Goal: Information Seeking & Learning: Learn about a topic

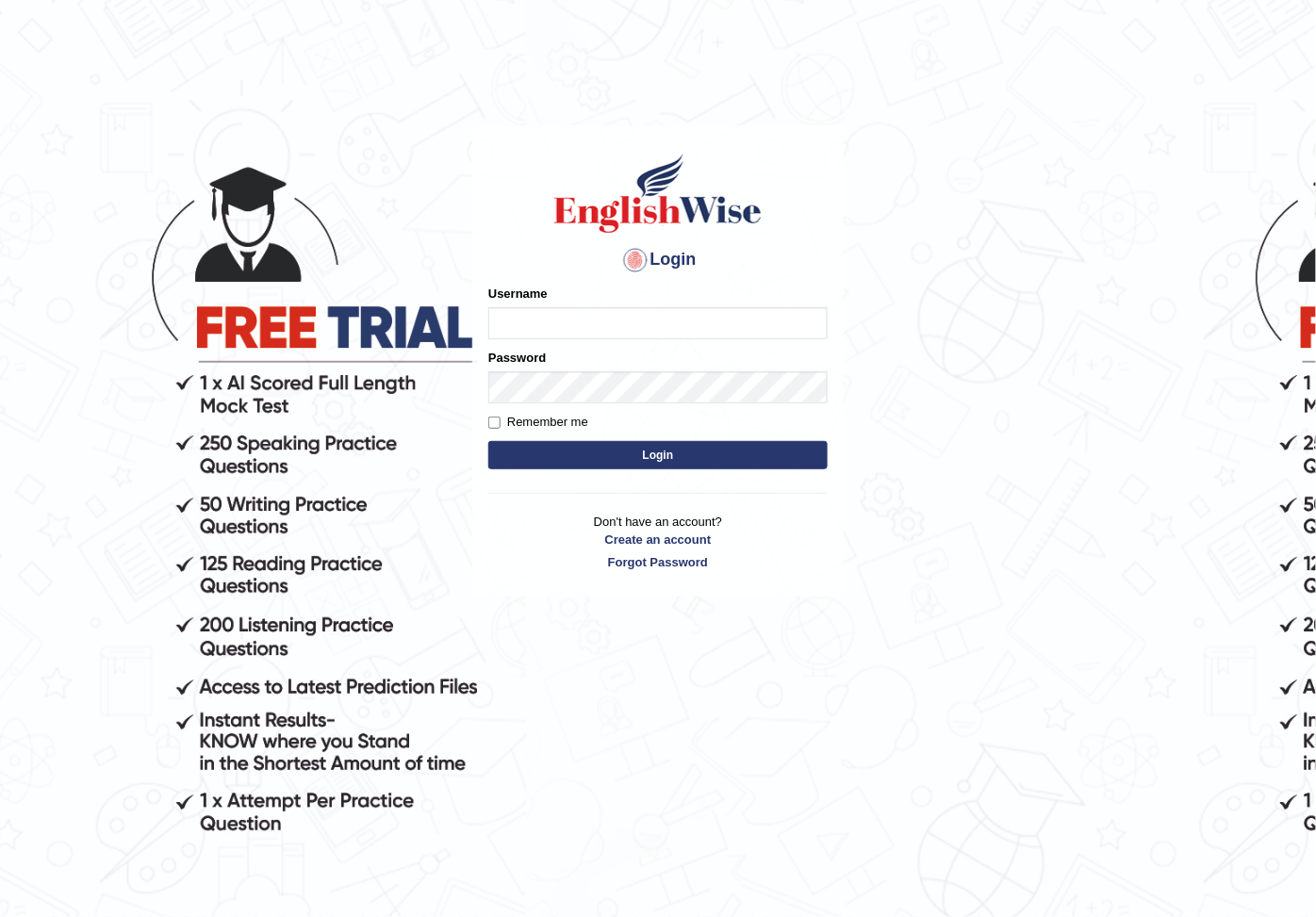
click at [521, 330] on input "Username" at bounding box center [658, 323] width 340 height 32
type input "maratais_parramatta"
click at [691, 456] on button "Login" at bounding box center [658, 455] width 340 height 29
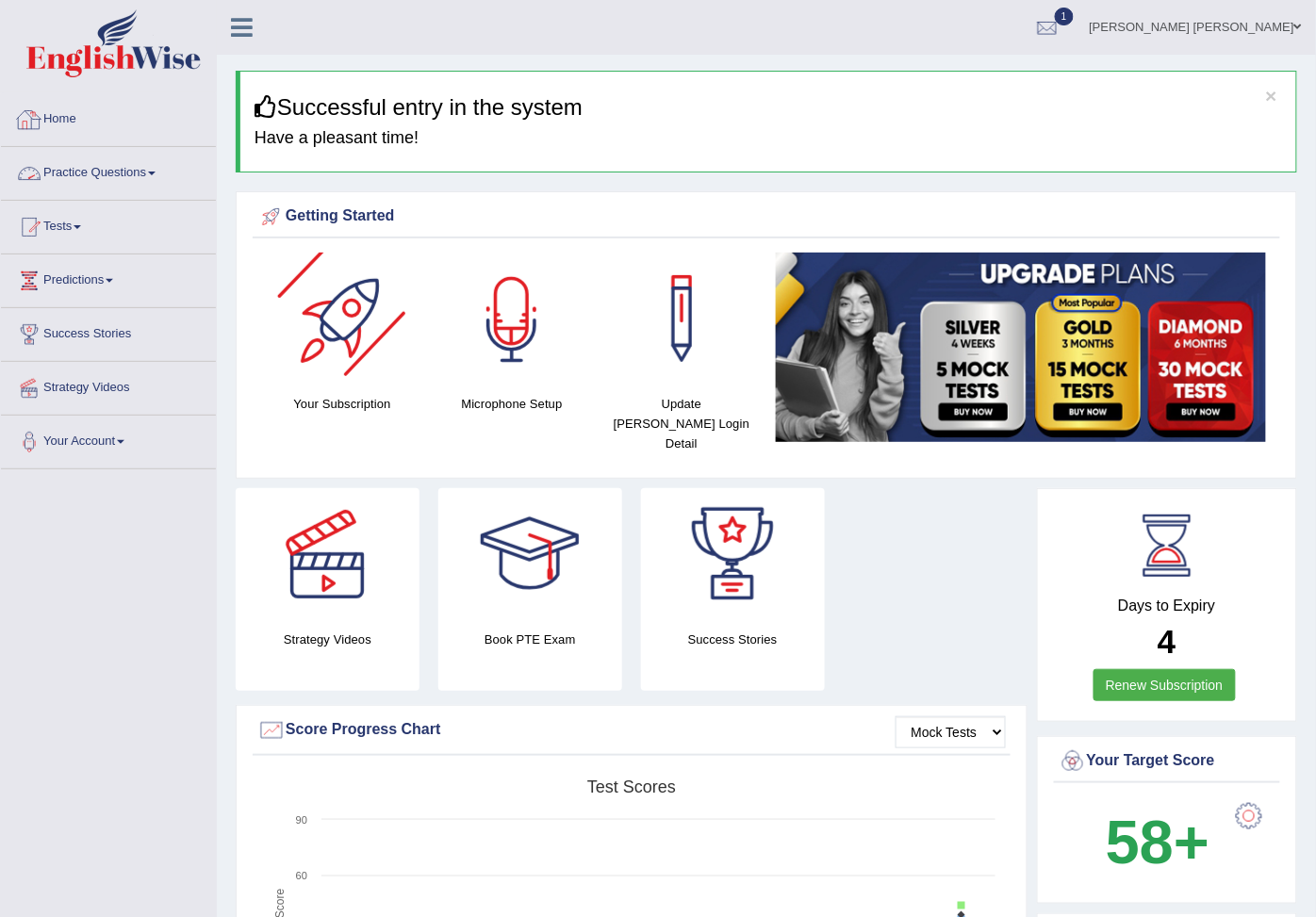
click at [116, 179] on link "Practice Questions" at bounding box center [108, 170] width 215 height 48
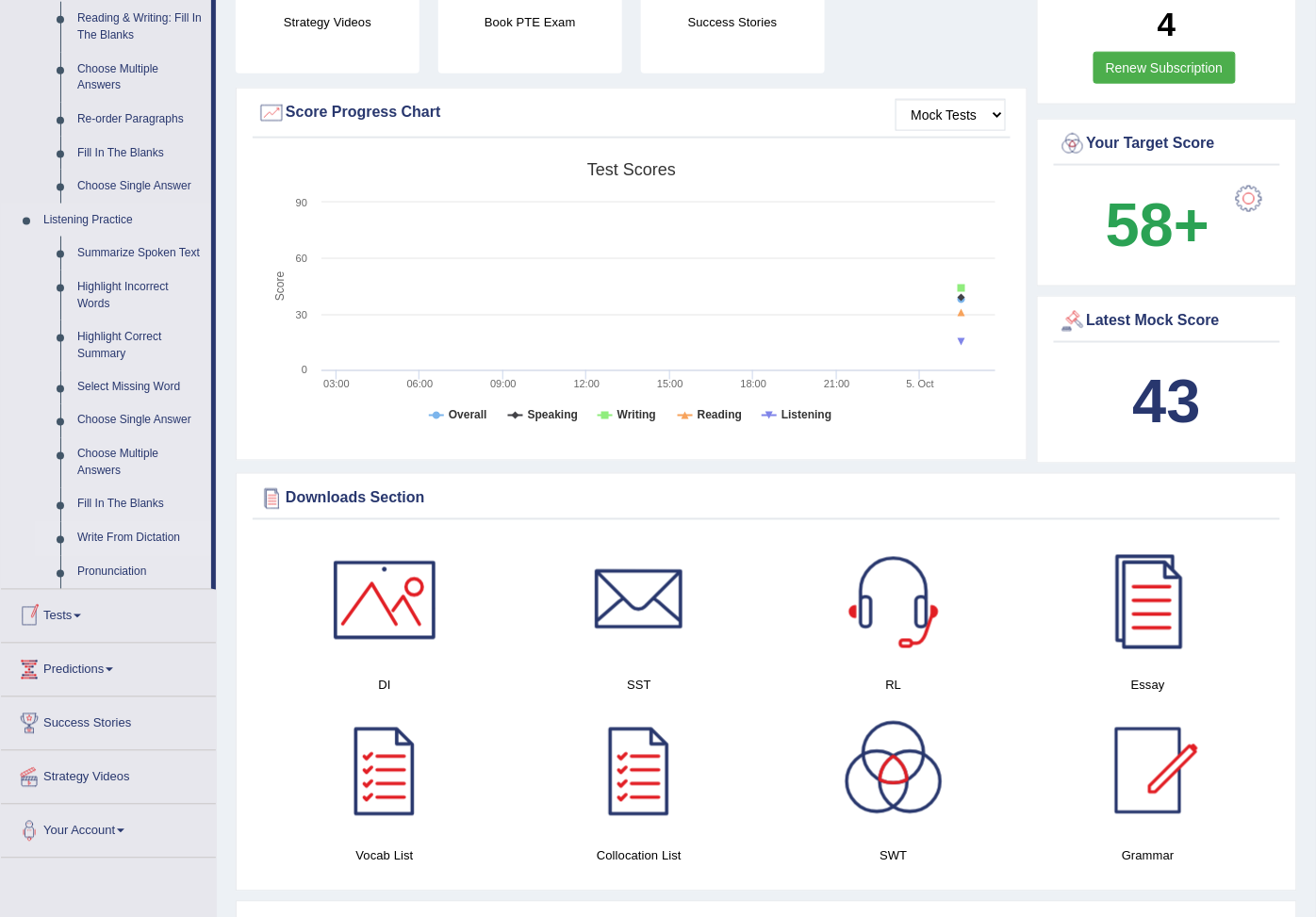
scroll to position [314, 0]
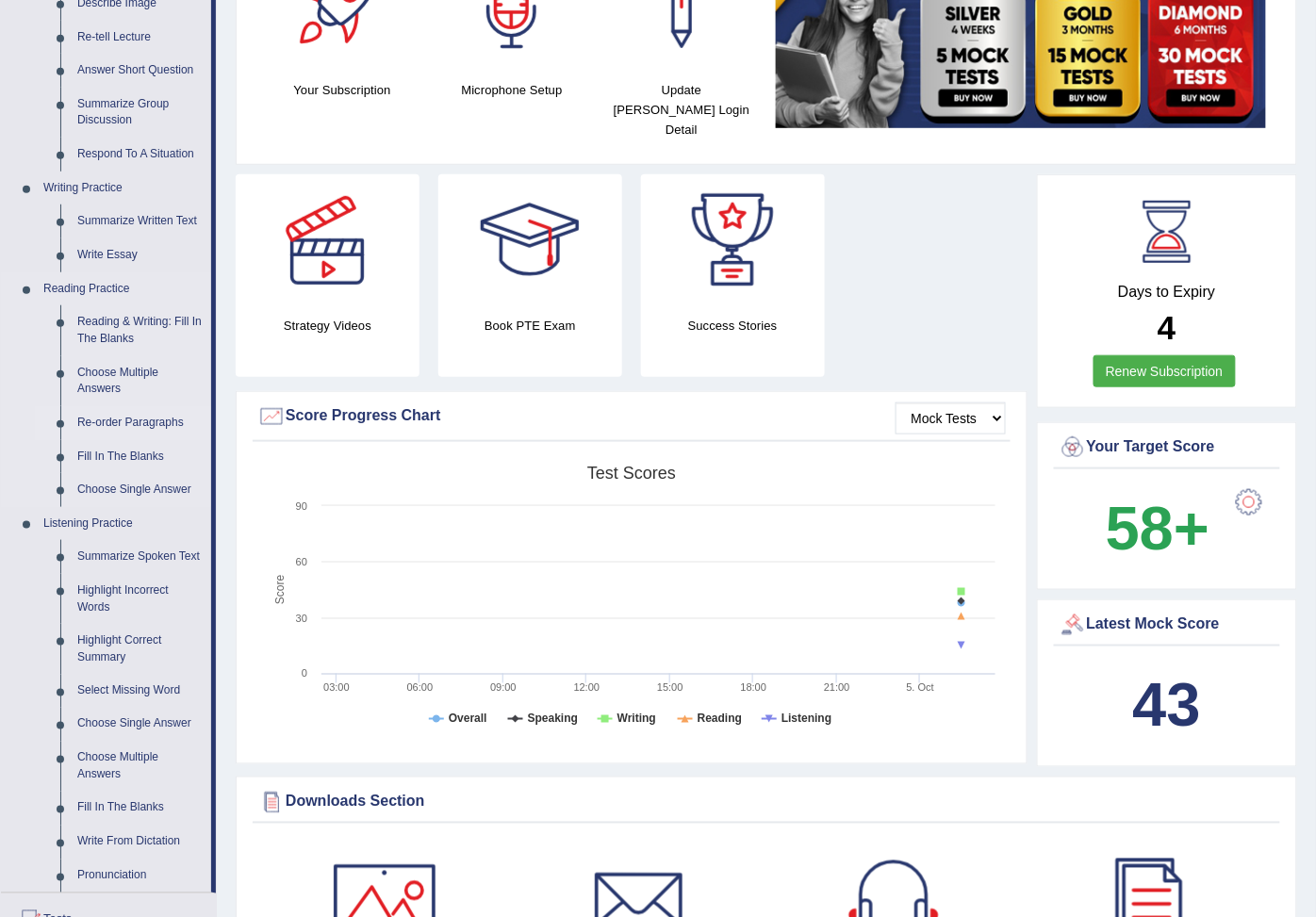
click at [130, 439] on link "Re-order Paragraphs" at bounding box center [140, 423] width 143 height 34
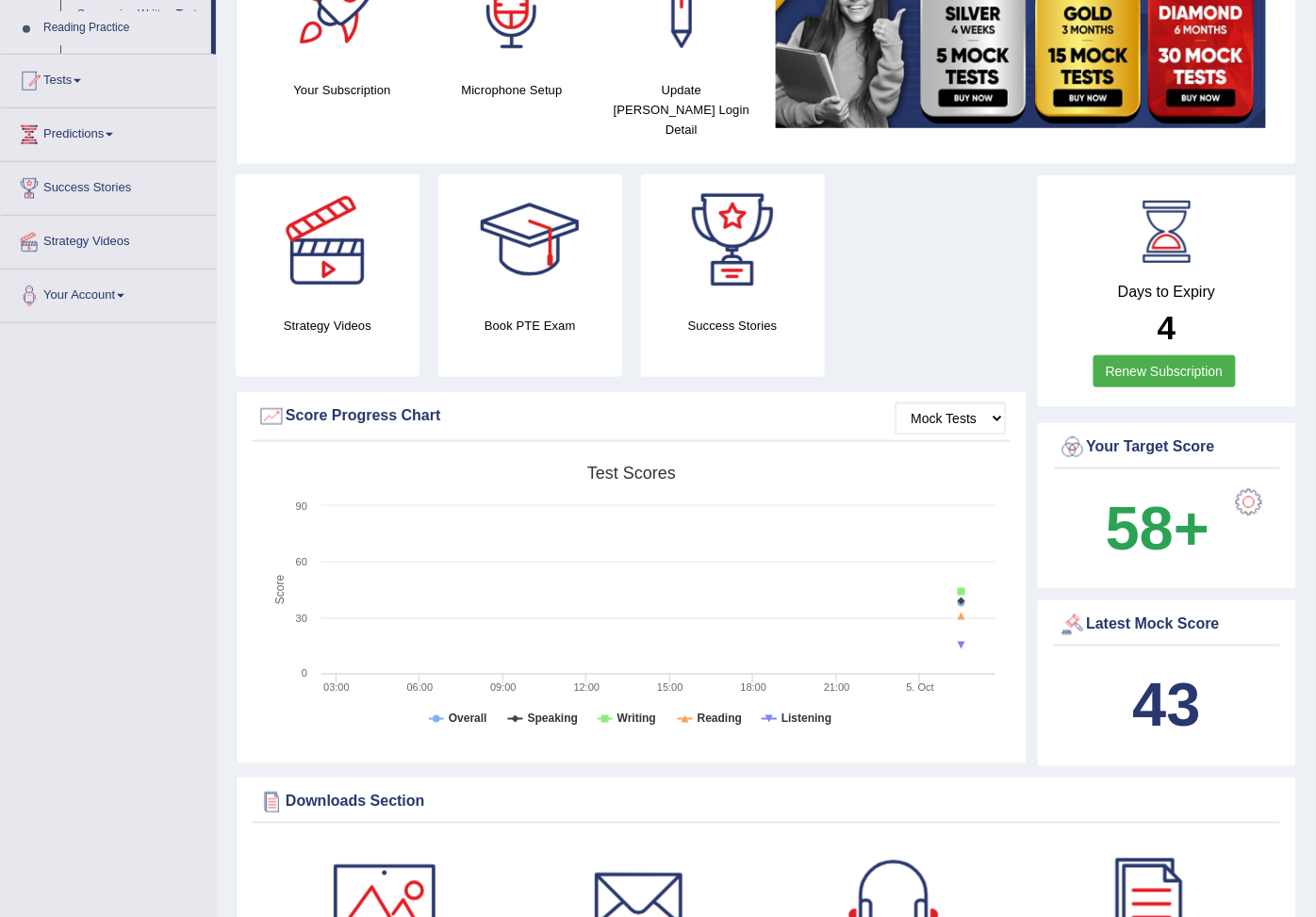
scroll to position [409, 0]
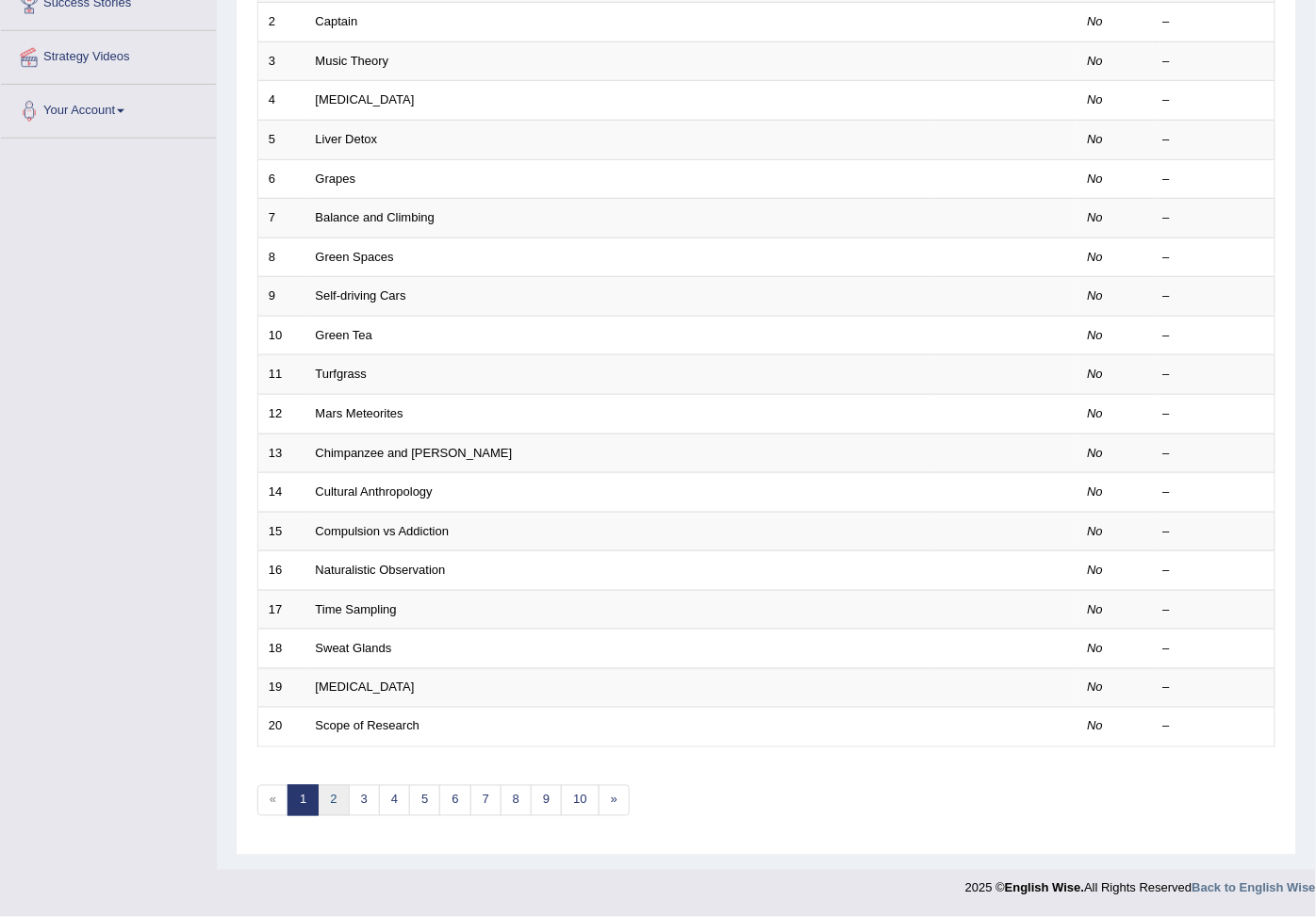
click at [343, 799] on link "2" at bounding box center [333, 800] width 31 height 31
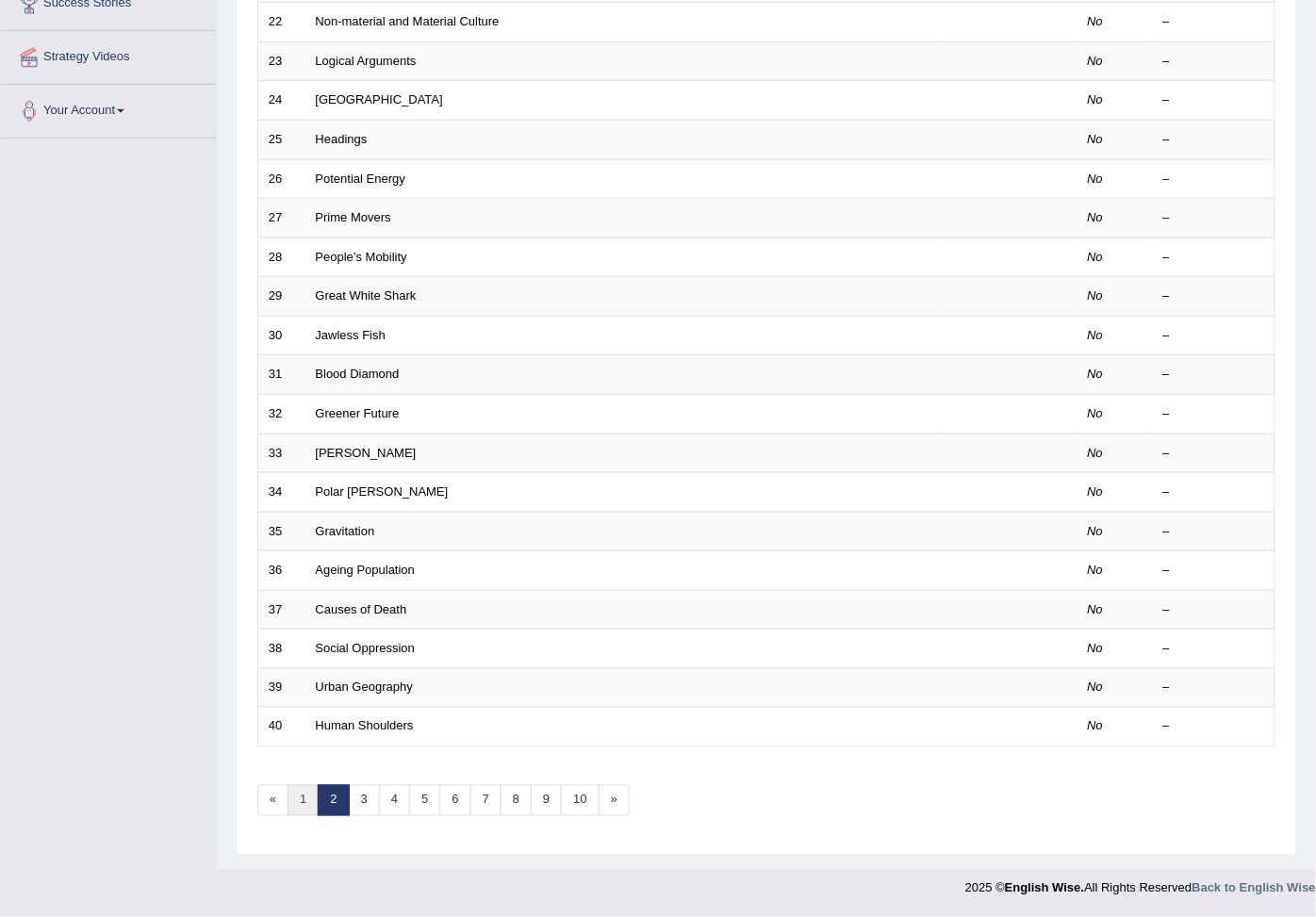
click at [308, 805] on link "1" at bounding box center [303, 800] width 31 height 31
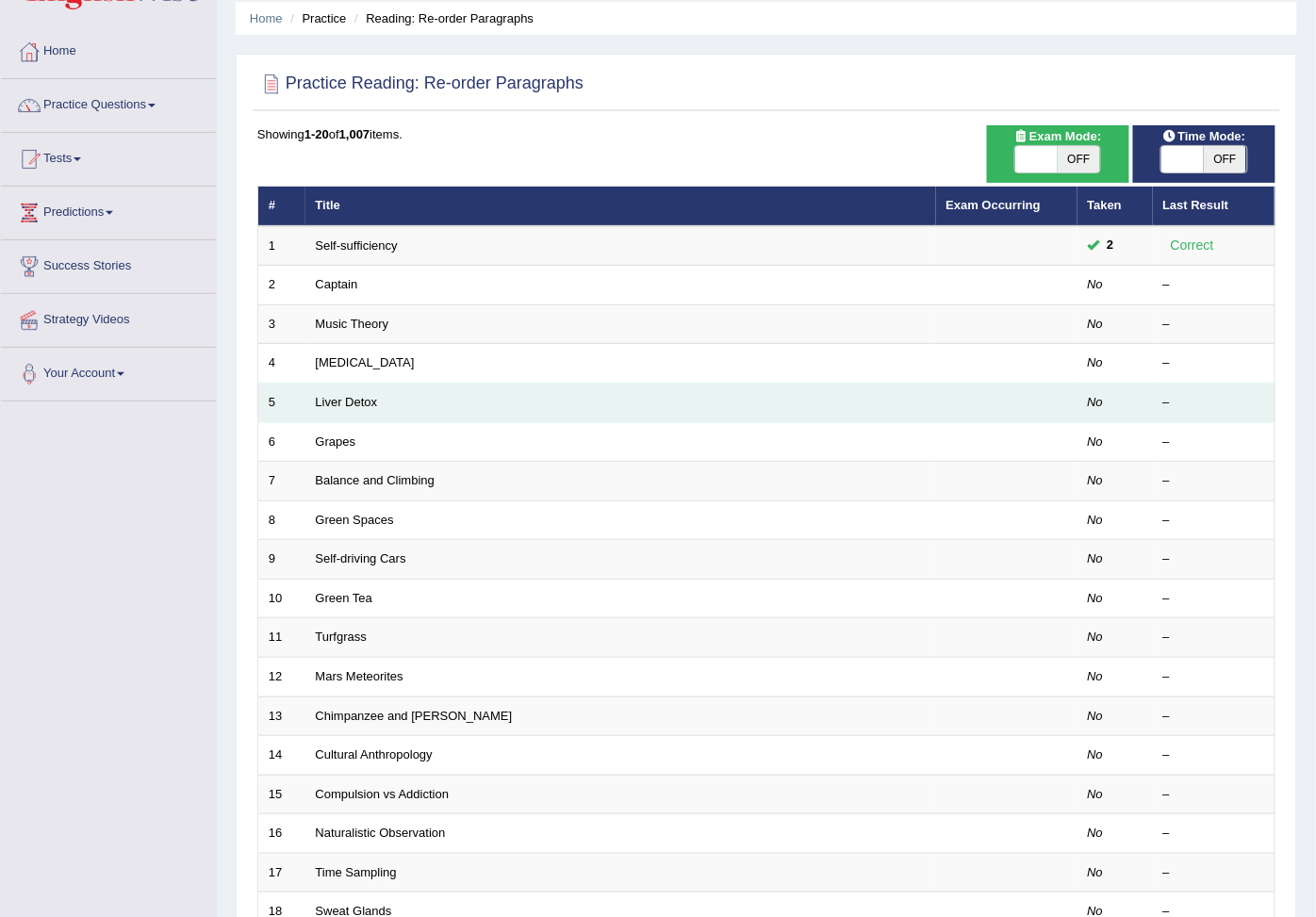
scroll to position [209, 0]
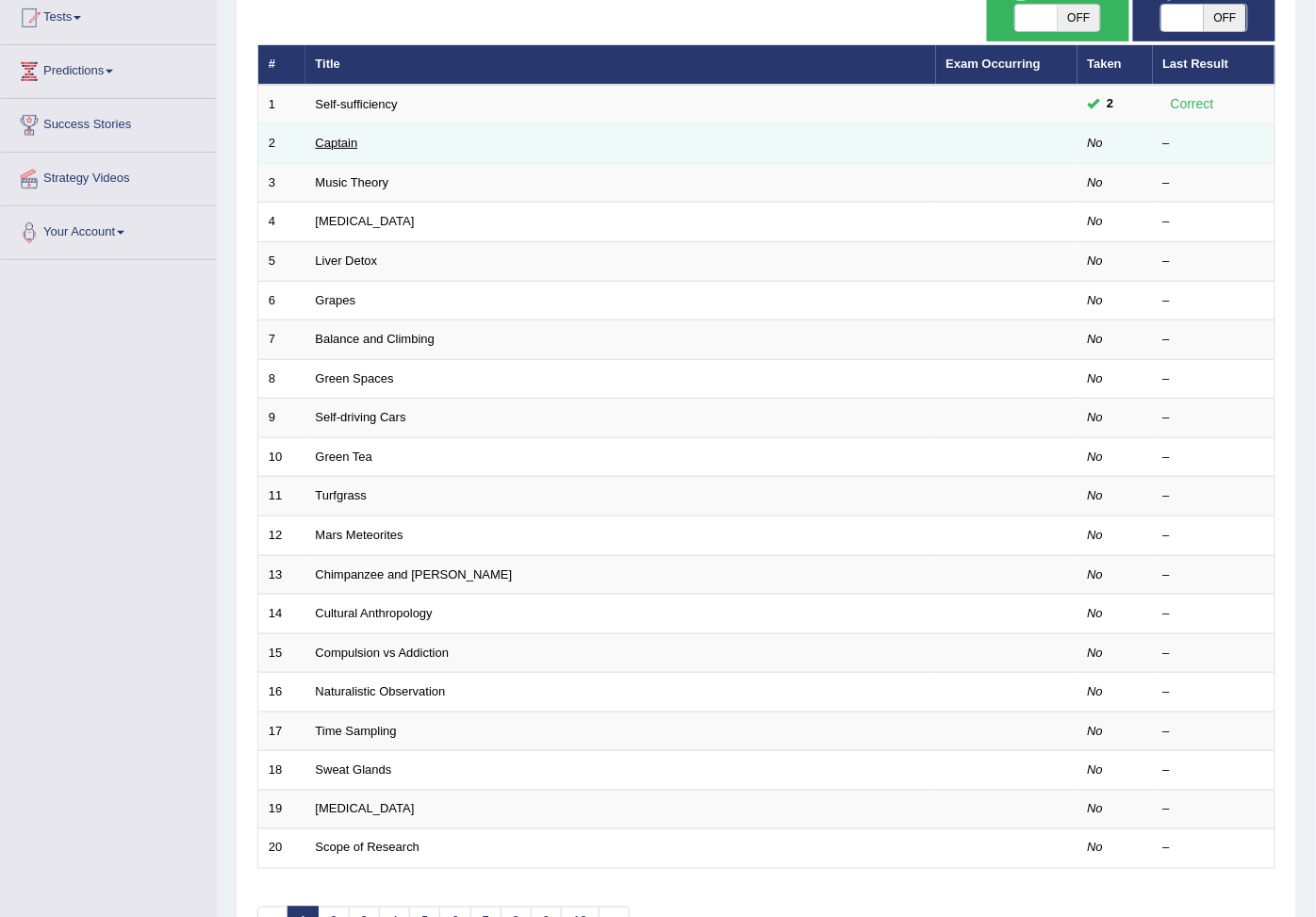
click at [331, 149] on link "Captain" at bounding box center [337, 143] width 43 height 14
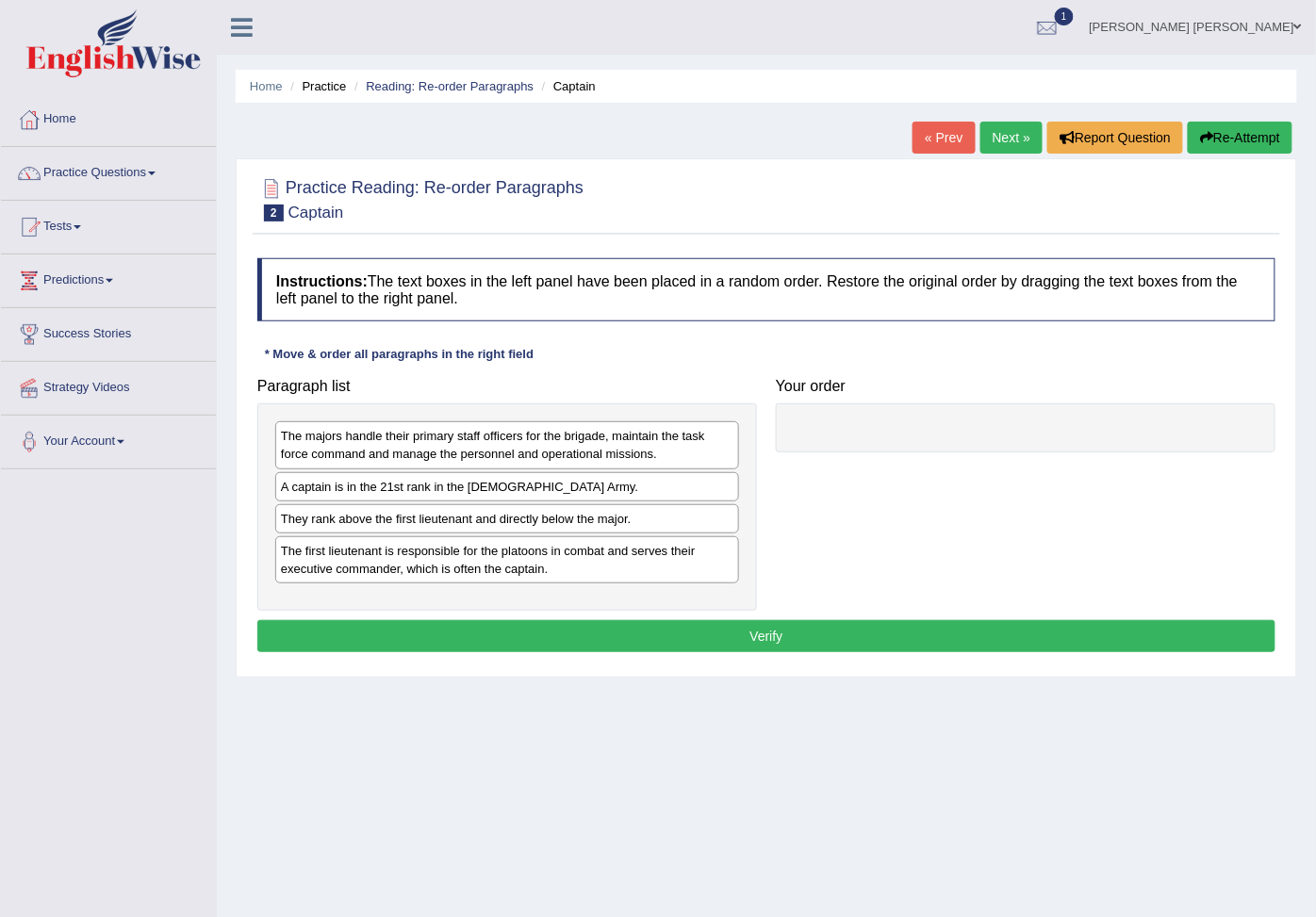
click at [371, 459] on div "The majors handle their primary staff officers for the brigade, maintain the ta…" at bounding box center [506, 445] width 463 height 48
click at [105, 177] on link "Practice Questions" at bounding box center [108, 170] width 215 height 48
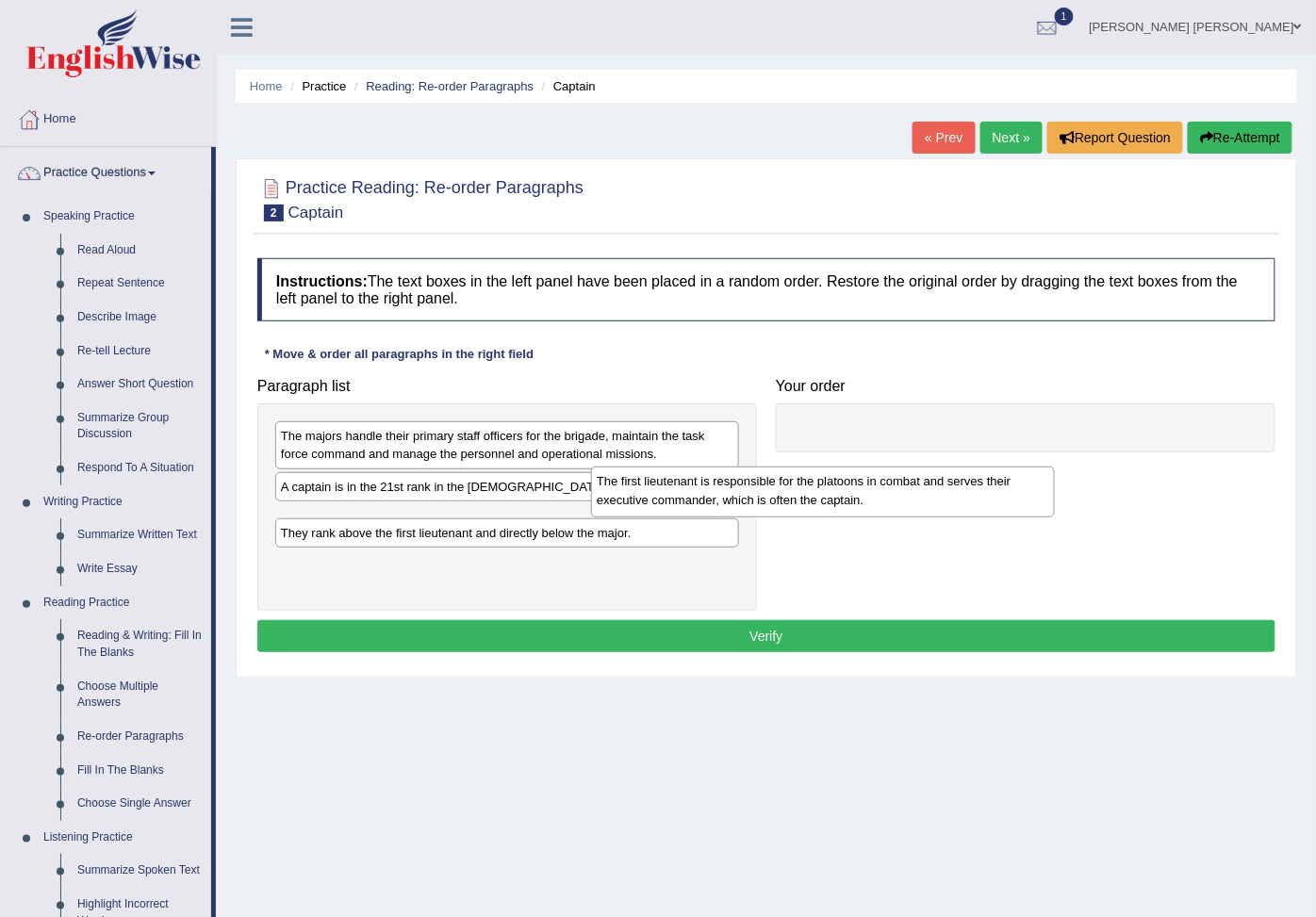
drag, startPoint x: 402, startPoint y: 589, endPoint x: 749, endPoint y: 495, distance: 359.5
click at [747, 496] on div "The first lieutenant is responsible for the platoons in combat and serves their…" at bounding box center [822, 491] width 463 height 49
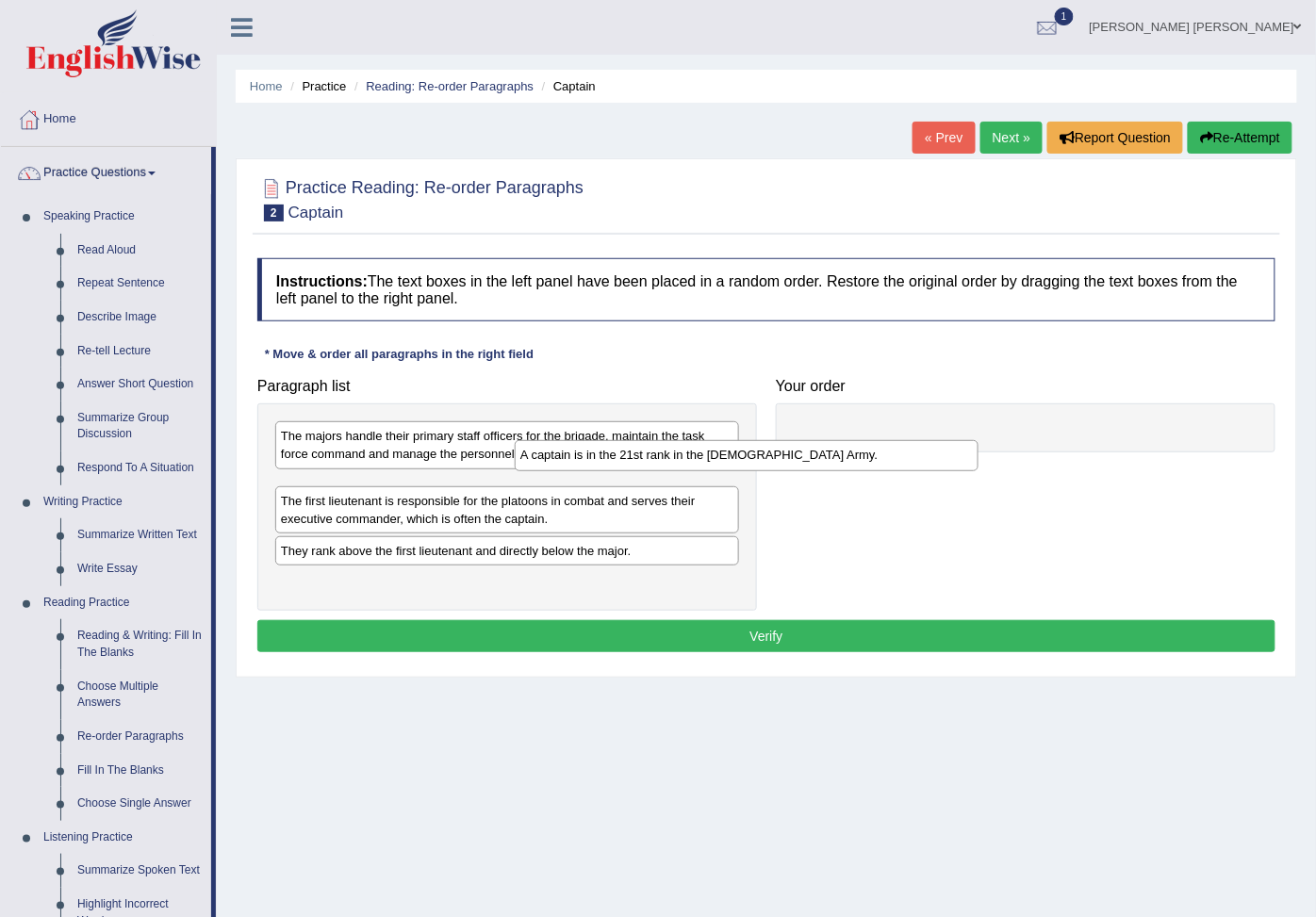
drag, startPoint x: 486, startPoint y: 499, endPoint x: 861, endPoint y: 435, distance: 380.4
click at [858, 439] on div "A captain is in the 21st rank in the US Army." at bounding box center [746, 455] width 463 height 31
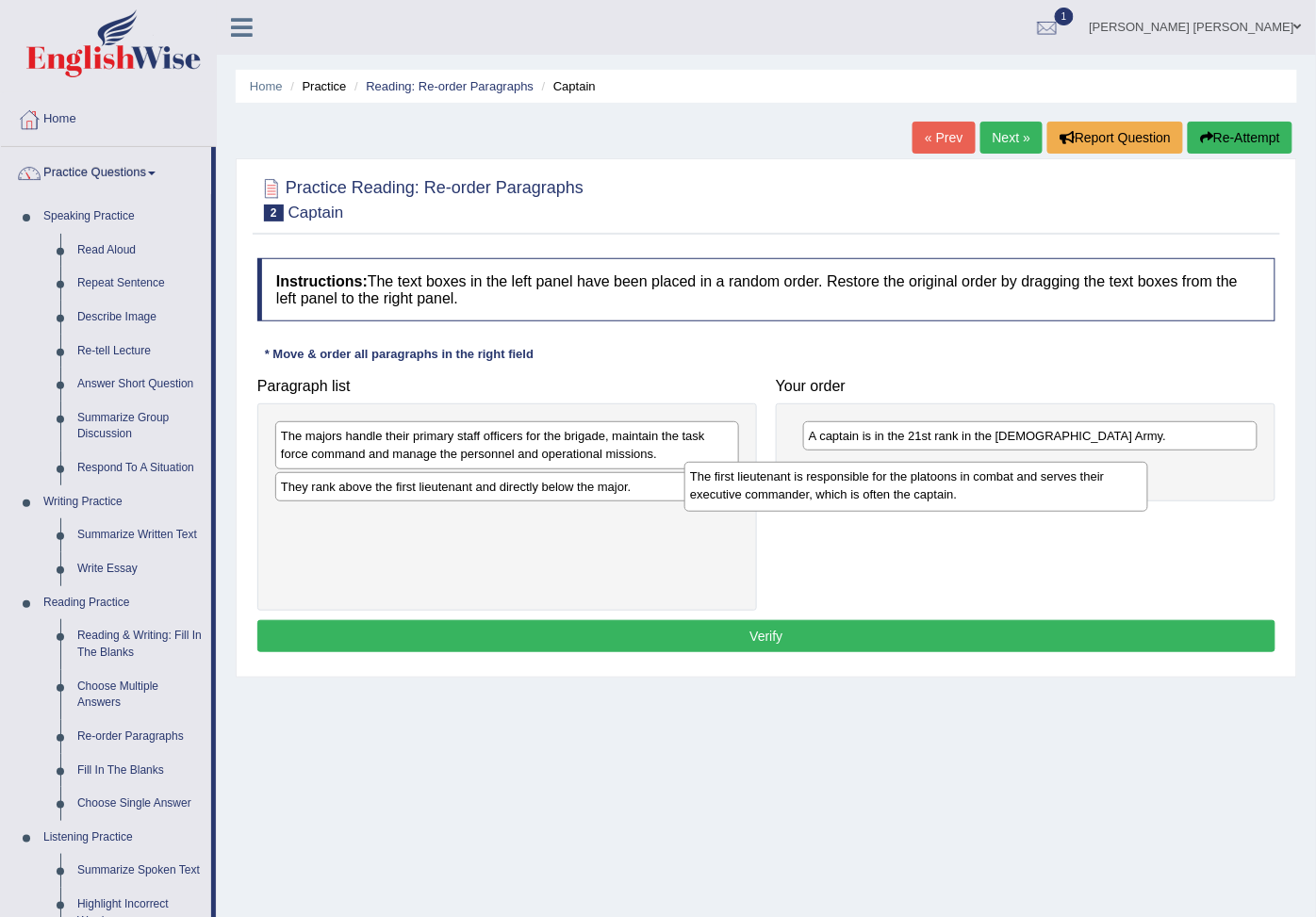
drag, startPoint x: 431, startPoint y: 510, endPoint x: 858, endPoint y: 490, distance: 427.5
click at [857, 491] on div "The first lieutenant is responsible for the platoons in combat and serves their…" at bounding box center [915, 486] width 463 height 49
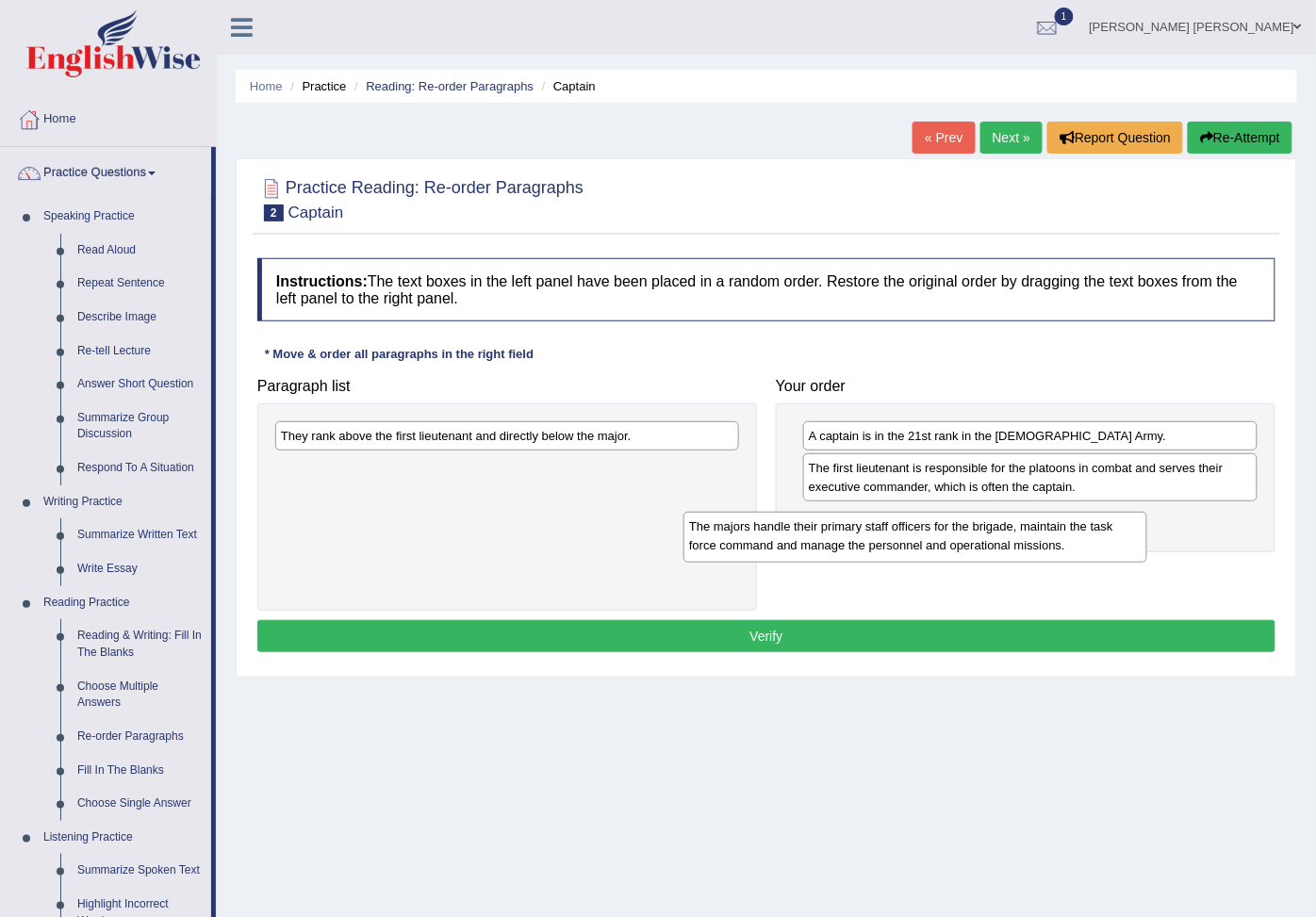
drag, startPoint x: 598, startPoint y: 458, endPoint x: 1053, endPoint y: 557, distance: 465.6
click at [1053, 557] on div "The majors handle their primary staff officers for the brigade, maintain the ta…" at bounding box center [914, 537] width 463 height 49
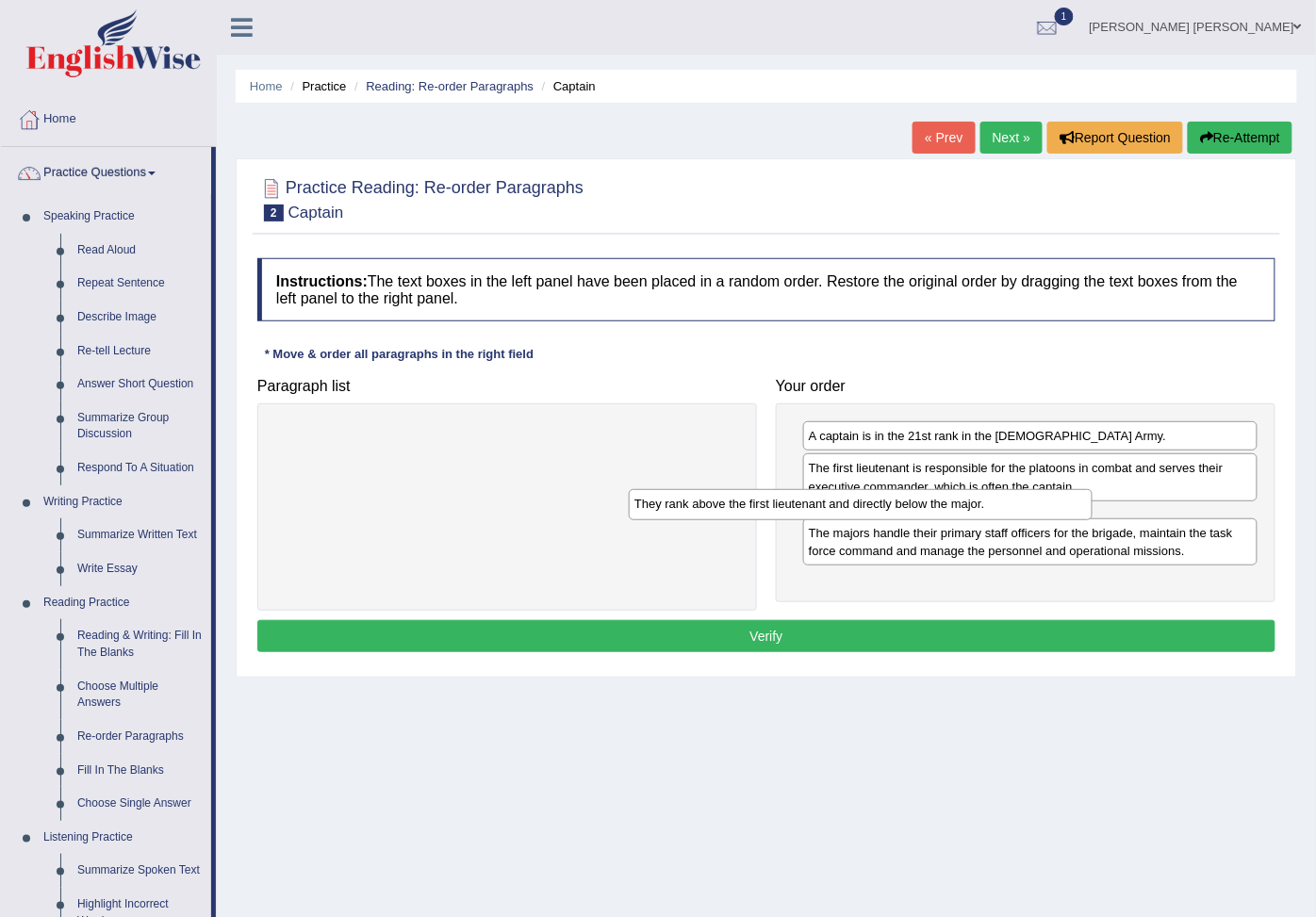
drag, startPoint x: 443, startPoint y: 443, endPoint x: 839, endPoint y: 521, distance: 403.6
click at [839, 520] on div "They rank above the first lieutenant and directly below the major." at bounding box center [860, 504] width 463 height 31
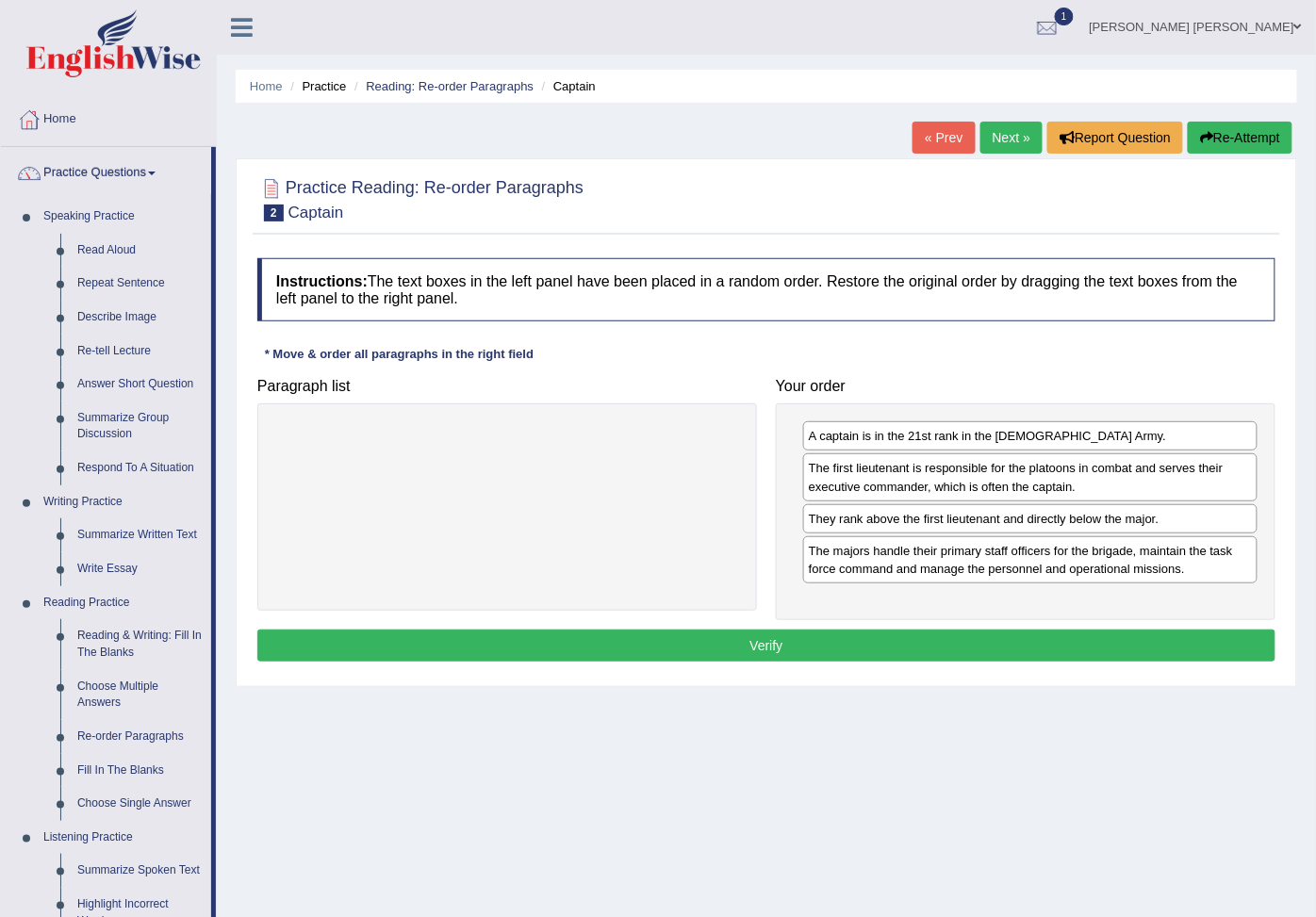
click at [936, 650] on button "Verify" at bounding box center [766, 646] width 1018 height 32
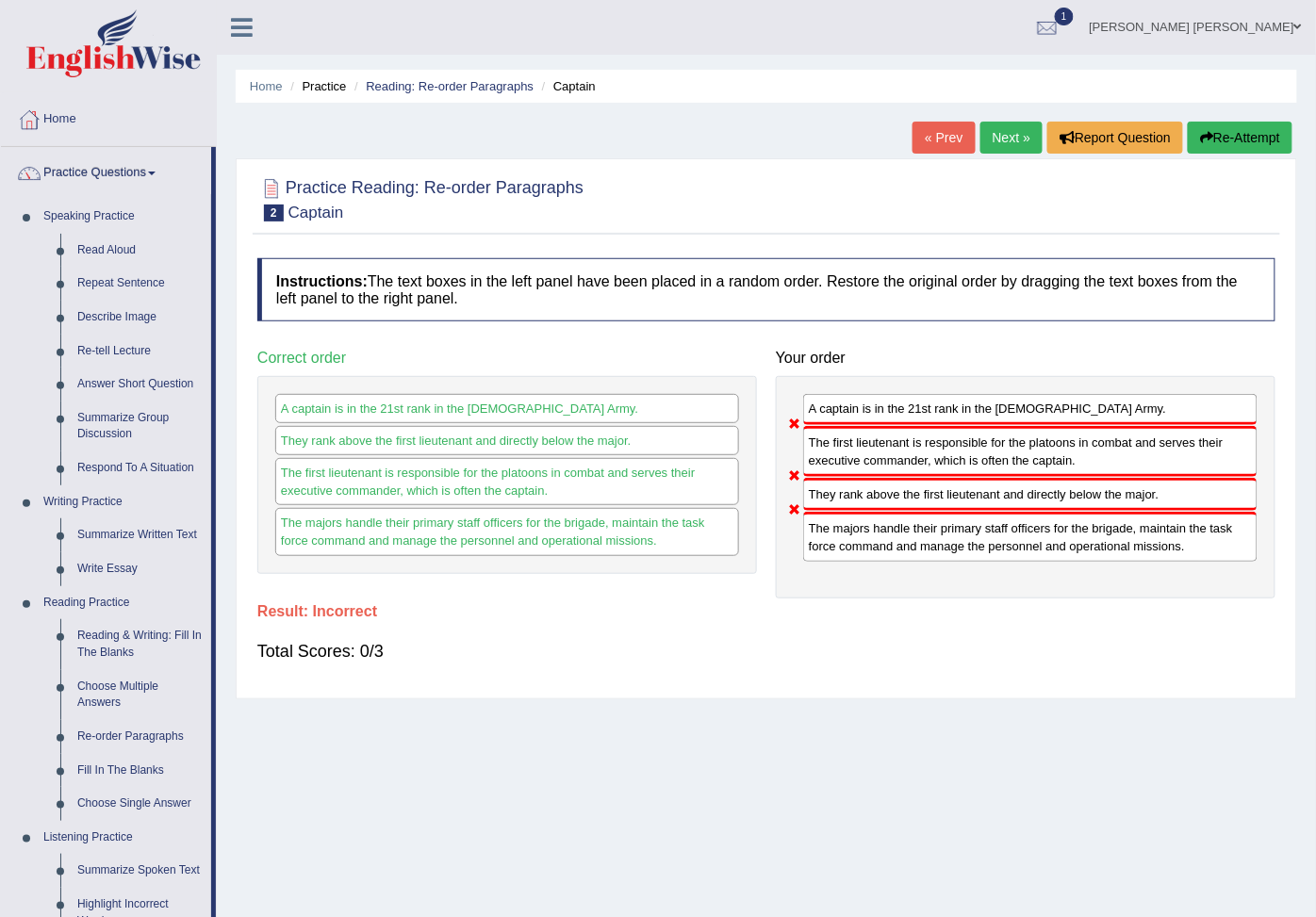
click at [1203, 139] on icon "button" at bounding box center [1207, 138] width 13 height 13
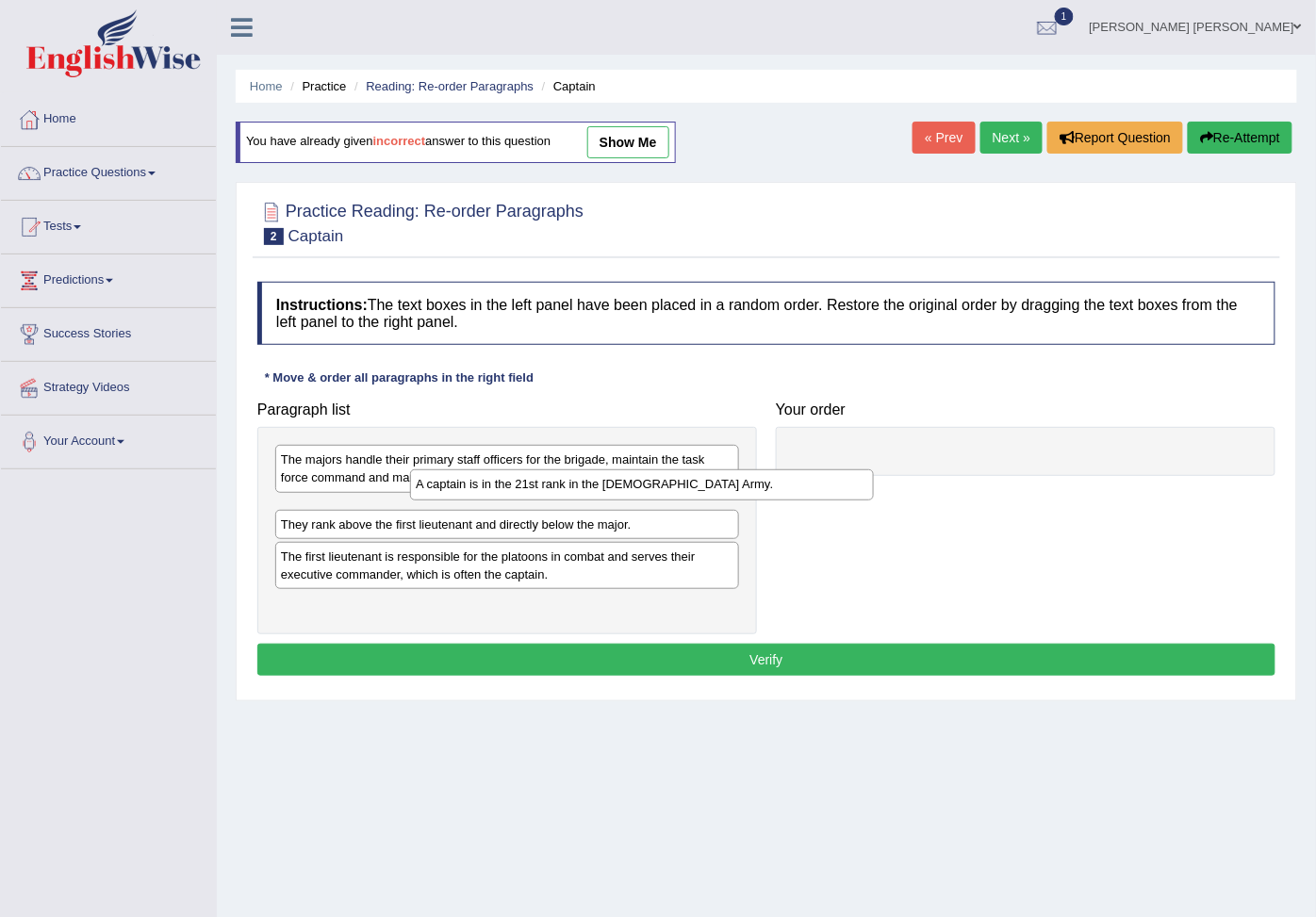
drag, startPoint x: 464, startPoint y: 524, endPoint x: 768, endPoint y: 449, distance: 313.1
click at [768, 469] on div "A captain is in the 21st rank in the US Army." at bounding box center [641, 484] width 463 height 31
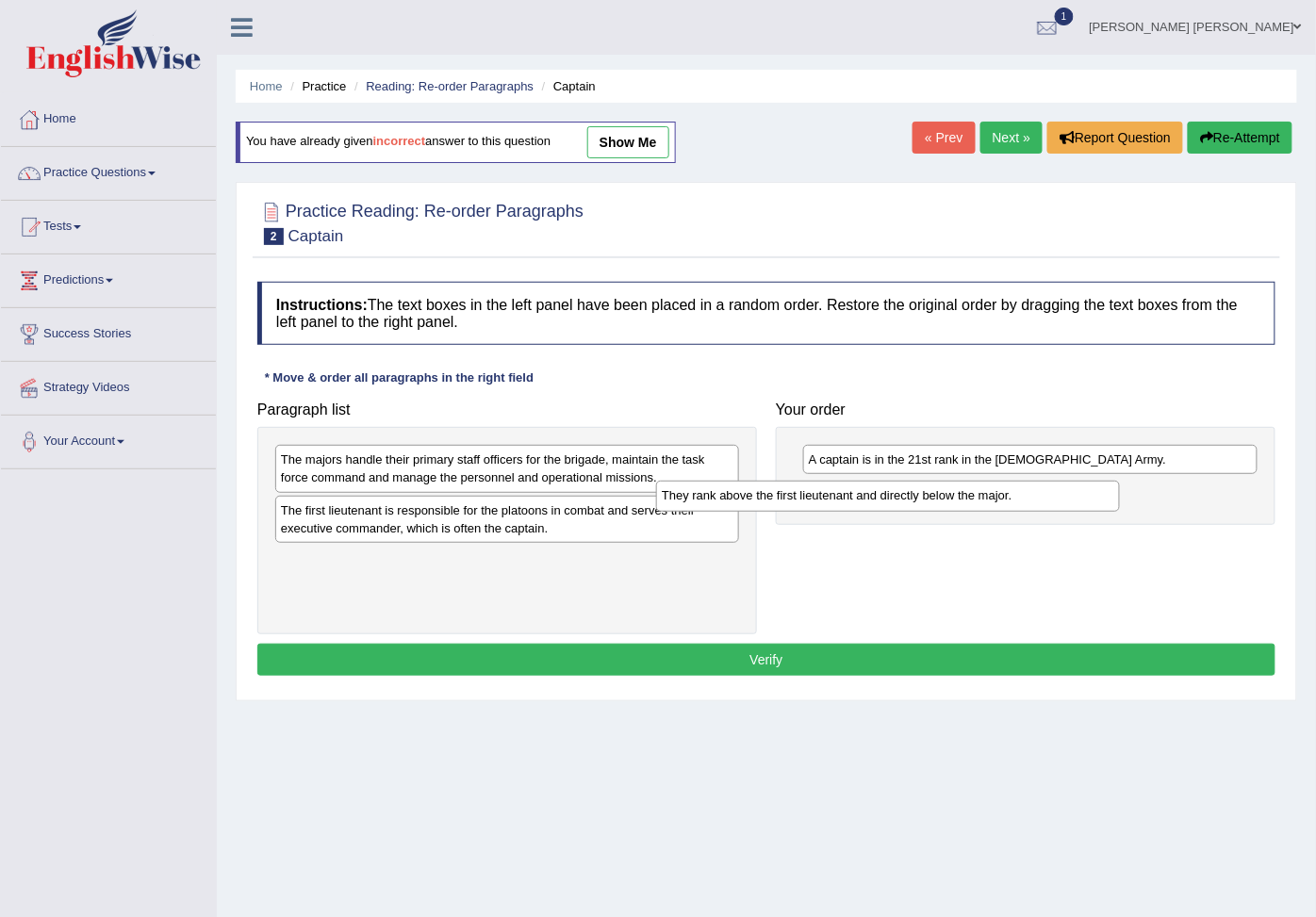
drag, startPoint x: 482, startPoint y: 523, endPoint x: 874, endPoint y: 505, distance: 392.4
click at [874, 505] on div "They rank above the first lieutenant and directly below the major." at bounding box center [887, 496] width 463 height 31
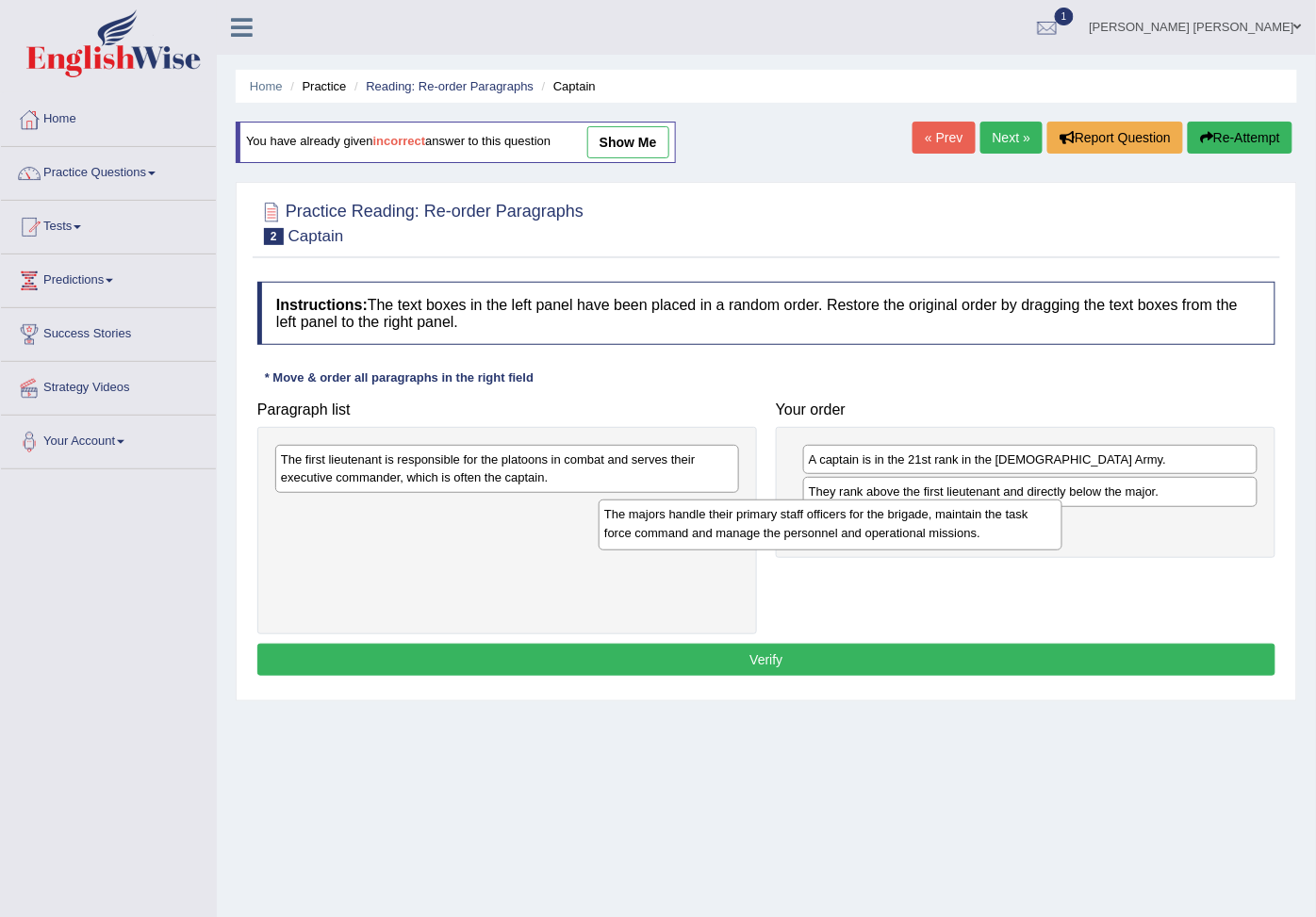
drag, startPoint x: 611, startPoint y: 482, endPoint x: 962, endPoint y: 548, distance: 357.2
click at [959, 546] on div "The majors handle their primary staff officers for the brigade, maintain the ta…" at bounding box center [830, 524] width 463 height 49
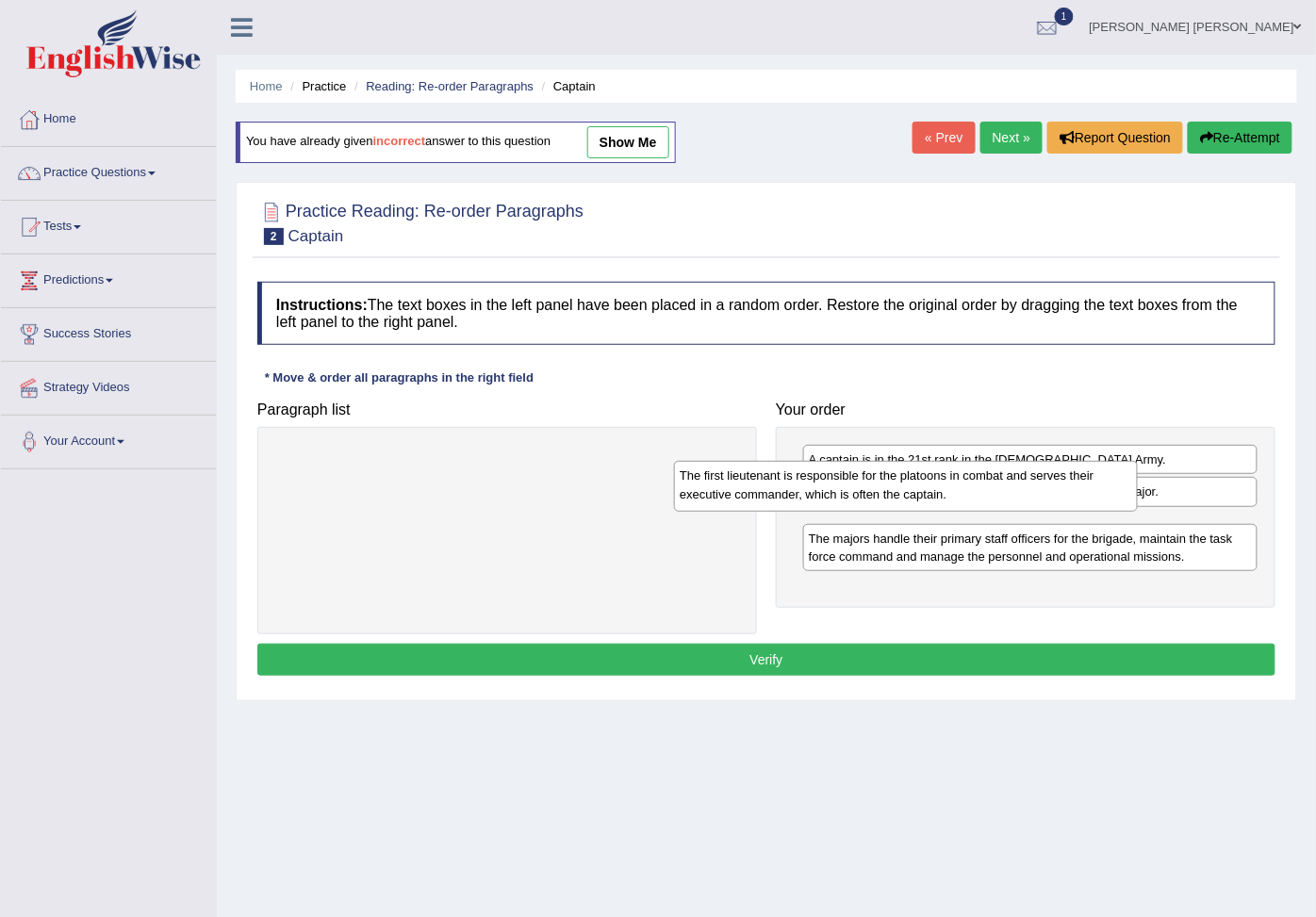
drag, startPoint x: 521, startPoint y: 478, endPoint x: 920, endPoint y: 495, distance: 399.4
click at [920, 495] on div "The first lieutenant is responsible for the platoons in combat and serves their…" at bounding box center [905, 485] width 463 height 49
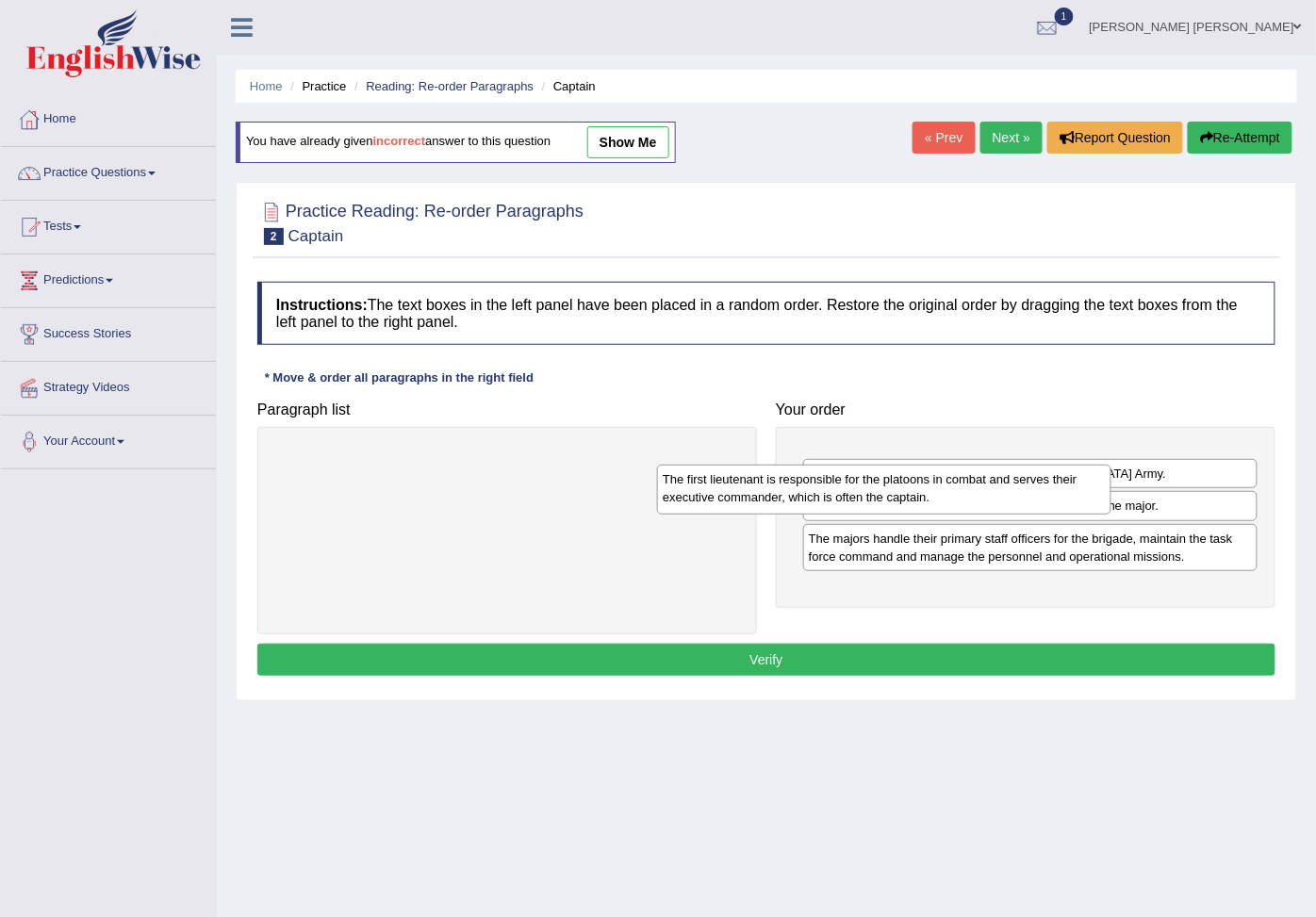
drag, startPoint x: 916, startPoint y: 531, endPoint x: 777, endPoint y: 482, distance: 147.4
click at [777, 482] on div "The first lieutenant is responsible for the platoons in combat and serves their…" at bounding box center [883, 489] width 454 height 49
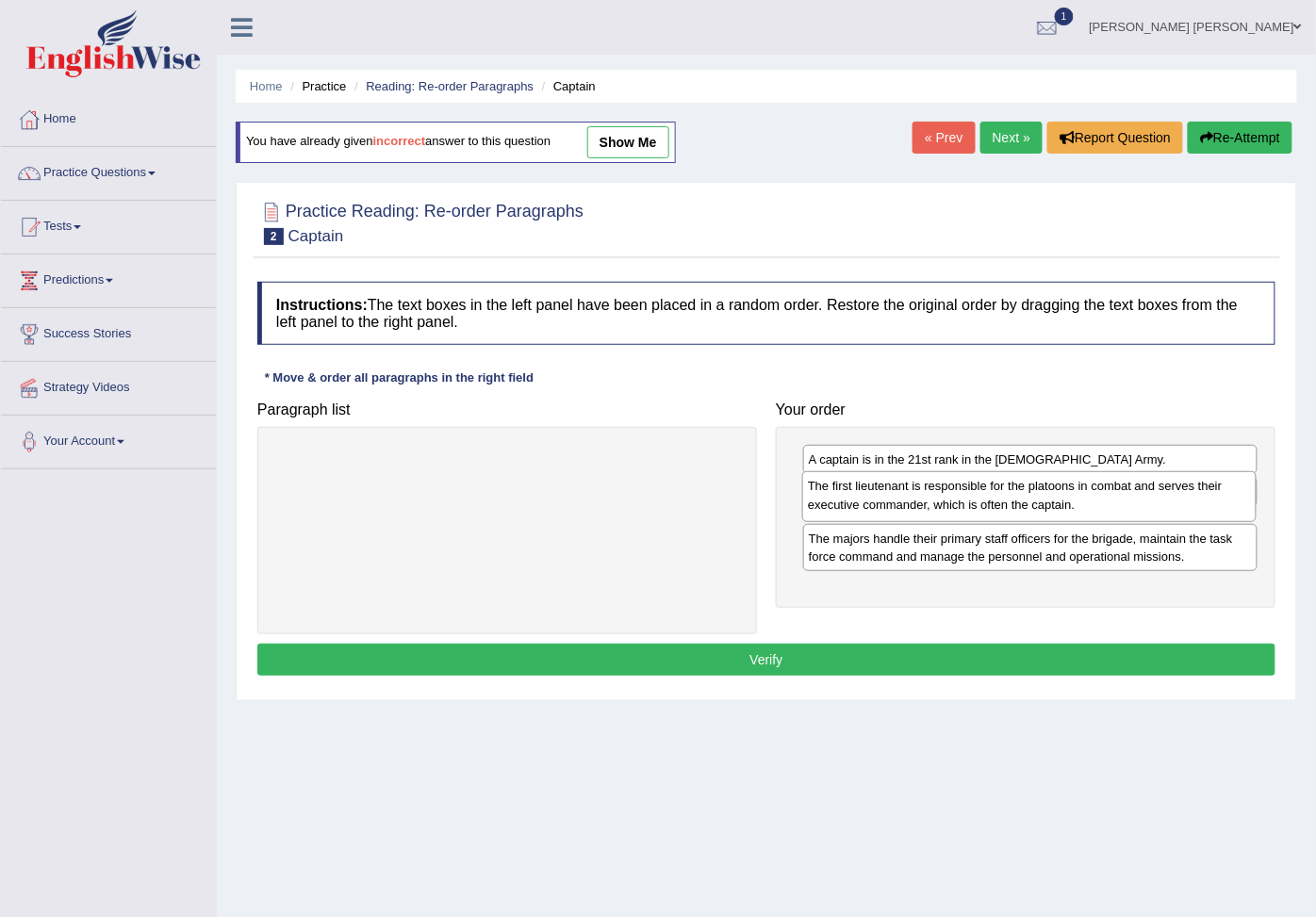
drag, startPoint x: 849, startPoint y: 488, endPoint x: 836, endPoint y: 497, distance: 15.8
click at [843, 501] on div "The first lieutenant is responsible for the platoons in combat and serves their…" at bounding box center [1029, 496] width 454 height 49
drag, startPoint x: 851, startPoint y: 542, endPoint x: 849, endPoint y: 499, distance: 43.0
click at [849, 499] on div "The first lieutenant is responsible for the platoons in combat and serves their…" at bounding box center [1028, 495] width 454 height 49
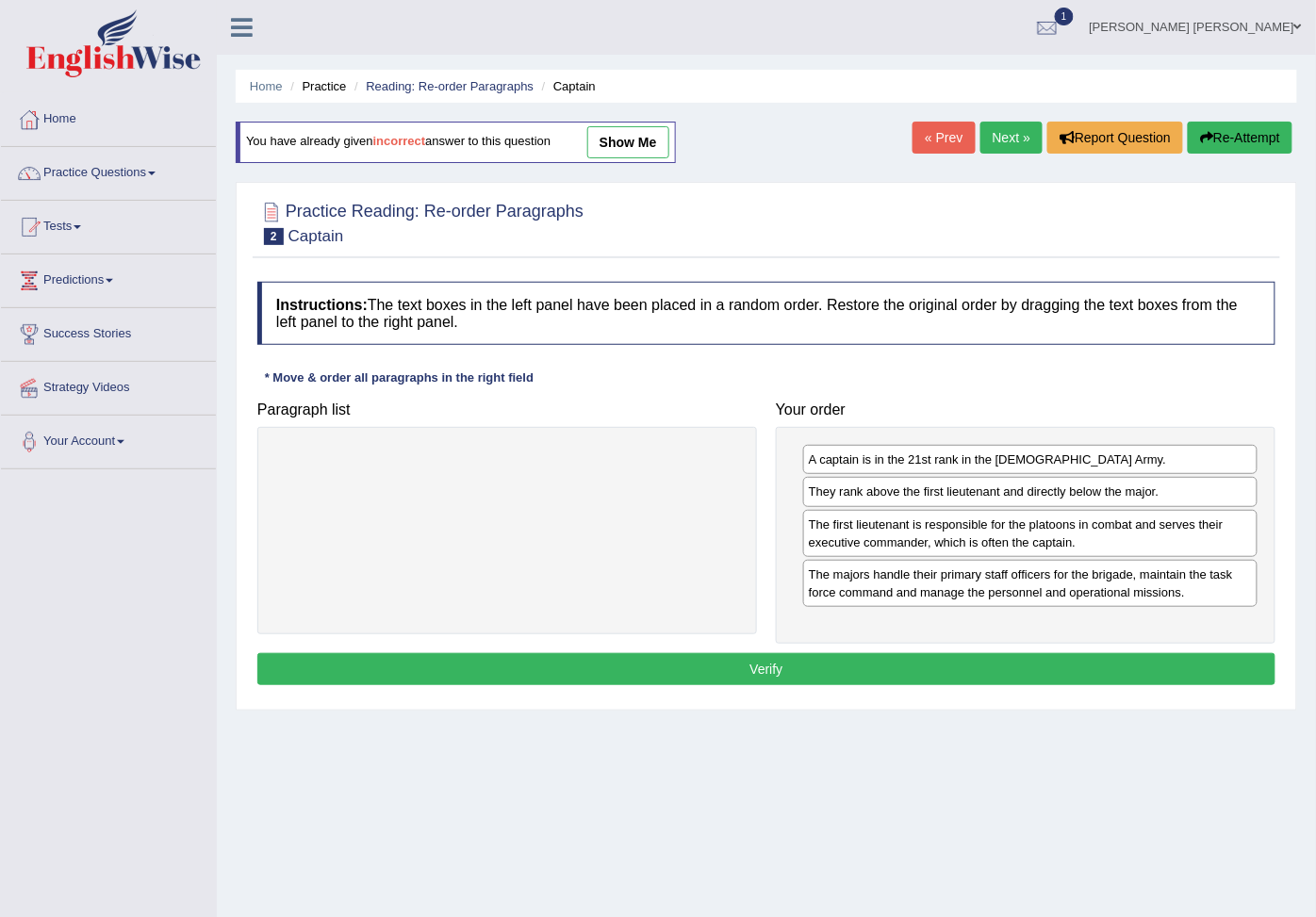
click at [897, 666] on button "Verify" at bounding box center [766, 669] width 1018 height 32
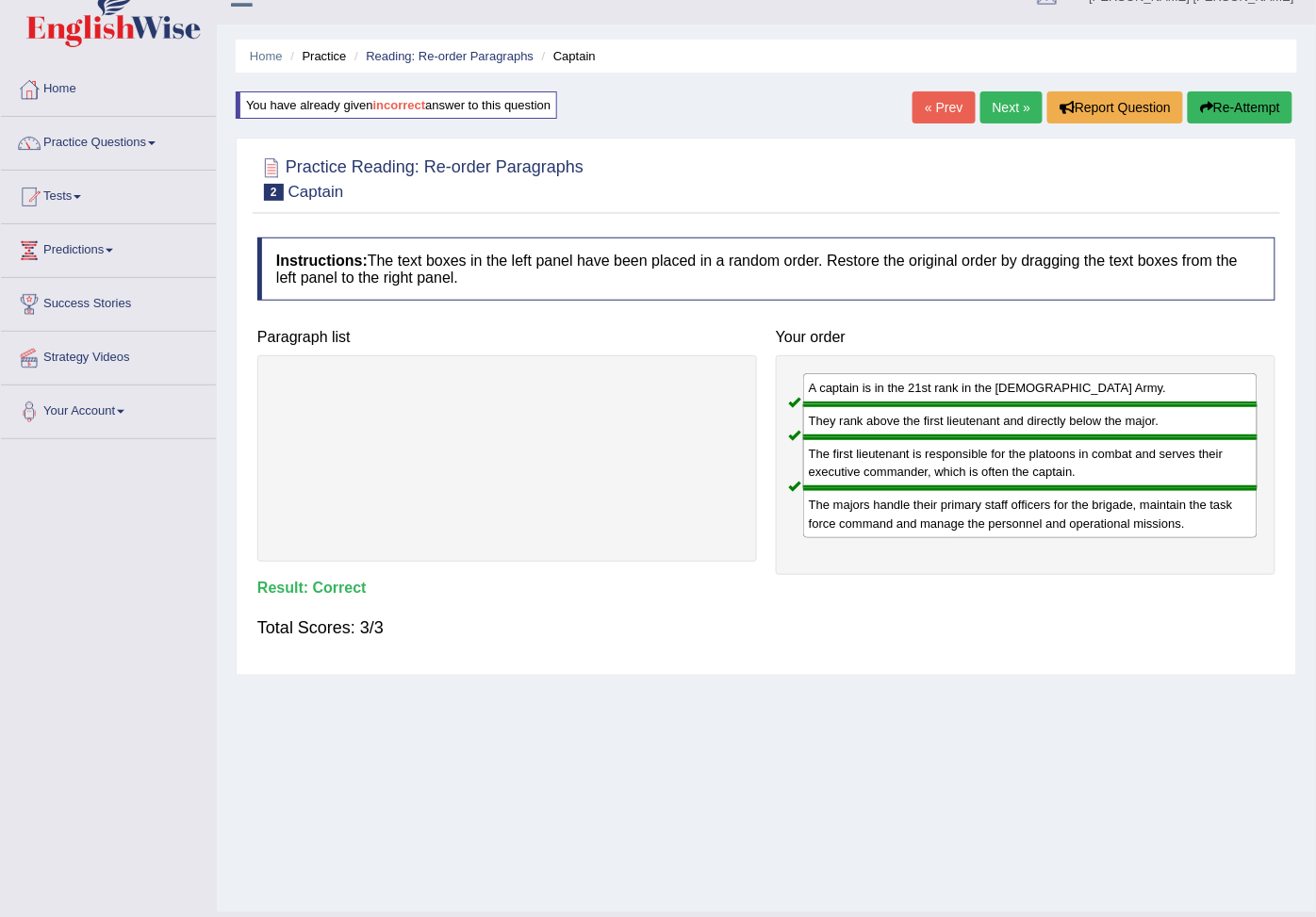
scroll to position [72, 0]
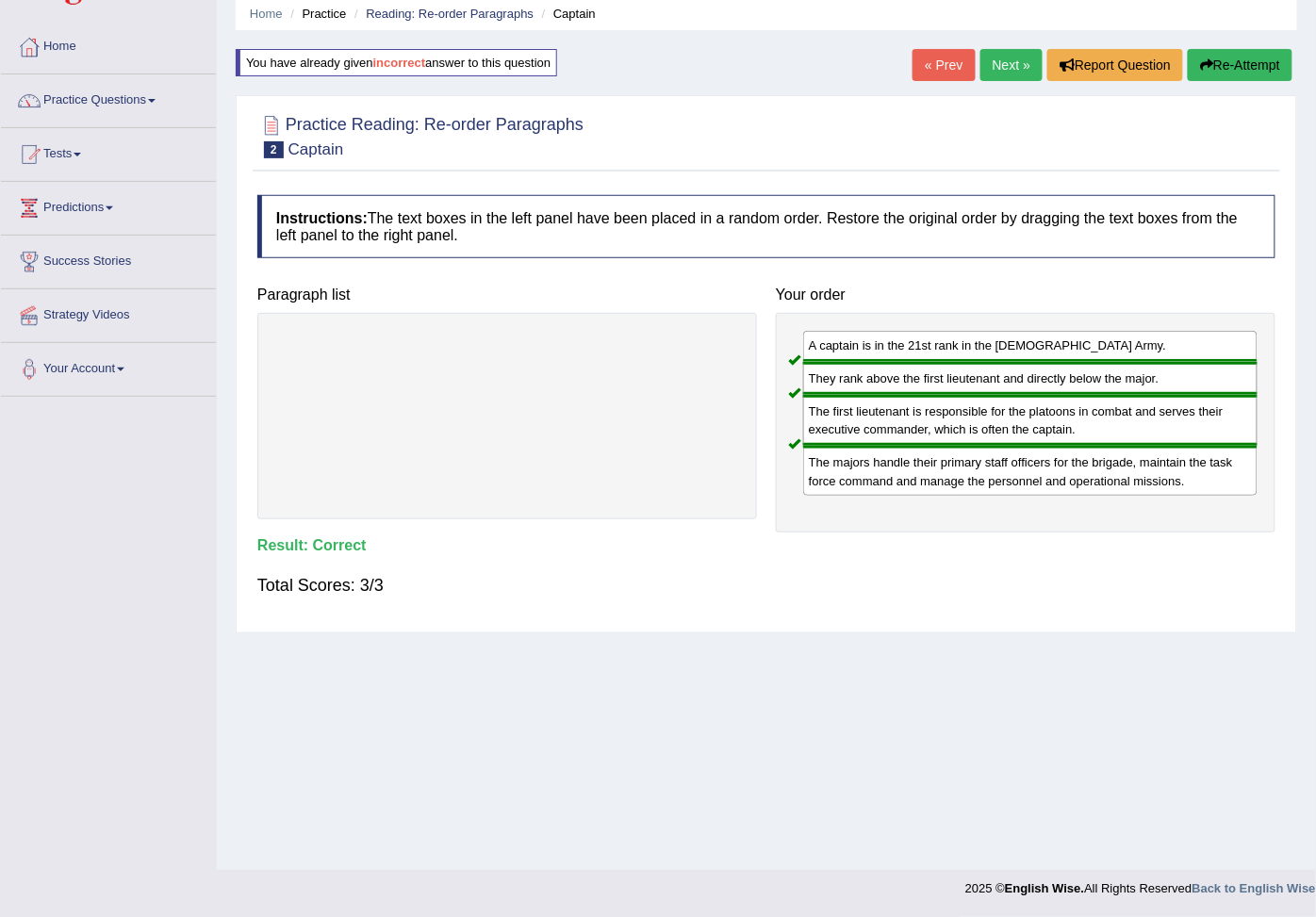
click at [1003, 67] on link "Next »" at bounding box center [1011, 65] width 62 height 32
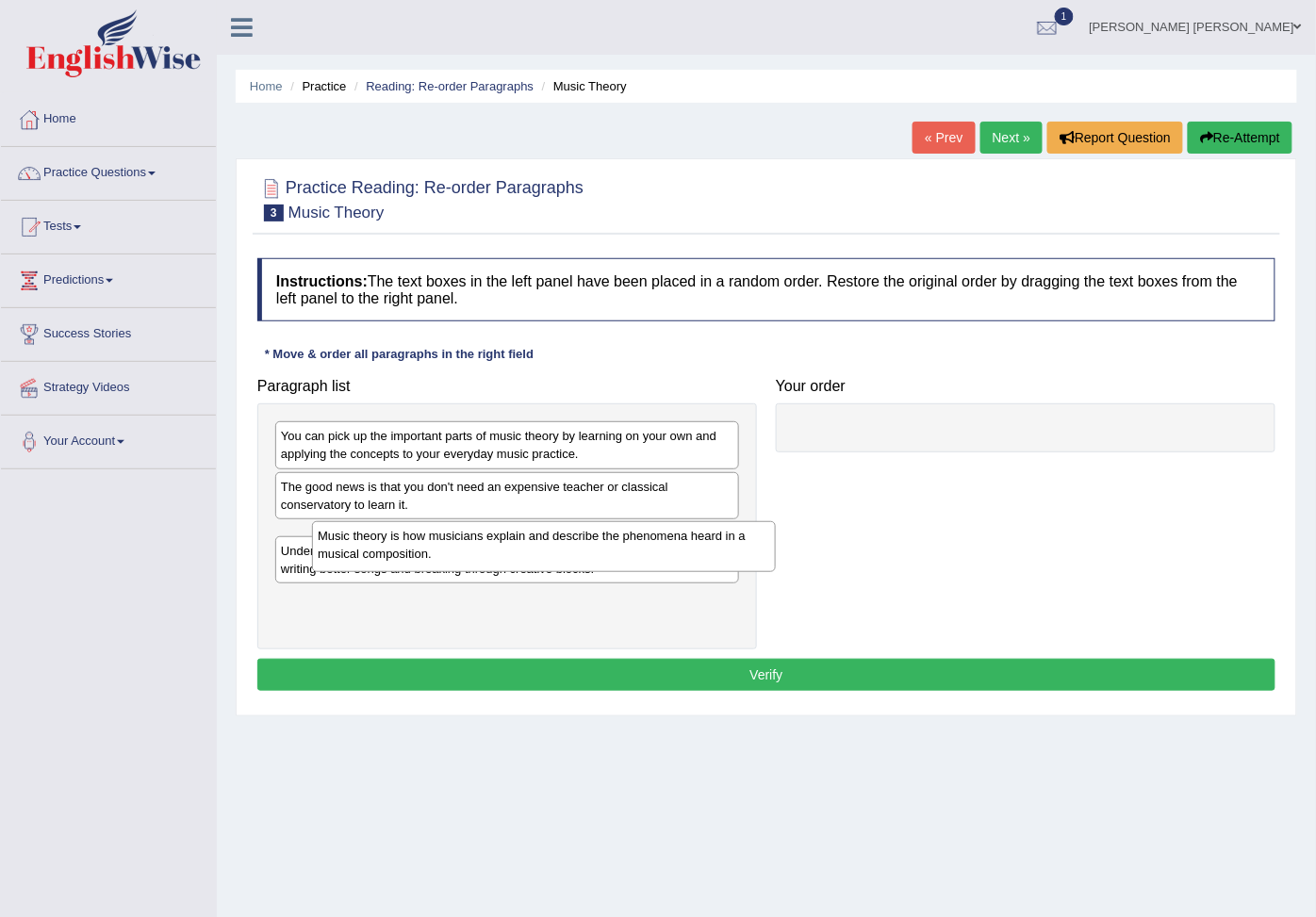
drag, startPoint x: 338, startPoint y: 557, endPoint x: 368, endPoint y: 552, distance: 30.4
click at [371, 551] on div "Music theory is how musicians explain and describe the phenomena heard in a mus…" at bounding box center [543, 546] width 463 height 49
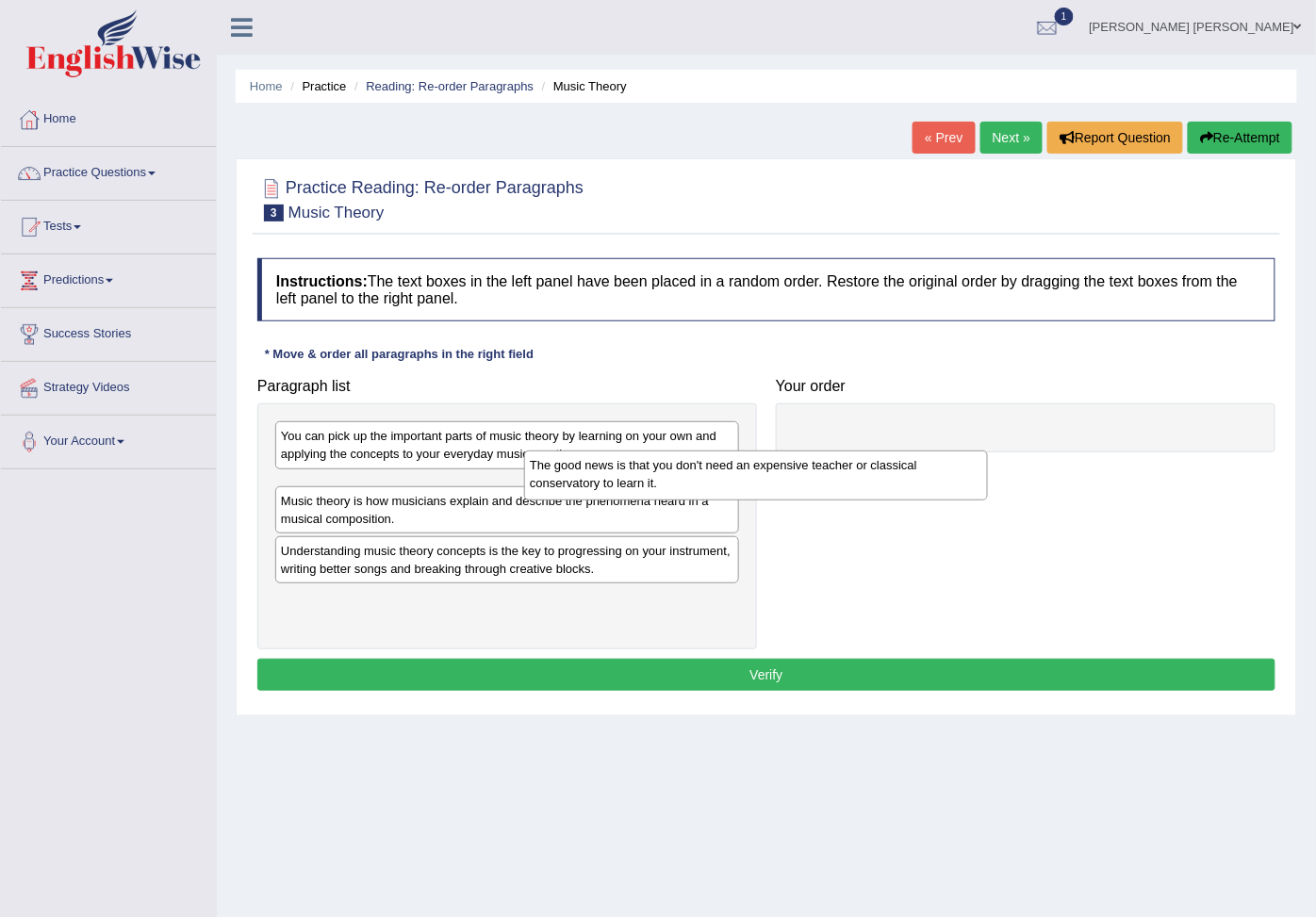
drag, startPoint x: 337, startPoint y: 520, endPoint x: 717, endPoint y: 454, distance: 385.7
click at [715, 454] on div "The good news is that you don't need an expensive teacher or classical conserva…" at bounding box center [756, 475] width 463 height 49
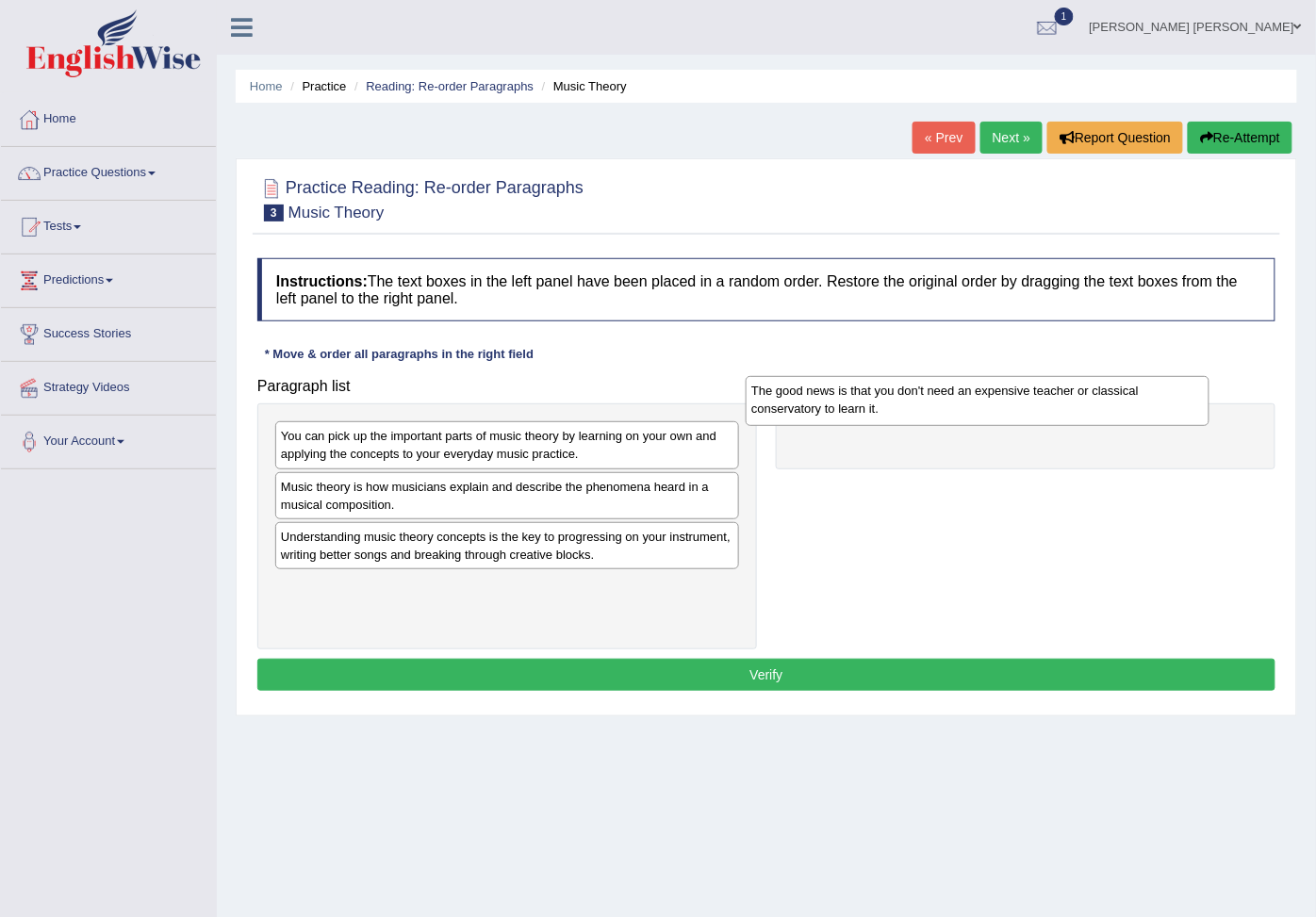
drag, startPoint x: 601, startPoint y: 505, endPoint x: 1071, endPoint y: 406, distance: 480.3
click at [1071, 406] on div "The good news is that you don't need an expensive teacher or classical conserva…" at bounding box center [976, 400] width 463 height 49
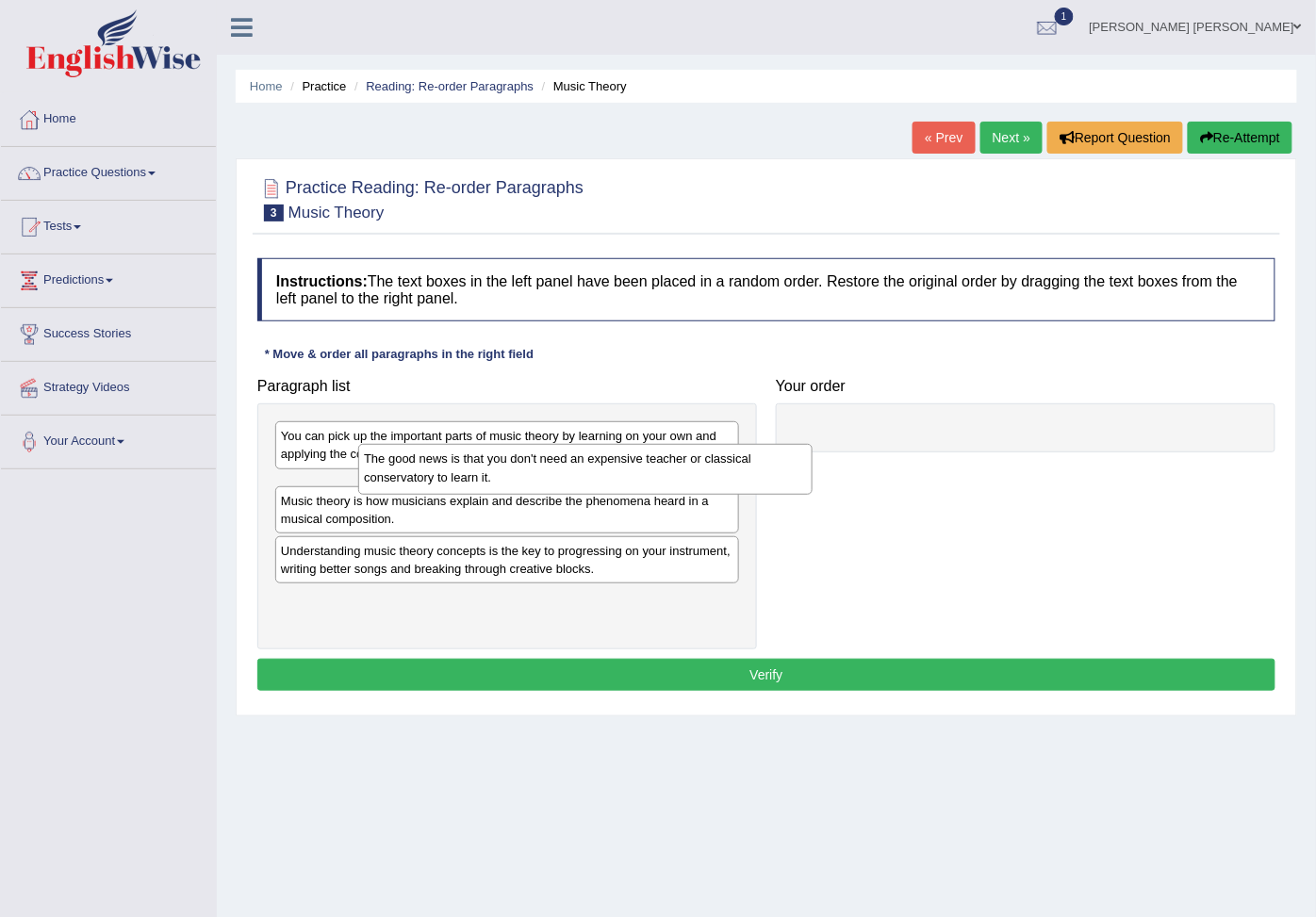
drag, startPoint x: 874, startPoint y: 455, endPoint x: 429, endPoint y: 478, distance: 445.6
click at [429, 478] on div "The good news is that you don't need an expensive teacher or classical conserva…" at bounding box center [584, 468] width 454 height 49
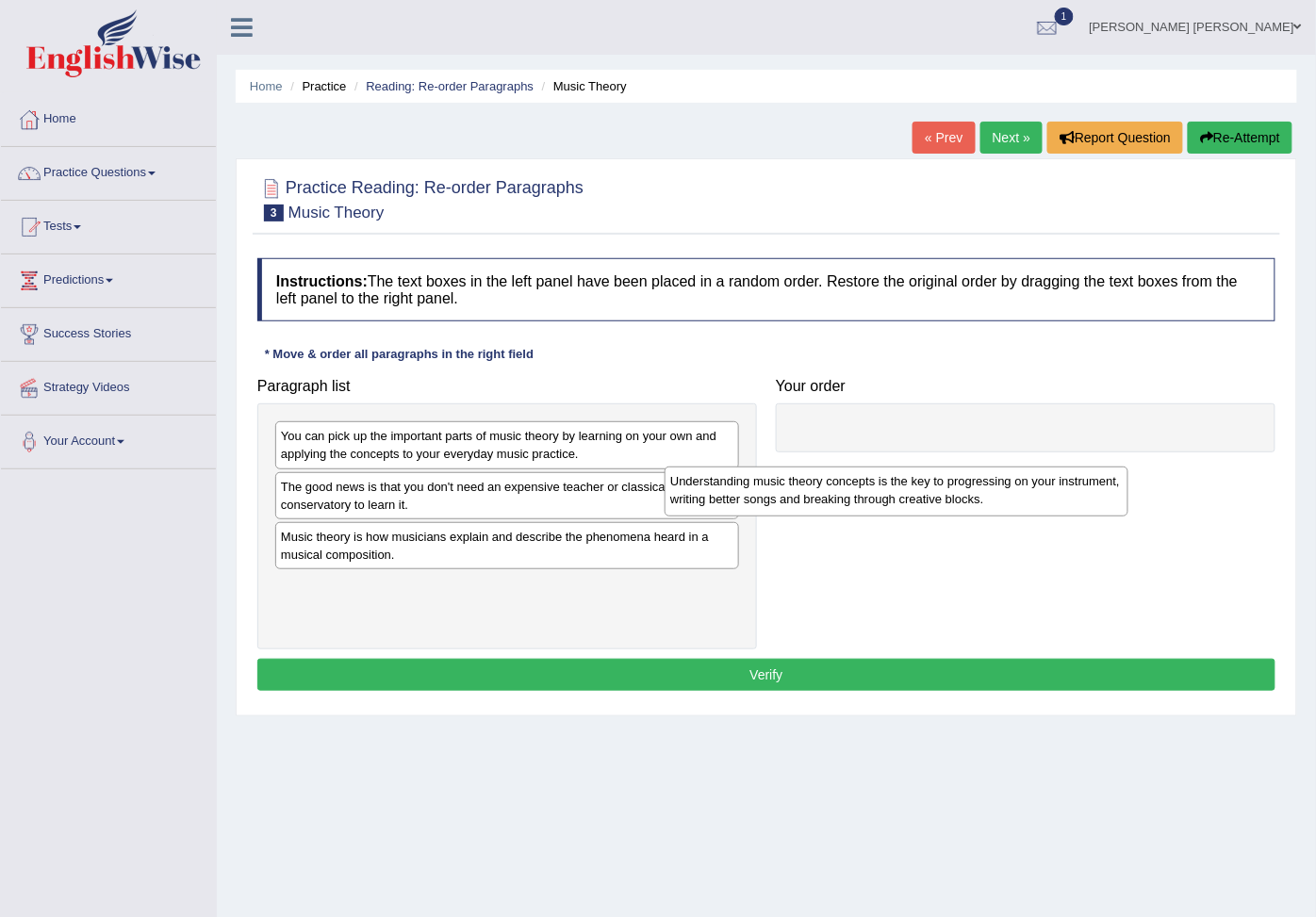
drag, startPoint x: 473, startPoint y: 626, endPoint x: 870, endPoint y: 505, distance: 415.0
click at [868, 509] on div "Understanding music theory concepts is the key to progressing on your instrumen…" at bounding box center [895, 491] width 463 height 49
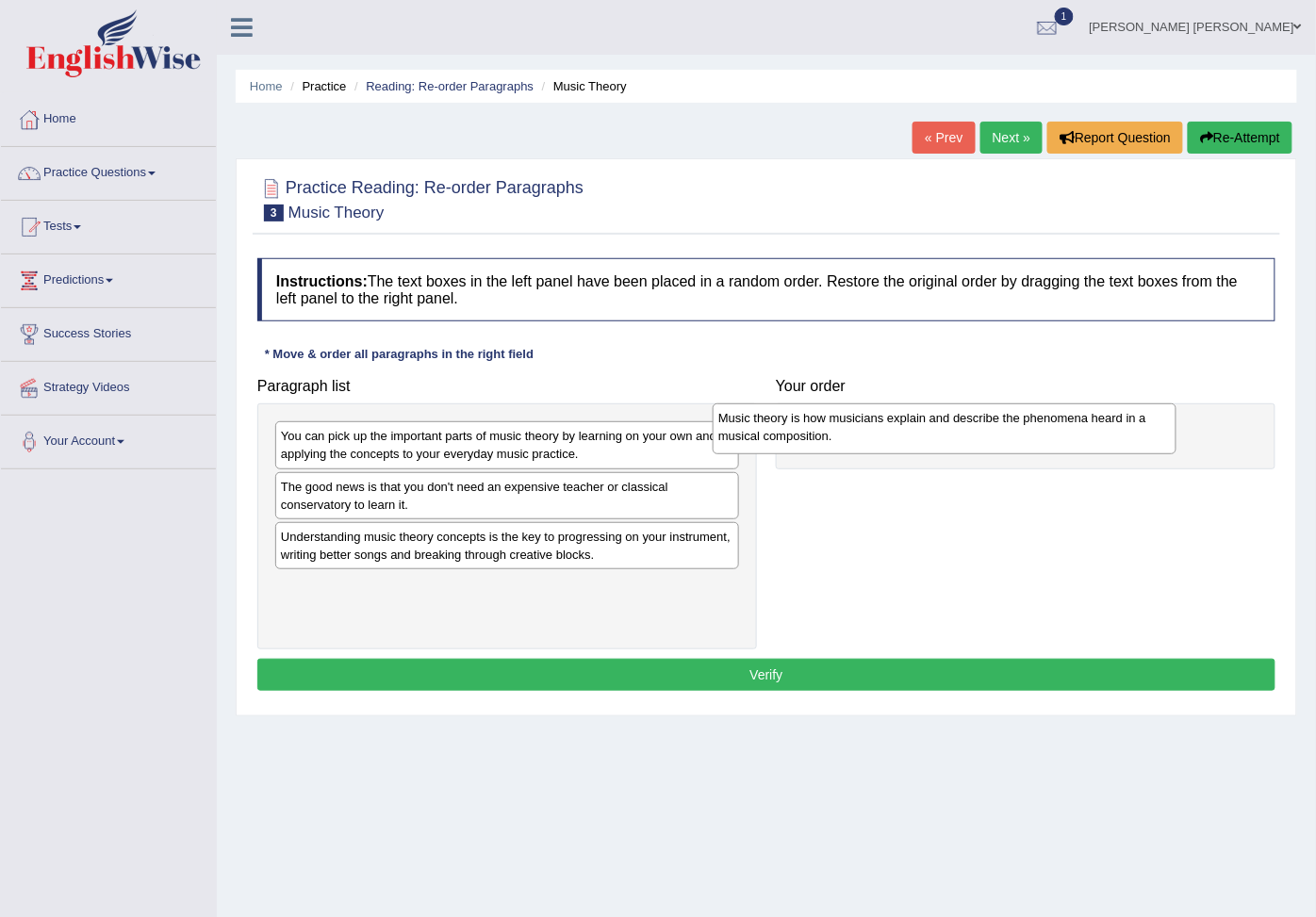
drag, startPoint x: 430, startPoint y: 565, endPoint x: 867, endPoint y: 440, distance: 454.5
click at [867, 440] on div "Music theory is how musicians explain and describe the phenomena heard in a mus…" at bounding box center [944, 428] width 463 height 49
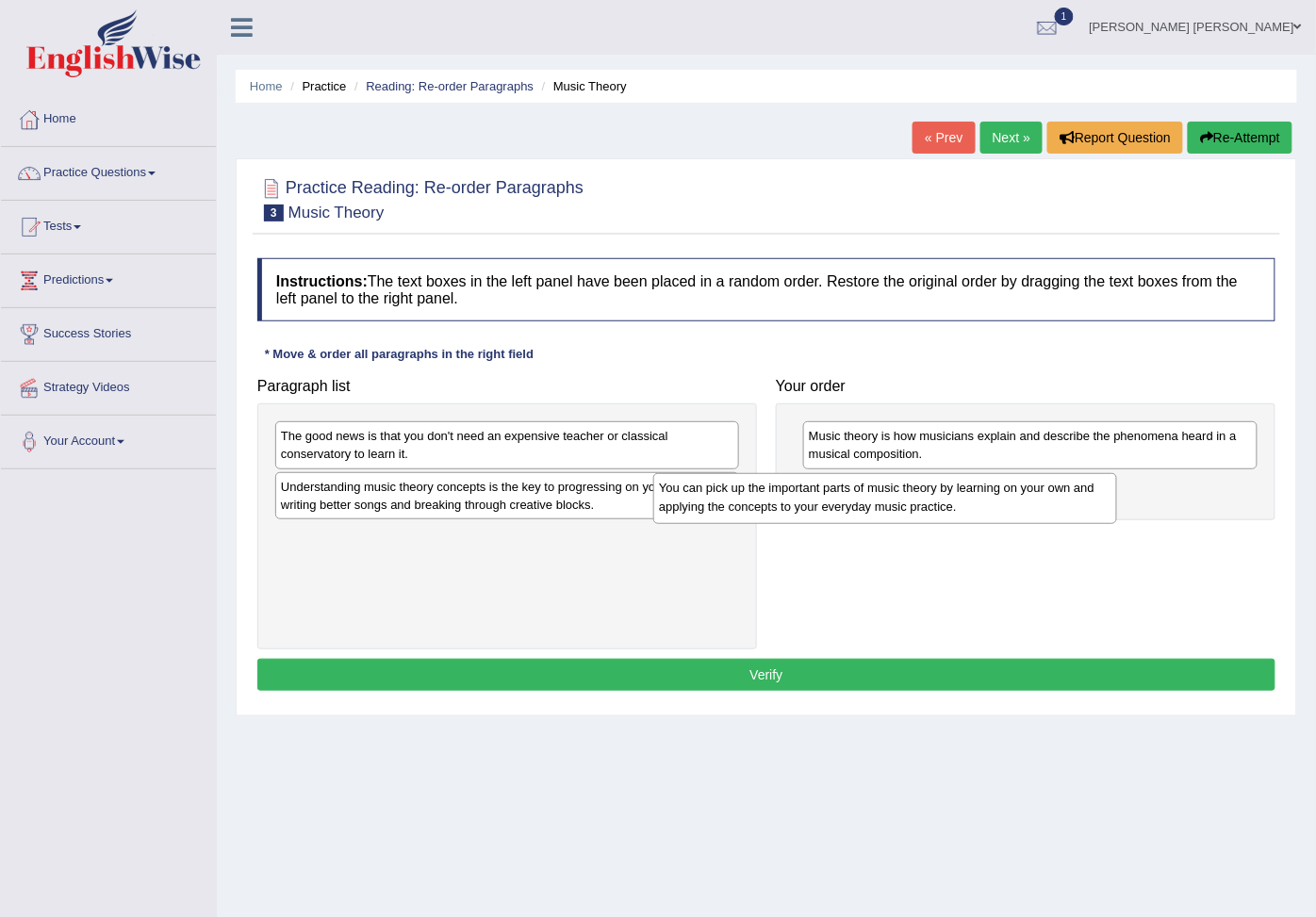
drag, startPoint x: 420, startPoint y: 449, endPoint x: 853, endPoint y: 504, distance: 436.5
click at [853, 504] on div "You can pick up the important parts of music theory by learning on your own and…" at bounding box center [884, 498] width 463 height 49
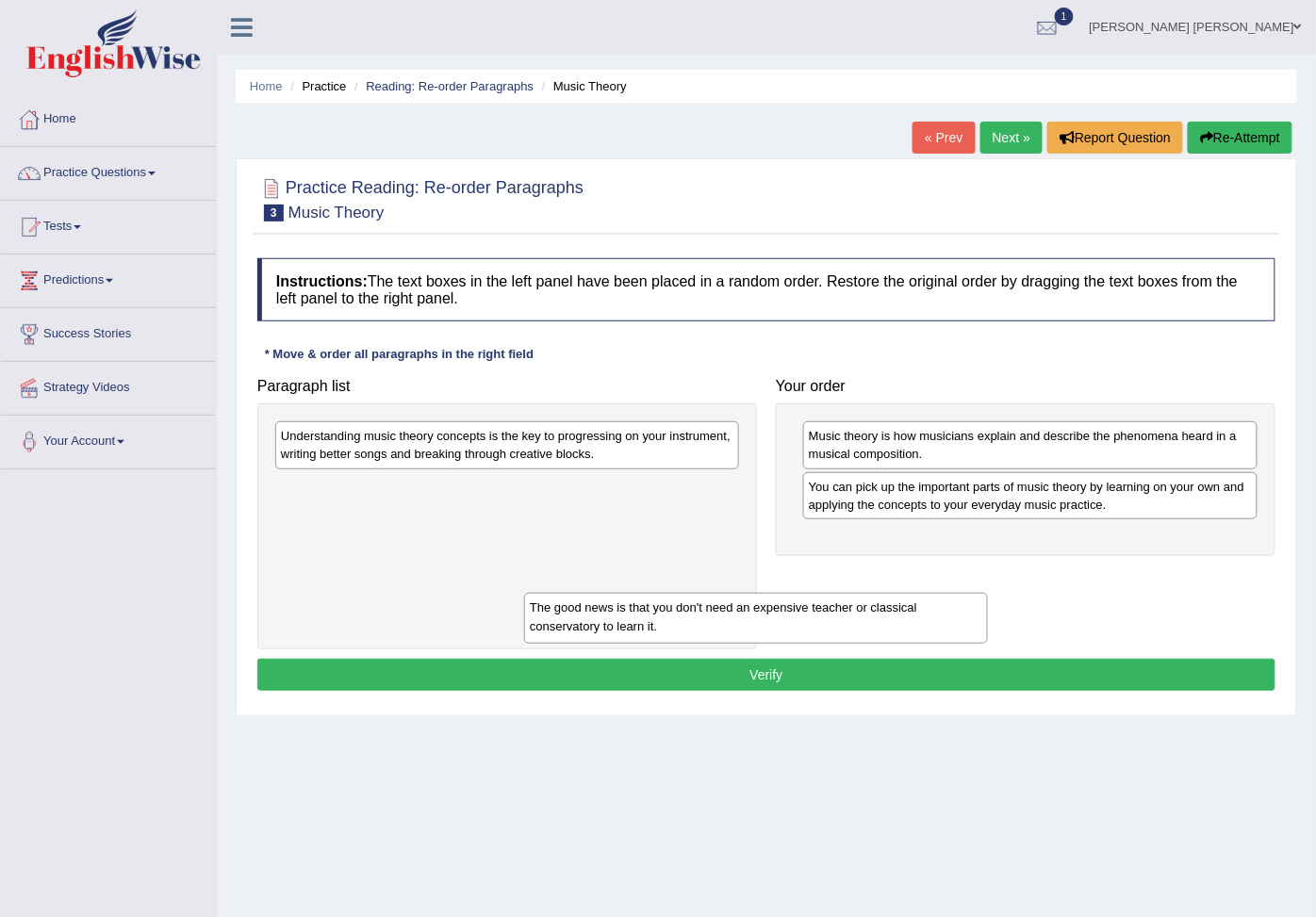
drag, startPoint x: 581, startPoint y: 498, endPoint x: 955, endPoint y: 628, distance: 395.9
click at [963, 642] on div "The good news is that you don't need an expensive teacher or classical conserva…" at bounding box center [756, 617] width 463 height 49
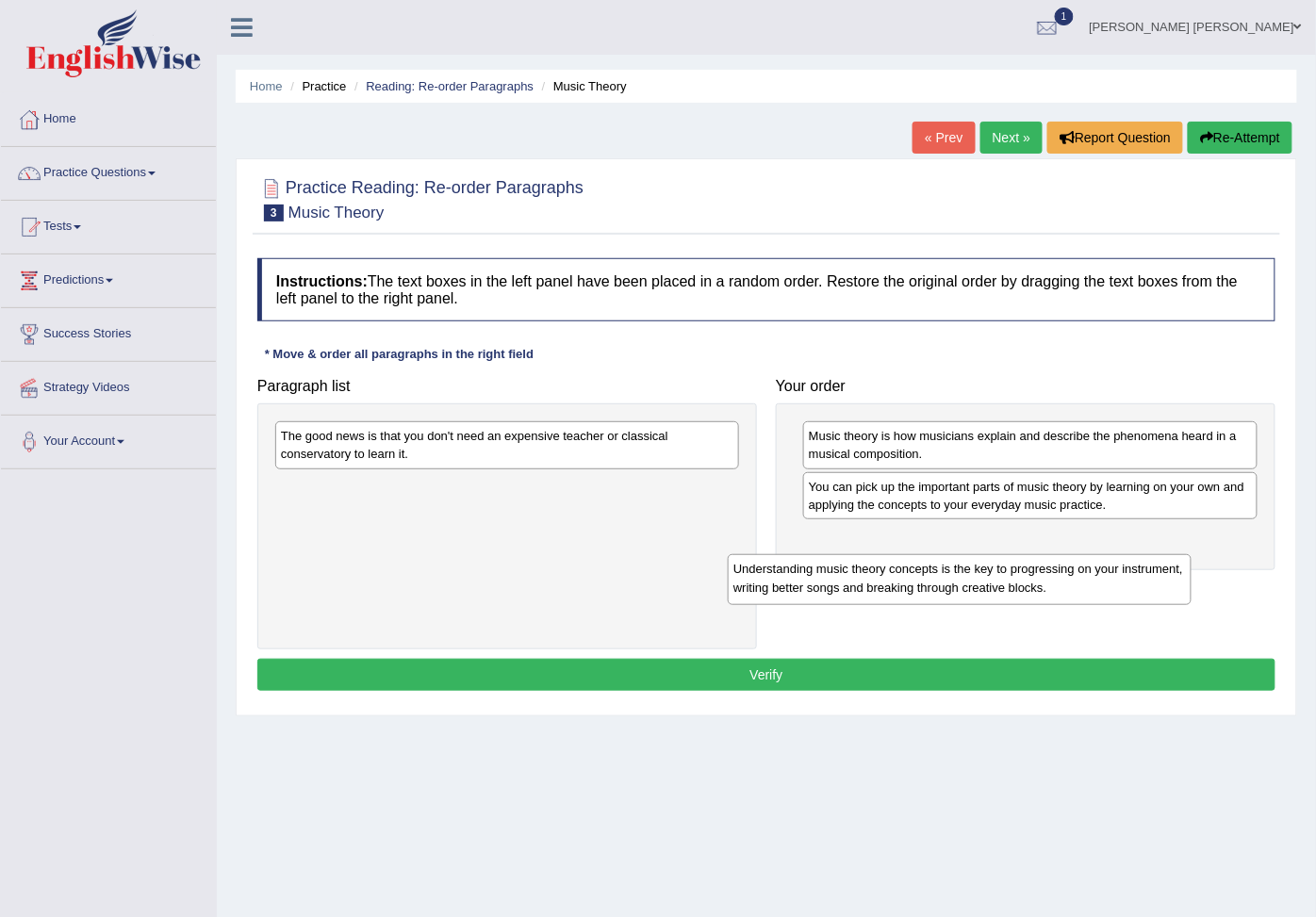
drag, startPoint x: 510, startPoint y: 447, endPoint x: 1040, endPoint y: 573, distance: 544.8
click at [1038, 576] on div "Understanding music theory concepts is the key to progressing on your instrumen…" at bounding box center [959, 578] width 463 height 49
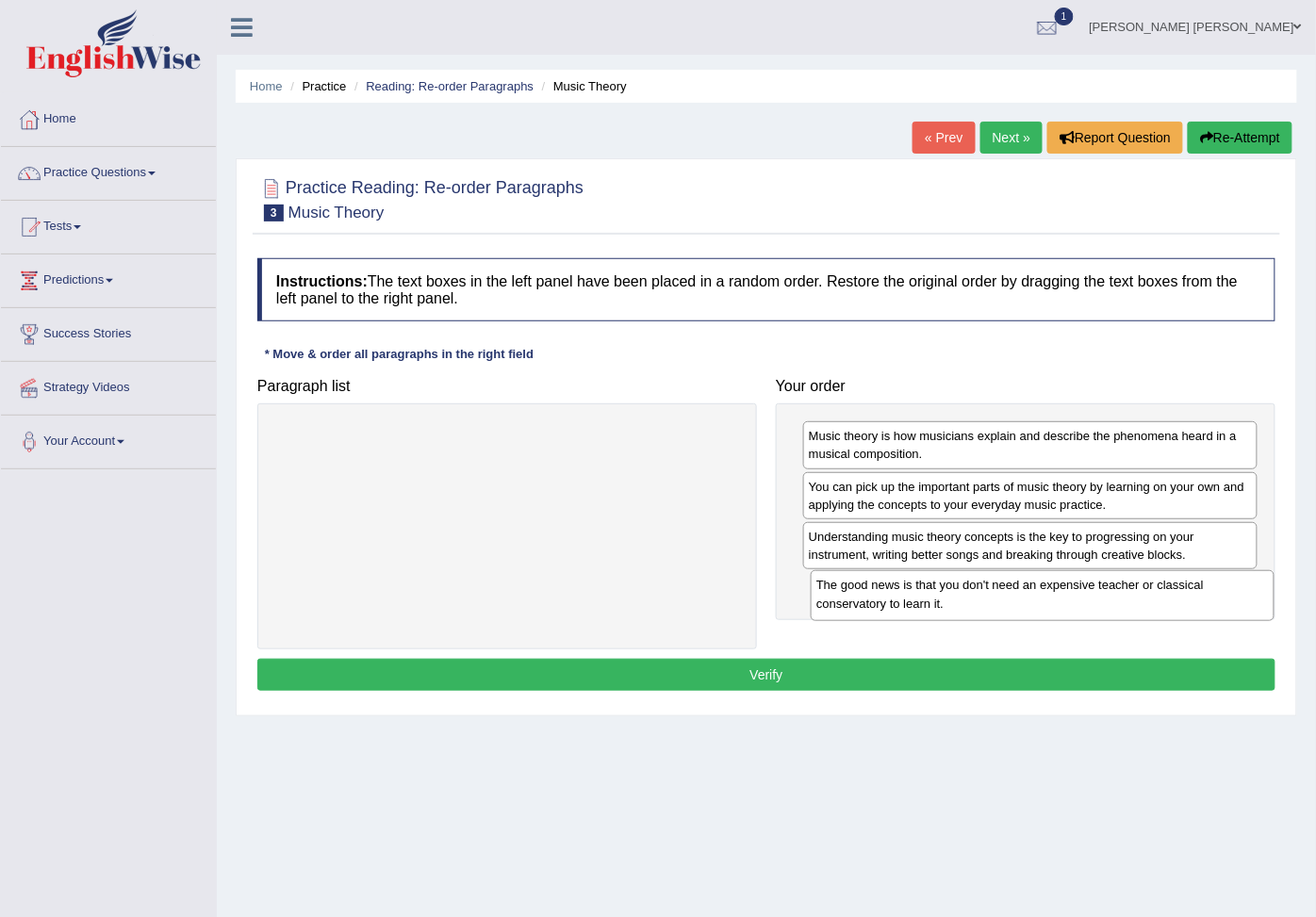
drag, startPoint x: 565, startPoint y: 439, endPoint x: 1101, endPoint y: 587, distance: 556.1
click at [1101, 587] on div "The good news is that you don't need an expensive teacher or classical conserva…" at bounding box center [1042, 595] width 463 height 49
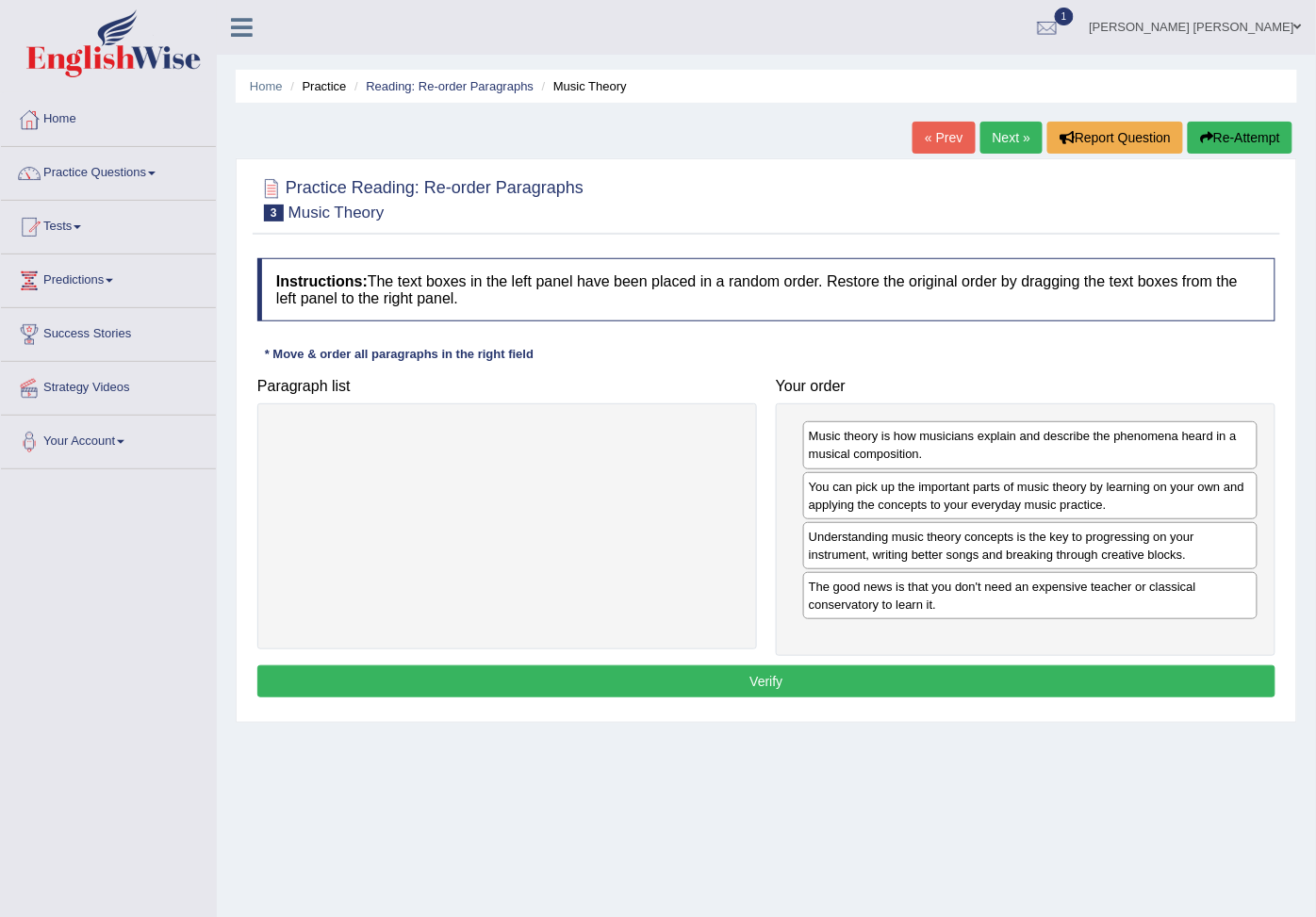
click at [1006, 655] on div "Music theory is how musicians explain and describe the phenomena heard in a mus…" at bounding box center [1025, 529] width 500 height 252
click at [988, 694] on button "Verify" at bounding box center [766, 681] width 1018 height 32
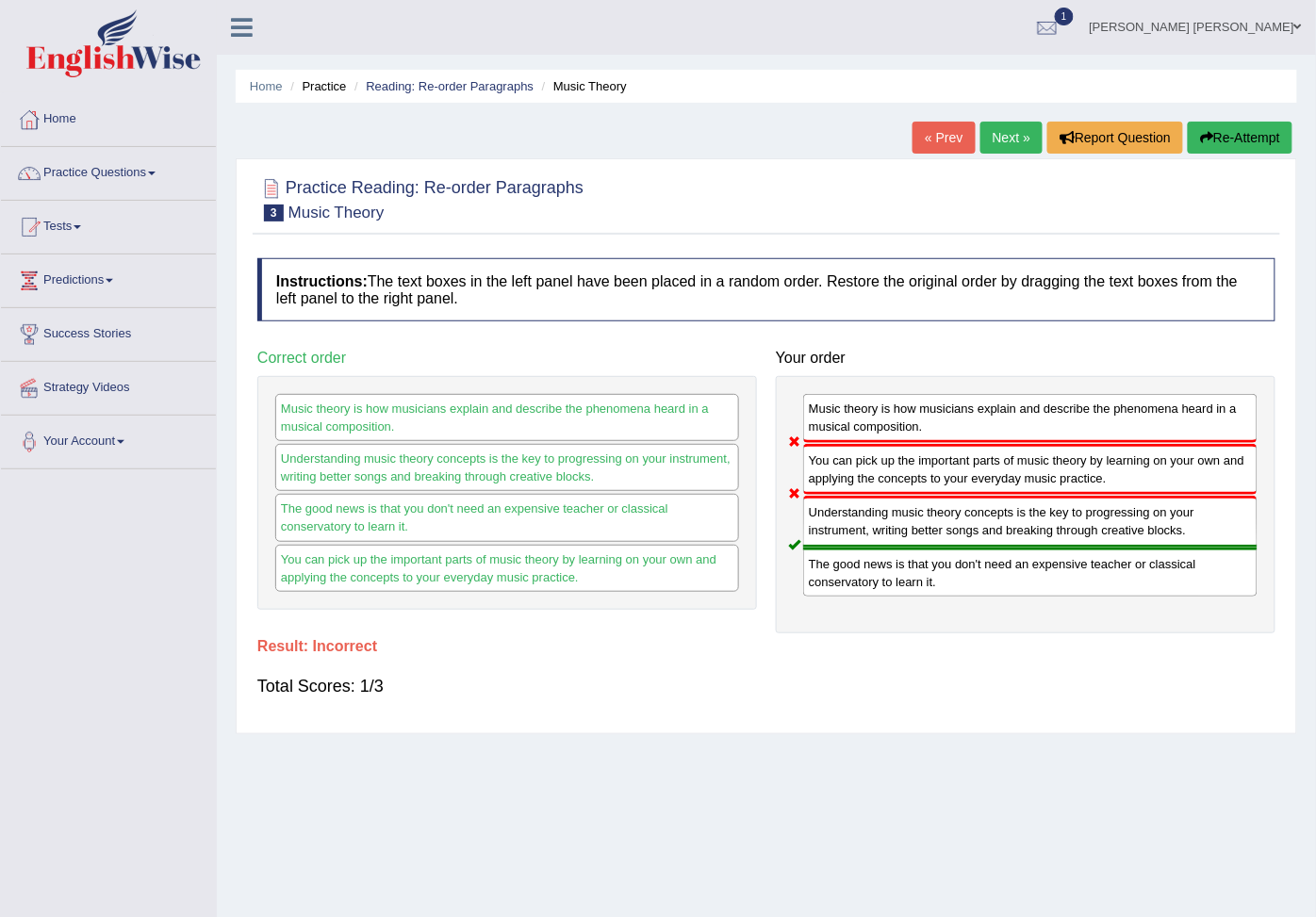
click at [1201, 135] on icon "button" at bounding box center [1207, 138] width 13 height 13
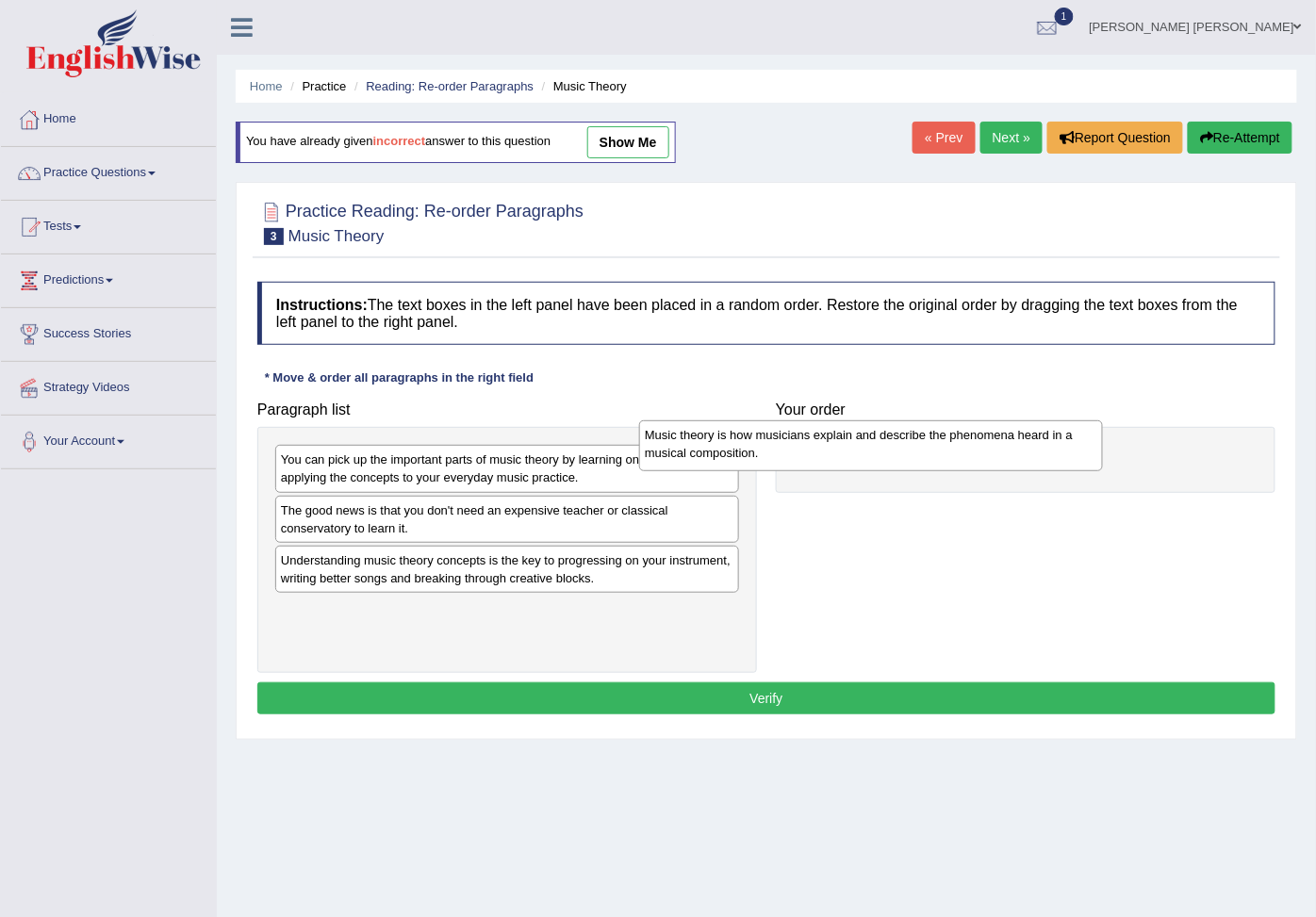
drag, startPoint x: 478, startPoint y: 581, endPoint x: 839, endPoint y: 446, distance: 385.4
click at [839, 446] on div "Music theory is how musicians explain and describe the phenomena heard in a mus…" at bounding box center [870, 445] width 463 height 49
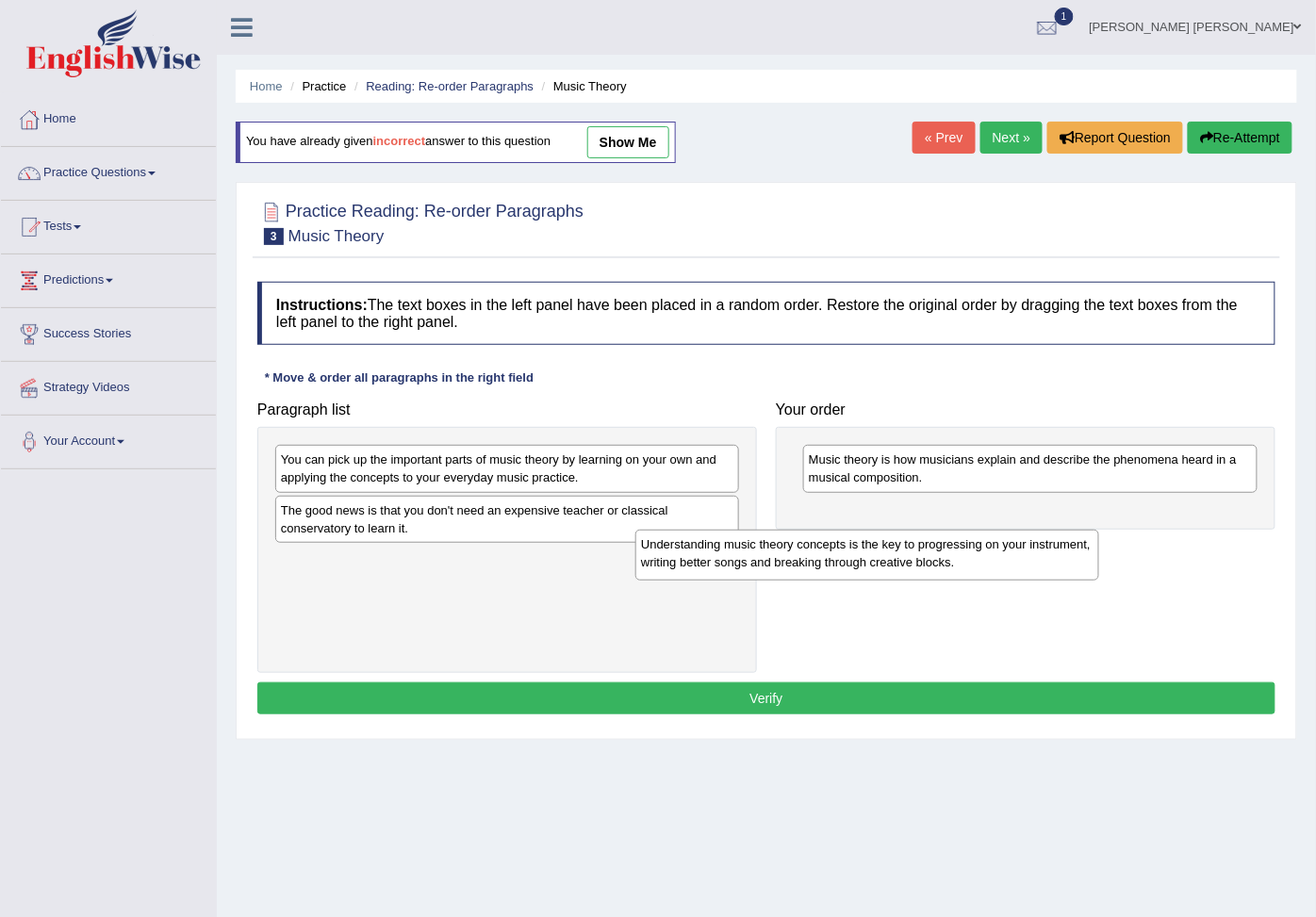
drag, startPoint x: 524, startPoint y: 589, endPoint x: 948, endPoint y: 562, distance: 424.9
click at [948, 562] on div "Understanding music theory concepts is the key to progressing on your instrumen…" at bounding box center [866, 555] width 463 height 49
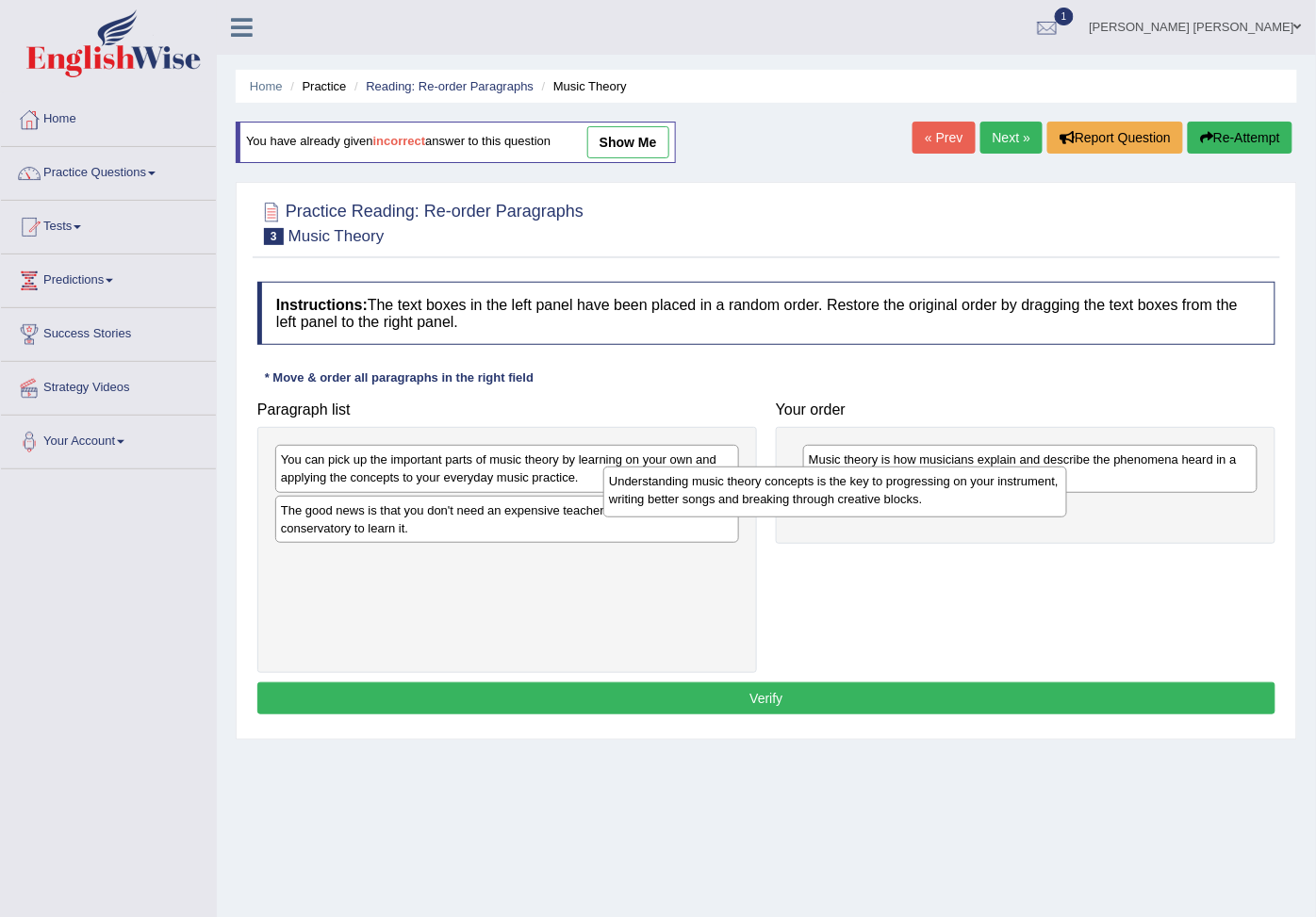
drag, startPoint x: 693, startPoint y: 577, endPoint x: 1021, endPoint y: 493, distance: 338.6
click at [1021, 493] on div "Understanding music theory concepts is the key to progressing on your instrumen…" at bounding box center [835, 491] width 463 height 49
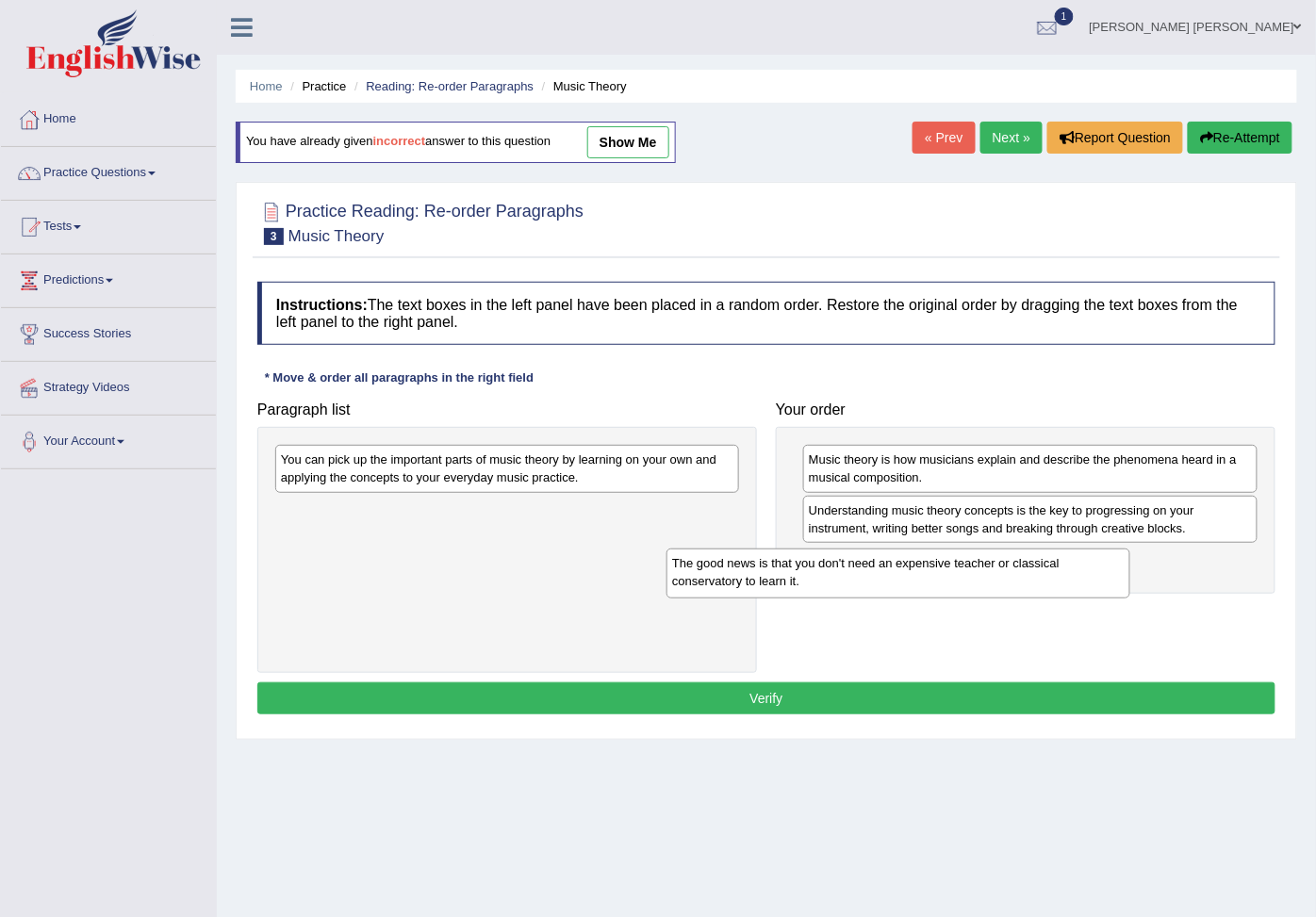
drag, startPoint x: 664, startPoint y: 530, endPoint x: 1060, endPoint y: 580, distance: 399.1
click at [1057, 579] on div "The good news is that you don't need an expensive teacher or classical conserva…" at bounding box center [897, 573] width 463 height 49
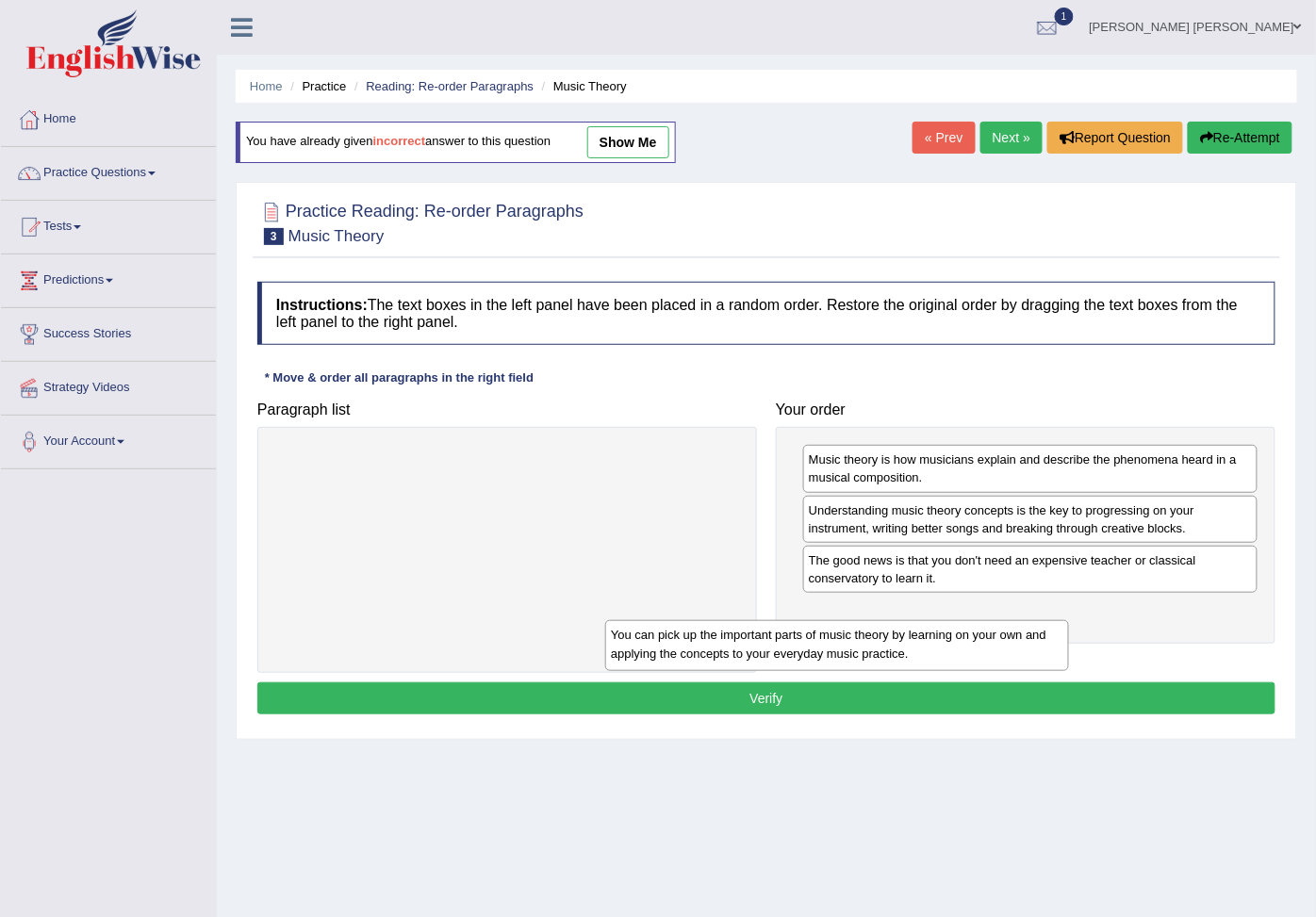
drag, startPoint x: 570, startPoint y: 472, endPoint x: 957, endPoint y: 641, distance: 422.3
click at [934, 650] on div "You can pick up the important parts of music theory by learning on your own and…" at bounding box center [836, 645] width 463 height 49
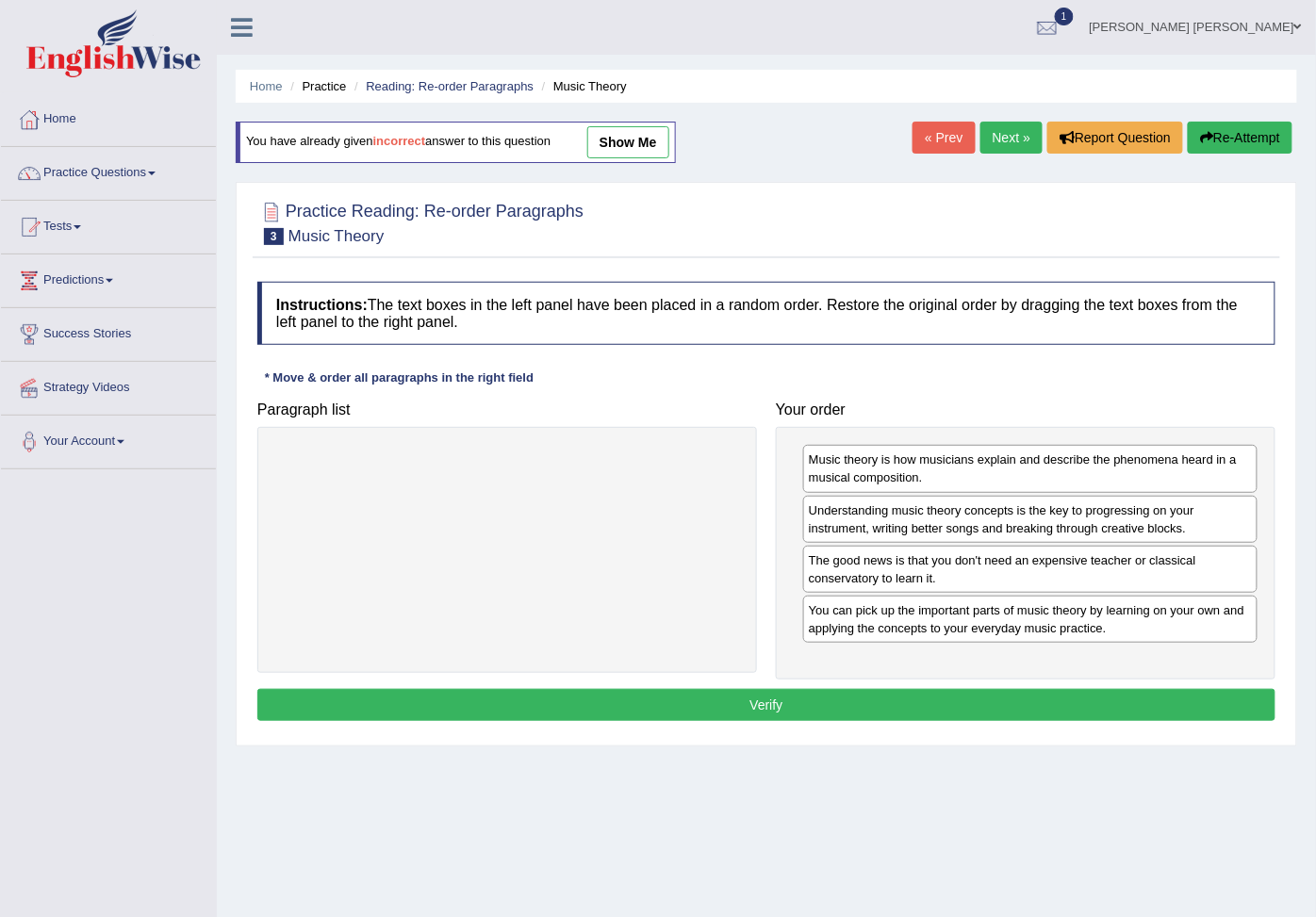
click at [953, 717] on button "Verify" at bounding box center [766, 705] width 1018 height 32
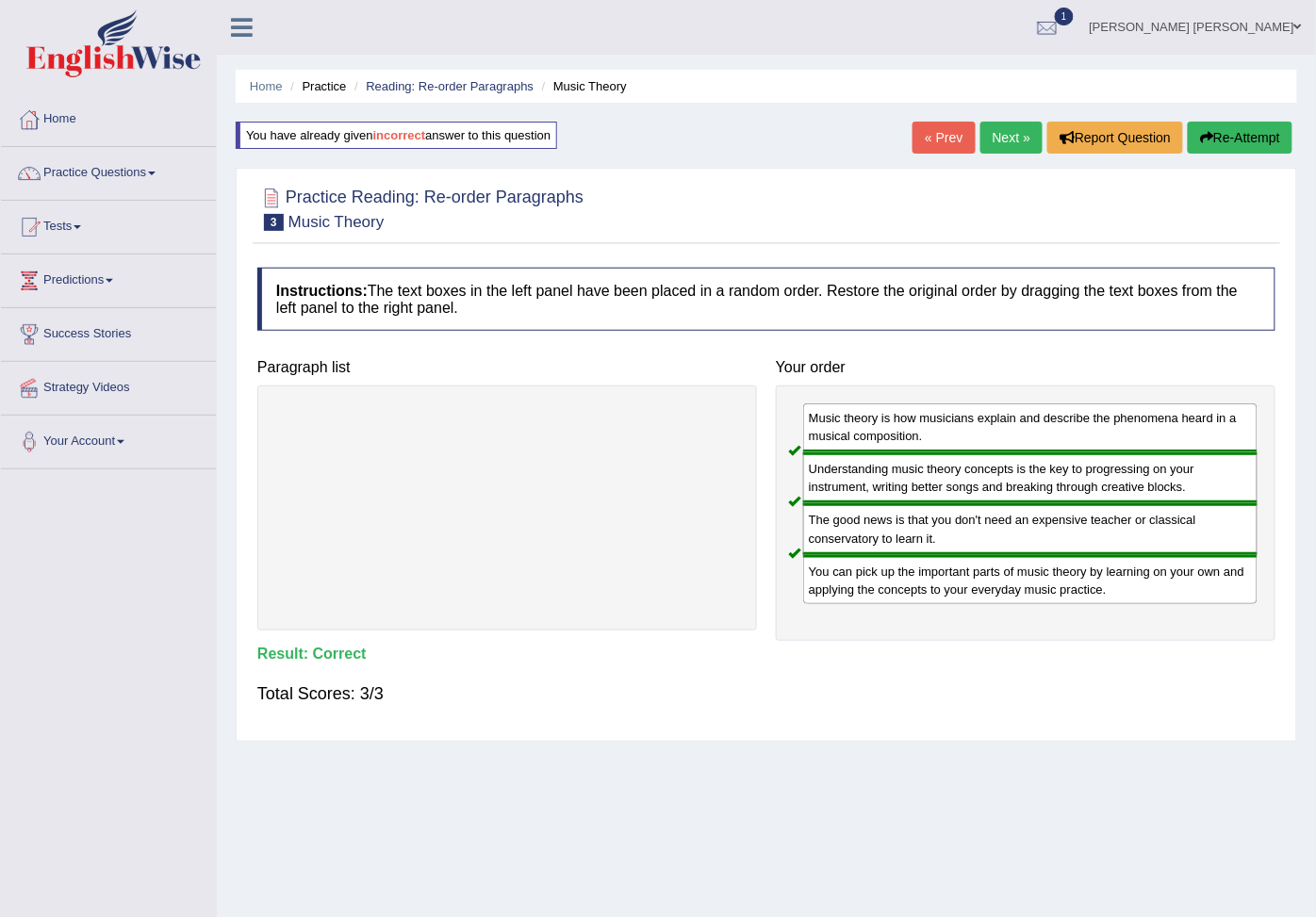
click at [1025, 134] on link "Next »" at bounding box center [1011, 138] width 62 height 32
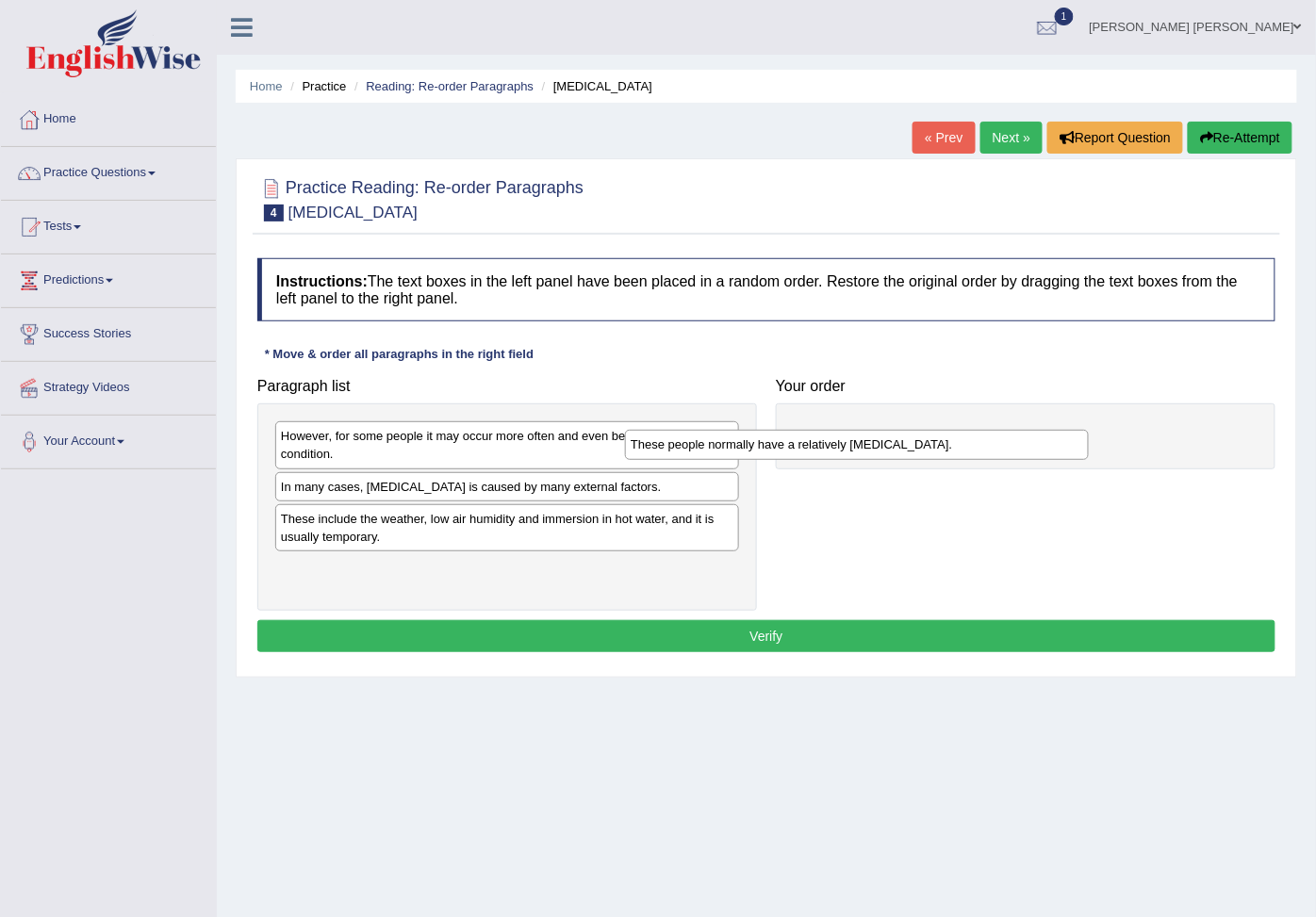
drag, startPoint x: 313, startPoint y: 530, endPoint x: 677, endPoint y: 440, distance: 375.0
click at [676, 440] on div "These people normally have a relatively [MEDICAL_DATA]." at bounding box center [856, 445] width 463 height 31
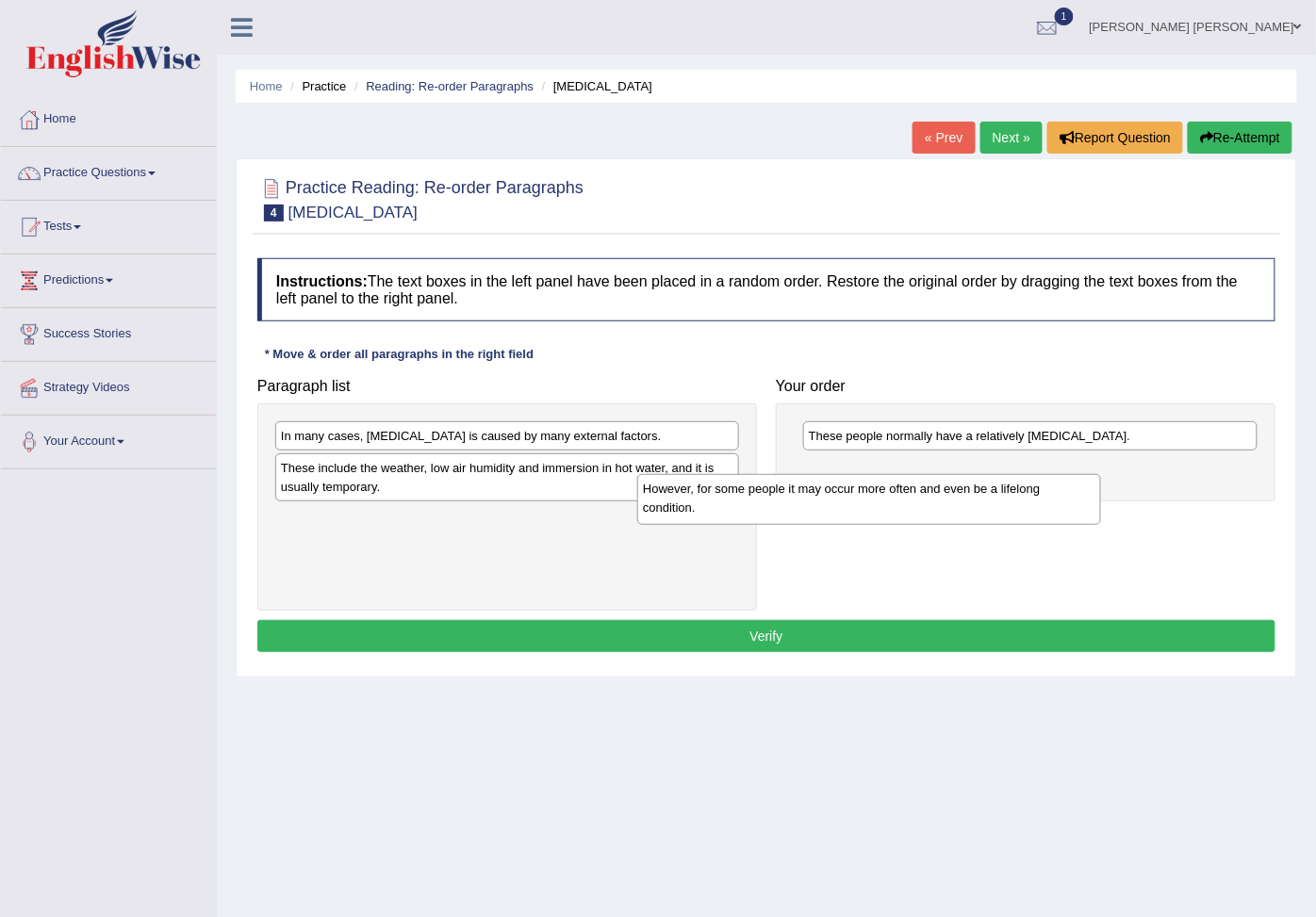
drag, startPoint x: 440, startPoint y: 440, endPoint x: 835, endPoint y: 480, distance: 397.0
click at [835, 480] on div "However, for some people it may occur more often and even be a lifelong conditi…" at bounding box center [868, 498] width 463 height 49
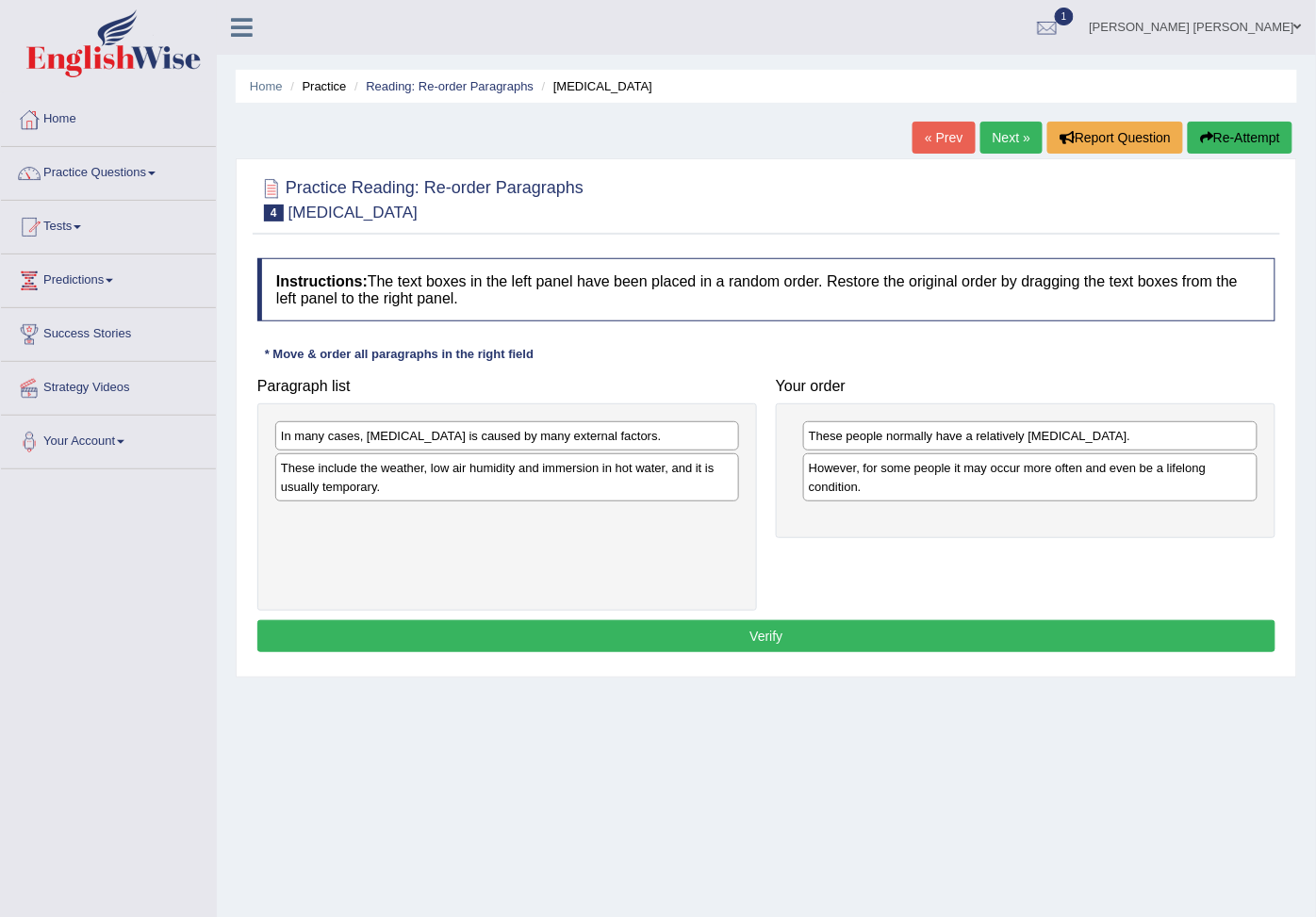
click at [422, 439] on div "In many cases, [MEDICAL_DATA] is caused by many external factors." at bounding box center [506, 436] width 463 height 29
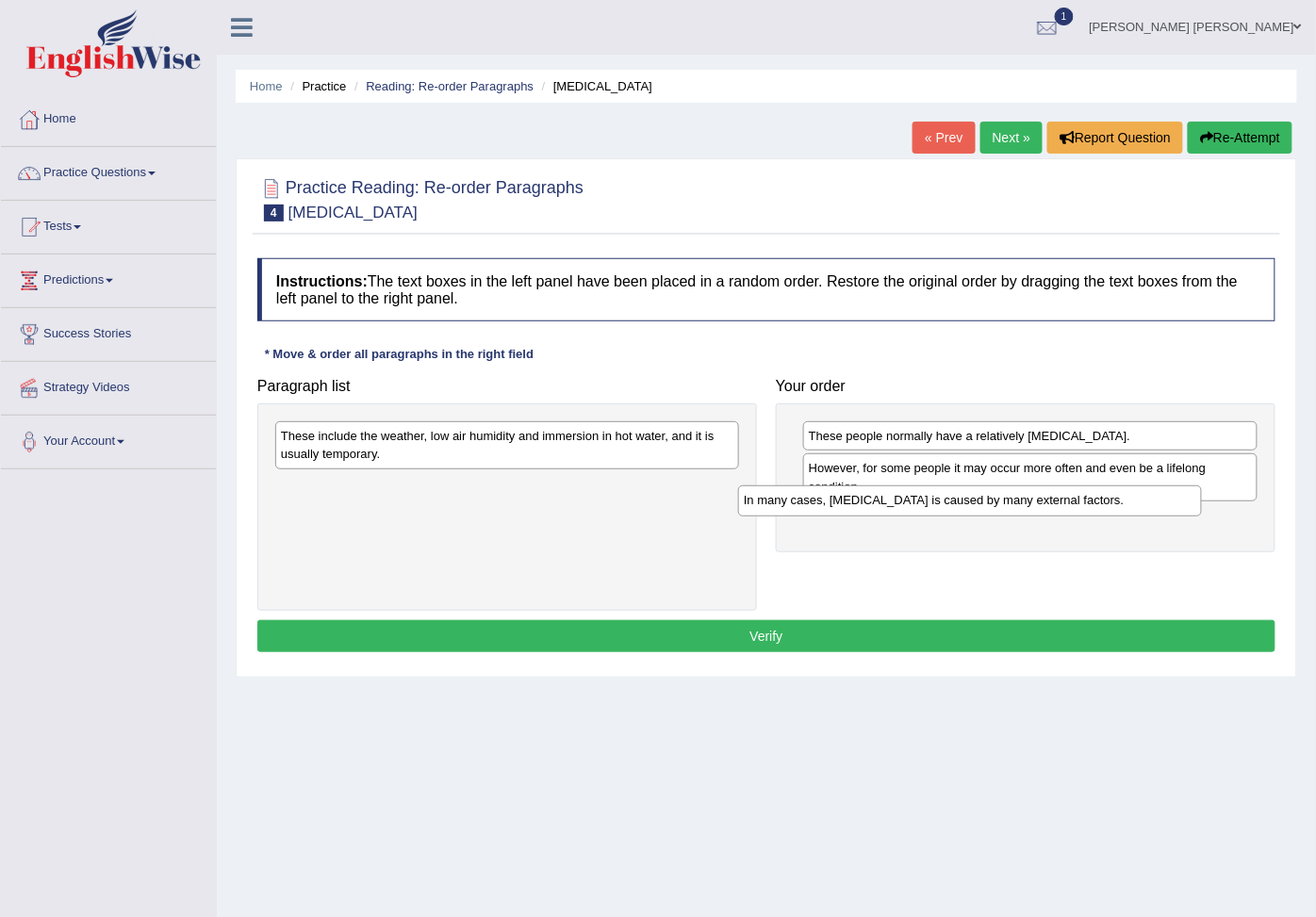
drag, startPoint x: 445, startPoint y: 442, endPoint x: 920, endPoint y: 518, distance: 481.0
click at [920, 517] on div "In many cases, [MEDICAL_DATA] is caused by many external factors." at bounding box center [969, 500] width 463 height 31
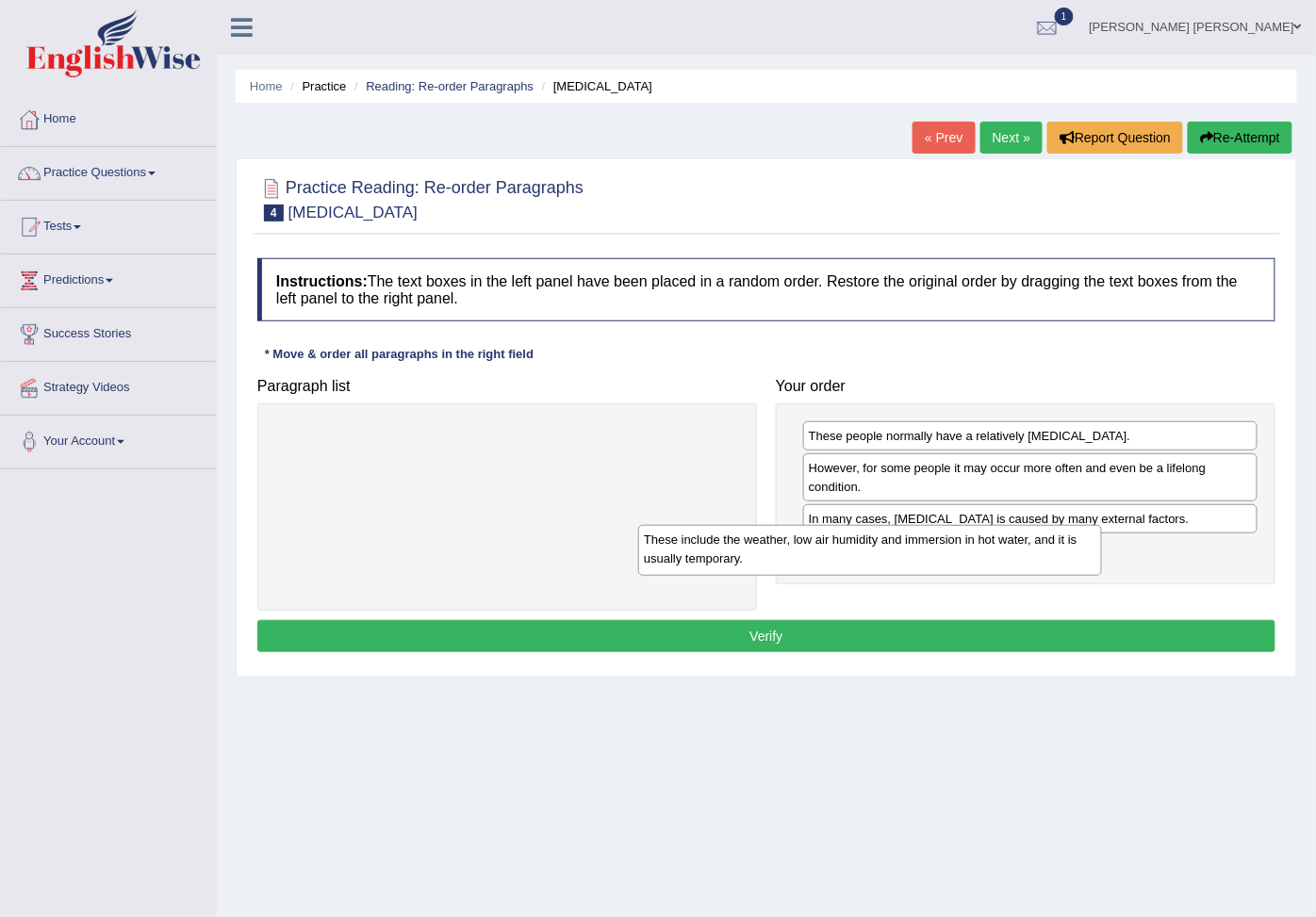
drag, startPoint x: 514, startPoint y: 449, endPoint x: 879, endPoint y: 553, distance: 379.5
click at [878, 553] on div "These include the weather, low air humidity and immersion in hot water, and it …" at bounding box center [869, 550] width 463 height 49
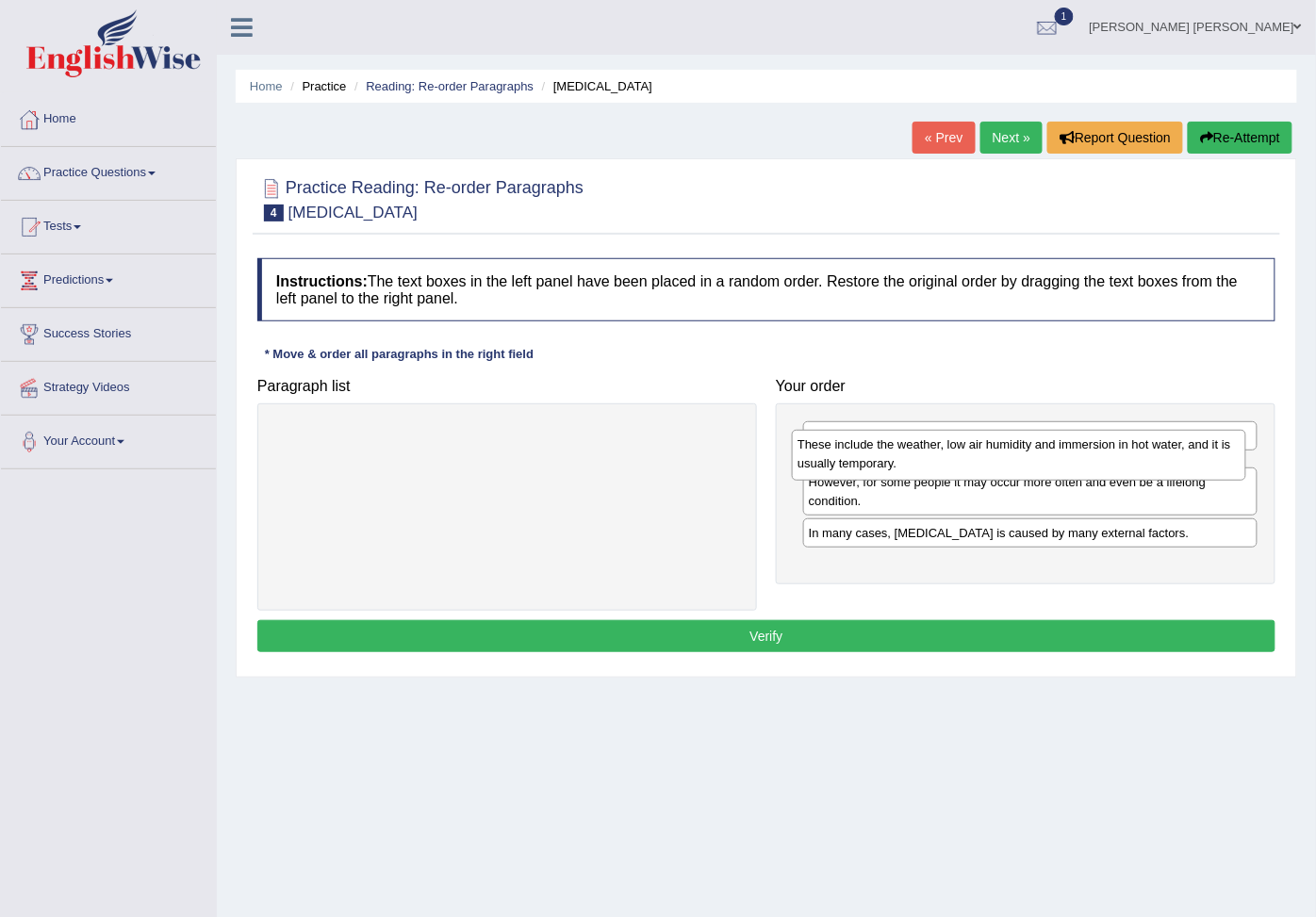
drag, startPoint x: 902, startPoint y: 565, endPoint x: 891, endPoint y: 453, distance: 112.5
click at [891, 453] on div "These include the weather, low air humidity and immersion in hot water, and it …" at bounding box center [1018, 455] width 454 height 49
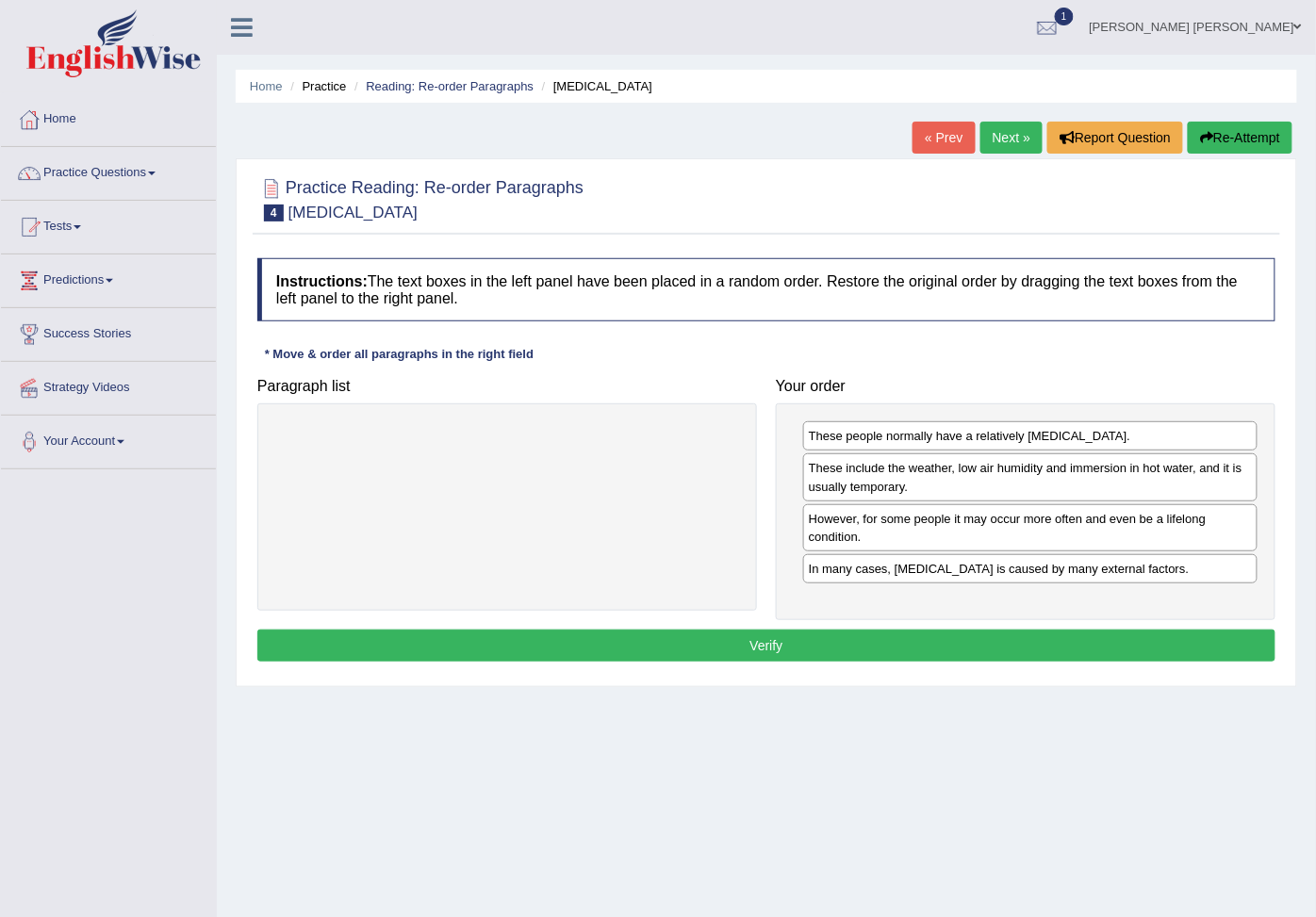
click at [921, 654] on button "Verify" at bounding box center [766, 646] width 1018 height 32
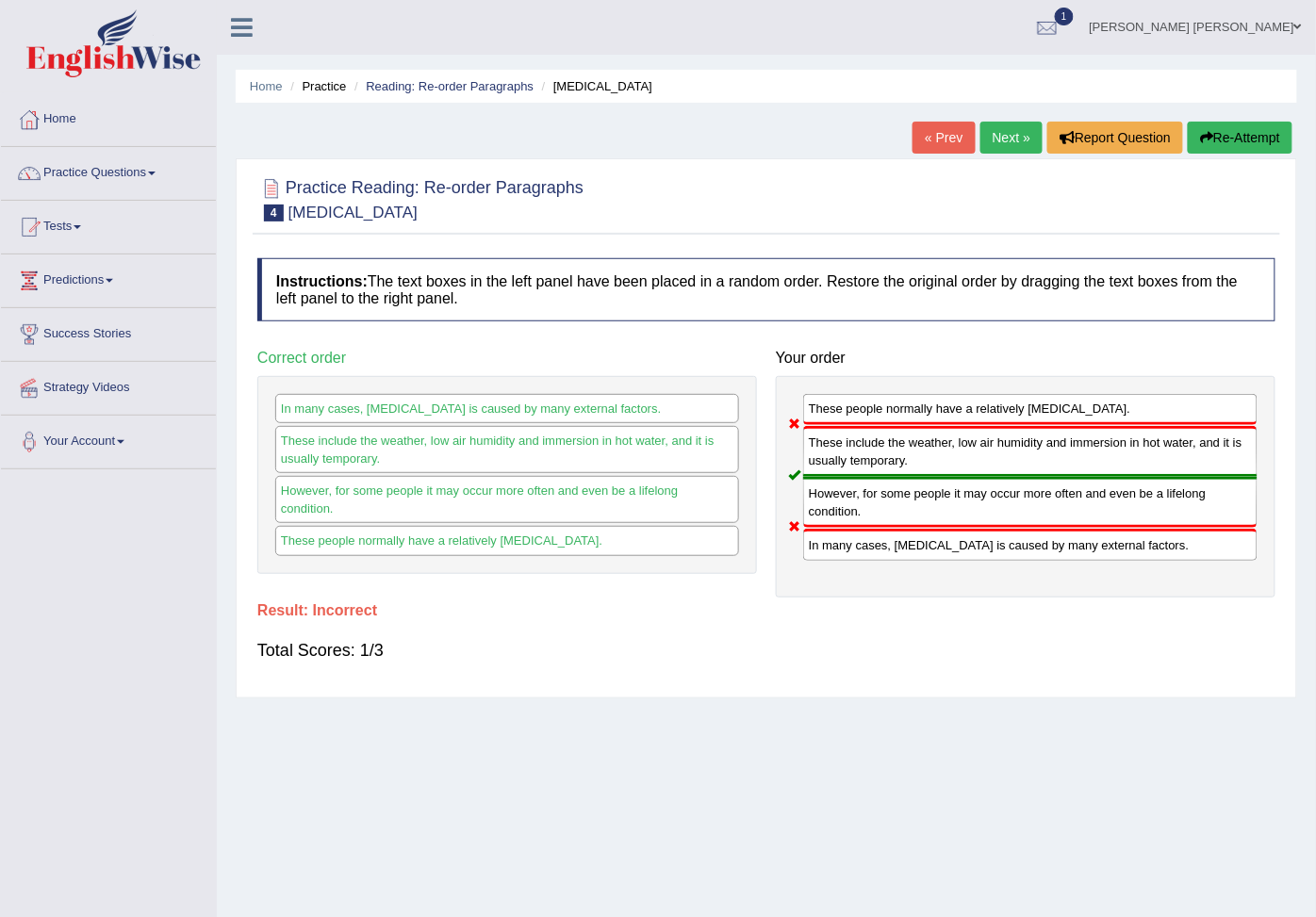
click at [1245, 139] on button "Re-Attempt" at bounding box center [1240, 138] width 105 height 32
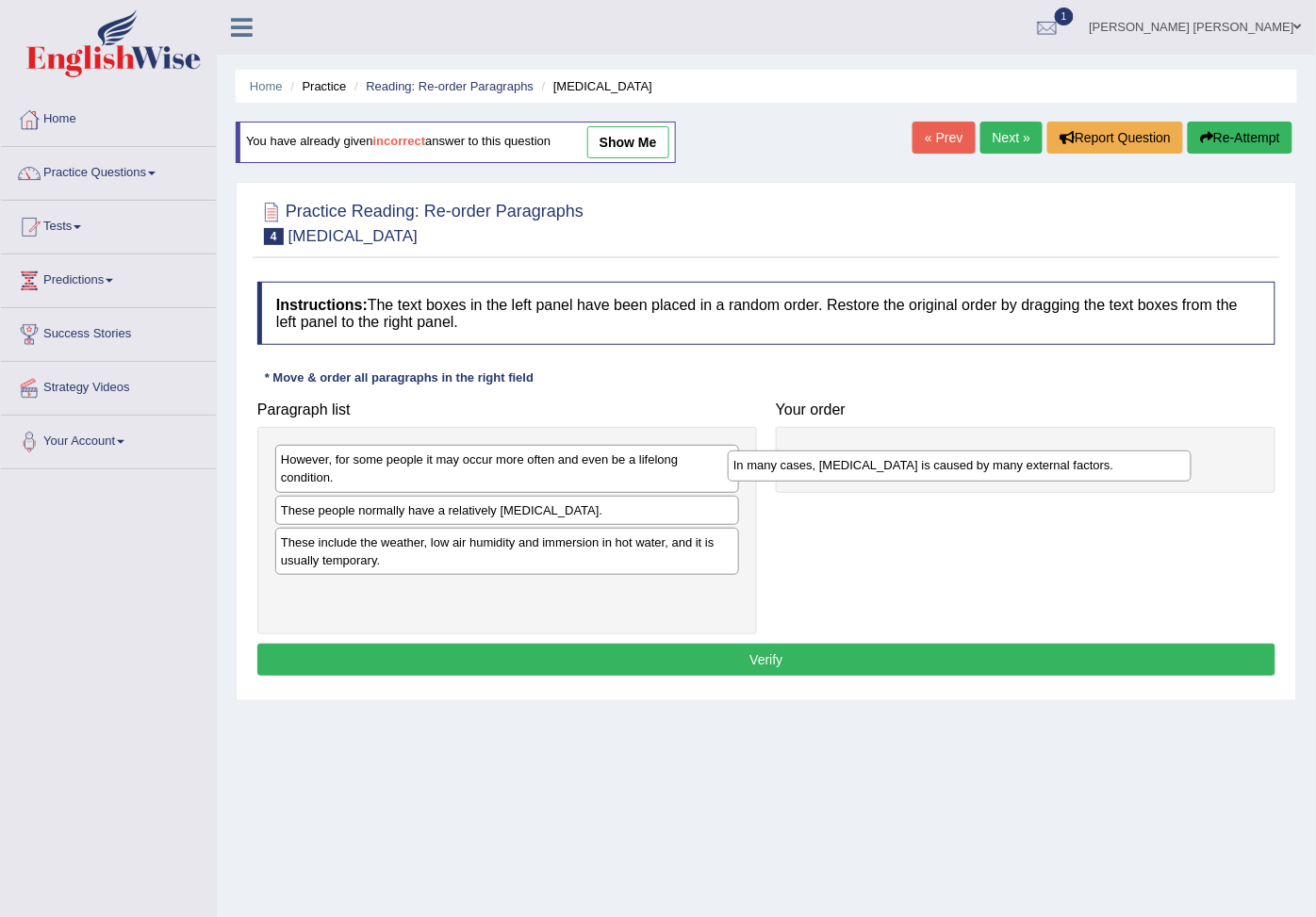
drag, startPoint x: 328, startPoint y: 522, endPoint x: 849, endPoint y: 453, distance: 525.5
click at [849, 453] on div "In many cases, dry skin is caused by many external factors." at bounding box center [959, 465] width 463 height 31
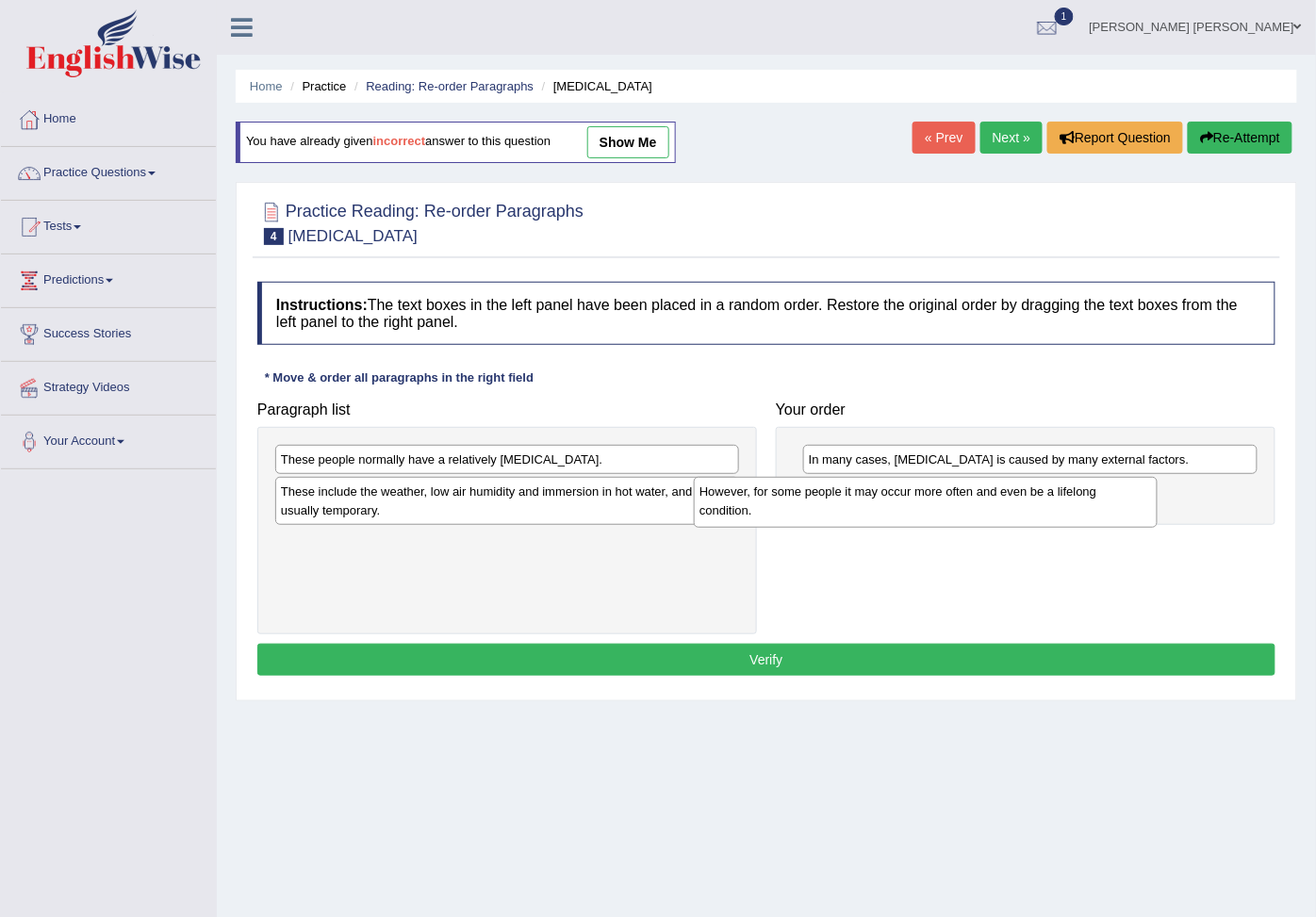
drag, startPoint x: 397, startPoint y: 482, endPoint x: 815, endPoint y: 515, distance: 419.3
click at [815, 515] on div "However, for some people it may occur more often and even be a lifelong conditi…" at bounding box center [925, 501] width 463 height 49
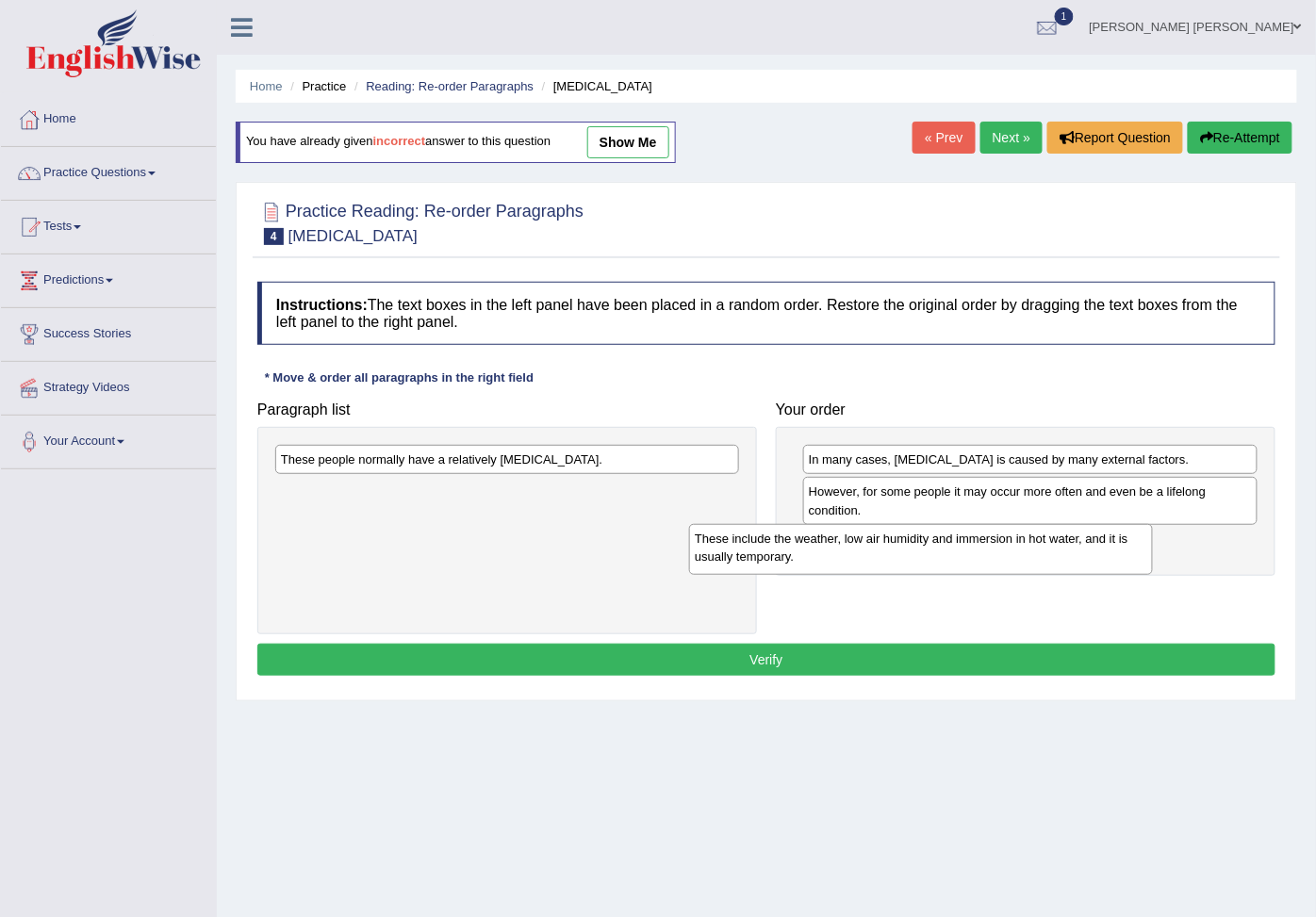
drag, startPoint x: 437, startPoint y: 518, endPoint x: 850, endPoint y: 563, distance: 415.4
click at [850, 563] on div "These include the weather, low air humidity and immersion in hot water, and it …" at bounding box center [920, 549] width 463 height 49
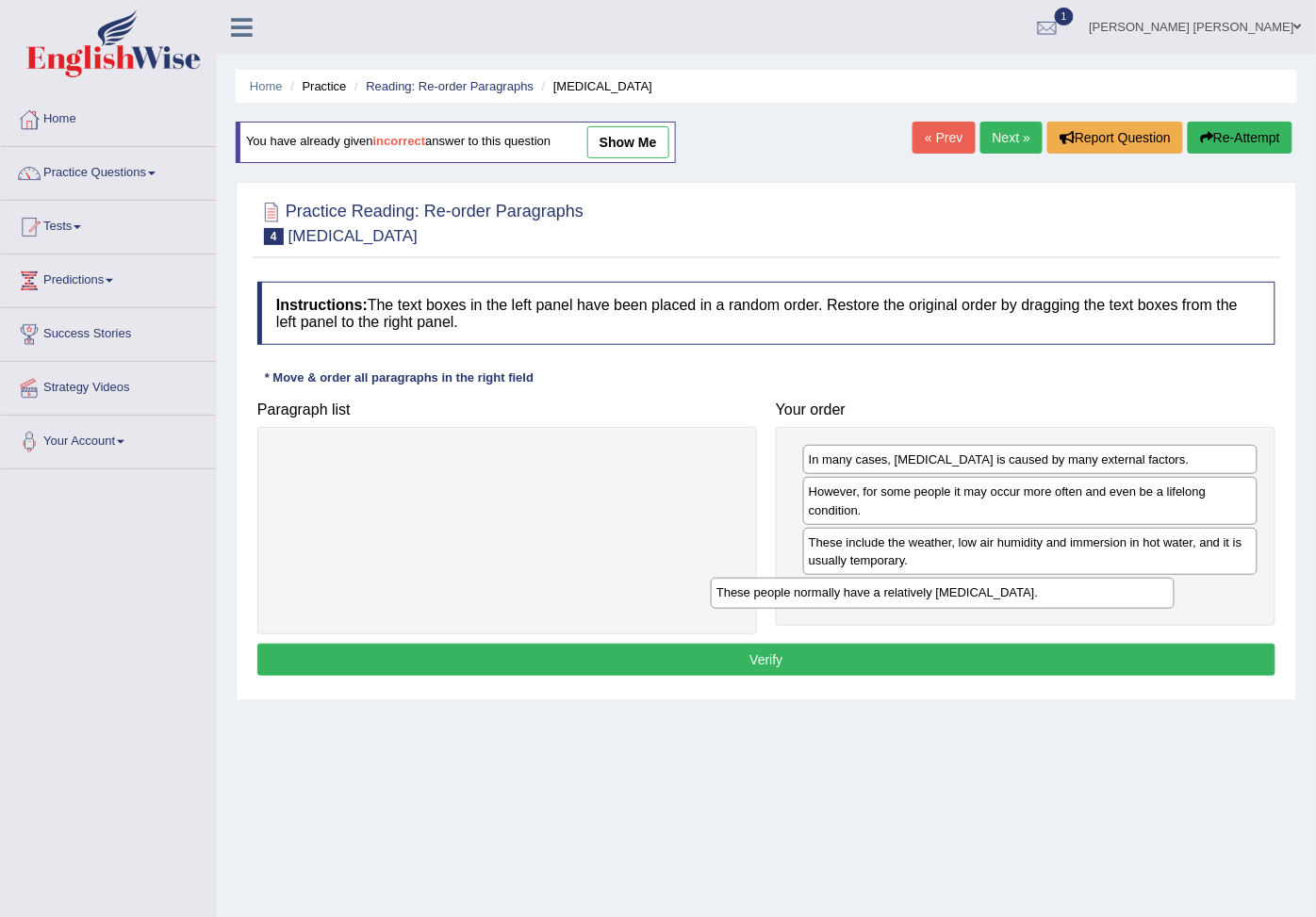
drag, startPoint x: 537, startPoint y: 458, endPoint x: 972, endPoint y: 592, distance: 455.2
click at [972, 592] on div "These people normally have a relatively [MEDICAL_DATA]." at bounding box center [942, 593] width 463 height 31
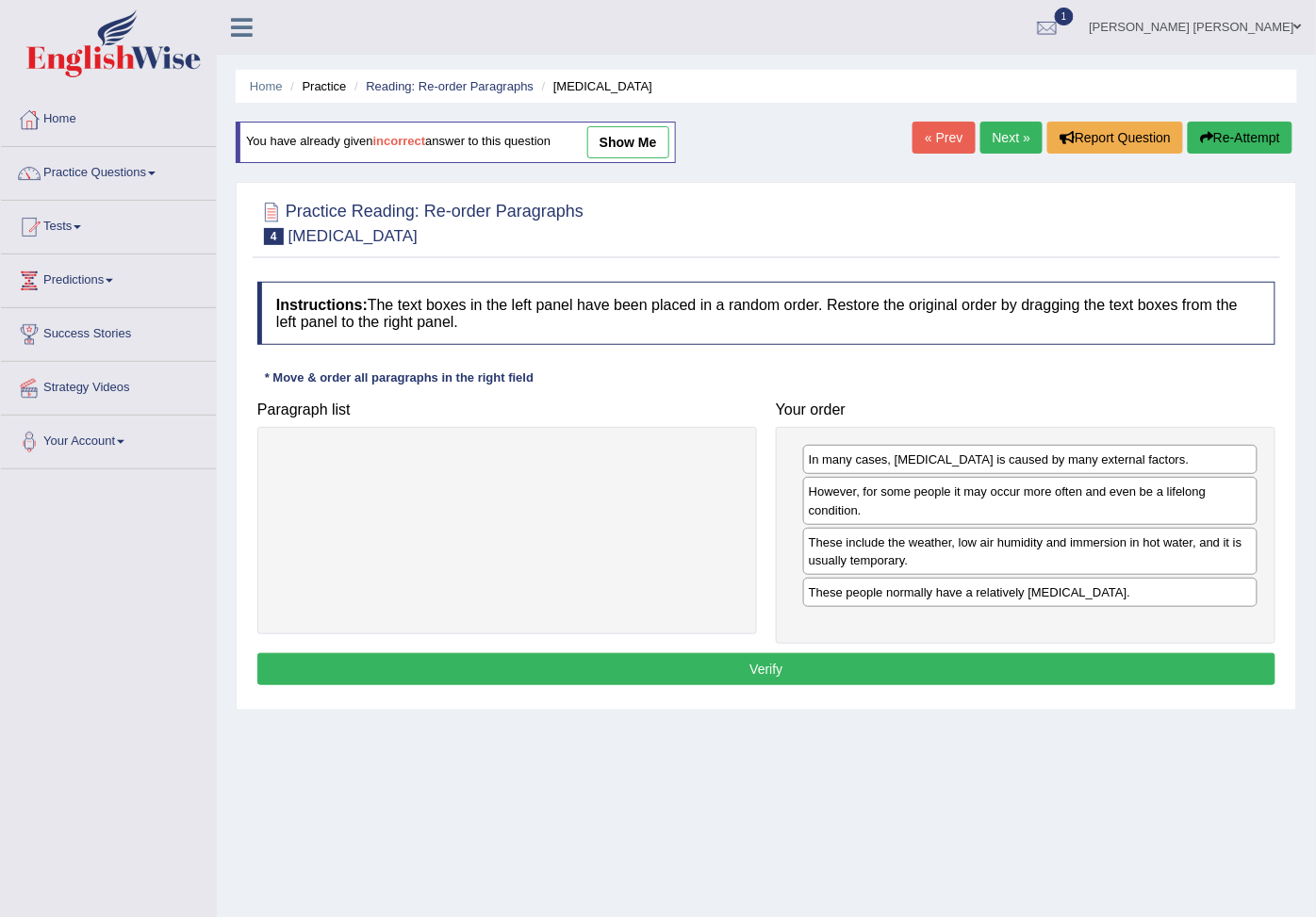
click at [965, 656] on div "Instructions: The text boxes in the left panel have been placed in a random ord…" at bounding box center [765, 486] width 1027 height 428
click at [968, 669] on button "Verify" at bounding box center [766, 669] width 1018 height 32
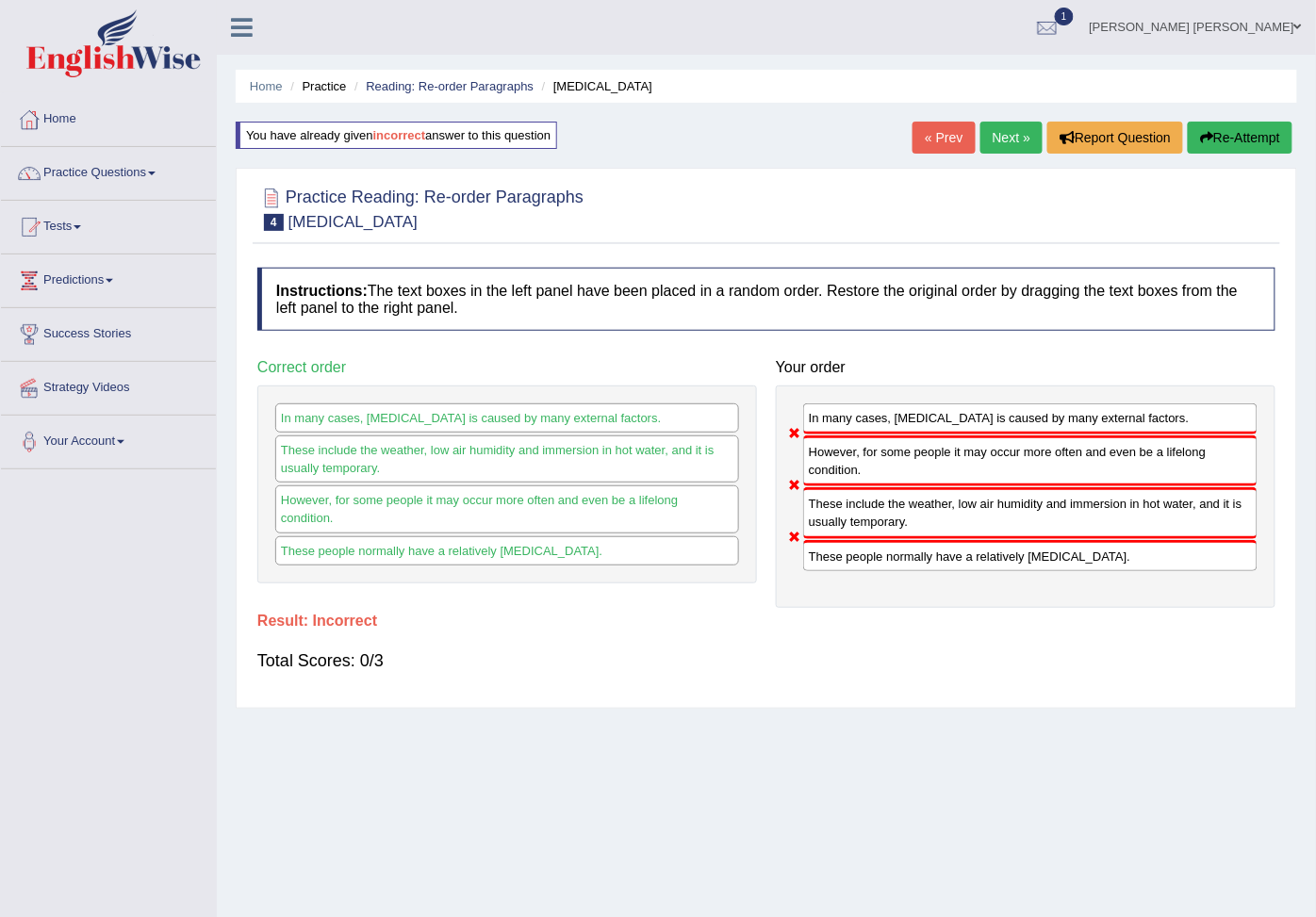
click at [1222, 144] on button "Re-Attempt" at bounding box center [1240, 138] width 105 height 32
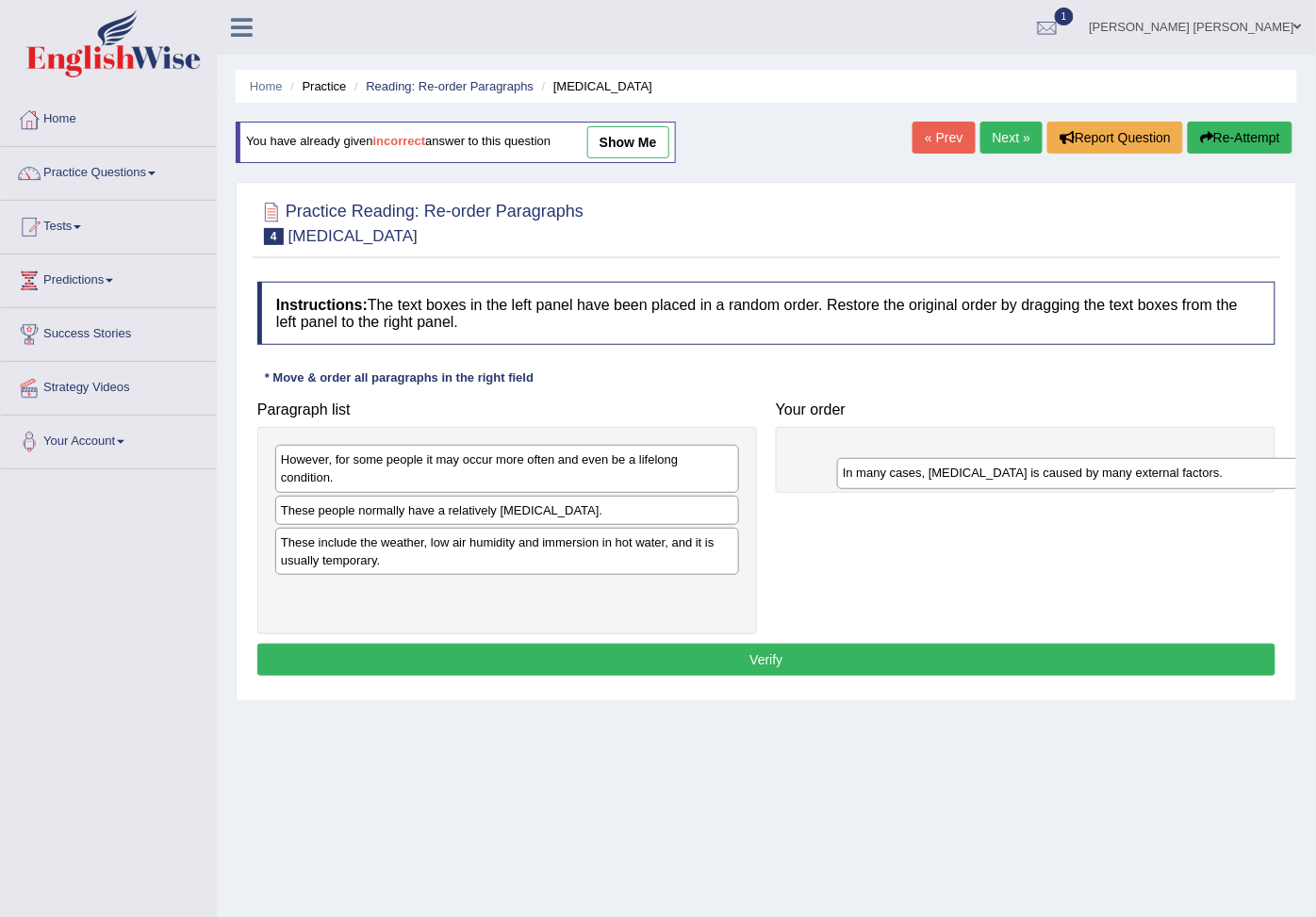
drag, startPoint x: 353, startPoint y: 518, endPoint x: 928, endPoint y: 477, distance: 576.5
click at [928, 477] on div "In many cases, [MEDICAL_DATA] is caused by many external factors." at bounding box center [1068, 473] width 463 height 31
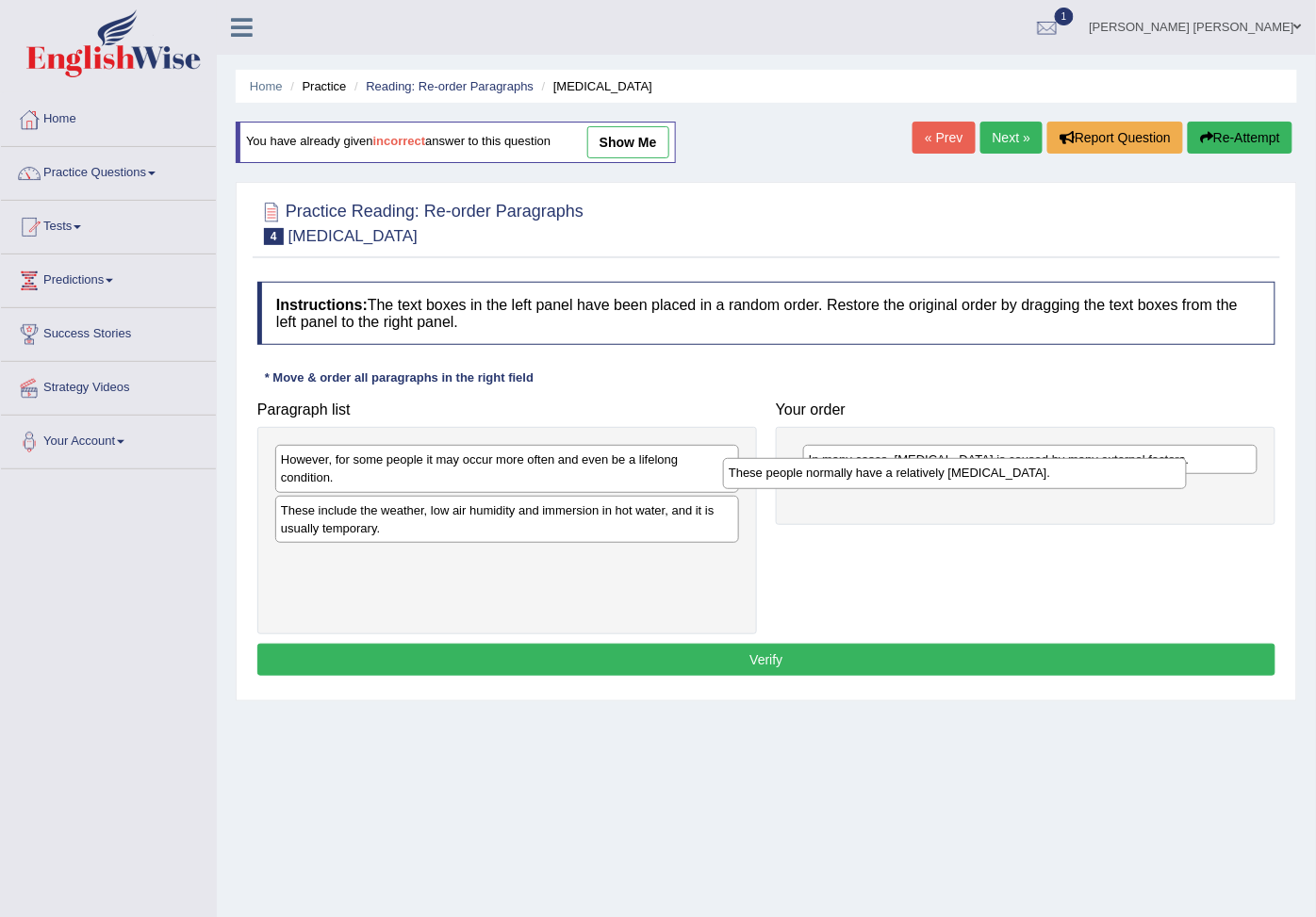
drag, startPoint x: 546, startPoint y: 515, endPoint x: 994, endPoint y: 474, distance: 449.9
click at [994, 474] on div "These people normally have a relatively [MEDICAL_DATA]." at bounding box center [954, 473] width 463 height 31
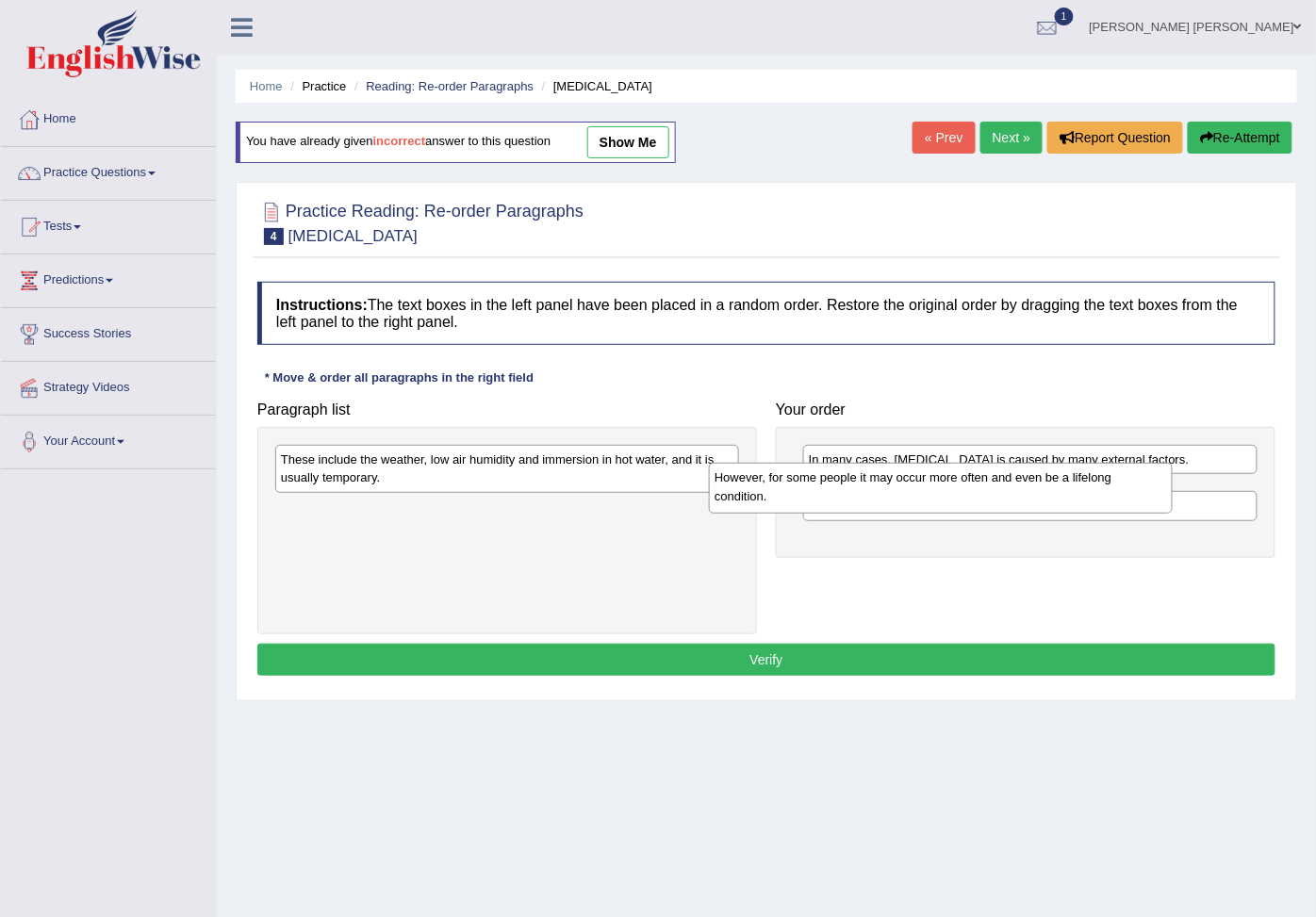
drag, startPoint x: 632, startPoint y: 466, endPoint x: 1065, endPoint y: 484, distance: 433.4
click at [1065, 484] on div "However, for some people it may occur more often and even be a lifelong conditi…" at bounding box center [940, 487] width 463 height 49
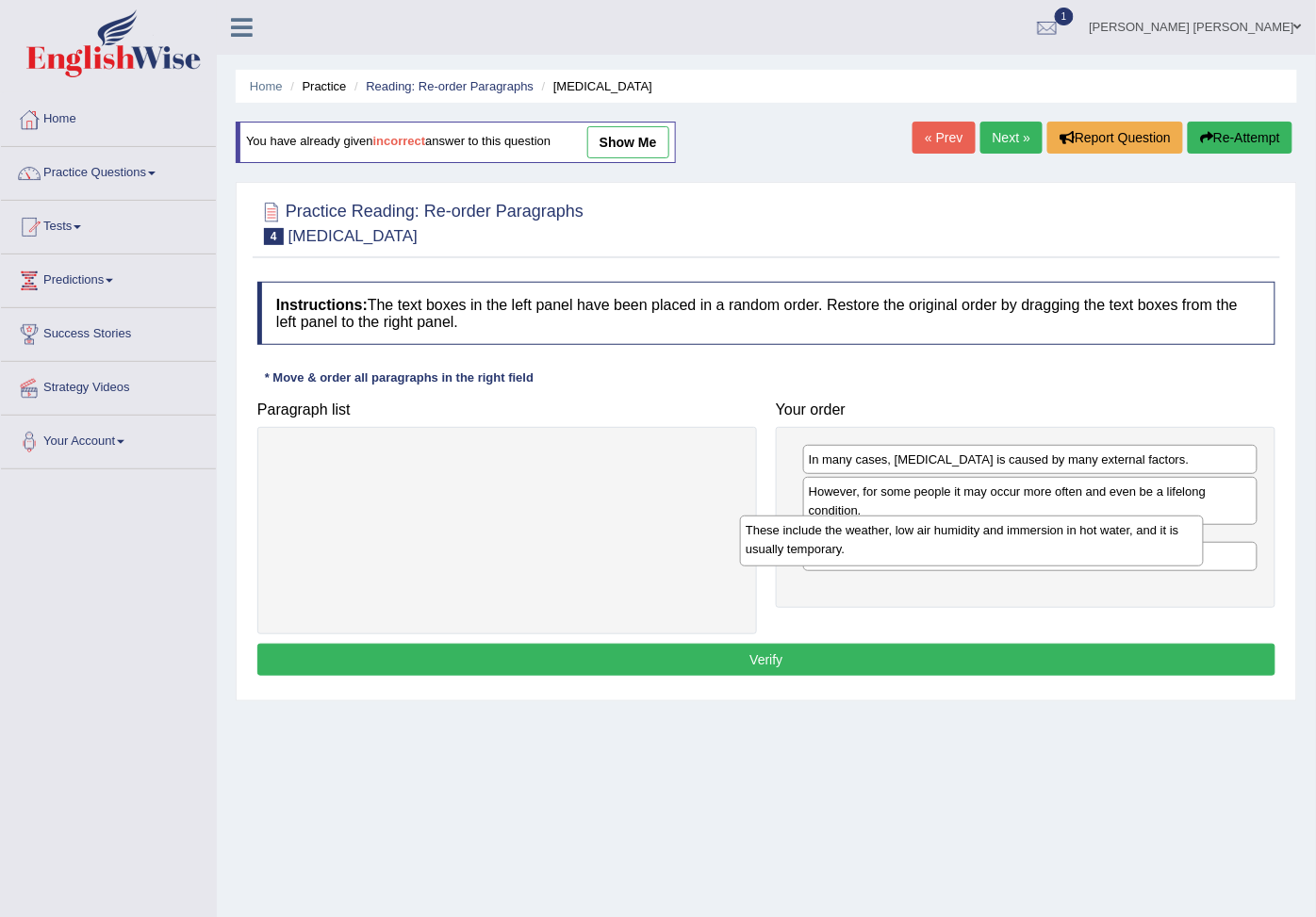
drag, startPoint x: 513, startPoint y: 476, endPoint x: 977, endPoint y: 546, distance: 469.3
click at [977, 546] on div "These include the weather, low air humidity and immersion in hot water, and it …" at bounding box center [971, 540] width 463 height 49
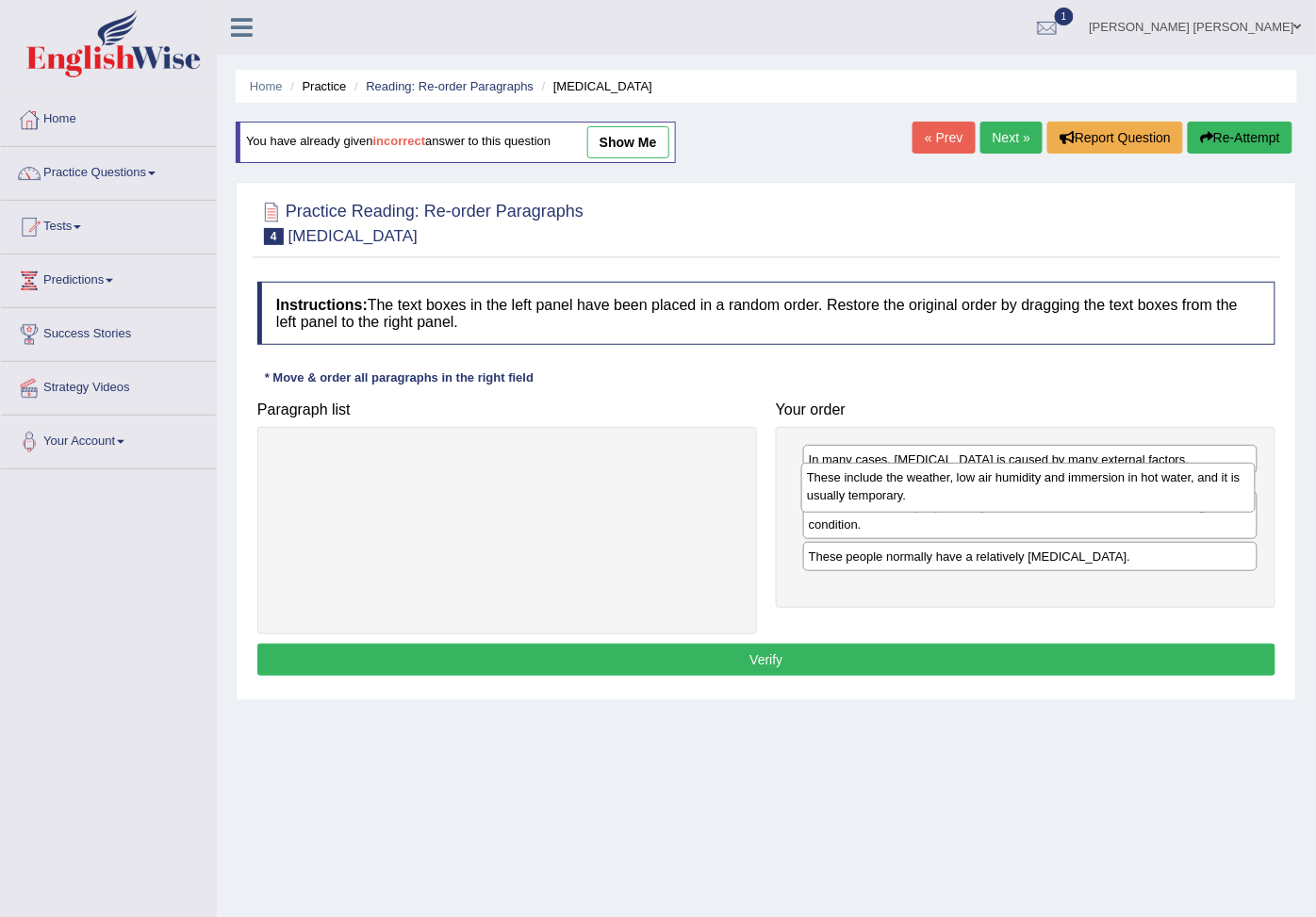
drag, startPoint x: 886, startPoint y: 566, endPoint x: 884, endPoint y: 497, distance: 69.0
click at [884, 497] on div "These include the weather, low air humidity and immersion in hot water, and it …" at bounding box center [1028, 487] width 454 height 49
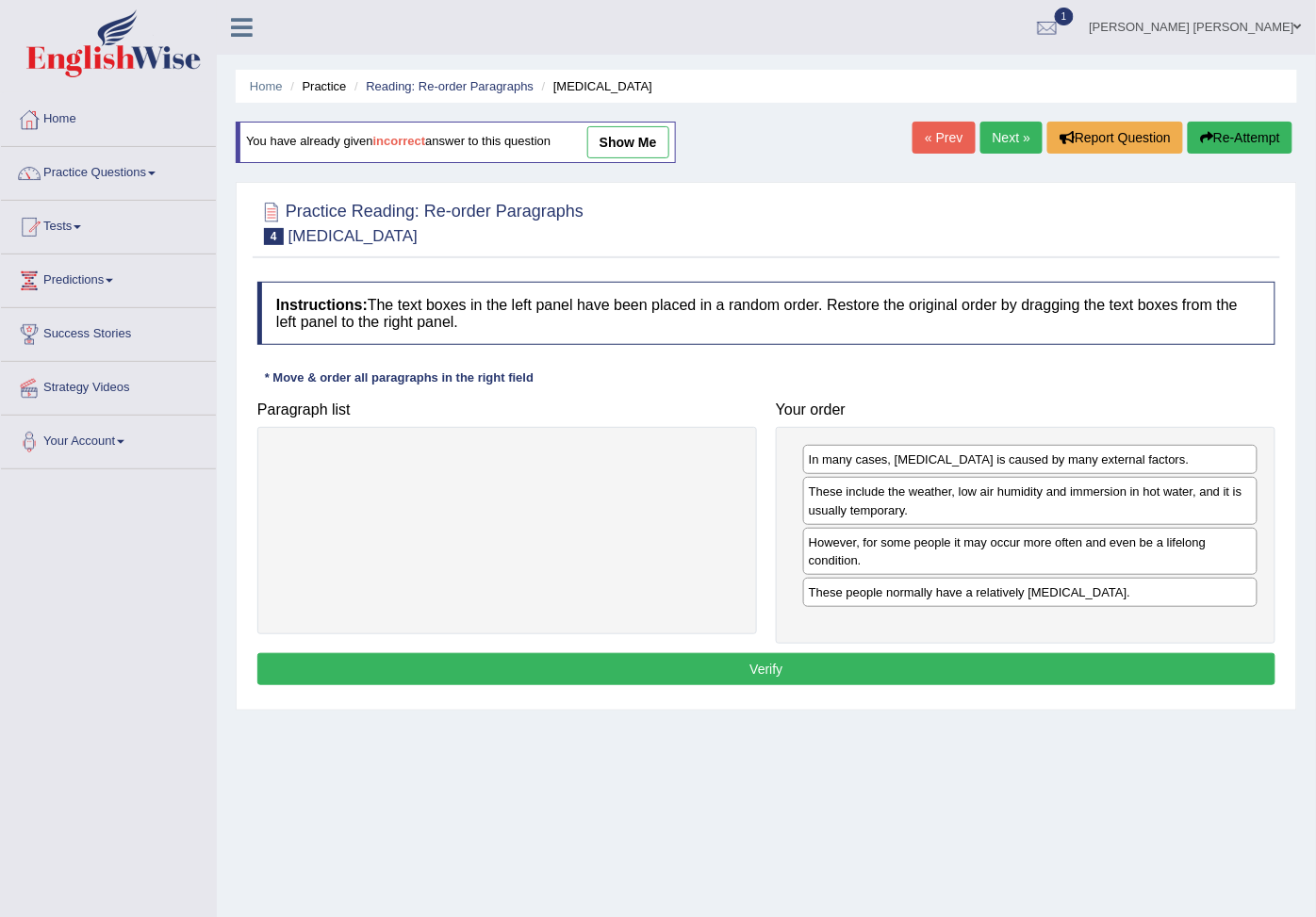
click at [889, 671] on button "Verify" at bounding box center [766, 669] width 1018 height 32
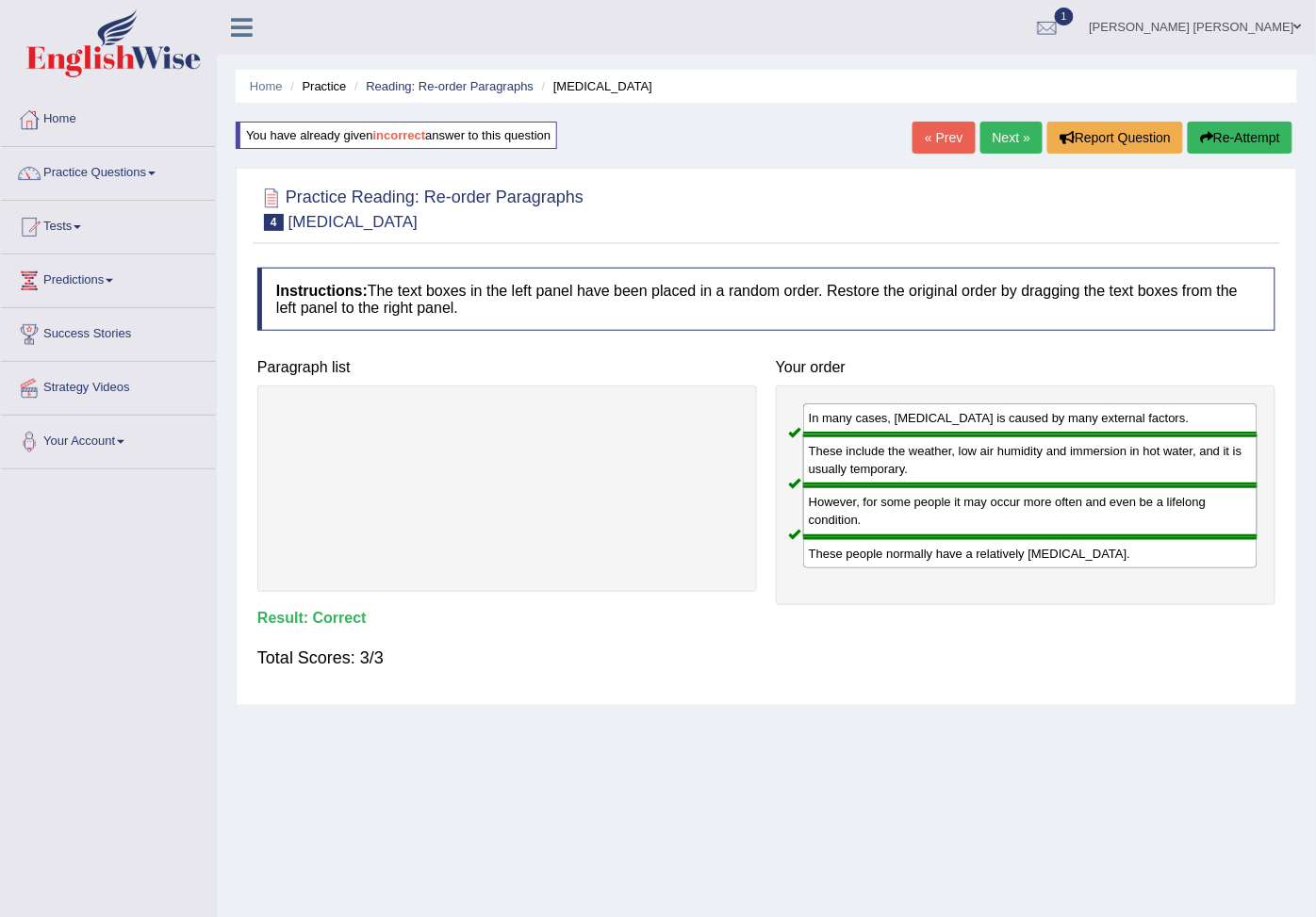
click at [999, 139] on link "Next »" at bounding box center [1011, 138] width 62 height 32
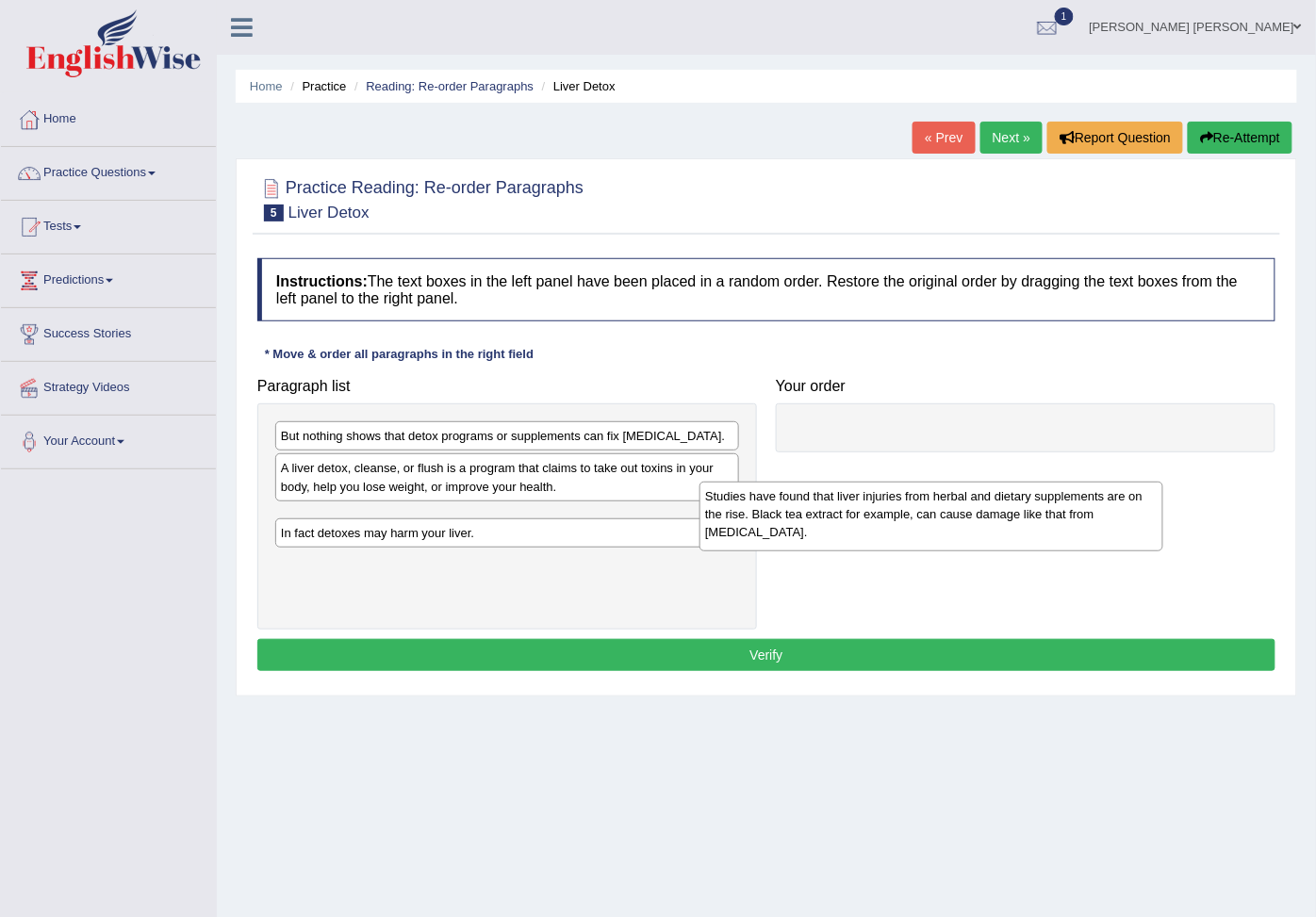
drag, startPoint x: 512, startPoint y: 542, endPoint x: 946, endPoint y: 516, distance: 434.8
click at [946, 516] on div "Studies have found that liver injuries from herbal and dietary supplements are …" at bounding box center [931, 516] width 463 height 69
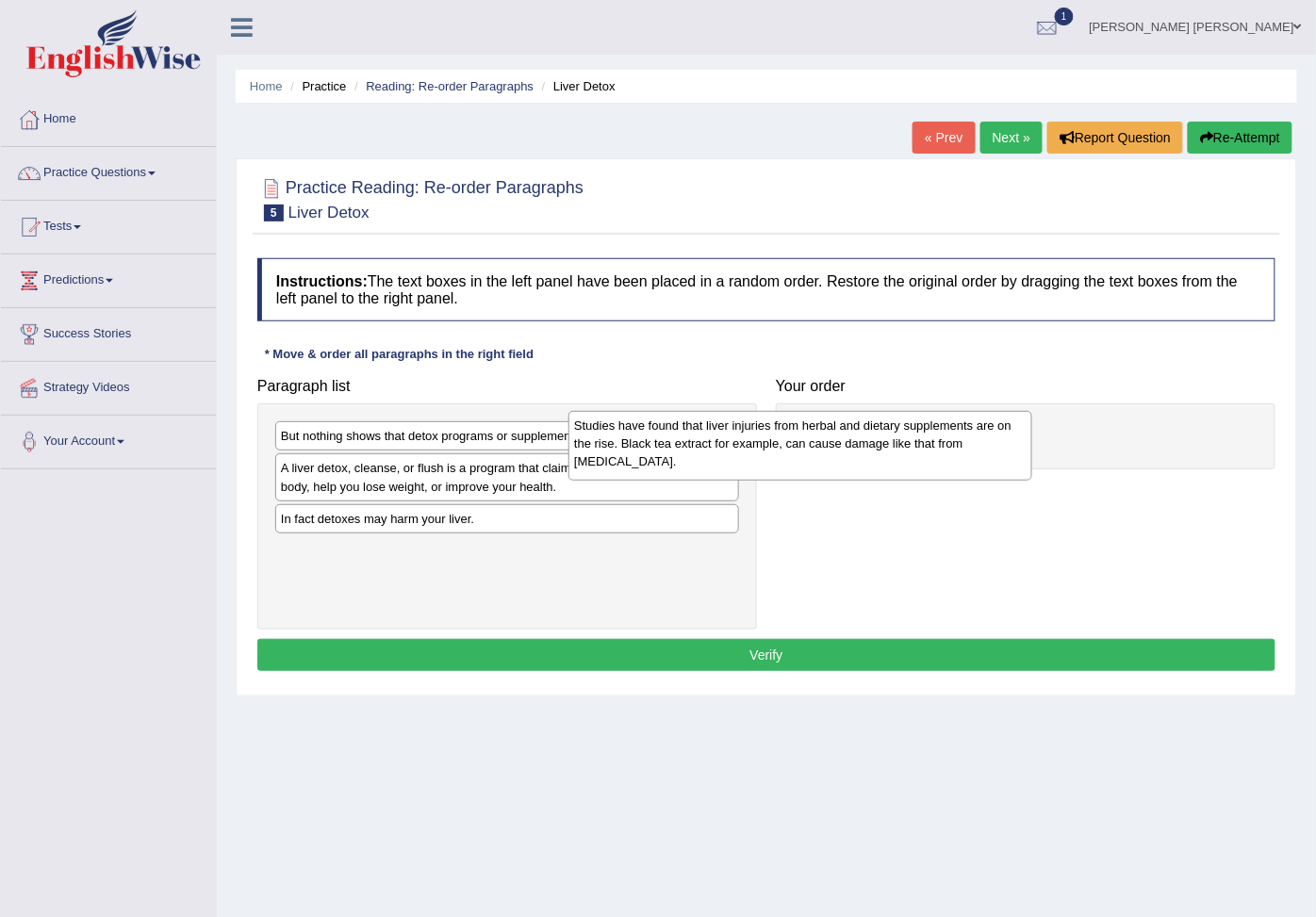
drag, startPoint x: 673, startPoint y: 553, endPoint x: 1005, endPoint y: 448, distance: 348.2
click at [1005, 448] on div "Studies have found that liver injuries from herbal and dietary supplements are …" at bounding box center [799, 445] width 463 height 69
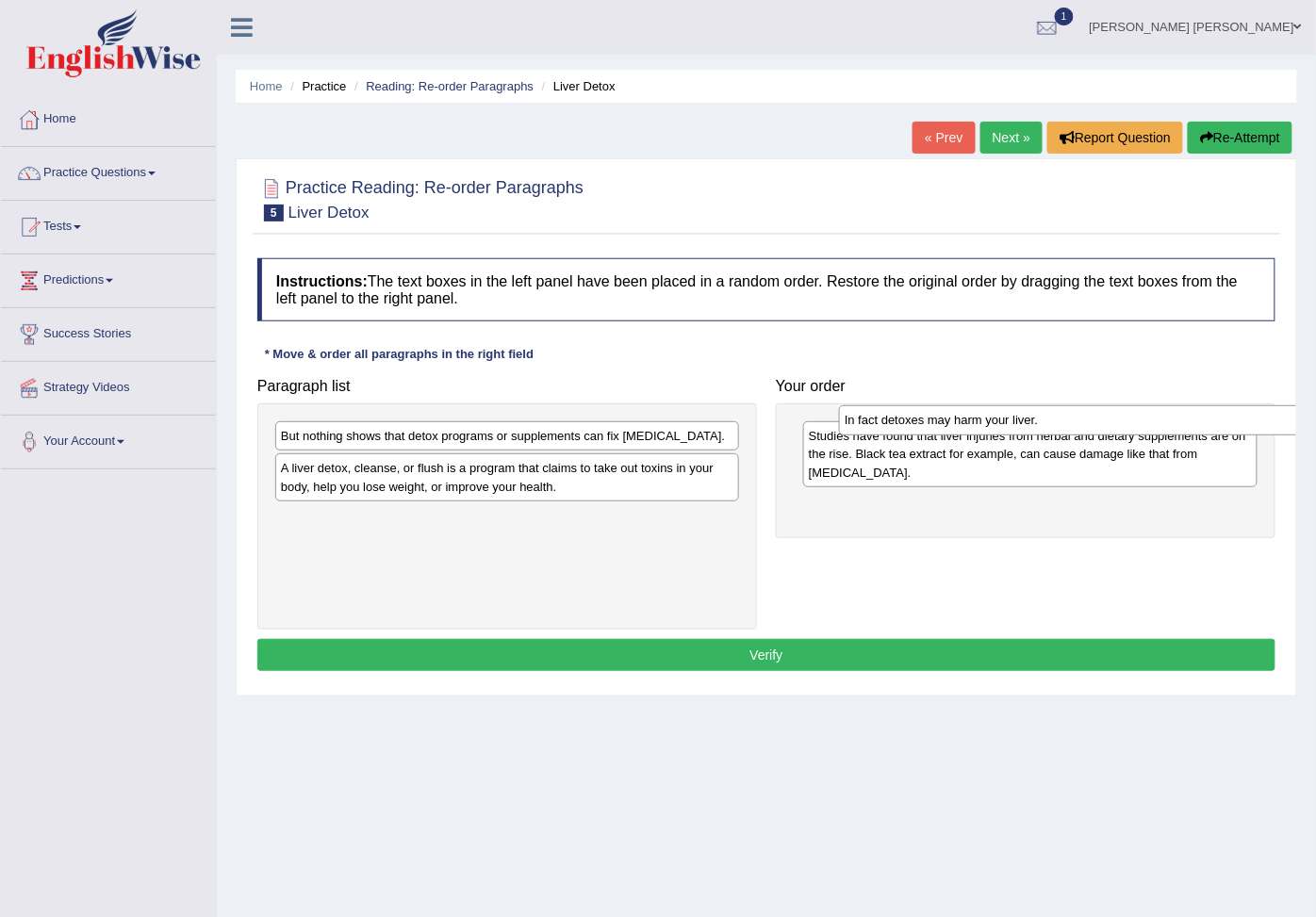
drag, startPoint x: 374, startPoint y: 539, endPoint x: 937, endPoint y: 437, distance: 572.2
click at [937, 437] on div "In fact detoxes may harm your liver." at bounding box center [1070, 420] width 463 height 31
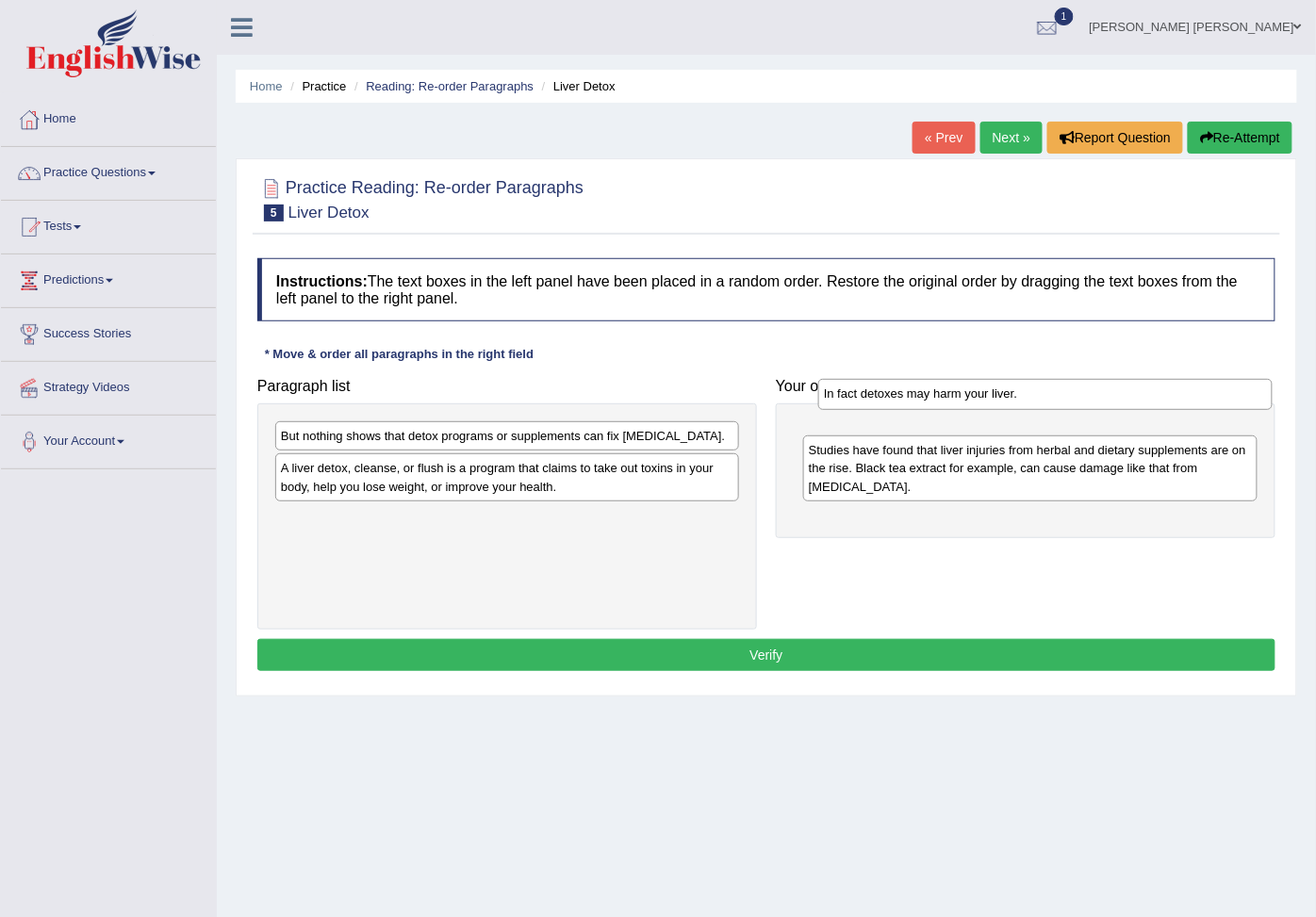
drag, startPoint x: 969, startPoint y: 522, endPoint x: 983, endPoint y: 419, distance: 103.9
click at [983, 410] on div "In fact detoxes may harm your liver." at bounding box center [1045, 394] width 454 height 31
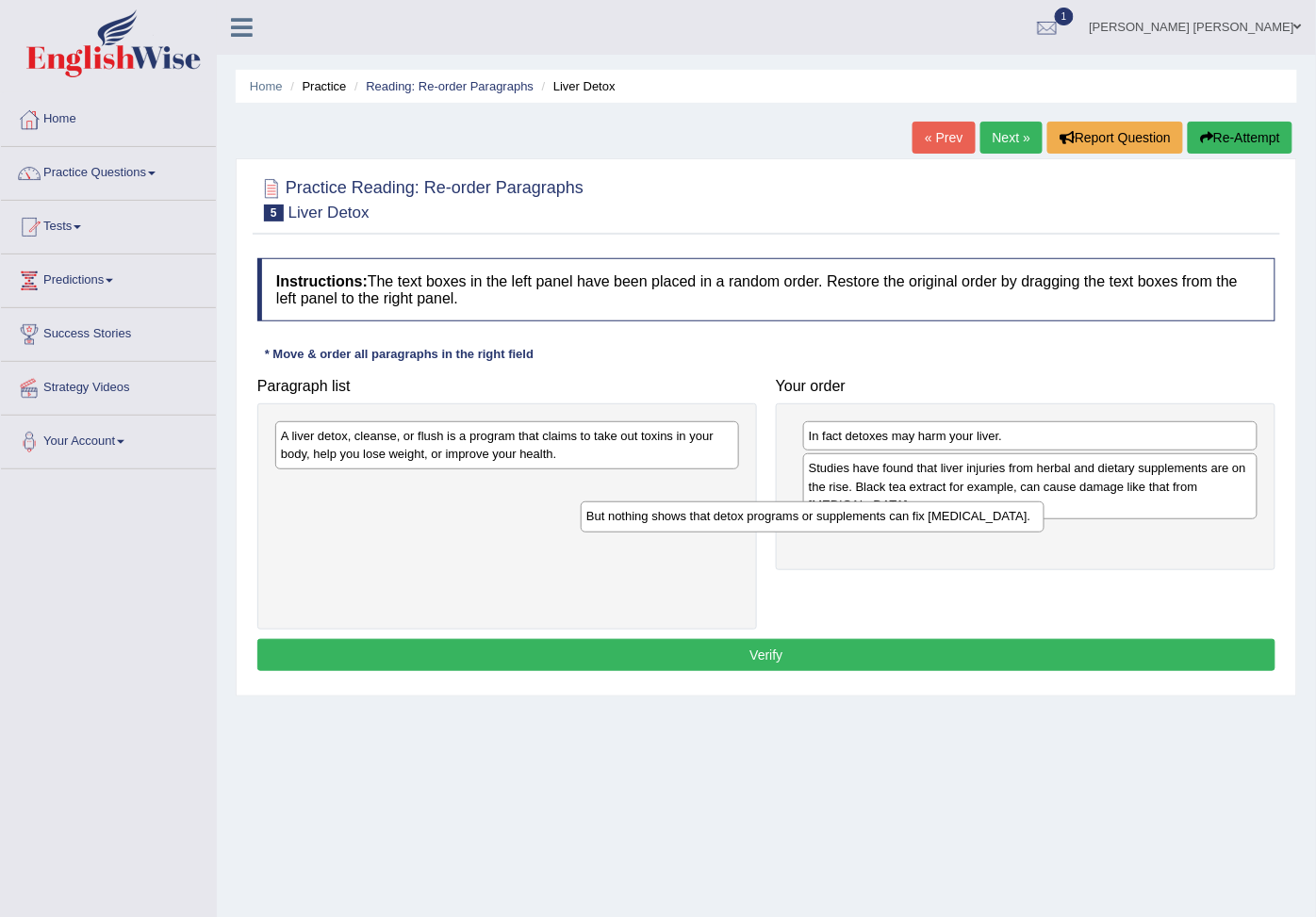
drag, startPoint x: 422, startPoint y: 454, endPoint x: 787, endPoint y: 576, distance: 384.8
click at [785, 533] on div "But nothing shows that detox programs or supplements can fix [MEDICAL_DATA]." at bounding box center [812, 517] width 463 height 31
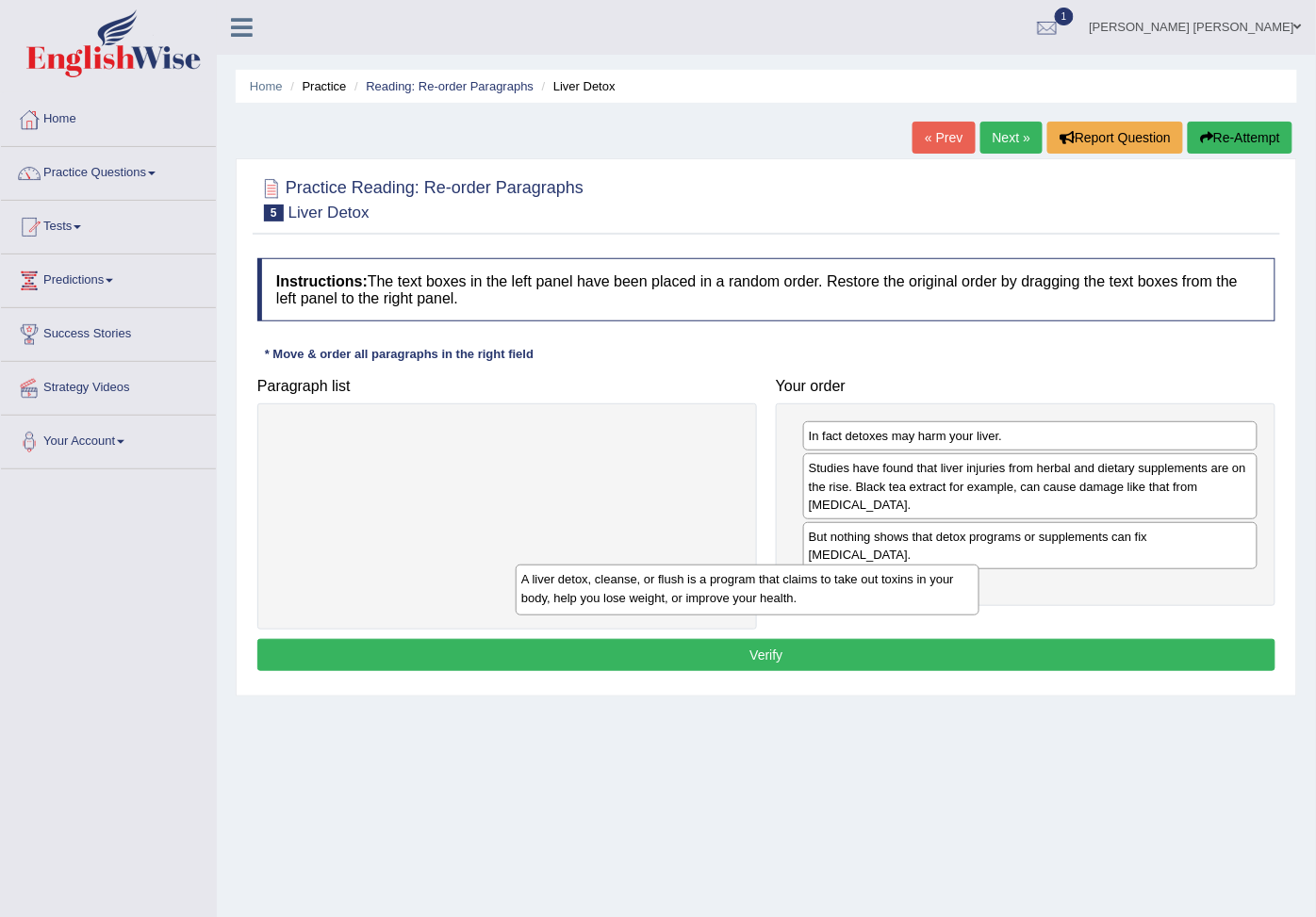
drag, startPoint x: 482, startPoint y: 445, endPoint x: 853, endPoint y: 606, distance: 404.4
click at [853, 606] on div "A liver detox, cleanse, or flush is a program that claims to take out toxins in…" at bounding box center [747, 589] width 463 height 49
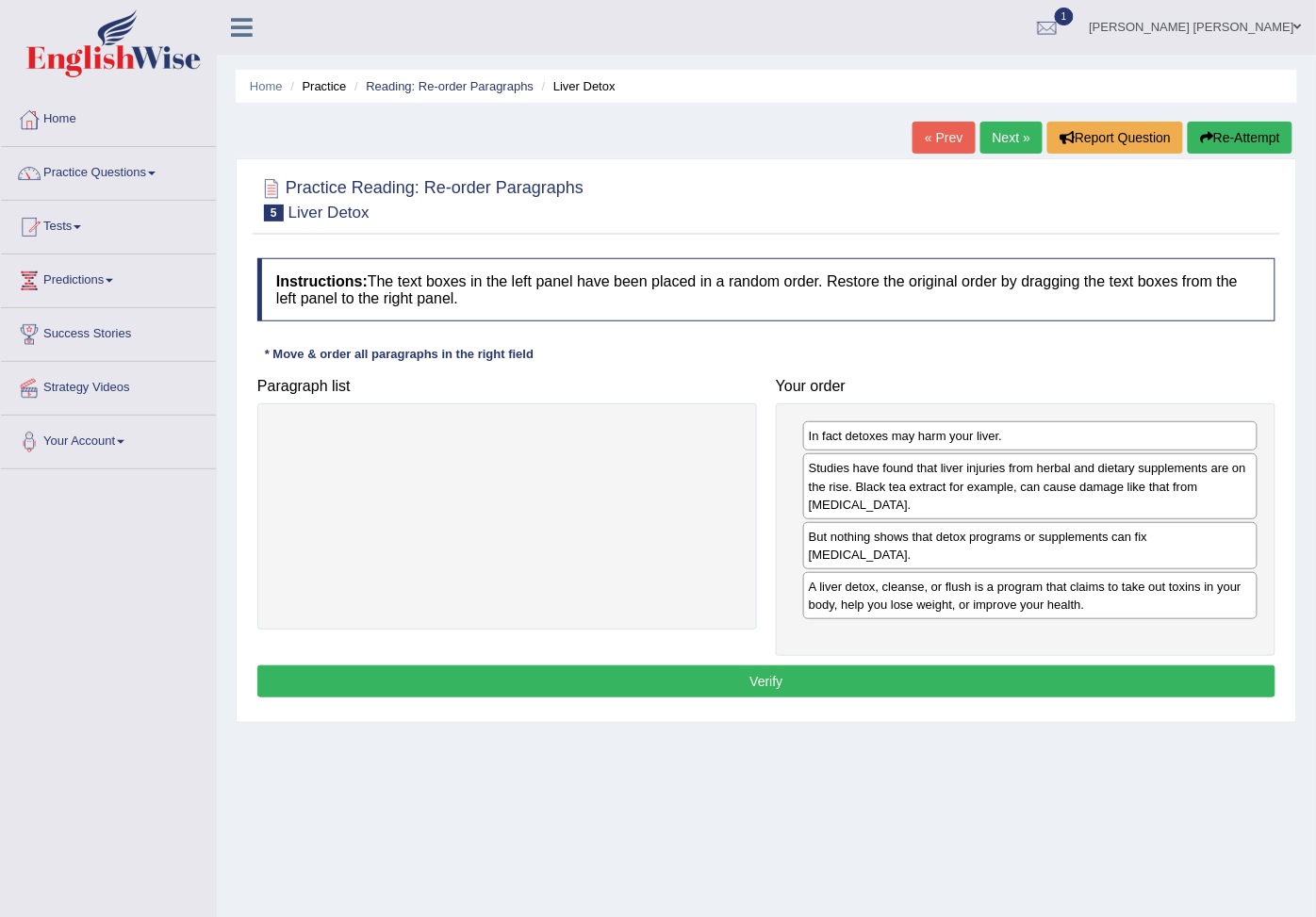
click at [863, 689] on button "Verify" at bounding box center [766, 681] width 1018 height 32
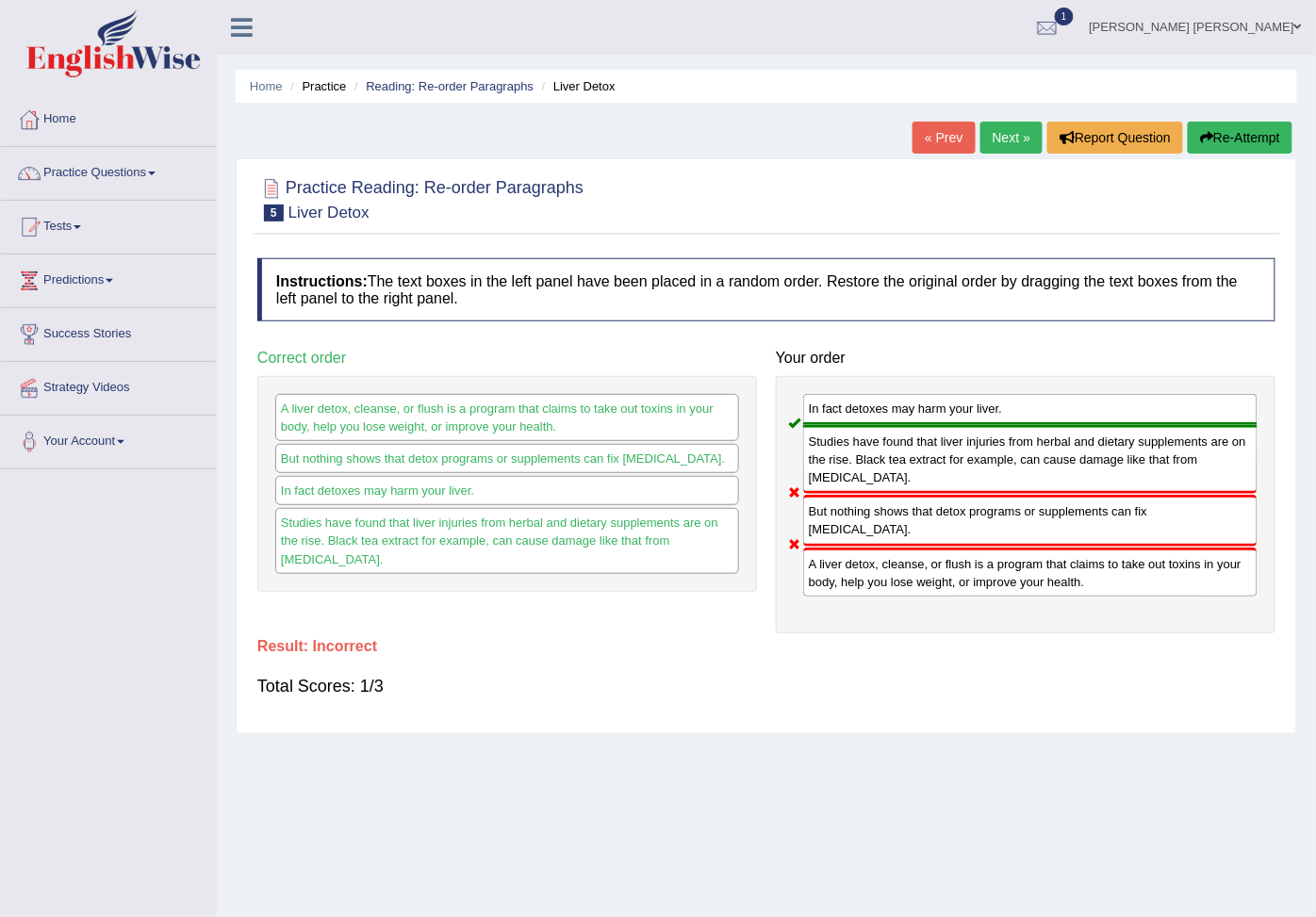
click at [1205, 148] on button "Re-Attempt" at bounding box center [1240, 138] width 105 height 32
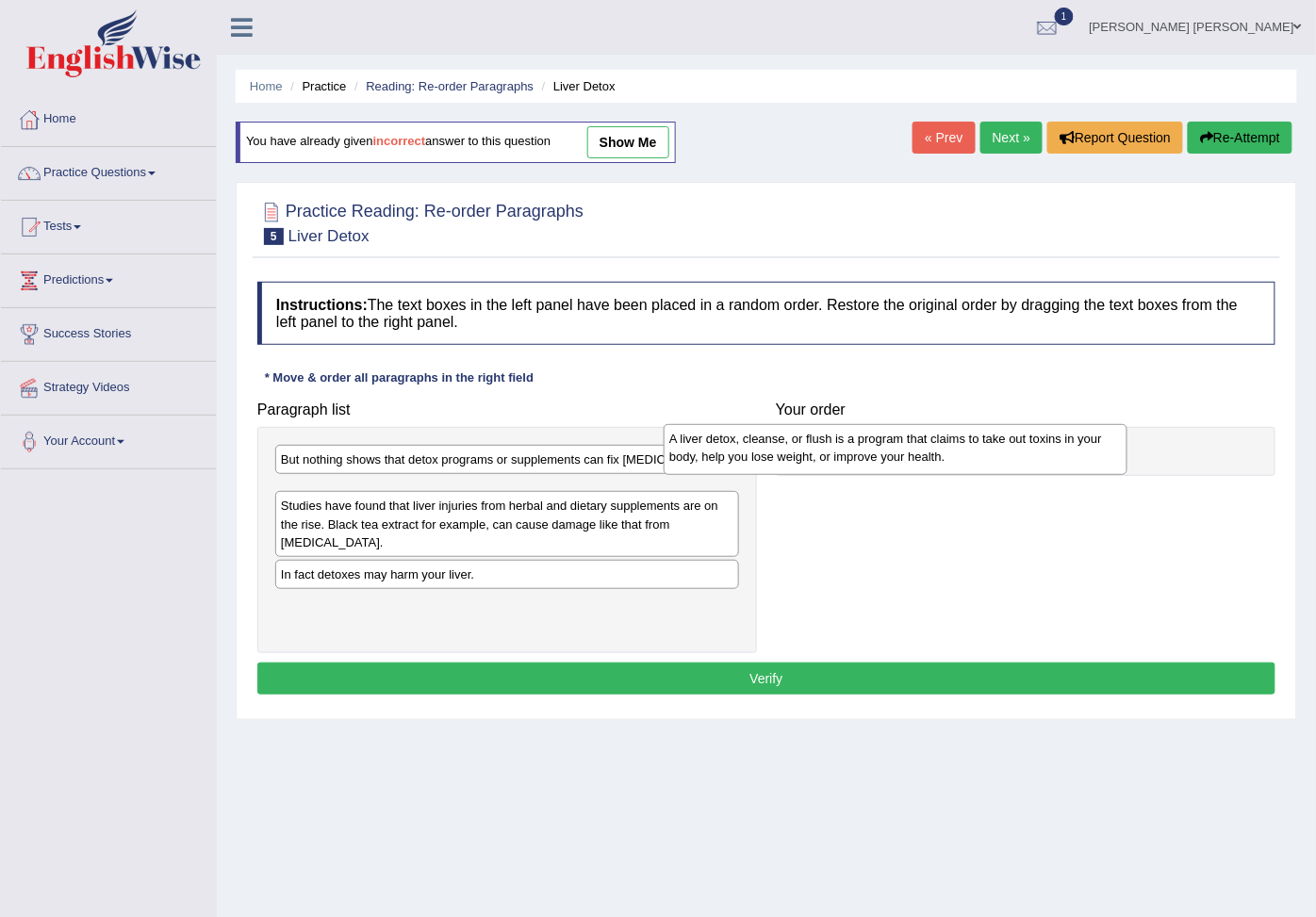
drag, startPoint x: 321, startPoint y: 521, endPoint x: 709, endPoint y: 466, distance: 391.9
click at [709, 466] on div "A liver detox, cleanse, or flush is a program that claims to take out toxins in…" at bounding box center [894, 449] width 463 height 49
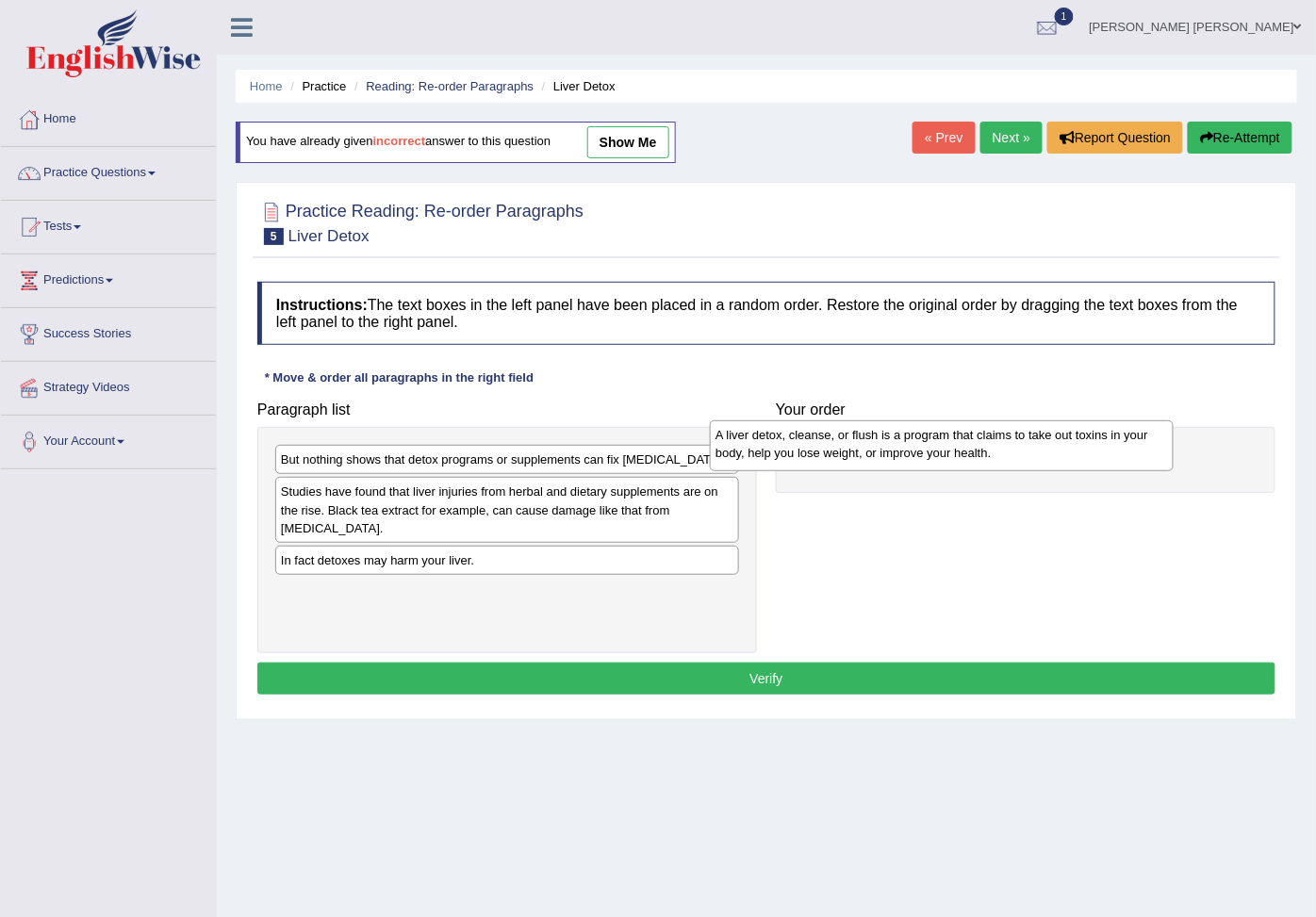
drag, startPoint x: 393, startPoint y: 506, endPoint x: 834, endPoint y: 439, distance: 446.1
click at [834, 439] on div "A liver detox, cleanse, or flush is a program that claims to take out toxins in…" at bounding box center [941, 445] width 463 height 49
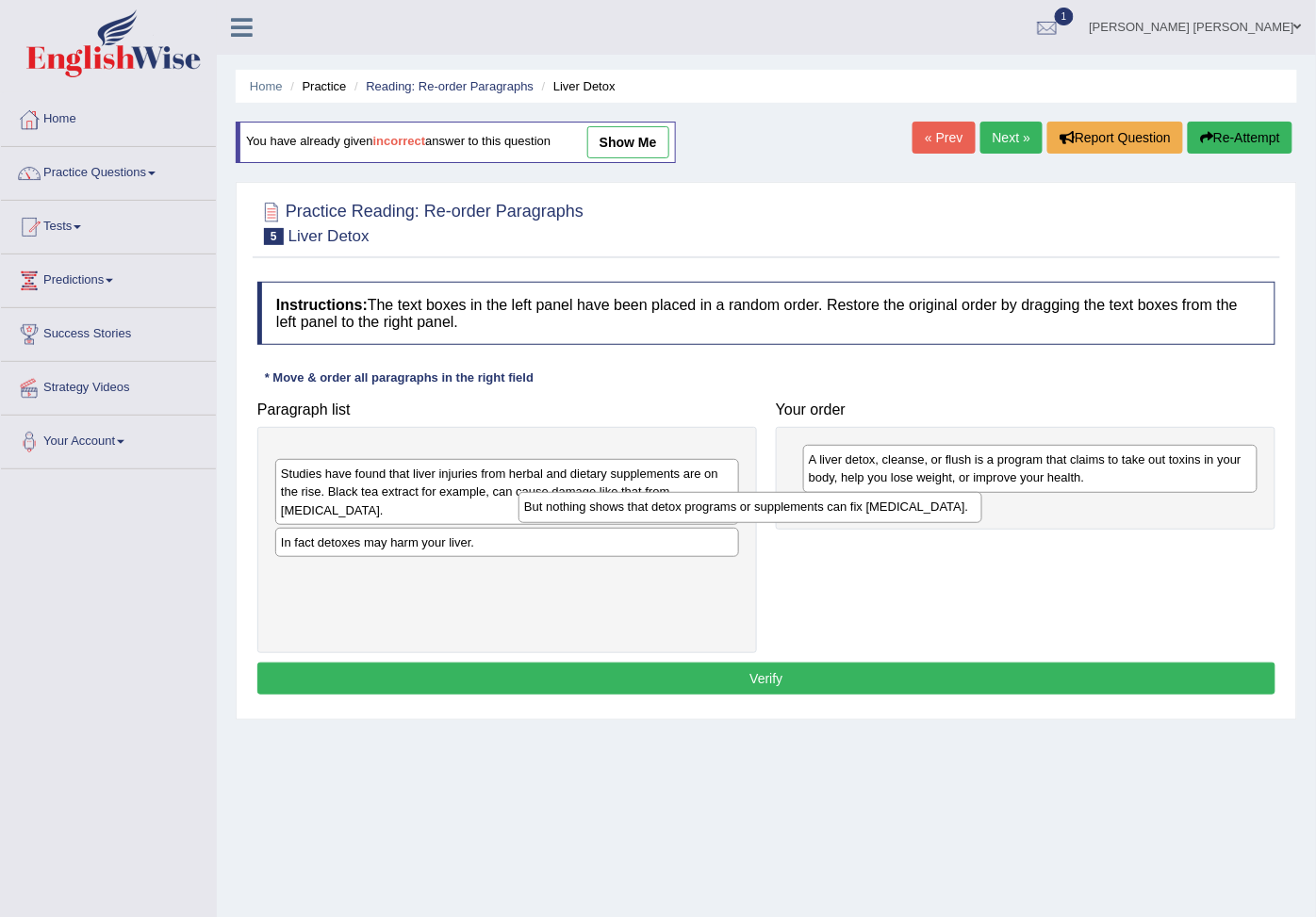
drag, startPoint x: 578, startPoint y: 463, endPoint x: 903, endPoint y: 503, distance: 327.5
click at [903, 503] on div "But nothing shows that detox programs or supplements can fix liver damage." at bounding box center [750, 507] width 463 height 31
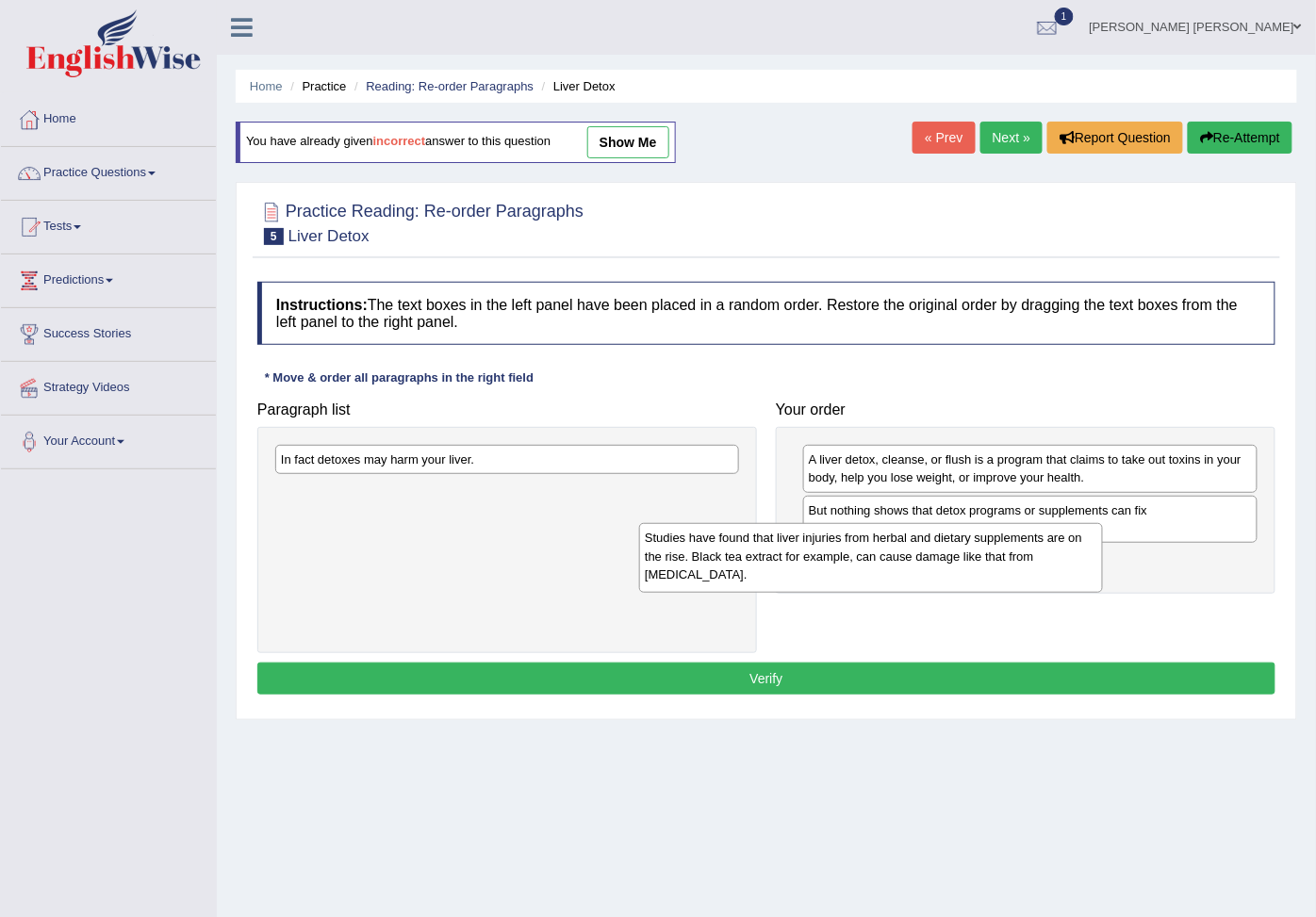
drag, startPoint x: 548, startPoint y: 476, endPoint x: 964, endPoint y: 548, distance: 422.2
click at [955, 552] on div "Studies have found that liver injuries from herbal and dietary supplements are …" at bounding box center [870, 557] width 463 height 69
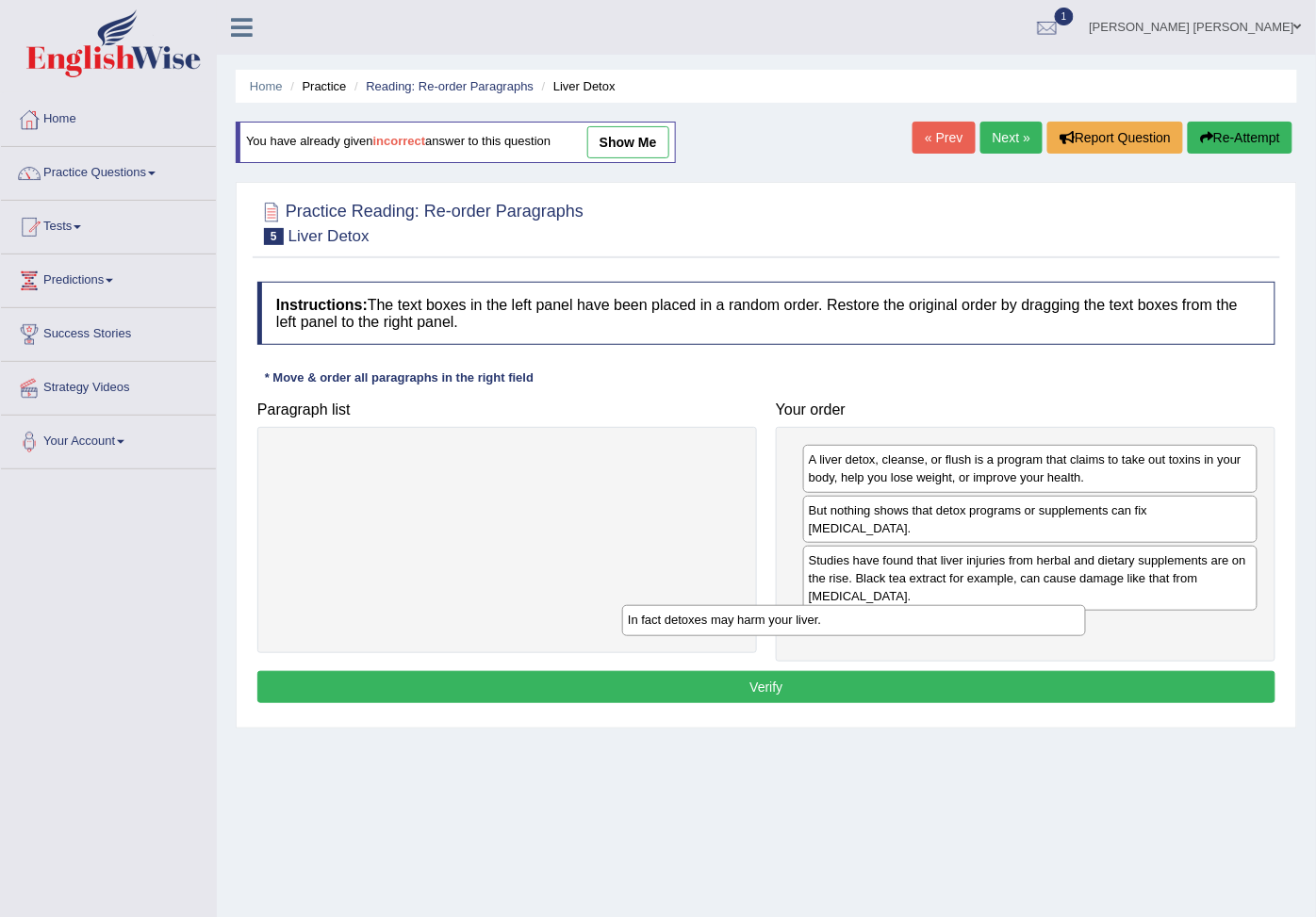
drag, startPoint x: 629, startPoint y: 463, endPoint x: 988, endPoint y: 625, distance: 393.9
click at [988, 625] on div "In fact detoxes may harm your liver." at bounding box center [854, 620] width 463 height 31
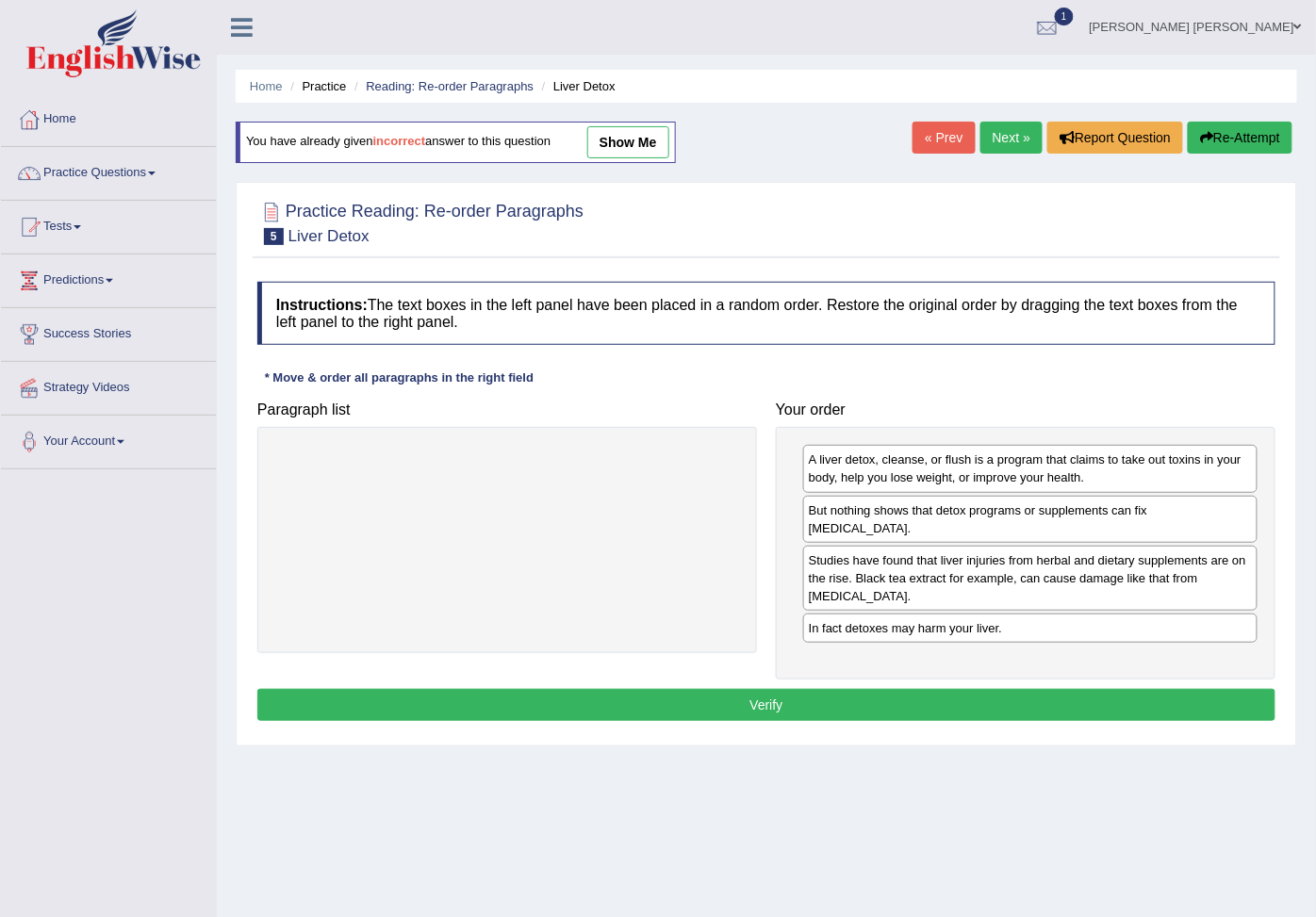
drag, startPoint x: 924, startPoint y: 695, endPoint x: 939, endPoint y: 713, distance: 23.4
click at [924, 697] on div "Instructions: The text boxes in the left panel have been placed in a random ord…" at bounding box center [765, 503] width 1027 height 463
click at [940, 716] on button "Verify" at bounding box center [766, 705] width 1018 height 32
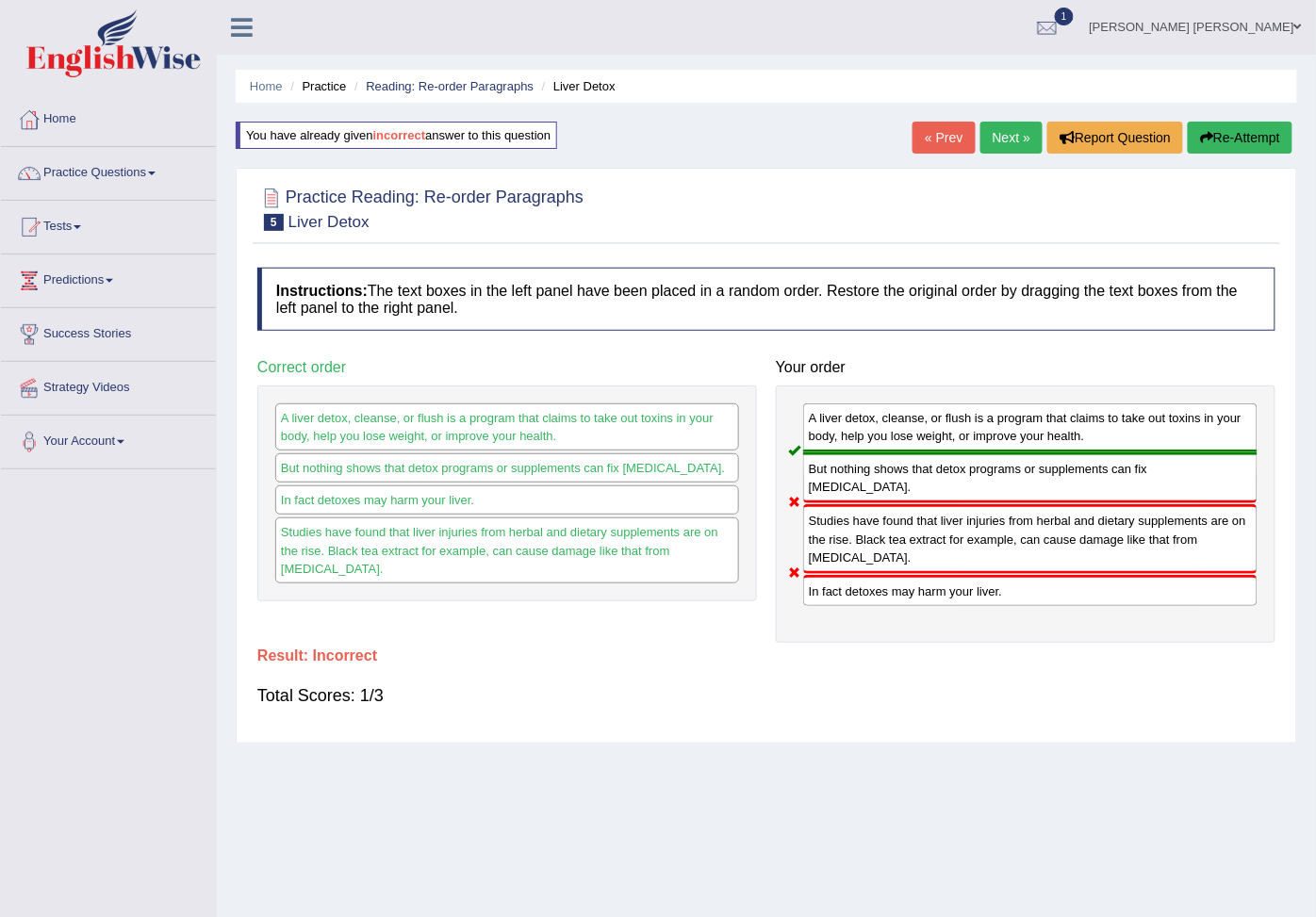
click at [1231, 124] on button "Re-Attempt" at bounding box center [1240, 138] width 105 height 32
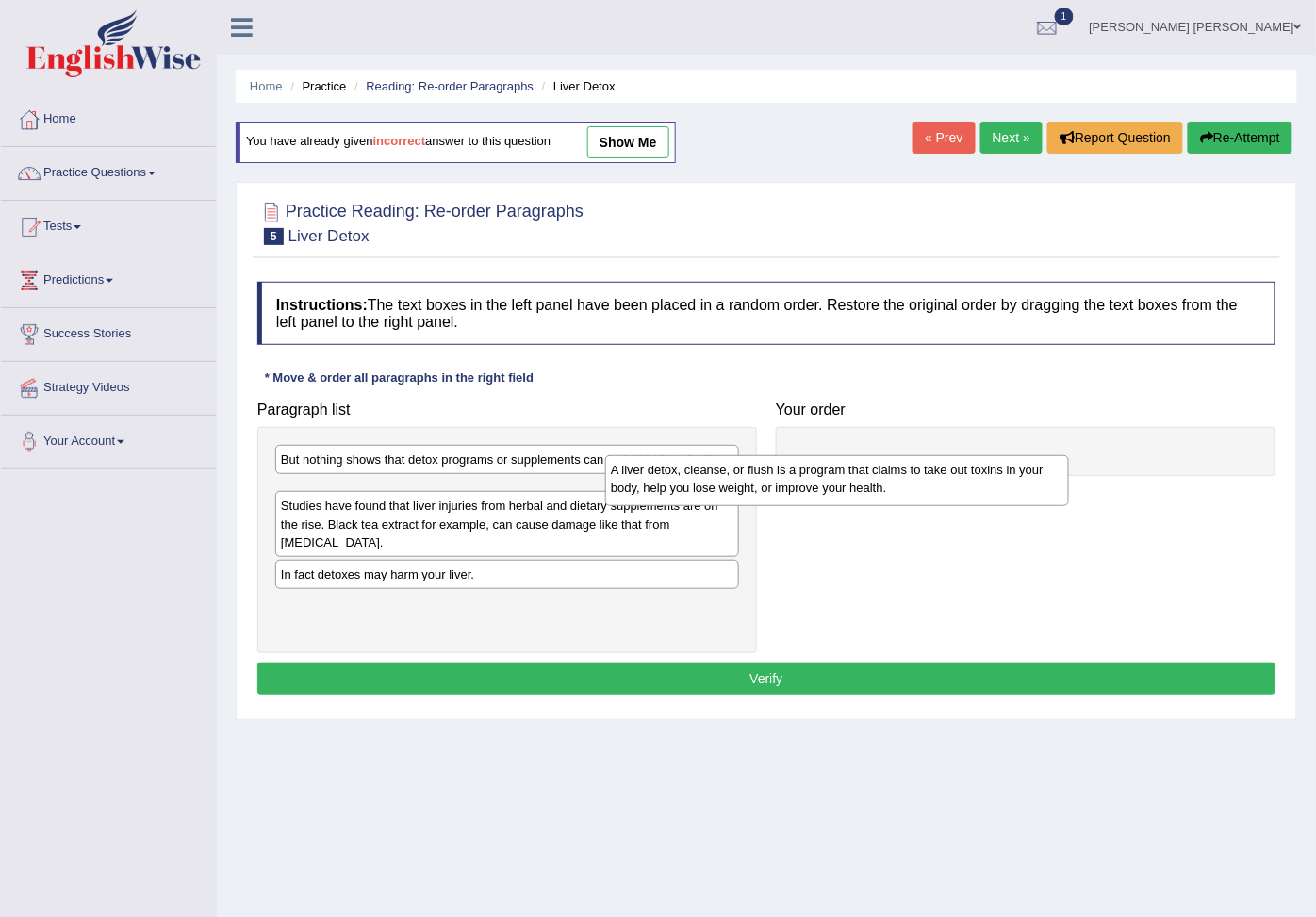
drag, startPoint x: 323, startPoint y: 518, endPoint x: 774, endPoint y: 471, distance: 453.4
click at [774, 471] on div "A liver detox, cleanse, or flush is a program that claims to take out toxins in…" at bounding box center [836, 479] width 463 height 49
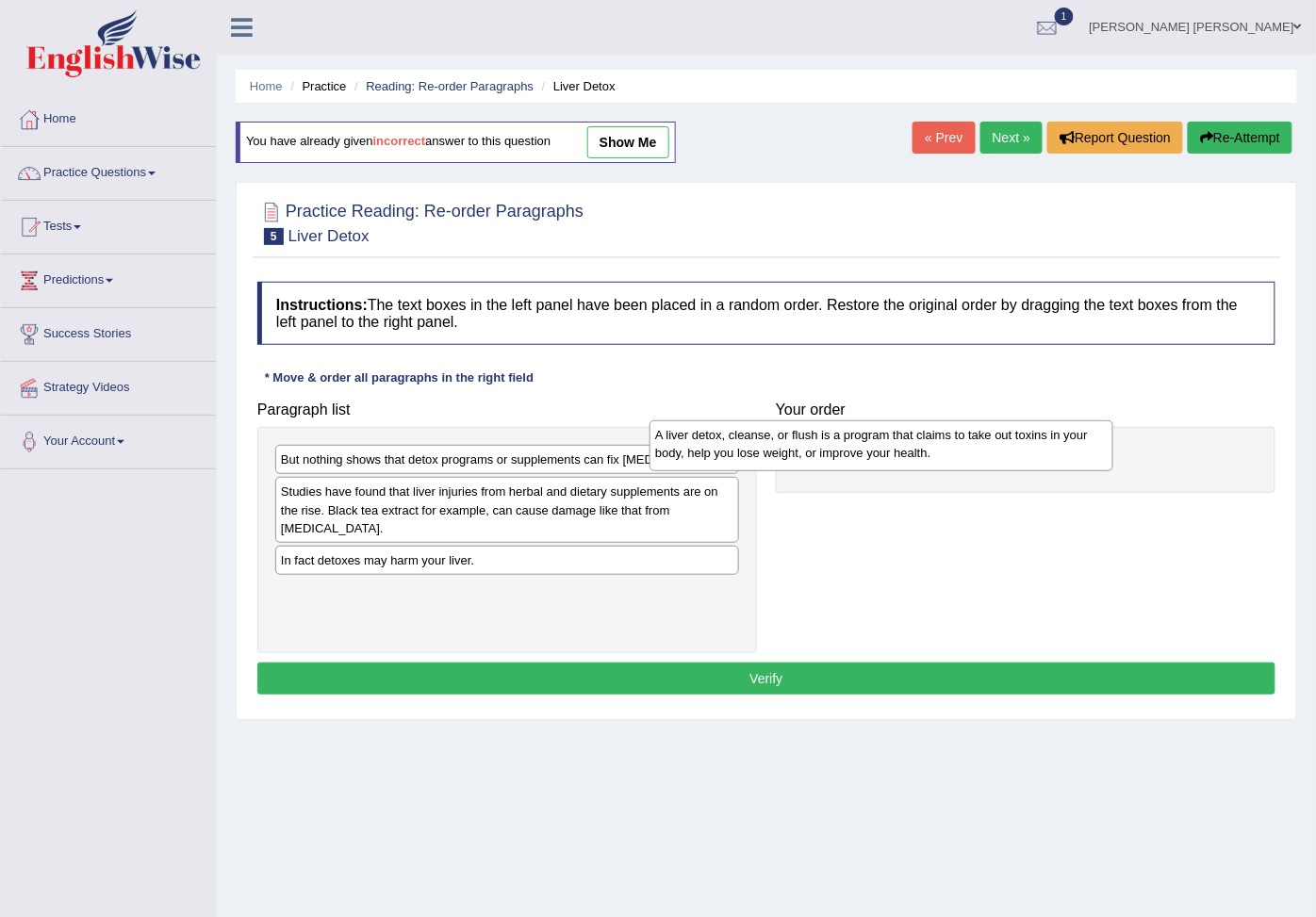
drag, startPoint x: 741, startPoint y: 524, endPoint x: 1014, endPoint y: 439, distance: 285.9
click at [1018, 439] on div "A liver detox, cleanse, or flush is a program that claims to take out toxins in…" at bounding box center [880, 445] width 463 height 49
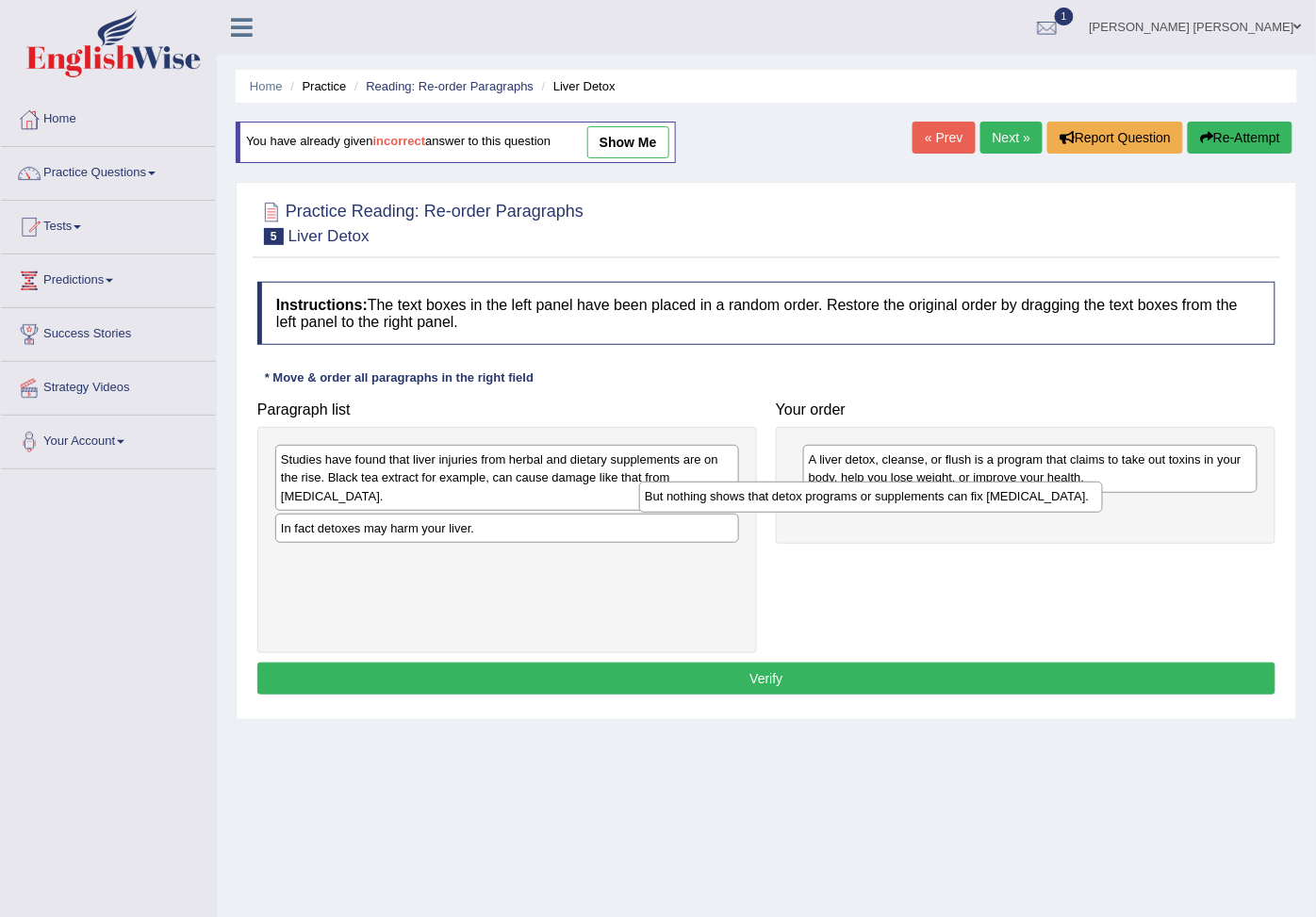
drag, startPoint x: 609, startPoint y: 465, endPoint x: 1012, endPoint y: 514, distance: 406.0
click at [1012, 513] on div "But nothing shows that detox programs or supplements can fix liver damage." at bounding box center [870, 497] width 463 height 31
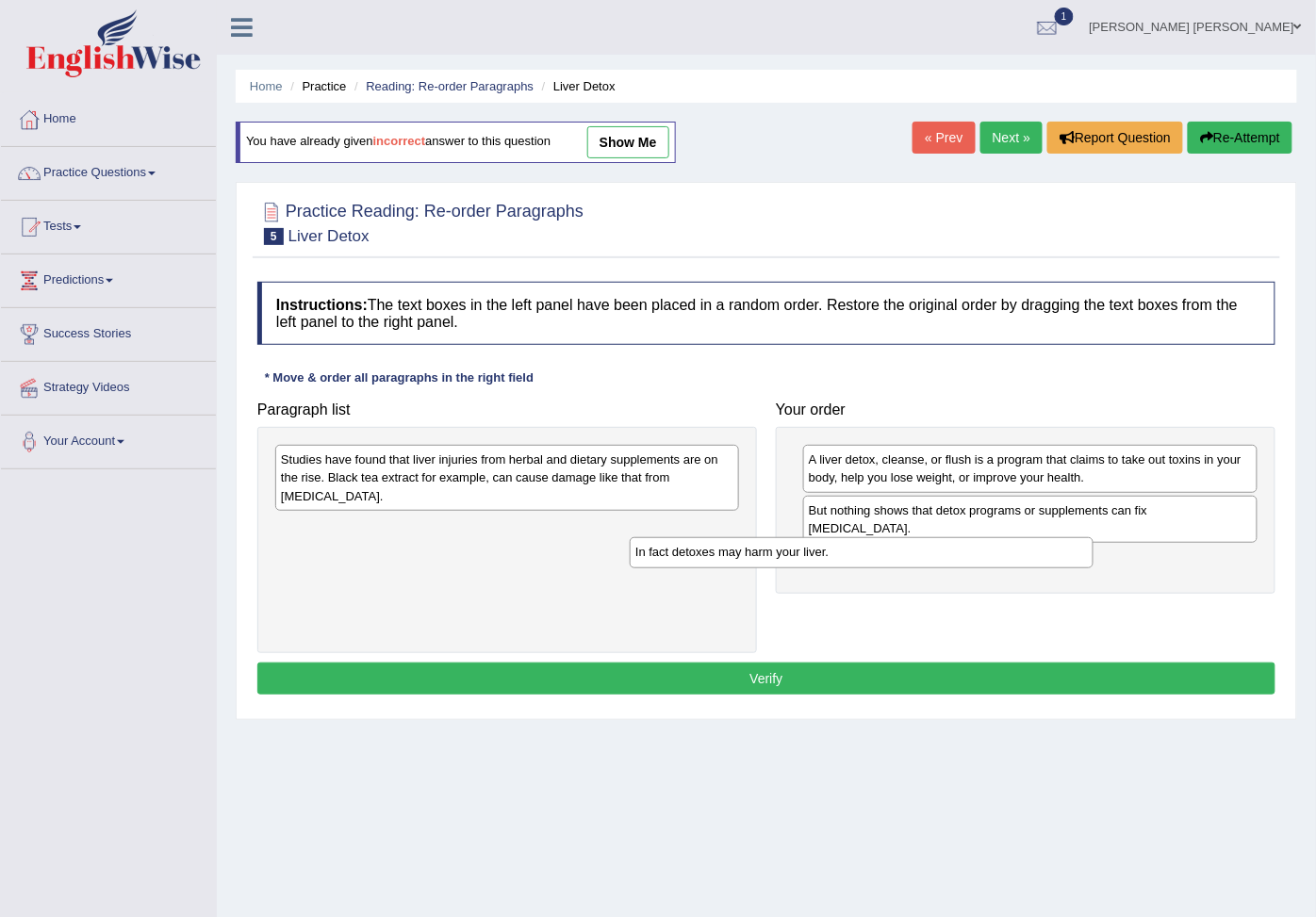
drag, startPoint x: 416, startPoint y: 538, endPoint x: 917, endPoint y: 572, distance: 502.2
click at [917, 568] on div "In fact detoxes may harm your liver." at bounding box center [861, 552] width 463 height 31
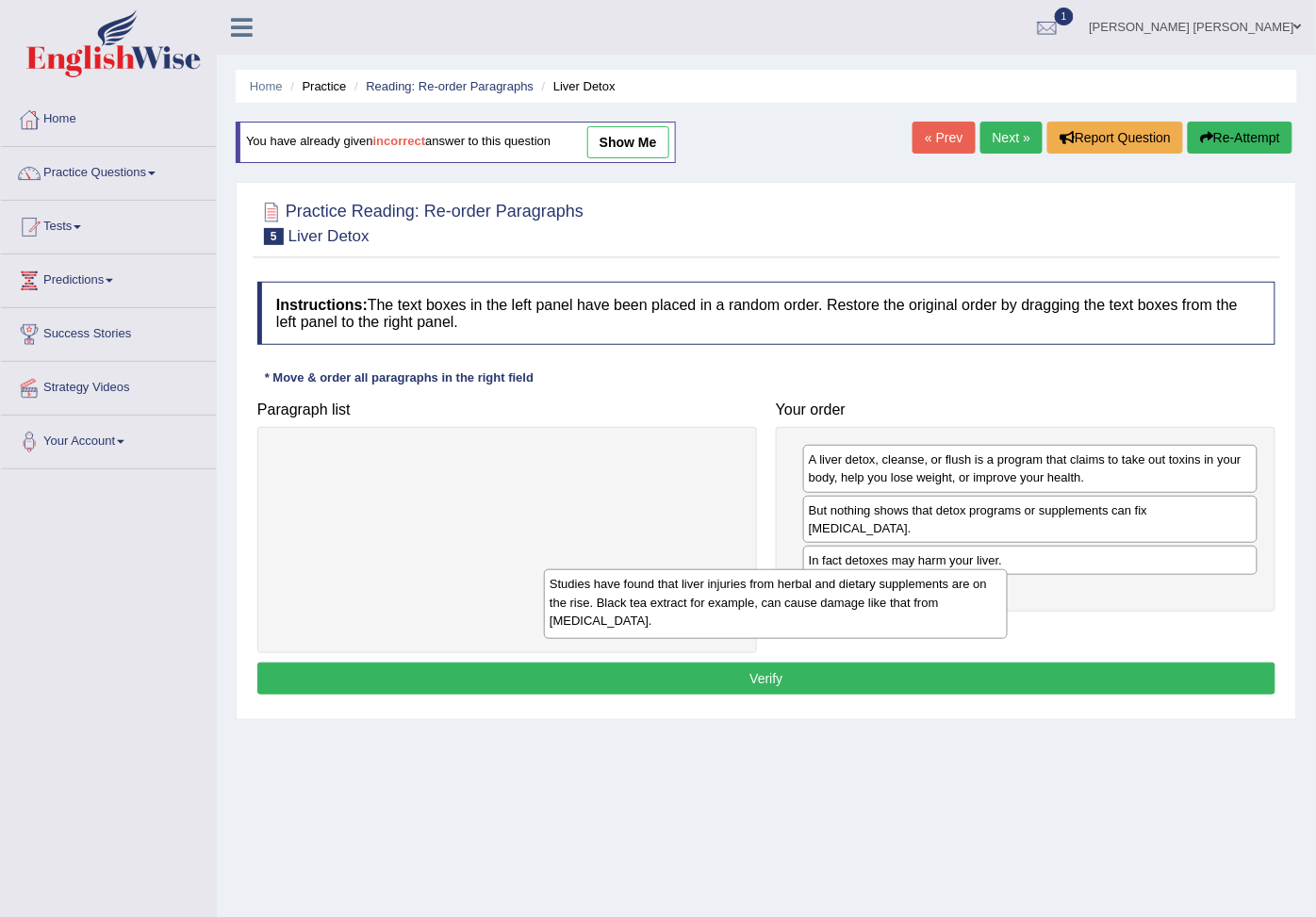
drag, startPoint x: 609, startPoint y: 491, endPoint x: 921, endPoint y: 618, distance: 336.9
click at [911, 628] on div "Studies have found that liver injuries from herbal and dietary supplements are …" at bounding box center [775, 603] width 463 height 69
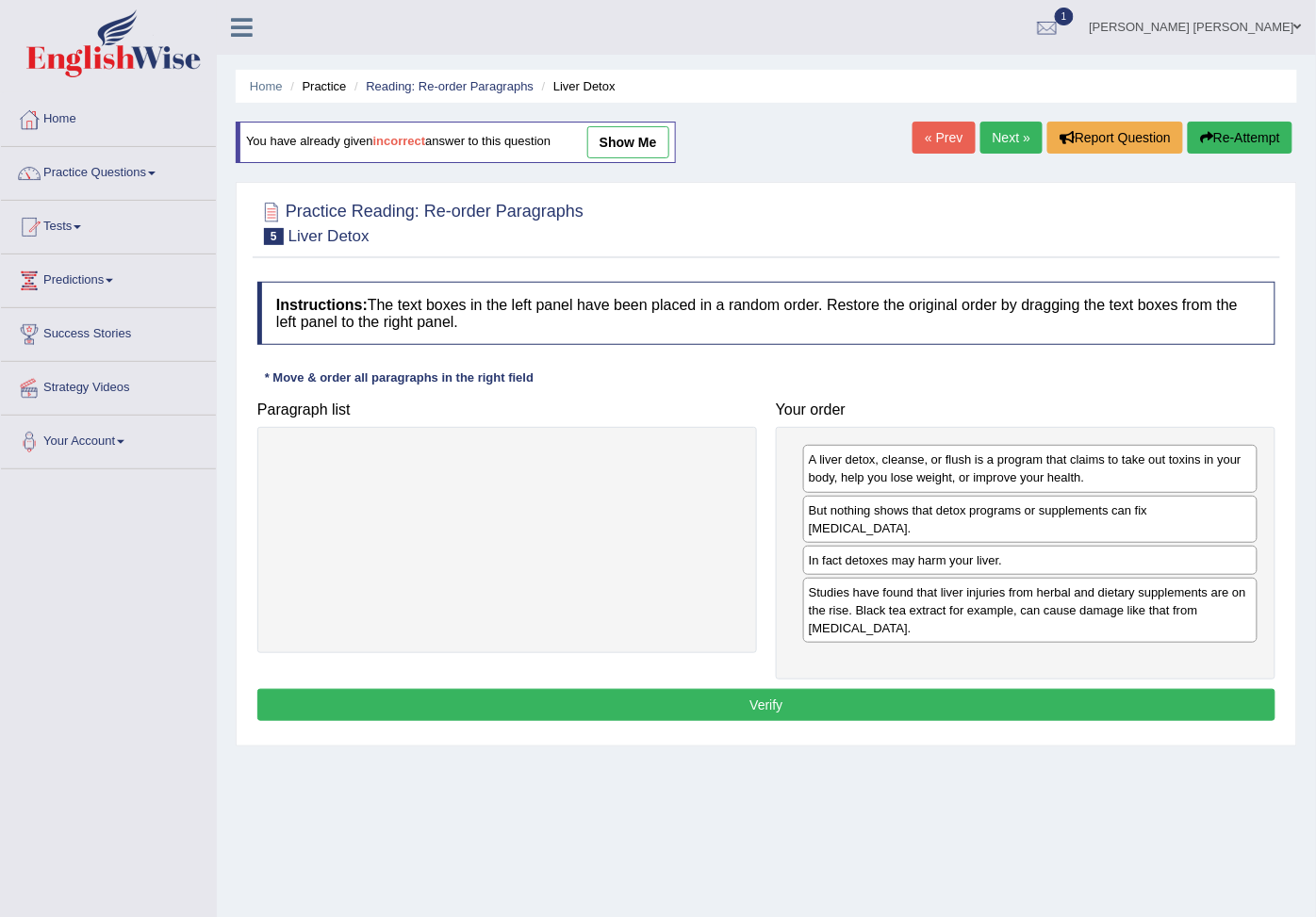
click at [852, 679] on div "A liver detox, cleanse, or flush is a program that claims to take out toxins in…" at bounding box center [1025, 553] width 500 height 252
click at [853, 721] on button "Verify" at bounding box center [766, 705] width 1018 height 32
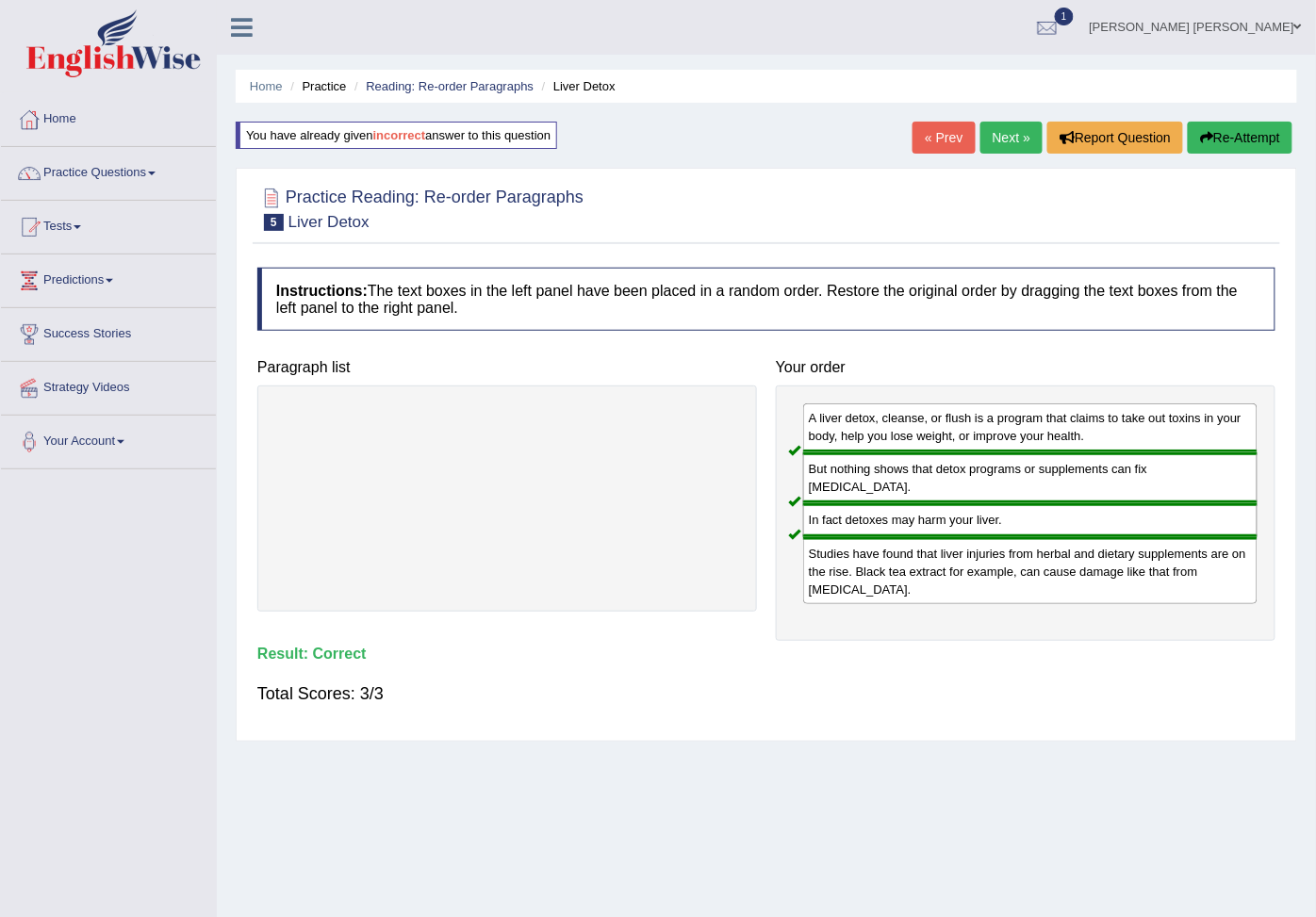
click at [1010, 144] on link "Next »" at bounding box center [1011, 138] width 62 height 32
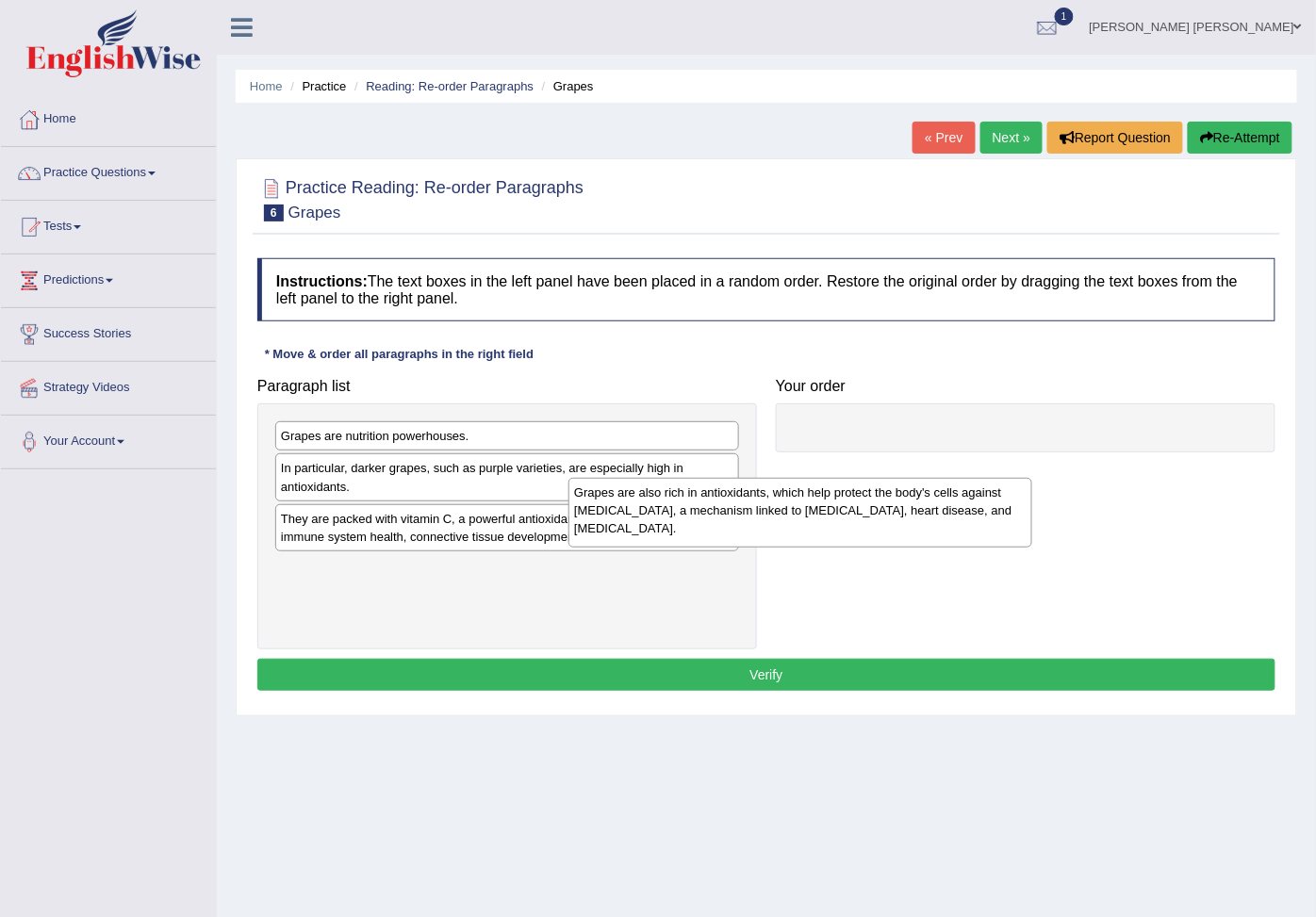
drag, startPoint x: 478, startPoint y: 615, endPoint x: 808, endPoint y: 487, distance: 354.0
click at [789, 512] on div "Grapes are also rich in antioxidants, which help protect the body's cells again…" at bounding box center [799, 512] width 463 height 69
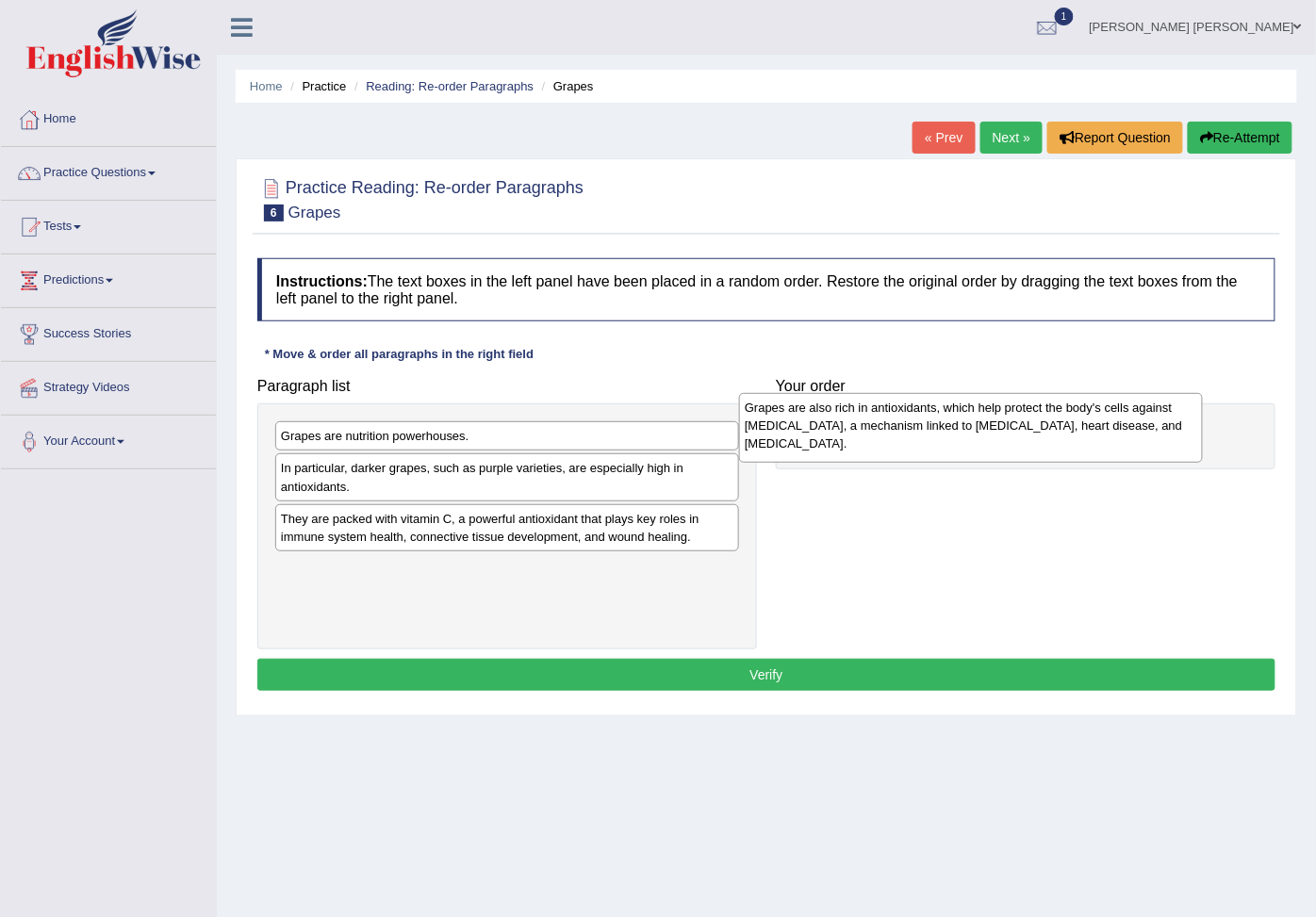
drag, startPoint x: 505, startPoint y: 599, endPoint x: 969, endPoint y: 431, distance: 493.5
click at [969, 431] on div "Grapes are also rich in antioxidants, which help protect the body's cells again…" at bounding box center [970, 427] width 463 height 69
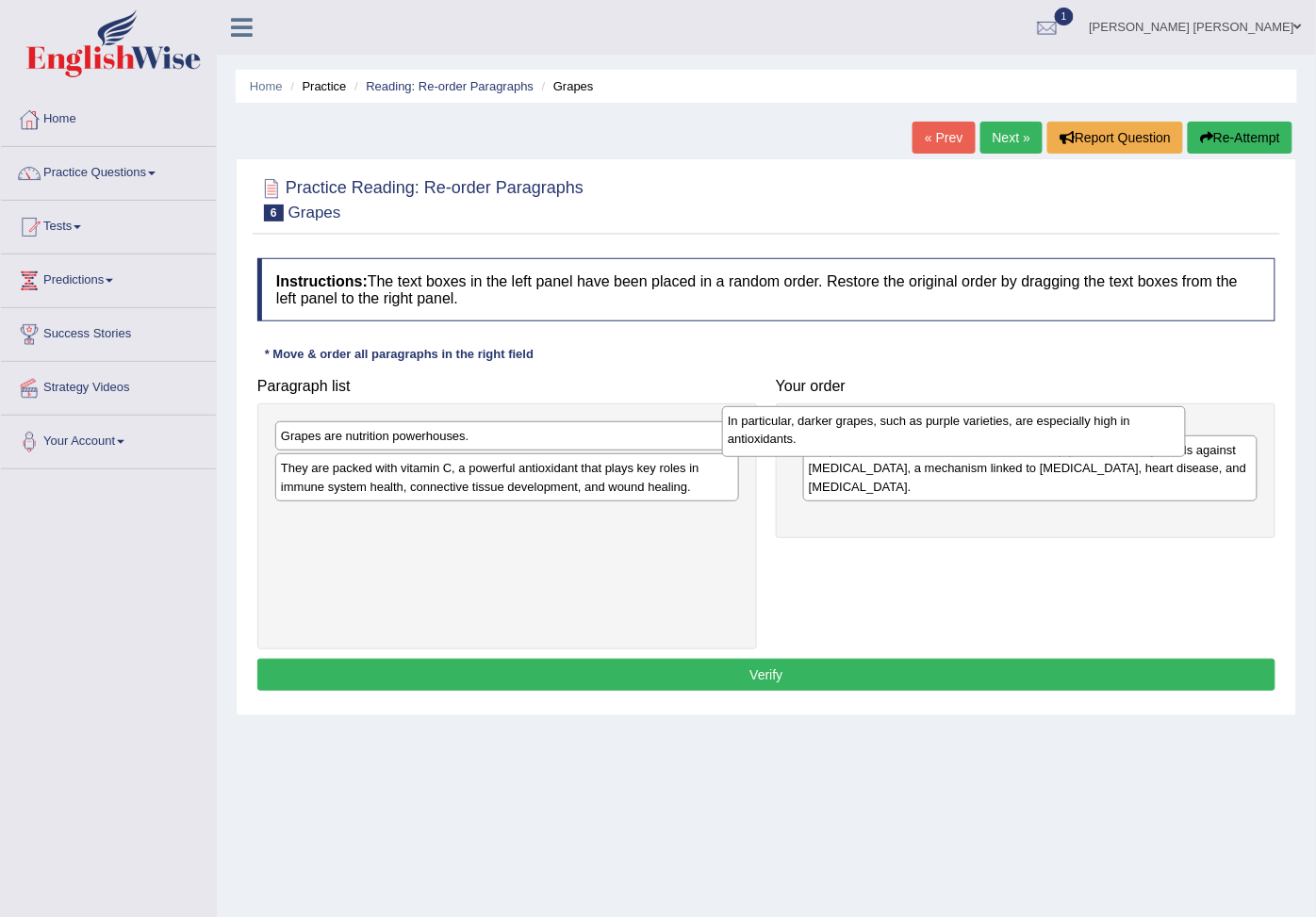
drag, startPoint x: 386, startPoint y: 490, endPoint x: 822, endPoint y: 439, distance: 439.0
click at [822, 439] on div "In particular, darker grapes, such as purple varieties, are especially high in …" at bounding box center [953, 431] width 463 height 49
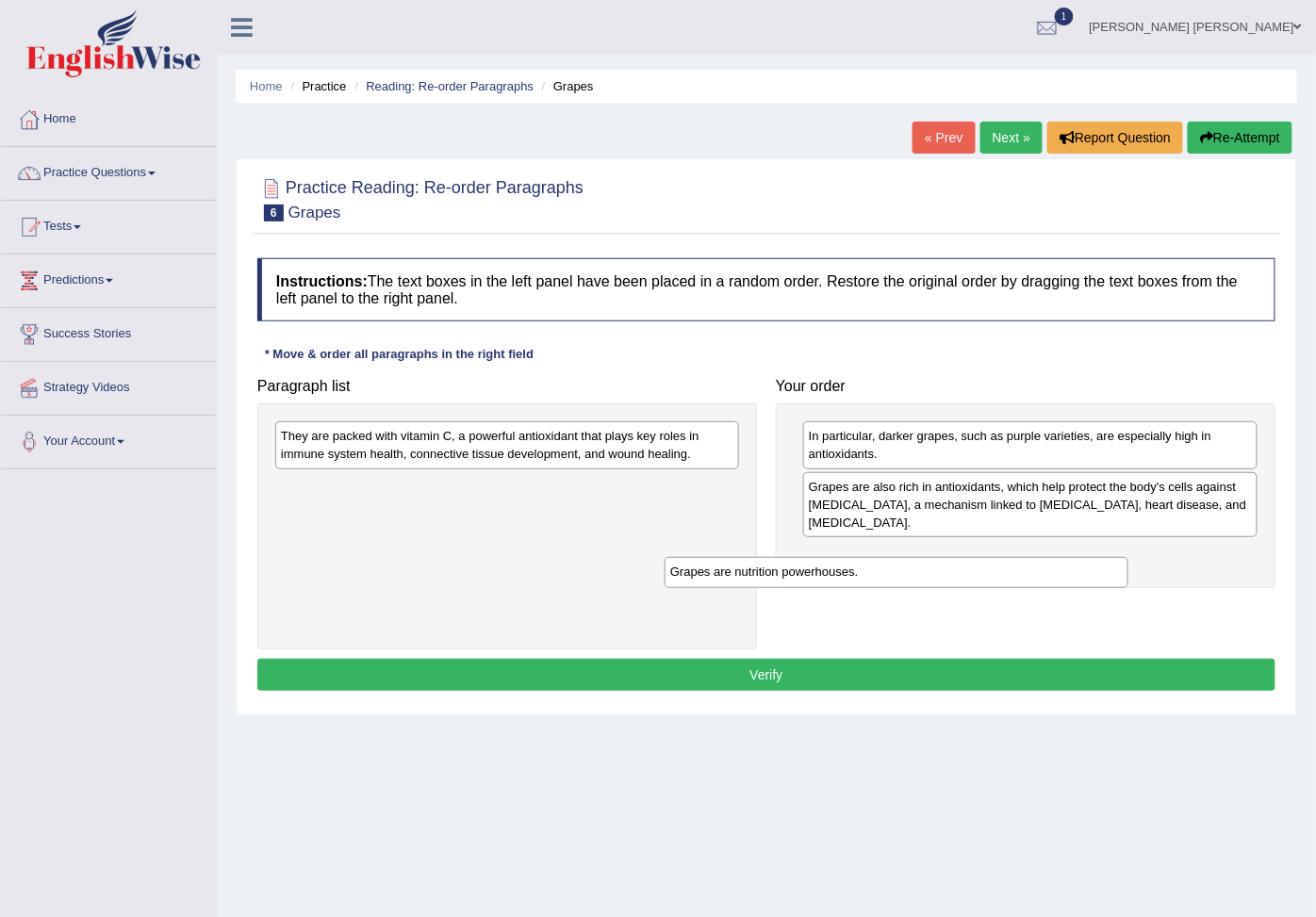
drag, startPoint x: 379, startPoint y: 439, endPoint x: 808, endPoint y: 577, distance: 450.6
click at [808, 577] on div "Grapes are nutrition powerhouses." at bounding box center [895, 572] width 463 height 31
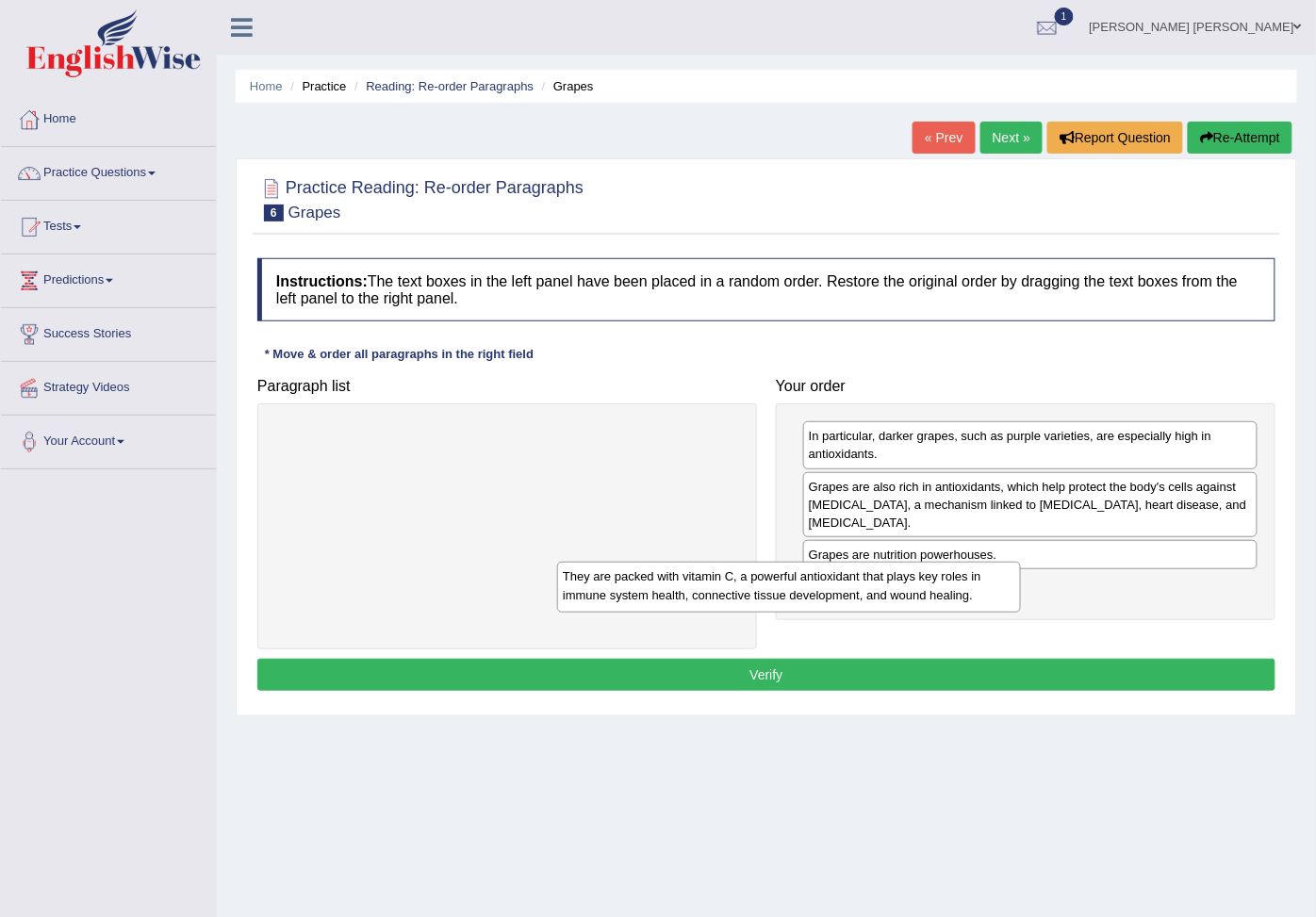
drag, startPoint x: 504, startPoint y: 447, endPoint x: 967, endPoint y: 618, distance: 493.6
click at [965, 612] on div "They are packed with vitamin C, a powerful antioxidant that plays key roles in …" at bounding box center [788, 586] width 463 height 49
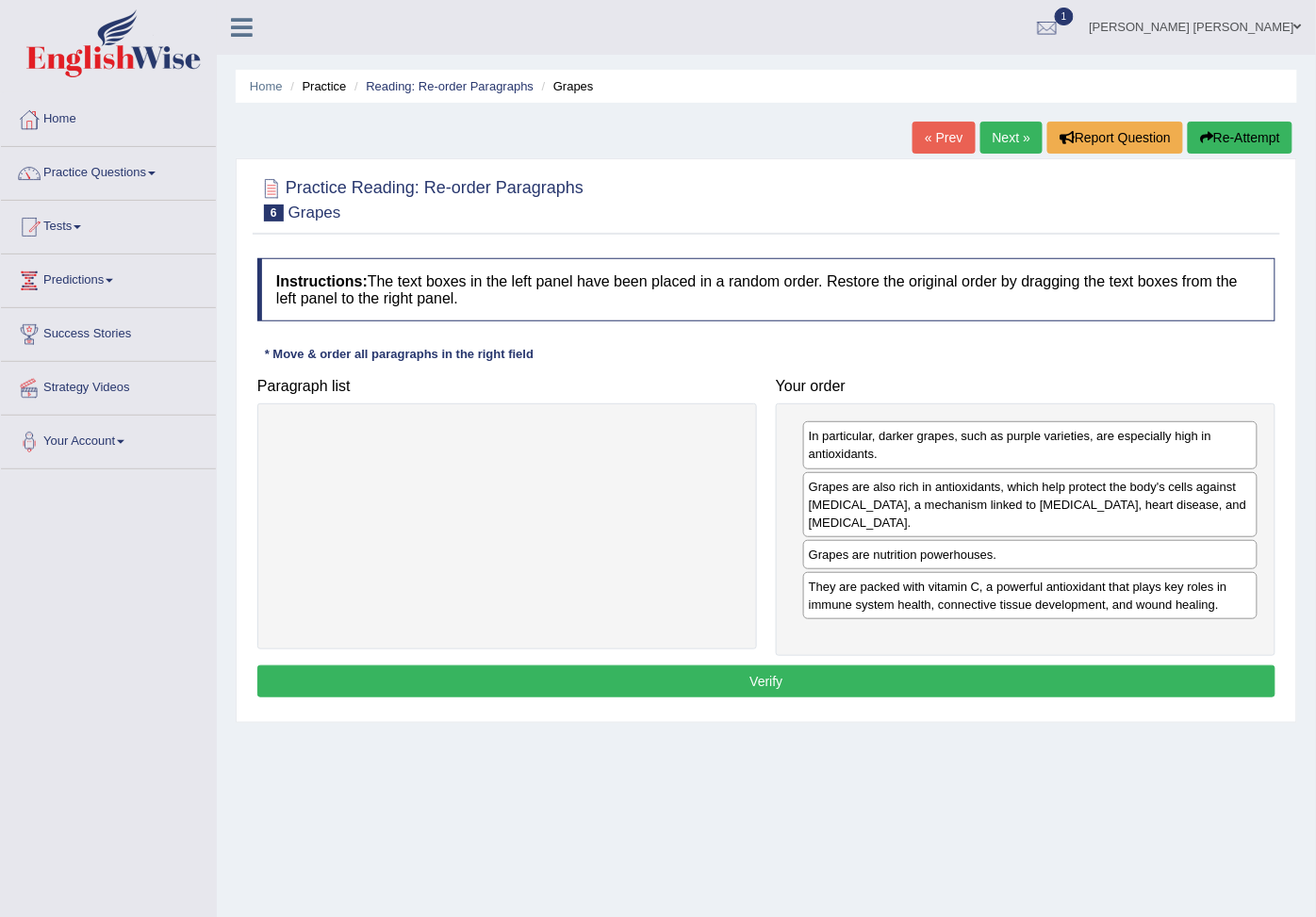
click at [790, 697] on button "Verify" at bounding box center [766, 681] width 1018 height 32
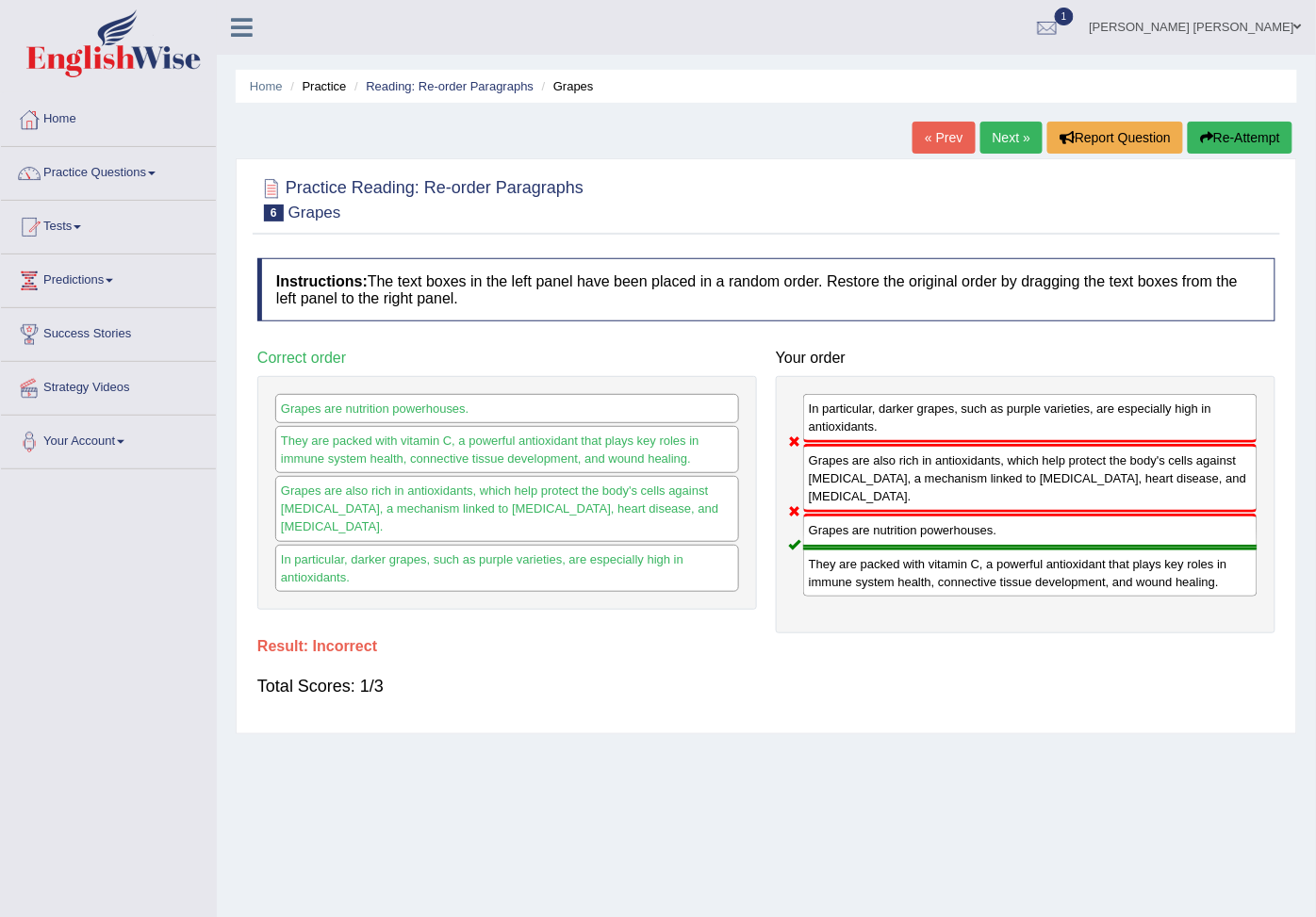
click at [1241, 117] on div "Home Practice Reading: Re-order Paragraphs Grapes « Prev Next » Report Question…" at bounding box center [766, 471] width 1099 height 942
click at [1248, 121] on div "Home Practice Reading: Re-order Paragraphs Grapes « Prev Next » Report Question…" at bounding box center [766, 471] width 1099 height 942
click at [1249, 136] on button "Re-Attempt" at bounding box center [1240, 138] width 105 height 32
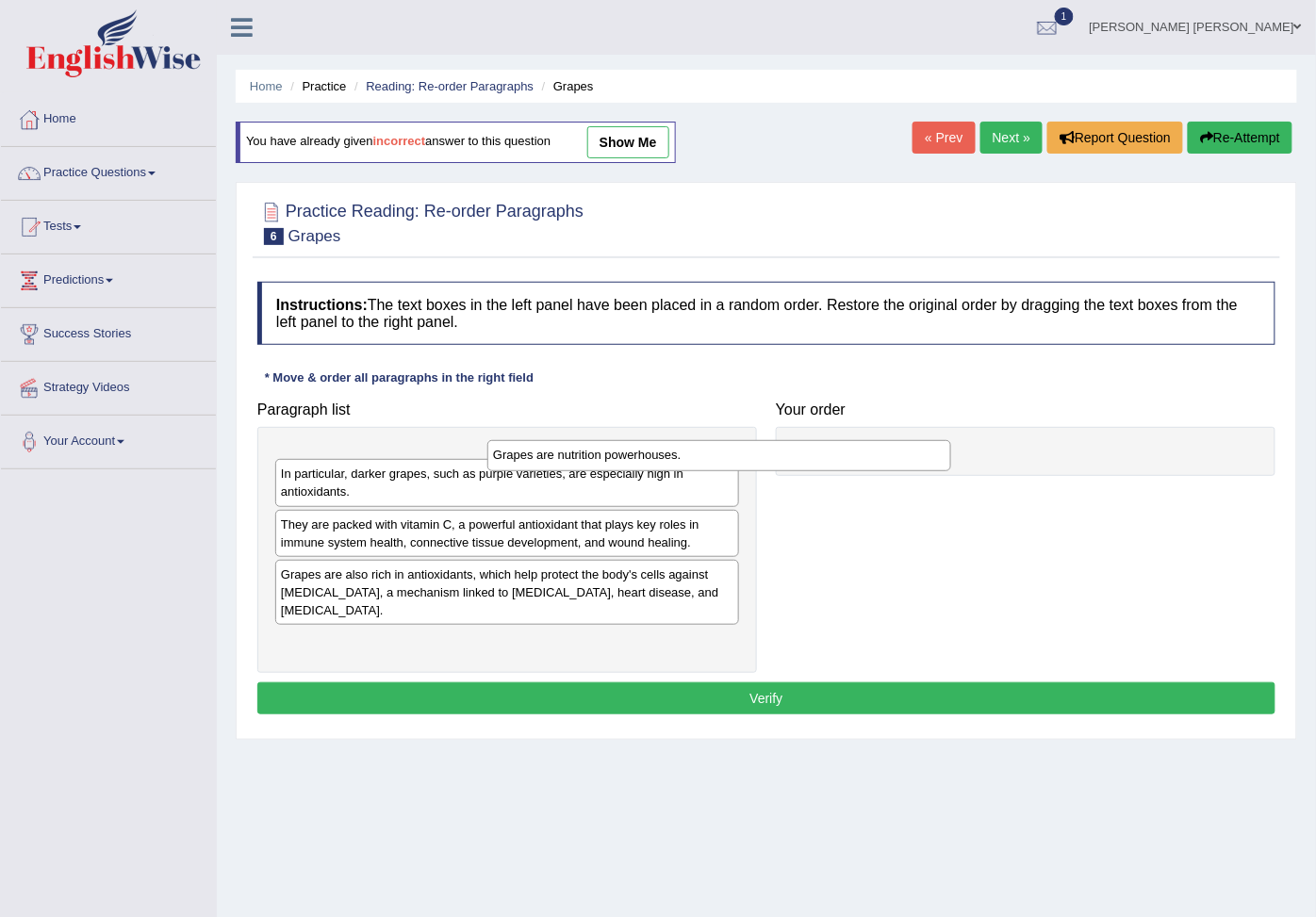
drag, startPoint x: 295, startPoint y: 467, endPoint x: 816, endPoint y: 438, distance: 521.8
click at [815, 439] on div "Grapes are nutrition powerhouses." at bounding box center [718, 455] width 463 height 31
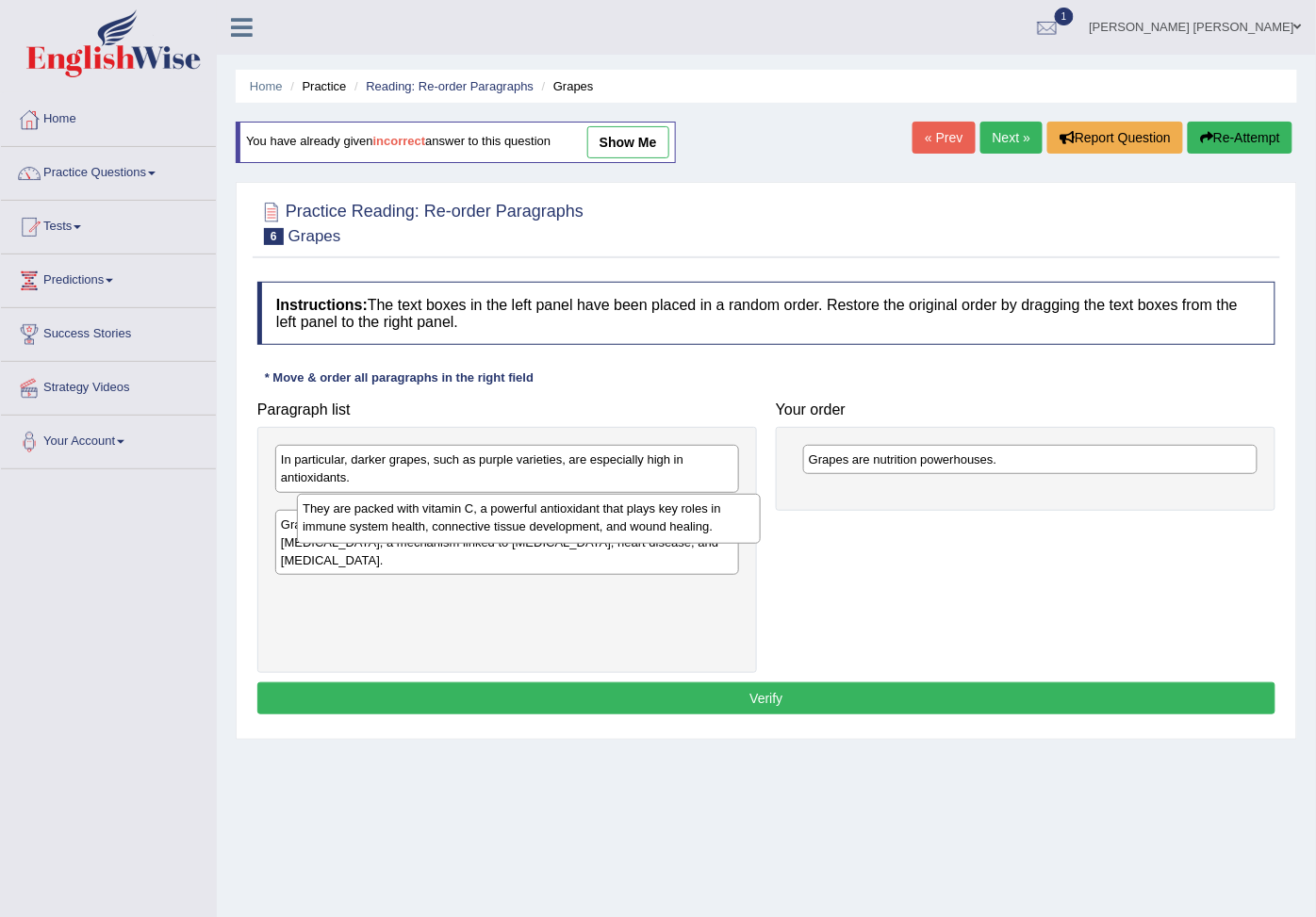
drag, startPoint x: 396, startPoint y: 531, endPoint x: 838, endPoint y: 526, distance: 442.0
click at [760, 526] on div "They are packed with vitamin C, a powerful antioxidant that plays key roles in …" at bounding box center [528, 518] width 463 height 49
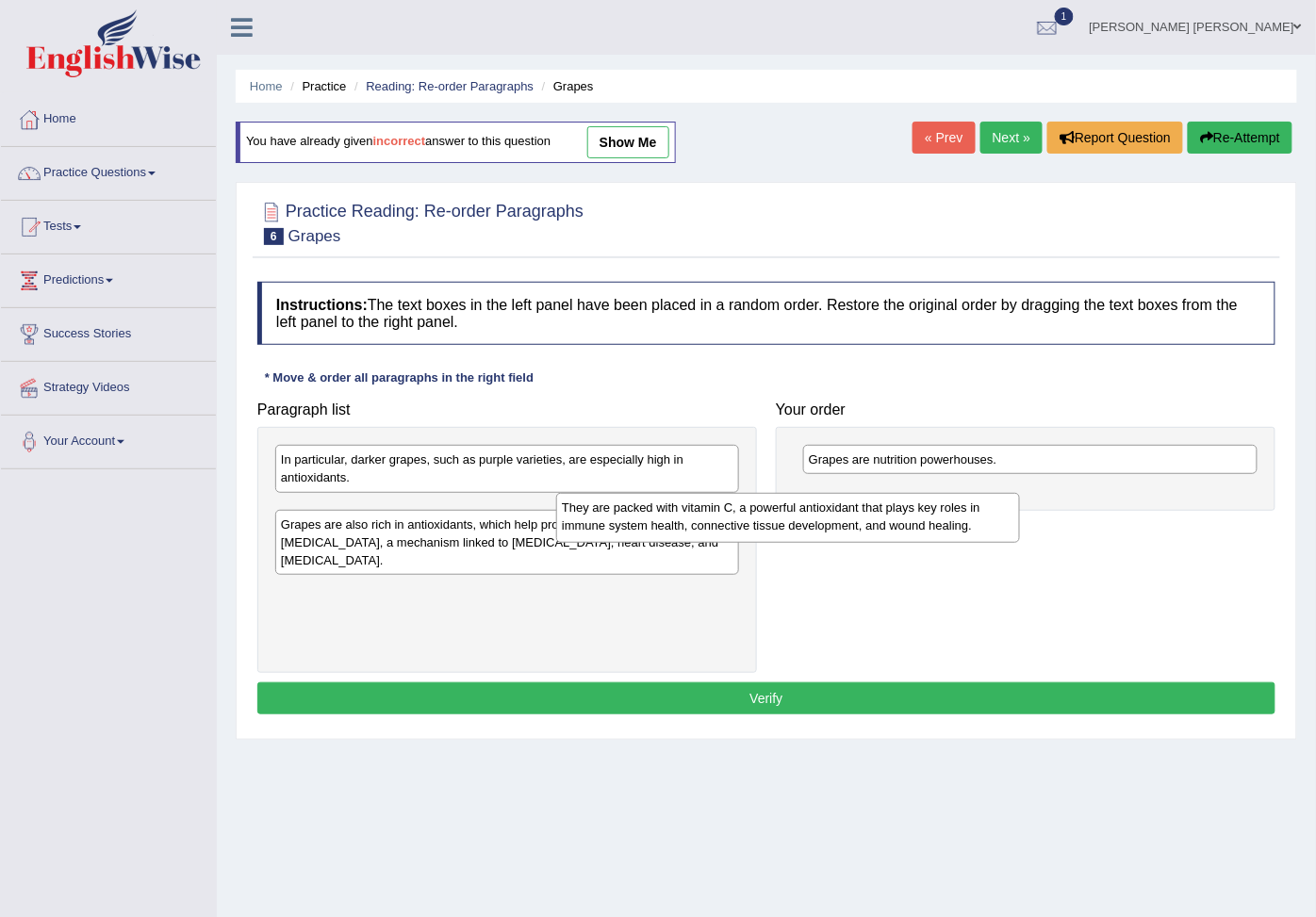
drag, startPoint x: 418, startPoint y: 537, endPoint x: 964, endPoint y: 528, distance: 546.1
click at [964, 528] on div "They are packed with vitamin C, a powerful antioxidant that plays key roles in …" at bounding box center [787, 517] width 463 height 49
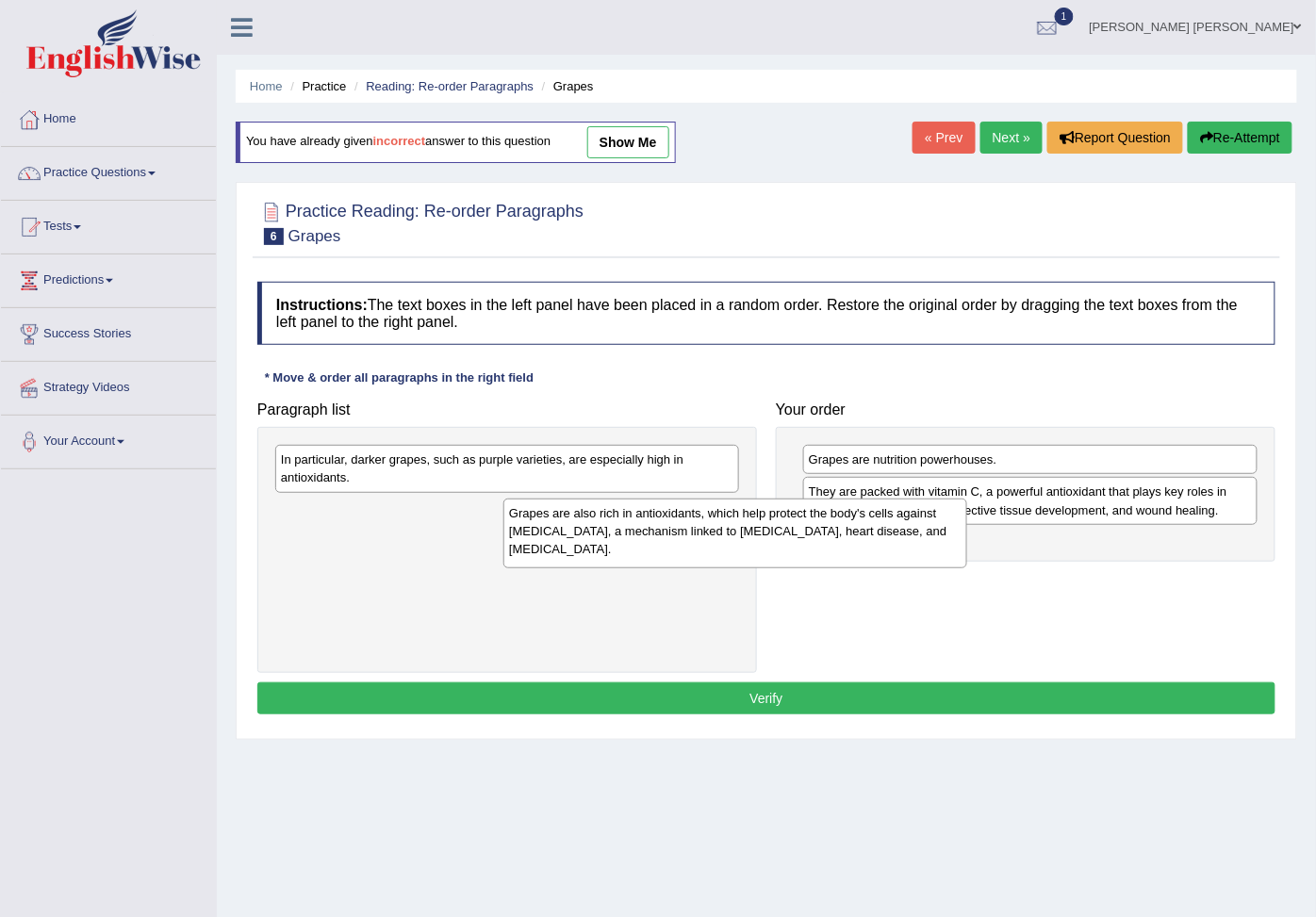
drag, startPoint x: 604, startPoint y: 557, endPoint x: 999, endPoint y: 566, distance: 395.1
click at [967, 566] on div "Grapes are also rich in antioxidants, which help protect the body's cells again…" at bounding box center [735, 533] width 463 height 69
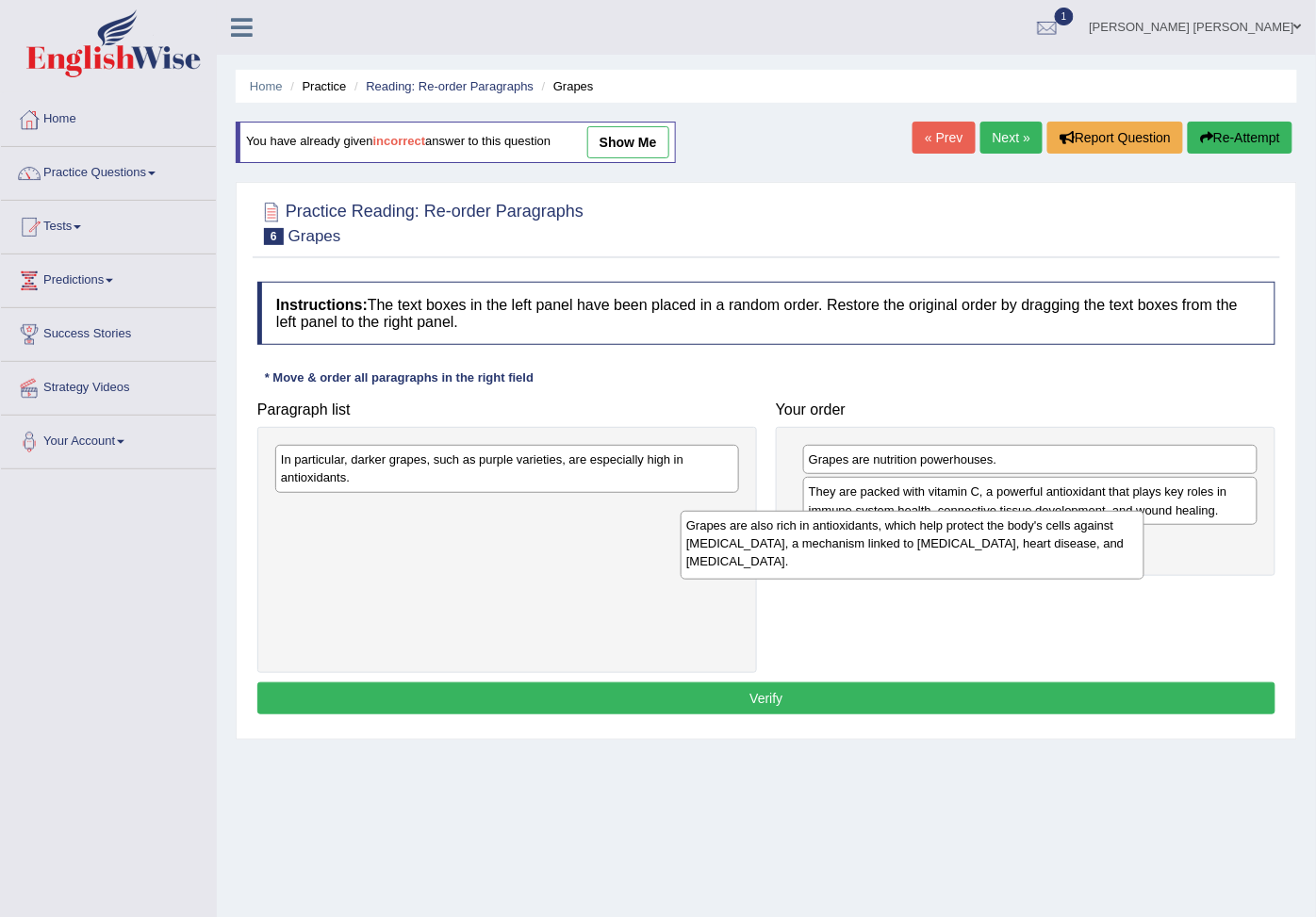
click at [566, 472] on div "In particular, darker grapes, such as purple varieties, are especially high in …" at bounding box center [506, 468] width 463 height 48
click at [993, 634] on div "Paragraph list In particular, darker grapes, such as purple varieties, are espe…" at bounding box center [765, 532] width 1036 height 281
click at [1285, 617] on div "Paragraph list In particular, darker grapes, such as purple varieties, are espe…" at bounding box center [765, 532] width 1036 height 281
drag, startPoint x: 533, startPoint y: 474, endPoint x: 947, endPoint y: 597, distance: 431.9
click at [756, 597] on div "In particular, darker grapes, such as purple varieties, are especially high in …" at bounding box center [506, 549] width 500 height 244
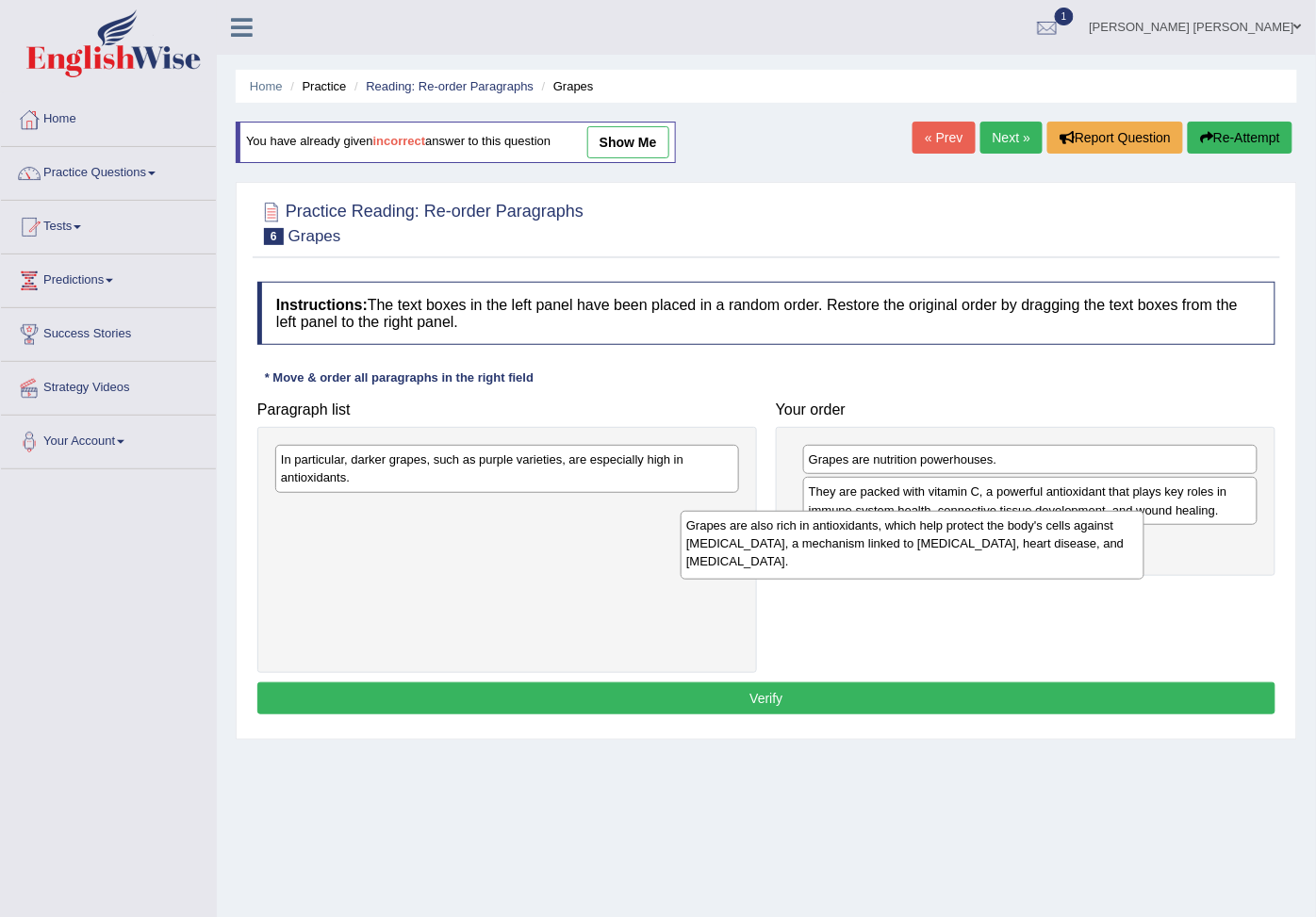
click at [927, 580] on div "Grapes are also rich in antioxidants, which help protect the body's cells again…" at bounding box center [912, 545] width 463 height 69
drag, startPoint x: 924, startPoint y: 595, endPoint x: 889, endPoint y: 590, distance: 35.4
click at [889, 575] on div "Grapes are nutrition powerhouses. They are packed with vitamin C, a powerful an…" at bounding box center [1025, 500] width 500 height 147
drag, startPoint x: 635, startPoint y: 541, endPoint x: 422, endPoint y: 491, distance: 218.8
click at [422, 491] on div "In particular, darker grapes, such as purple varieties, are especially high in …" at bounding box center [506, 549] width 500 height 244
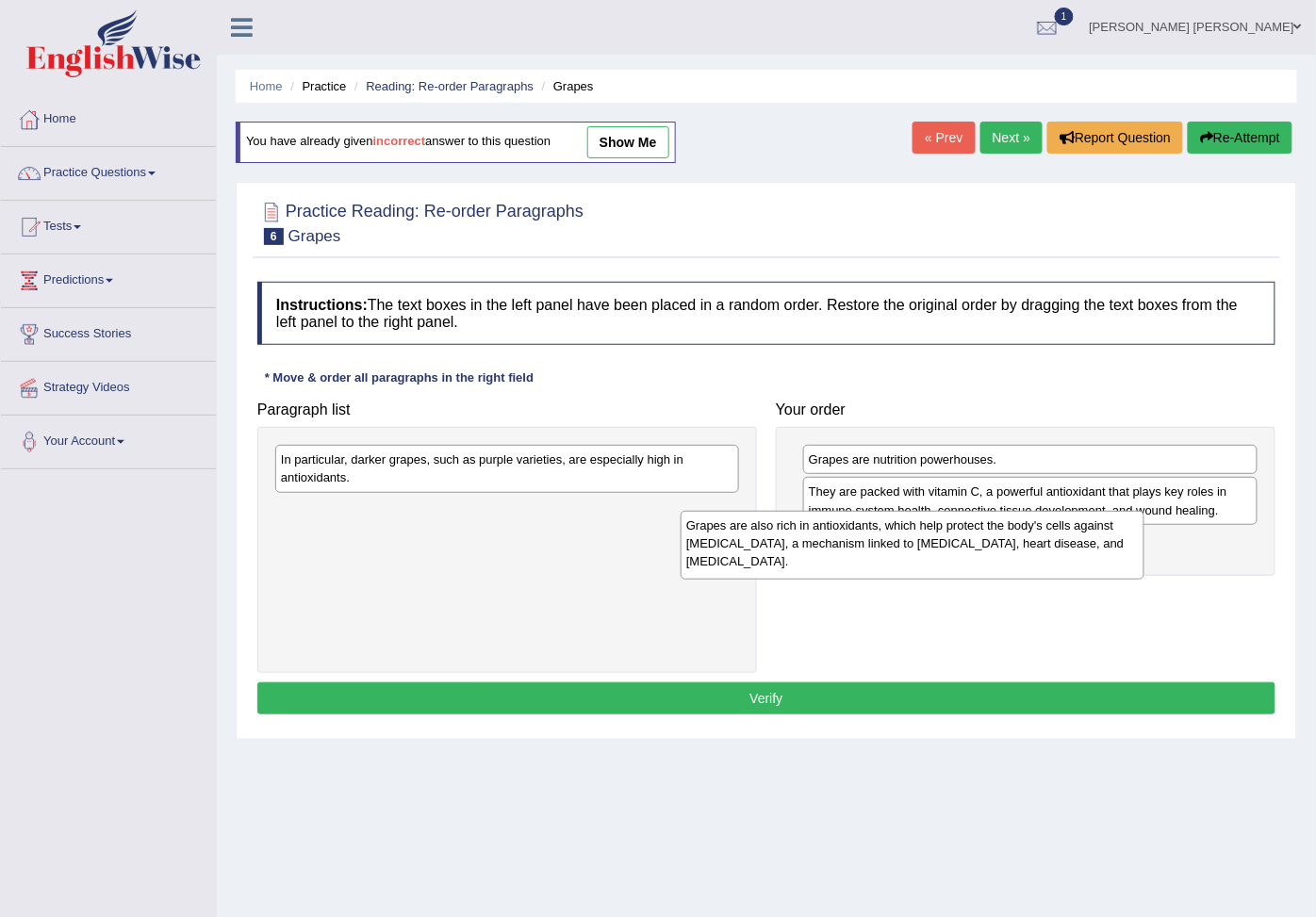
click at [426, 478] on div "In particular, darker grapes, such as purple varieties, are especially high in …" at bounding box center [506, 468] width 463 height 48
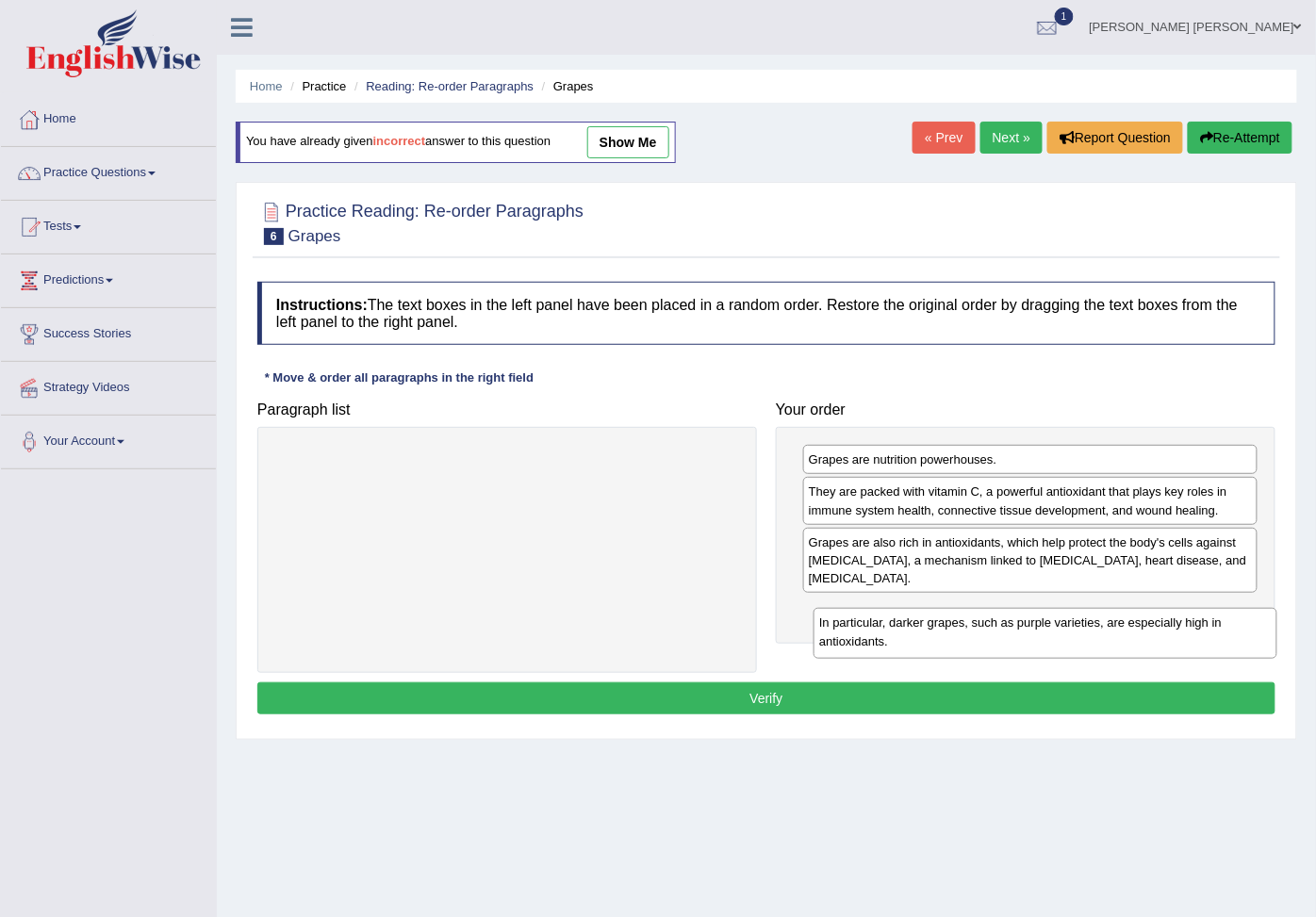
drag, startPoint x: 575, startPoint y: 468, endPoint x: 1113, endPoint y: 632, distance: 562.4
click at [1113, 632] on div "In particular, darker grapes, such as purple varieties, are especially high in …" at bounding box center [1045, 633] width 463 height 49
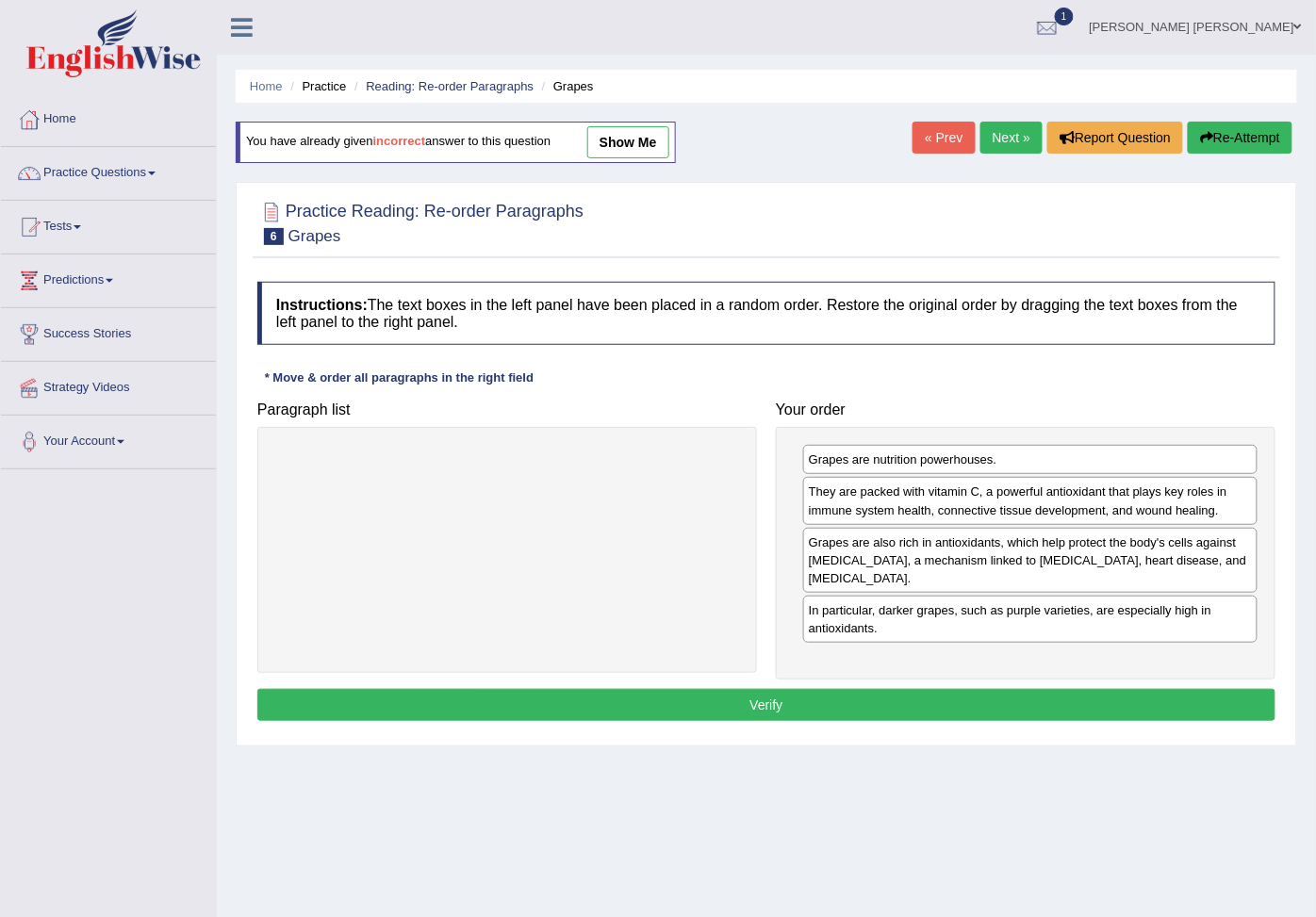
click at [939, 721] on button "Verify" at bounding box center [766, 705] width 1018 height 32
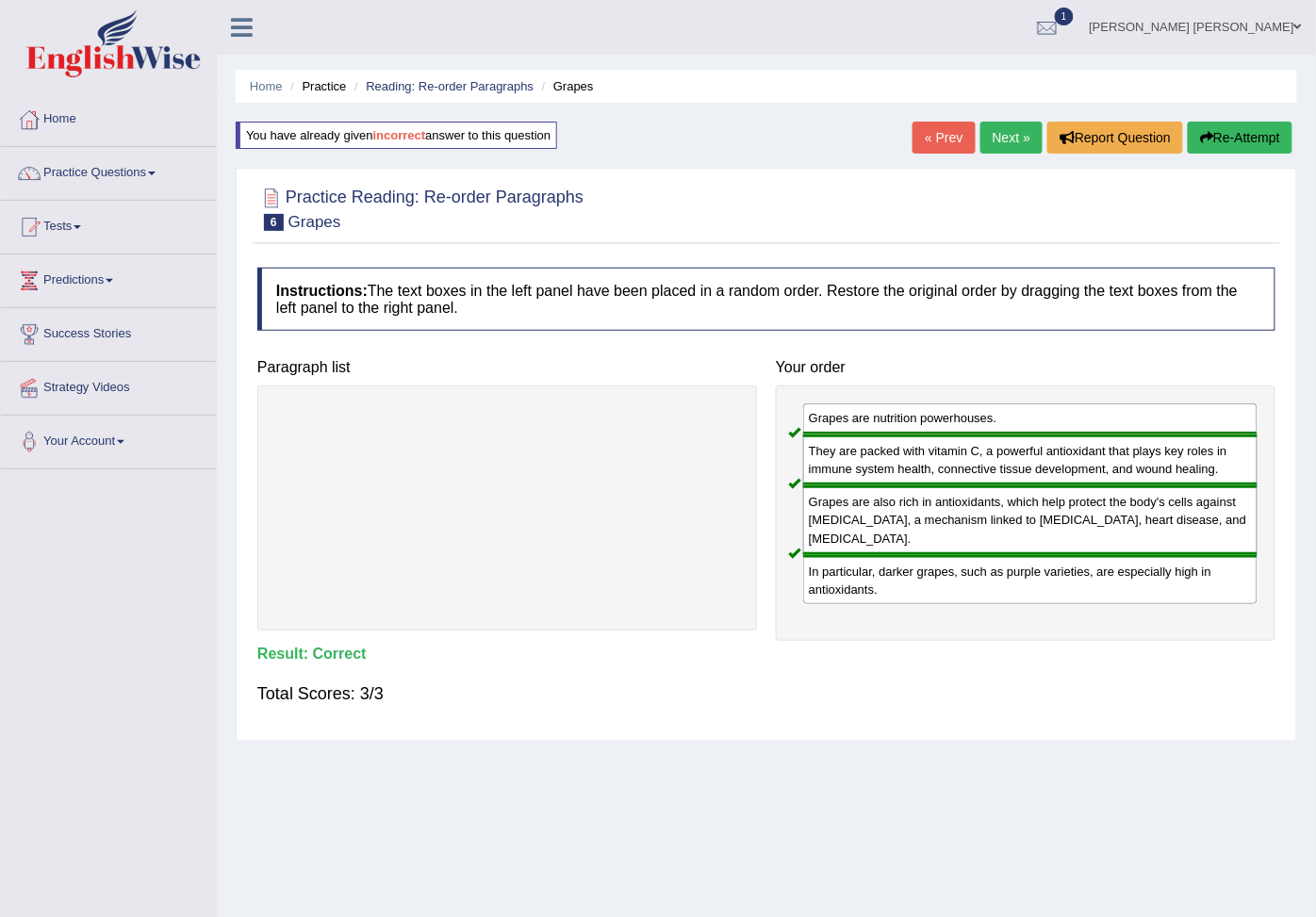
click at [996, 133] on link "Next »" at bounding box center [1011, 138] width 62 height 32
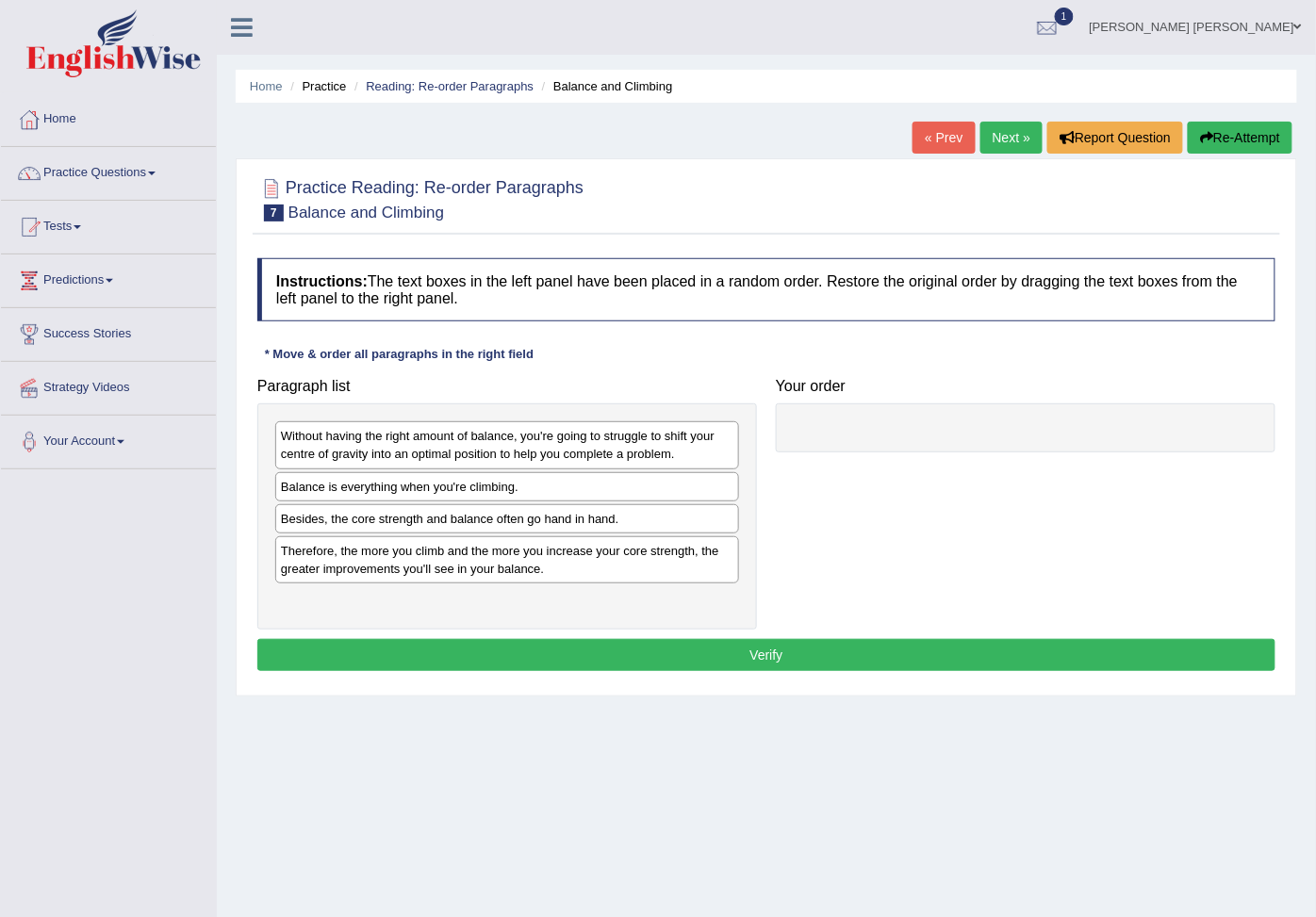
click at [928, 135] on link "« Prev" at bounding box center [943, 138] width 62 height 32
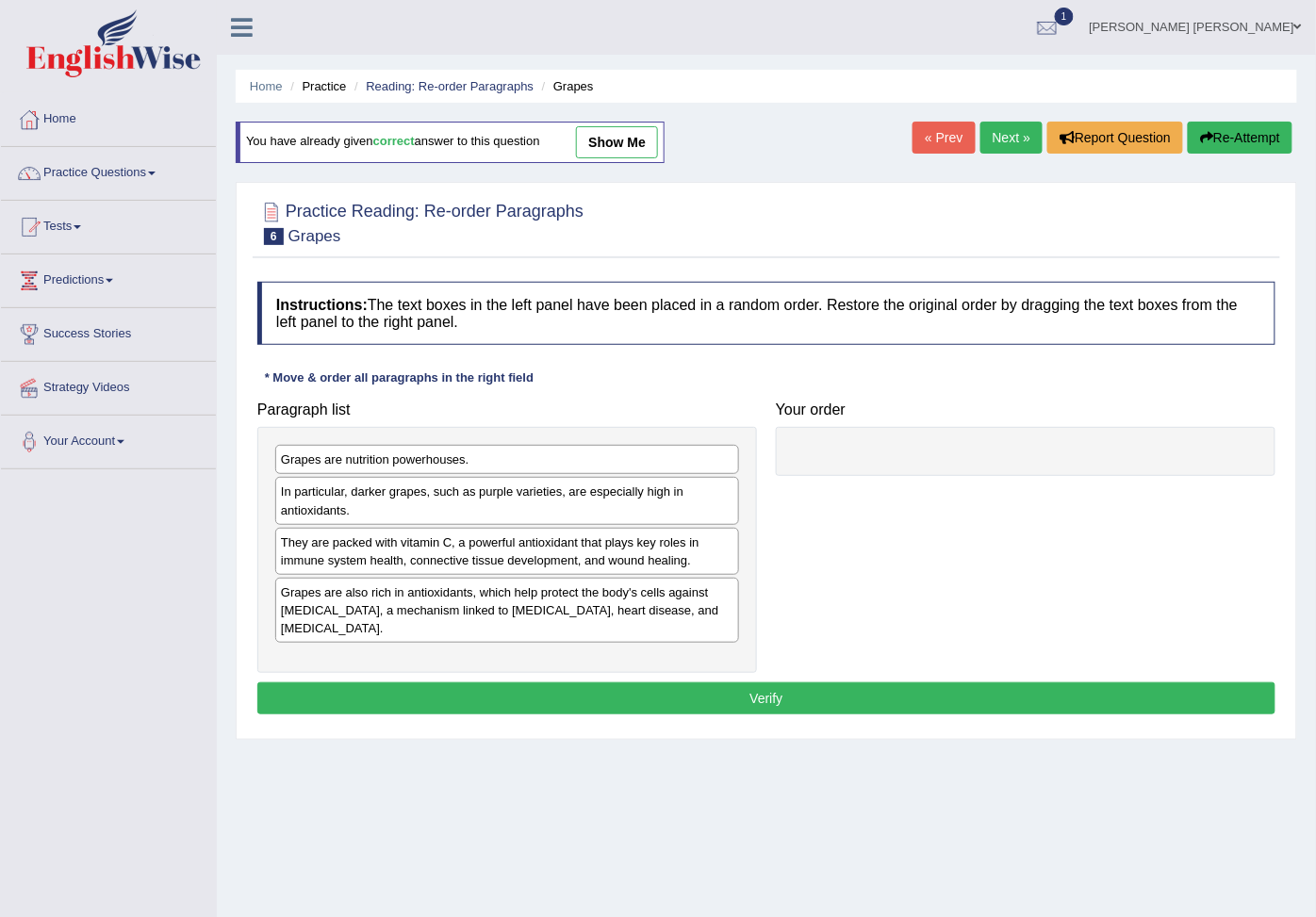
click at [999, 142] on link "Next »" at bounding box center [1011, 138] width 62 height 32
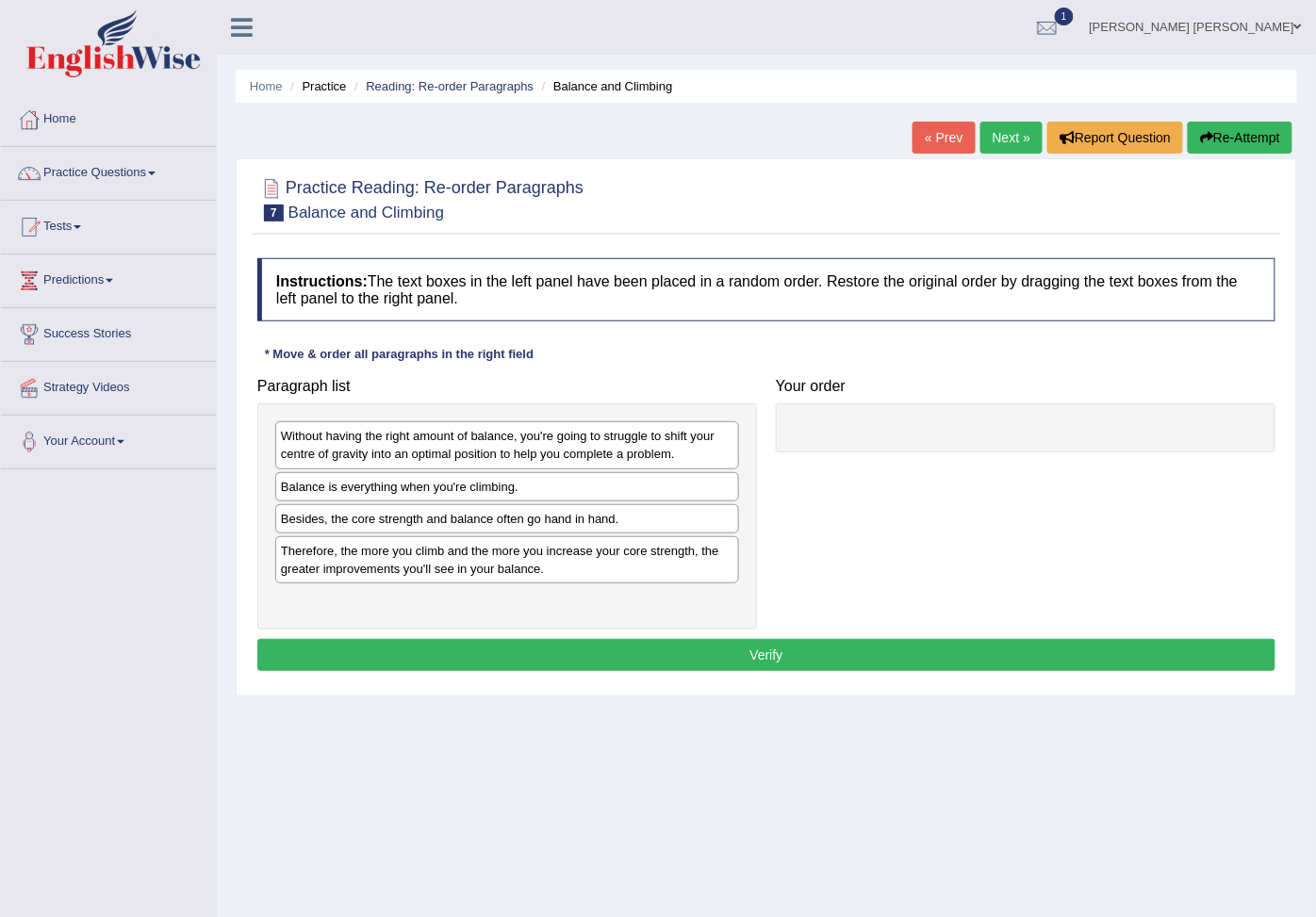
drag, startPoint x: 496, startPoint y: 600, endPoint x: 869, endPoint y: 500, distance: 386.2
click at [738, 537] on div "Therefore, the more you climb and the more you increase your core strength, the…" at bounding box center [506, 560] width 463 height 48
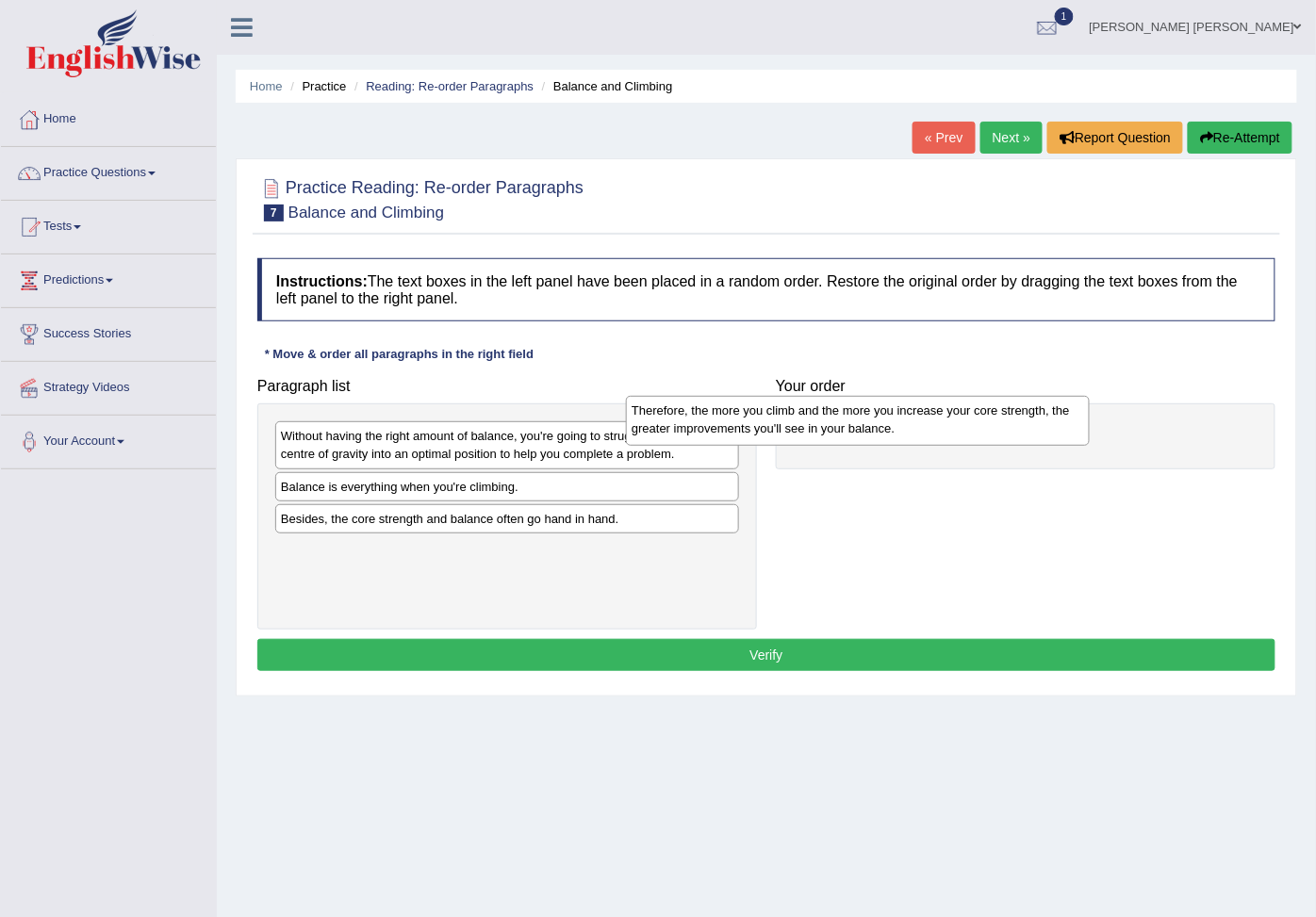
drag, startPoint x: 723, startPoint y: 577, endPoint x: 1025, endPoint y: 439, distance: 332.0
click at [1025, 439] on div "Therefore, the more you climb and the more you increase your core strength, the…" at bounding box center [857, 420] width 463 height 49
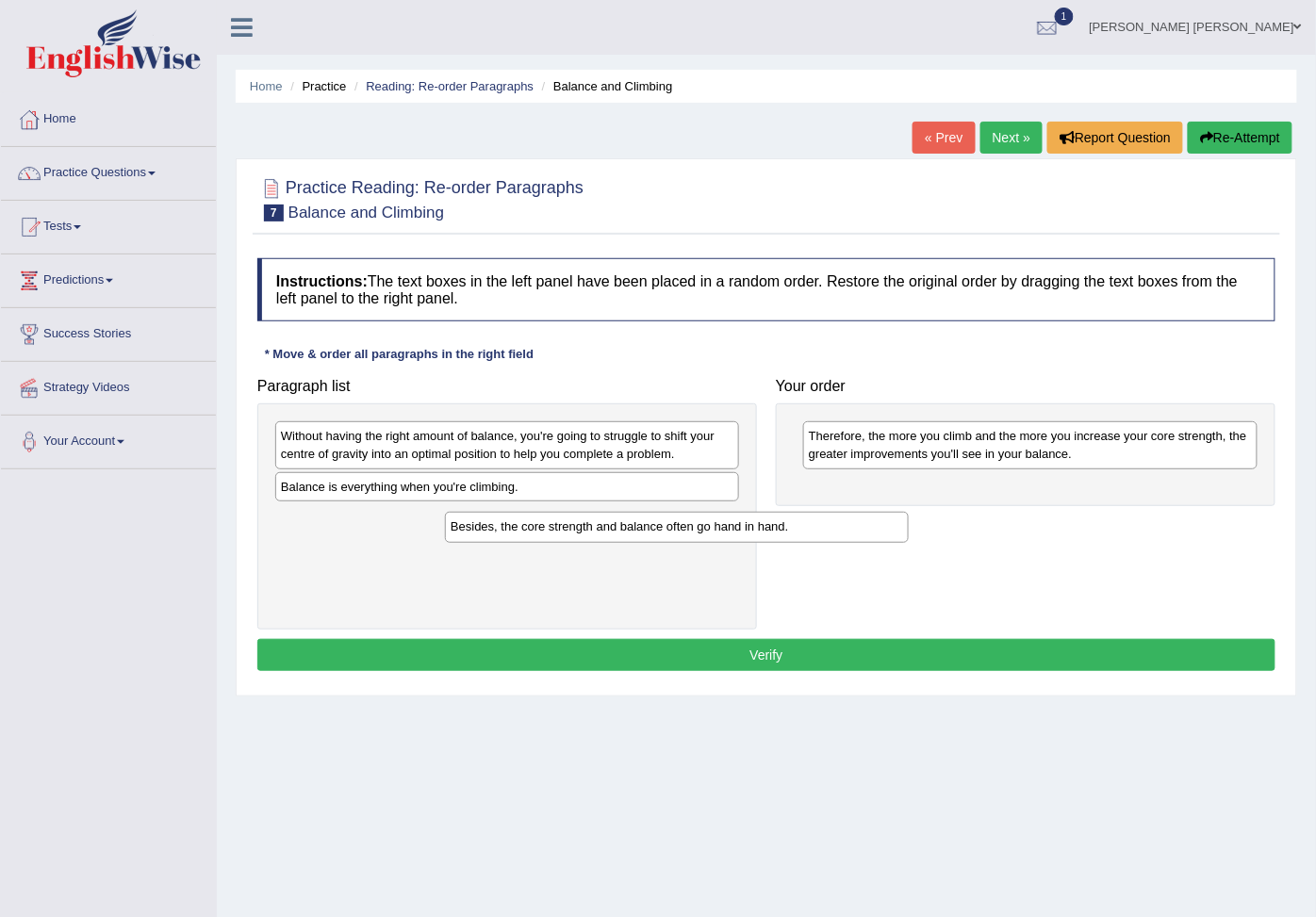
drag, startPoint x: 477, startPoint y: 548, endPoint x: 934, endPoint y: 492, distance: 460.4
click at [909, 512] on div "Besides, the core strength and balance often go hand in hand." at bounding box center [676, 527] width 463 height 31
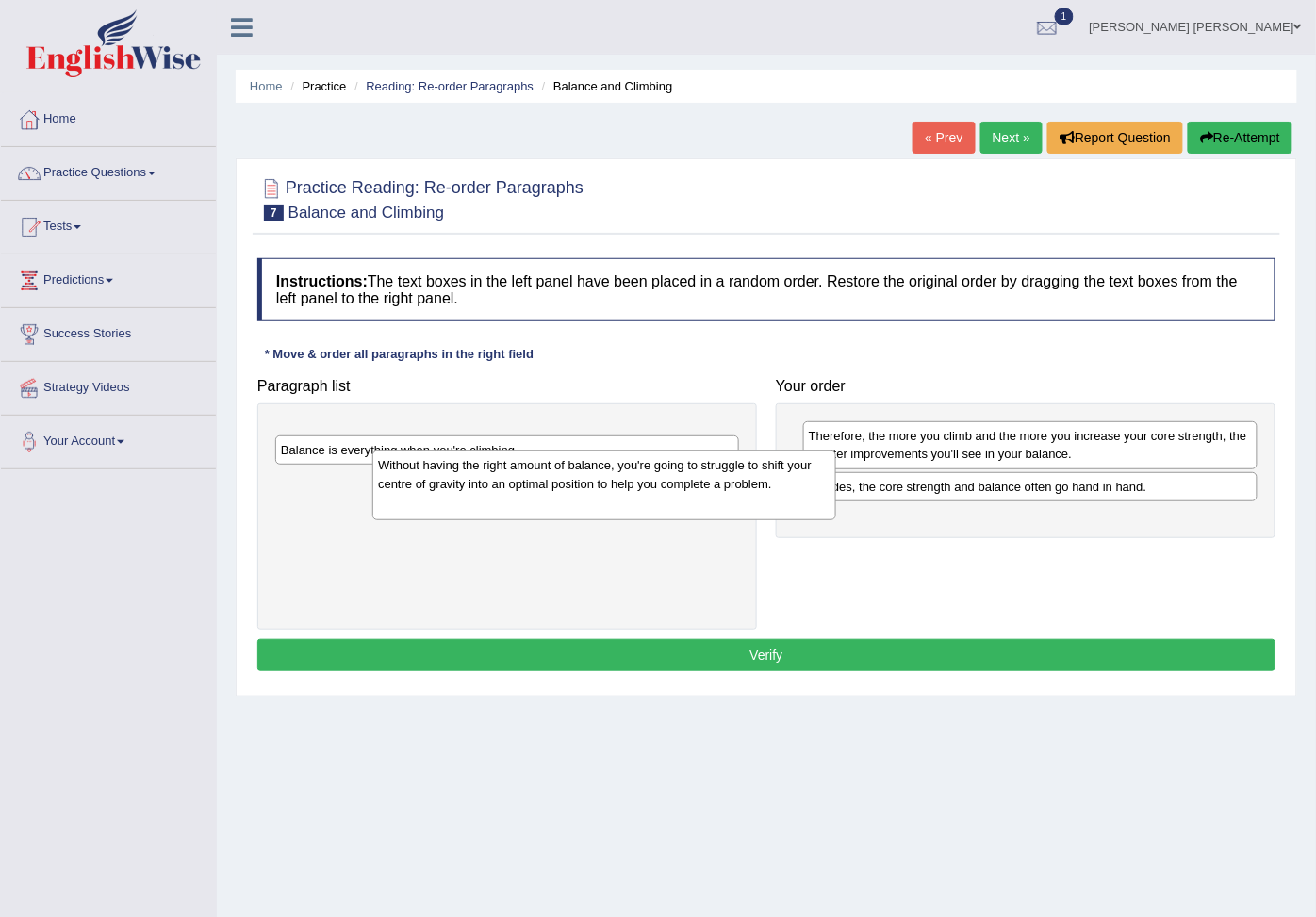
drag, startPoint x: 532, startPoint y: 461, endPoint x: 905, endPoint y: 521, distance: 377.8
click at [835, 520] on div "Without having the right amount of balance, you're going to struggle to shift y…" at bounding box center [603, 484] width 463 height 69
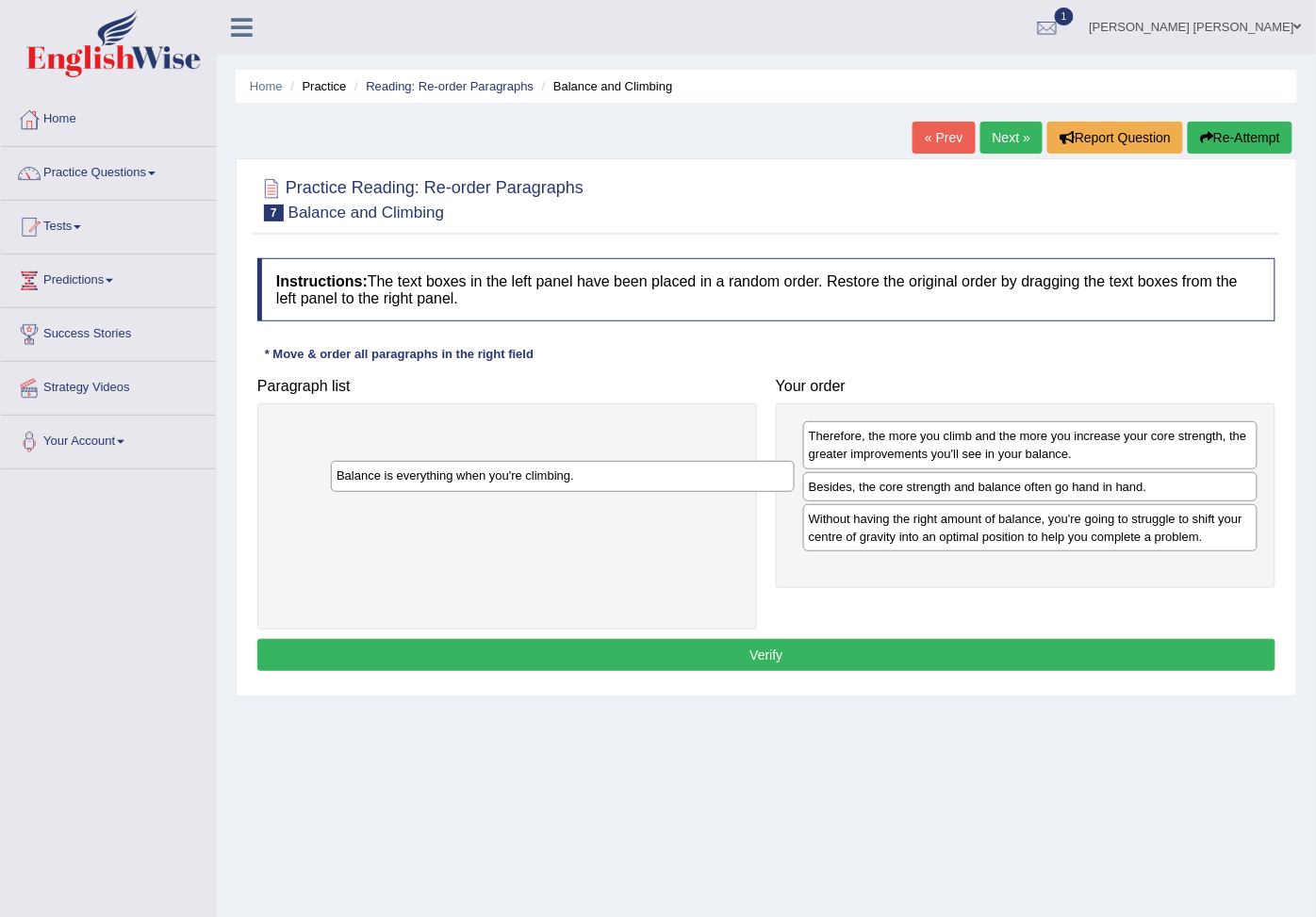
drag, startPoint x: 549, startPoint y: 444, endPoint x: 913, endPoint y: 569, distance: 384.9
click at [795, 492] on div "Balance is everything when you're climbing." at bounding box center [562, 476] width 463 height 31
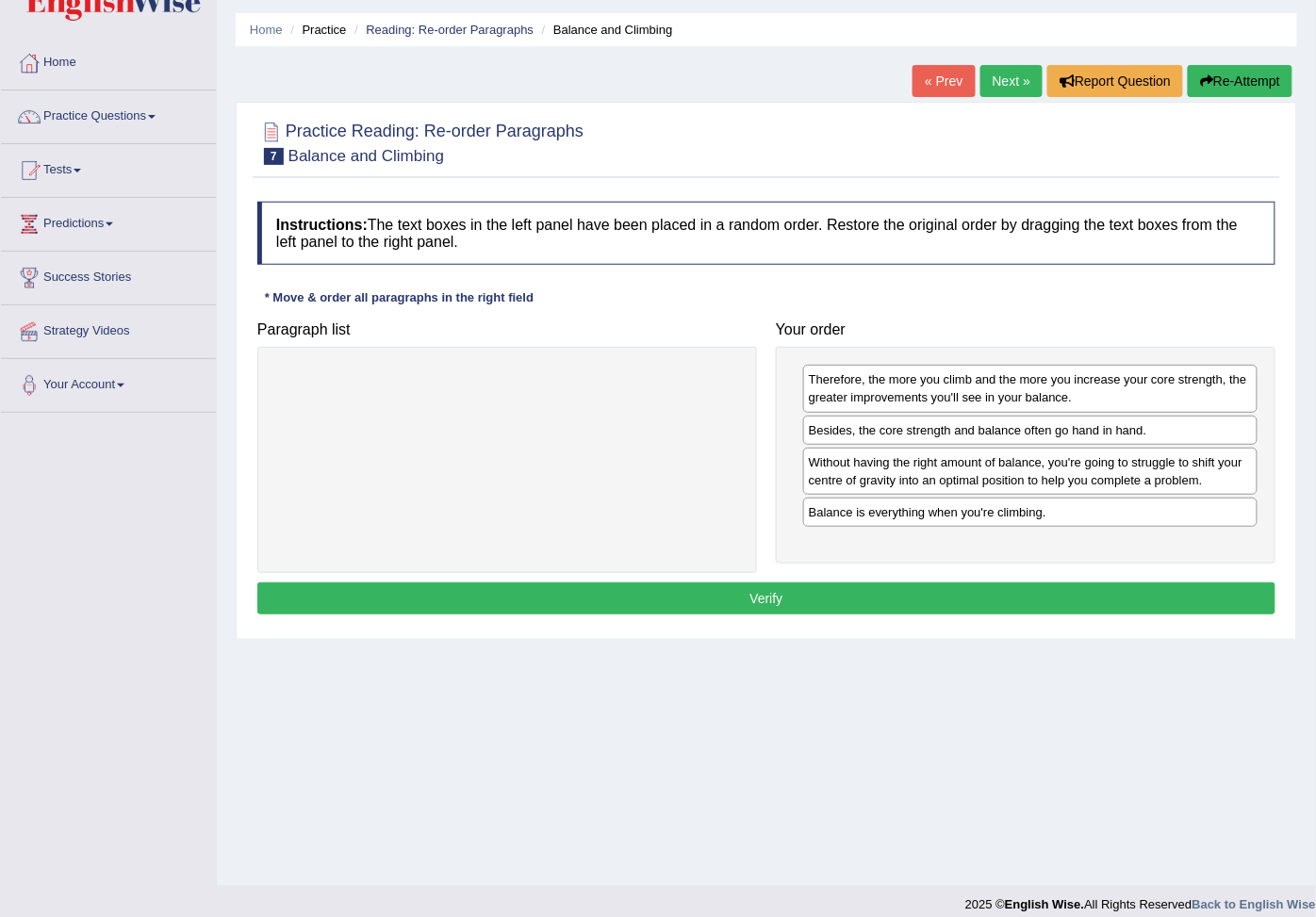
scroll to position [72, 0]
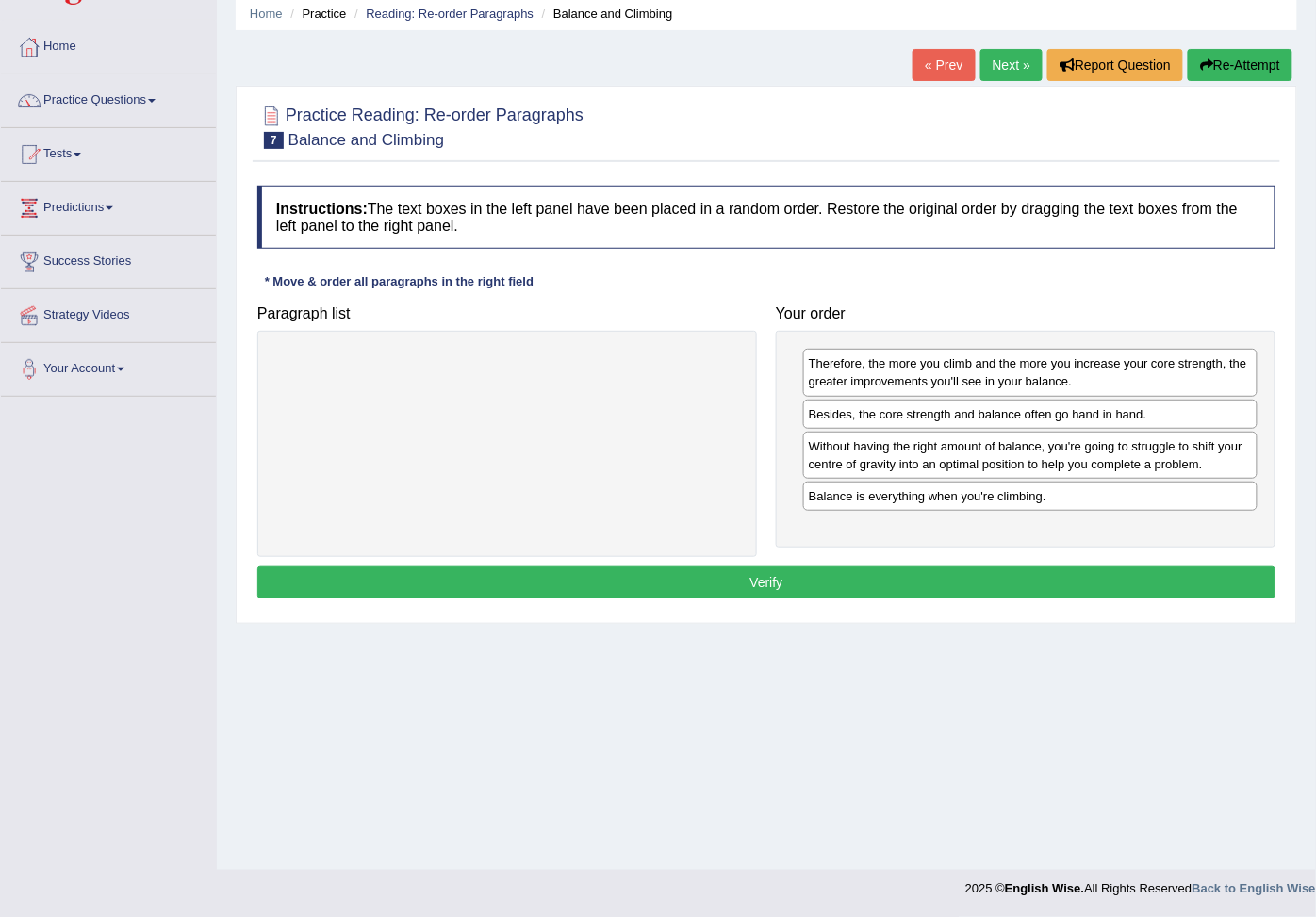
click at [730, 598] on button "Verify" at bounding box center [766, 582] width 1018 height 32
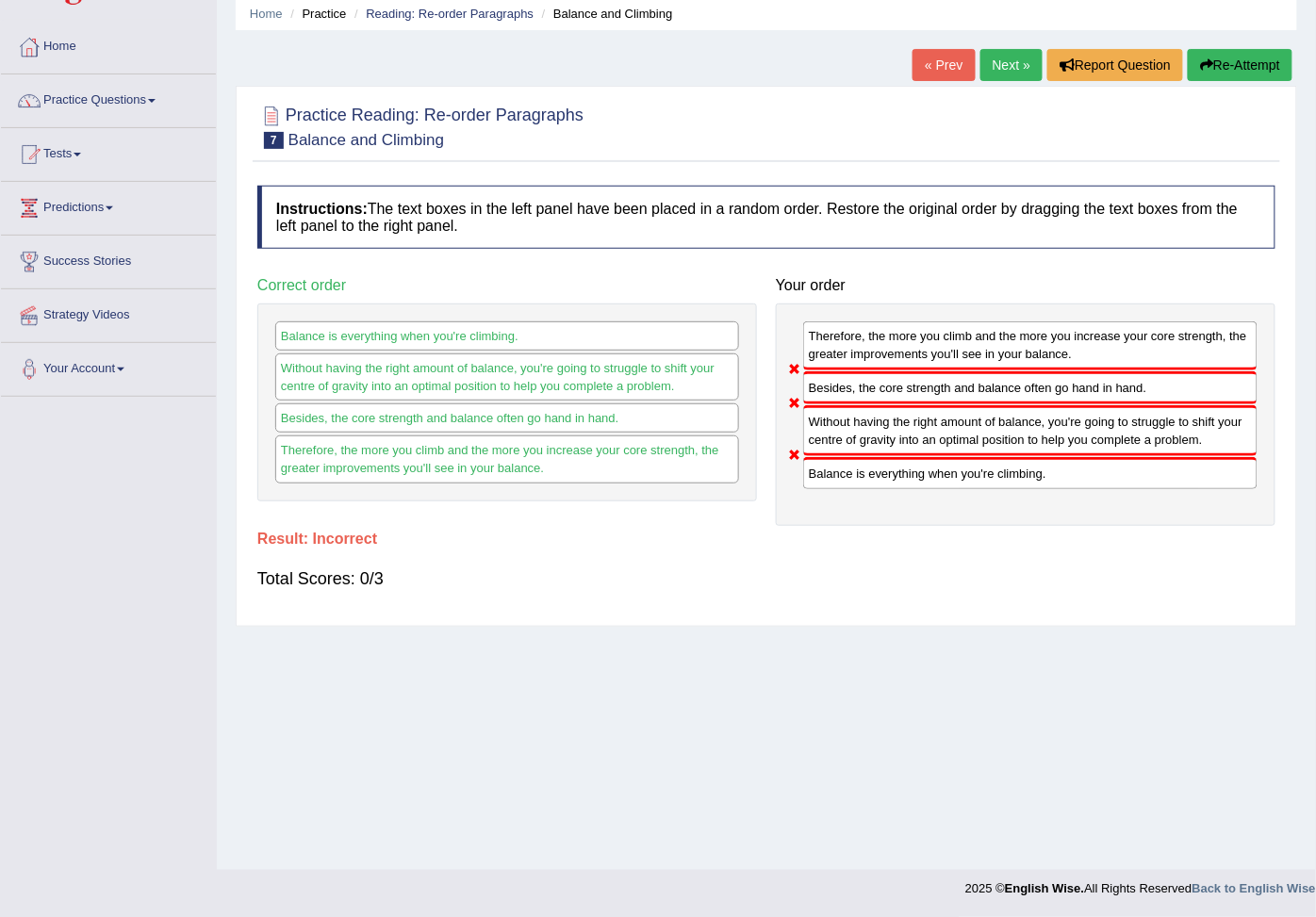
click at [1200, 64] on icon "button" at bounding box center [1207, 65] width 13 height 13
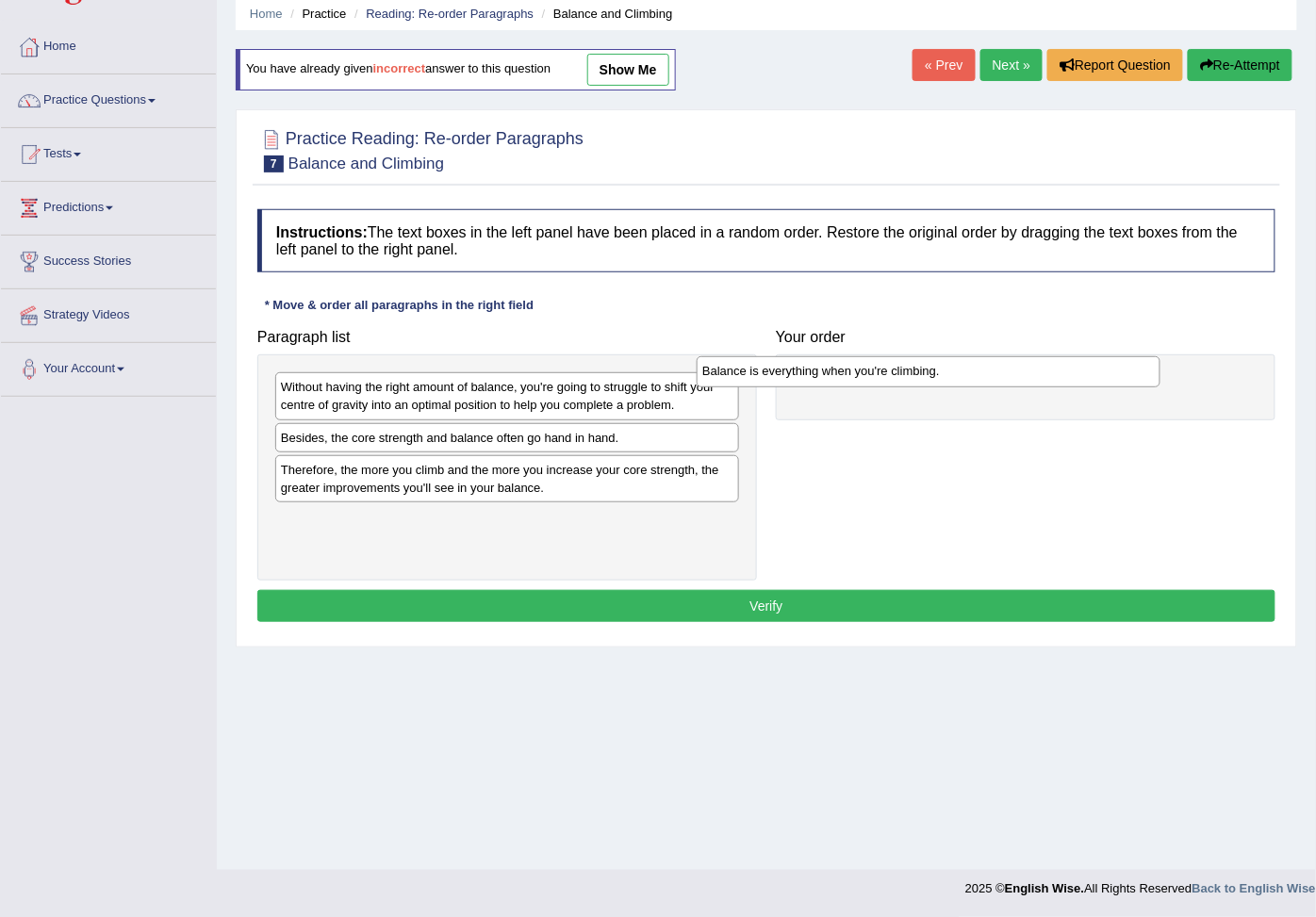
drag, startPoint x: 465, startPoint y: 463, endPoint x: 887, endPoint y: 375, distance: 431.1
click at [887, 375] on div "Balance is everything when you're climbing." at bounding box center [928, 371] width 463 height 31
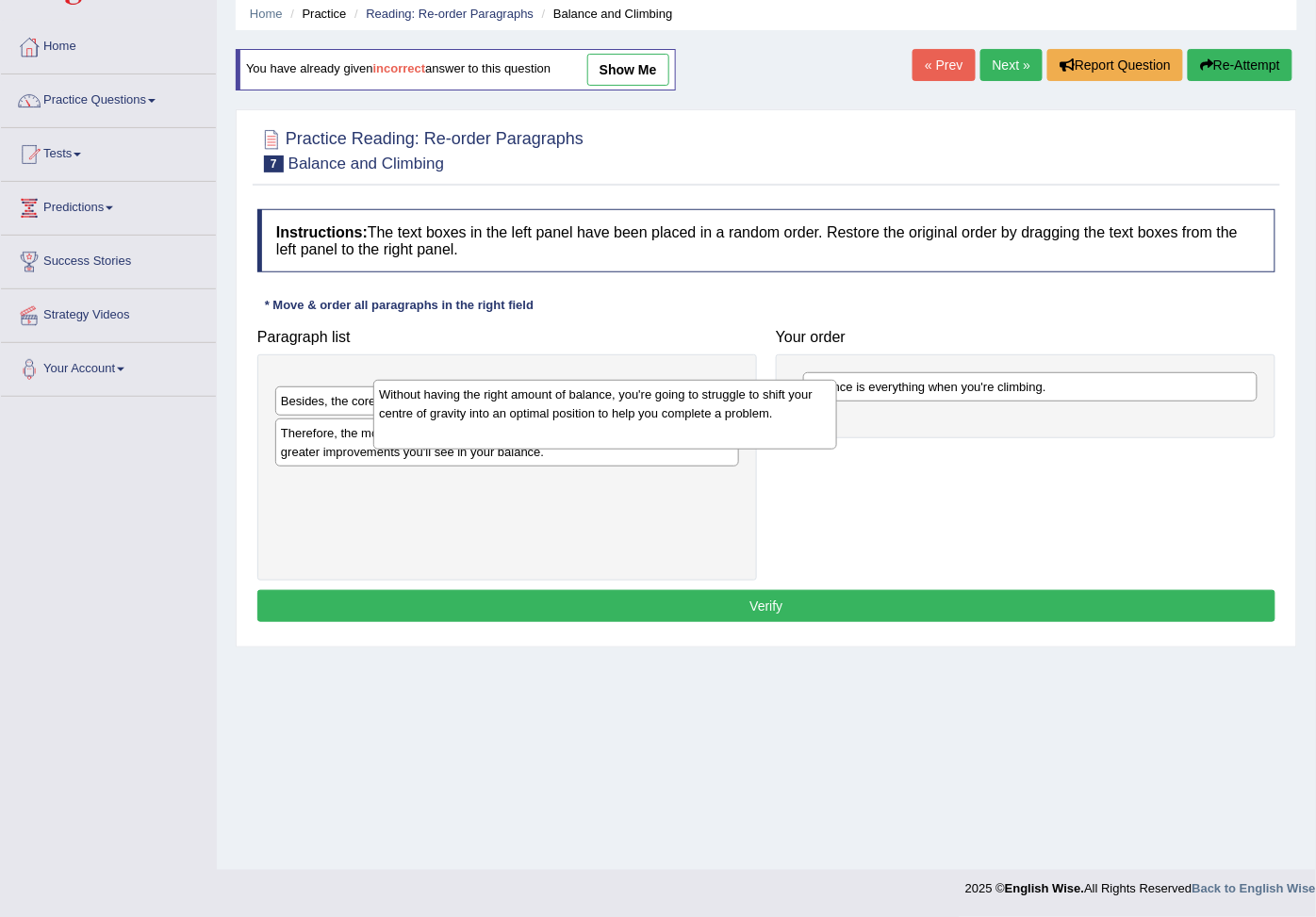
drag, startPoint x: 503, startPoint y: 416, endPoint x: 884, endPoint y: 456, distance: 383.1
click at [836, 449] on div "Without having the right amount of balance, you're going to struggle to shift y…" at bounding box center [604, 414] width 463 height 69
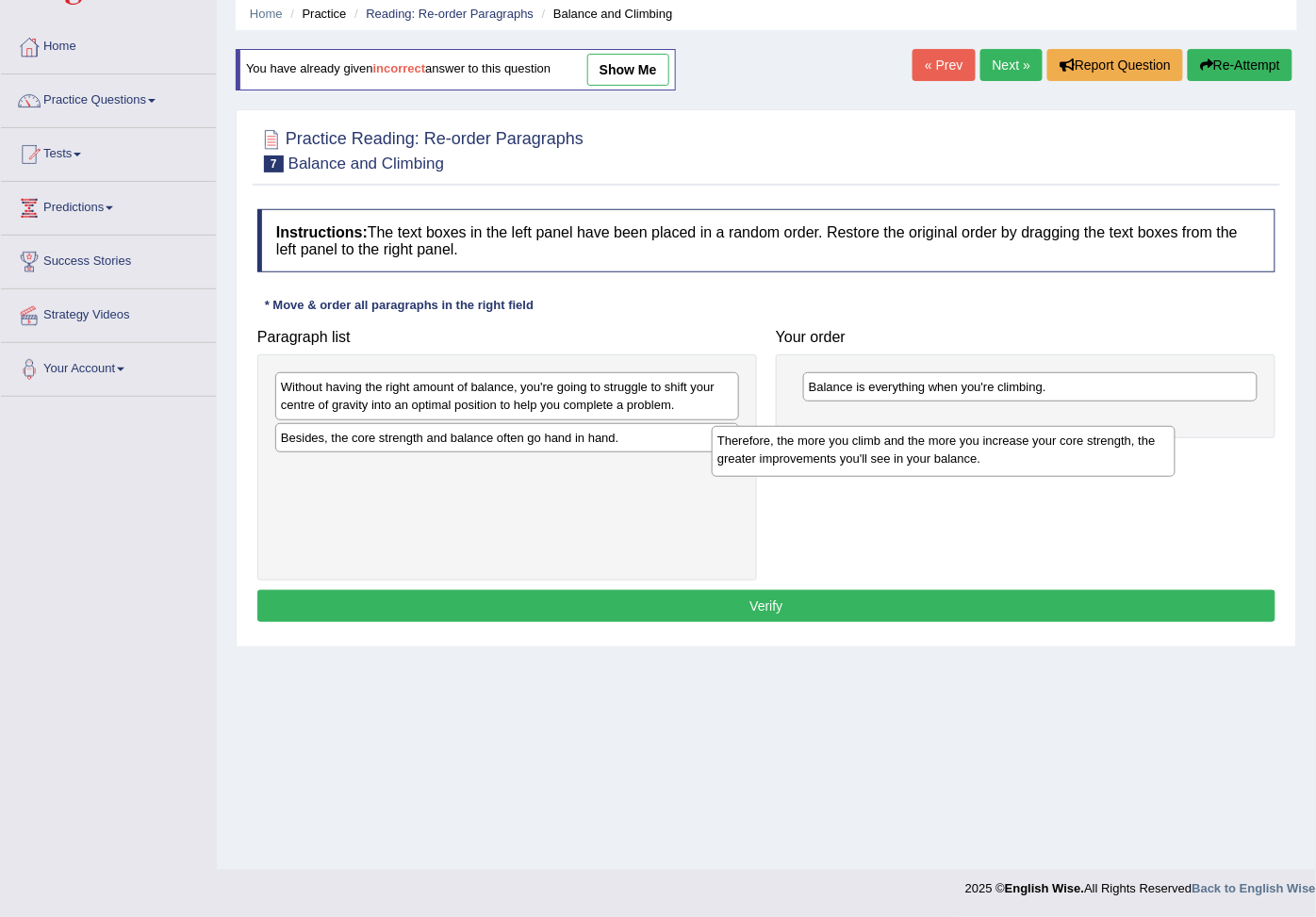
drag, startPoint x: 429, startPoint y: 505, endPoint x: 865, endPoint y: 453, distance: 439.1
click at [865, 453] on div "Therefore, the more you climb and the more you increase your core strength, the…" at bounding box center [943, 451] width 463 height 49
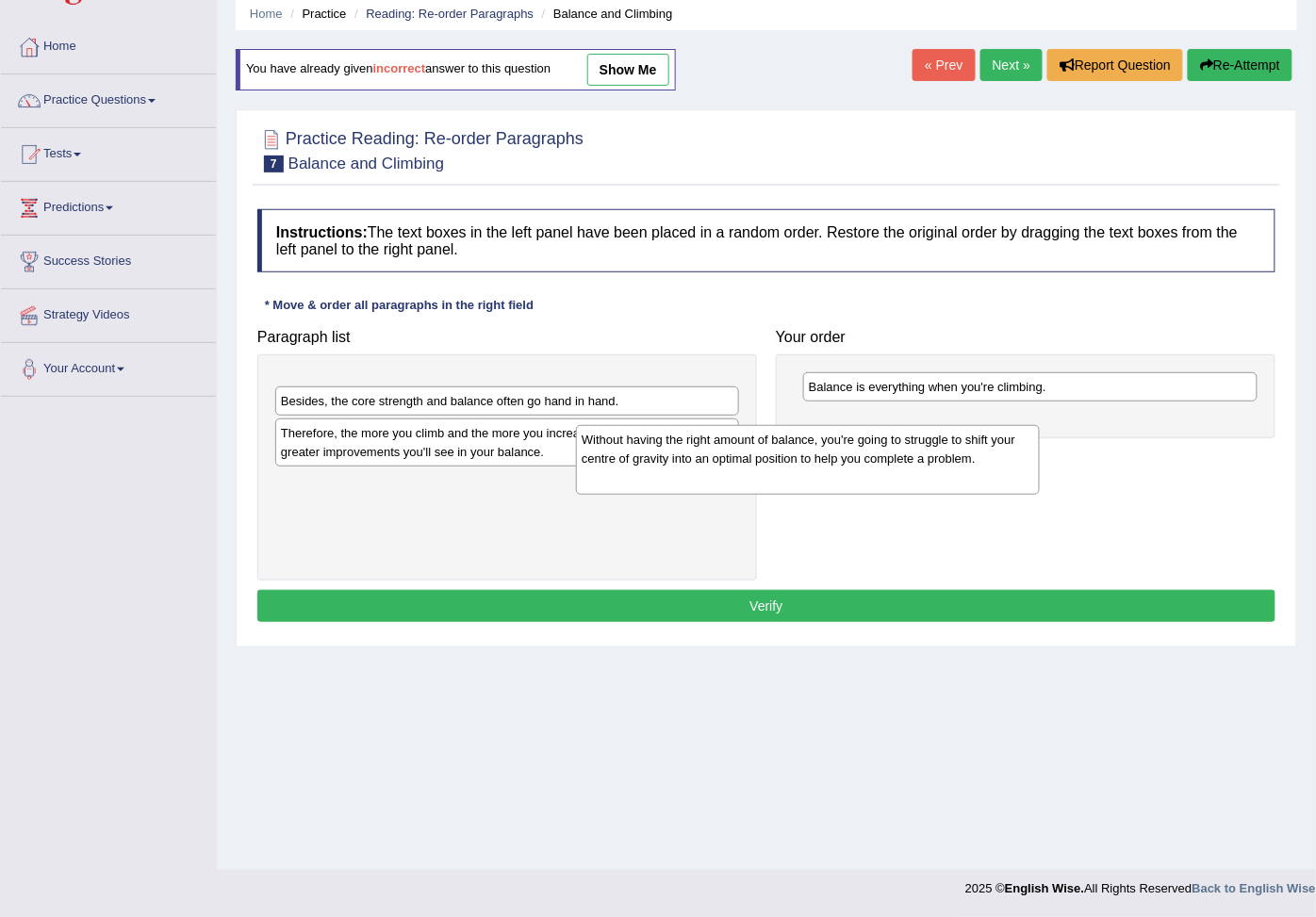
drag, startPoint x: 455, startPoint y: 383, endPoint x: 997, endPoint y: 418, distance: 543.1
click at [992, 427] on div "Without having the right amount of balance, you're going to struggle to shift y…" at bounding box center [807, 459] width 463 height 69
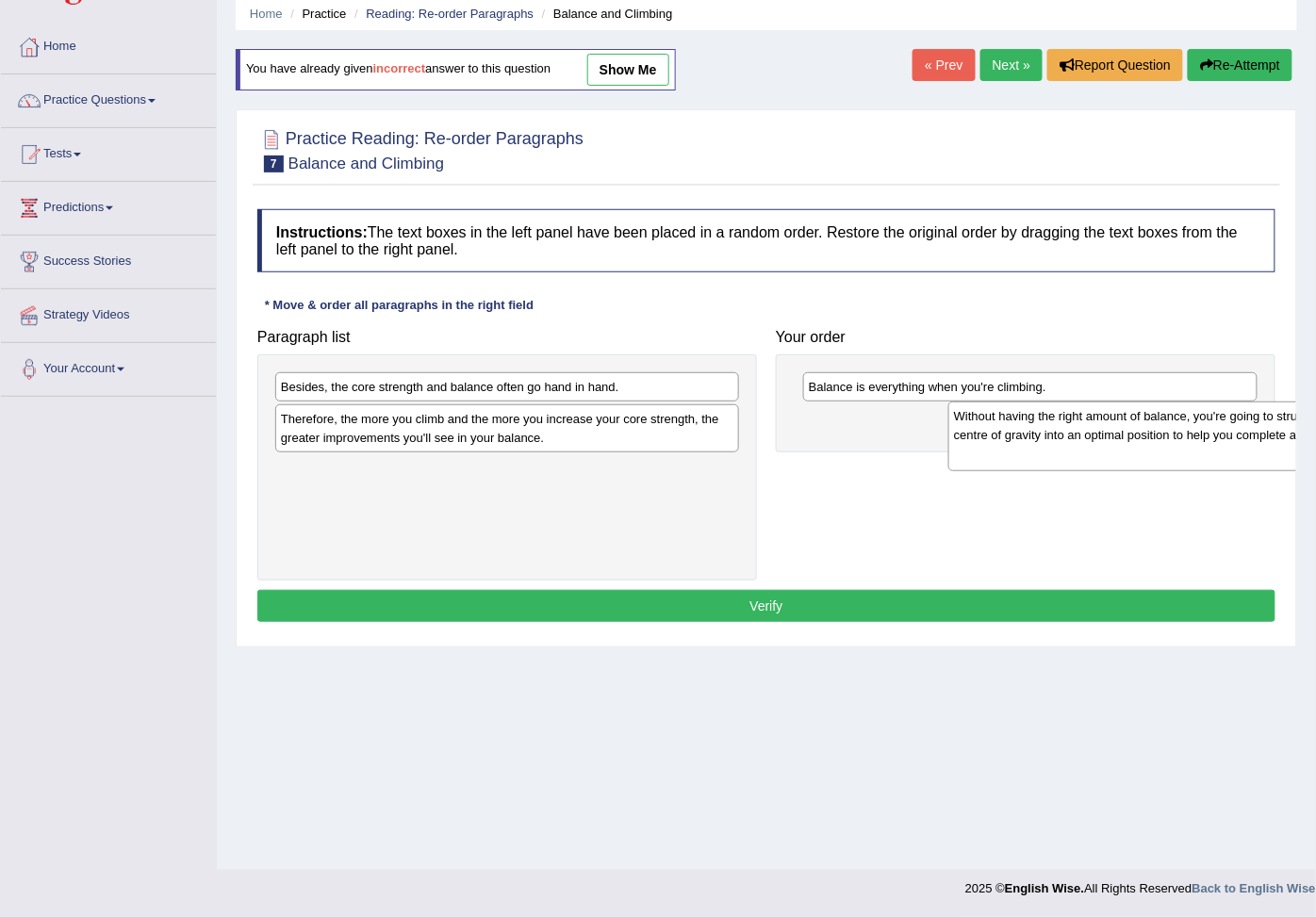
drag, startPoint x: 643, startPoint y: 410, endPoint x: 1317, endPoint y: 439, distance: 674.6
click at [1315, 439] on html "Toggle navigation Home Practice Questions Speaking Practice Read Aloud Repeat S…" at bounding box center [658, 386] width 1316 height 917
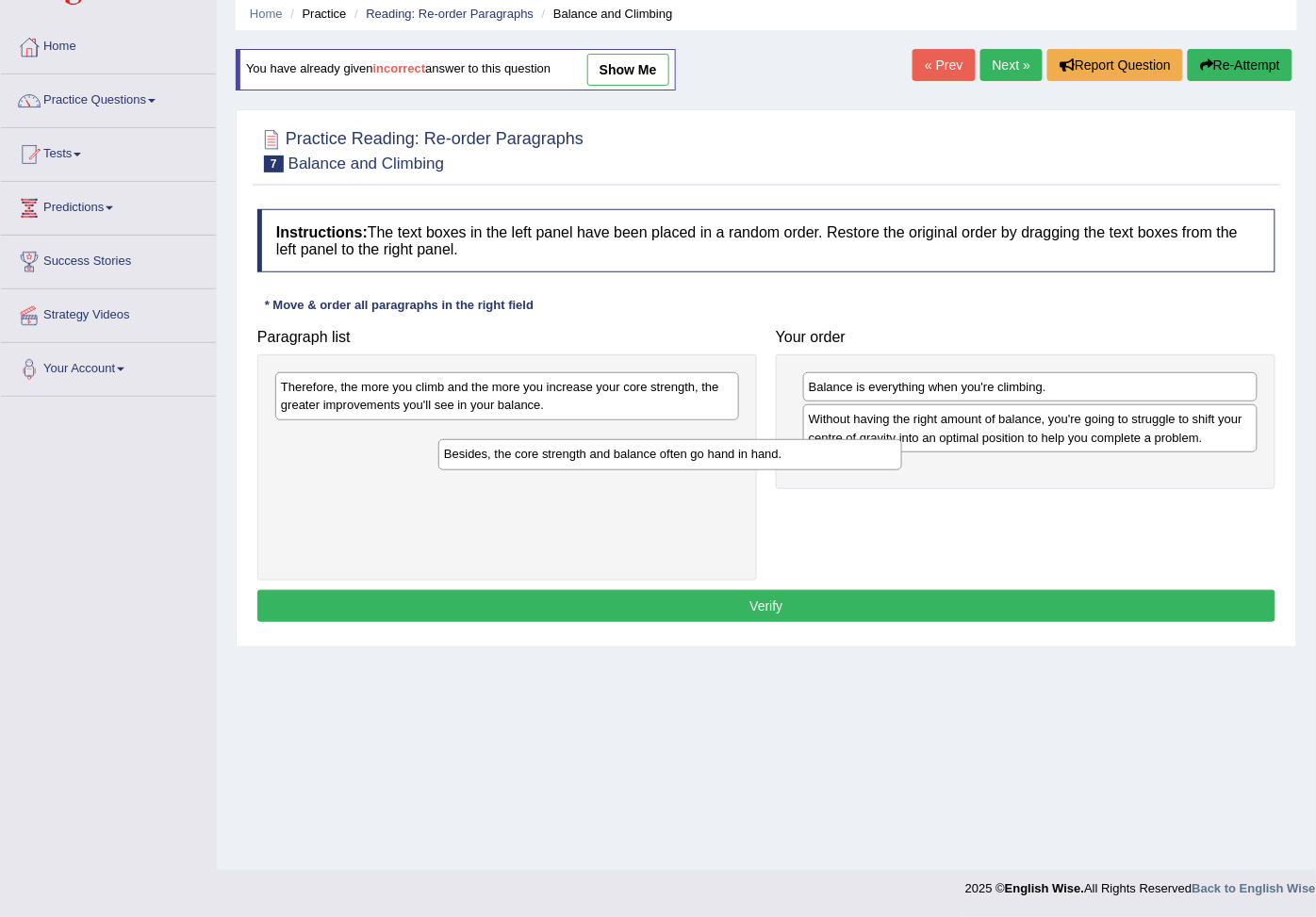
drag, startPoint x: 587, startPoint y: 388, endPoint x: 913, endPoint y: 478, distance: 338.2
click at [902, 470] on div "Besides, the core strength and balance often go hand in hand." at bounding box center [670, 455] width 463 height 31
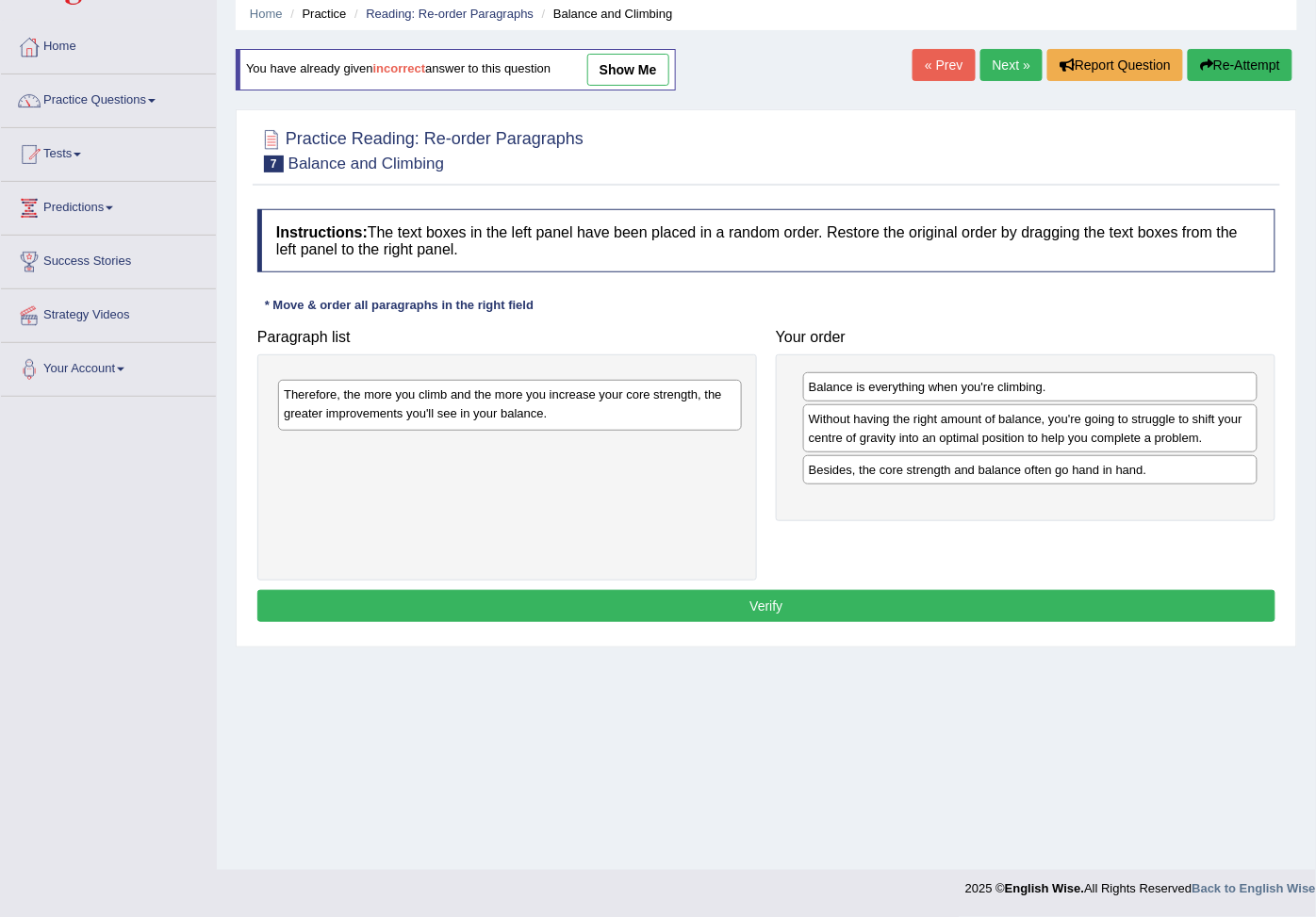
drag, startPoint x: 632, startPoint y: 403, endPoint x: 917, endPoint y: 510, distance: 304.4
click at [741, 430] on div "Therefore, the more you climb and the more you increase your core strength, the…" at bounding box center [509, 404] width 463 height 49
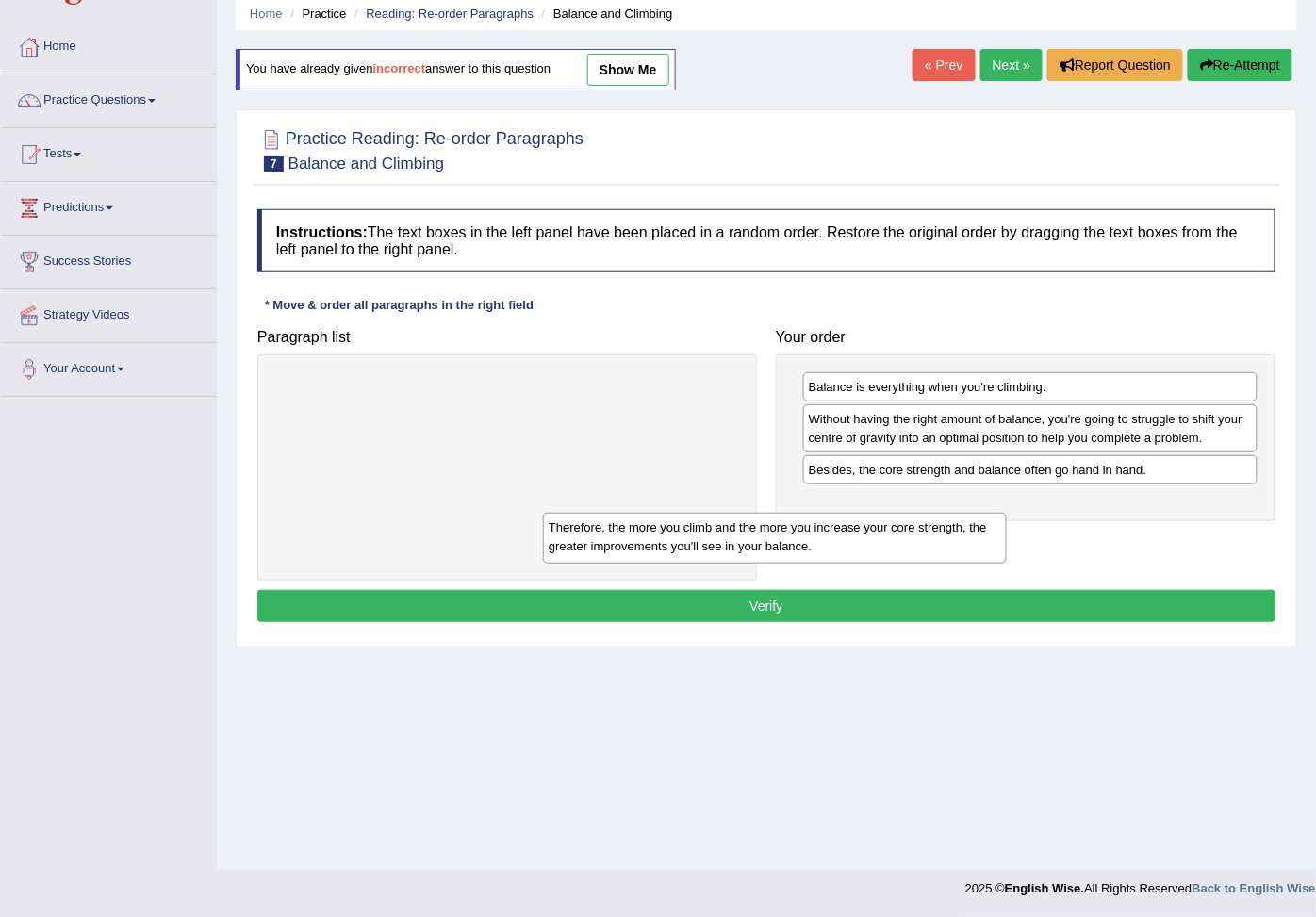
drag, startPoint x: 678, startPoint y: 408, endPoint x: 996, endPoint y: 549, distance: 347.9
click at [992, 551] on div "Therefore, the more you climb and the more you increase your core strength, the…" at bounding box center [774, 537] width 463 height 49
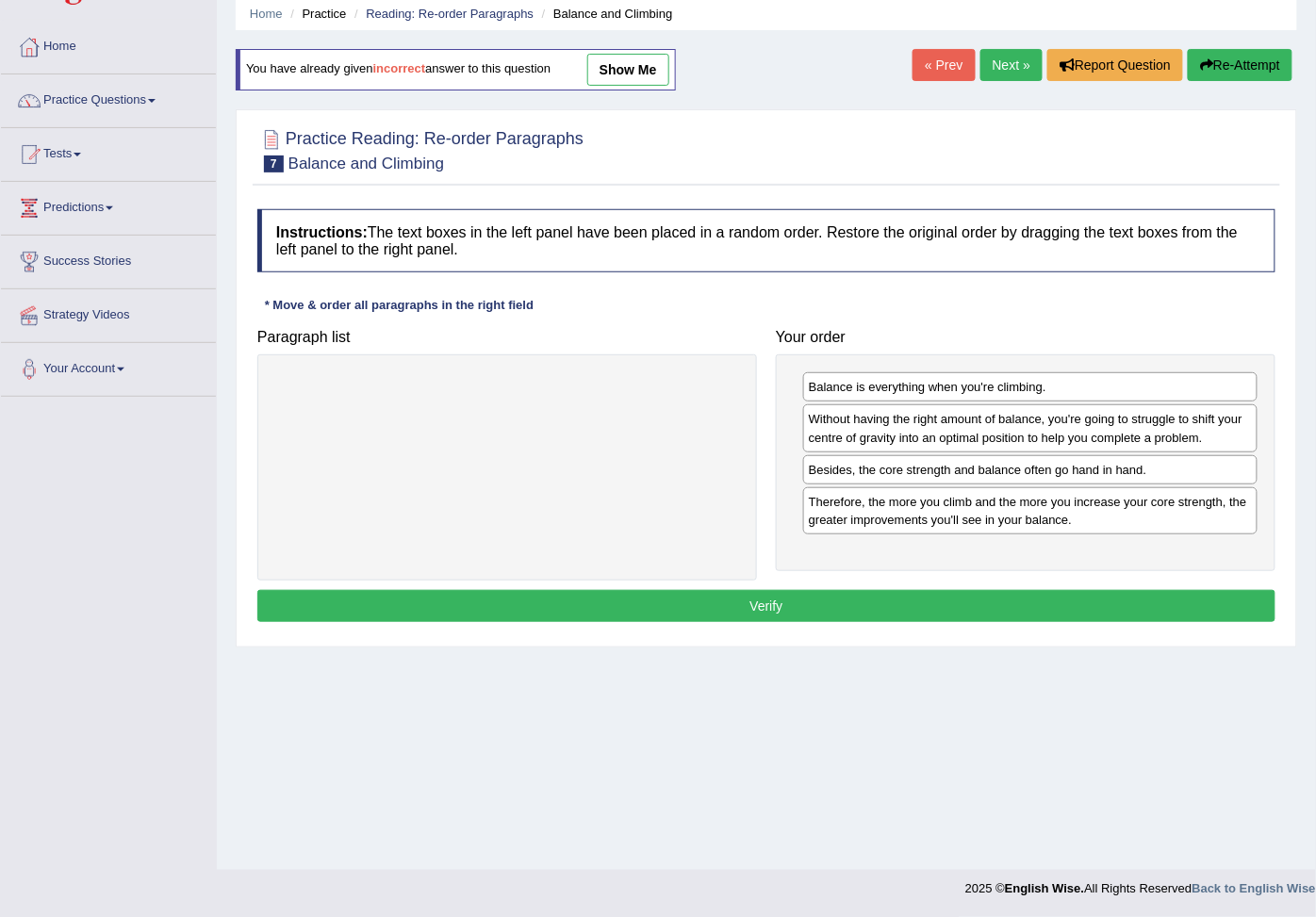
click at [977, 608] on div "Instructions: The text boxes in the left panel have been placed in a random ord…" at bounding box center [765, 419] width 1027 height 438
click at [980, 613] on button "Verify" at bounding box center [766, 606] width 1018 height 32
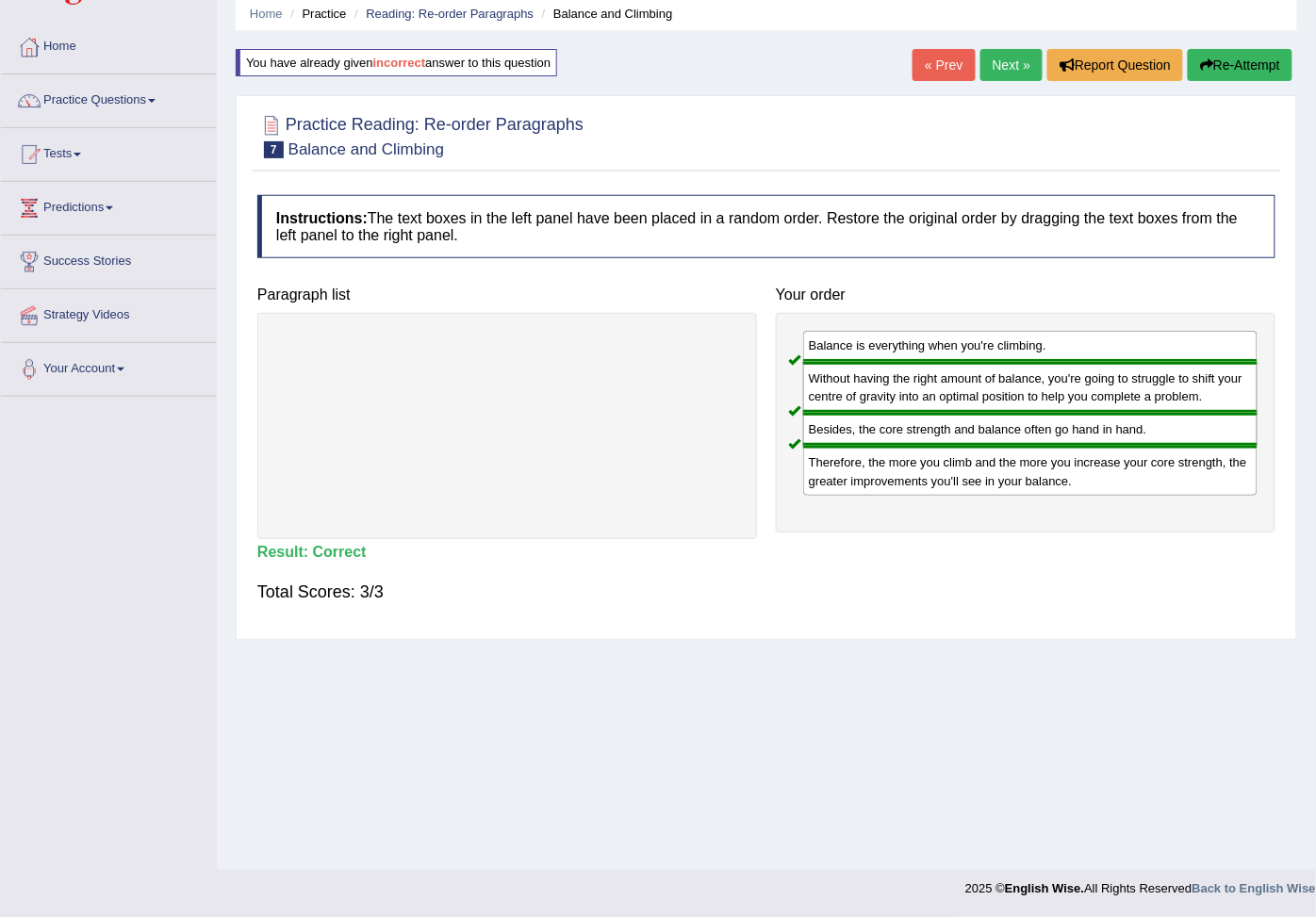
click at [994, 62] on link "Next »" at bounding box center [1011, 65] width 62 height 32
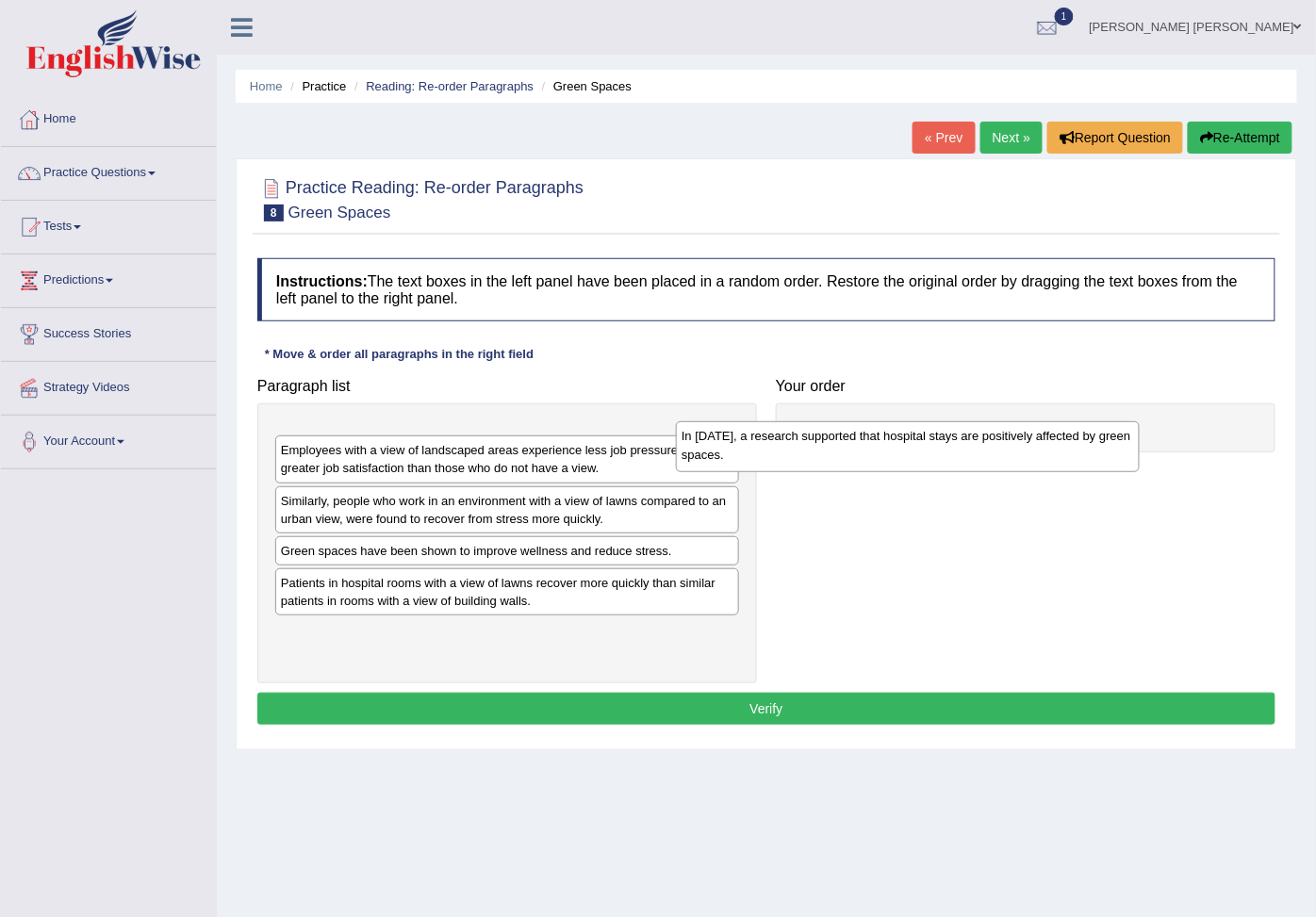
drag, startPoint x: 323, startPoint y: 453, endPoint x: 739, endPoint y: 450, distance: 416.0
click at [739, 450] on div "In [DATE], a research supported that hospital stays are positively affected by …" at bounding box center [907, 446] width 463 height 49
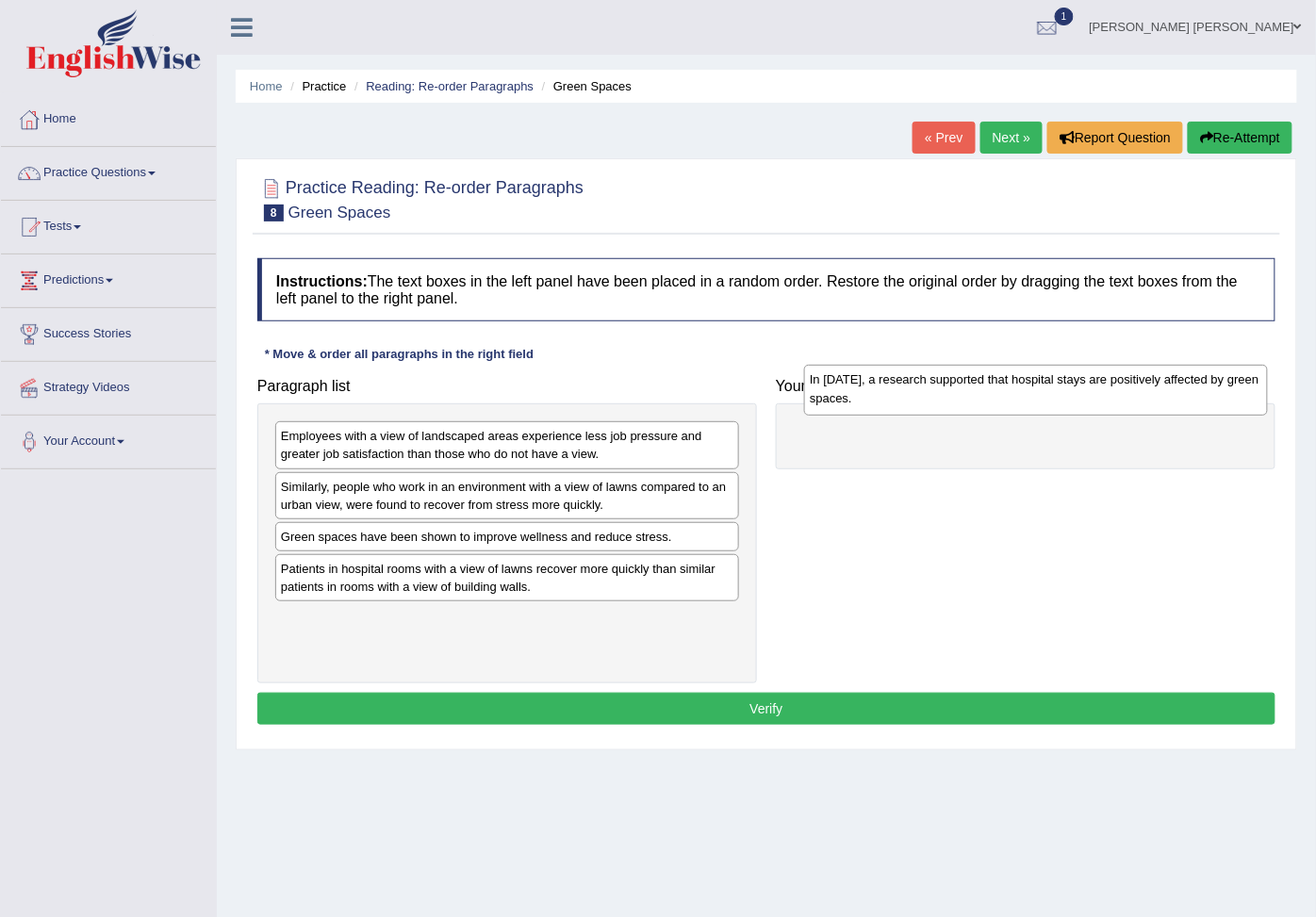
drag, startPoint x: 557, startPoint y: 445, endPoint x: 1089, endPoint y: 389, distance: 534.9
click at [1089, 389] on div "In [DATE], a research supported that hospital stays are positively affected by …" at bounding box center [1035, 389] width 463 height 49
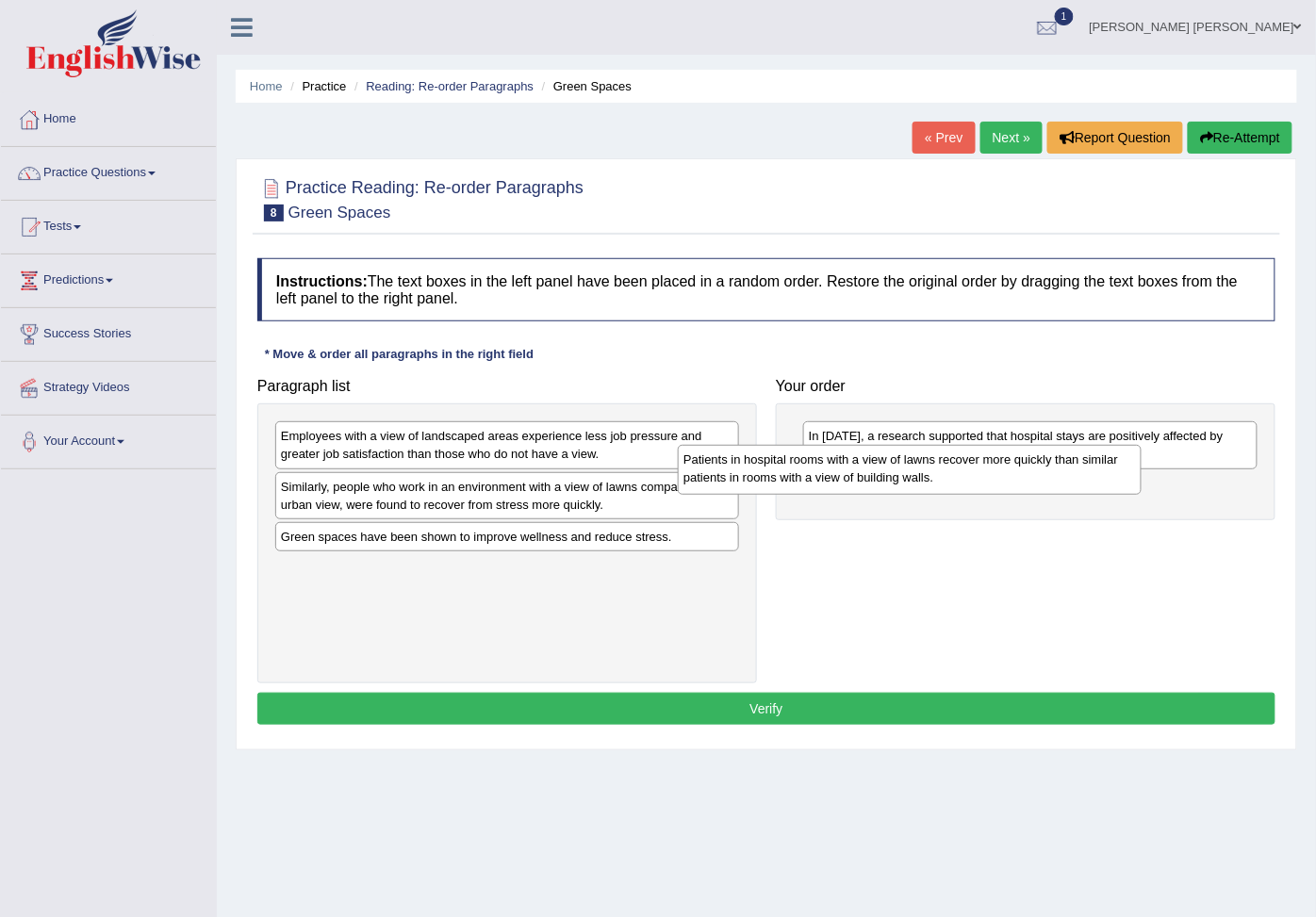
drag, startPoint x: 603, startPoint y: 585, endPoint x: 1027, endPoint y: 452, distance: 444.4
click at [1024, 455] on div "Patients in hospital rooms with a view of lawns recover more quickly than simil…" at bounding box center [909, 469] width 463 height 49
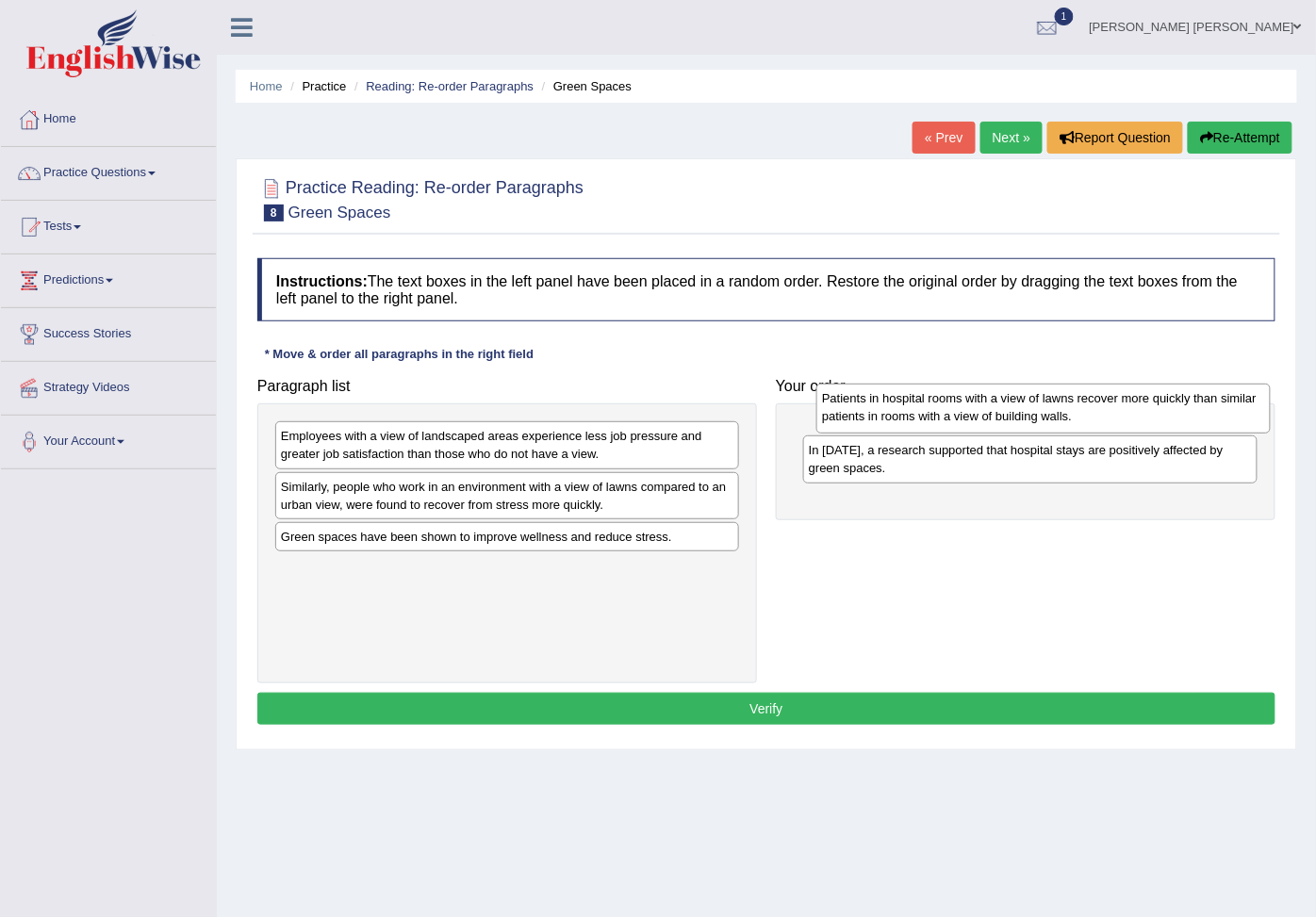
drag, startPoint x: 957, startPoint y: 507, endPoint x: 971, endPoint y: 416, distance: 92.1
click at [971, 416] on div "Patients in hospital rooms with a view of lawns recover more quickly than simil…" at bounding box center [1043, 408] width 454 height 49
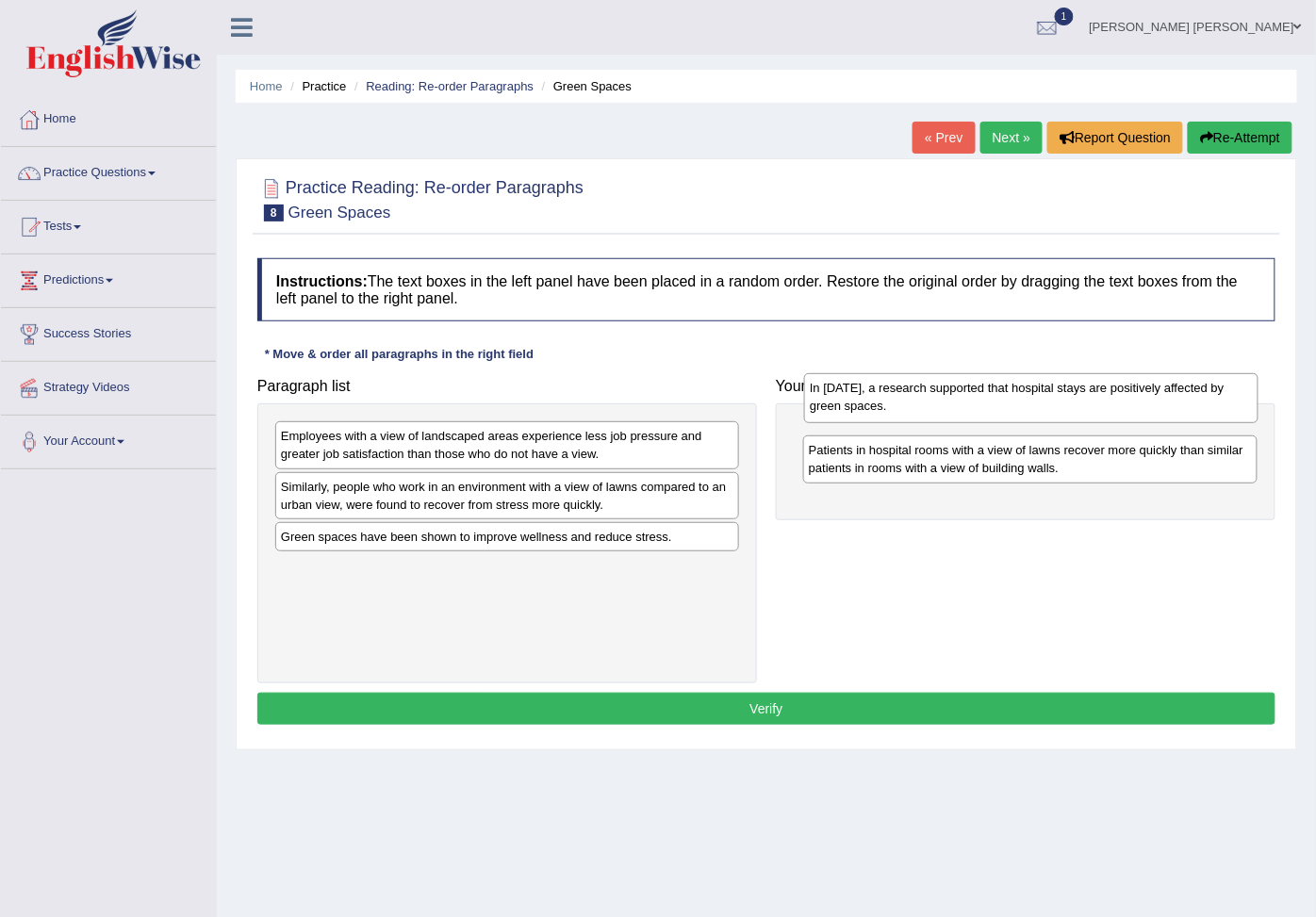
drag, startPoint x: 864, startPoint y: 515, endPoint x: 865, endPoint y: 413, distance: 102.0
click at [865, 413] on div "In [DATE], a research supported that hospital stays are positively affected by …" at bounding box center [1031, 398] width 454 height 49
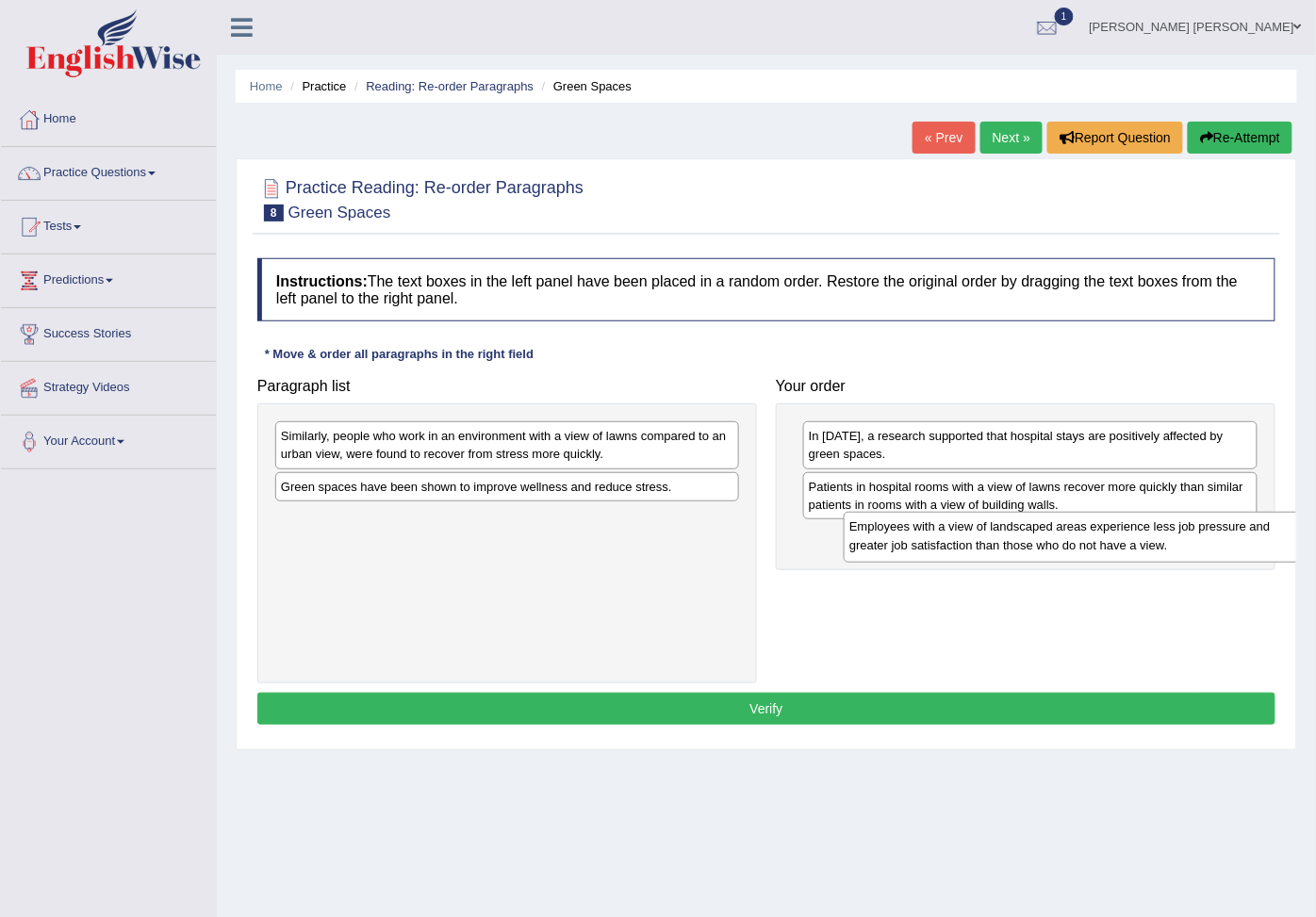
drag, startPoint x: 459, startPoint y: 448, endPoint x: 1070, endPoint y: 538, distance: 617.6
click at [1070, 538] on div "Employees with a view of landscaped areas experience less job pressure and grea…" at bounding box center [1074, 537] width 463 height 49
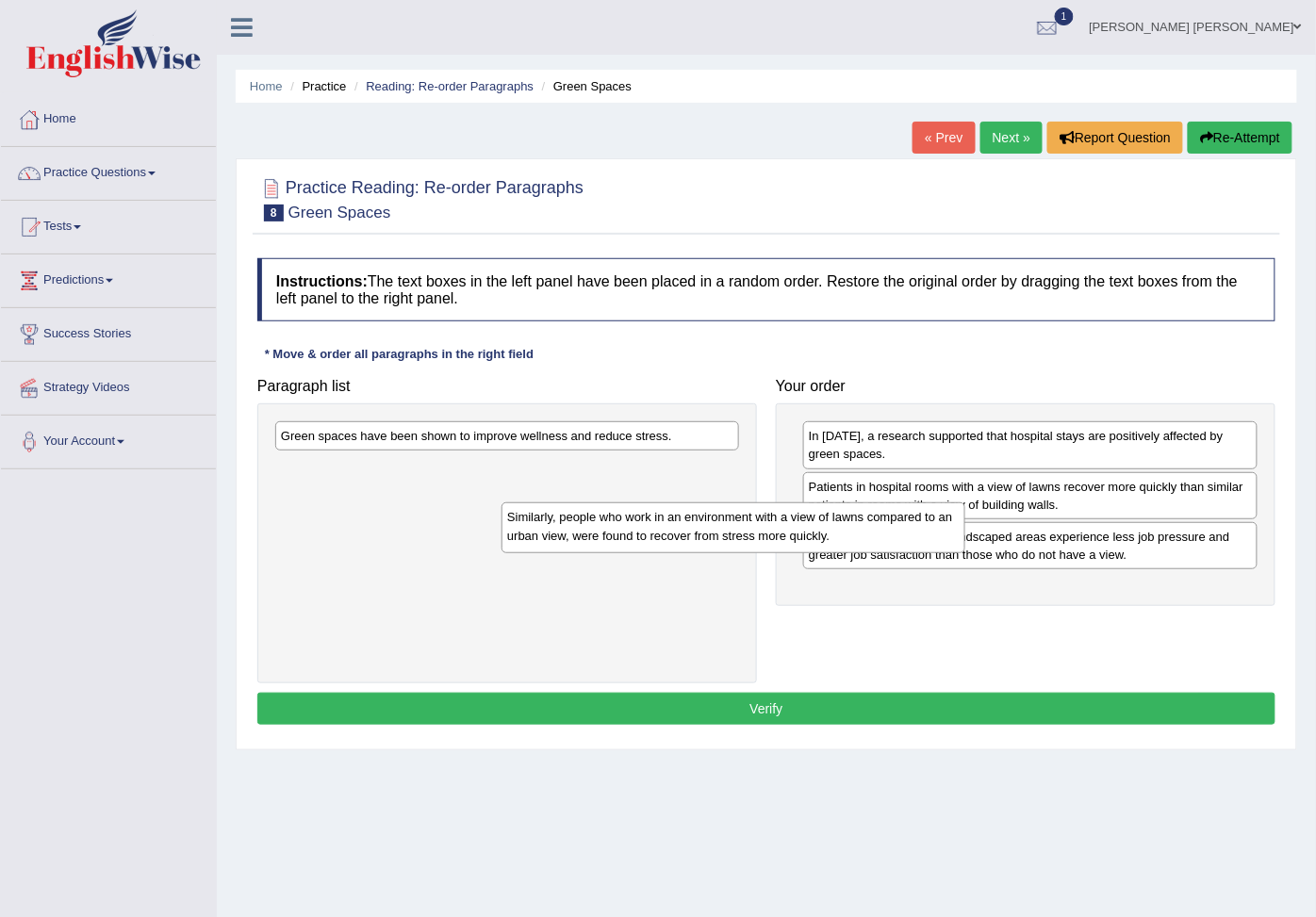
drag, startPoint x: 560, startPoint y: 462, endPoint x: 855, endPoint y: 591, distance: 322.0
click at [846, 552] on div "Similarly, people who work in an environment with a view of lawns compared to a…" at bounding box center [733, 527] width 463 height 49
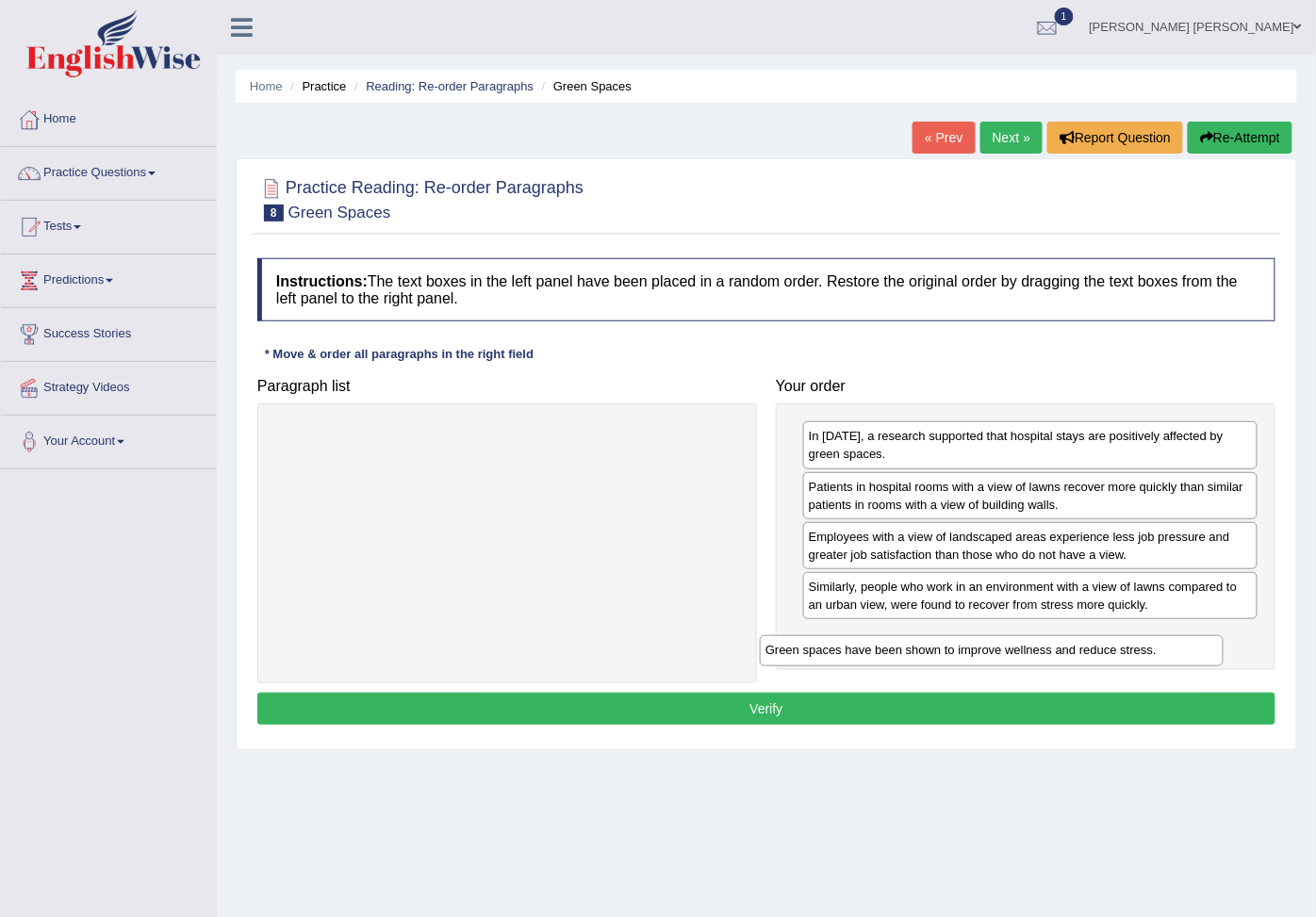
drag, startPoint x: 511, startPoint y: 439, endPoint x: 999, endPoint y: 654, distance: 533.3
click at [999, 654] on div "Green spaces have been shown to improve wellness and reduce stress." at bounding box center [991, 650] width 463 height 31
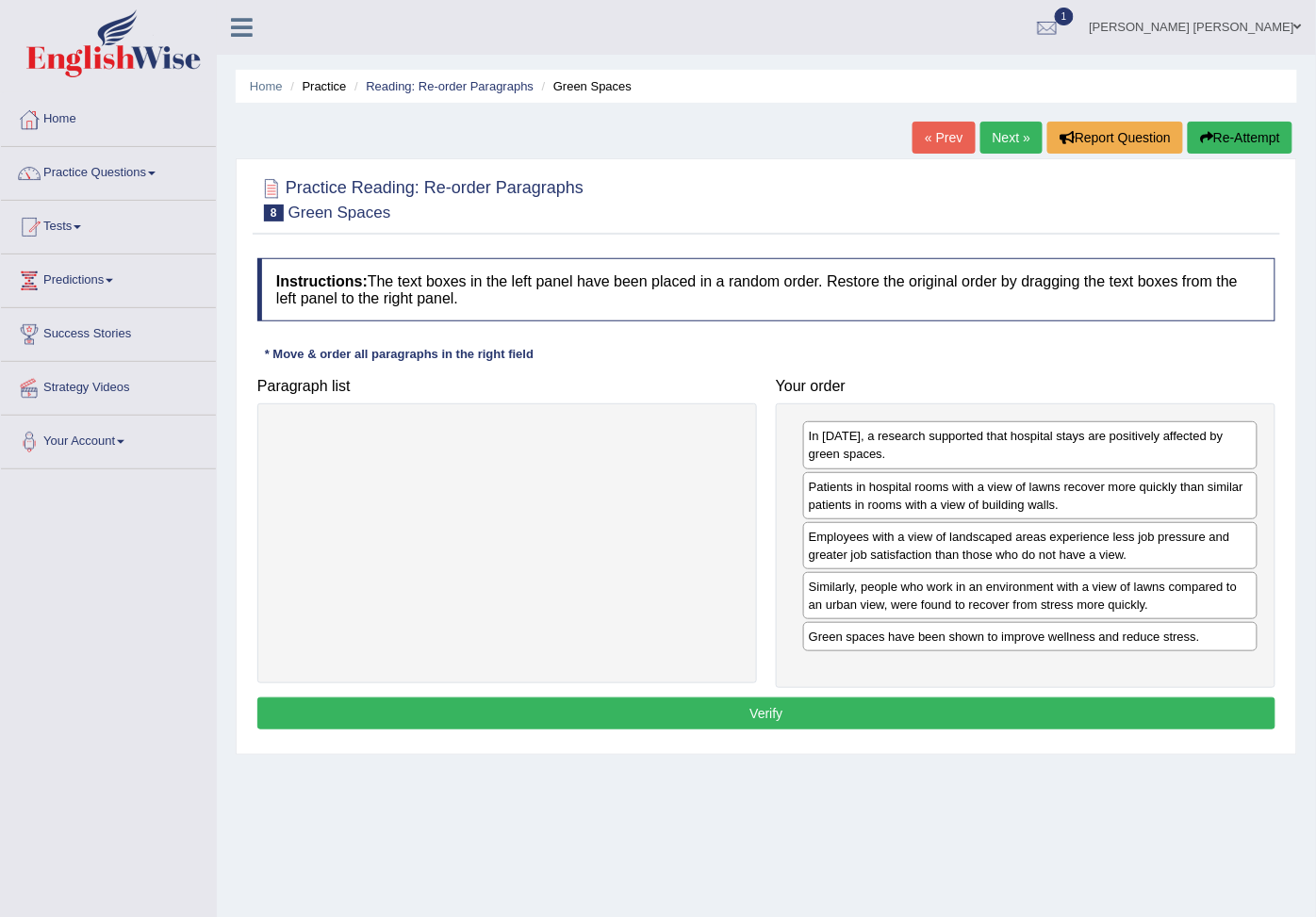
click at [958, 730] on button "Verify" at bounding box center [766, 713] width 1018 height 32
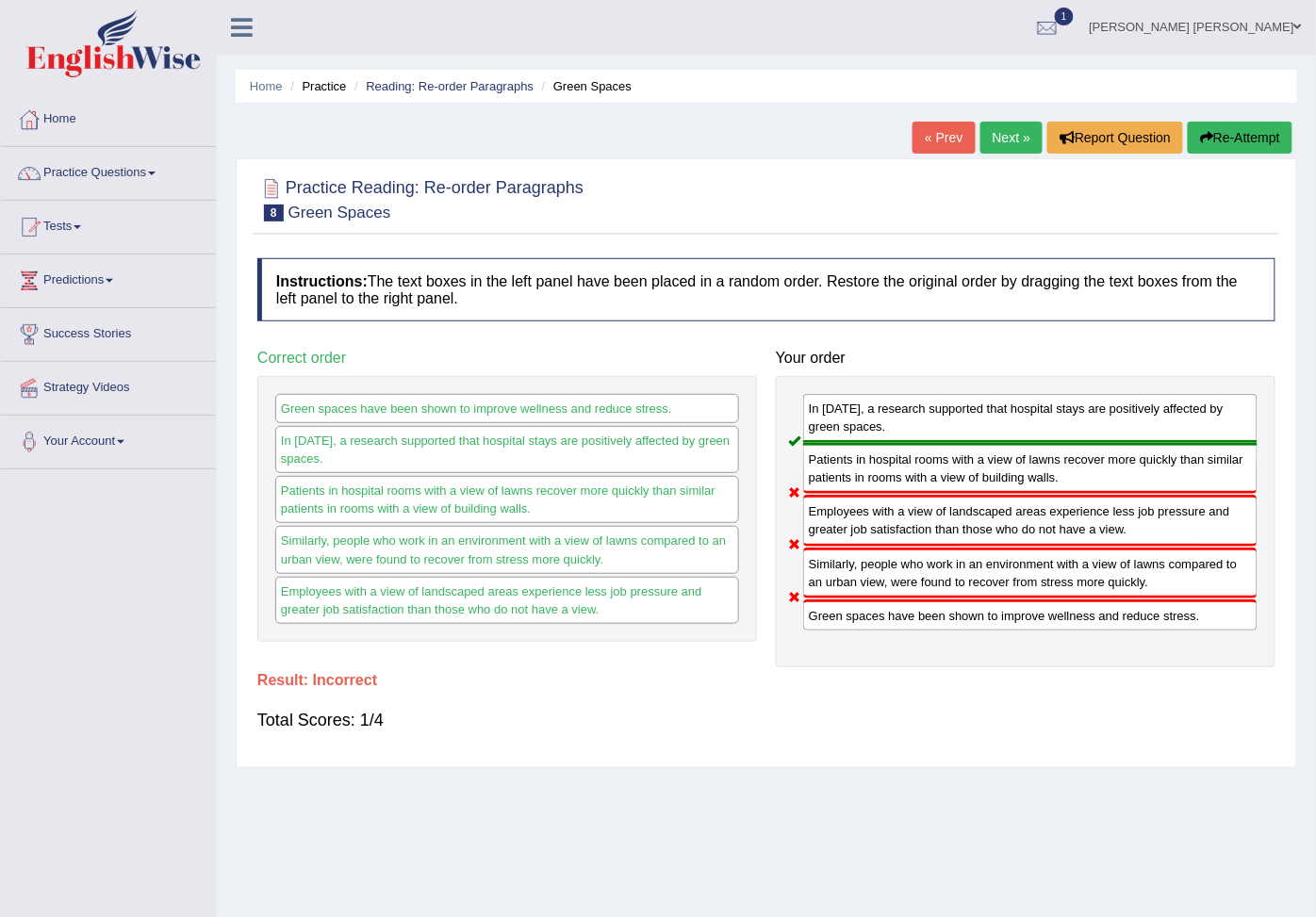
click at [1204, 127] on button "Re-Attempt" at bounding box center [1240, 138] width 105 height 32
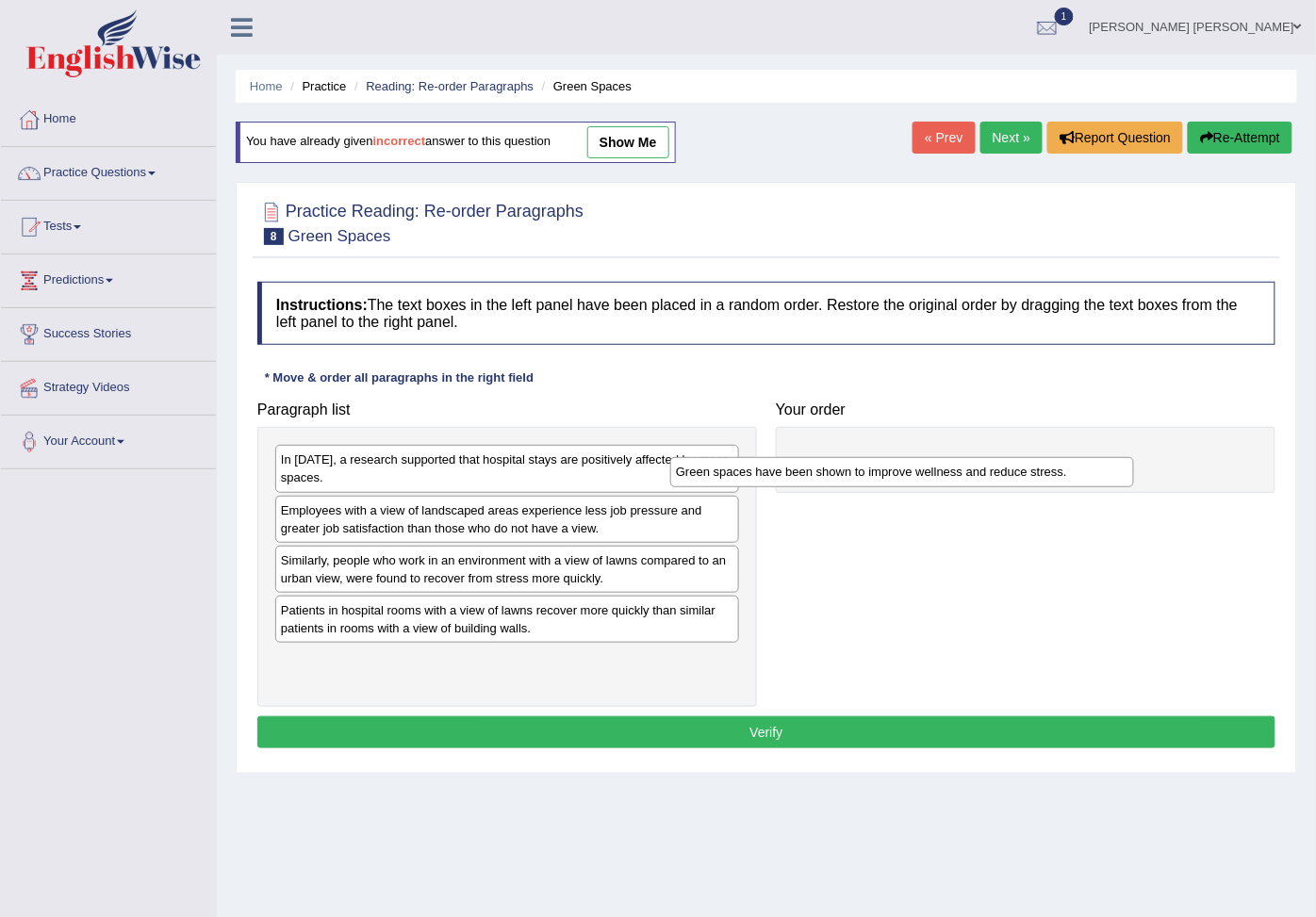
drag, startPoint x: 387, startPoint y: 630, endPoint x: 804, endPoint y: 467, distance: 447.7
click at [804, 467] on div "Green spaces have been shown to improve wellness and reduce stress." at bounding box center [901, 472] width 463 height 31
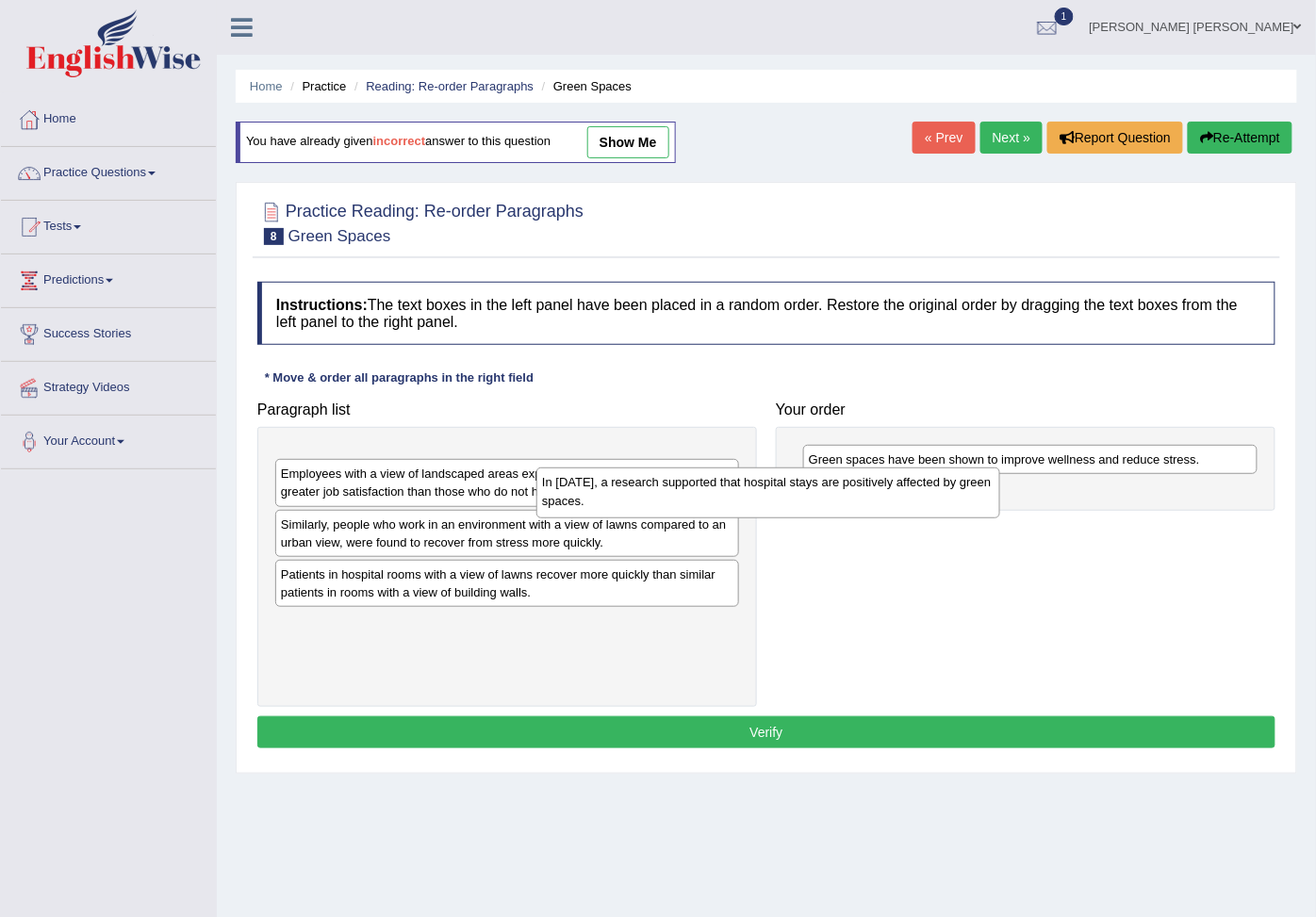
drag, startPoint x: 503, startPoint y: 477, endPoint x: 764, endPoint y: 499, distance: 261.9
click at [764, 499] on div "In [DATE], a research supported that hospital stays are positively affected by …" at bounding box center [768, 492] width 463 height 49
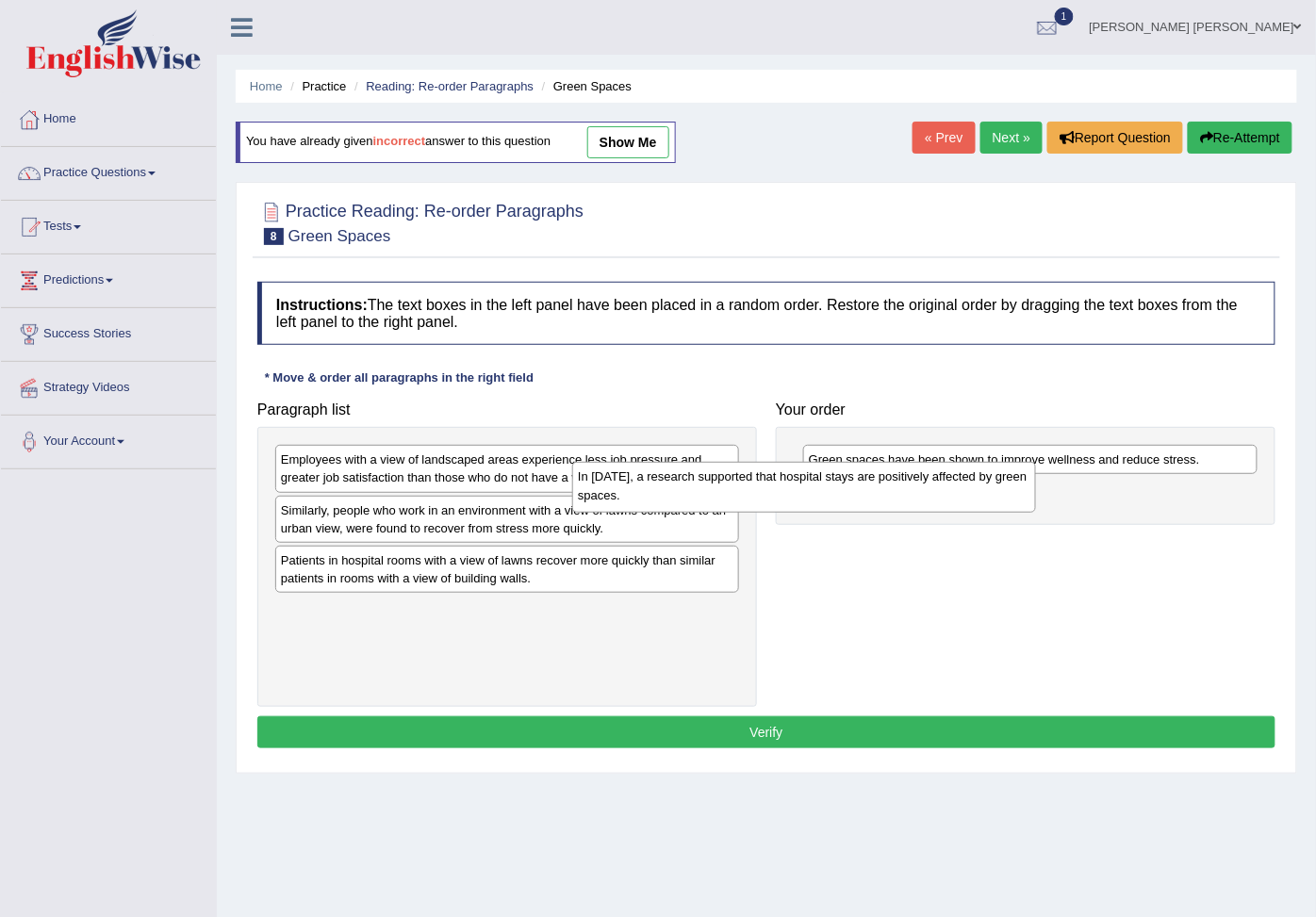
drag, startPoint x: 580, startPoint y: 464, endPoint x: 1038, endPoint y: 502, distance: 459.6
click at [1035, 502] on div "In [DATE], a research supported that hospital stays are positively affected by …" at bounding box center [803, 486] width 463 height 49
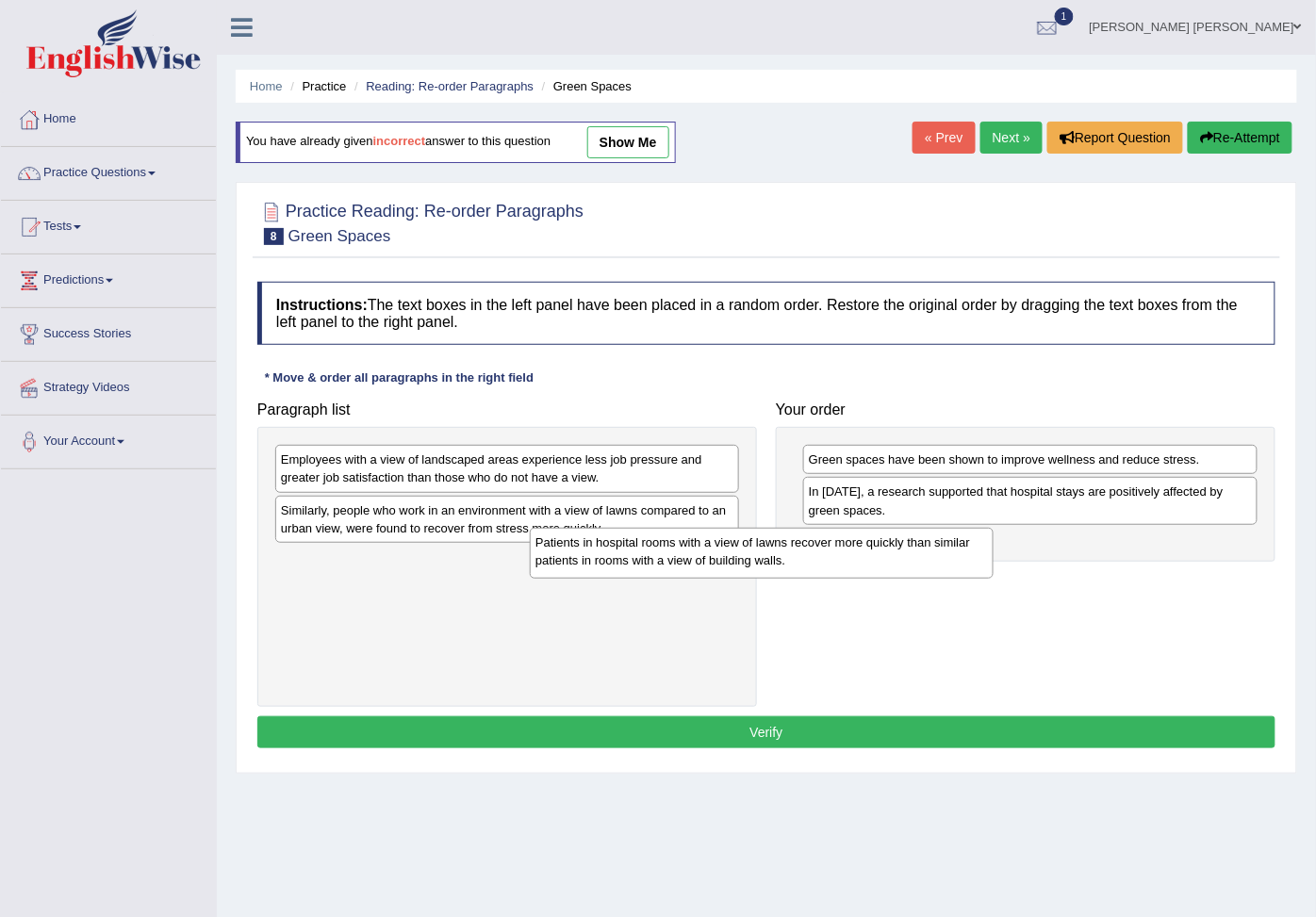
drag, startPoint x: 540, startPoint y: 590, endPoint x: 969, endPoint y: 539, distance: 432.0
click at [969, 539] on div "Patients in hospital rooms with a view of lawns recover more quickly than simil…" at bounding box center [761, 553] width 463 height 49
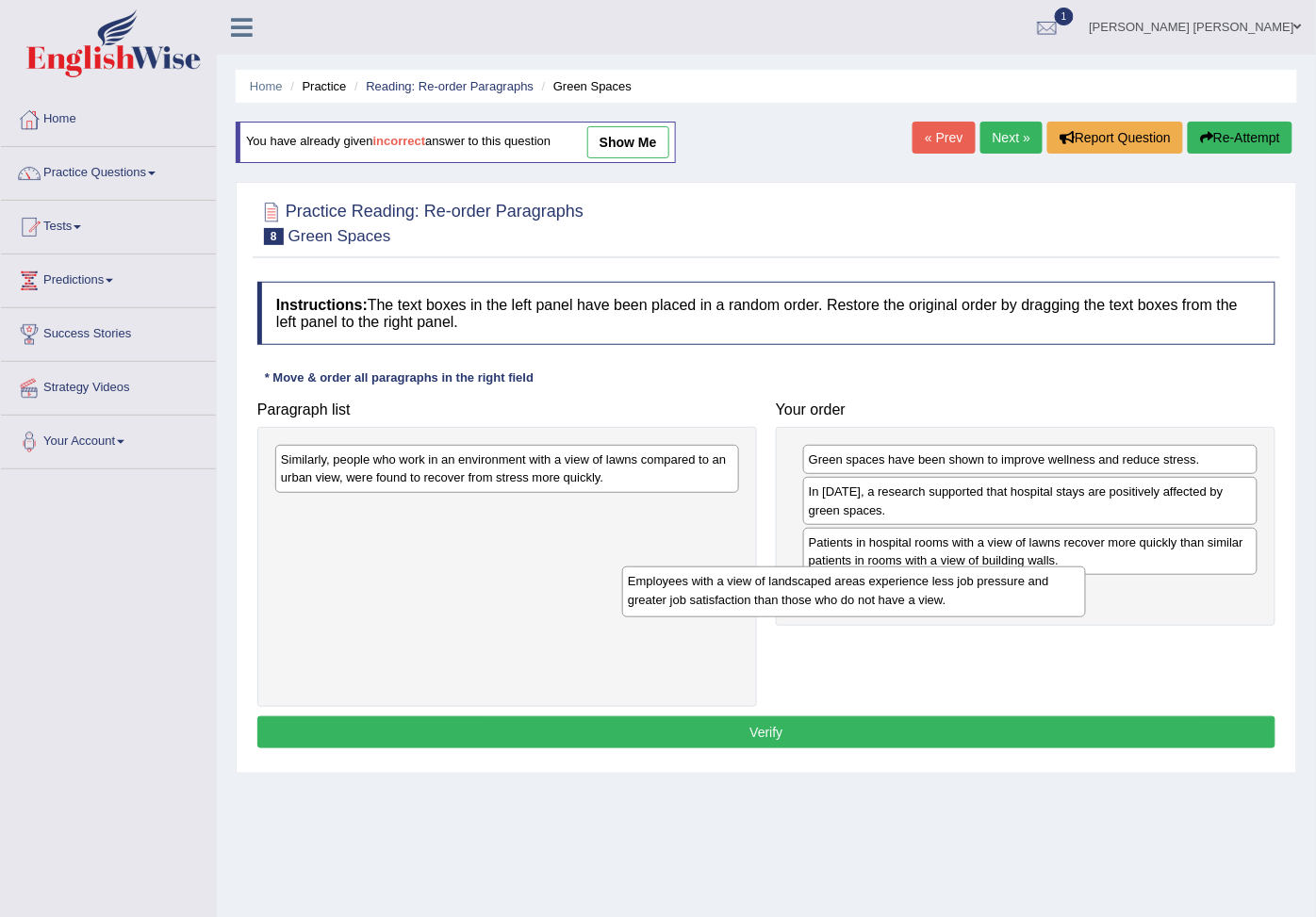
drag, startPoint x: 421, startPoint y: 482, endPoint x: 858, endPoint y: 615, distance: 456.8
click at [854, 615] on div "Employees with a view of landscaped areas experience less job pressure and grea…" at bounding box center [854, 591] width 463 height 49
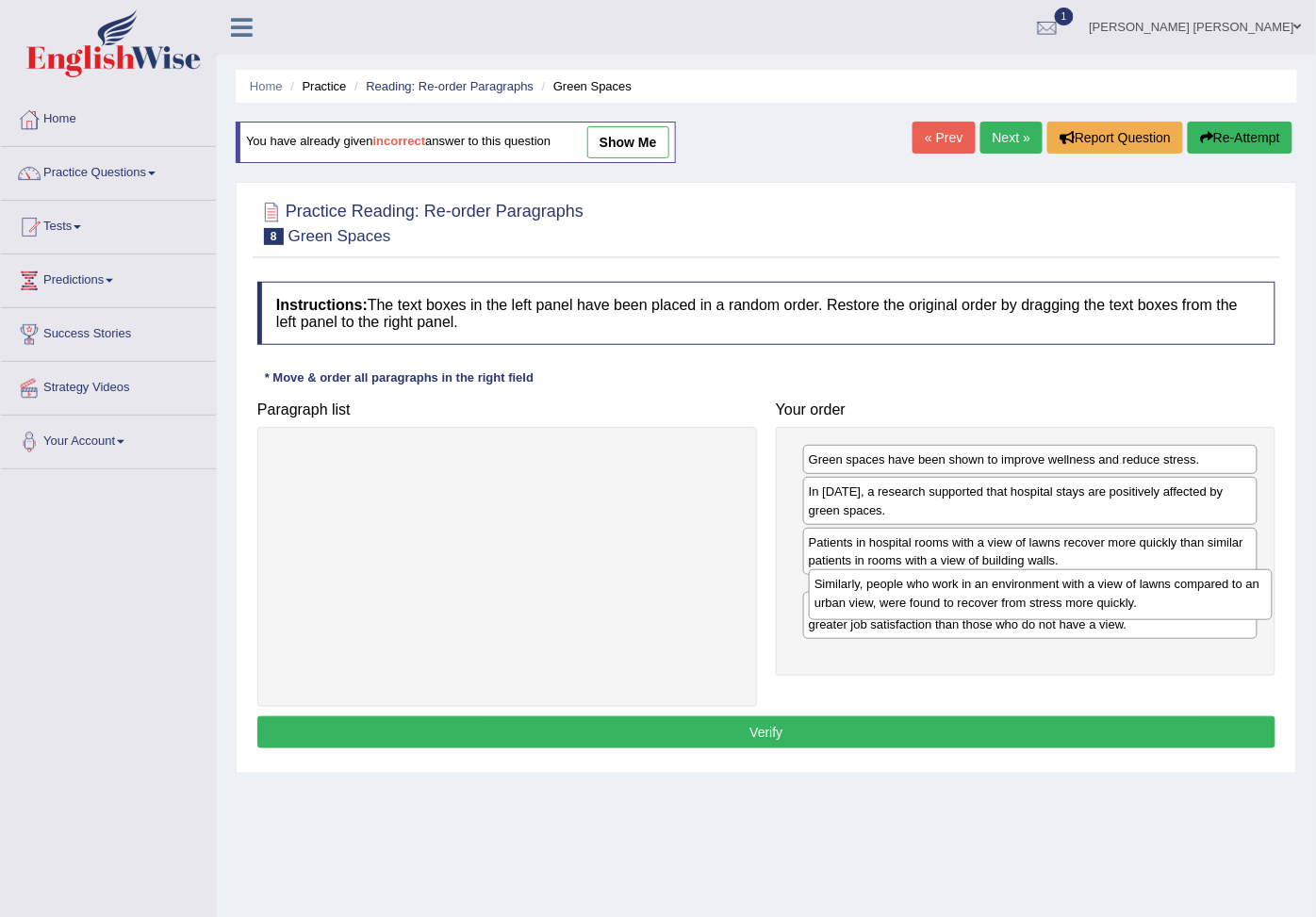
drag, startPoint x: 495, startPoint y: 471, endPoint x: 1028, endPoint y: 595, distance: 547.2
click at [1028, 595] on div "Similarly, people who work in an environment with a view of lawns compared to a…" at bounding box center [1040, 594] width 463 height 49
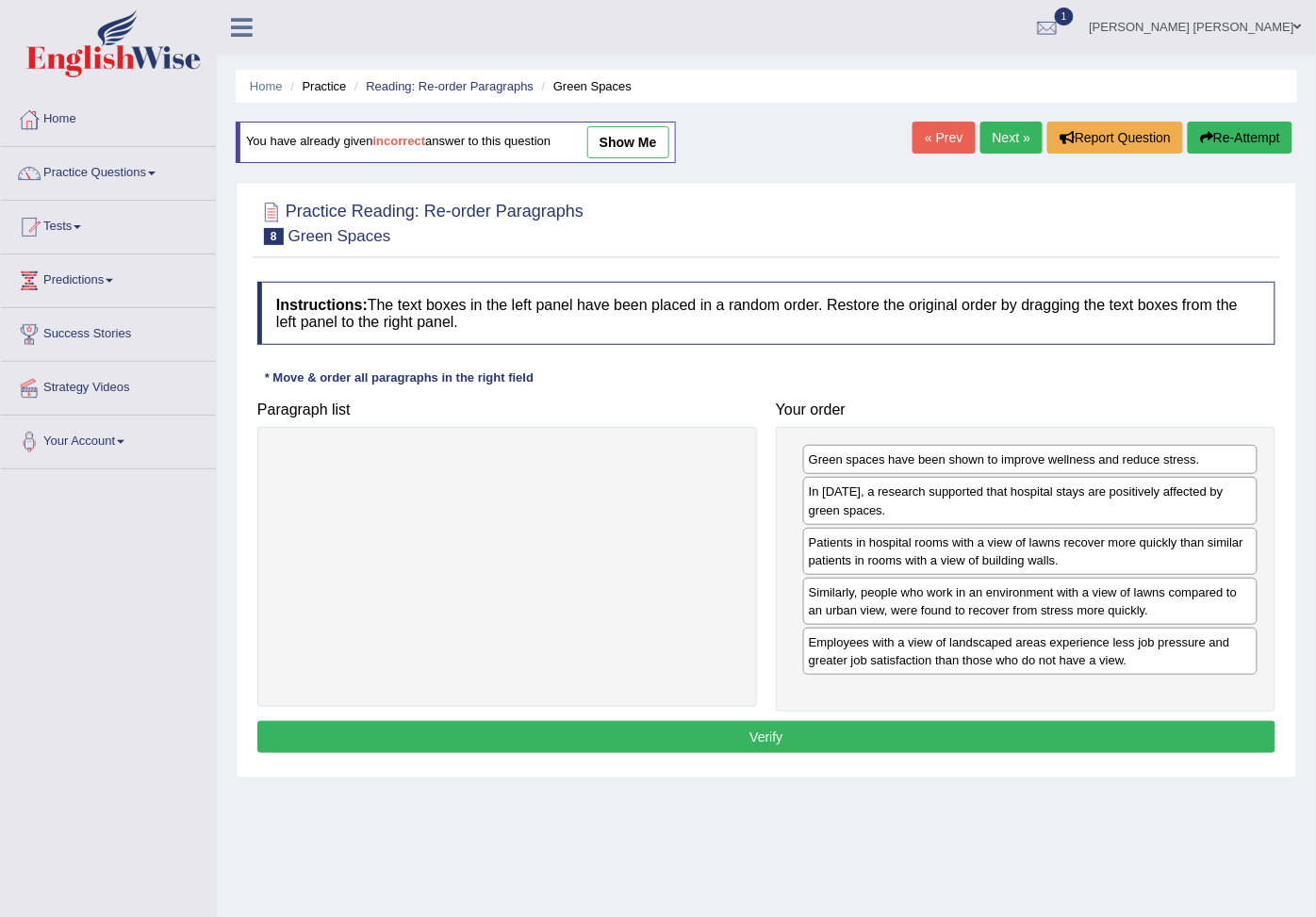
click at [993, 752] on button "Verify" at bounding box center [766, 737] width 1018 height 32
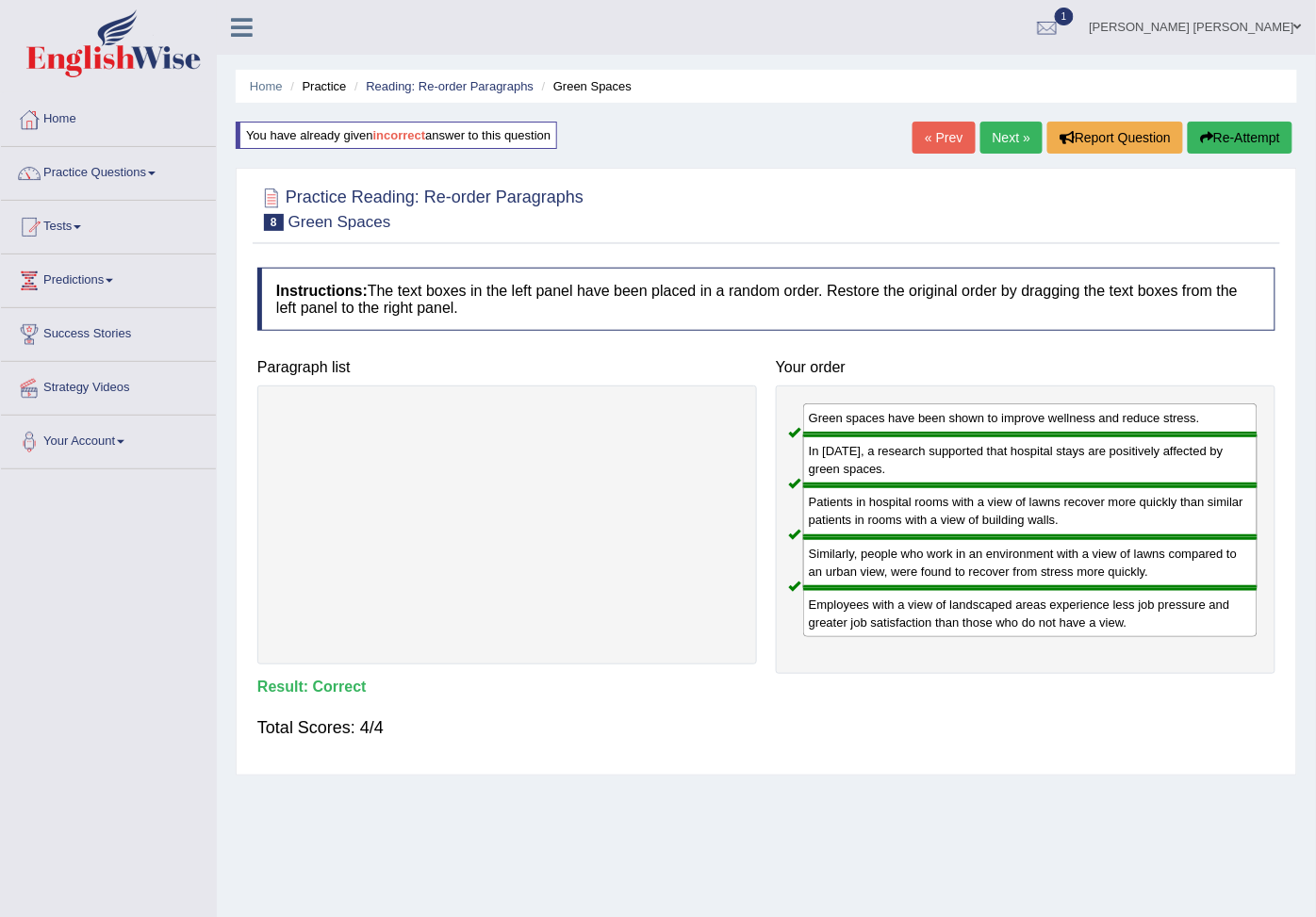
click at [1002, 128] on link "Next »" at bounding box center [1011, 138] width 62 height 32
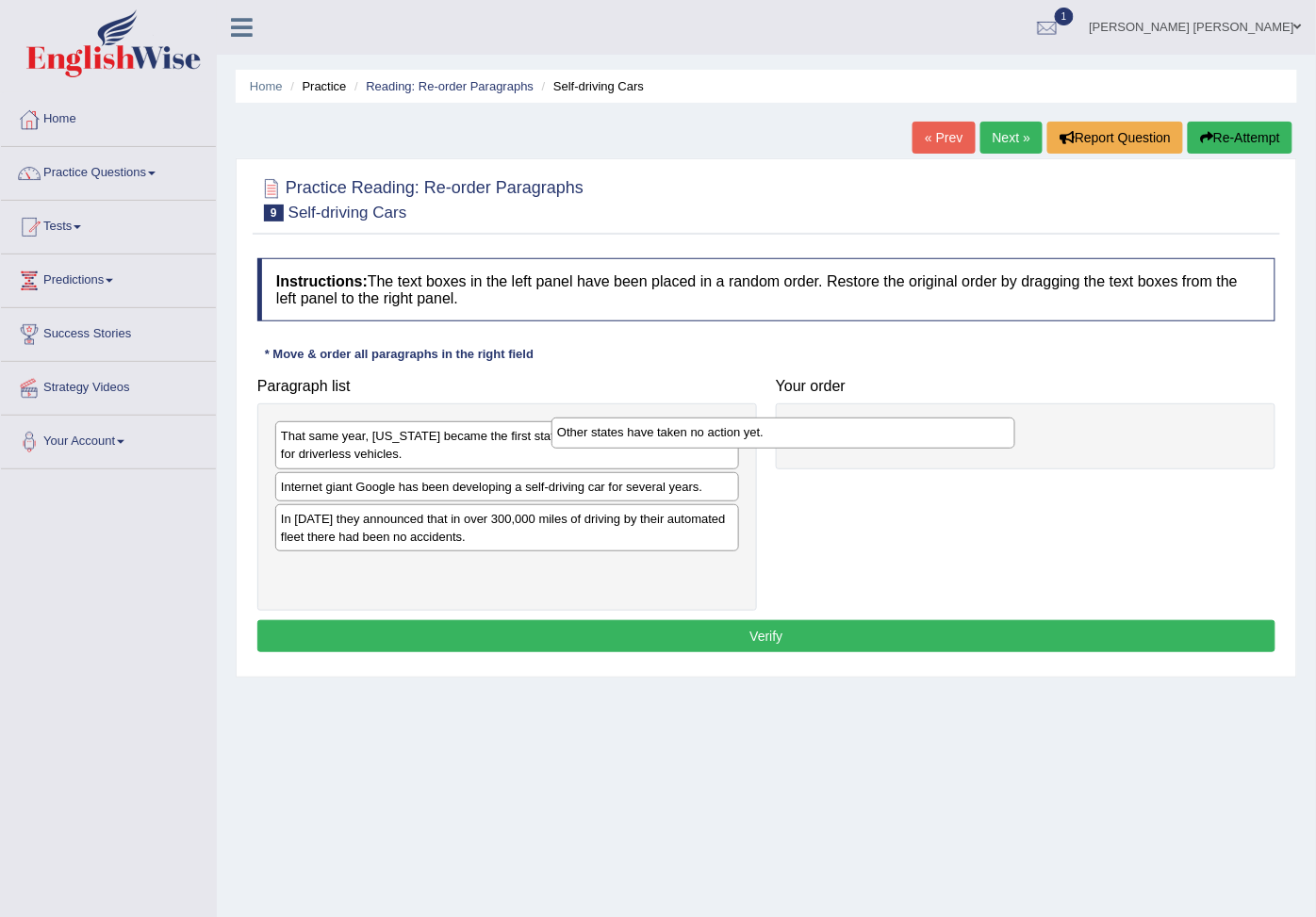
drag, startPoint x: 586, startPoint y: 436, endPoint x: 886, endPoint y: 432, distance: 300.0
click at [882, 432] on div "Other states have taken no action yet." at bounding box center [782, 433] width 463 height 31
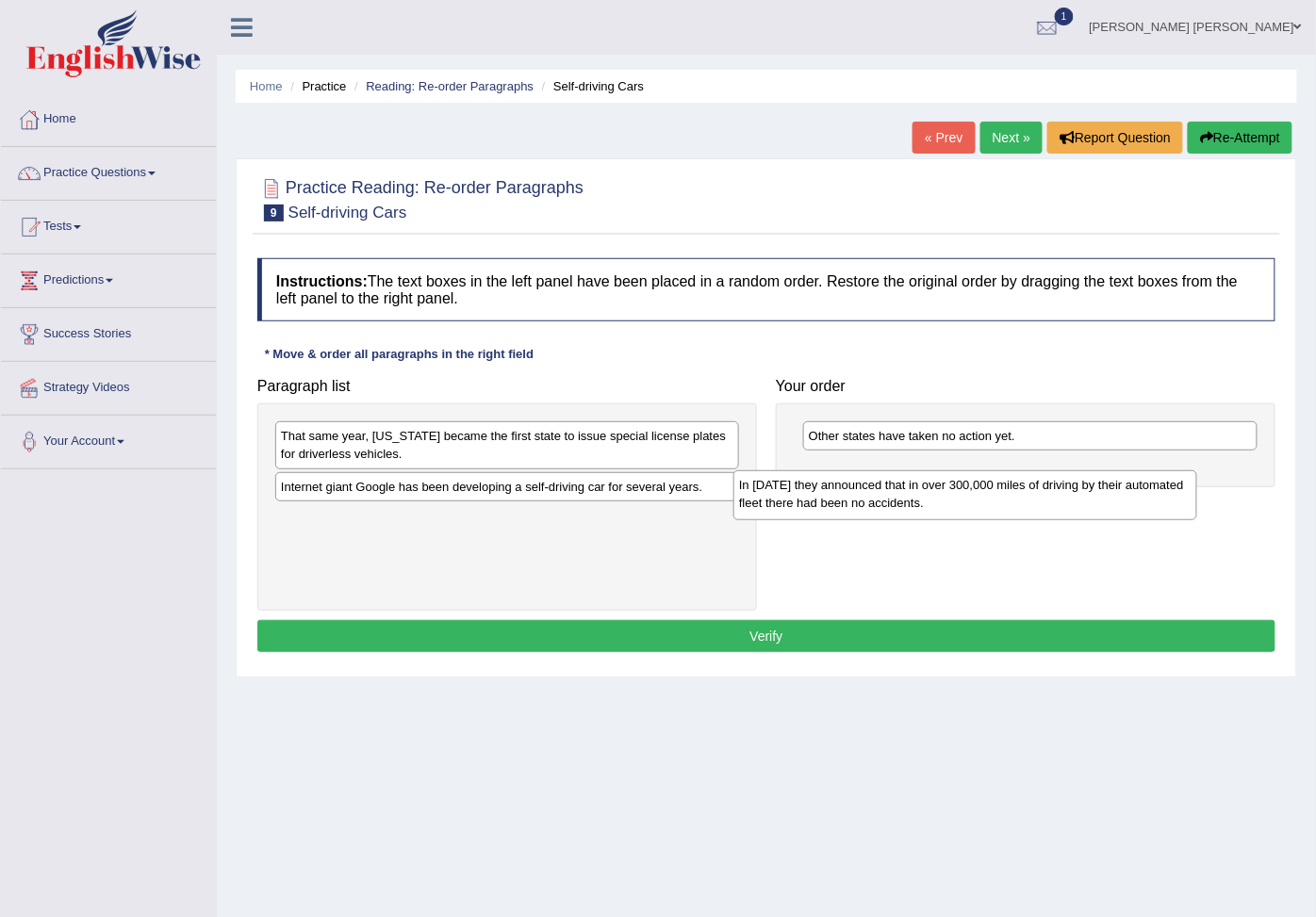
drag, startPoint x: 446, startPoint y: 552, endPoint x: 914, endPoint y: 504, distance: 470.5
click at [914, 504] on div "In 2012 they announced that in over 300,000 miles of driving by their automated…" at bounding box center [964, 495] width 463 height 49
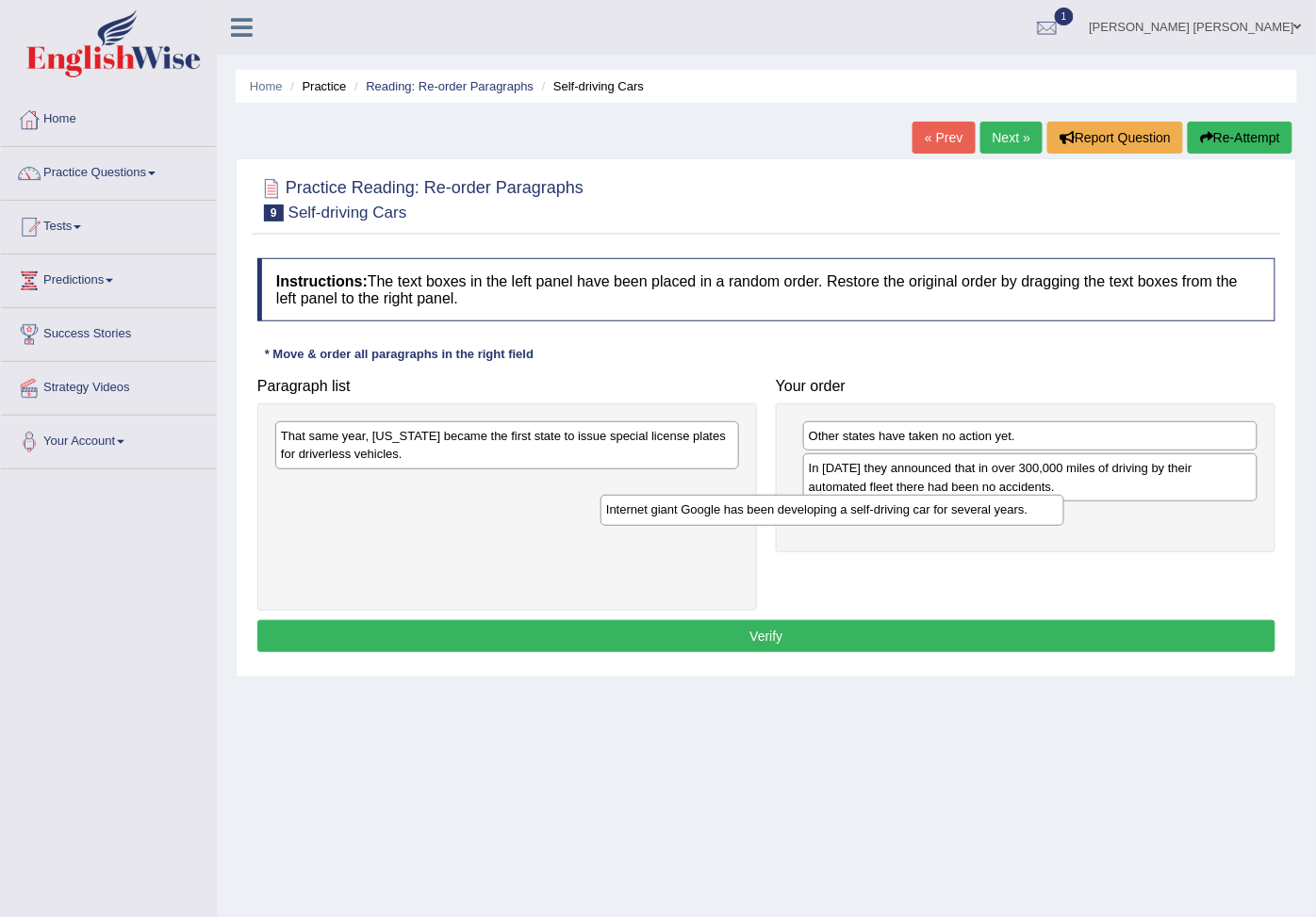
drag, startPoint x: 454, startPoint y: 493, endPoint x: 820, endPoint y: 516, distance: 366.7
click at [820, 516] on div "Internet giant Google has been developing a self-driving car for several years." at bounding box center [832, 510] width 463 height 31
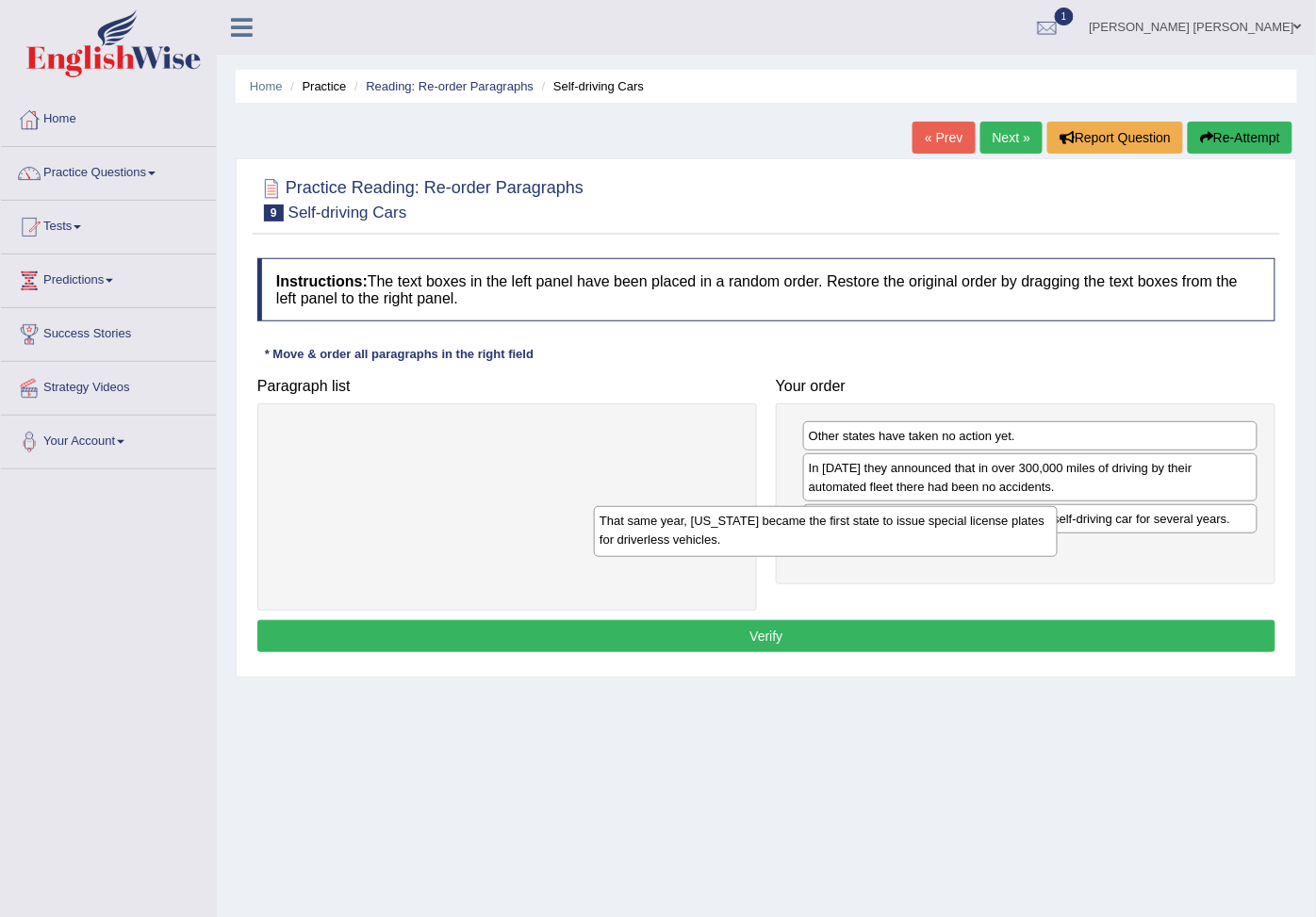
drag, startPoint x: 567, startPoint y: 445, endPoint x: 966, endPoint y: 576, distance: 420.0
click at [966, 556] on div "That same year, Nevada became the first state to issue special license plates f…" at bounding box center [825, 531] width 463 height 49
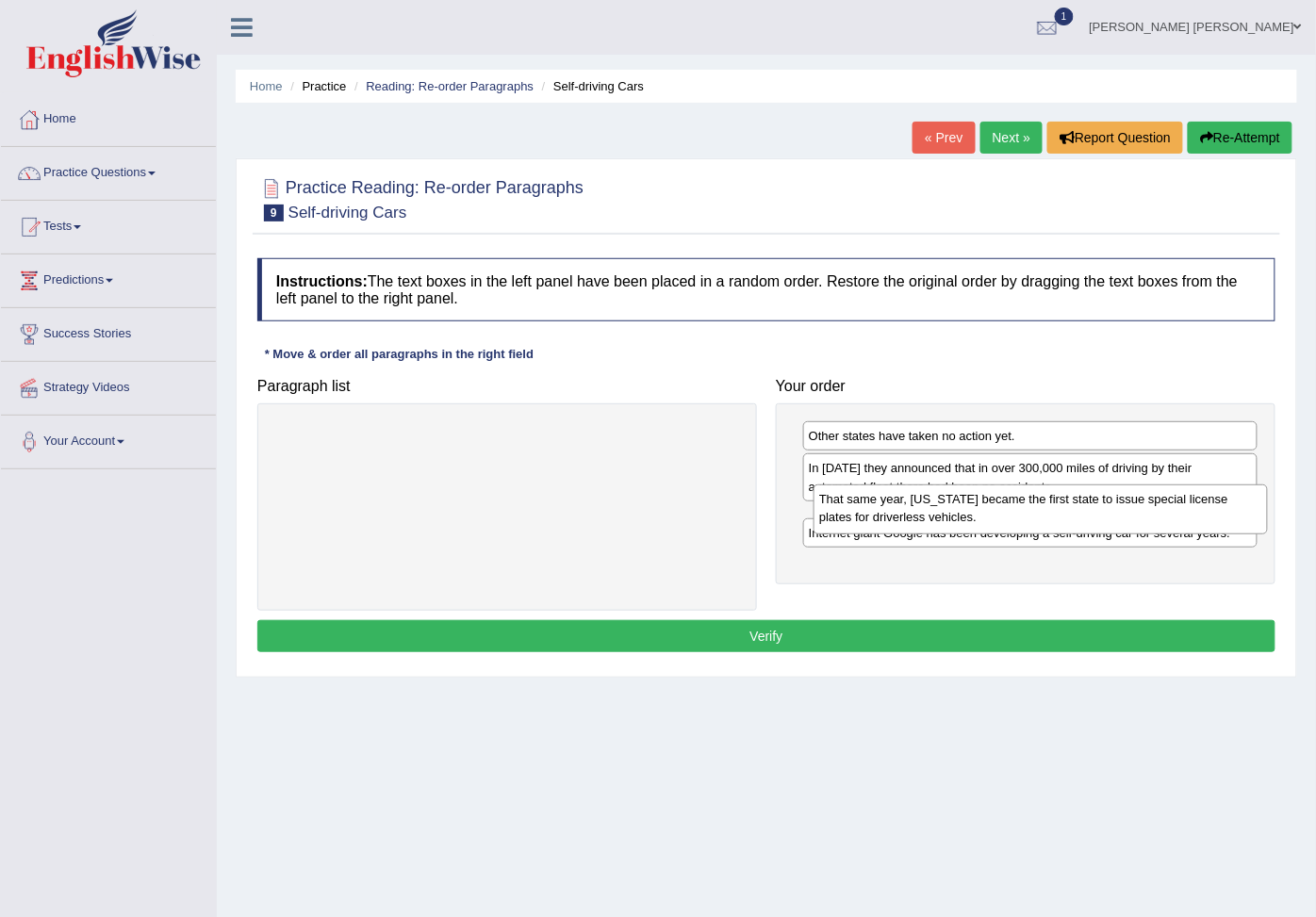
drag, startPoint x: 954, startPoint y: 595, endPoint x: 965, endPoint y: 517, distance: 78.8
click at [965, 517] on div "That same year, Nevada became the first state to issue special license plates f…" at bounding box center [1040, 509] width 454 height 49
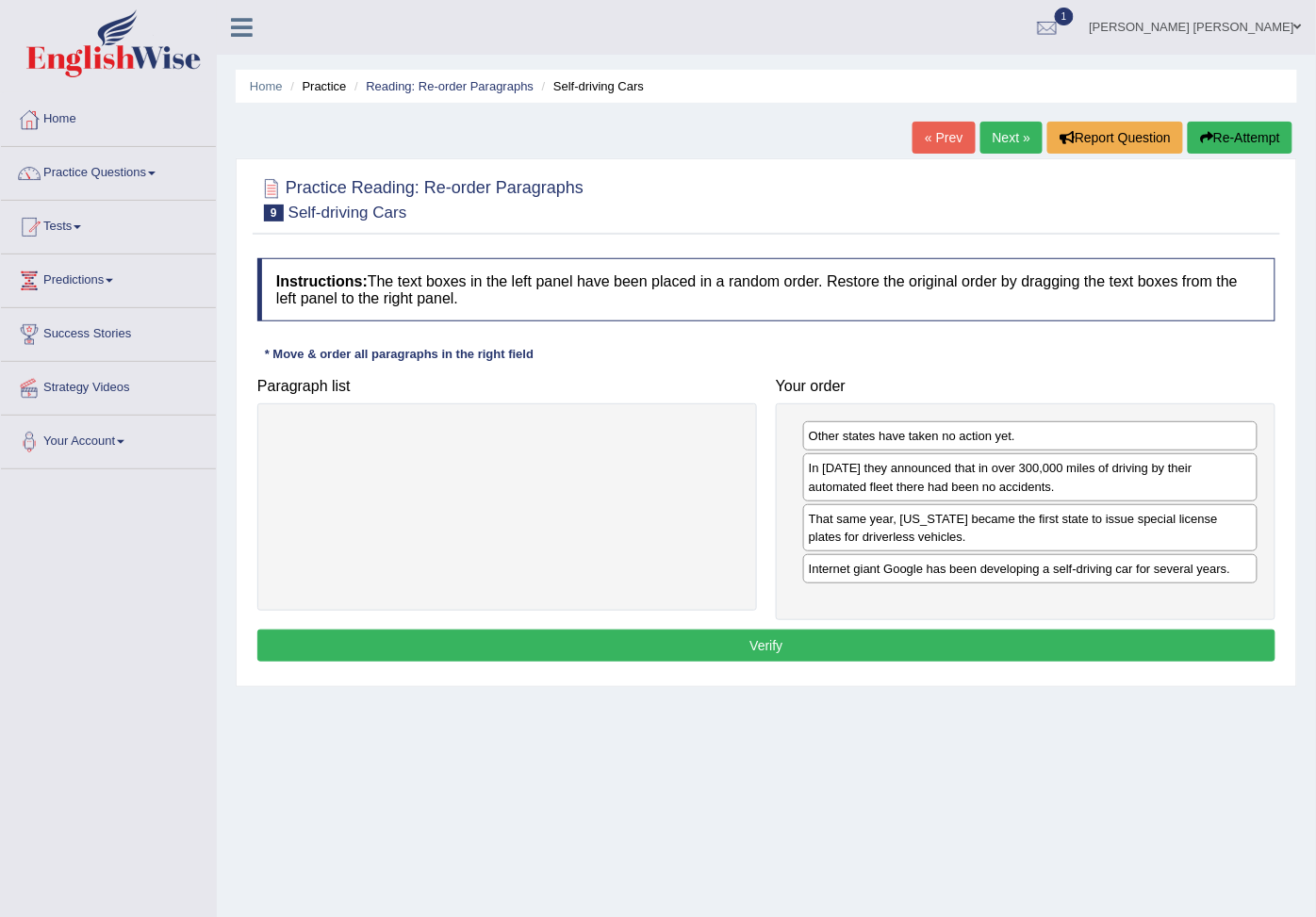
click at [984, 661] on button "Verify" at bounding box center [766, 646] width 1018 height 32
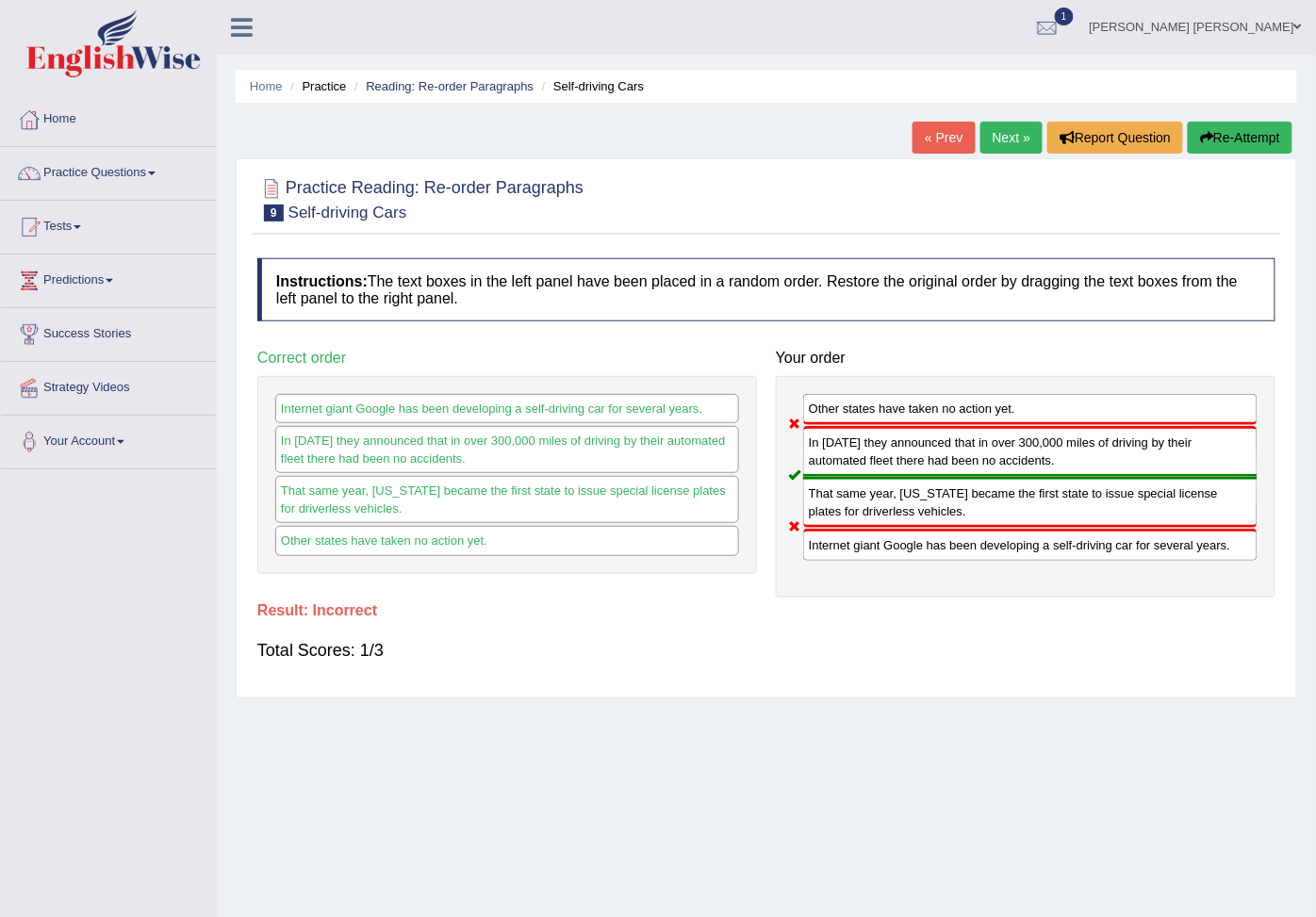
click at [1223, 129] on button "Re-Attempt" at bounding box center [1240, 138] width 105 height 32
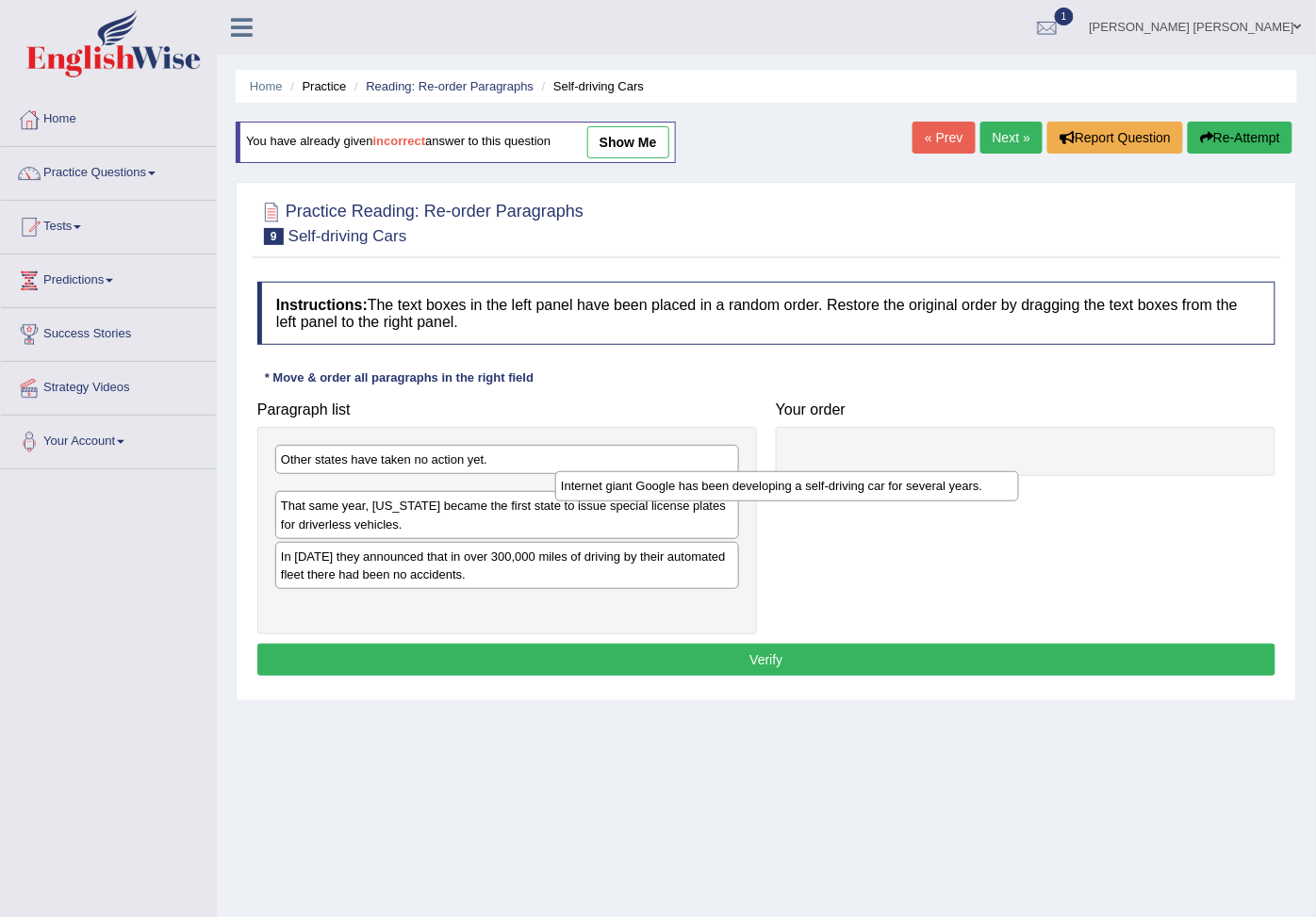
drag, startPoint x: 382, startPoint y: 556, endPoint x: 741, endPoint y: 466, distance: 370.1
click at [738, 471] on div "Internet giant Google has been developing a self-driving car for several years." at bounding box center [786, 486] width 463 height 31
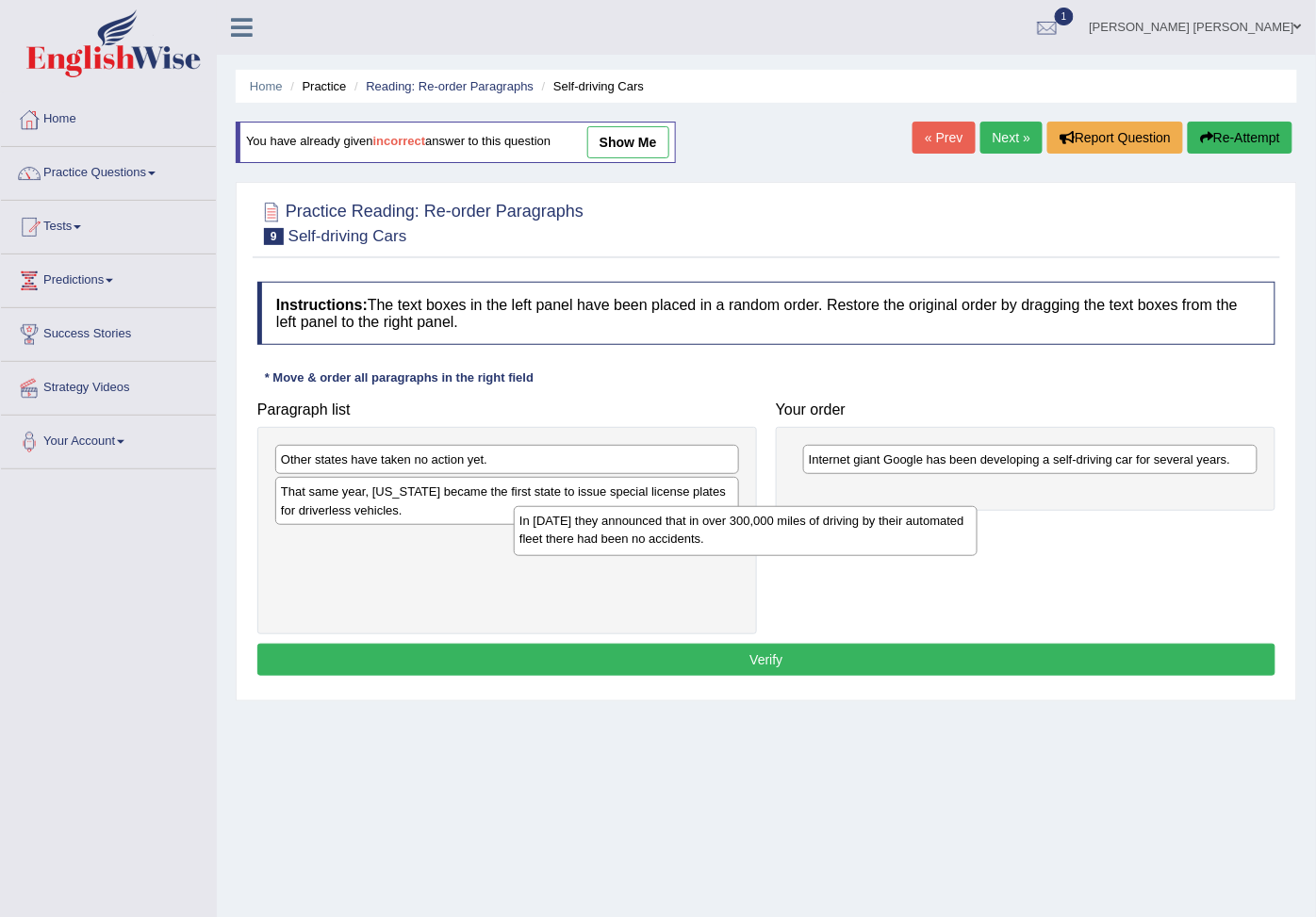
drag, startPoint x: 483, startPoint y: 559, endPoint x: 795, endPoint y: 507, distance: 316.3
click at [795, 507] on div "In [DATE] they announced that in over 300,000 miles of driving by their automat…" at bounding box center [745, 531] width 463 height 49
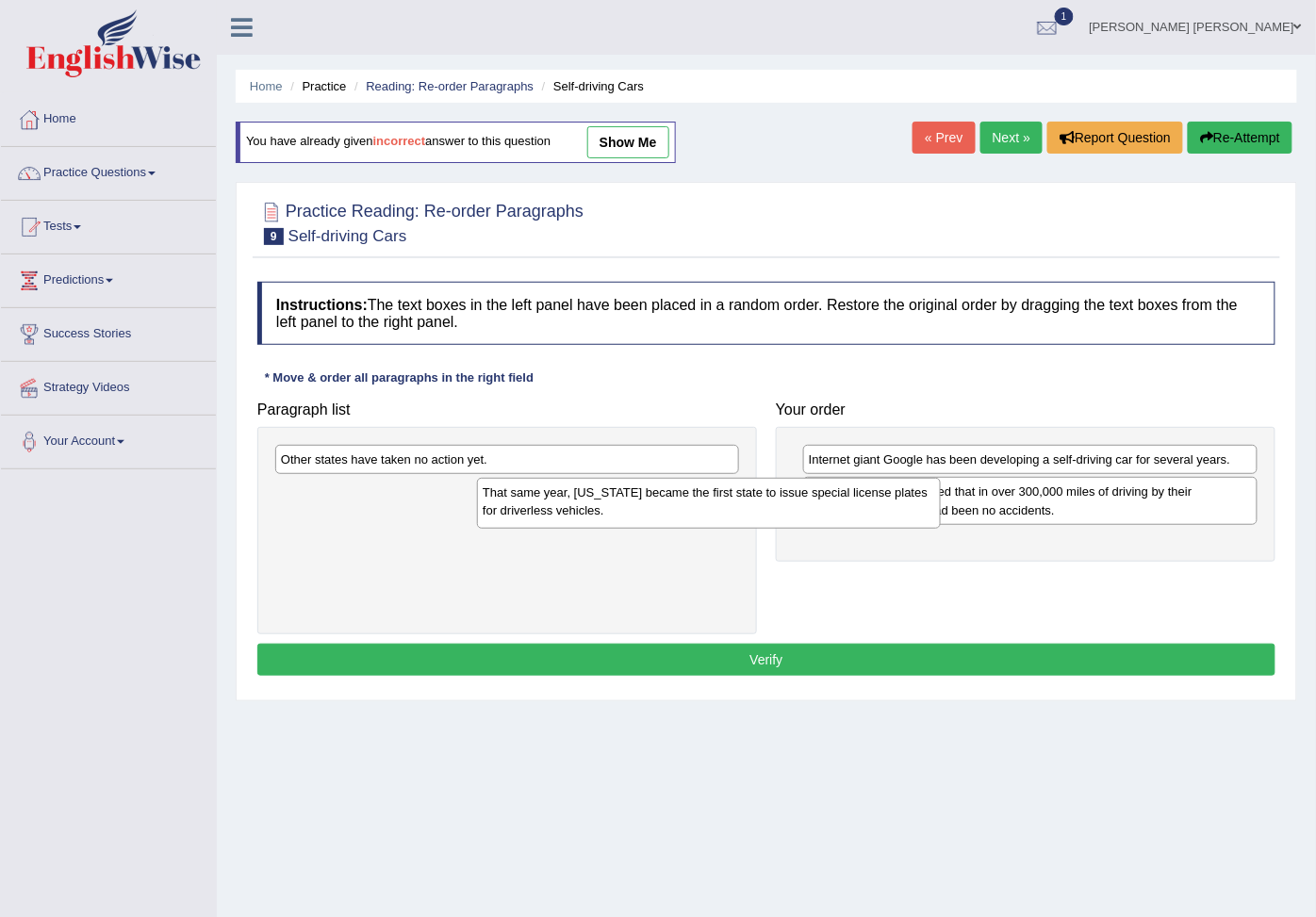
drag, startPoint x: 455, startPoint y: 512, endPoint x: 771, endPoint y: 542, distance: 317.4
click at [771, 528] on div "That same year, [US_STATE] became the first state to issue special license plat…" at bounding box center [708, 502] width 463 height 49
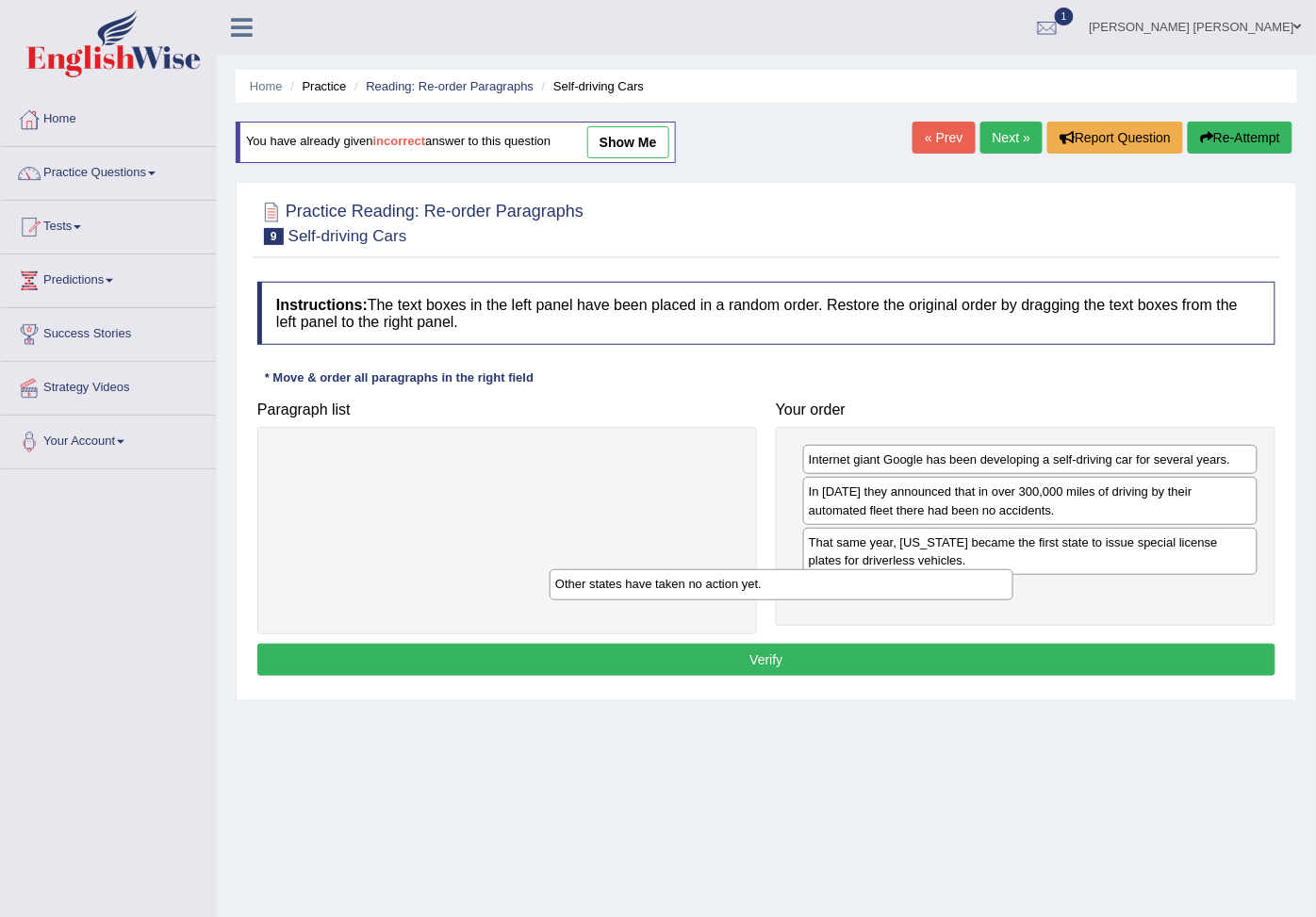
drag, startPoint x: 585, startPoint y: 462, endPoint x: 1042, endPoint y: 616, distance: 482.2
click at [1013, 600] on div "Other states have taken no action yet." at bounding box center [780, 584] width 463 height 31
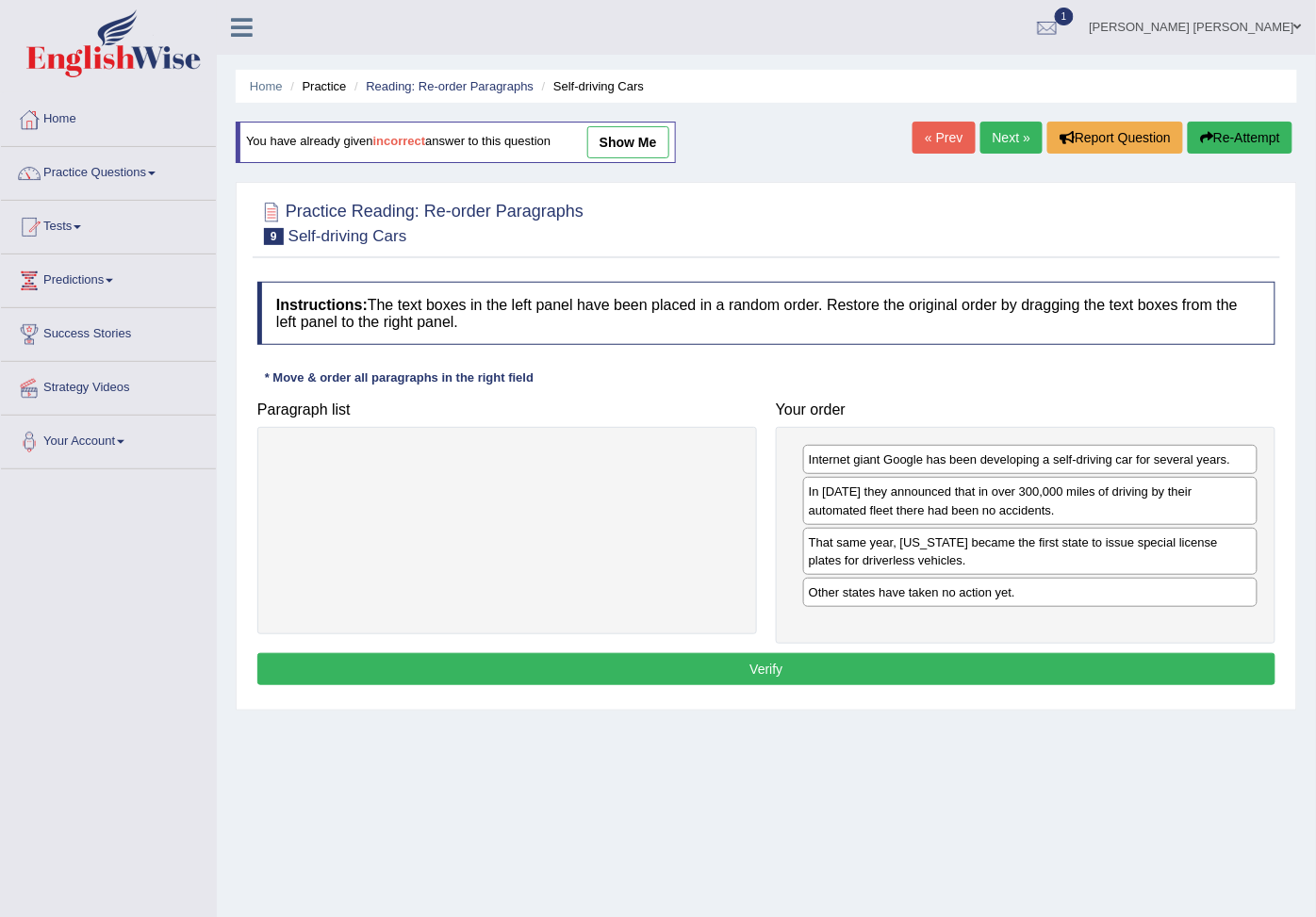
click at [1029, 678] on div "Instructions: The text boxes in the left panel have been placed in a random ord…" at bounding box center [765, 486] width 1027 height 428
click at [1028, 685] on button "Verify" at bounding box center [766, 669] width 1018 height 32
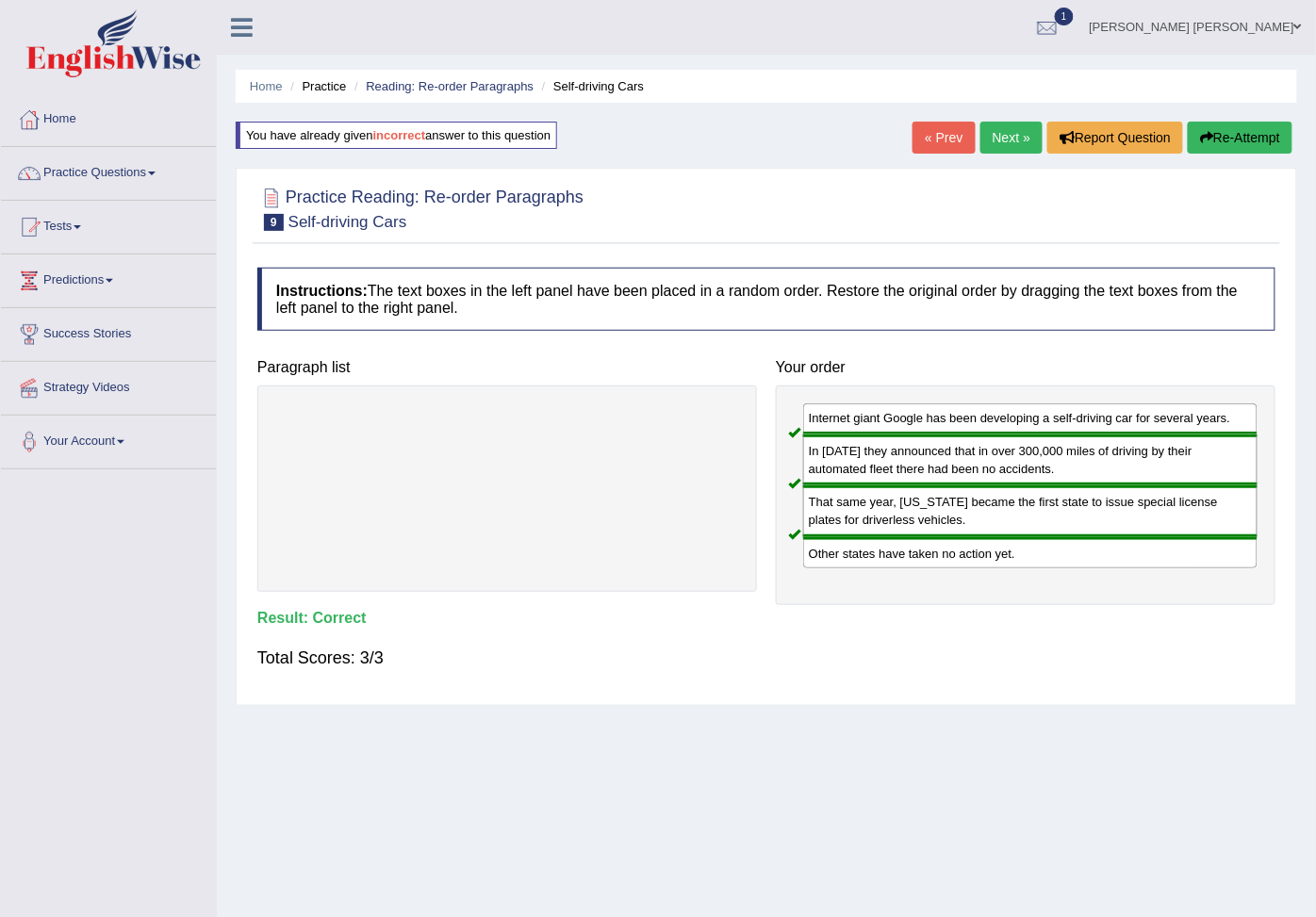
click at [996, 142] on link "Next »" at bounding box center [1011, 138] width 62 height 32
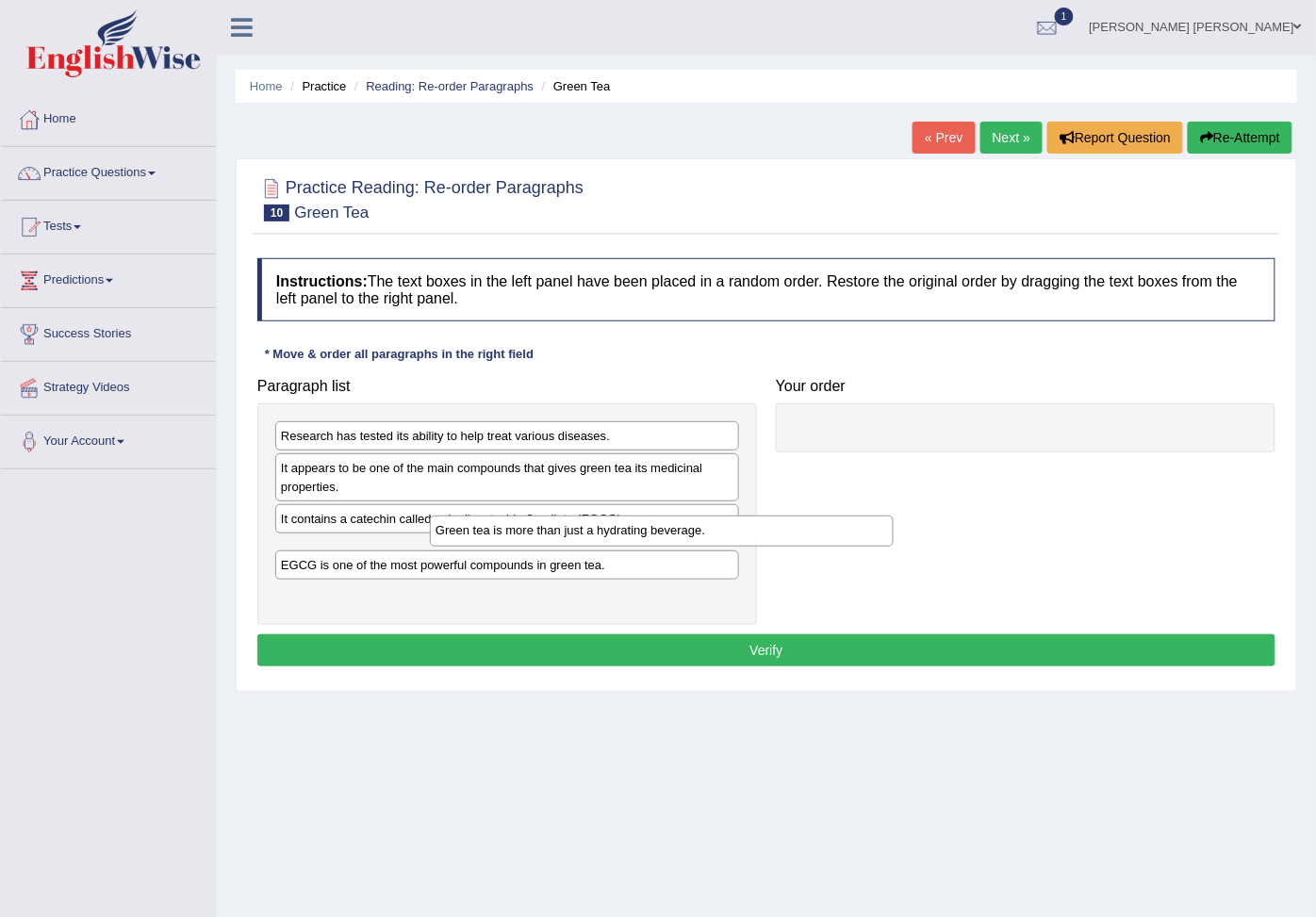
drag, startPoint x: 610, startPoint y: 592, endPoint x: 959, endPoint y: 462, distance: 372.4
click at [894, 516] on div "Green tea is more than just a hydrating beverage." at bounding box center [661, 531] width 463 height 31
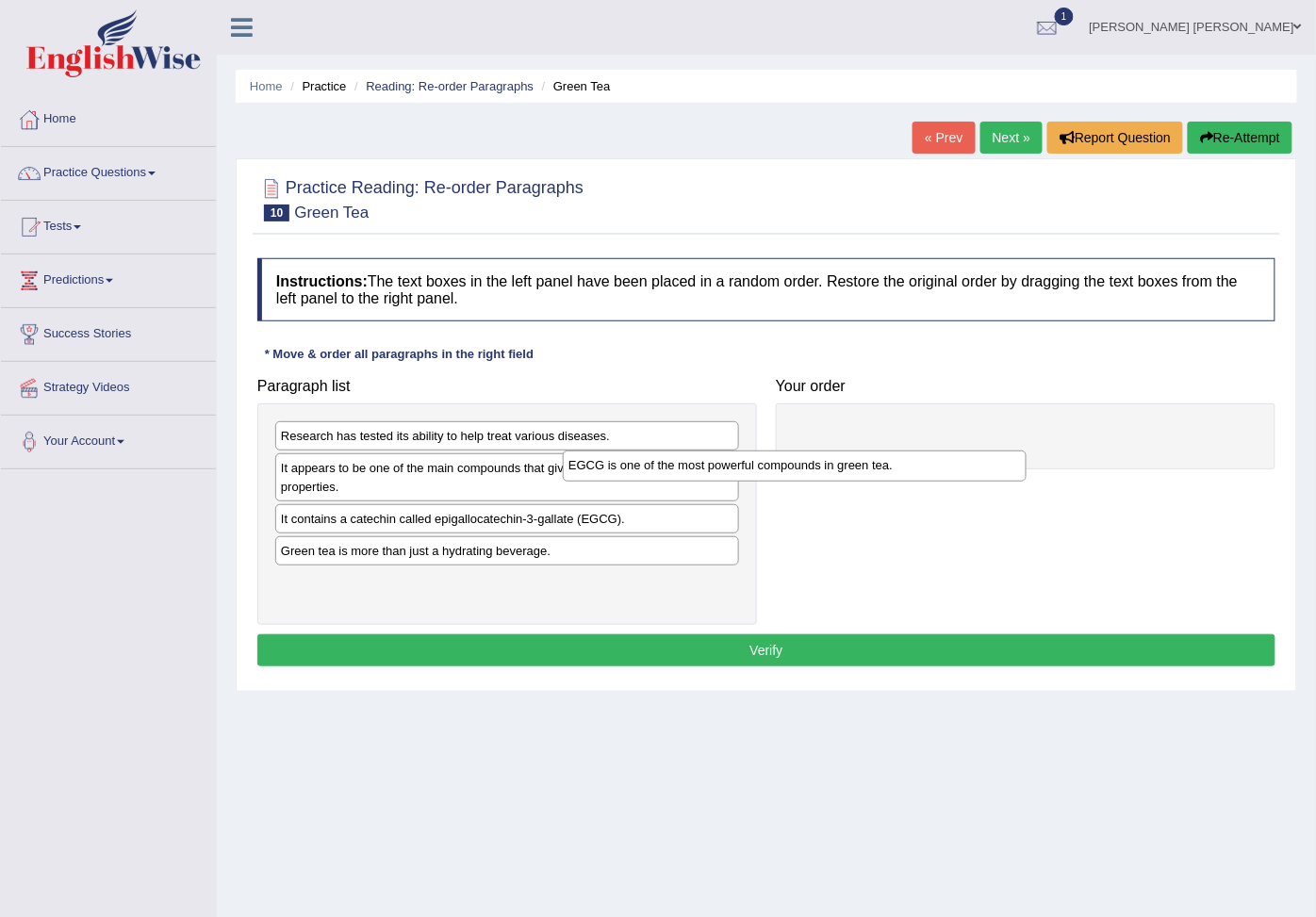
drag, startPoint x: 579, startPoint y: 597, endPoint x: 667, endPoint y: 595, distance: 88.0
click at [670, 481] on div "EGCG is one of the most powerful compounds in green tea." at bounding box center [794, 465] width 463 height 31
drag, startPoint x: 603, startPoint y: 557, endPoint x: 1047, endPoint y: 398, distance: 471.6
click at [1047, 409] on div "Green tea is more than just a hydrating beverage." at bounding box center [851, 424] width 463 height 31
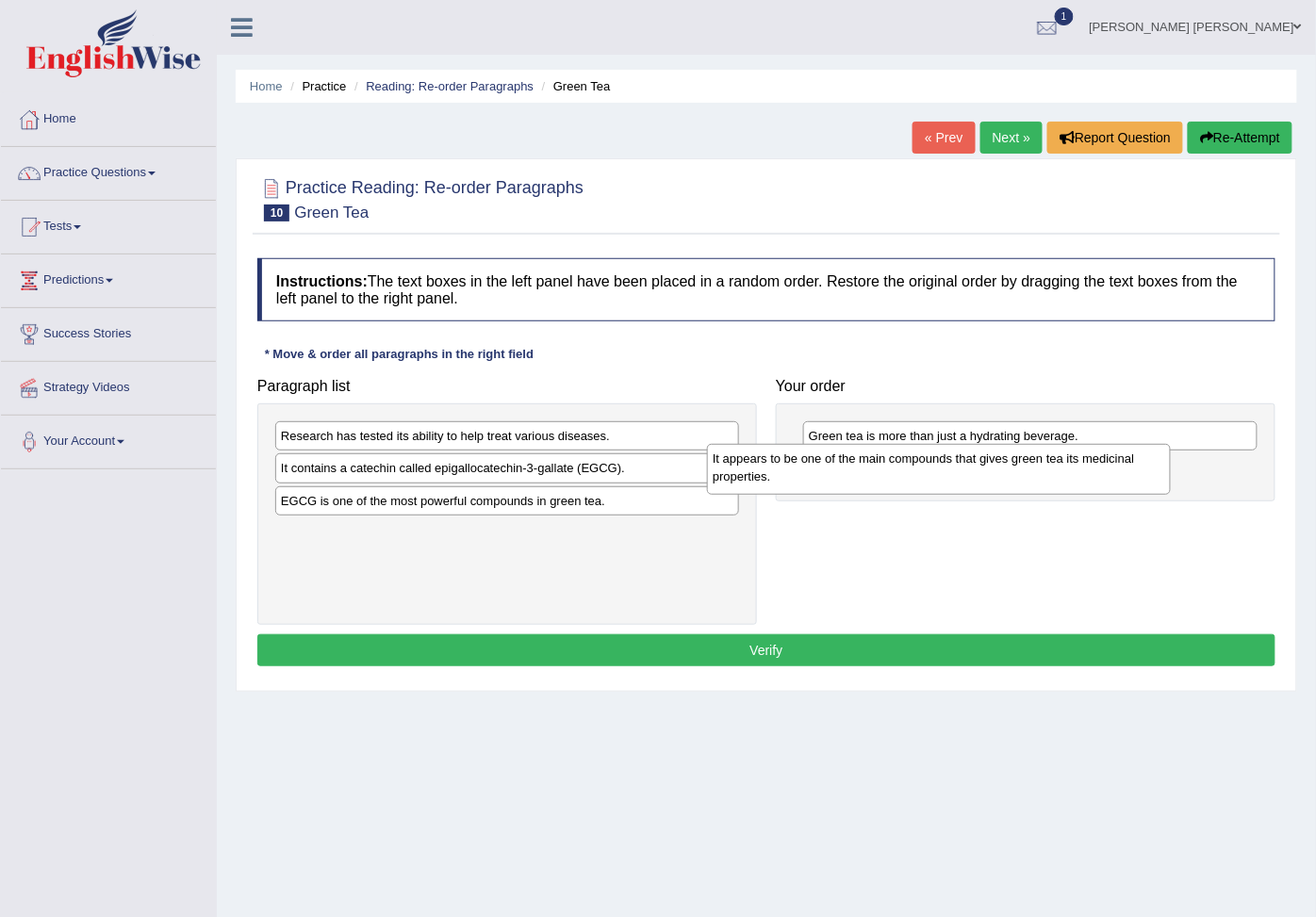
drag, startPoint x: 421, startPoint y: 486, endPoint x: 870, endPoint y: 475, distance: 449.1
click at [870, 475] on div "It appears to be one of the main compounds that gives green tea its medicinal p…" at bounding box center [938, 468] width 463 height 49
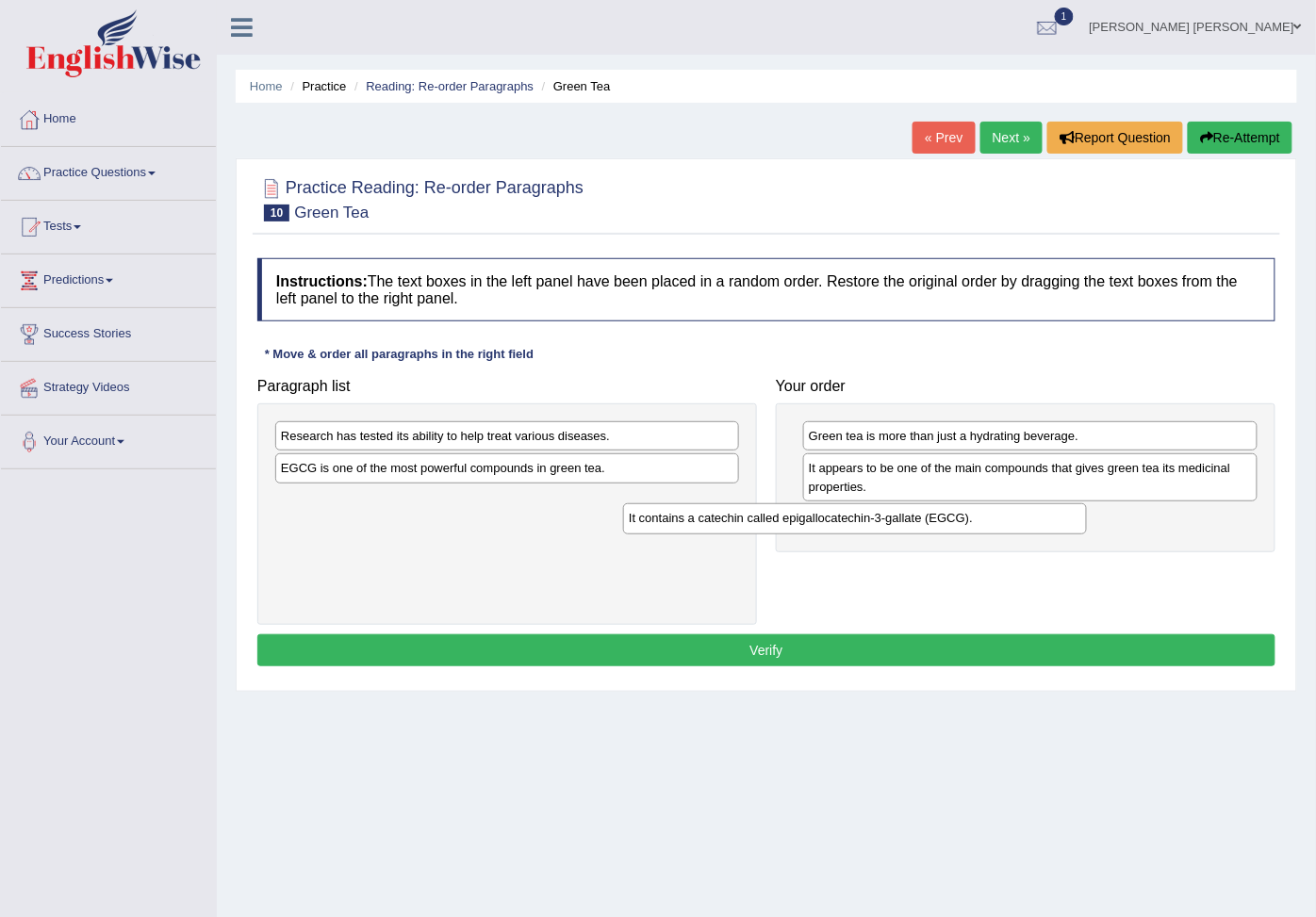
drag, startPoint x: 544, startPoint y: 480, endPoint x: 918, endPoint y: 523, distance: 376.5
click at [926, 529] on div "It contains a catechin called epigallocatechin-3-gallate (EGCG)." at bounding box center [854, 518] width 463 height 31
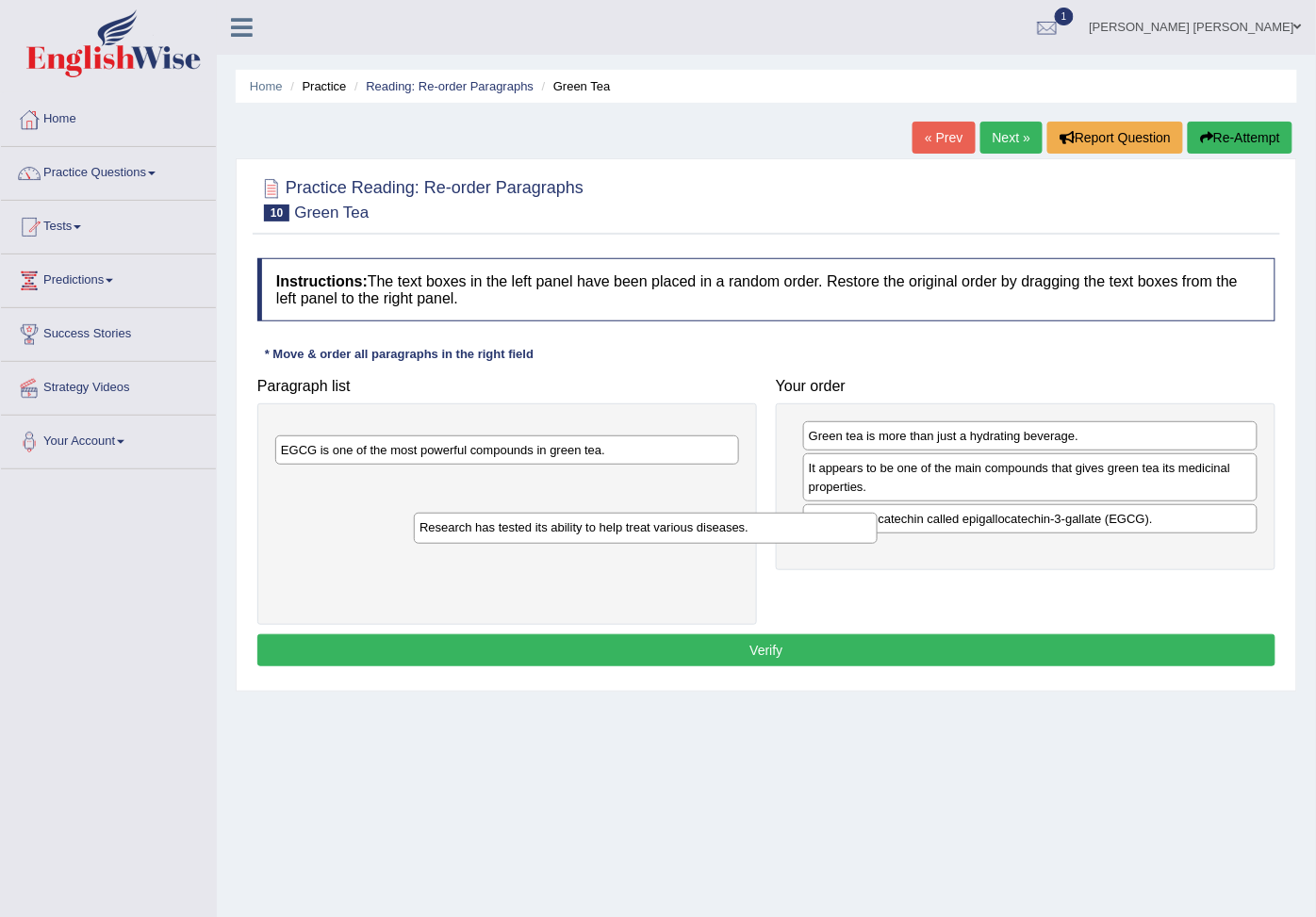
drag, startPoint x: 700, startPoint y: 448, endPoint x: 978, endPoint y: 584, distance: 309.5
click at [877, 543] on div "Research has tested its ability to help treat various diseases." at bounding box center [645, 528] width 463 height 31
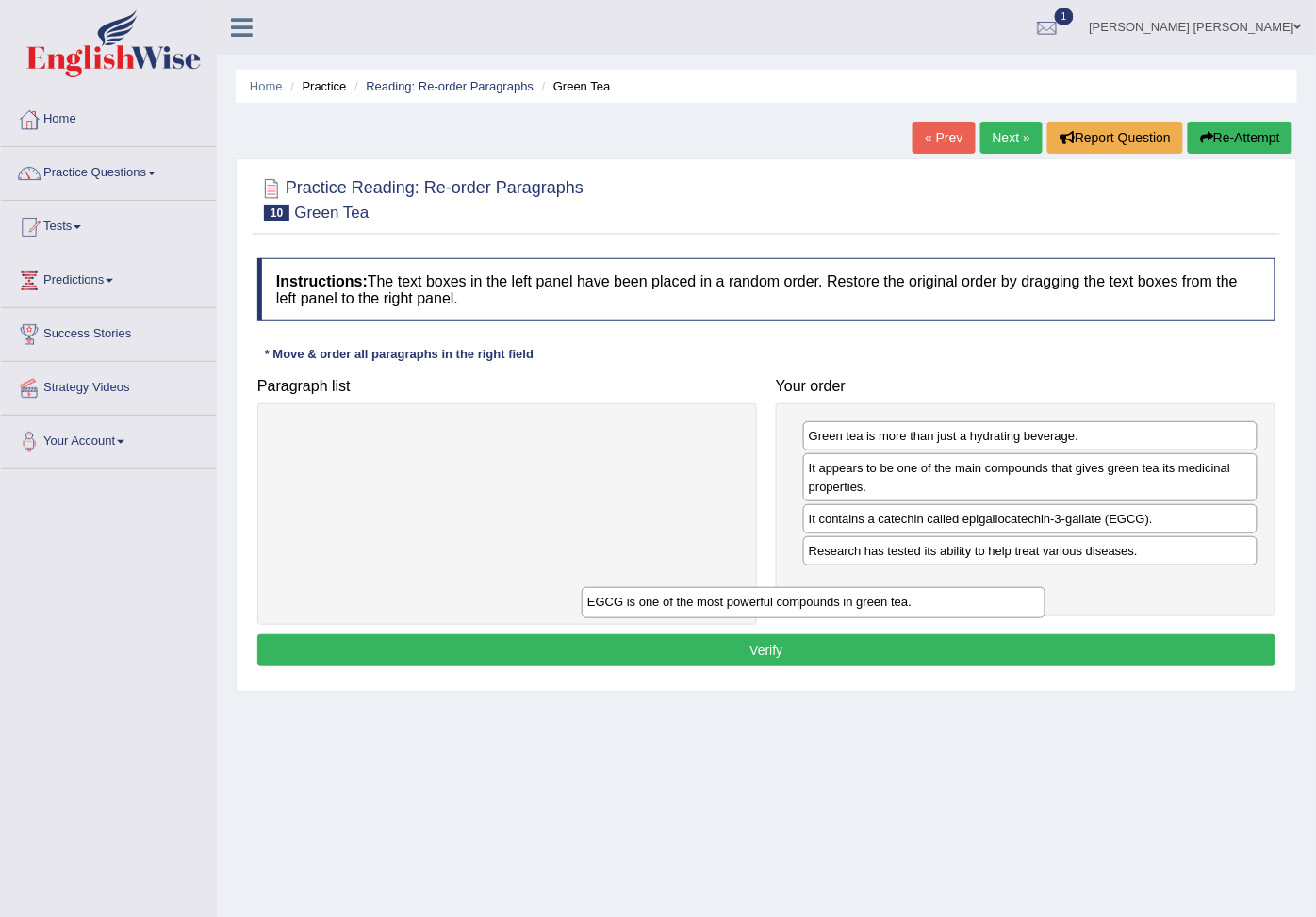
drag, startPoint x: 585, startPoint y: 442, endPoint x: 1011, endPoint y: 617, distance: 460.5
click at [1005, 618] on div "EGCG is one of the most powerful compounds in green tea." at bounding box center [813, 602] width 463 height 31
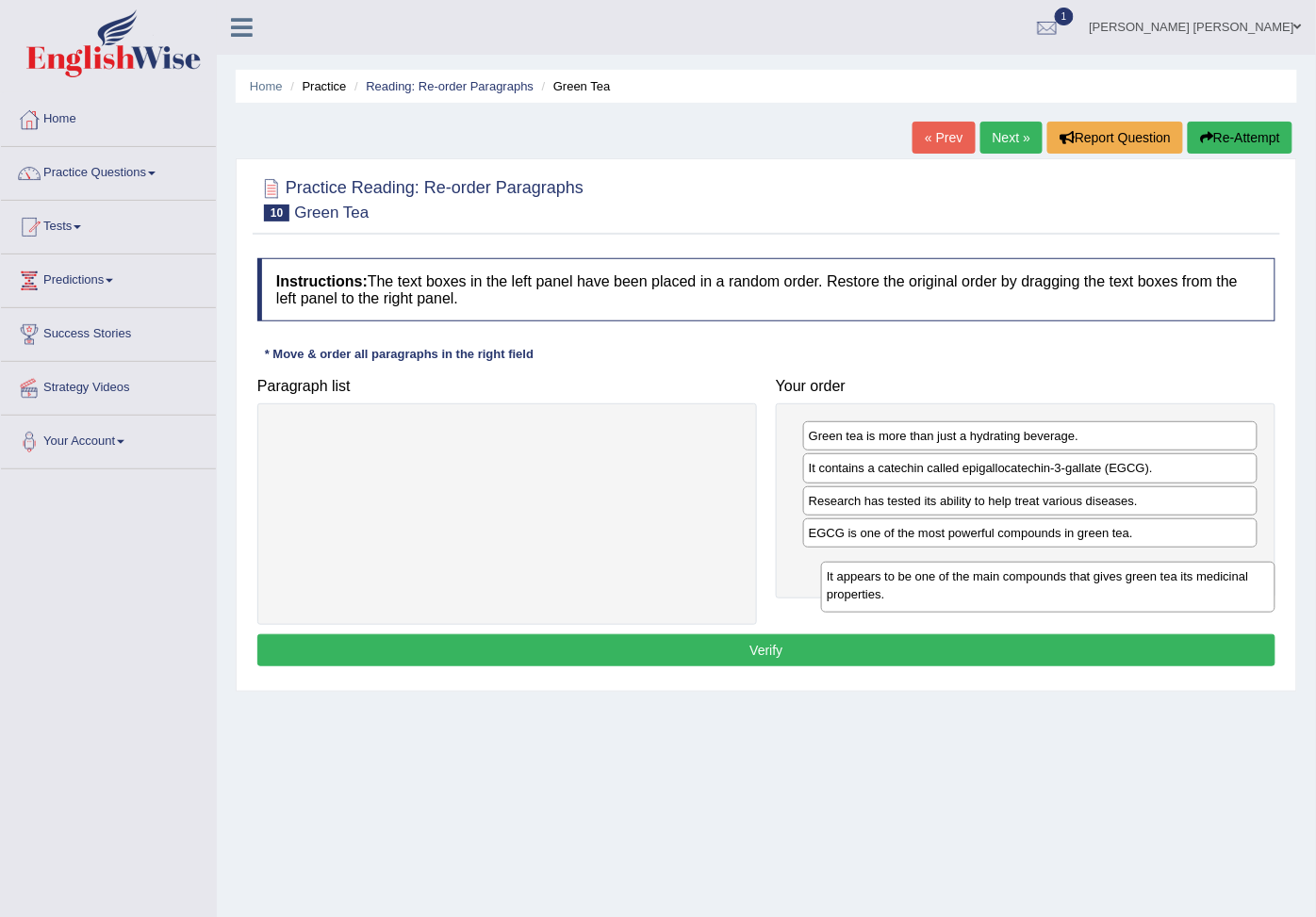
drag, startPoint x: 891, startPoint y: 482, endPoint x: 909, endPoint y: 589, distance: 108.5
click at [909, 589] on div "It appears to be one of the main compounds that gives green tea its medicinal p…" at bounding box center [1048, 586] width 454 height 49
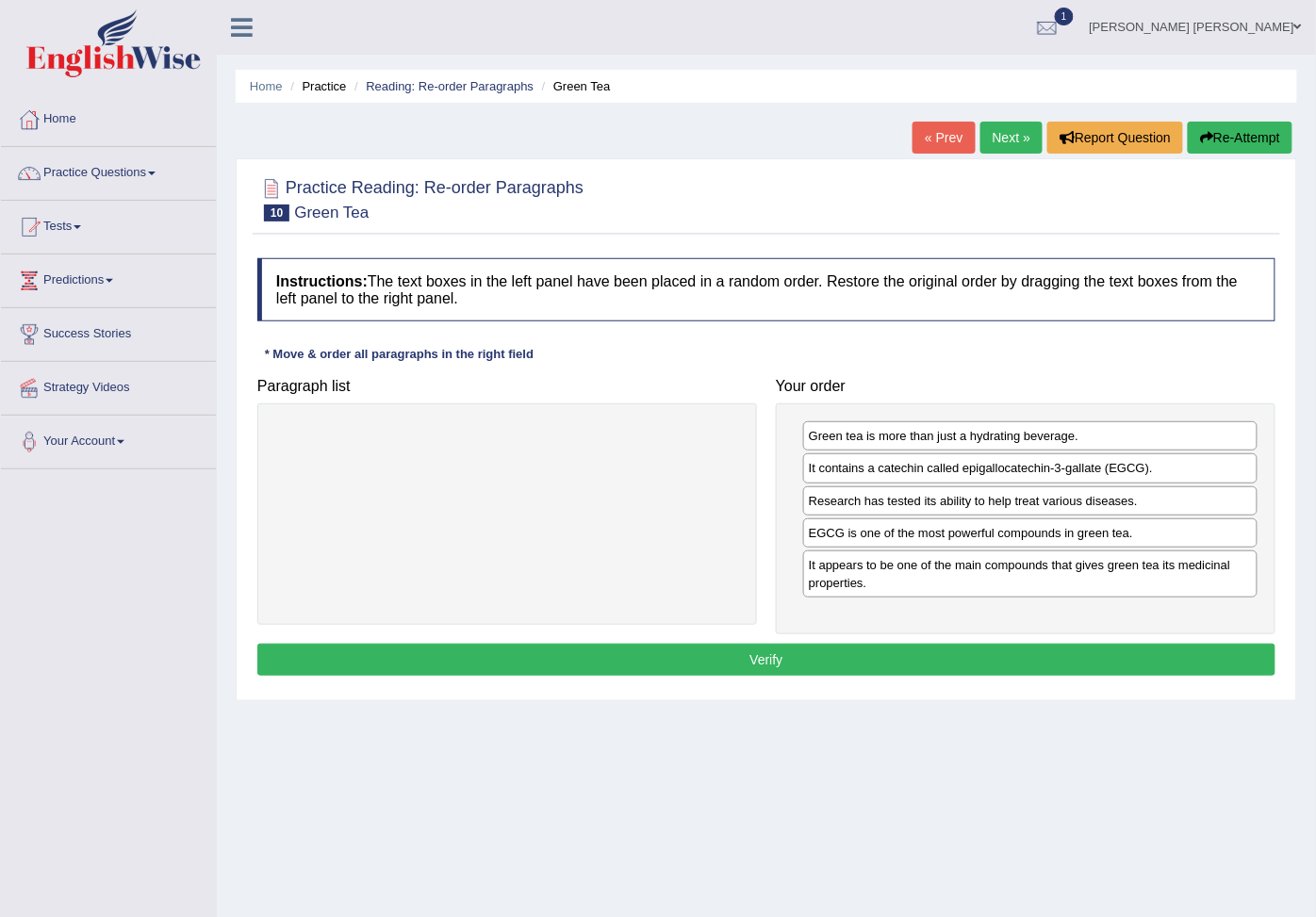
click at [889, 666] on button "Verify" at bounding box center [766, 659] width 1018 height 32
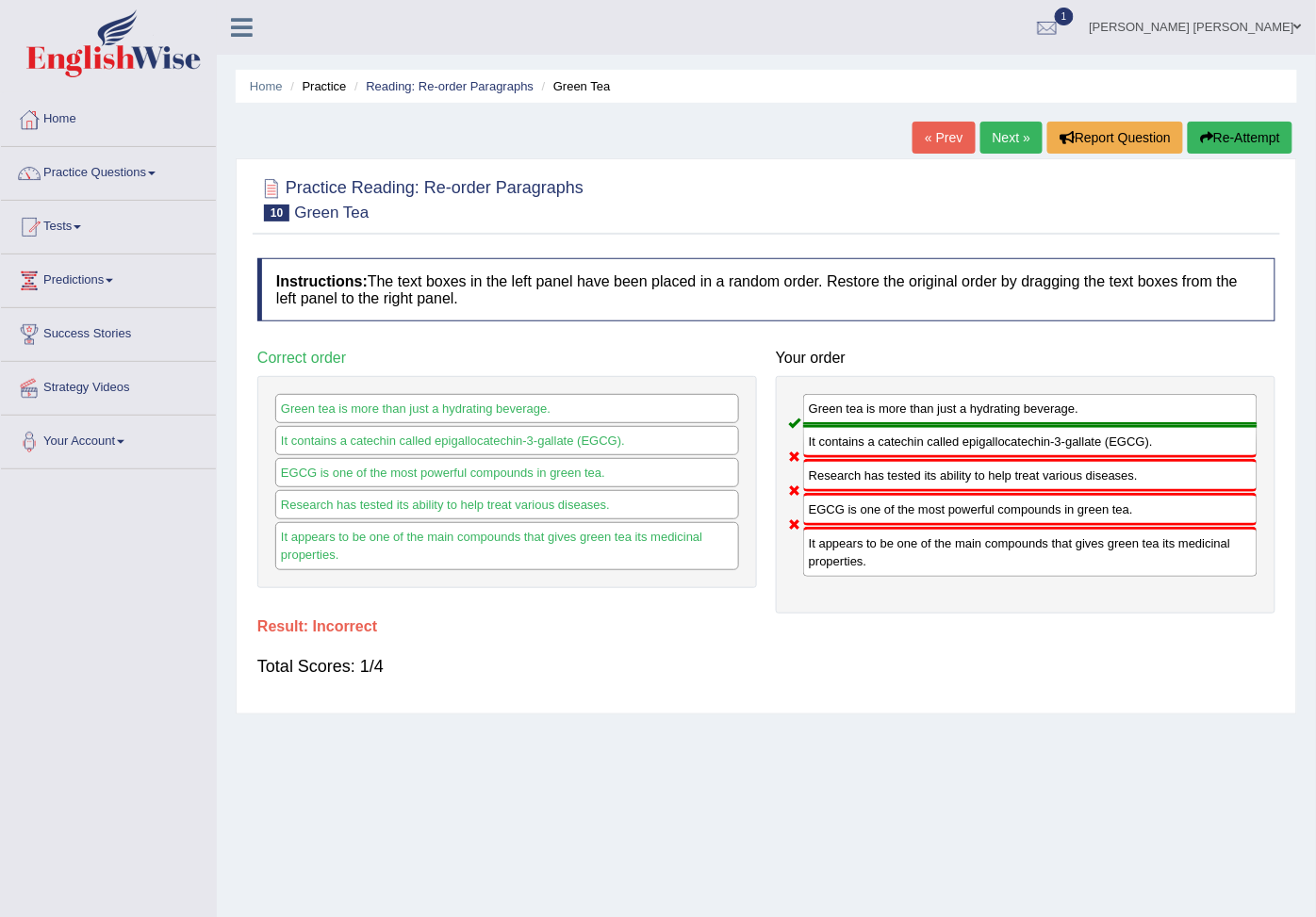
click at [1226, 132] on button "Re-Attempt" at bounding box center [1240, 138] width 105 height 32
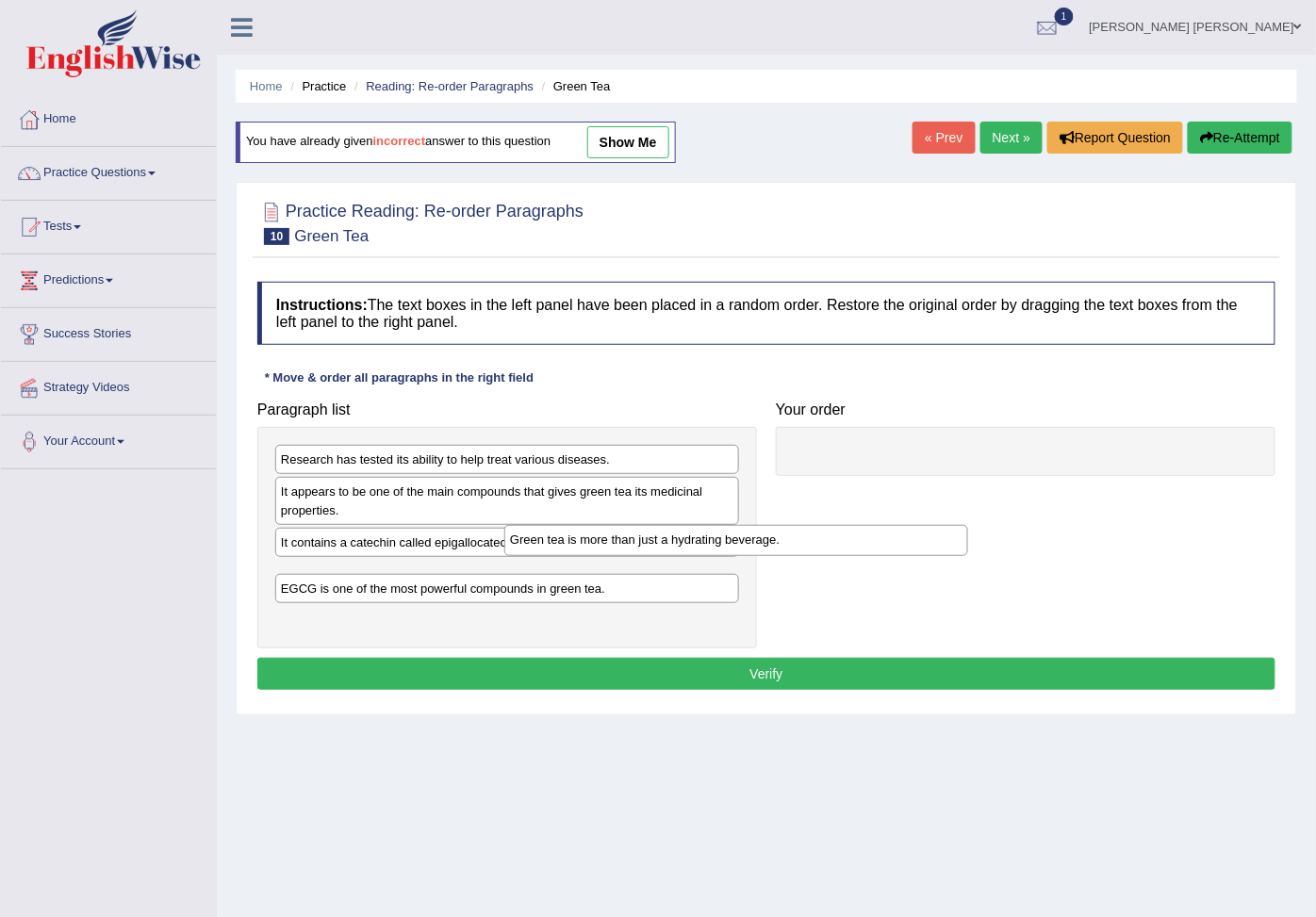
drag, startPoint x: 359, startPoint y: 629, endPoint x: 768, endPoint y: 440, distance: 450.6
click at [764, 525] on div "Green tea is more than just a hydrating beverage." at bounding box center [736, 540] width 463 height 31
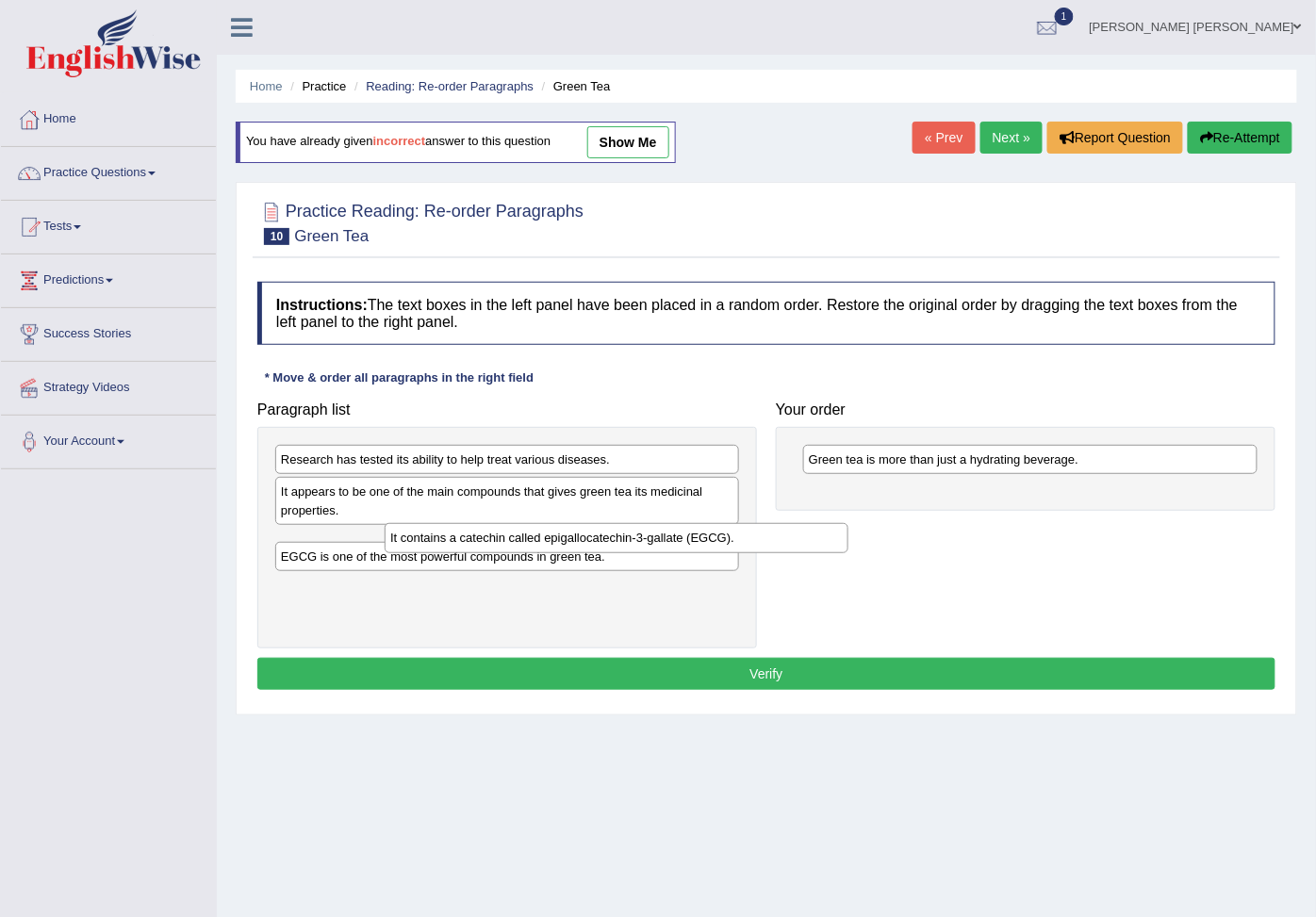
drag, startPoint x: 358, startPoint y: 547, endPoint x: 713, endPoint y: 478, distance: 361.6
click at [712, 523] on div "It contains a catechin called epigallocatechin-3-gallate (EGCG)." at bounding box center [616, 538] width 463 height 31
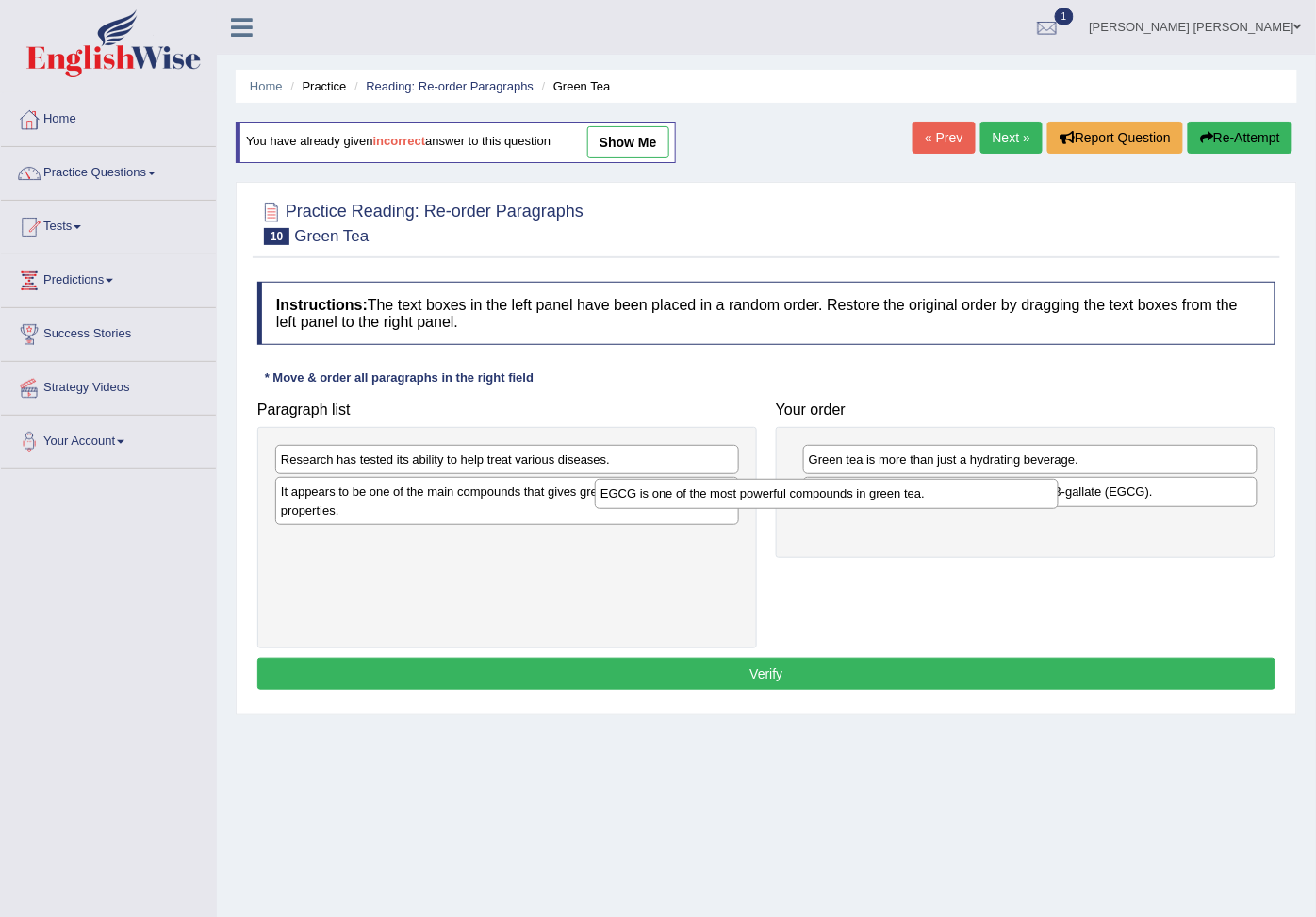
drag, startPoint x: 477, startPoint y: 557, endPoint x: 906, endPoint y: 502, distance: 432.5
click at [906, 502] on div "EGCG is one of the most powerful compounds in green tea." at bounding box center [826, 494] width 463 height 31
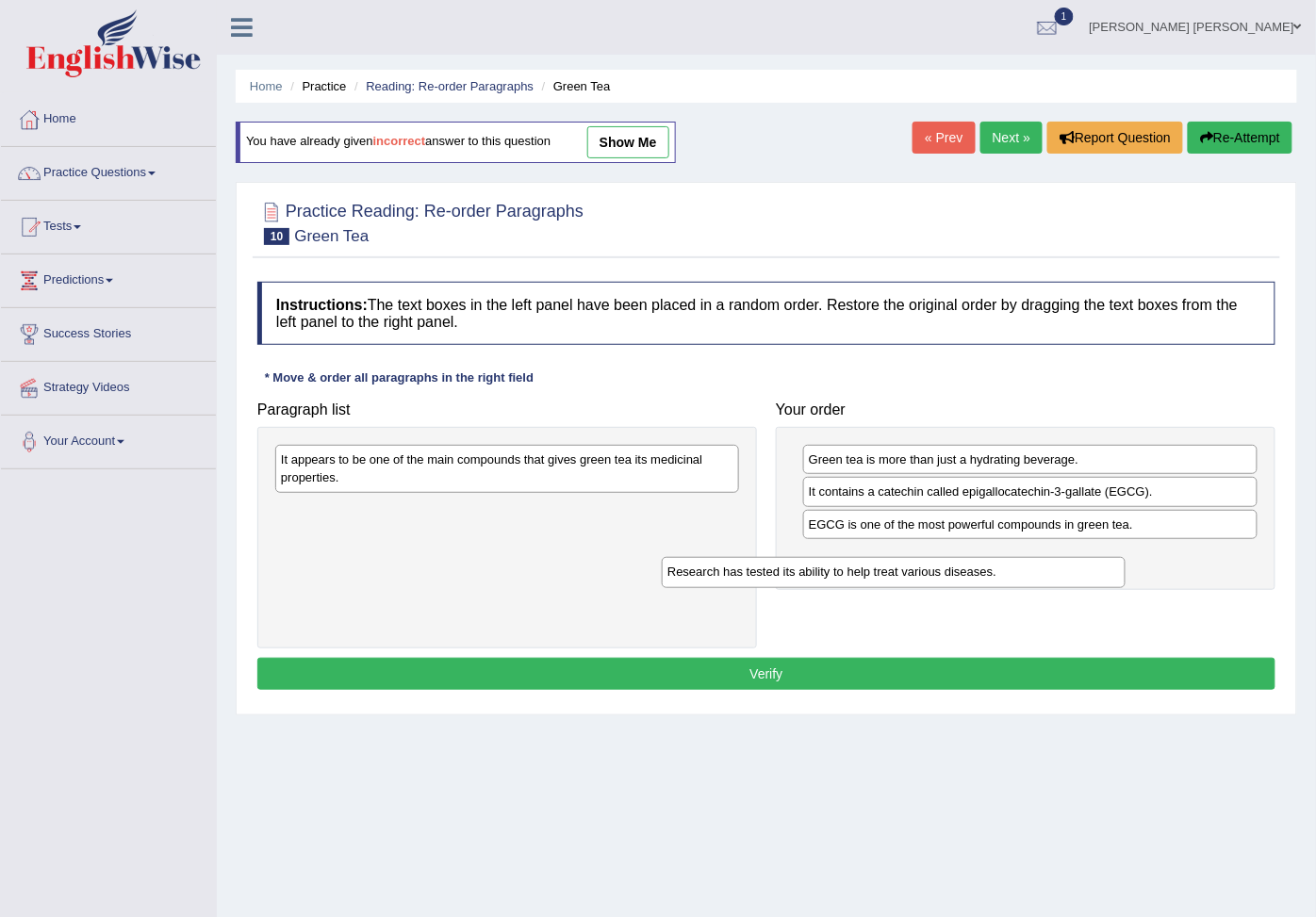
drag, startPoint x: 647, startPoint y: 463, endPoint x: 1037, endPoint y: 569, distance: 404.1
click at [1037, 569] on div "Research has tested its ability to help treat various diseases." at bounding box center [893, 572] width 463 height 31
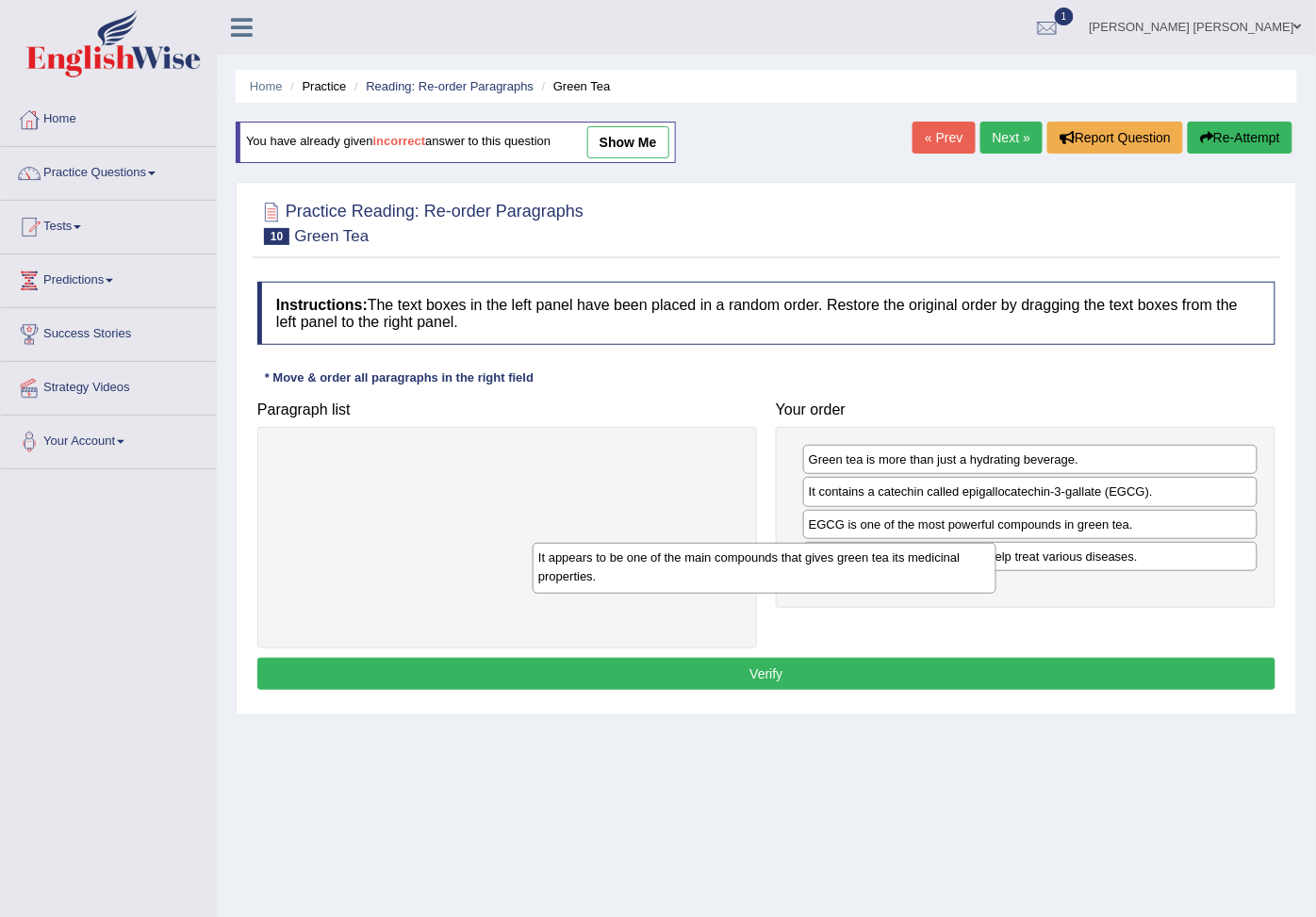
drag, startPoint x: 658, startPoint y: 481, endPoint x: 1011, endPoint y: 598, distance: 371.9
click at [972, 589] on div "It appears to be one of the main compounds that gives green tea its medicinal p…" at bounding box center [764, 567] width 463 height 49
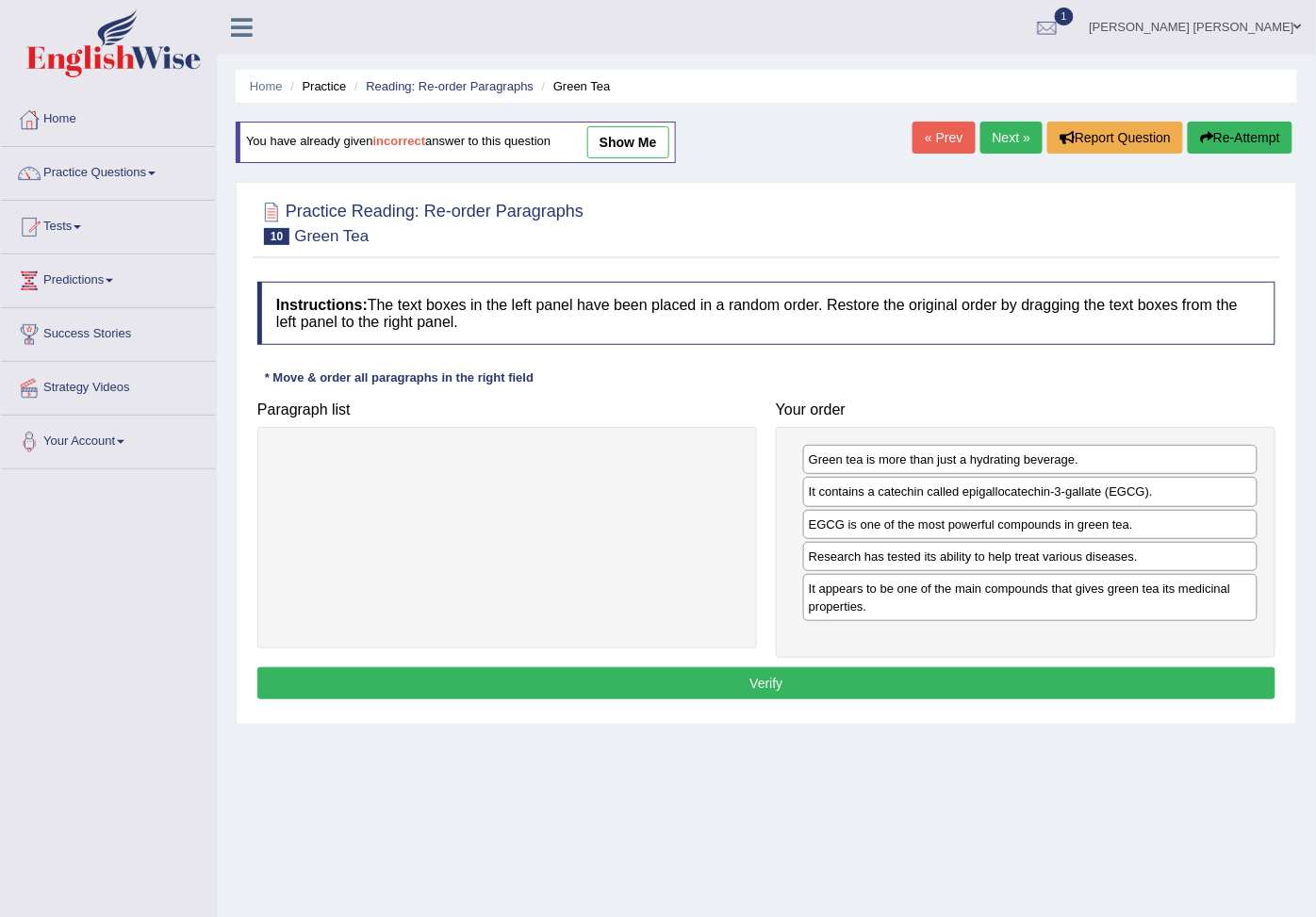
click at [898, 675] on div "Instructions: The text boxes in the left panel have been placed in a random ord…" at bounding box center [765, 493] width 1027 height 441
click at [898, 691] on button "Verify" at bounding box center [766, 683] width 1018 height 32
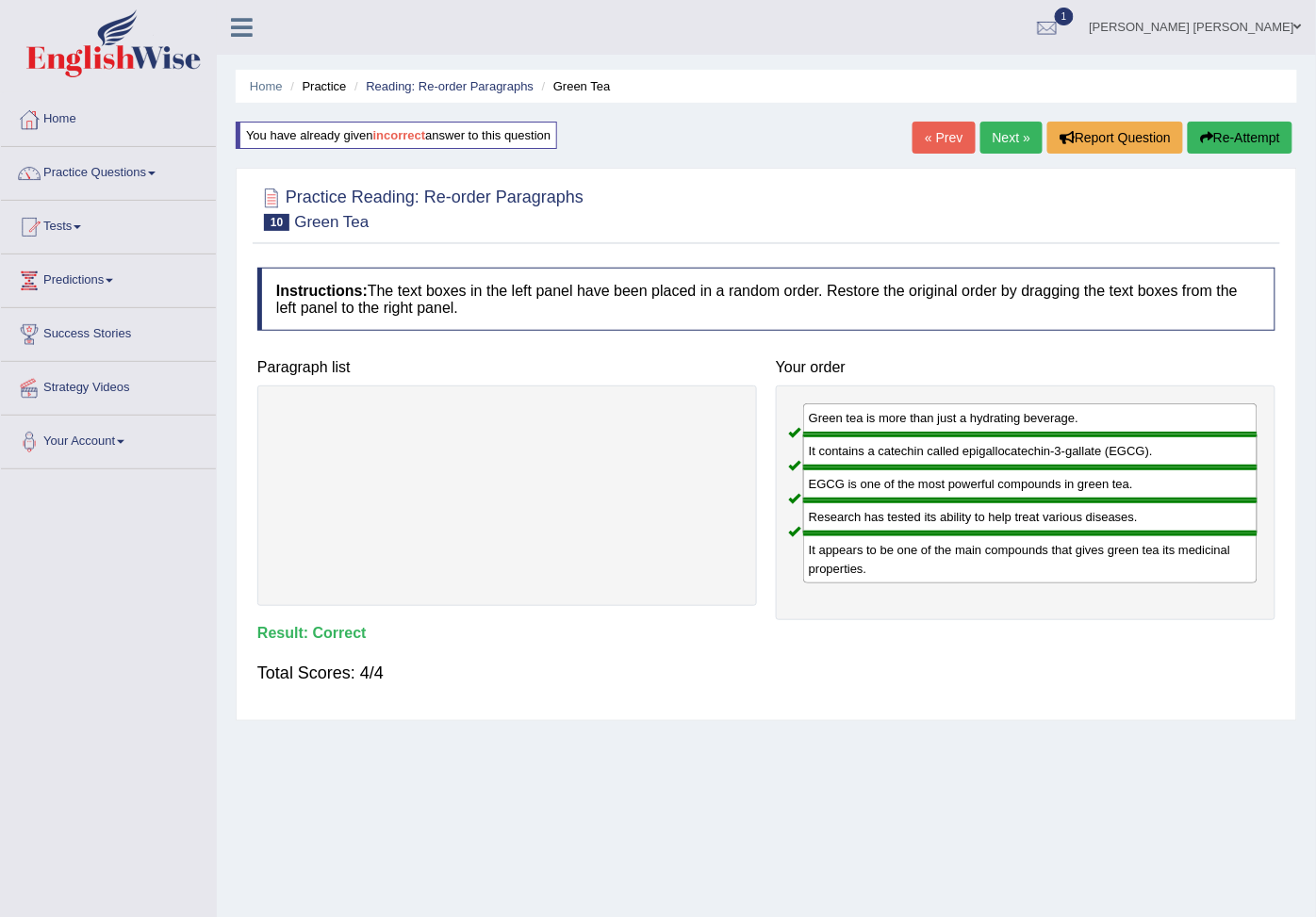
click at [1001, 143] on link "Next »" at bounding box center [1011, 138] width 62 height 32
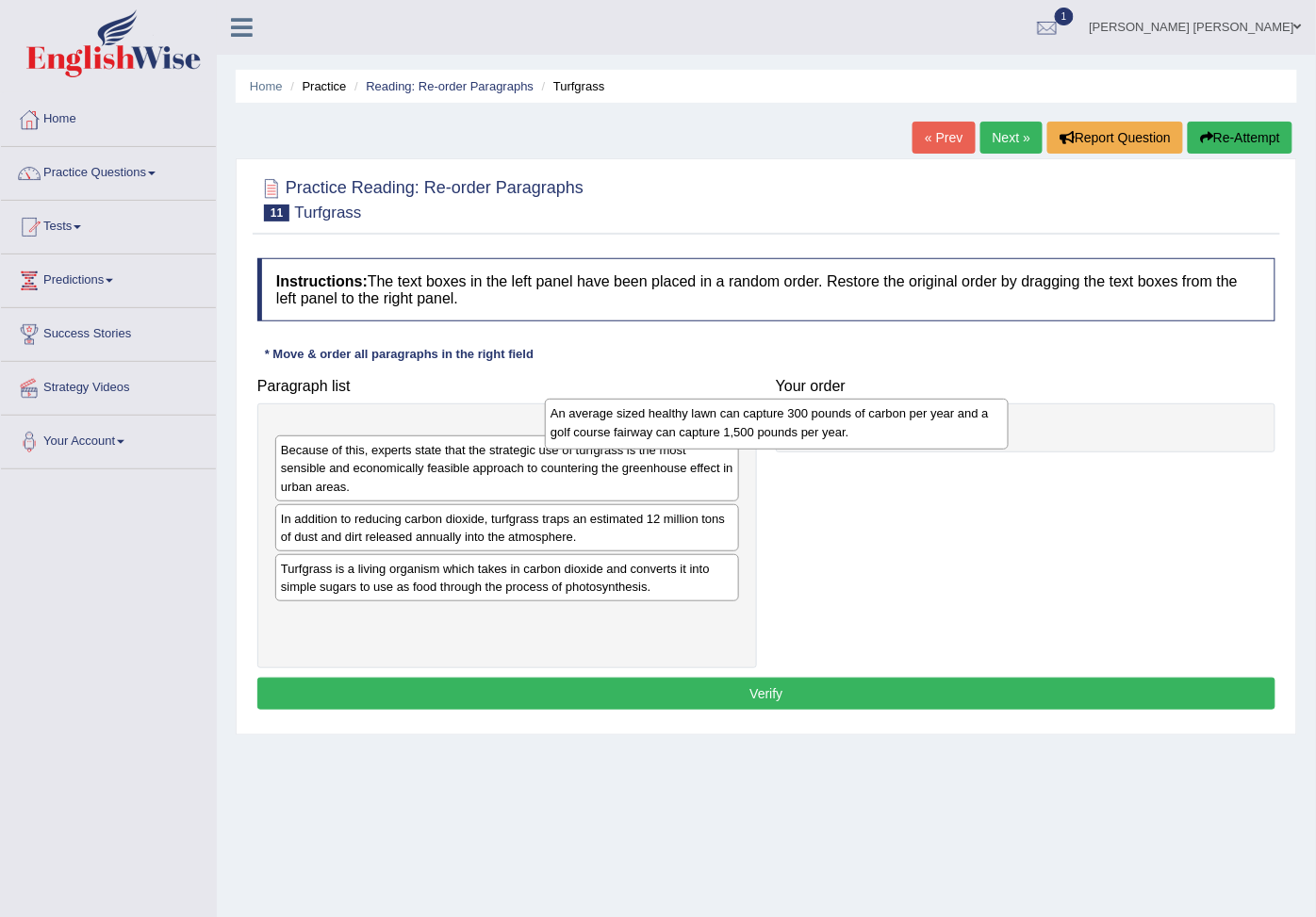
drag, startPoint x: 396, startPoint y: 447, endPoint x: 667, endPoint y: 425, distance: 271.9
click at [666, 425] on div "An average sized healthy lawn can capture 300 pounds of carbon per year and a g…" at bounding box center [776, 423] width 463 height 49
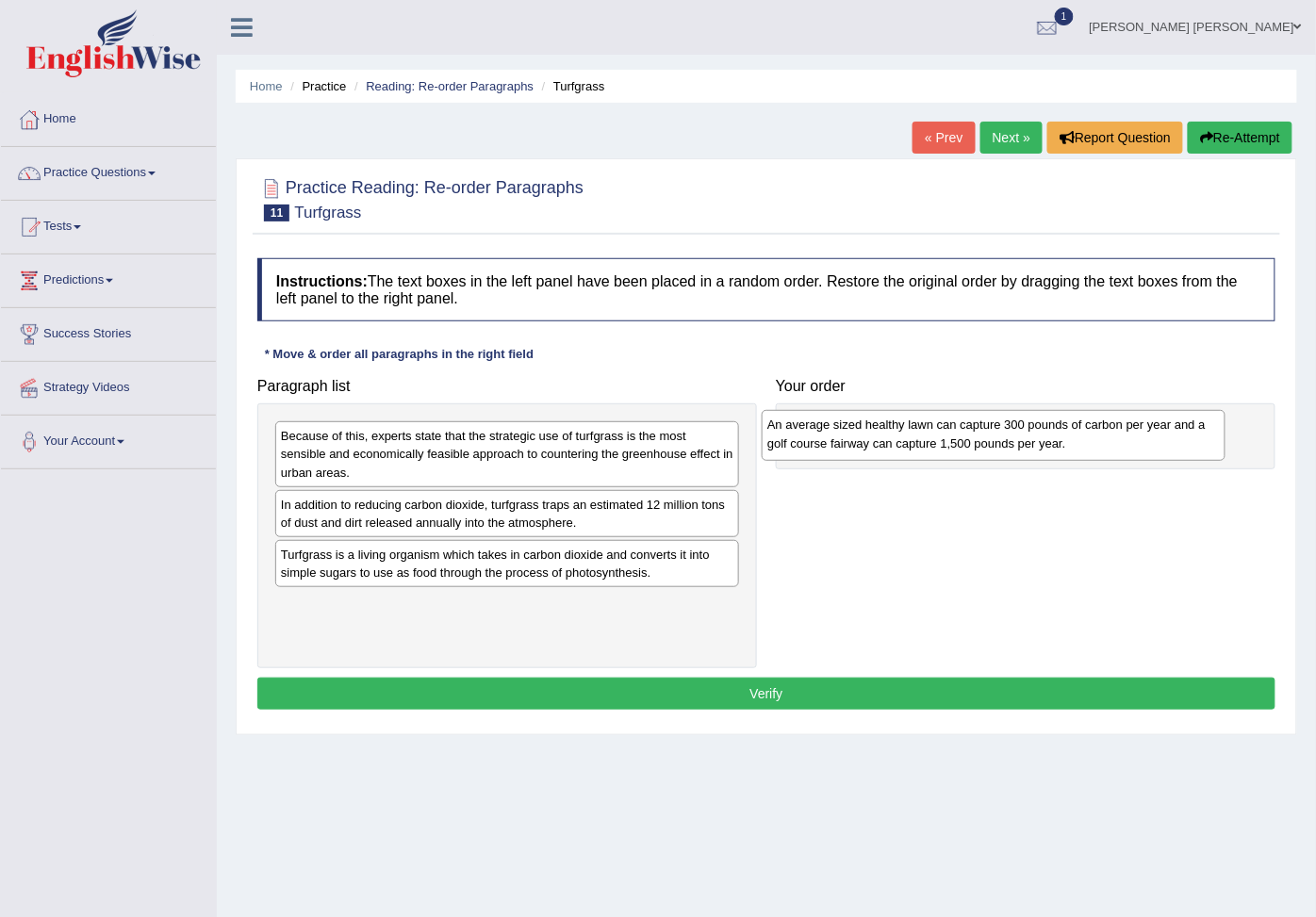
drag, startPoint x: 453, startPoint y: 446, endPoint x: 944, endPoint y: 431, distance: 491.2
click at [942, 434] on div "An average sized healthy lawn can capture 300 pounds of carbon per year and a g…" at bounding box center [992, 435] width 463 height 49
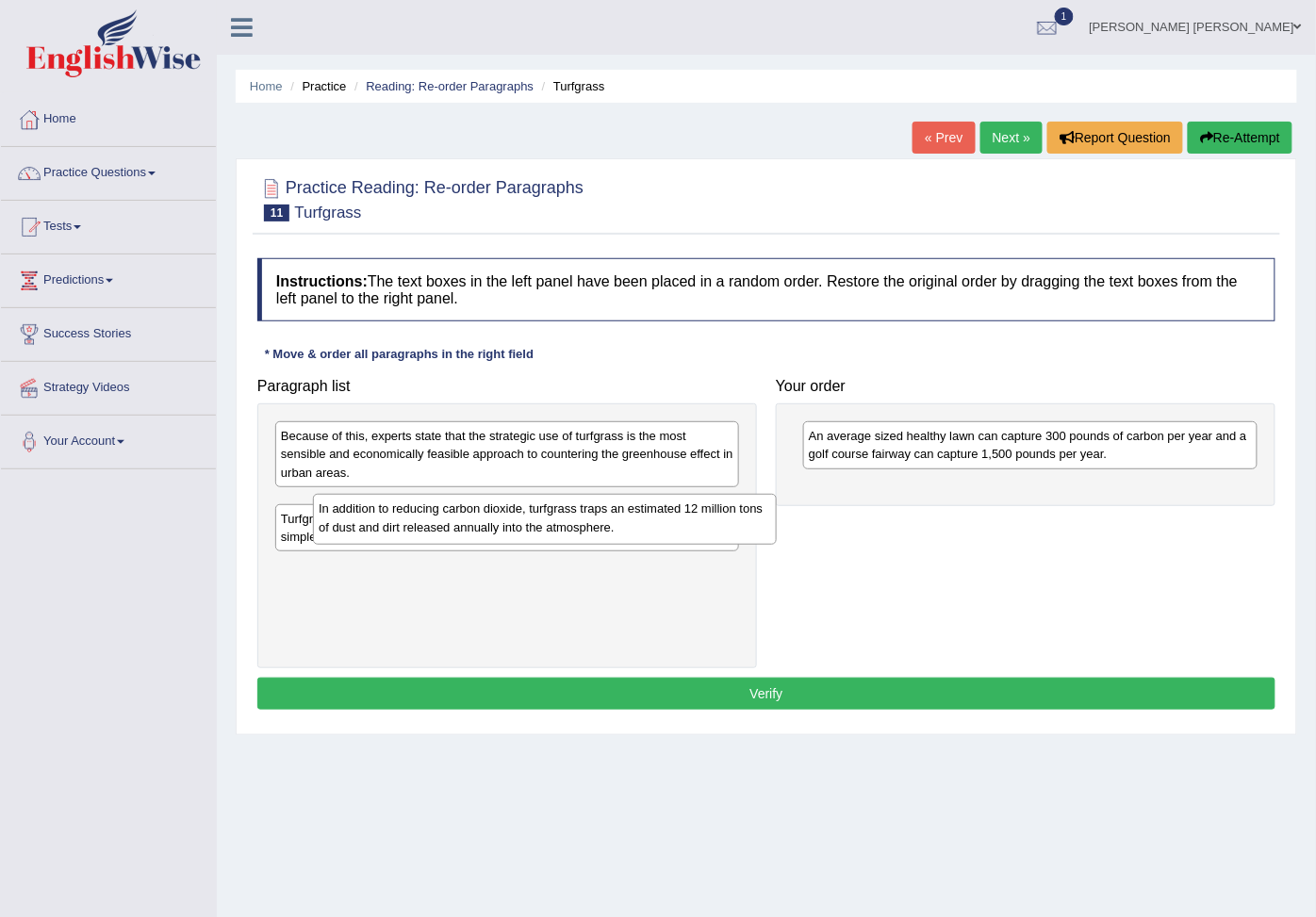
drag, startPoint x: 664, startPoint y: 525, endPoint x: 1021, endPoint y: 535, distance: 357.1
click at [776, 535] on div "In addition to reducing carbon dioxide, turfgrass traps an estimated 12 million…" at bounding box center [544, 518] width 463 height 49
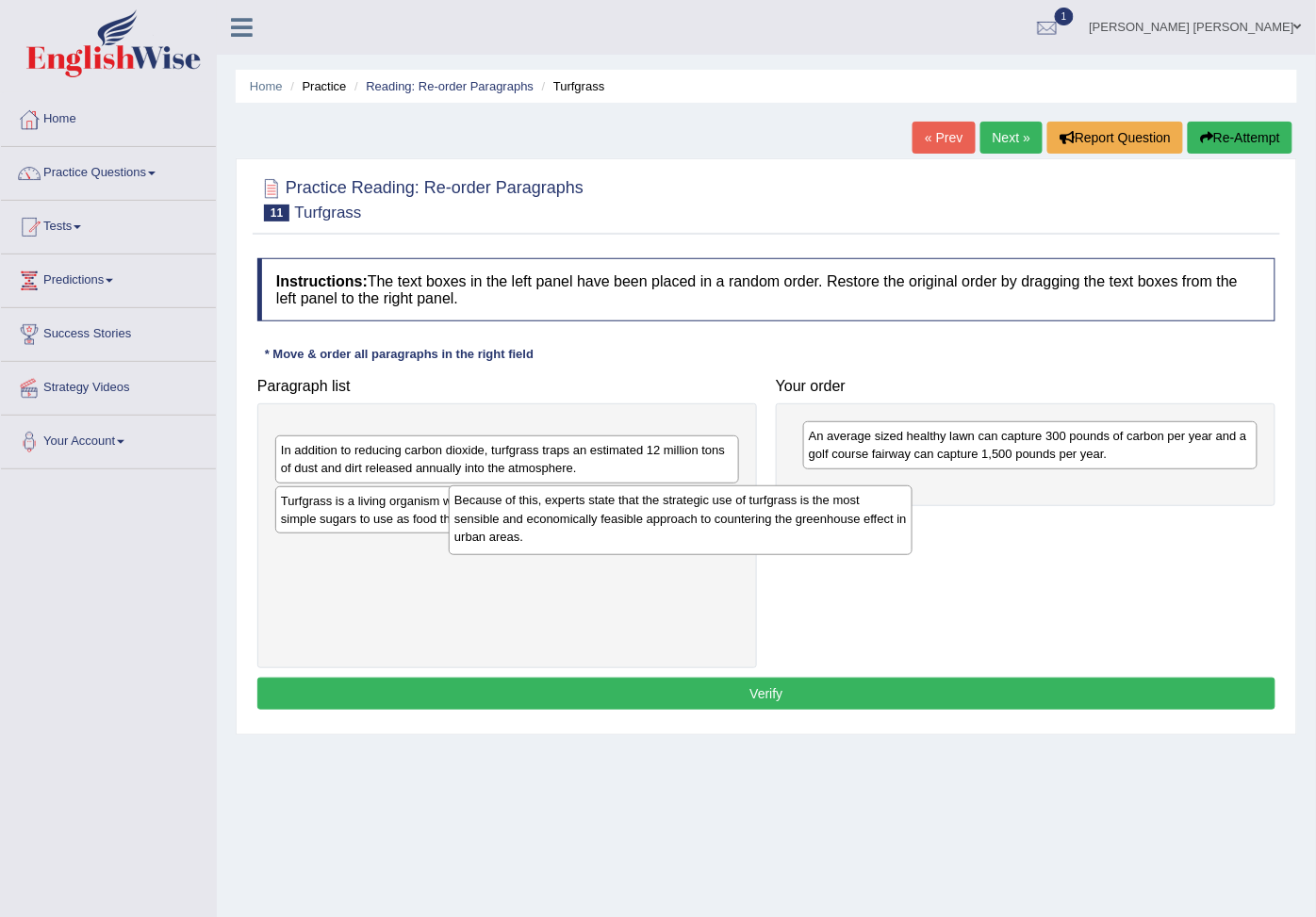
drag, startPoint x: 521, startPoint y: 450, endPoint x: 976, endPoint y: 536, distance: 463.1
click at [913, 537] on div "Because of this, experts state that the strategic use of turfgrass is the most …" at bounding box center [679, 519] width 463 height 69
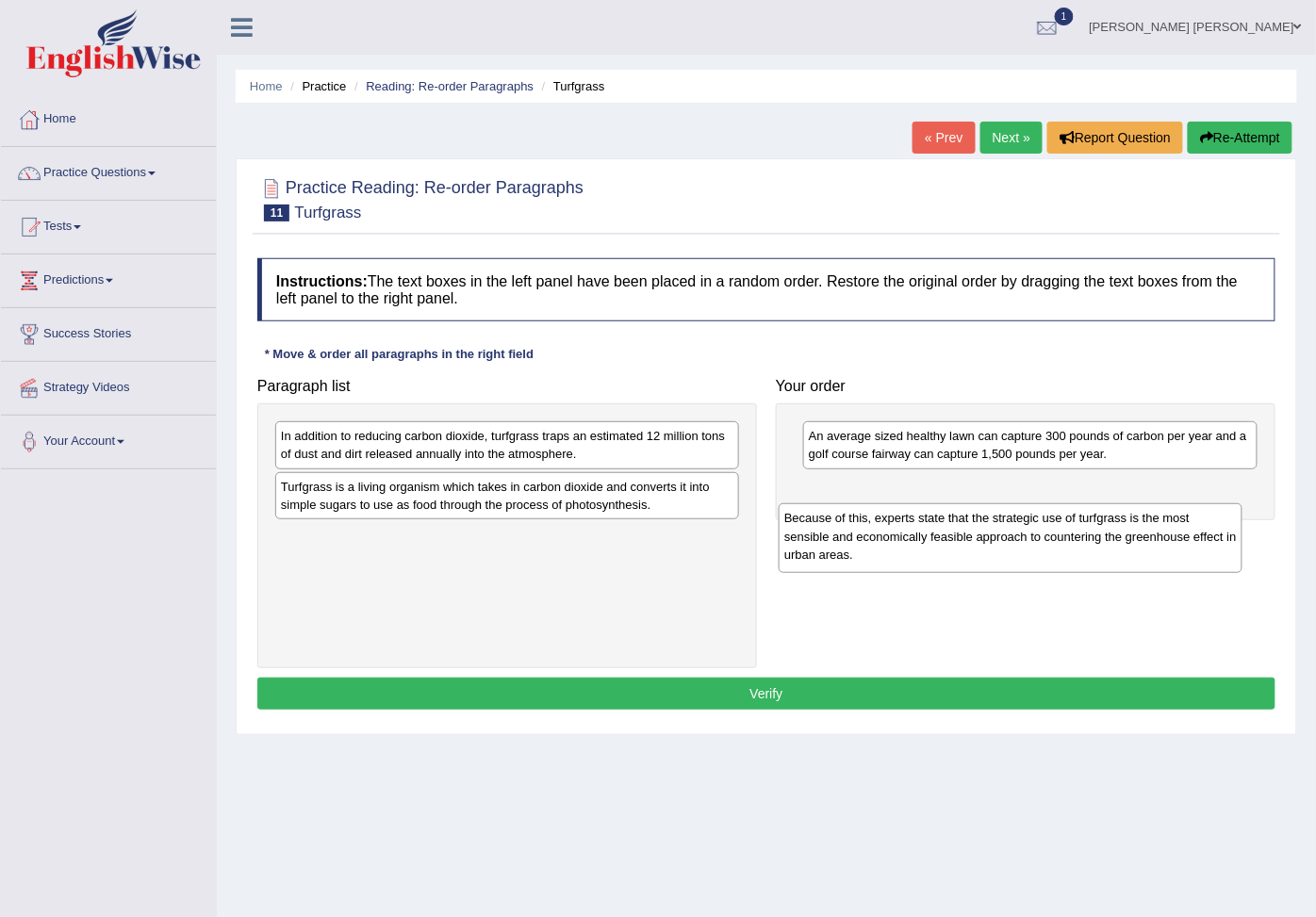
drag, startPoint x: 540, startPoint y: 456, endPoint x: 1043, endPoint y: 537, distance: 509.5
click at [1043, 537] on div "Because of this, experts state that the strategic use of turfgrass is the most …" at bounding box center [1010, 537] width 463 height 69
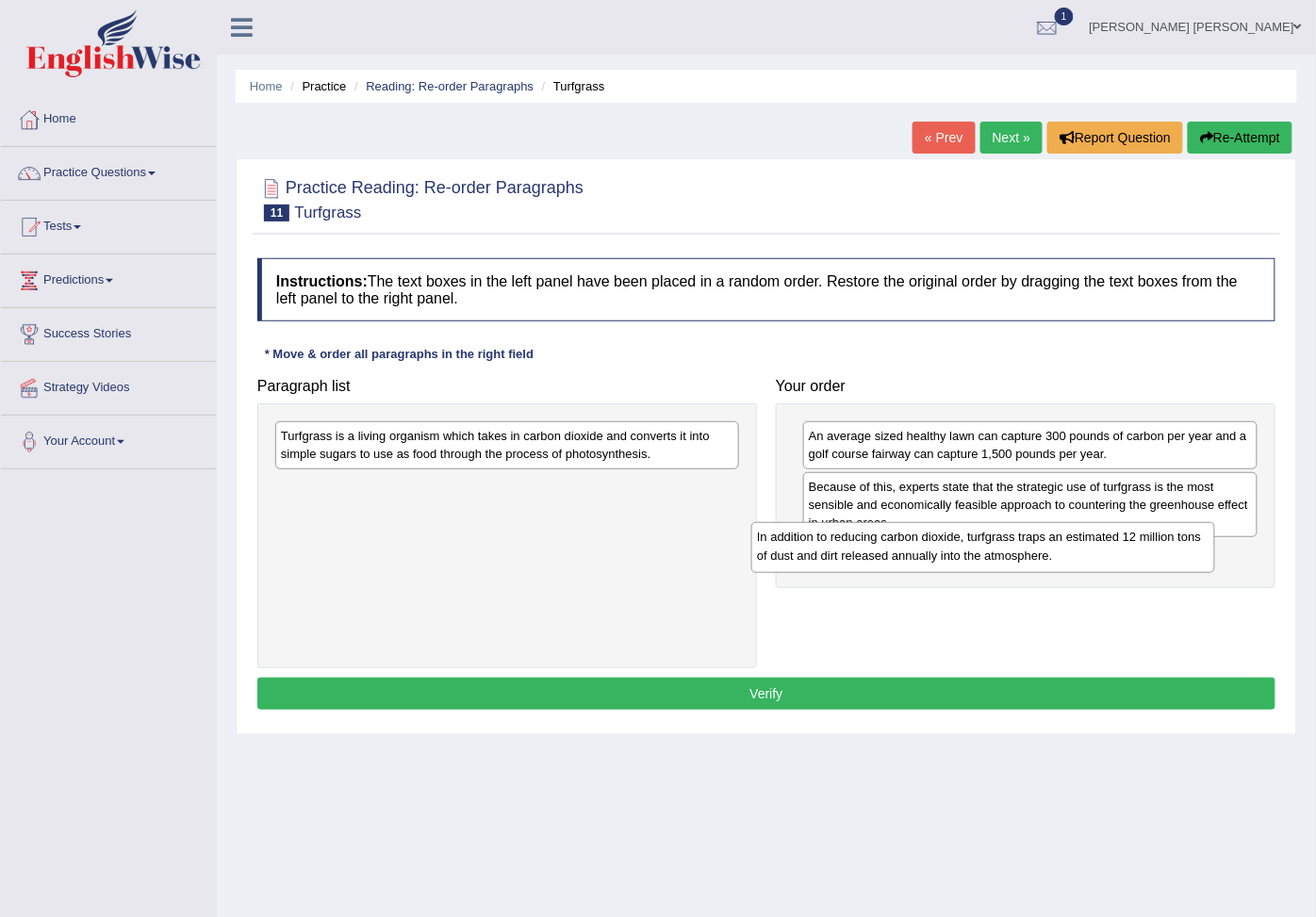
drag, startPoint x: 566, startPoint y: 443, endPoint x: 1049, endPoint y: 540, distance: 492.6
click at [1049, 540] on div "In addition to reducing carbon dioxide, turfgrass traps an estimated 12 million…" at bounding box center [982, 547] width 463 height 49
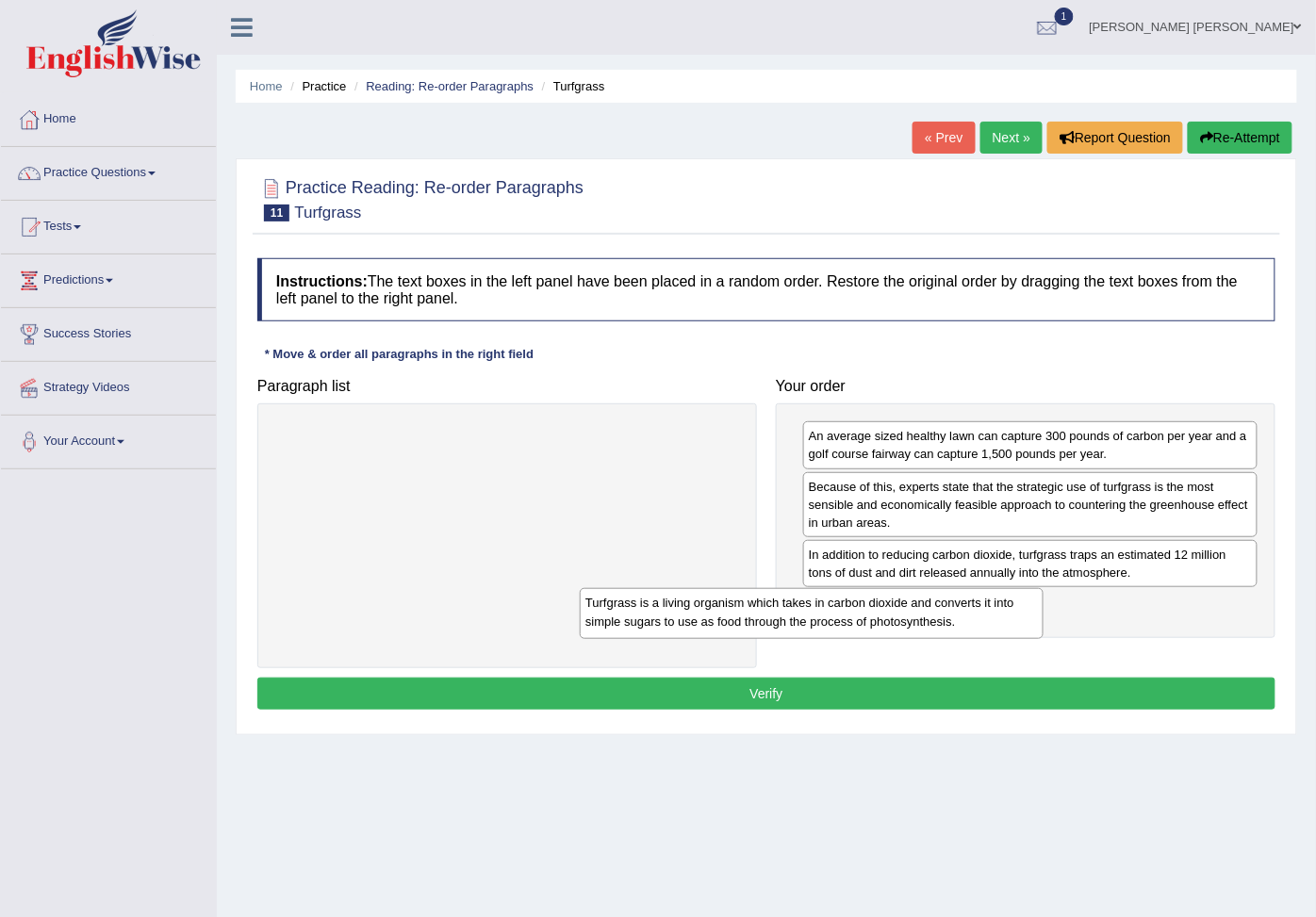
drag, startPoint x: 783, startPoint y: 537, endPoint x: 1131, endPoint y: 620, distance: 357.8
click at [1043, 620] on div "Turfgrass is a living organism which takes in carbon dioxide and converts it in…" at bounding box center [811, 613] width 463 height 49
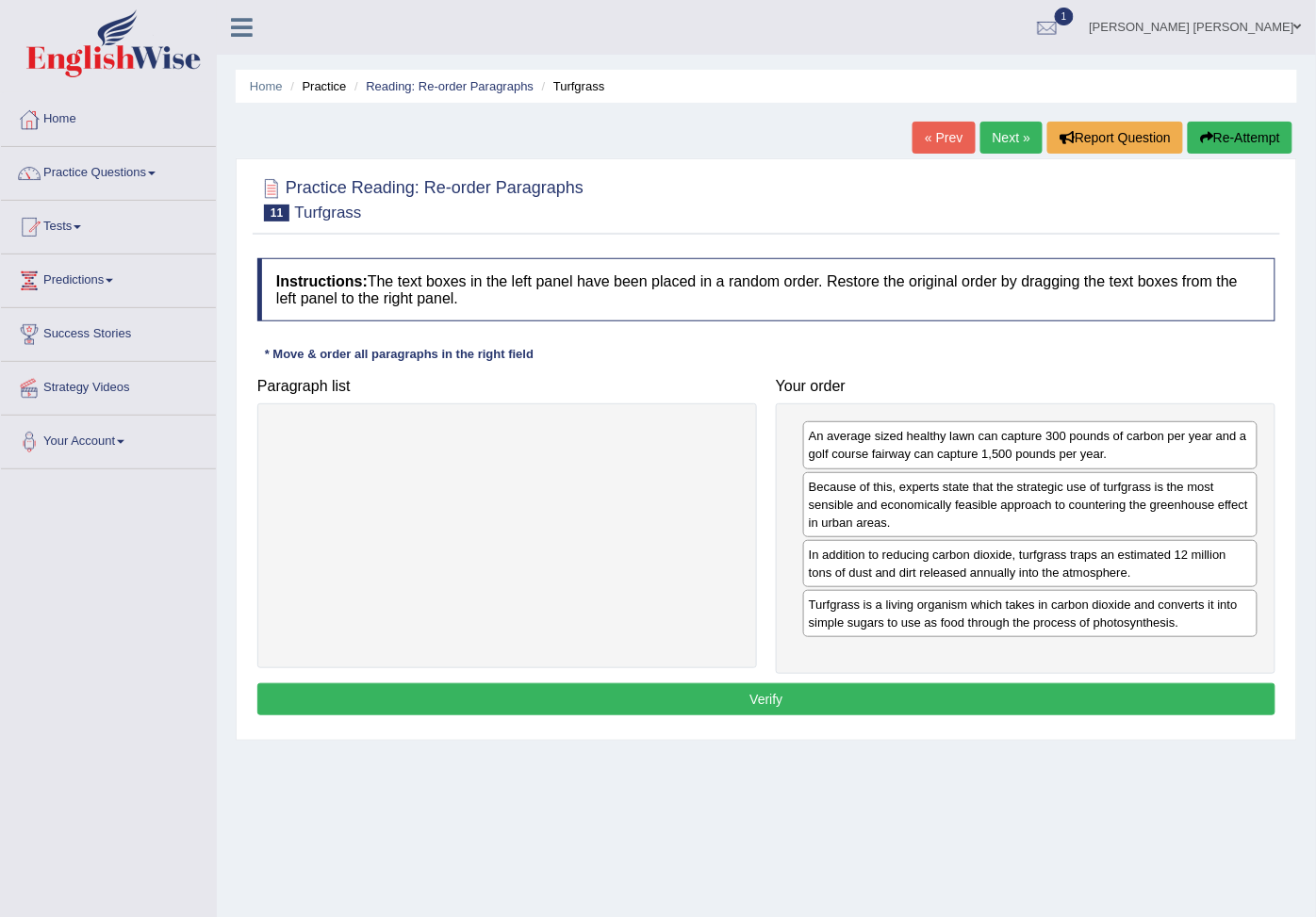
click at [1041, 715] on button "Verify" at bounding box center [766, 699] width 1018 height 32
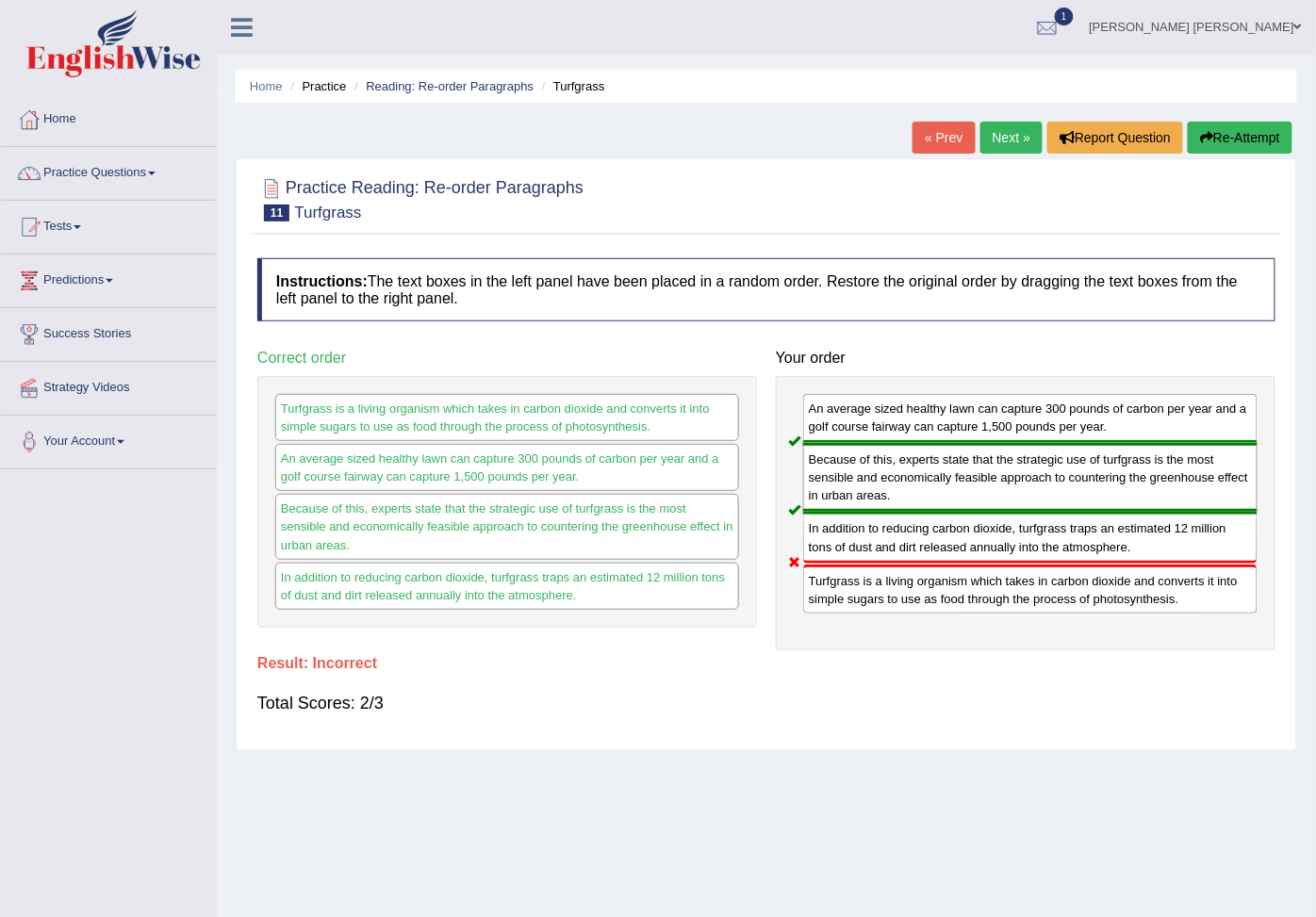
click at [1201, 145] on icon "button" at bounding box center [1207, 138] width 13 height 13
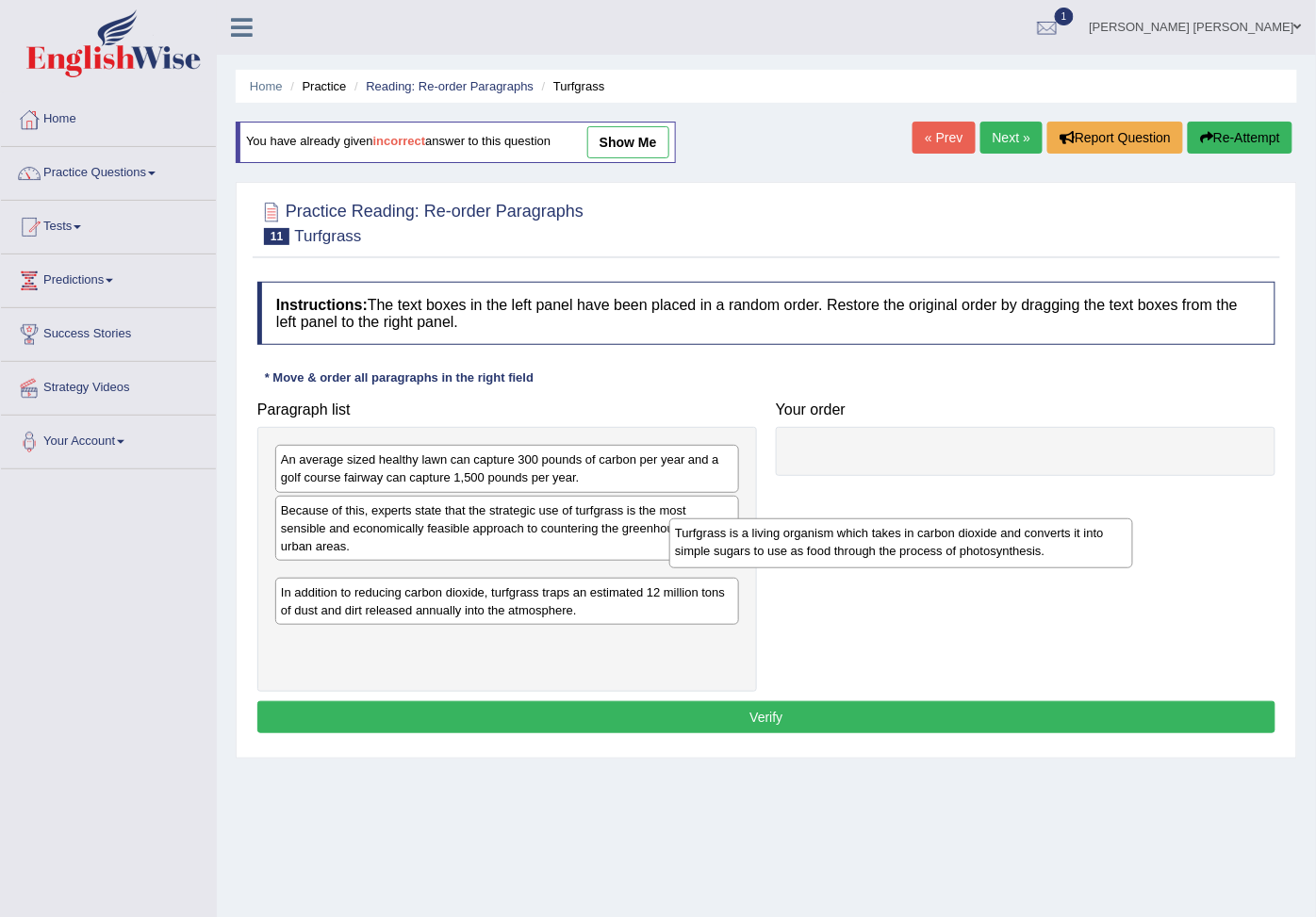
drag, startPoint x: 343, startPoint y: 661, endPoint x: 839, endPoint y: 487, distance: 525.6
click at [838, 518] on div "Turfgrass is a living organism which takes in carbon dioxide and converts it in…" at bounding box center [900, 543] width 463 height 49
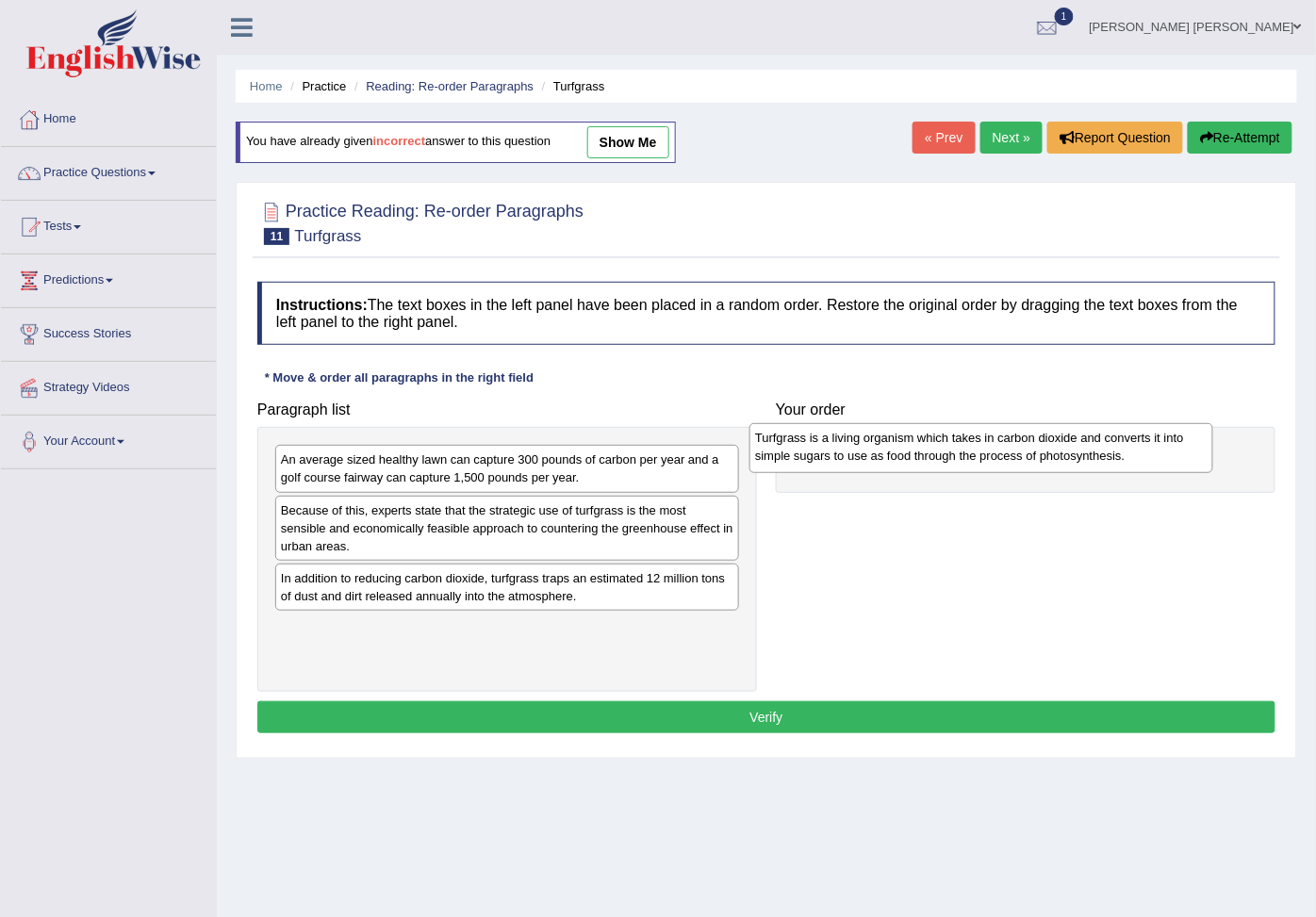
drag, startPoint x: 384, startPoint y: 615, endPoint x: 858, endPoint y: 466, distance: 496.9
click at [858, 466] on div "Turfgrass is a living organism which takes in carbon dioxide and converts it in…" at bounding box center [980, 448] width 463 height 49
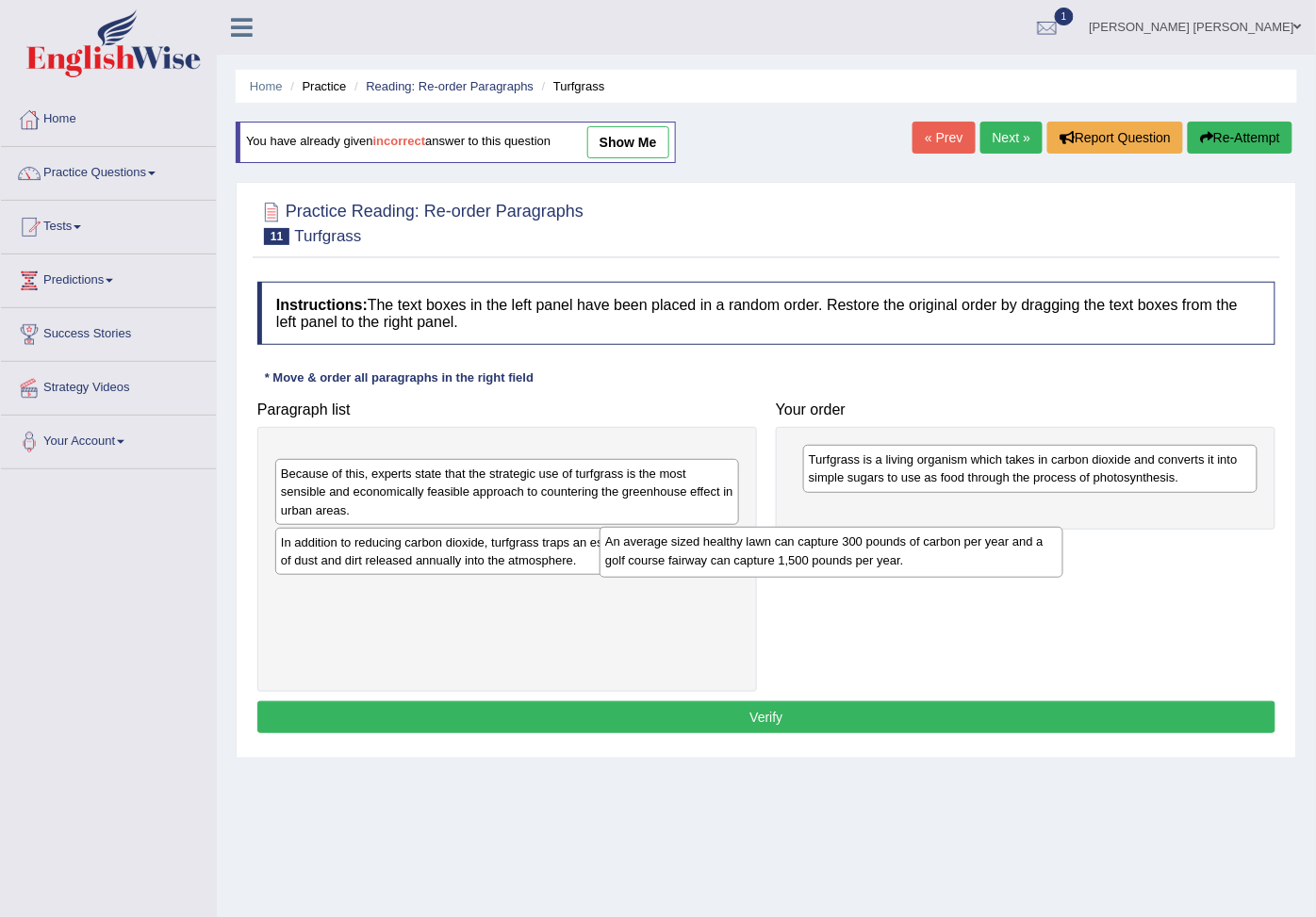
drag, startPoint x: 556, startPoint y: 476, endPoint x: 880, endPoint y: 557, distance: 334.0
click at [880, 557] on div "An average sized healthy lawn can capture 300 pounds of carbon per year and a g…" at bounding box center [831, 552] width 463 height 49
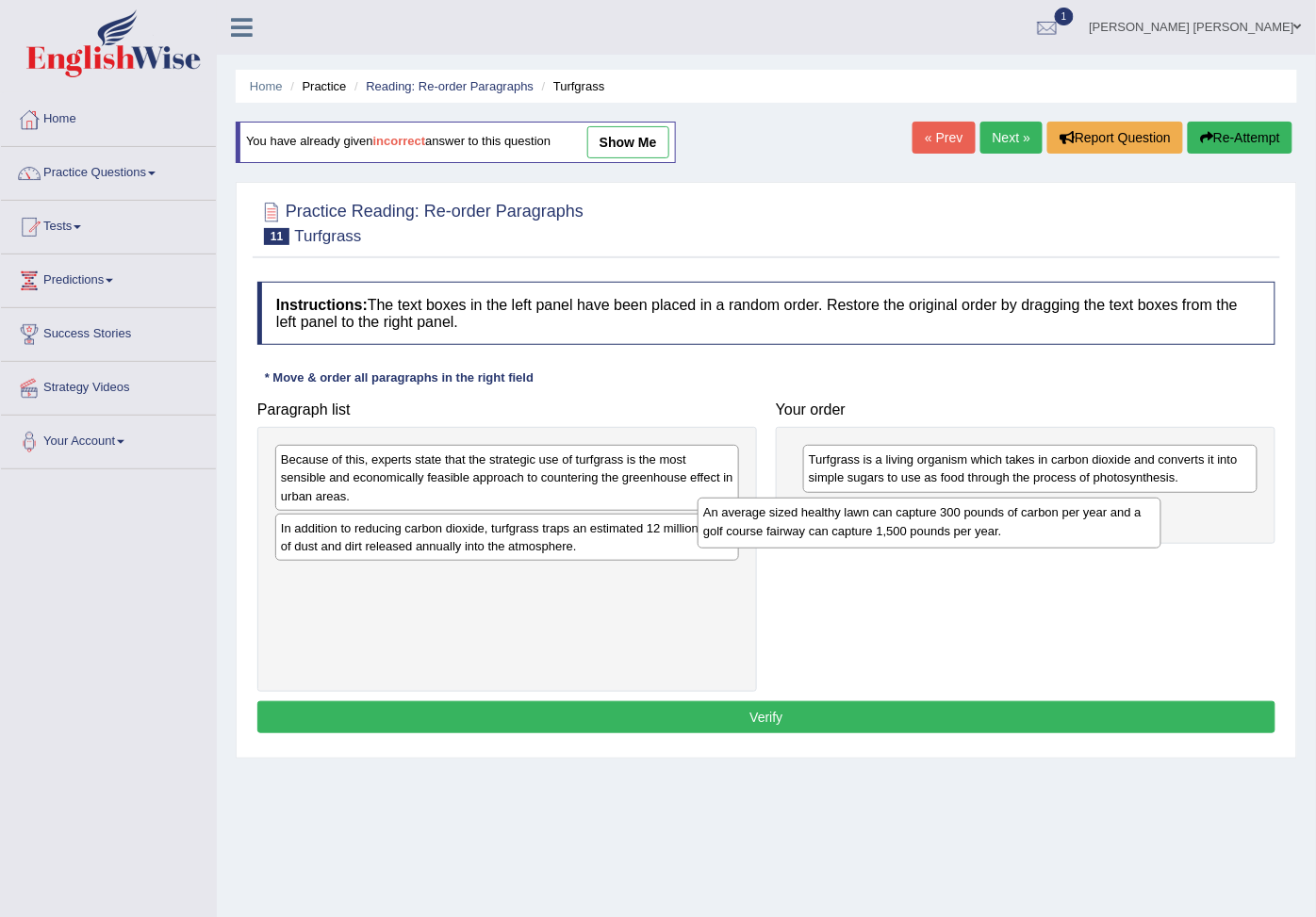
drag, startPoint x: 655, startPoint y: 478, endPoint x: 1077, endPoint y: 532, distance: 425.4
click at [1077, 532] on div "An average sized healthy lawn can capture 300 pounds of carbon per year and a g…" at bounding box center [929, 522] width 463 height 49
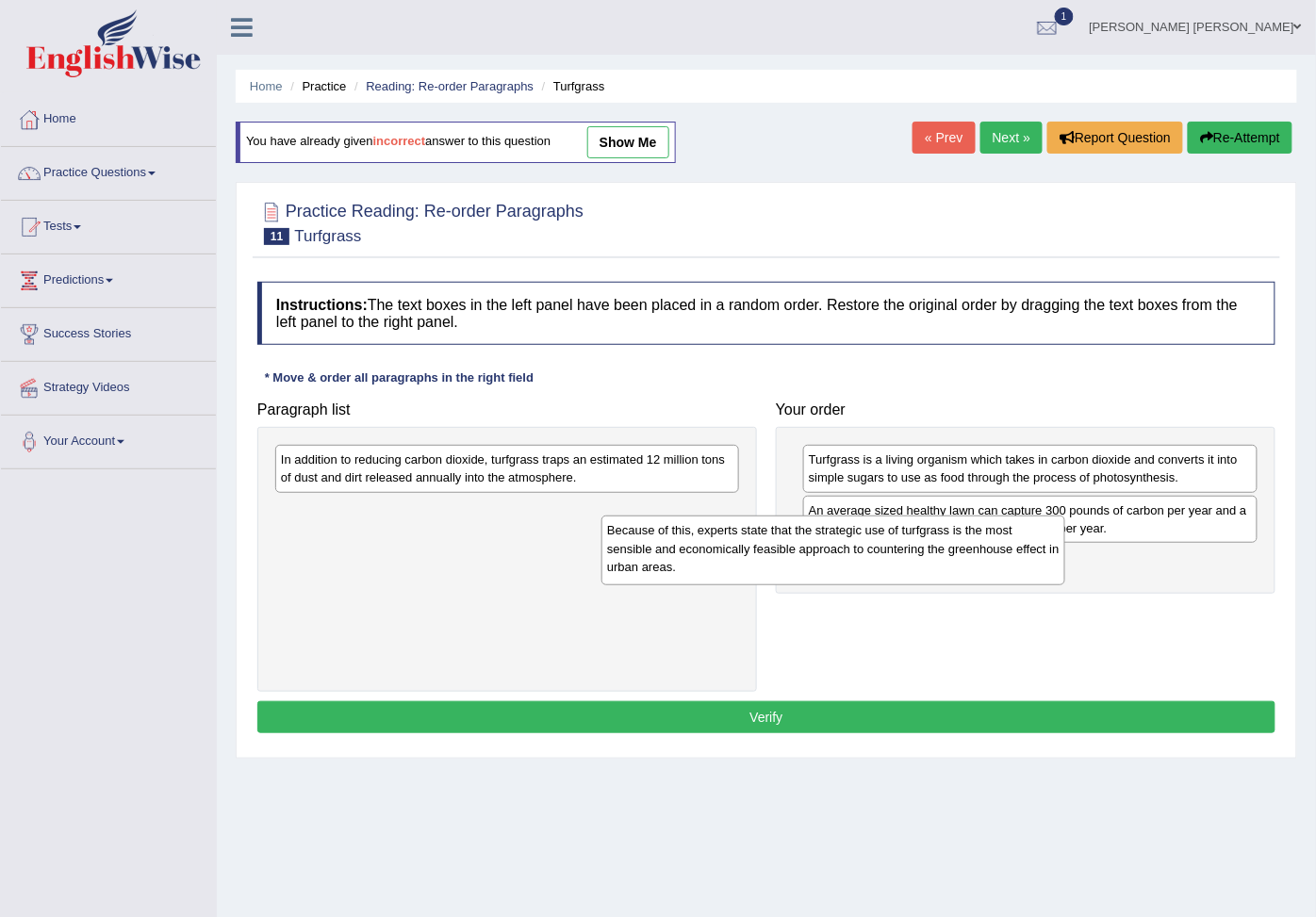
drag, startPoint x: 586, startPoint y: 478, endPoint x: 984, endPoint y: 571, distance: 408.7
click at [984, 571] on div "Because of this, experts state that the strategic use of turfgrass is the most …" at bounding box center [833, 550] width 463 height 69
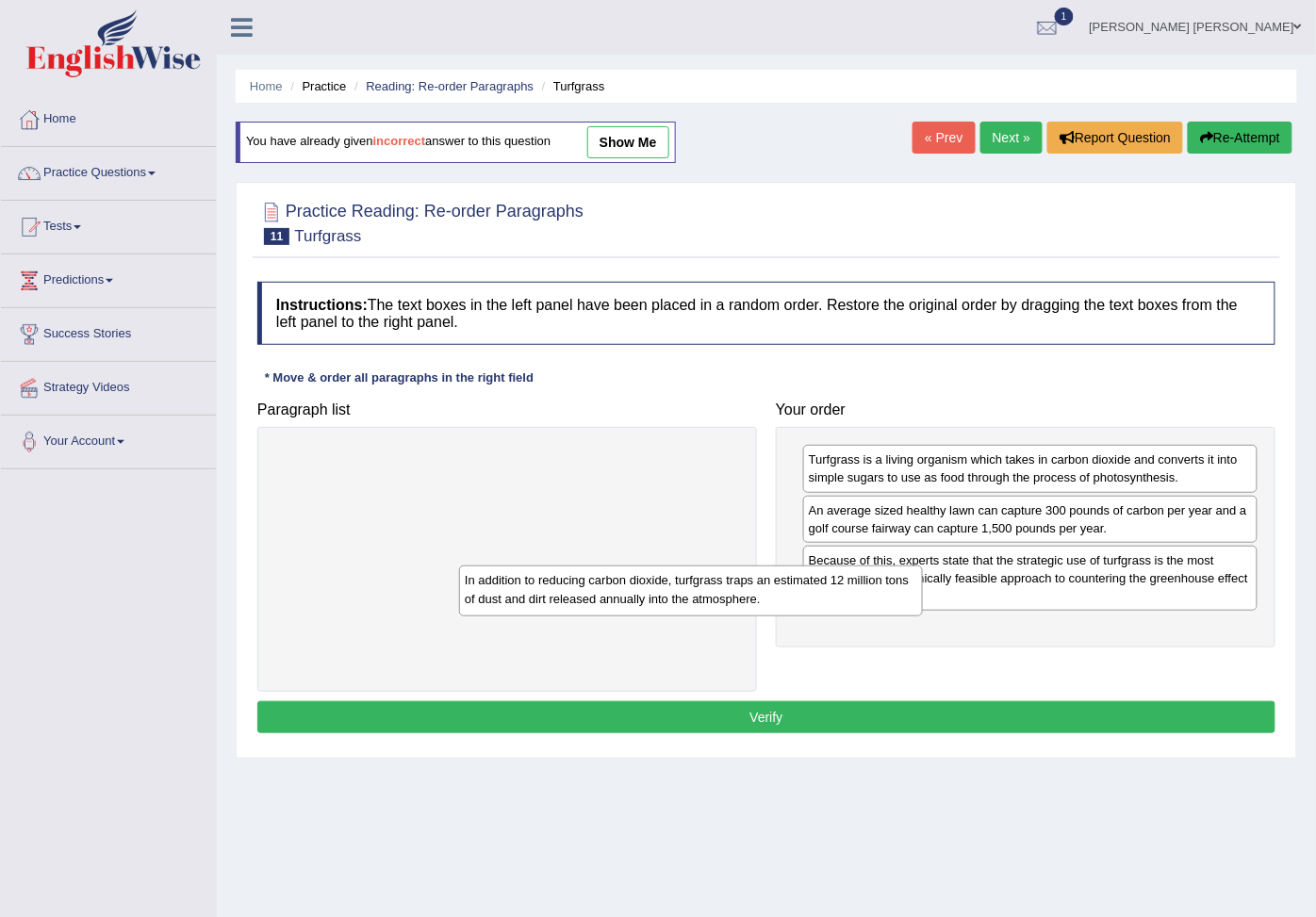
drag, startPoint x: 666, startPoint y: 487, endPoint x: 991, endPoint y: 659, distance: 367.7
click at [923, 615] on div "In addition to reducing carbon dioxide, turfgrass traps an estimated 12 million…" at bounding box center [690, 590] width 463 height 49
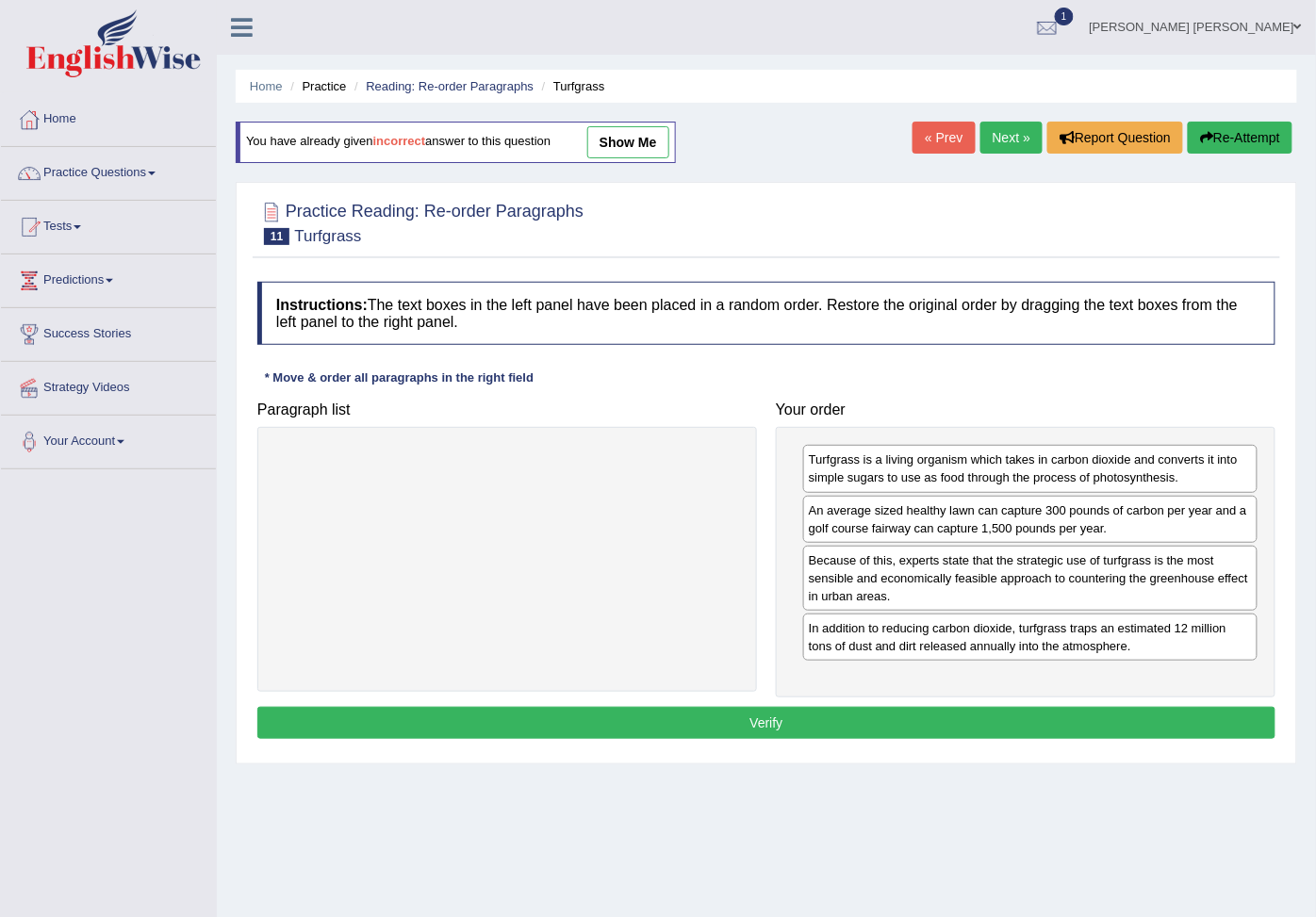
click at [925, 728] on button "Verify" at bounding box center [766, 723] width 1018 height 32
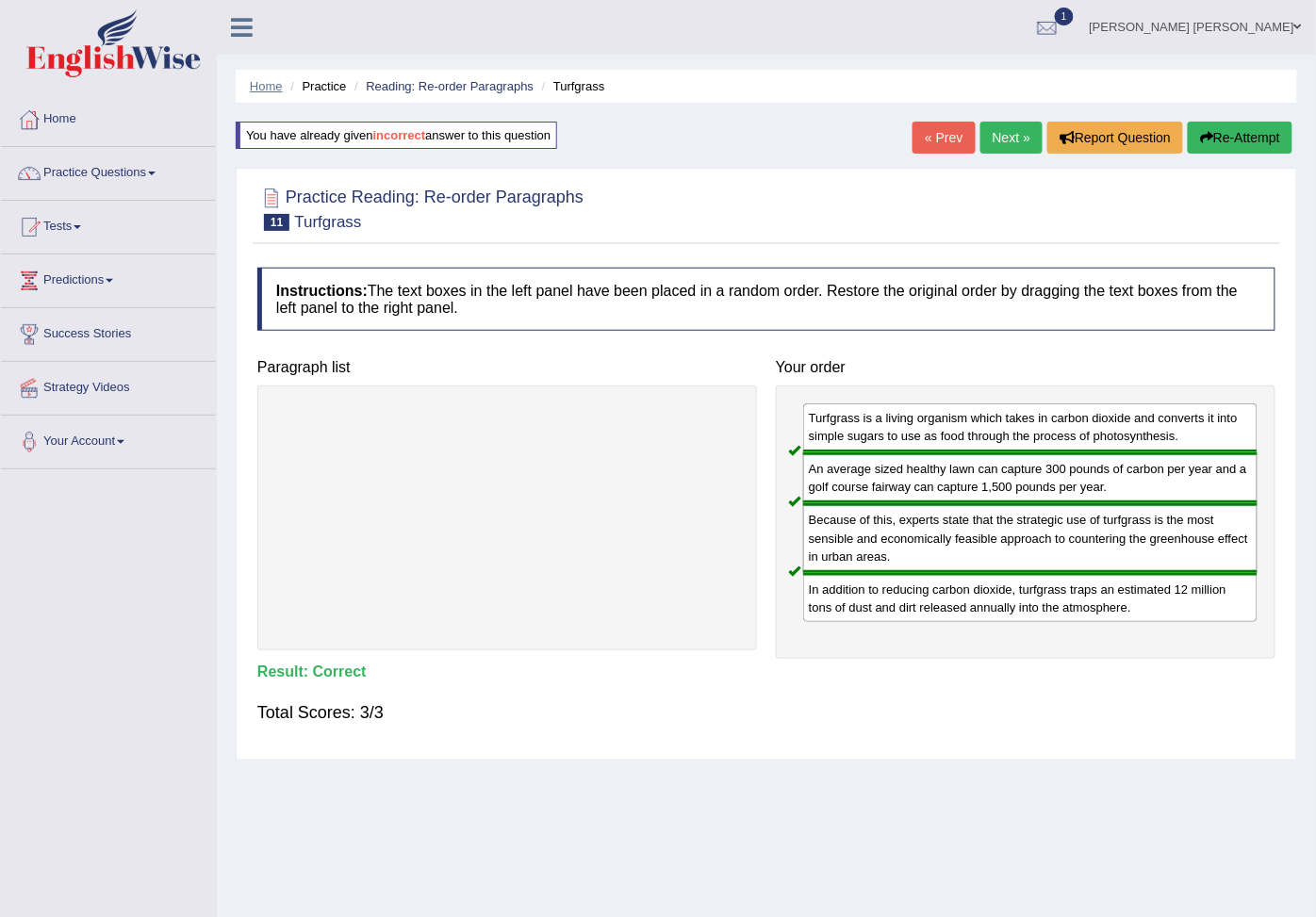
click at [264, 89] on link "Home" at bounding box center [265, 86] width 33 height 14
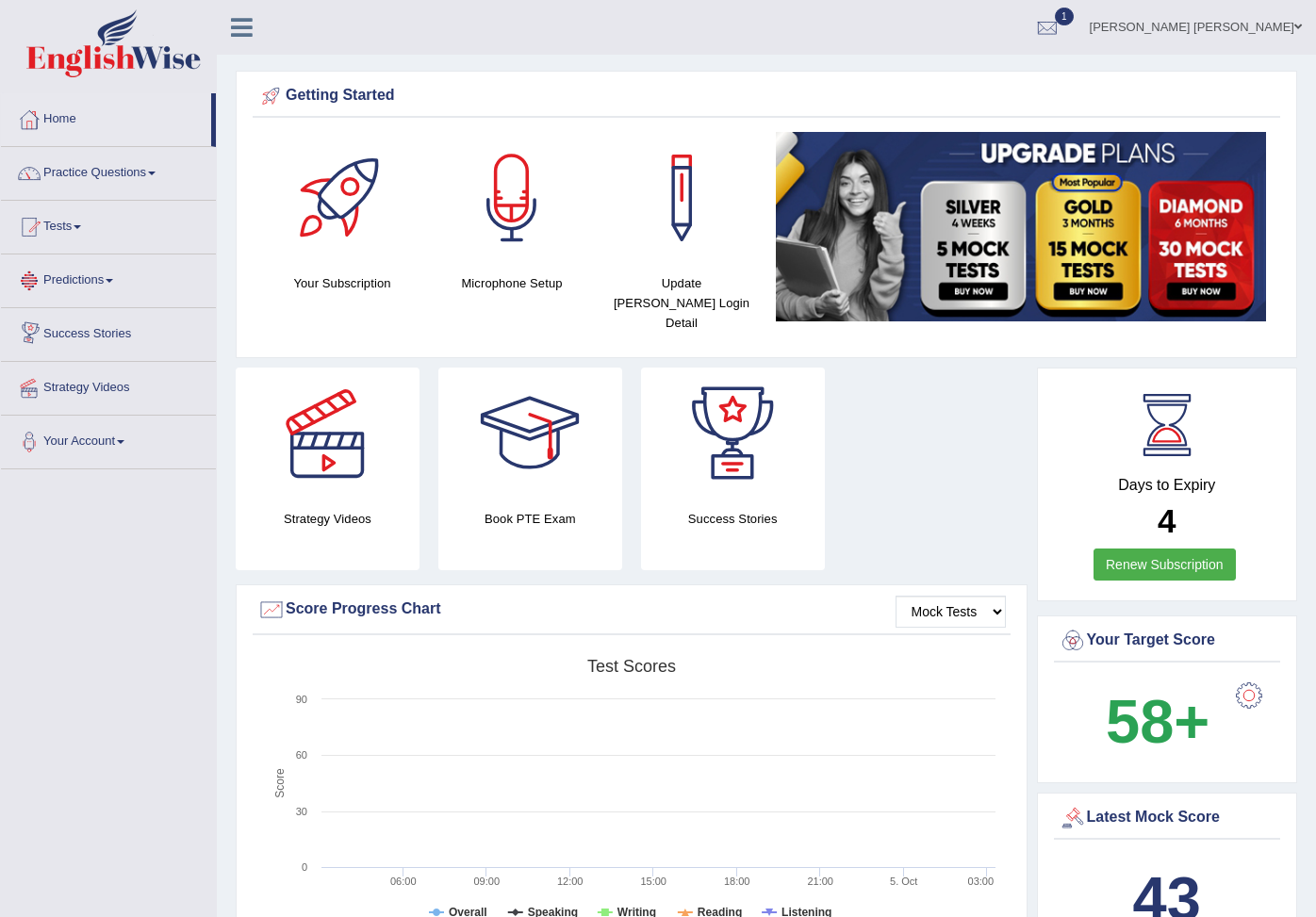
click at [69, 290] on link "Predictions" at bounding box center [108, 278] width 215 height 48
click at [64, 154] on link "Practice Questions" at bounding box center [108, 170] width 215 height 48
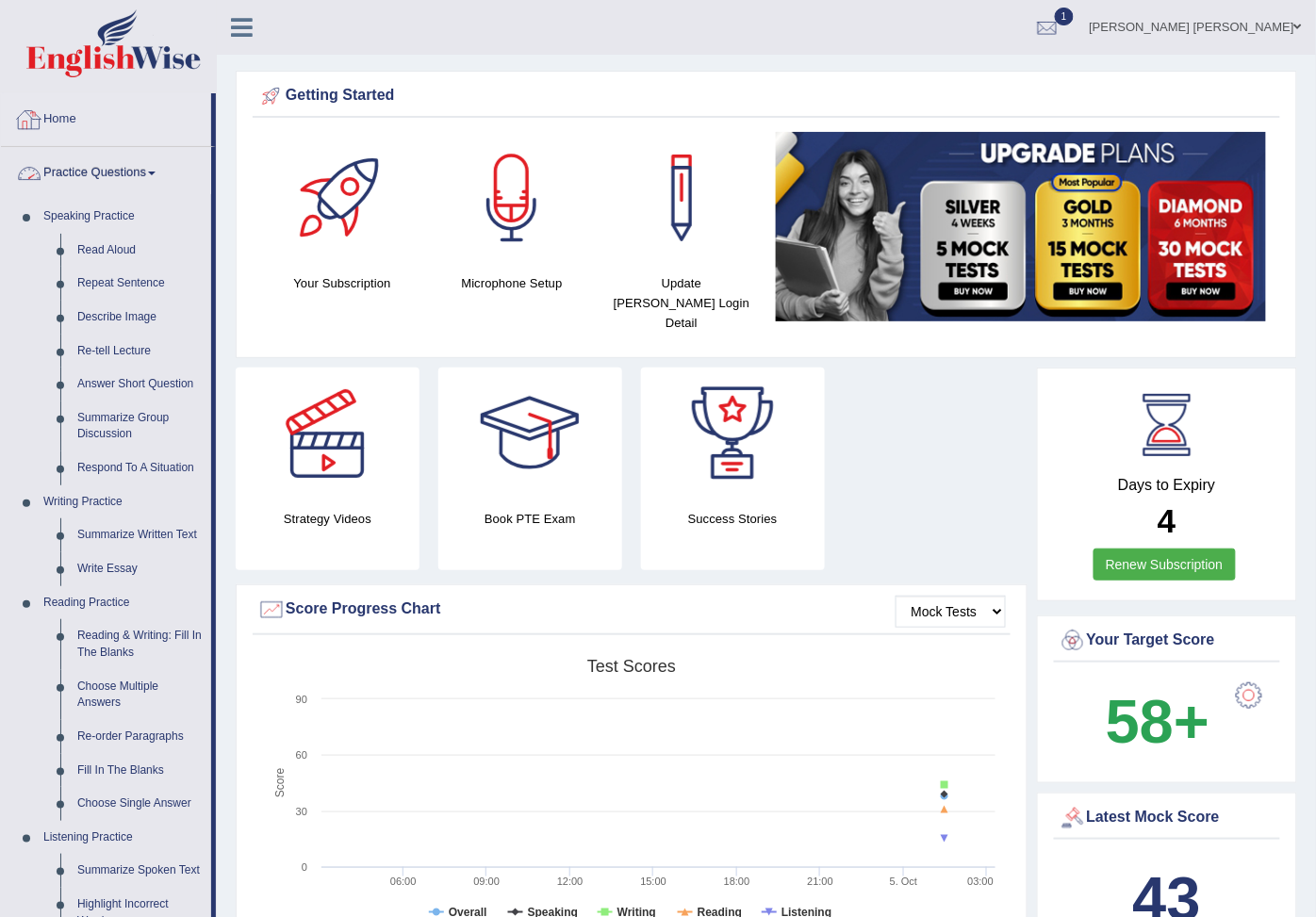
click at [46, 108] on link "Home" at bounding box center [106, 117] width 210 height 48
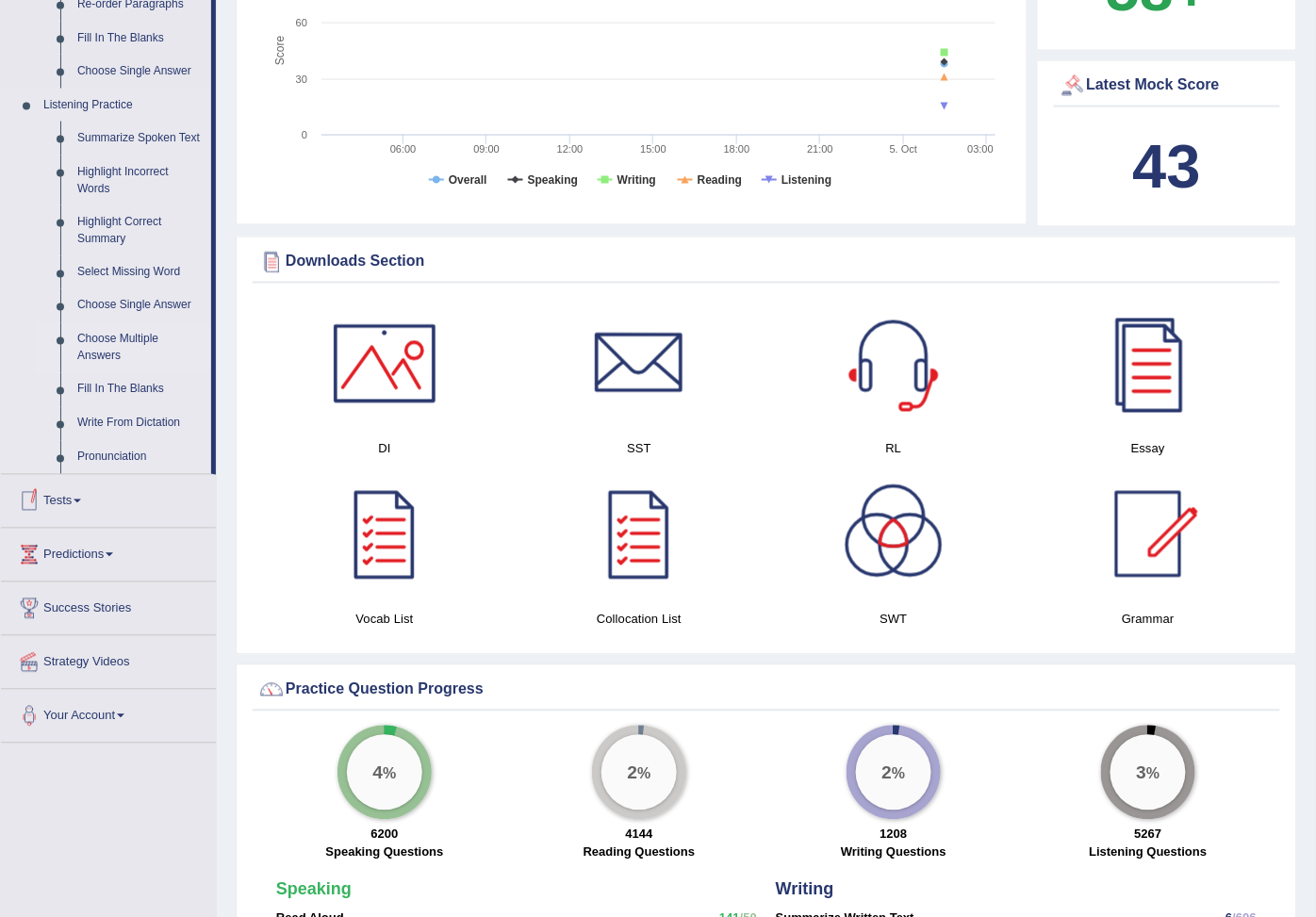
scroll to position [942, 0]
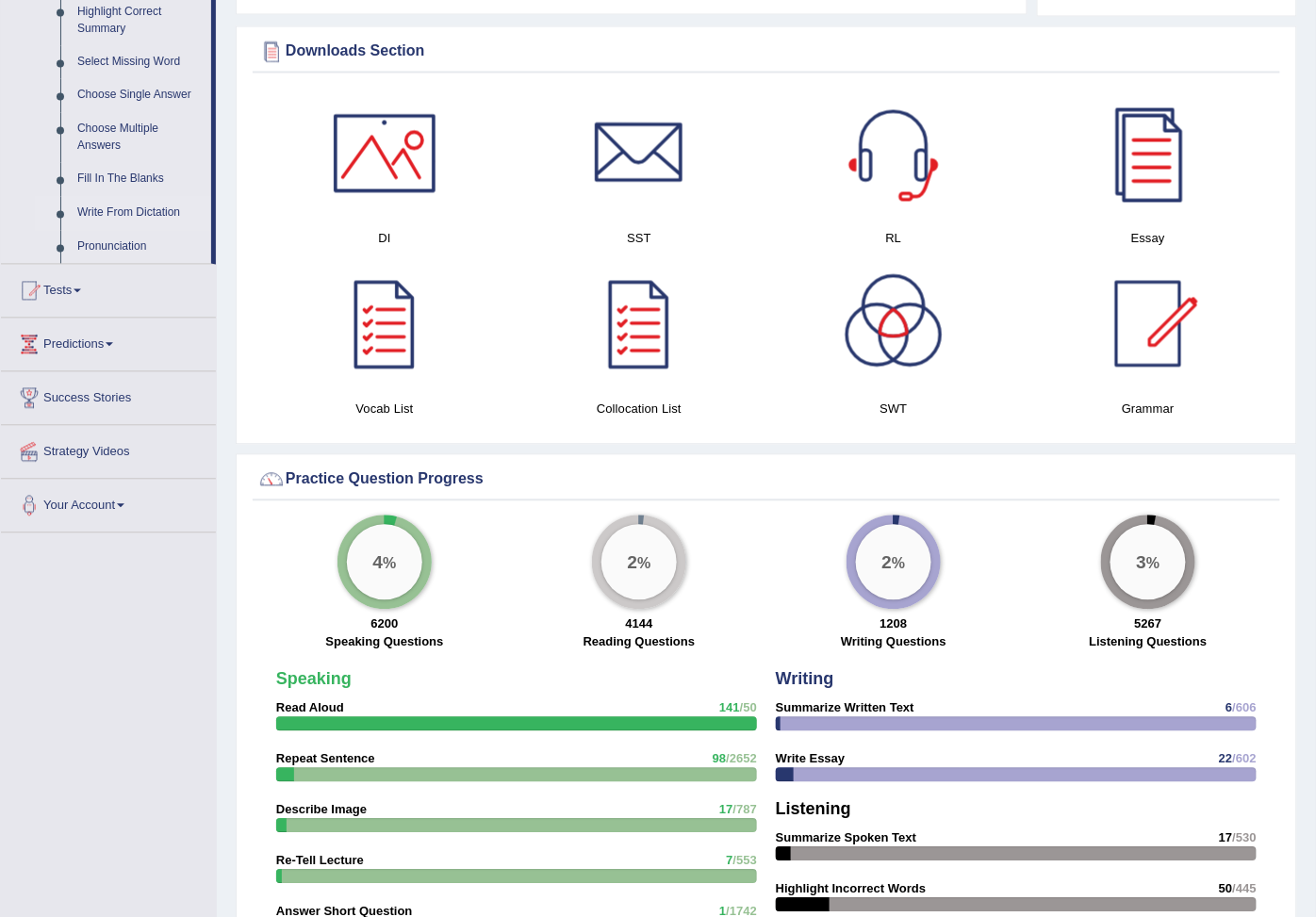
click at [119, 231] on link "Write From Dictation" at bounding box center [140, 214] width 143 height 34
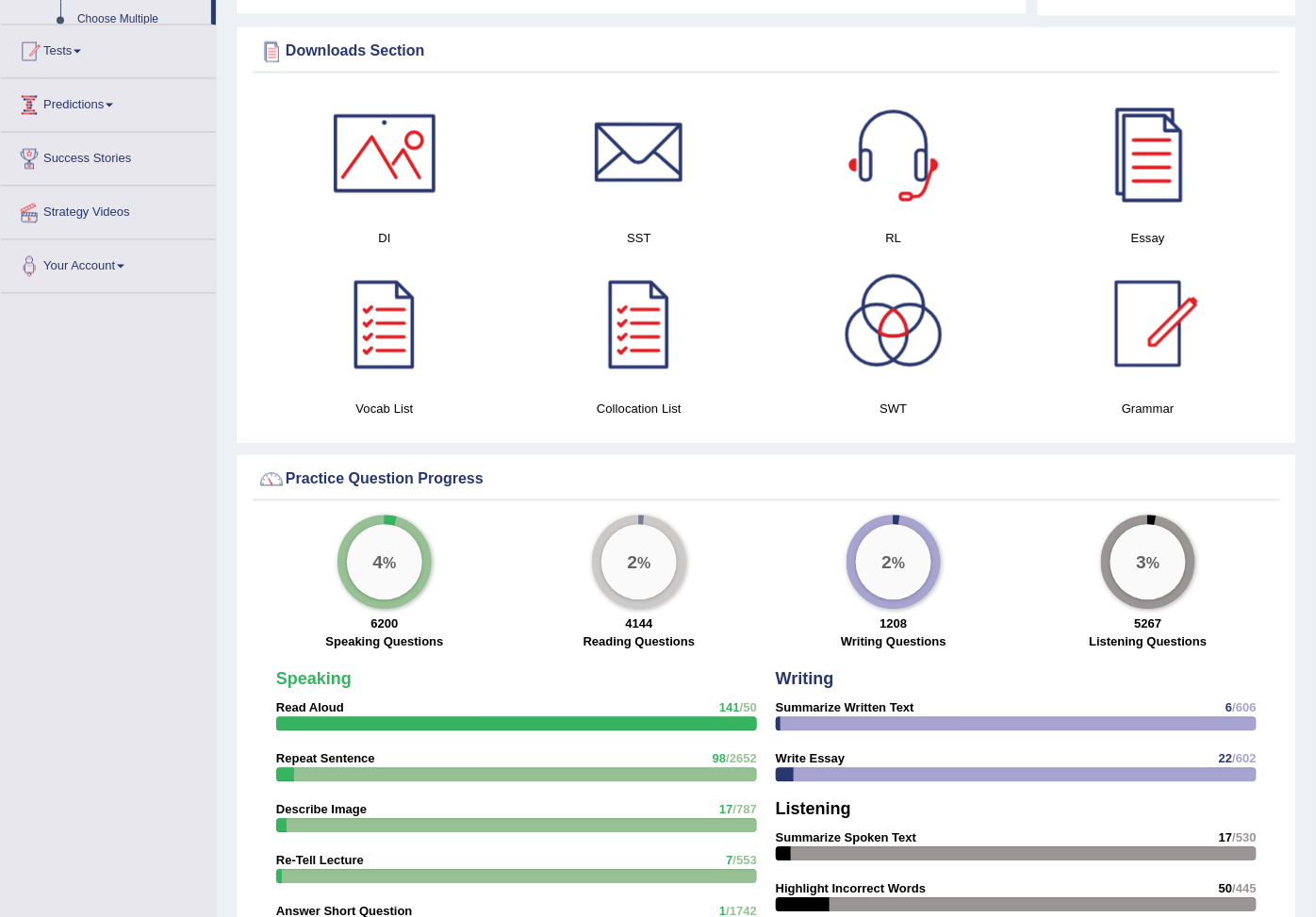
scroll to position [420, 0]
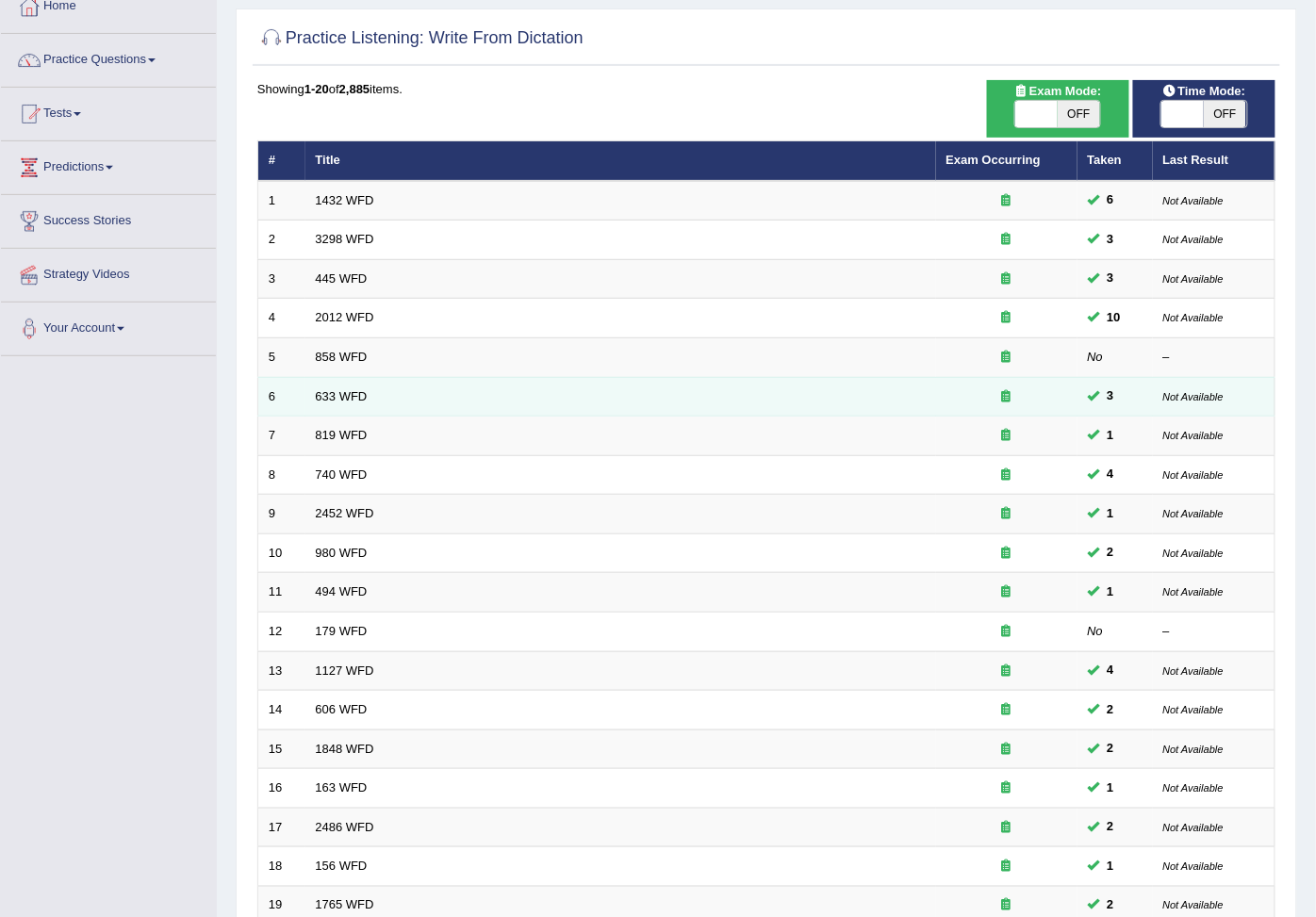
scroll to position [368, 0]
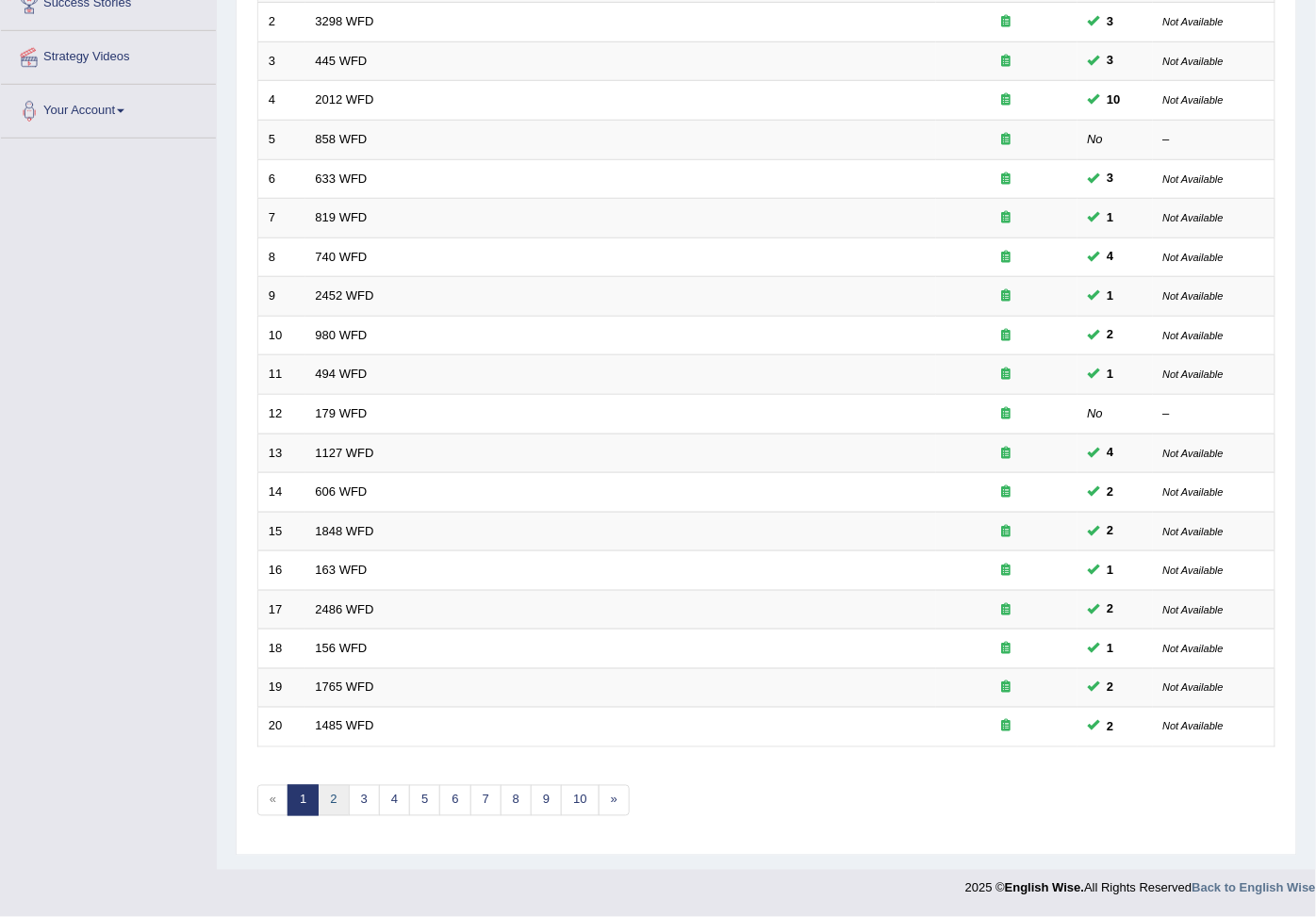
click at [326, 793] on link "2" at bounding box center [333, 800] width 31 height 31
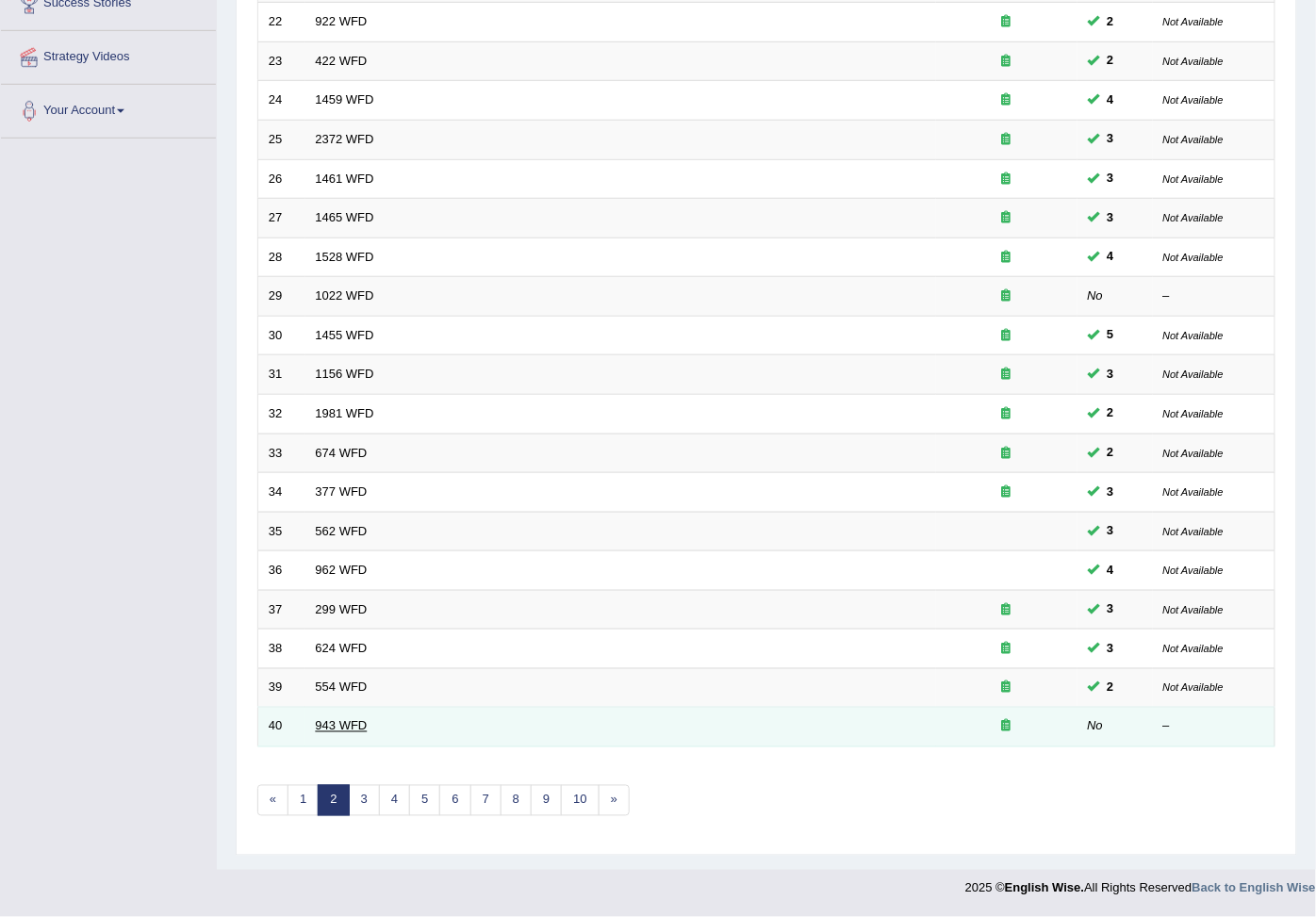
click at [346, 719] on link "943 WFD" at bounding box center [342, 726] width 51 height 14
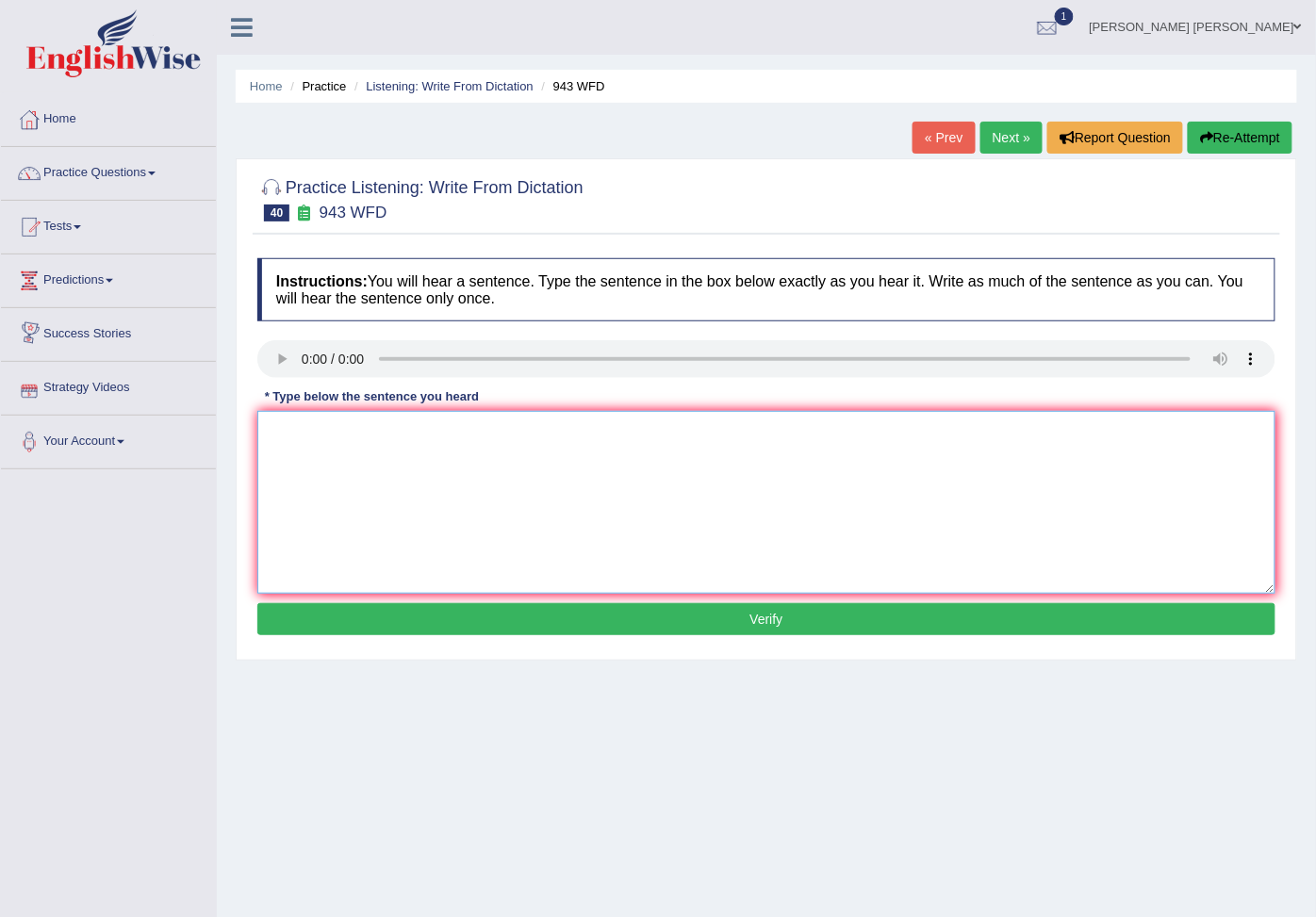
click at [344, 468] on textarea at bounding box center [766, 502] width 1018 height 183
type textarea "Fam mac available acrus"
click at [756, 625] on button "Verify" at bounding box center [766, 619] width 1018 height 32
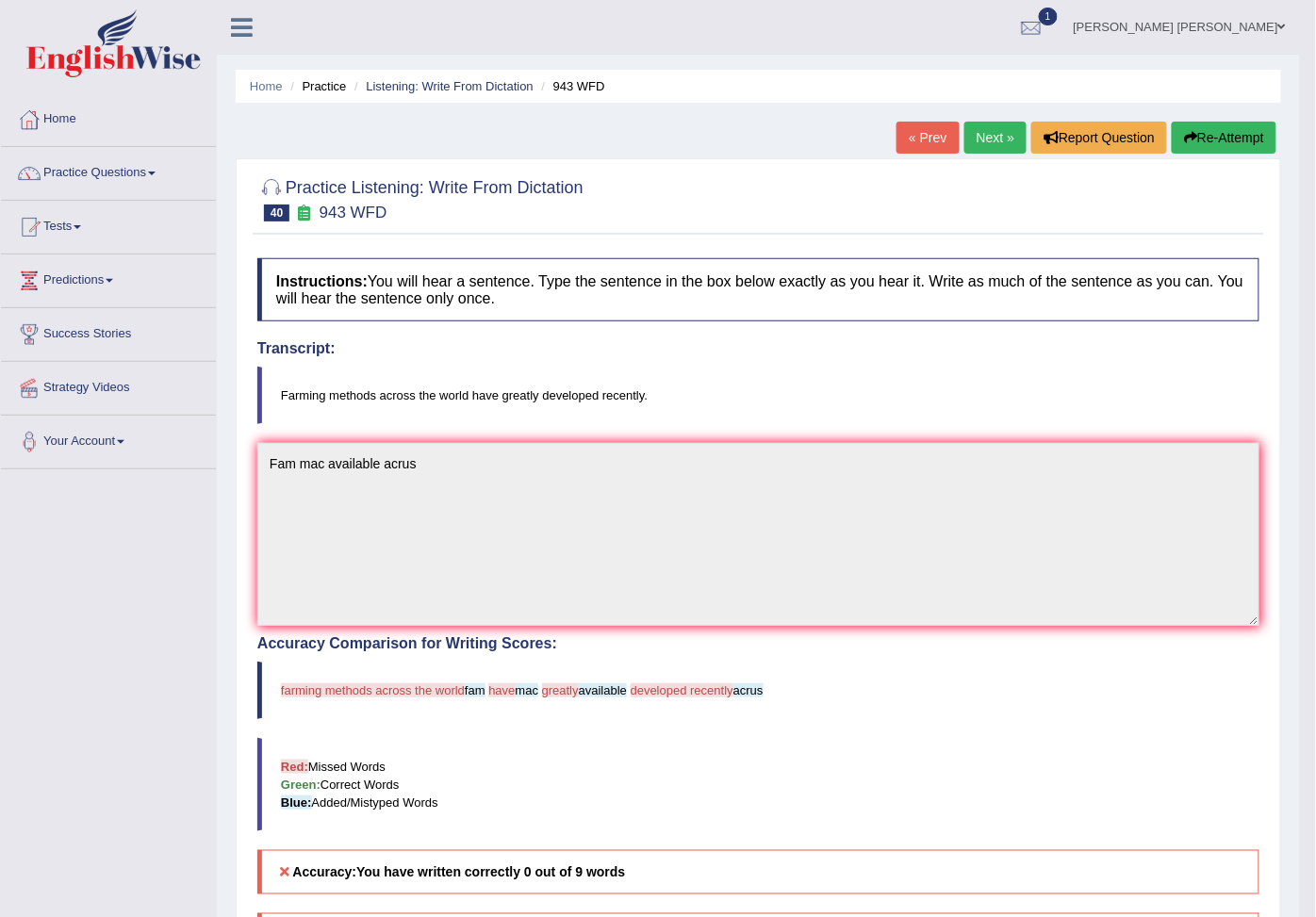
click at [1195, 133] on button "Re-Attempt" at bounding box center [1224, 138] width 105 height 32
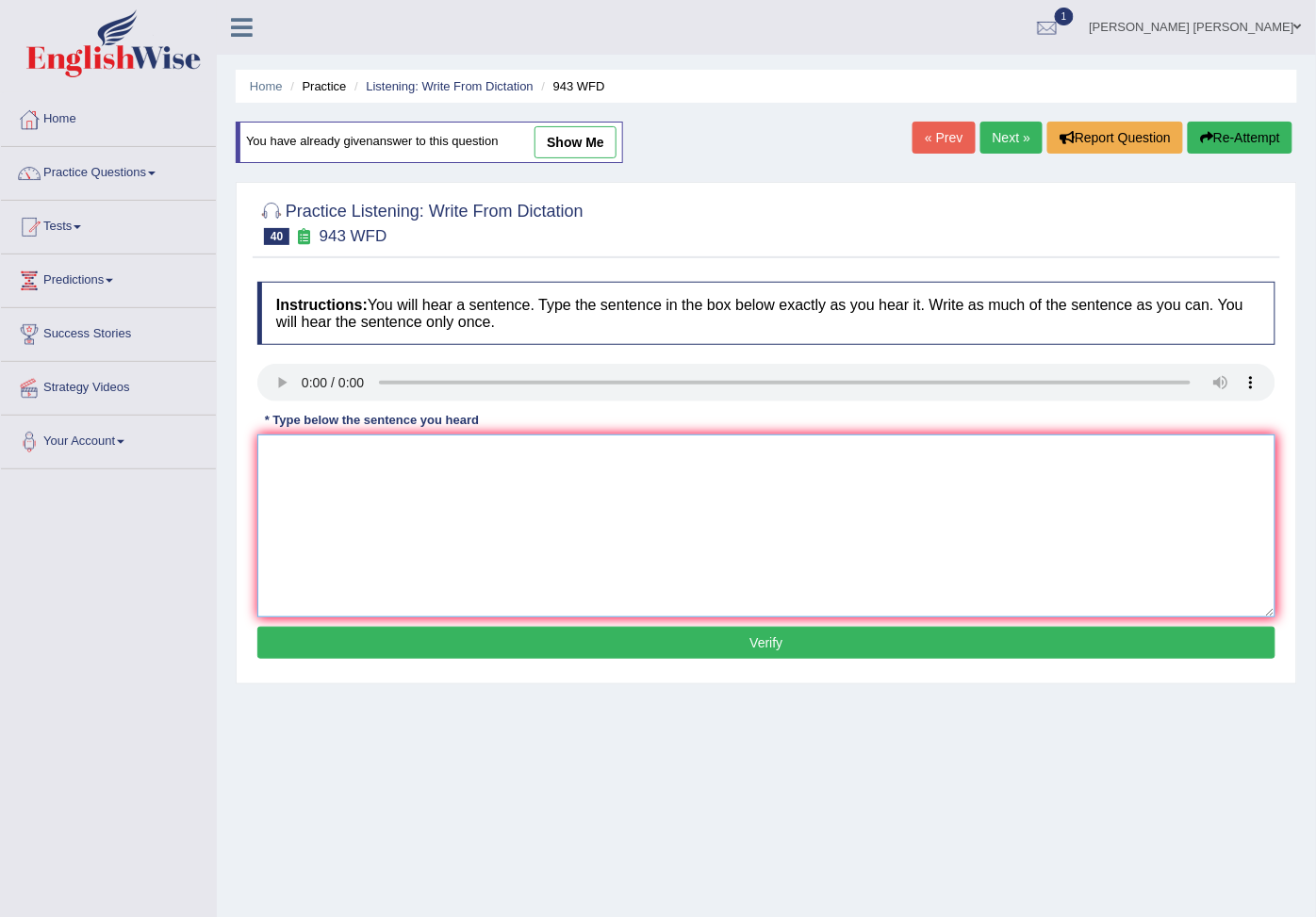
click at [392, 531] on textarea at bounding box center [766, 526] width 1018 height 183
type textarea "Farming method across"
click at [445, 644] on button "Verify" at bounding box center [766, 643] width 1018 height 32
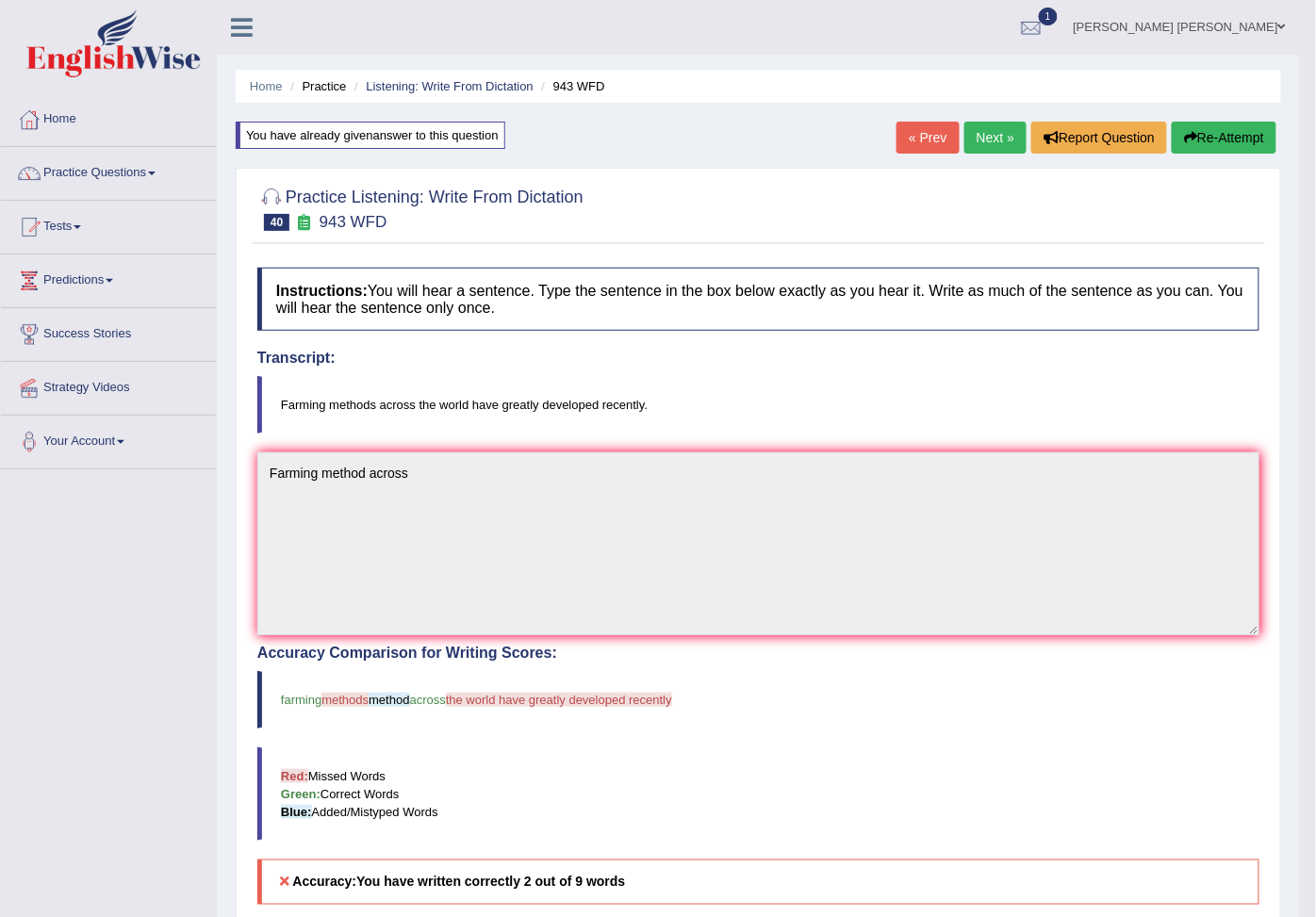
click at [1192, 143] on icon "button" at bounding box center [1190, 138] width 13 height 13
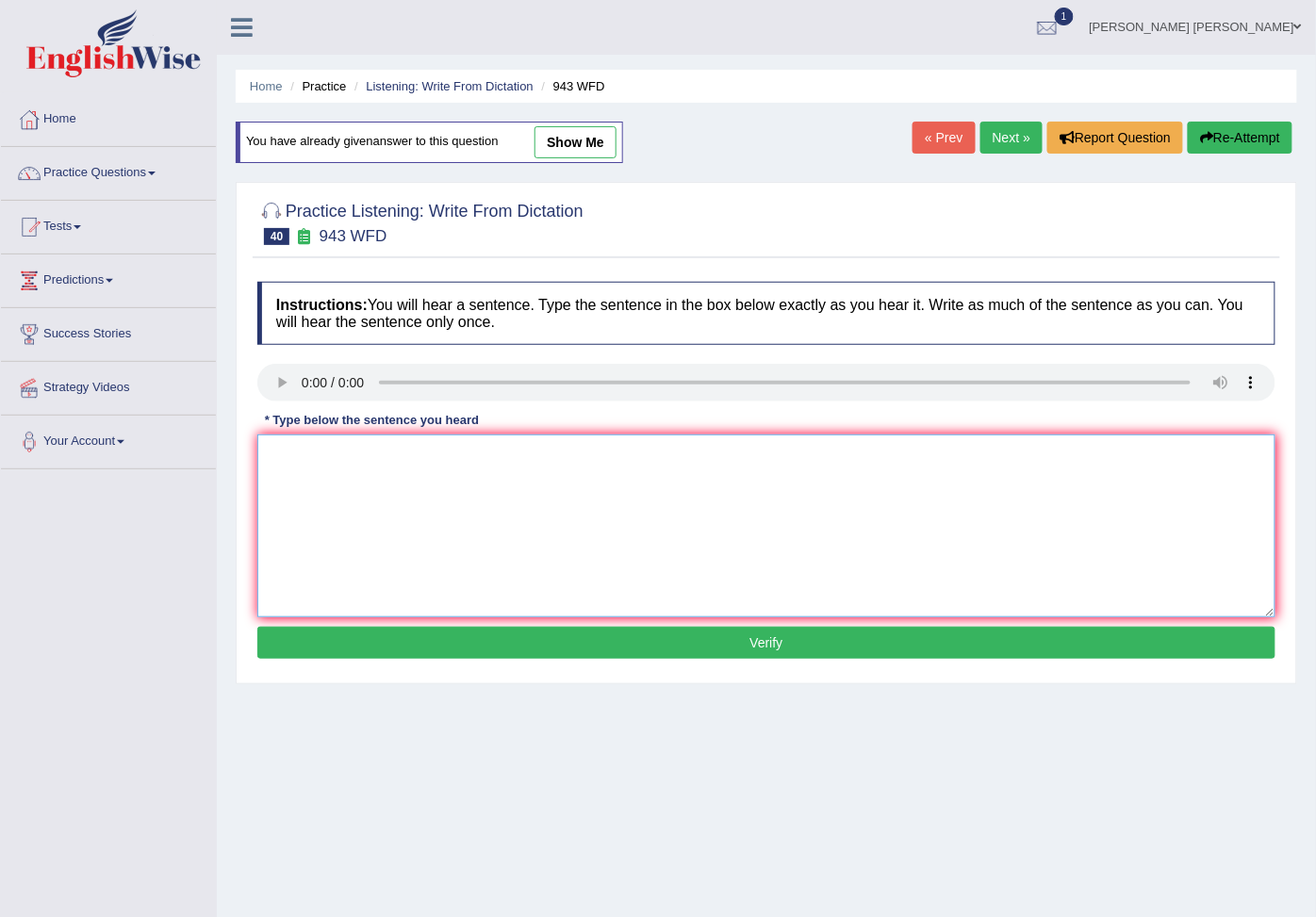
click at [350, 462] on textarea at bounding box center [766, 526] width 1018 height 183
type textarea "Farming method across the world"
click at [680, 652] on button "Verify" at bounding box center [766, 643] width 1018 height 32
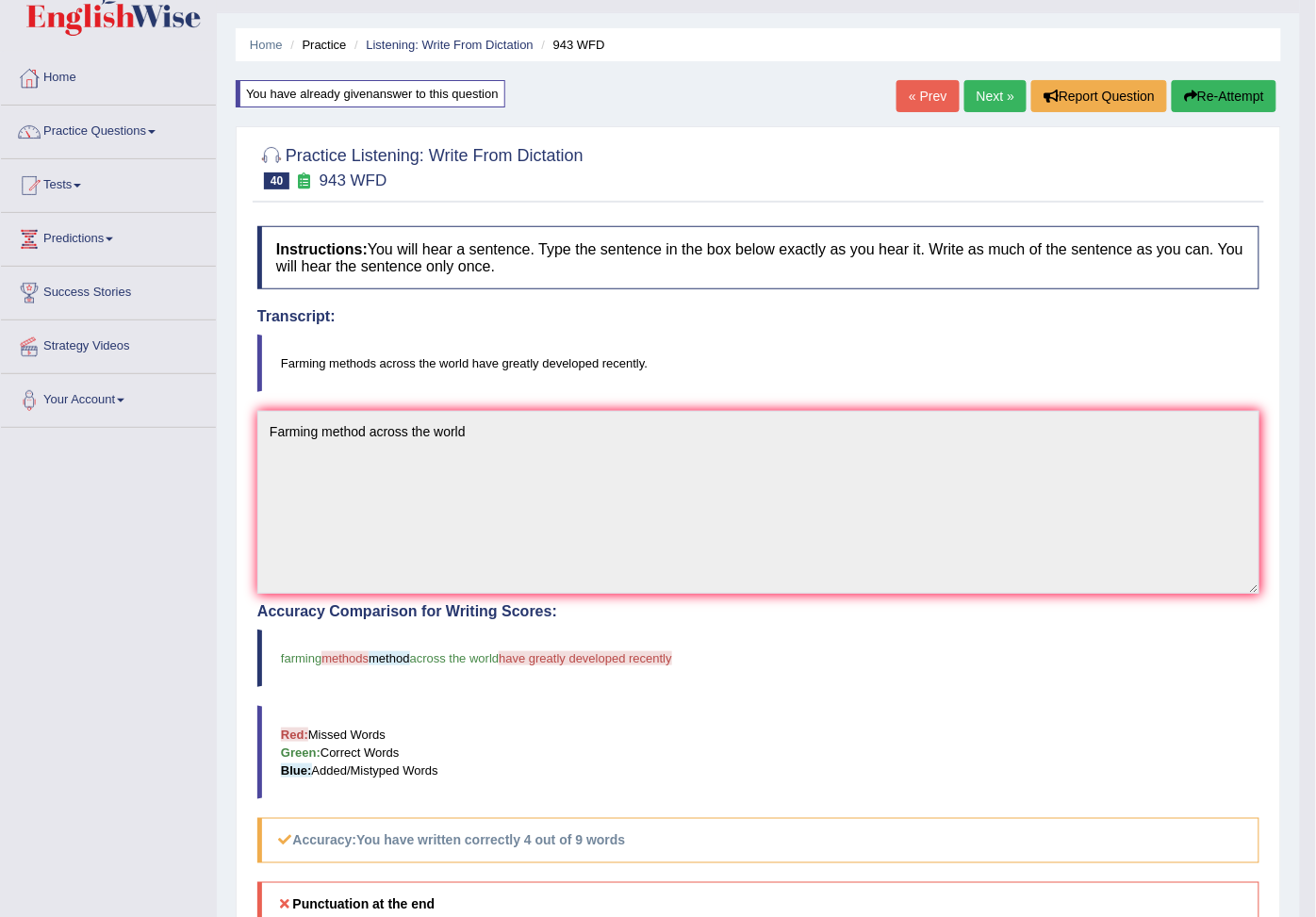
scroll to position [14, 0]
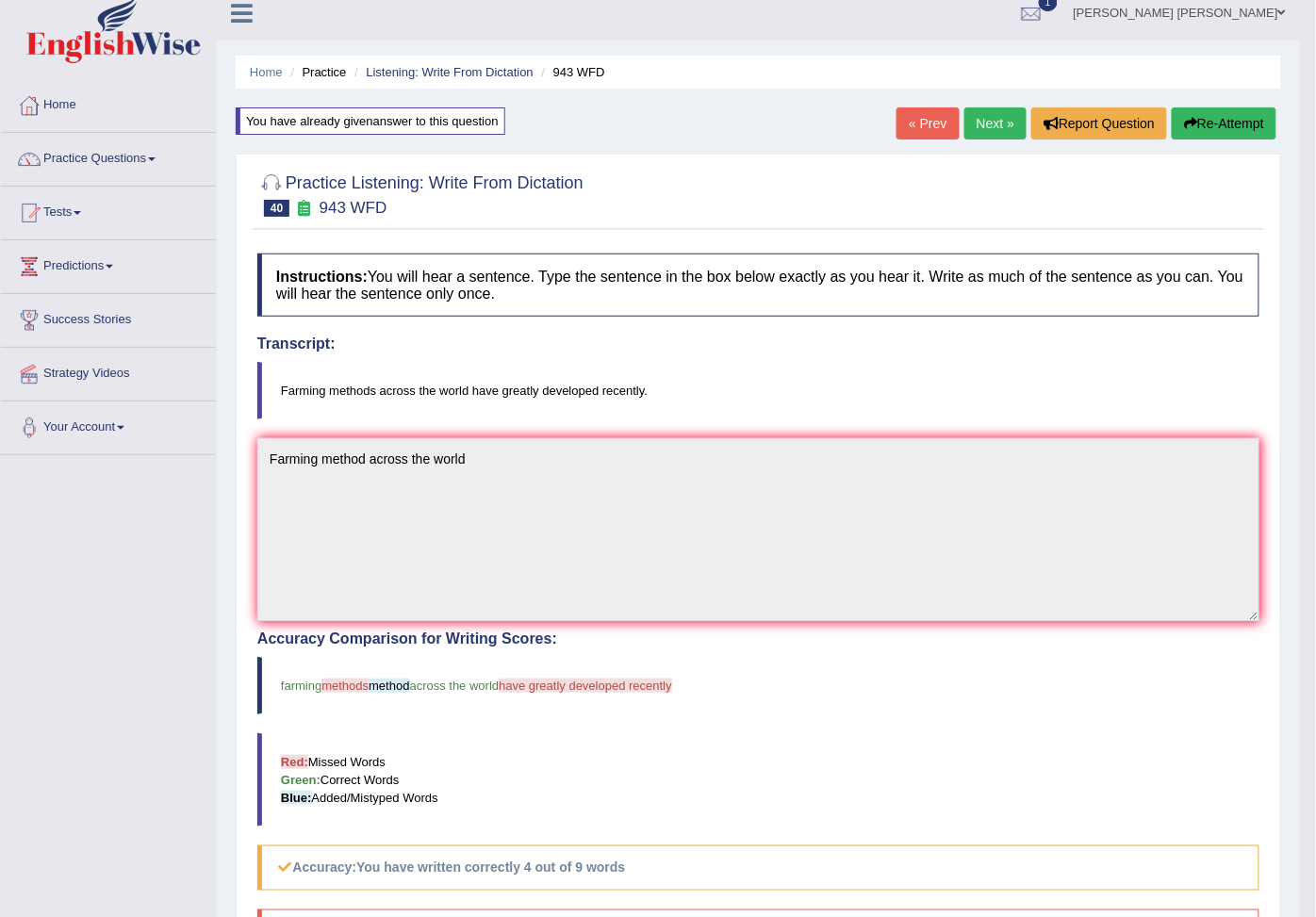
click at [1202, 113] on button "Re-Attempt" at bounding box center [1224, 124] width 105 height 32
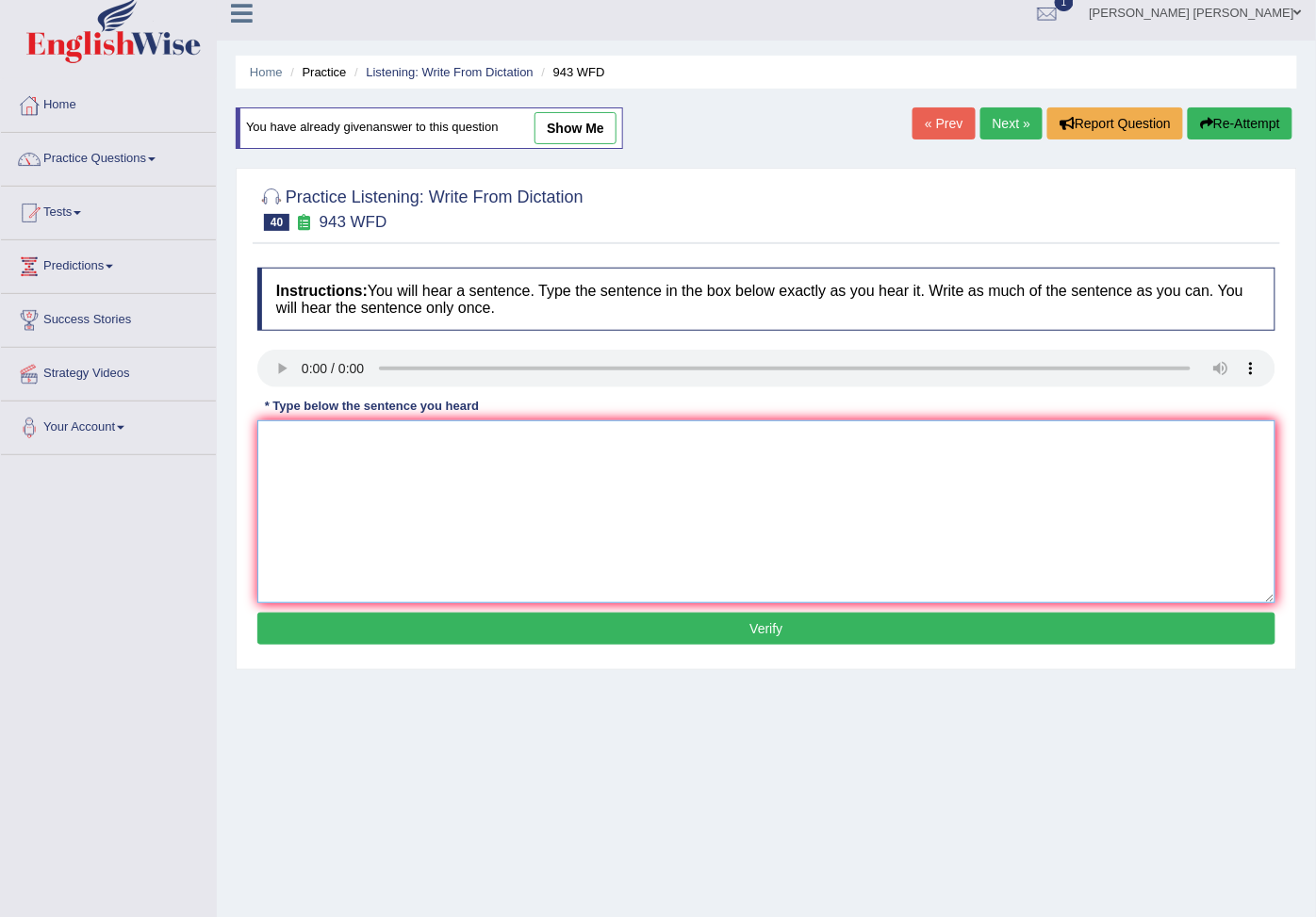
drag, startPoint x: 351, startPoint y: 471, endPoint x: 409, endPoint y: 452, distance: 61.0
click at [381, 459] on textarea at bounding box center [766, 512] width 1018 height 183
type textarea "Farming methods across the world recently"
click at [778, 634] on button "Verify" at bounding box center [766, 629] width 1018 height 32
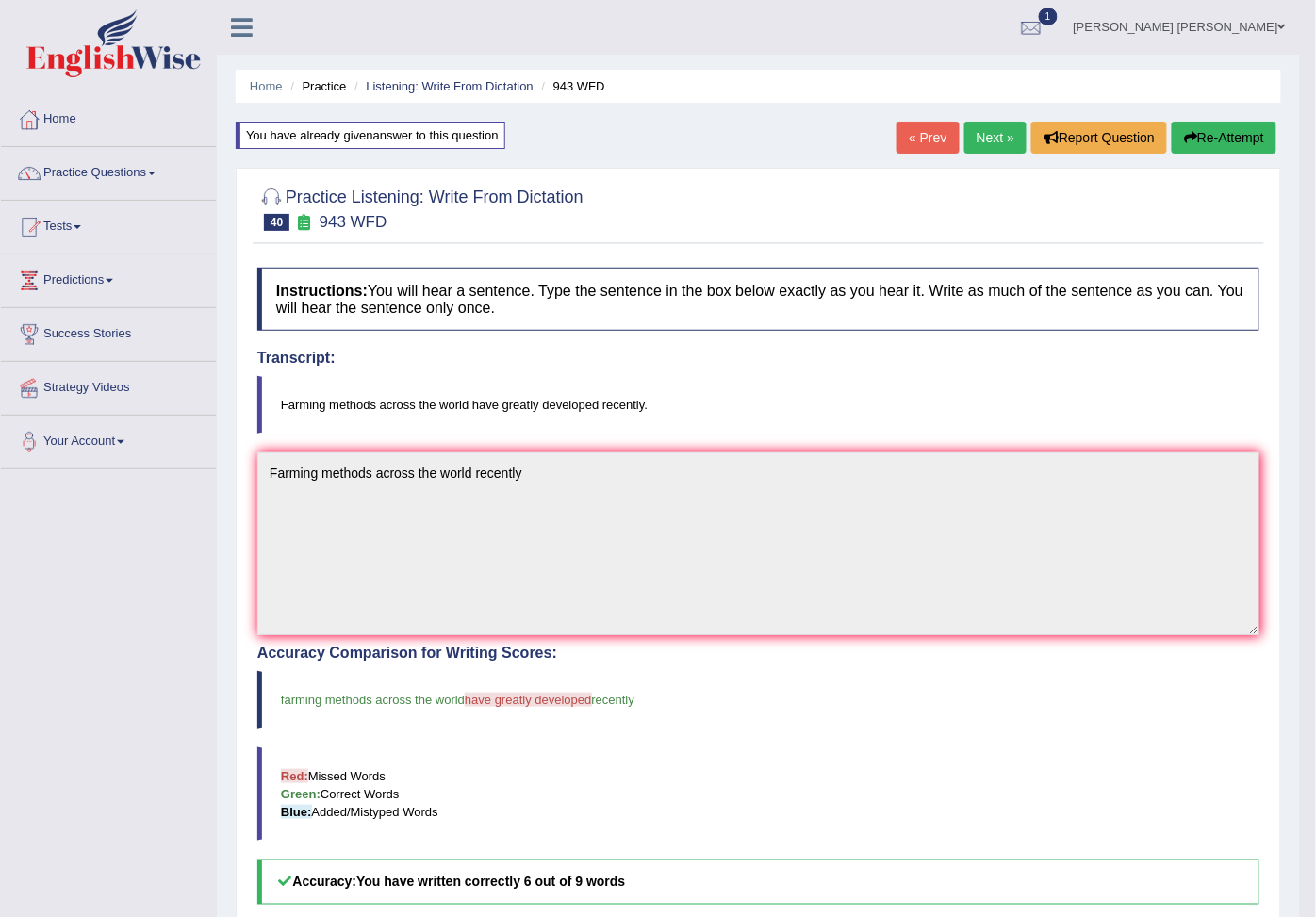
click at [992, 123] on link "Next »" at bounding box center [994, 138] width 62 height 32
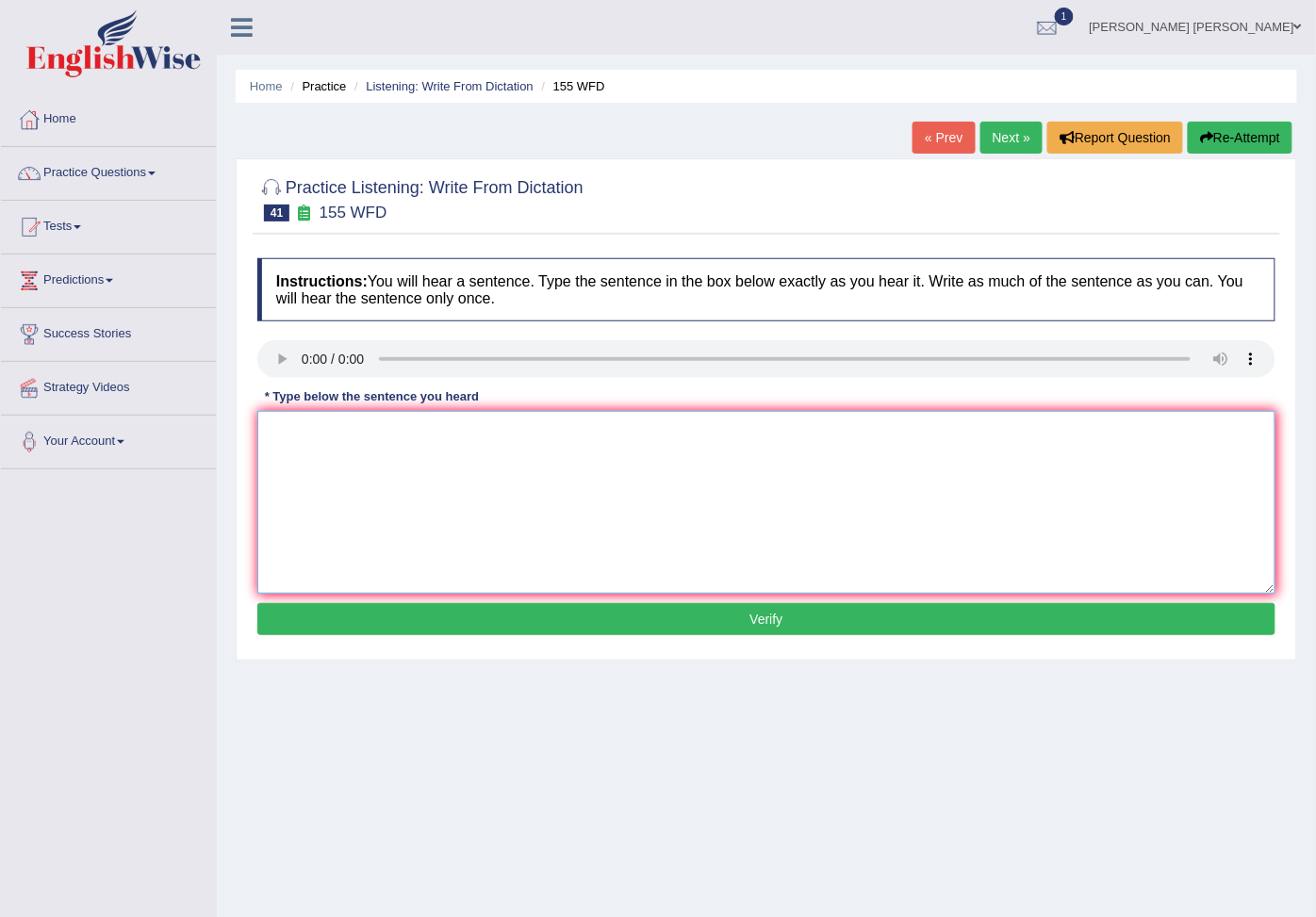
click at [328, 425] on textarea at bounding box center [766, 502] width 1018 height 183
type textarea "Important"
click at [342, 430] on textarea "Important" at bounding box center [766, 502] width 1018 height 183
type textarea "Important the tells a missing in the summery"
click at [637, 622] on button "Verify" at bounding box center [766, 619] width 1018 height 32
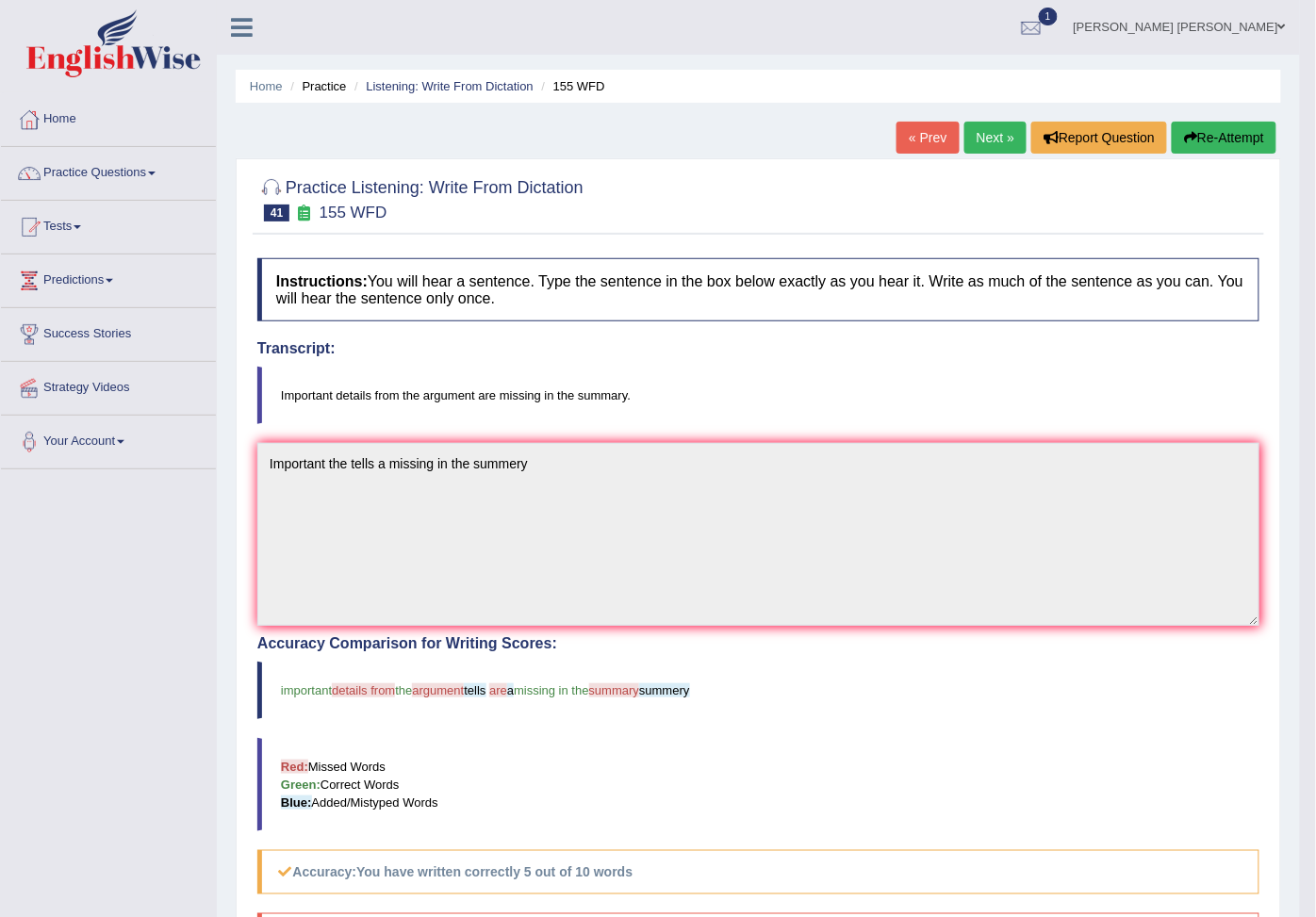
click at [1194, 137] on button "Re-Attempt" at bounding box center [1224, 138] width 105 height 32
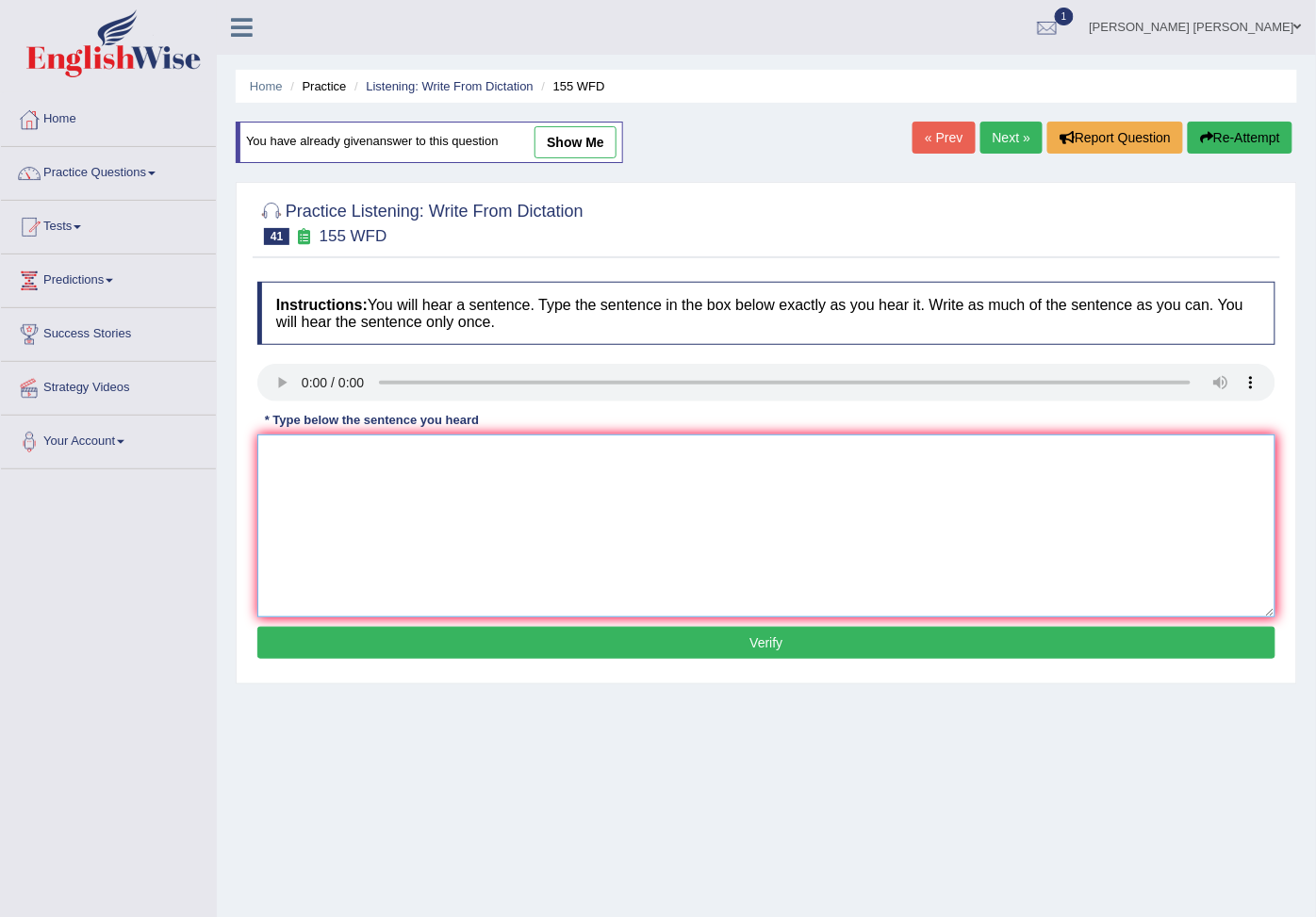
drag, startPoint x: 350, startPoint y: 482, endPoint x: 430, endPoint y: 453, distance: 85.1
click at [430, 453] on textarea at bounding box center [766, 526] width 1018 height 183
click at [534, 455] on textarea "Important detalils the form" at bounding box center [766, 526] width 1018 height 183
click at [363, 453] on textarea "Important detalis arguments are missing in the summary" at bounding box center [766, 526] width 1018 height 183
click at [371, 452] on textarea "Important detalis arguments are missing in the summary" at bounding box center [766, 526] width 1018 height 183
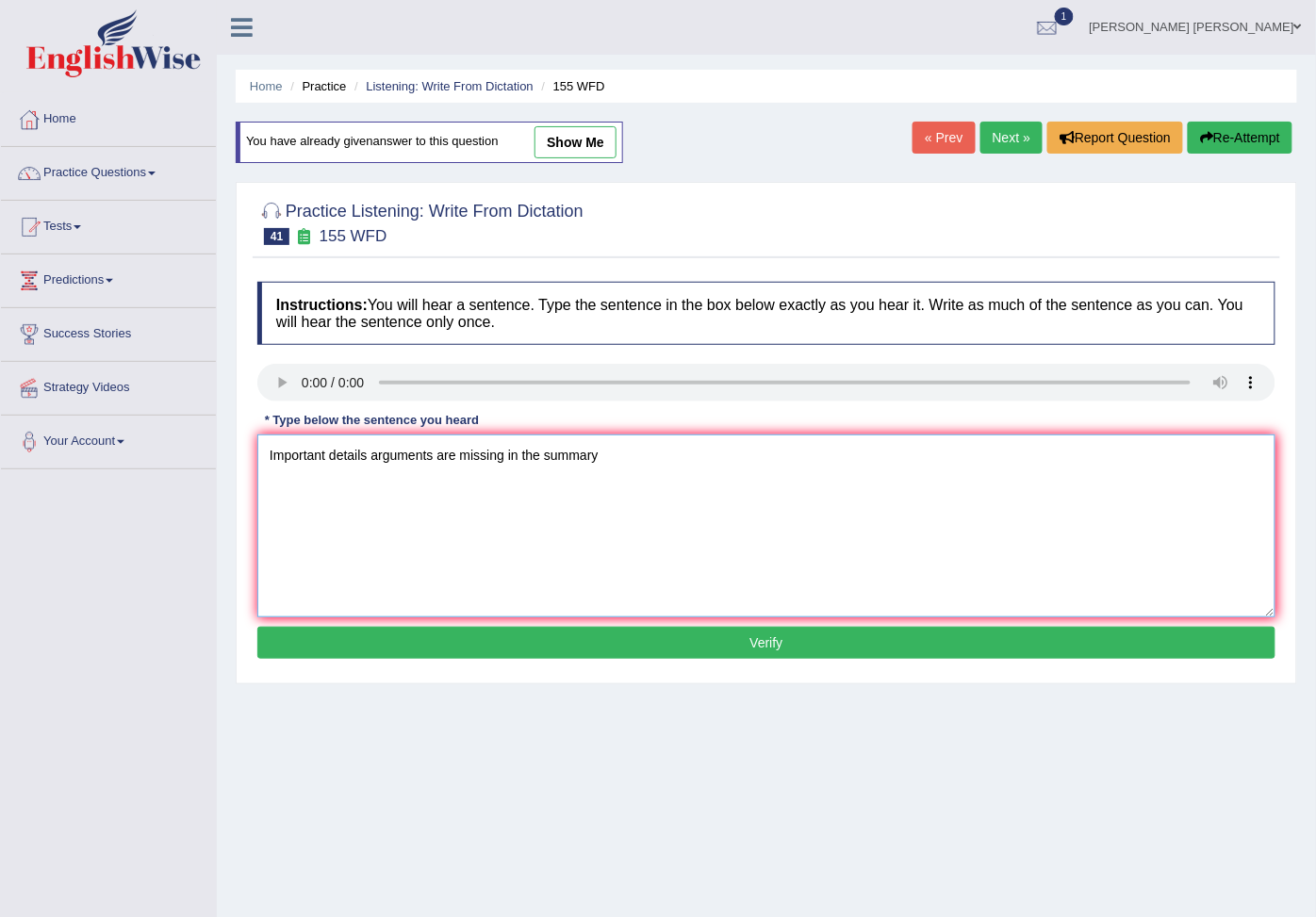
type textarea "Important details arguments are missing in the summary"
click at [614, 648] on button "Verify" at bounding box center [766, 643] width 1018 height 32
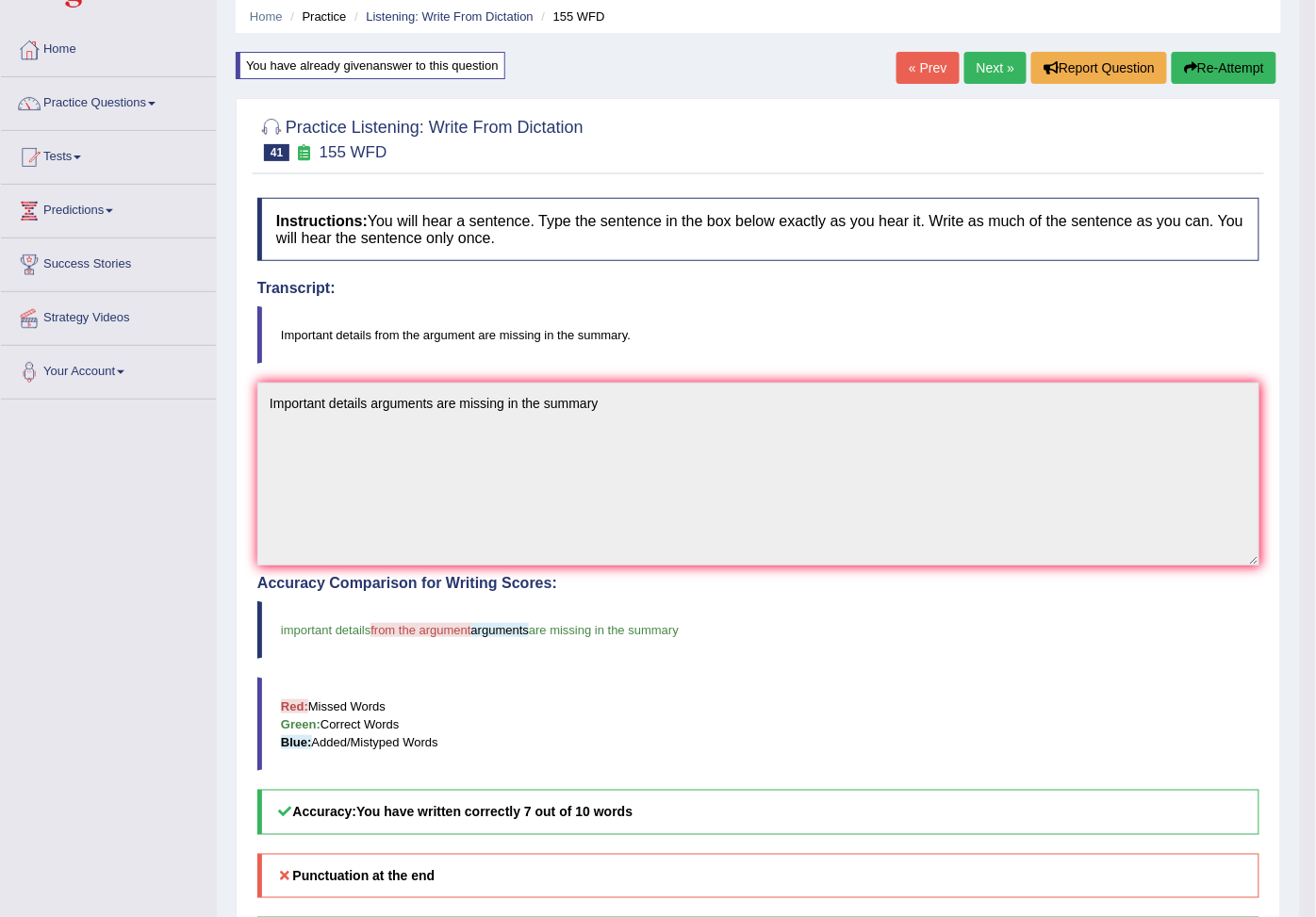
scroll to position [105, 0]
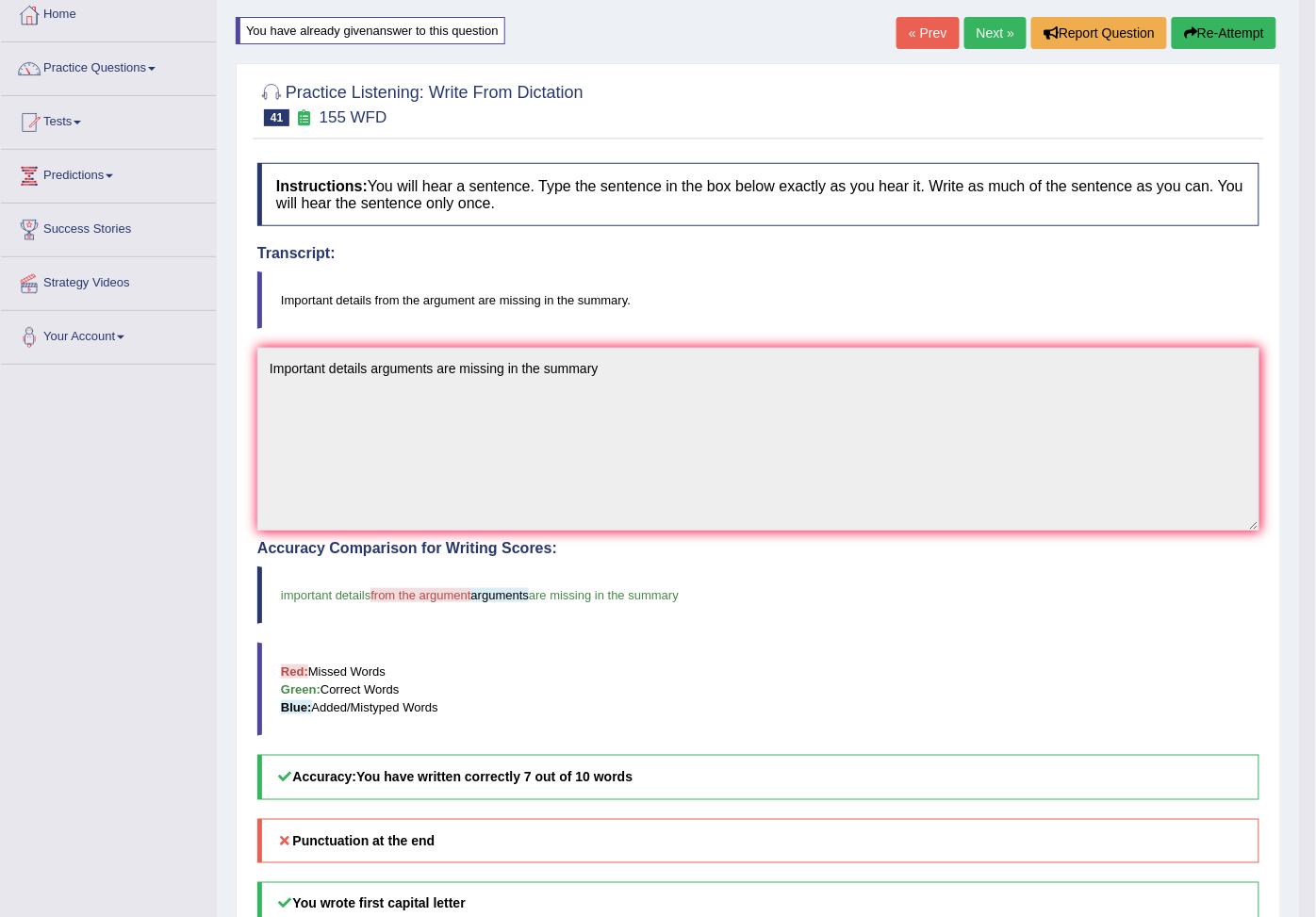
click at [985, 34] on link "Next »" at bounding box center [994, 33] width 62 height 32
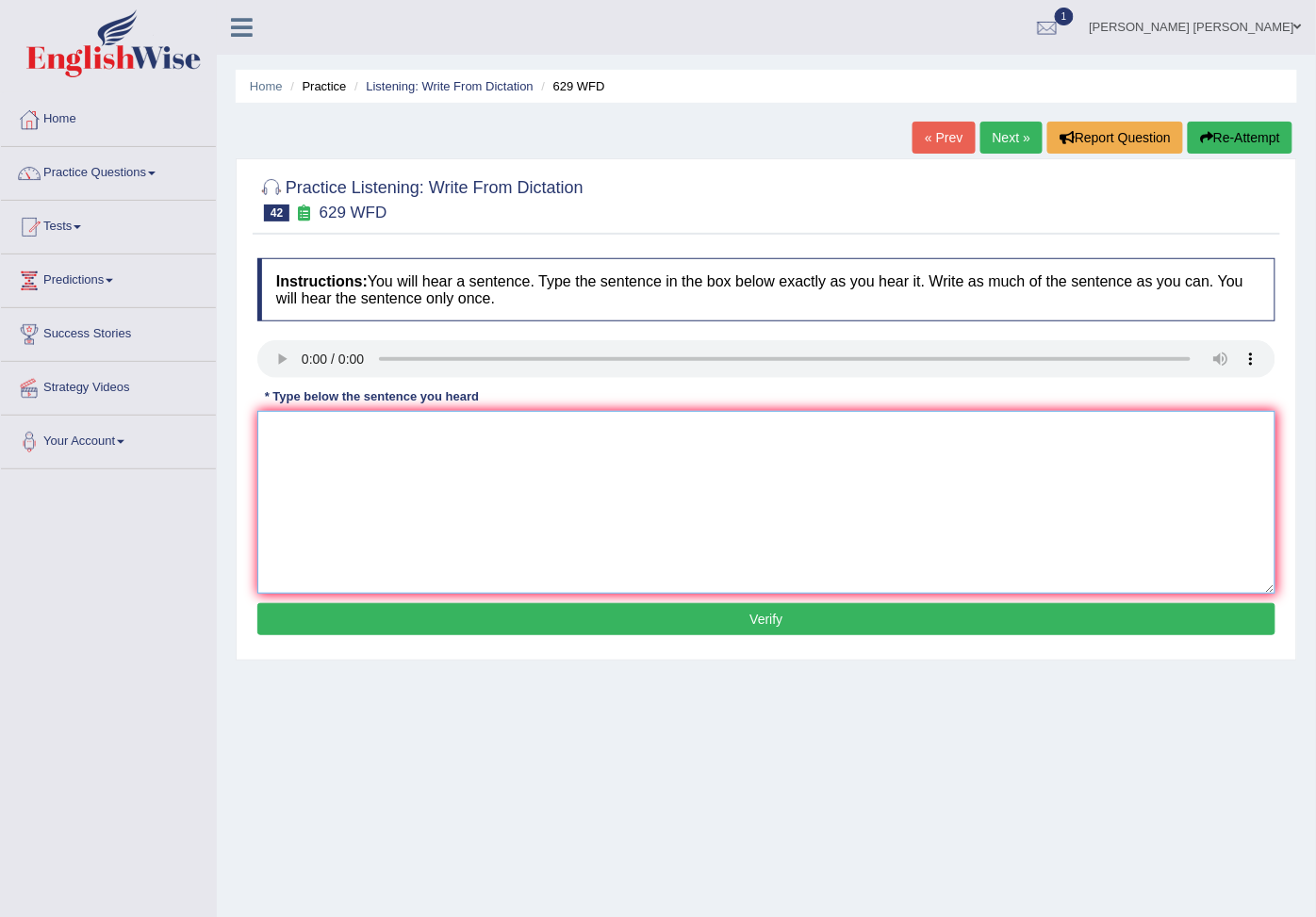
click at [407, 449] on textarea at bounding box center [766, 502] width 1018 height 183
click at [396, 428] on textarea "Please prof ideas de orguments" at bounding box center [766, 502] width 1018 height 183
click at [398, 439] on textarea "Please prof ideas de orguments" at bounding box center [766, 502] width 1018 height 183
click at [315, 432] on textarea "Please prof ideas de arguments" at bounding box center [766, 502] width 1018 height 183
click at [308, 436] on textarea "Please prof ideas de arguments" at bounding box center [766, 502] width 1018 height 183
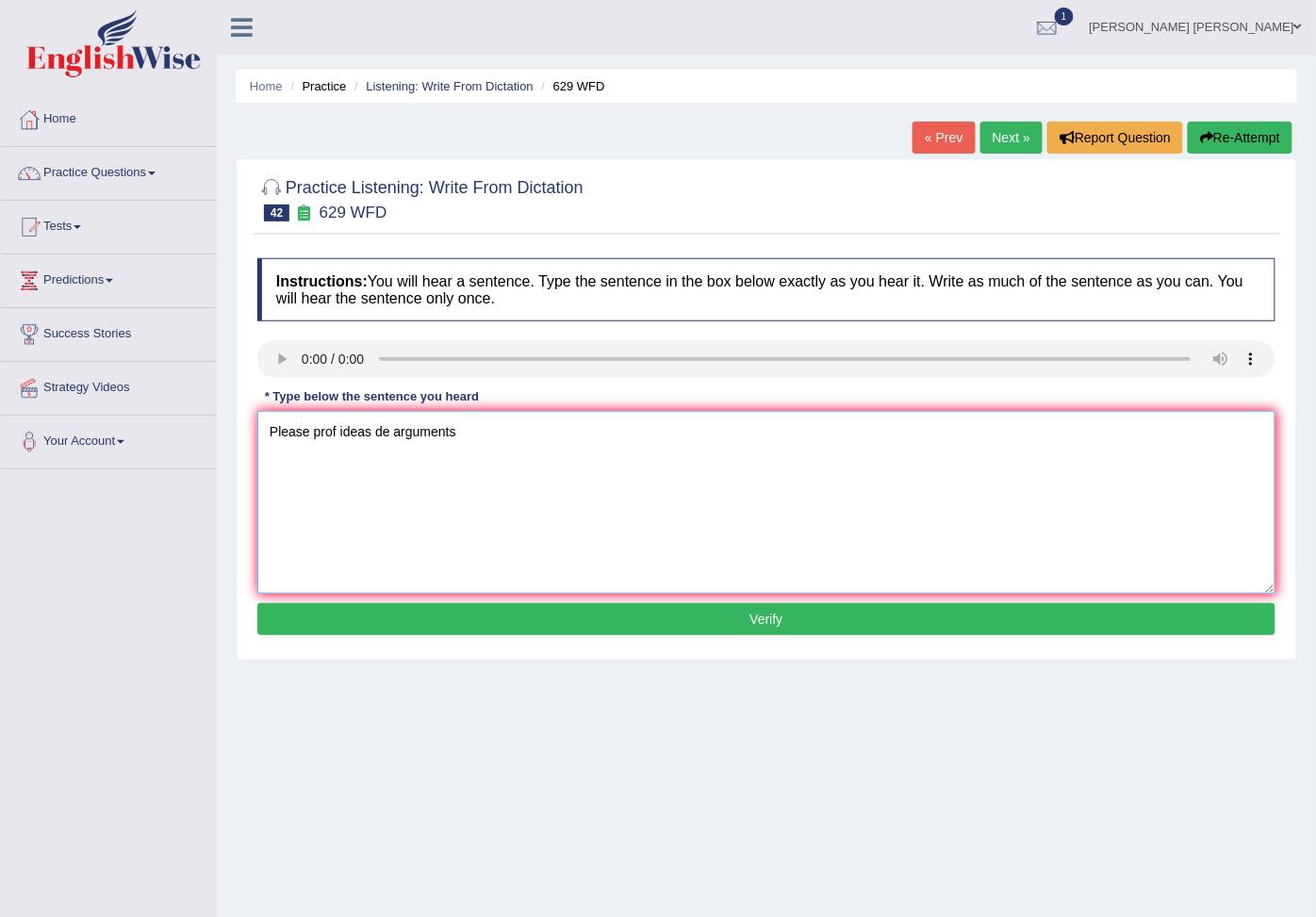
click at [340, 434] on textarea "Please prof ideas de arguments" at bounding box center [766, 502] width 1018 height 183
click at [490, 447] on textarea "Please provided the support ideas de arguments" at bounding box center [766, 502] width 1018 height 183
type textarea "Please provided the support ideas the arguments"
click at [704, 608] on button "Verify" at bounding box center [766, 619] width 1018 height 32
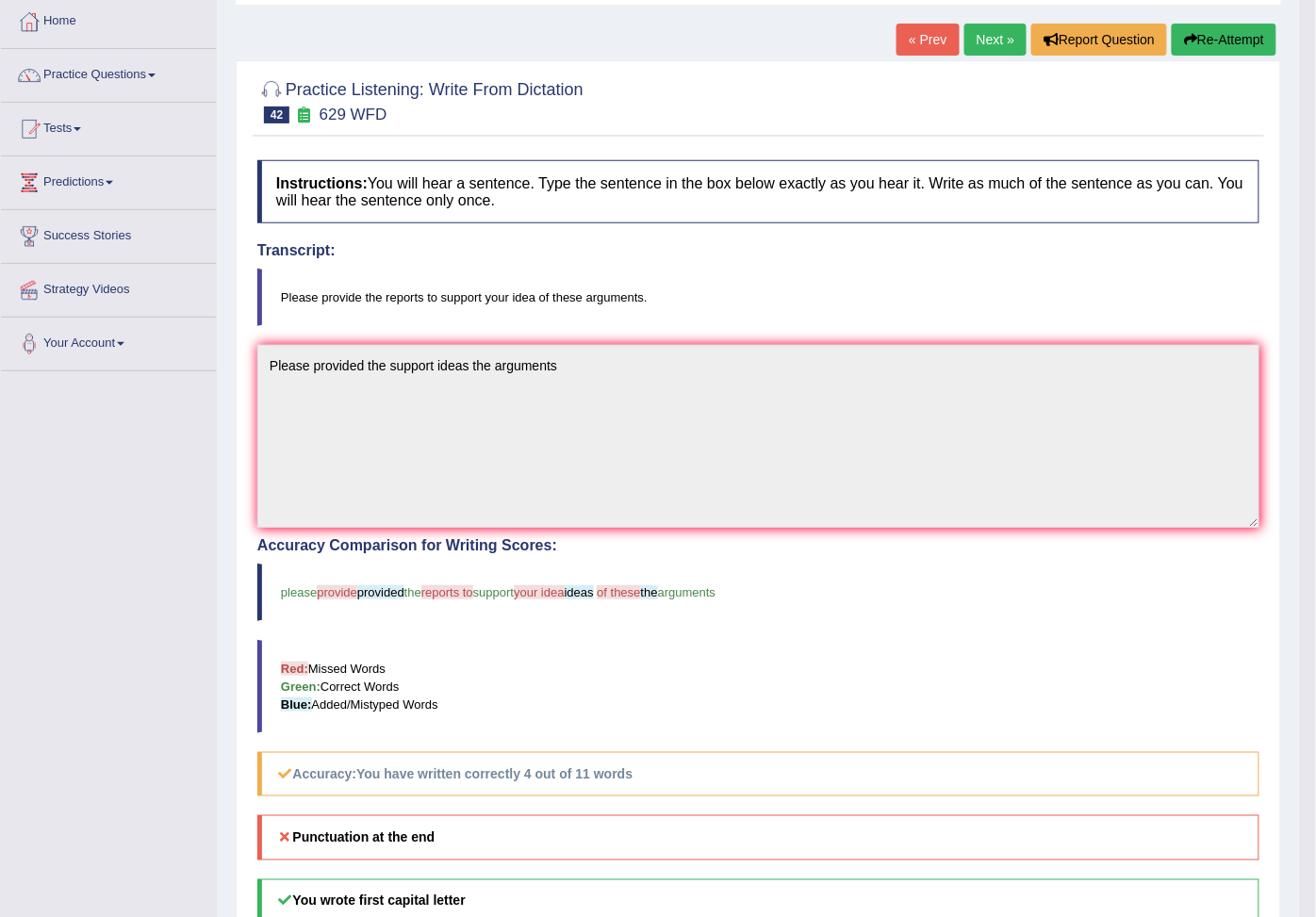
scroll to position [3, 0]
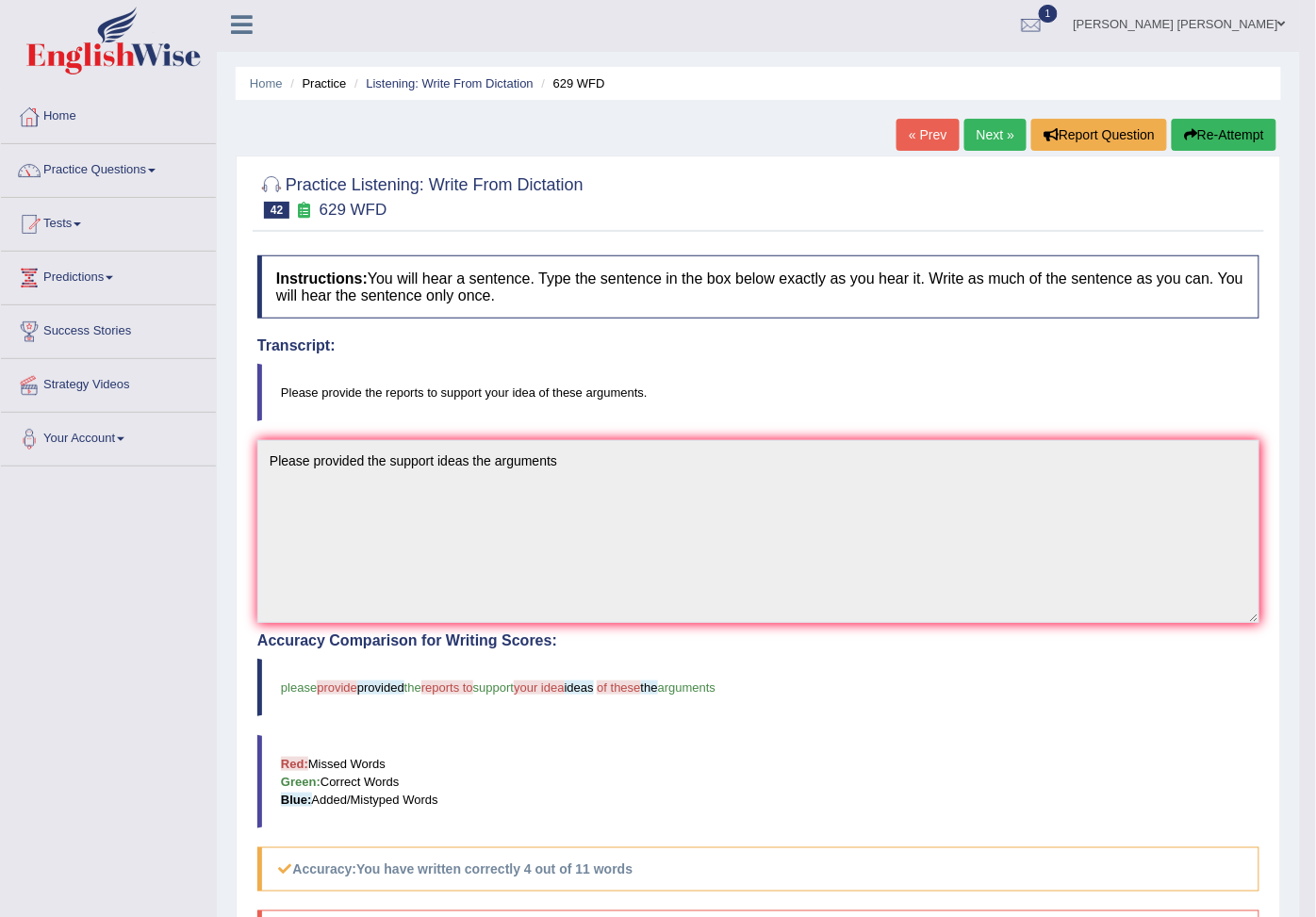
click at [1195, 133] on button "Re-Attempt" at bounding box center [1224, 135] width 105 height 32
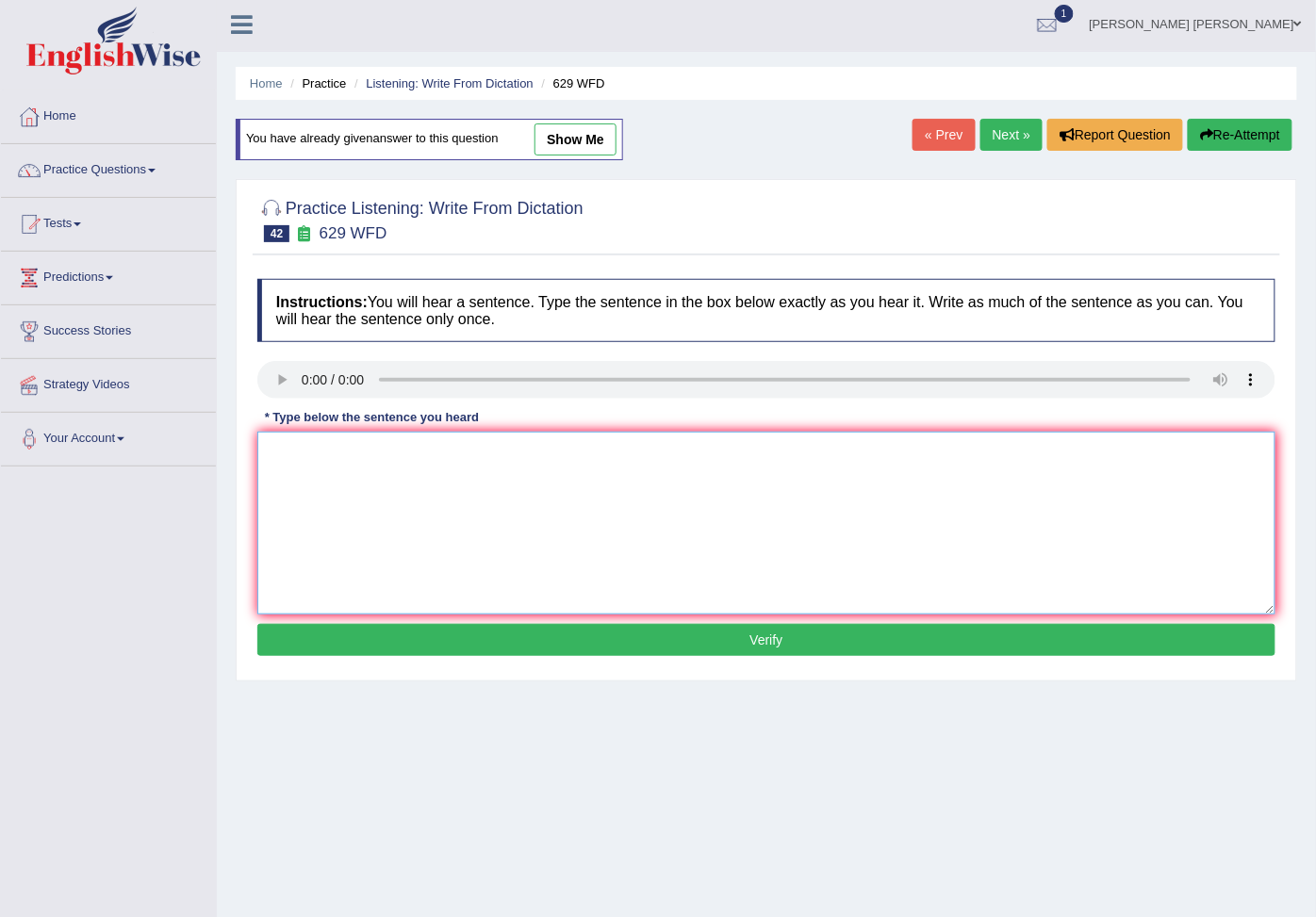
click at [348, 530] on textarea at bounding box center [766, 523] width 1018 height 183
click at [342, 494] on textarea "Please" at bounding box center [766, 523] width 1018 height 183
click at [349, 453] on textarea "Please provid pro ideas the arguments" at bounding box center [766, 523] width 1018 height 183
type textarea "Please provide the report to support ideas the arguments"
click at [730, 644] on button "Verify" at bounding box center [766, 640] width 1018 height 32
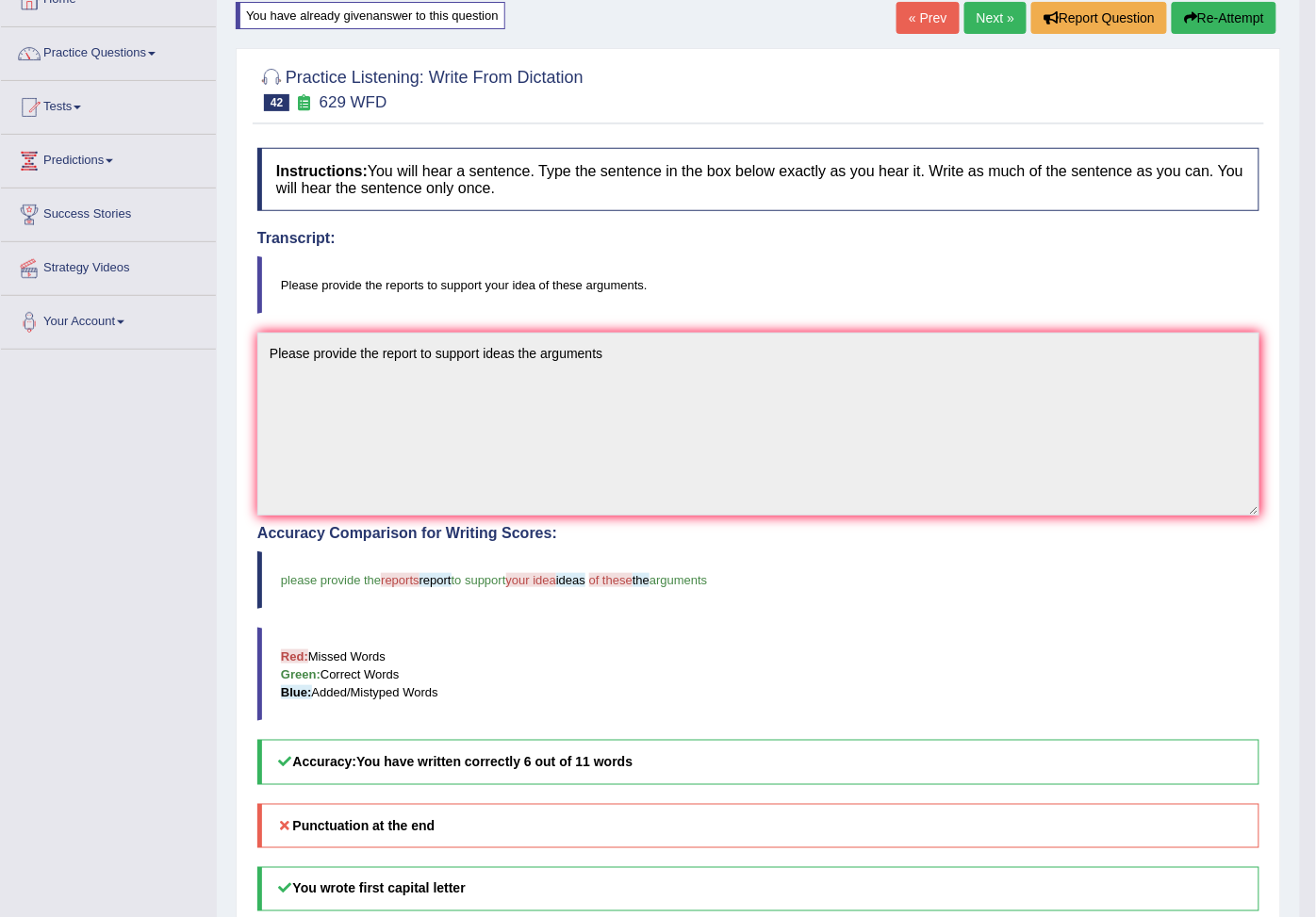
scroll to position [119, 0]
click at [1200, 12] on button "Re-Attempt" at bounding box center [1224, 19] width 105 height 32
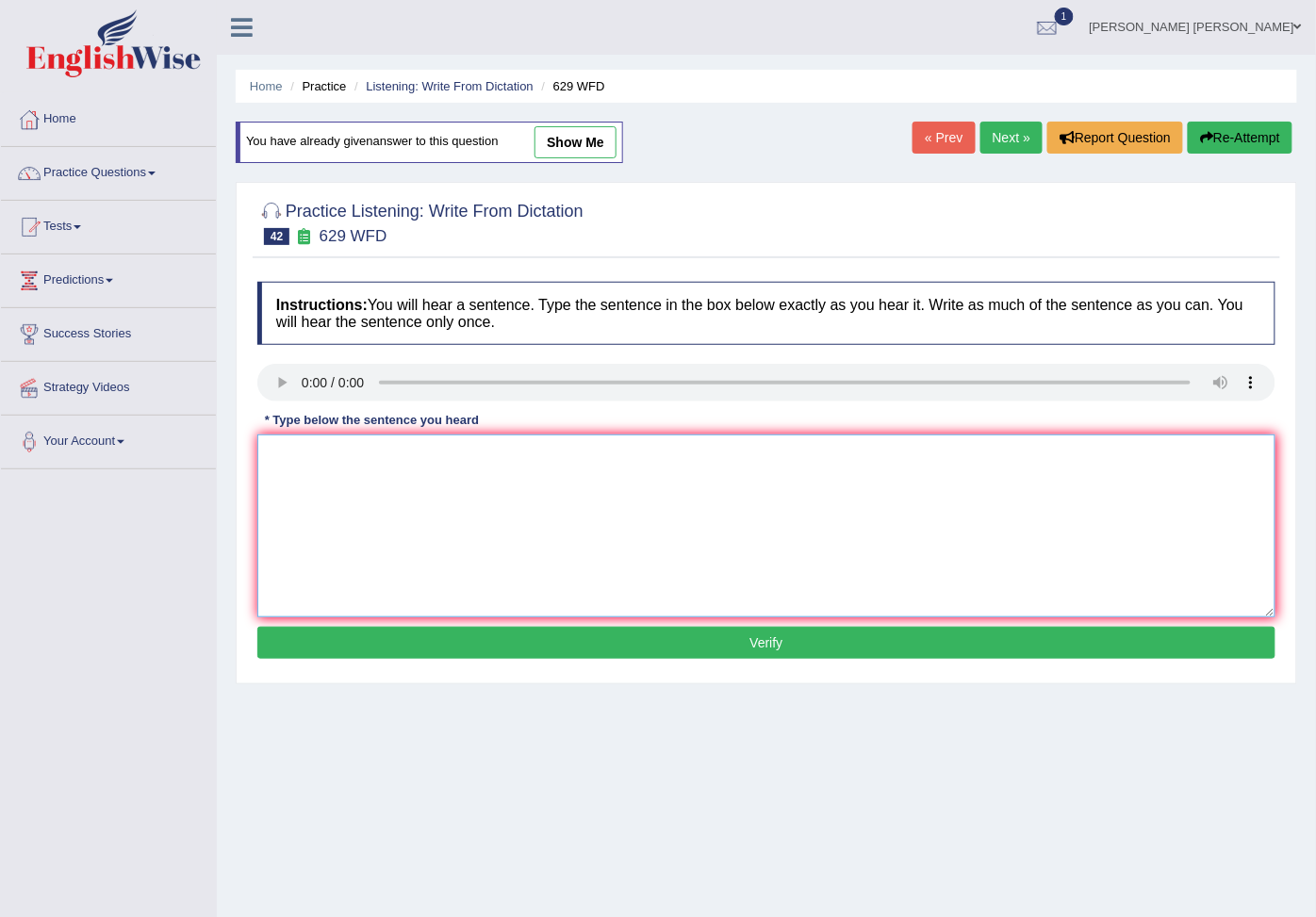
click at [365, 494] on textarea at bounding box center [766, 526] width 1018 height 183
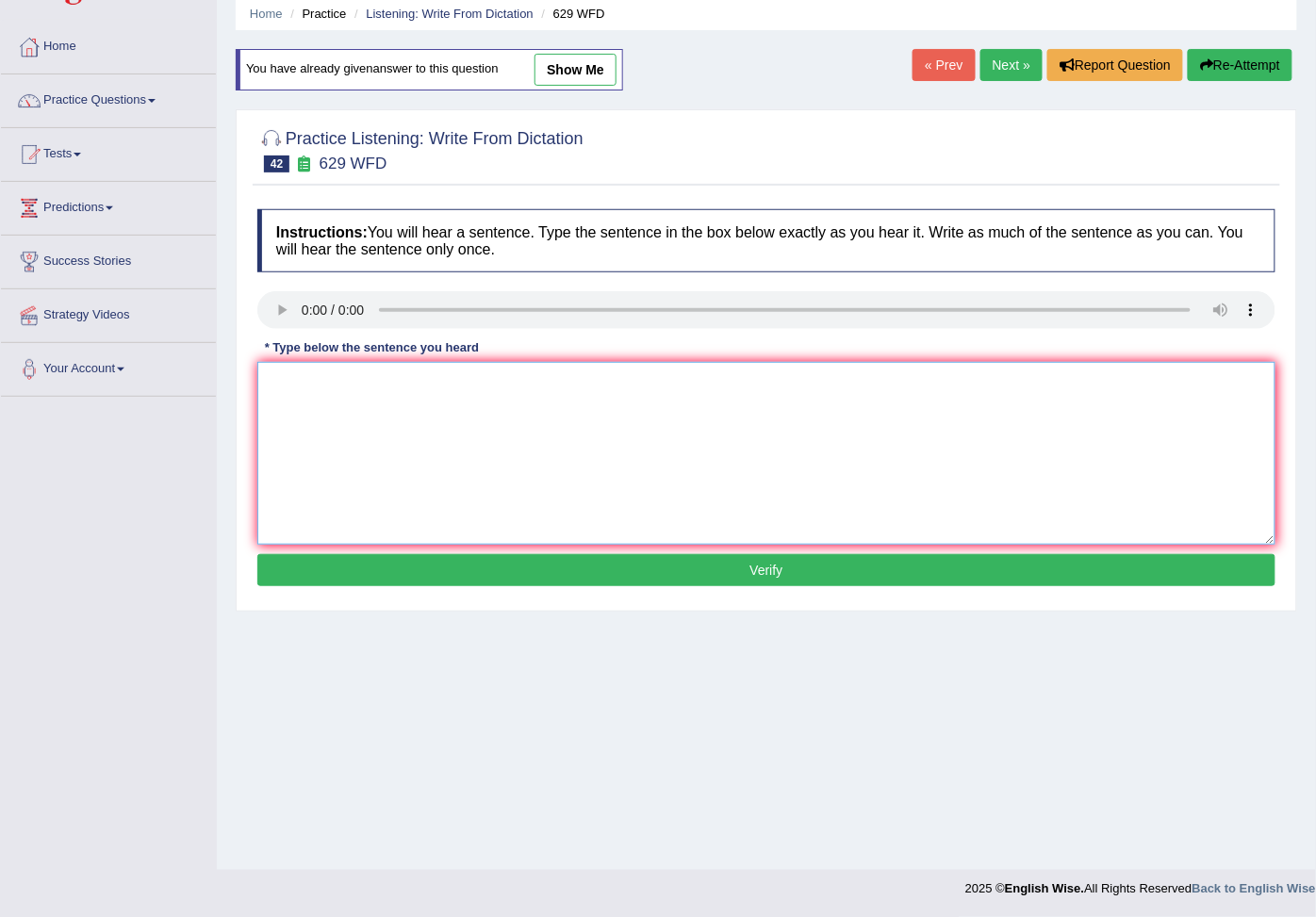
click at [328, 406] on textarea at bounding box center [766, 453] width 1018 height 183
click at [338, 383] on textarea "Pleas preovid the support ideas the arguments" at bounding box center [766, 453] width 1018 height 183
click at [540, 424] on textarea "Pleas provide reports to support your ideas the arguments" at bounding box center [766, 453] width 1018 height 183
click at [653, 400] on textarea "Pleas provide reports to support your ideas the arguments" at bounding box center [766, 453] width 1018 height 183
type textarea "Pleas provide reports to support your ideas the arguments"
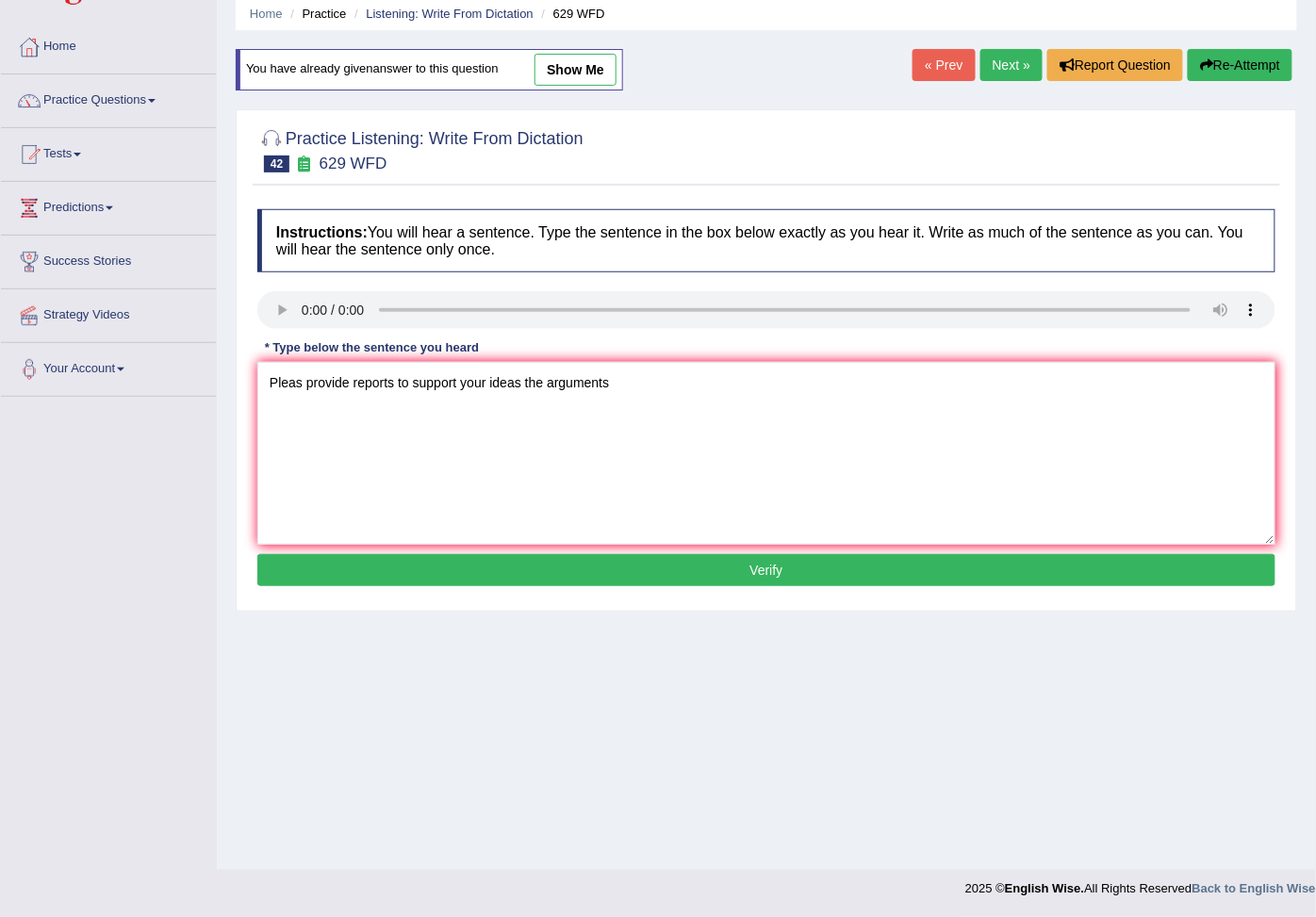
click at [727, 571] on button "Verify" at bounding box center [766, 570] width 1018 height 32
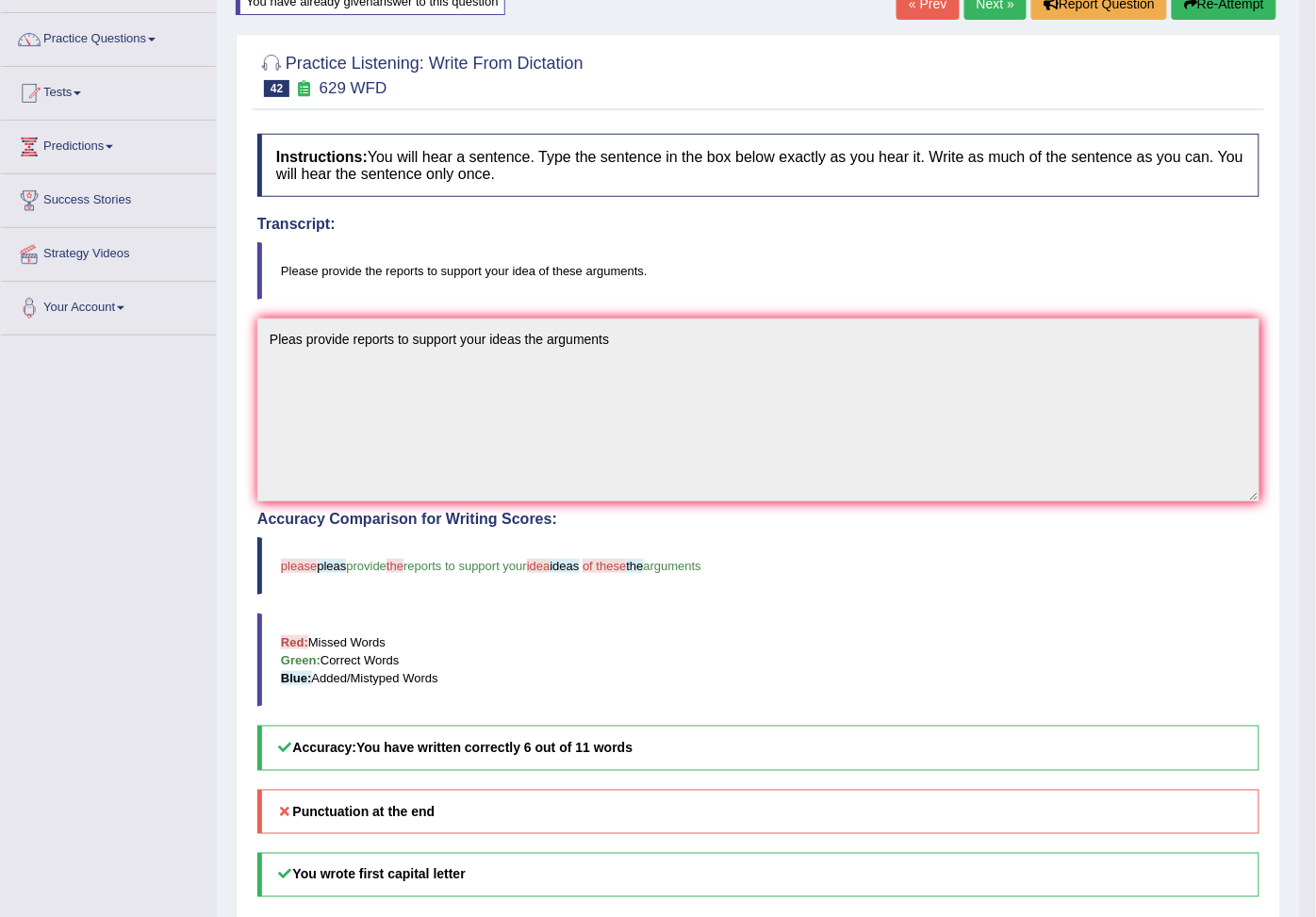
scroll to position [0, 0]
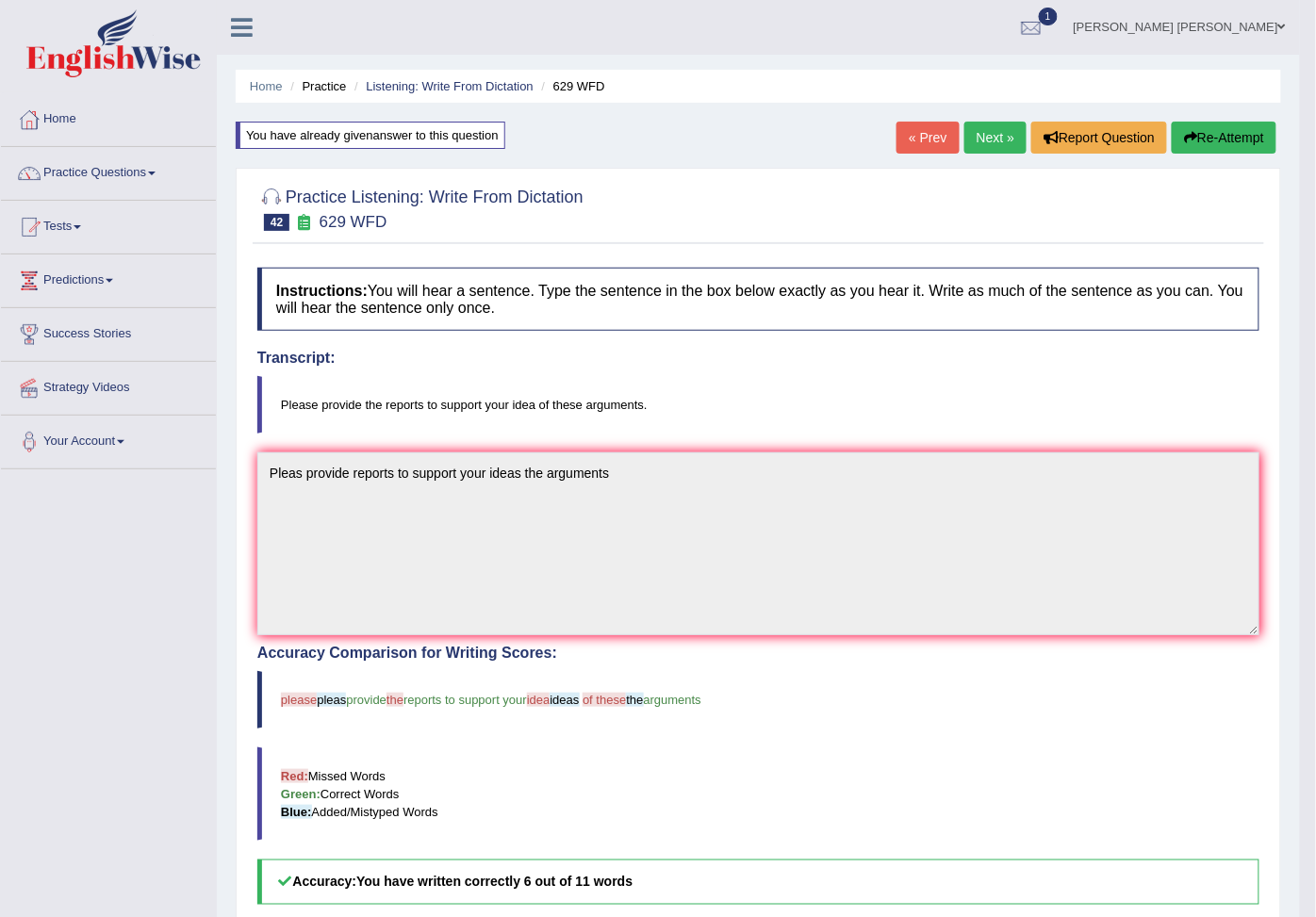
click at [1186, 151] on button "Re-Attempt" at bounding box center [1224, 138] width 105 height 32
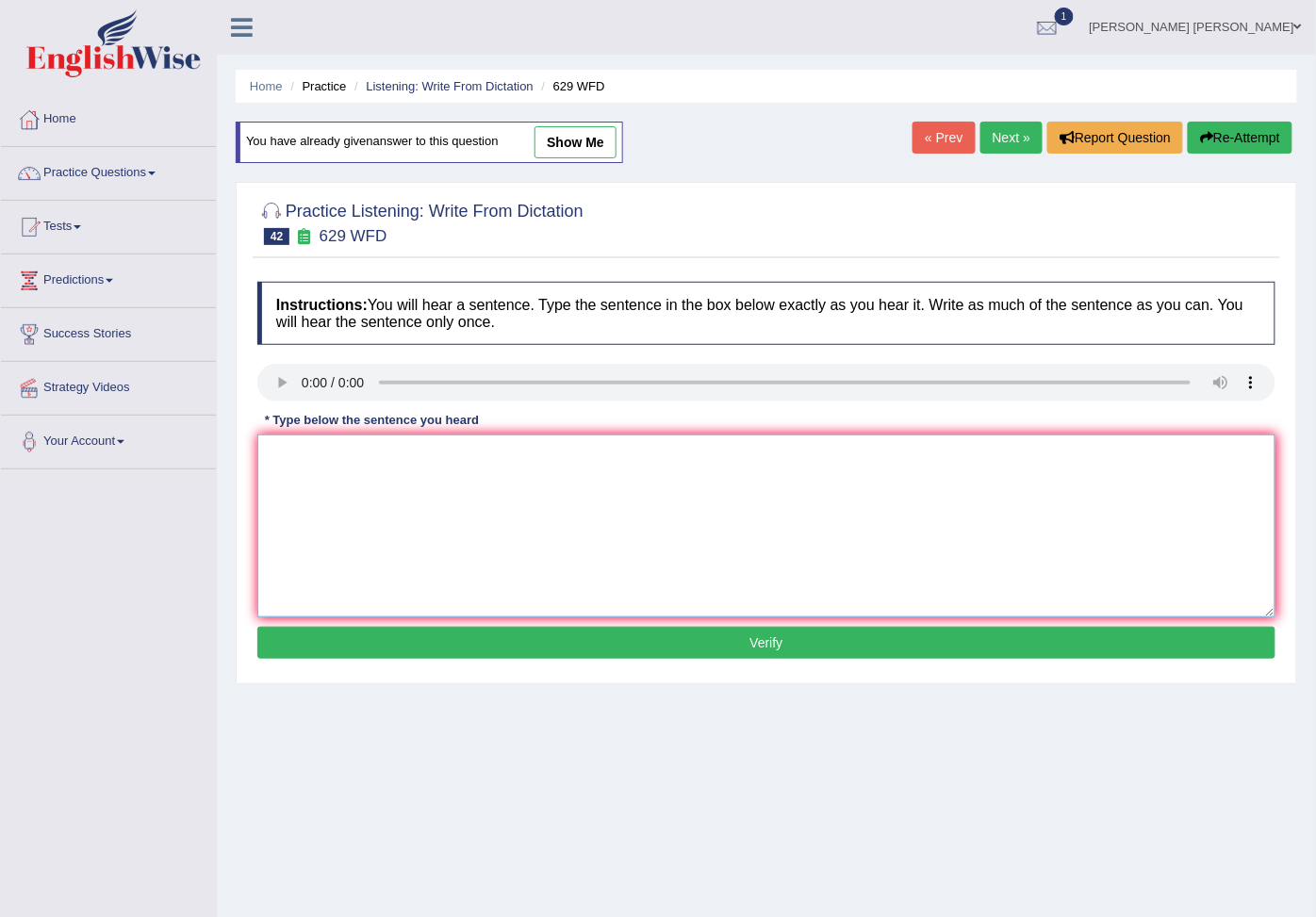
drag, startPoint x: 338, startPoint y: 467, endPoint x: 362, endPoint y: 471, distance: 24.3
click at [362, 471] on textarea at bounding box center [766, 526] width 1018 height 183
type textarea "Please provide the report to support your ideas arguments"
click at [635, 647] on button "Verify" at bounding box center [766, 643] width 1018 height 32
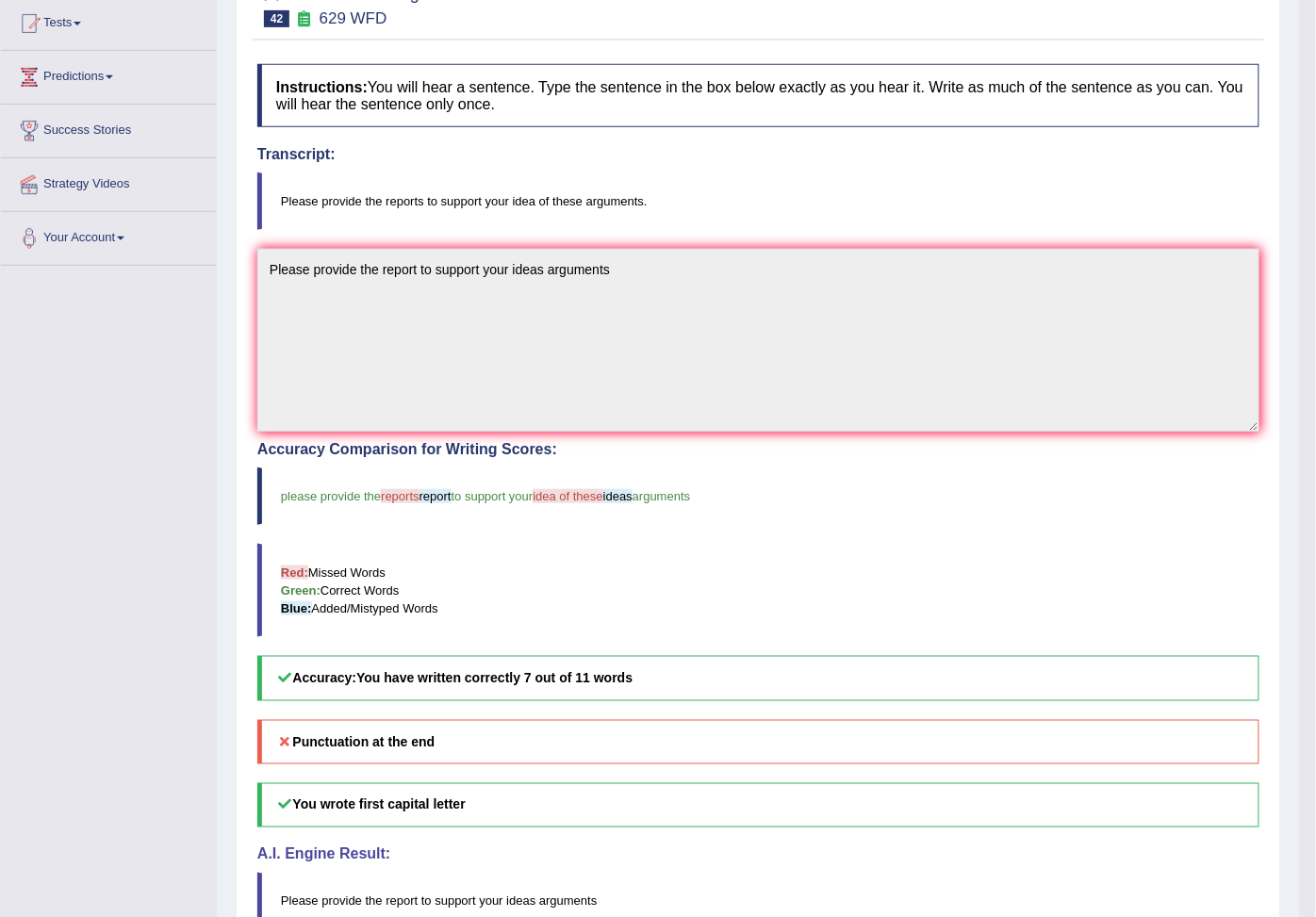
scroll to position [14, 0]
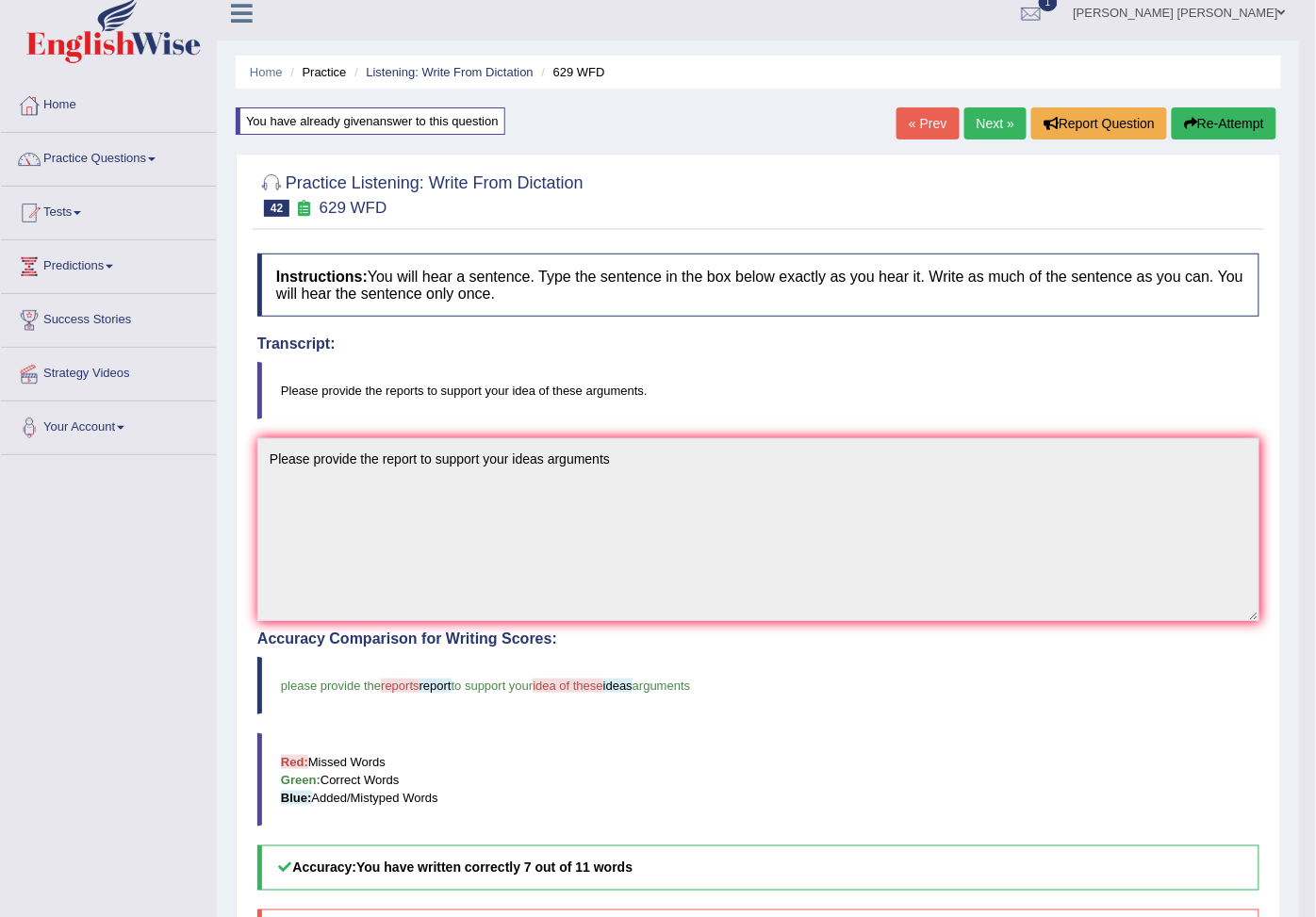
click at [1259, 121] on button "Re-Attempt" at bounding box center [1224, 124] width 105 height 32
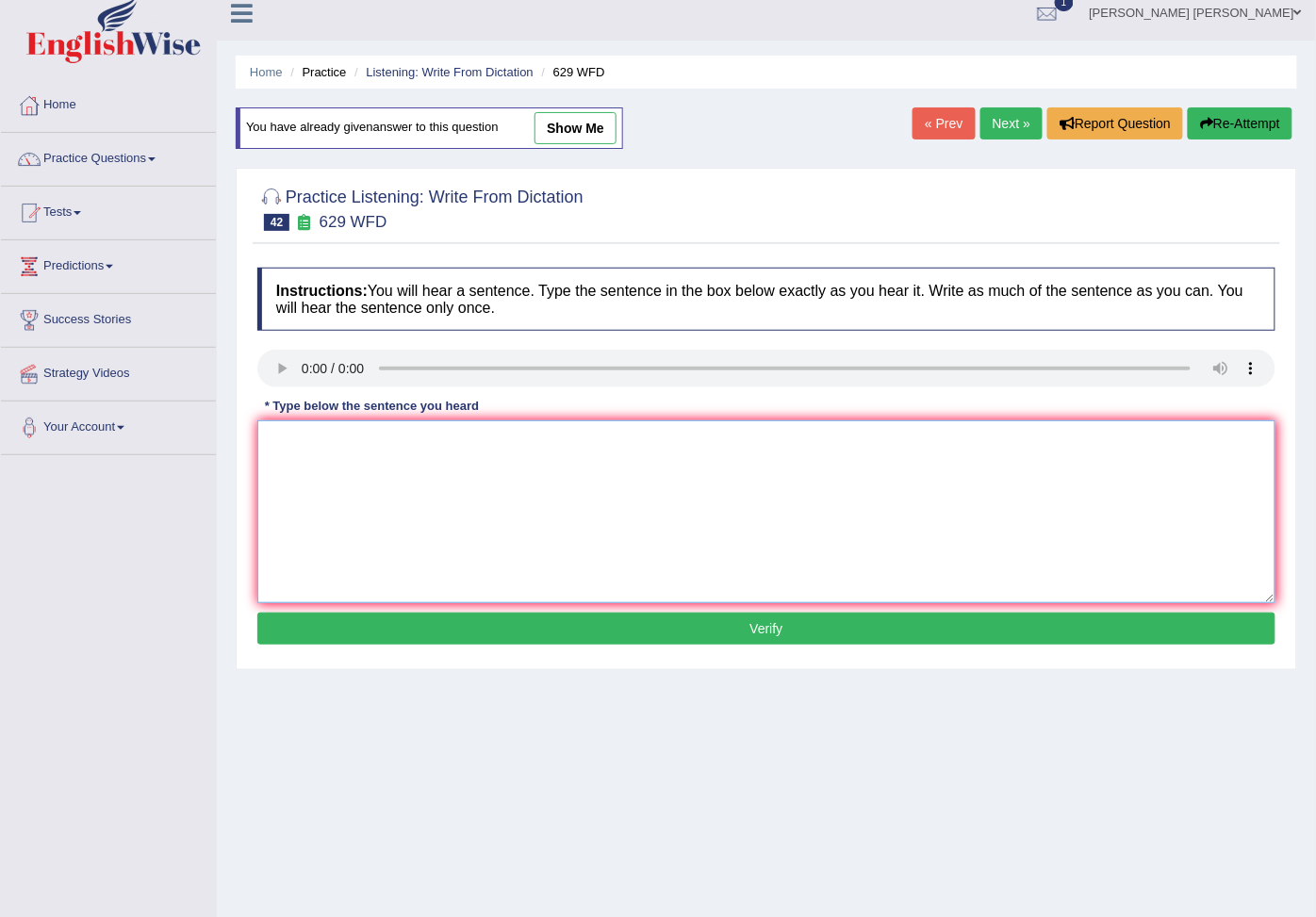
click at [343, 458] on textarea at bounding box center [766, 512] width 1018 height 183
click at [383, 444] on textarea "please provided the support ideas your arguments" at bounding box center [766, 512] width 1018 height 183
click at [536, 446] on textarea "please provided the reports to support ideas your arguments" at bounding box center [766, 512] width 1018 height 183
click at [526, 442] on textarea "please provided the reports to support ideas your arguments" at bounding box center [766, 512] width 1018 height 183
type textarea "please provided the reports to support ideas your arguments"
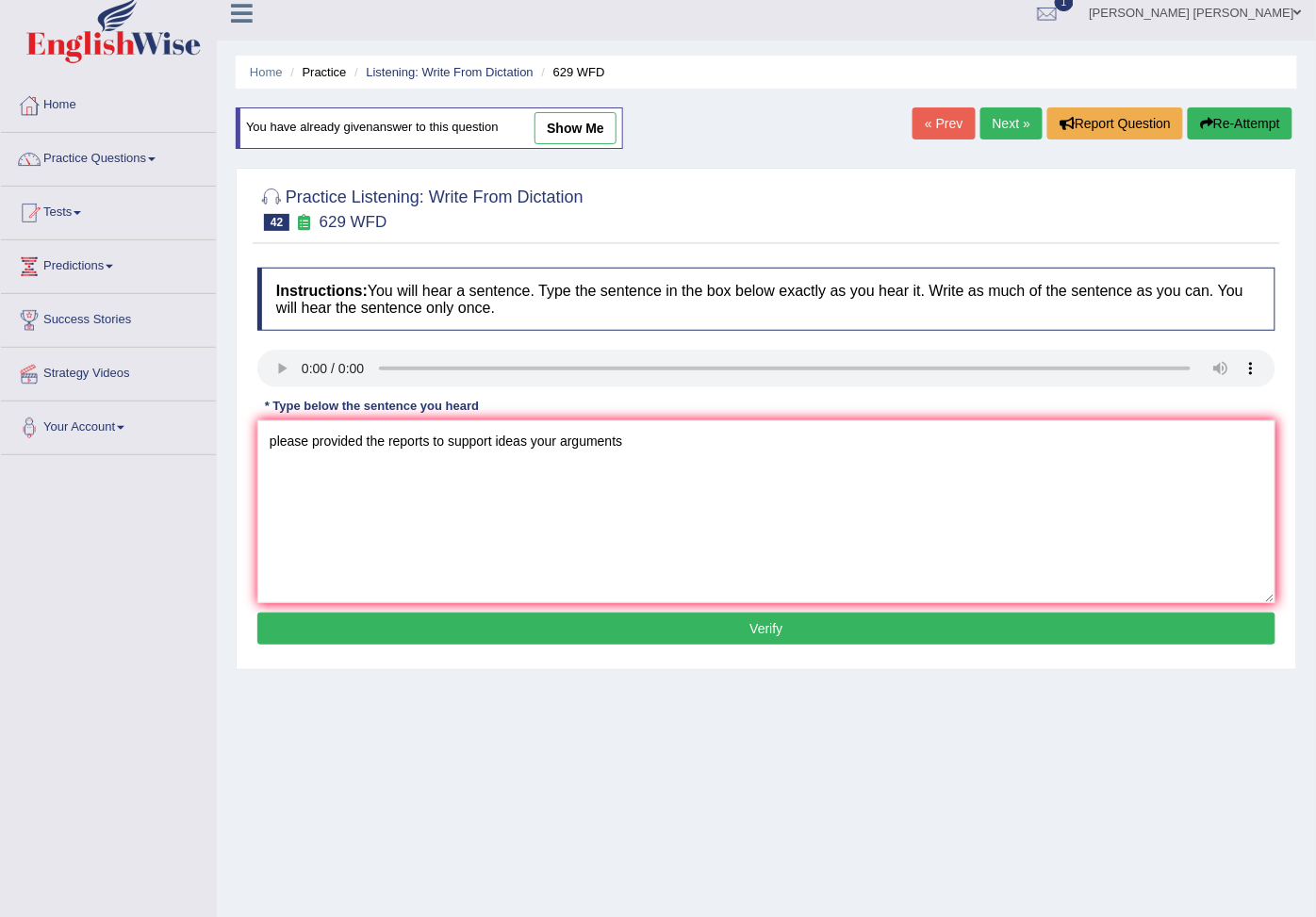
click at [577, 635] on button "Verify" at bounding box center [766, 629] width 1018 height 32
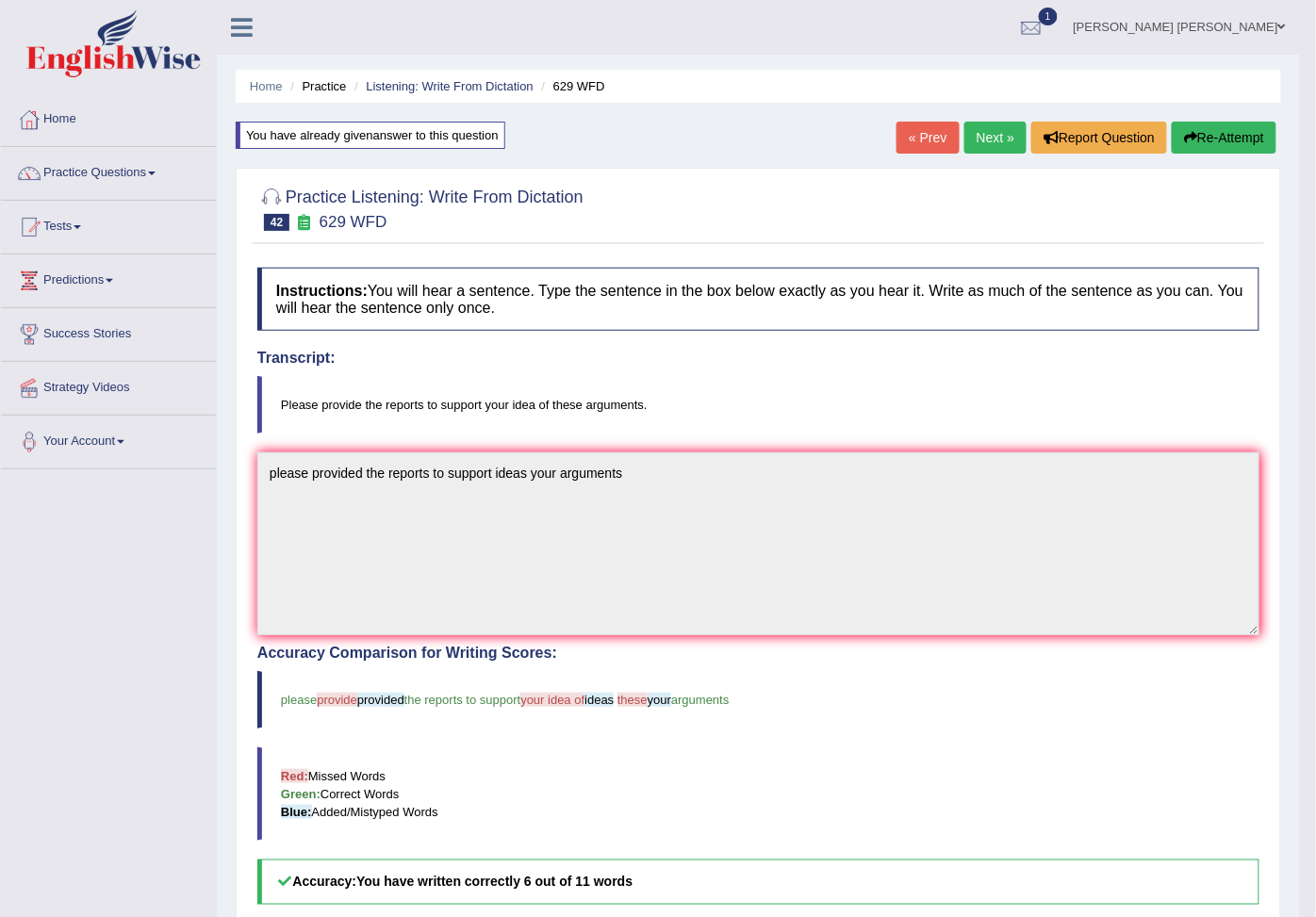
click at [1004, 144] on link "Next »" at bounding box center [994, 138] width 62 height 32
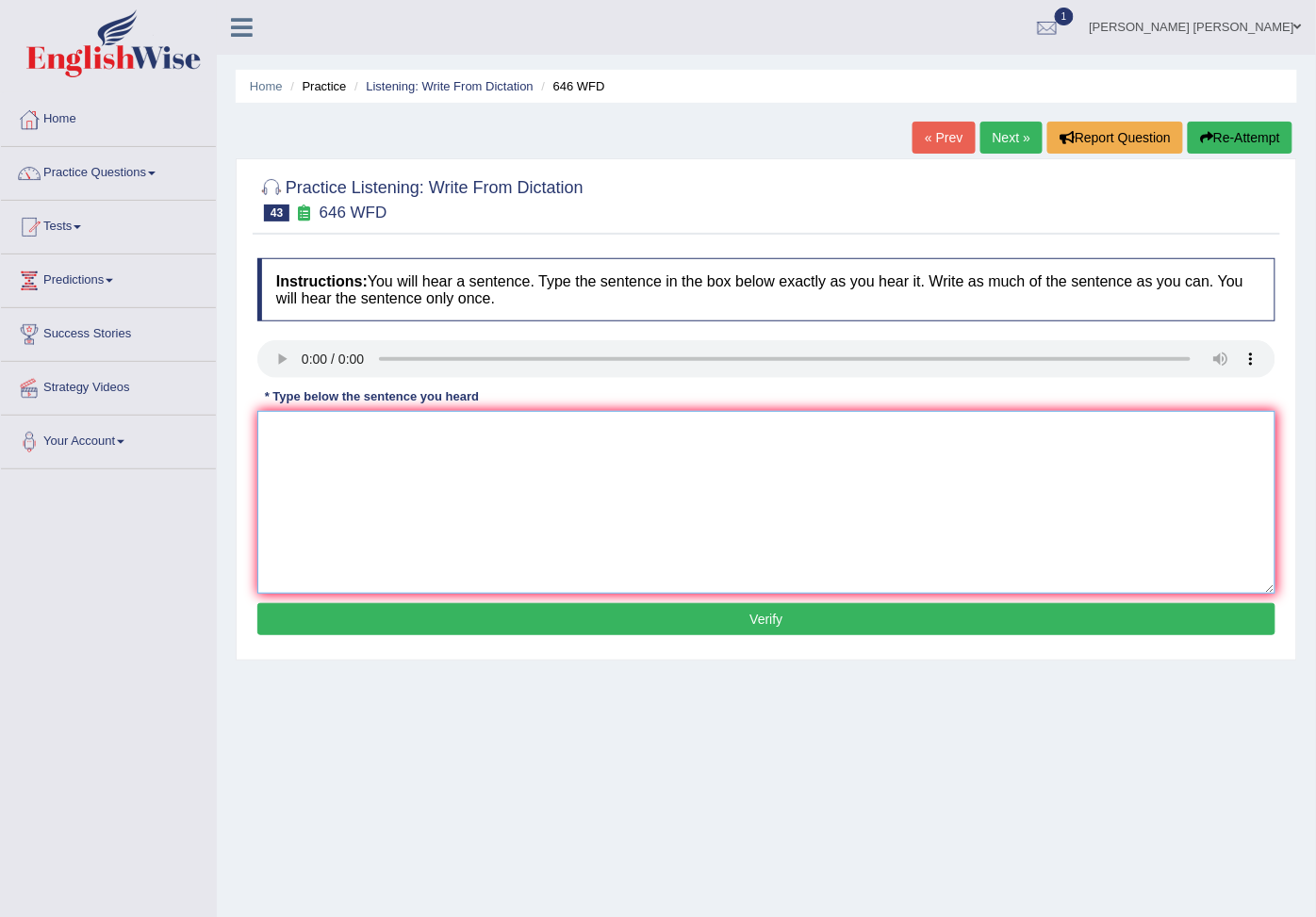
click at [335, 442] on textarea at bounding box center [766, 502] width 1018 height 183
type textarea "P"
click at [340, 416] on textarea at bounding box center [766, 502] width 1018 height 183
type textarea "the en technology"
click at [302, 439] on textarea "the en technology" at bounding box center [766, 502] width 1018 height 183
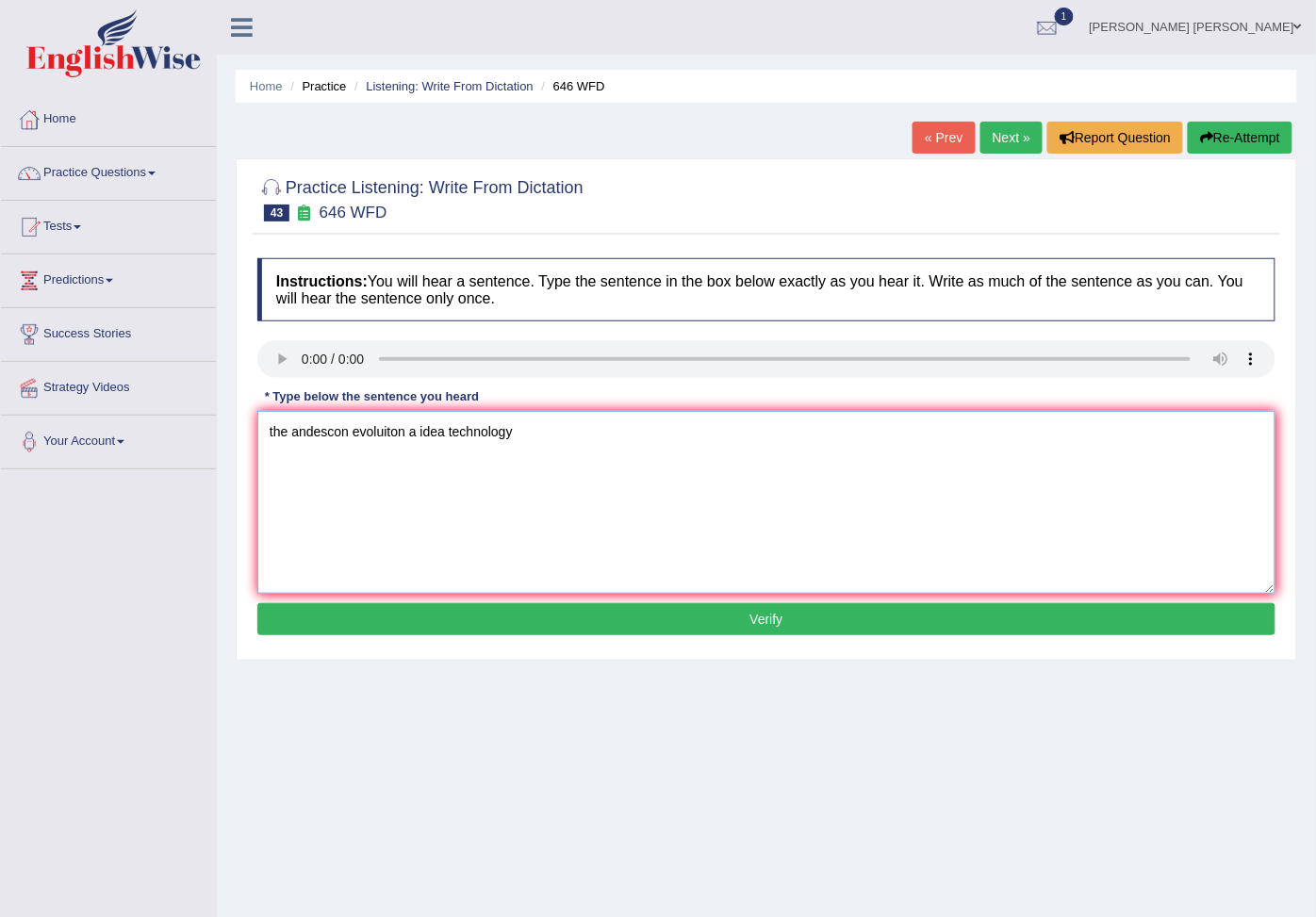
type textarea "the andescon evoluiton a idea technology"
click at [538, 614] on button "Verify" at bounding box center [766, 619] width 1018 height 32
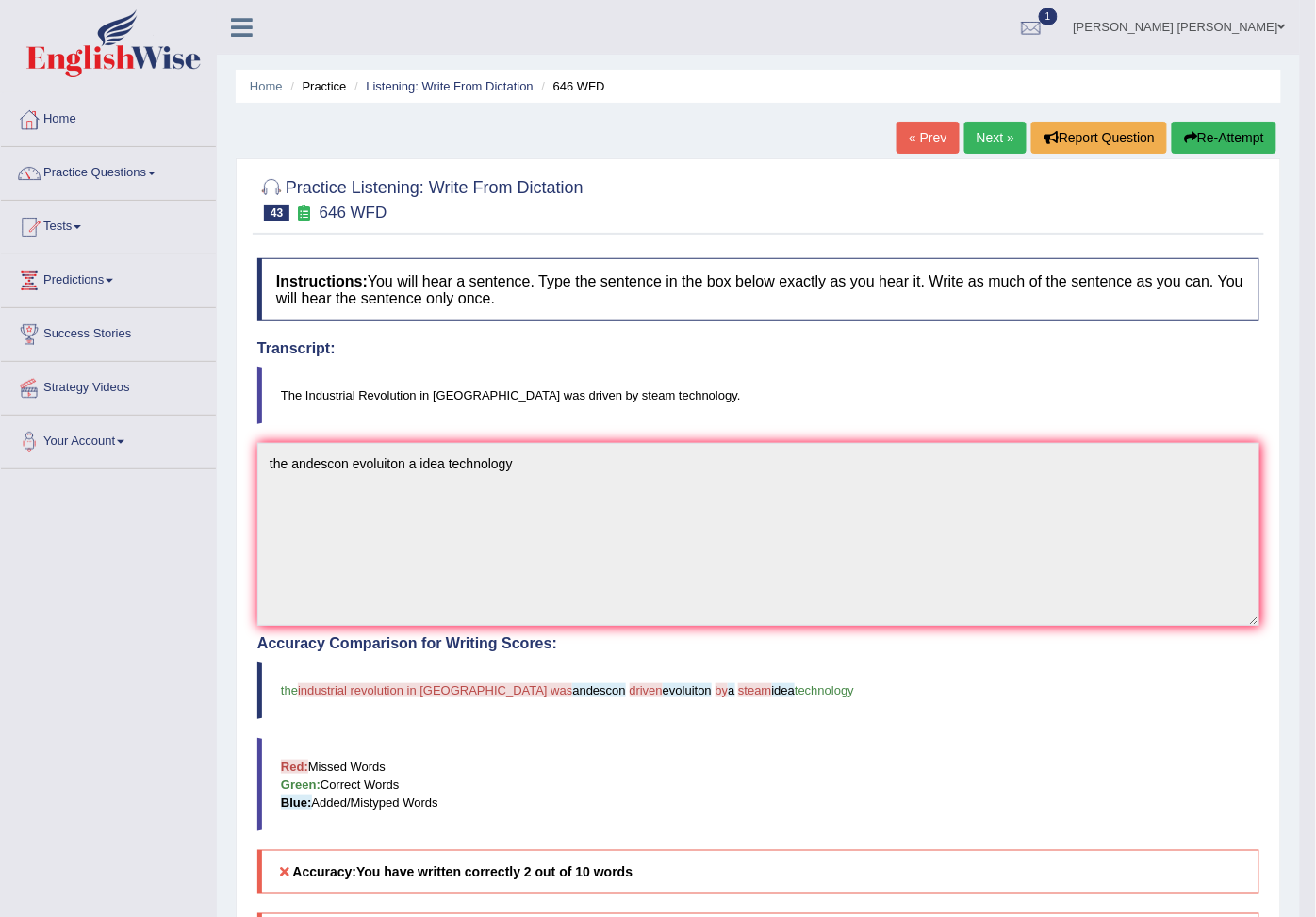
click at [1214, 132] on button "Re-Attempt" at bounding box center [1224, 138] width 105 height 32
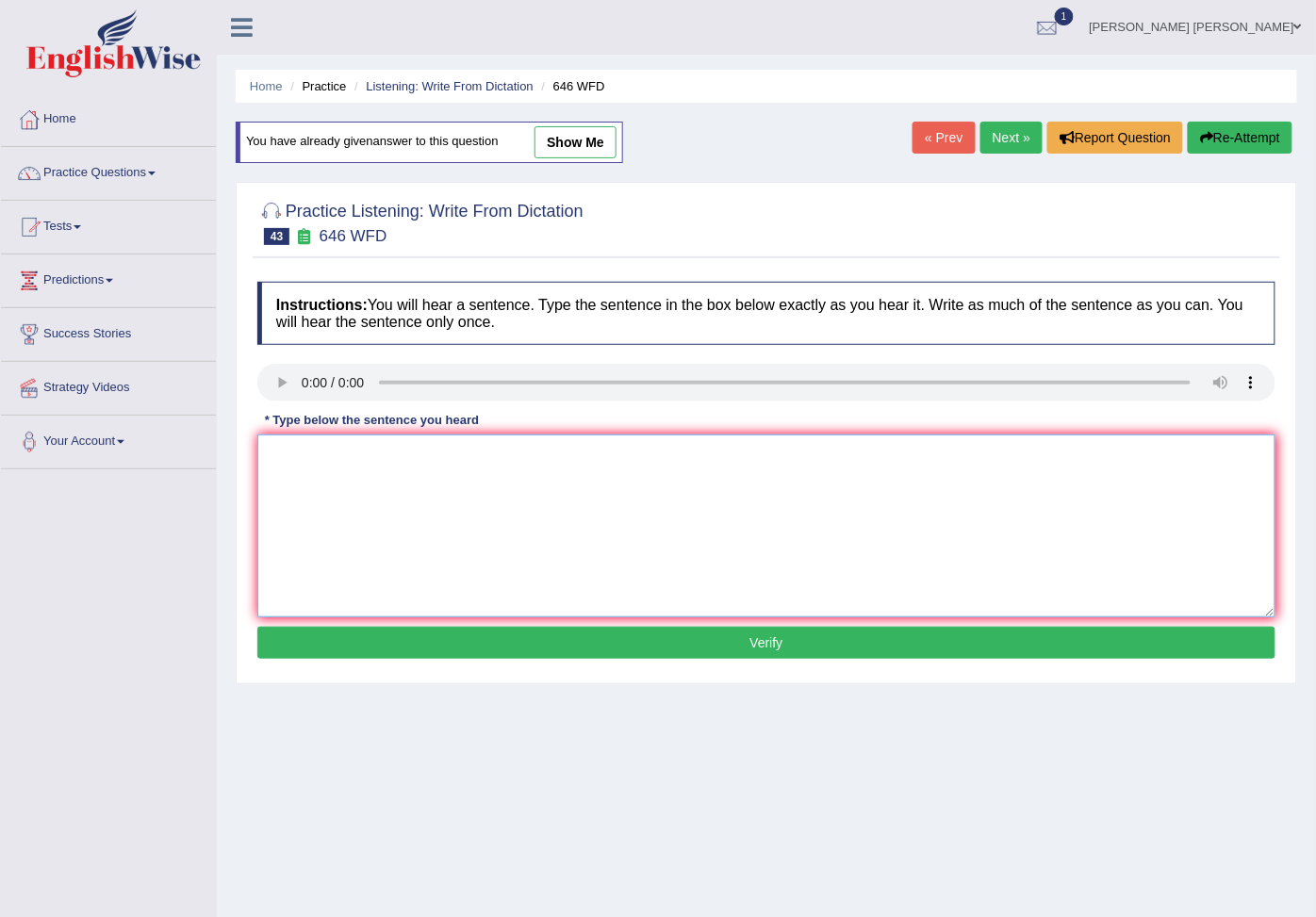
click at [306, 439] on textarea at bounding box center [766, 526] width 1018 height 183
type textarea "The industrial revolution technology"
click at [608, 654] on button "Verify" at bounding box center [766, 643] width 1018 height 32
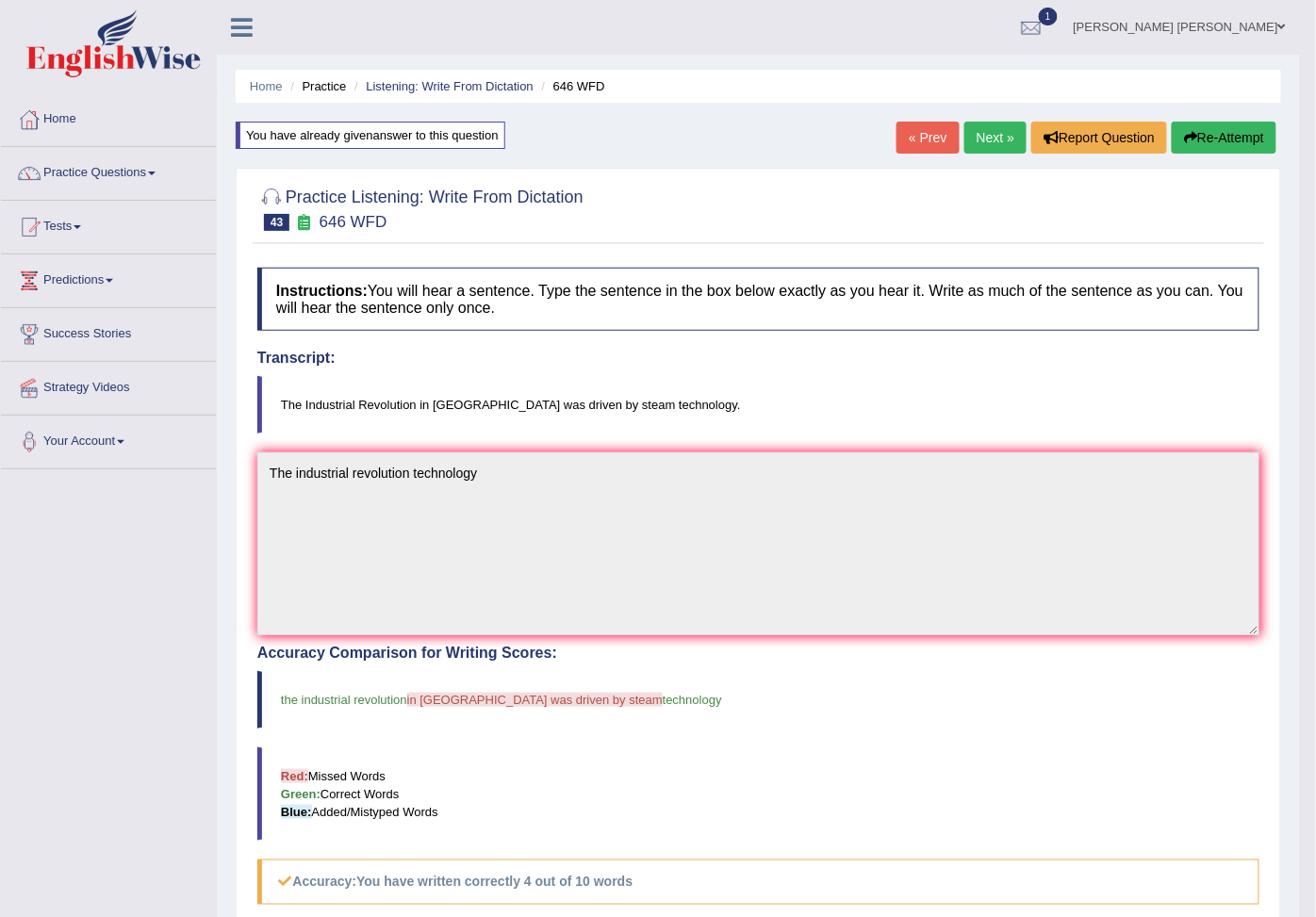
click at [1012, 132] on link "Next »" at bounding box center [994, 138] width 62 height 32
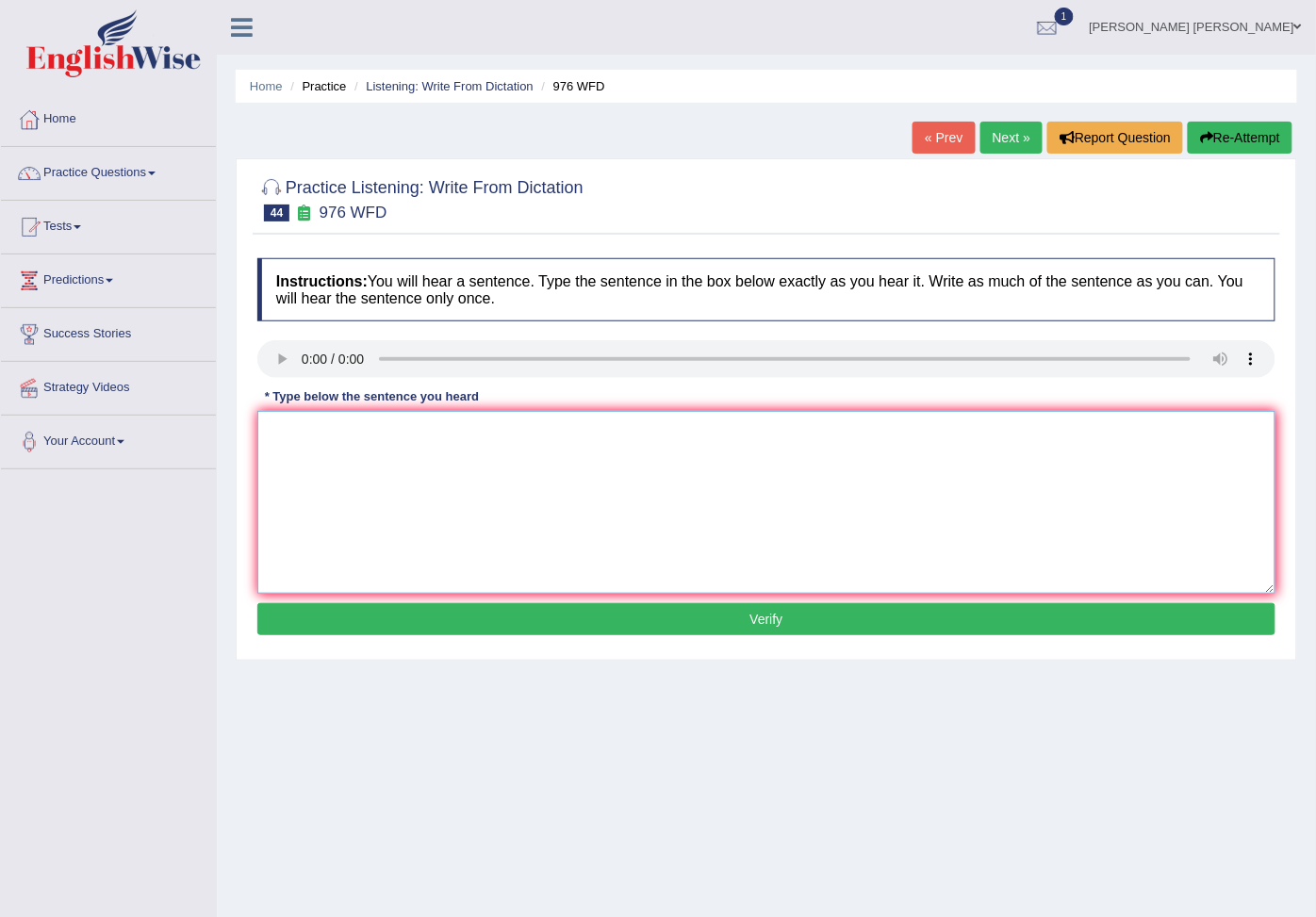
click at [323, 438] on textarea at bounding box center [766, 502] width 1018 height 183
type textarea "The stud"
drag, startPoint x: 260, startPoint y: 444, endPoint x: 167, endPoint y: 413, distance: 98.0
click at [167, 413] on div "Toggle navigation Home Practice Questions Speaking Practice Read Aloud Repeat S…" at bounding box center [658, 490] width 1316 height 980
click at [297, 429] on textarea at bounding box center [766, 502] width 1018 height 183
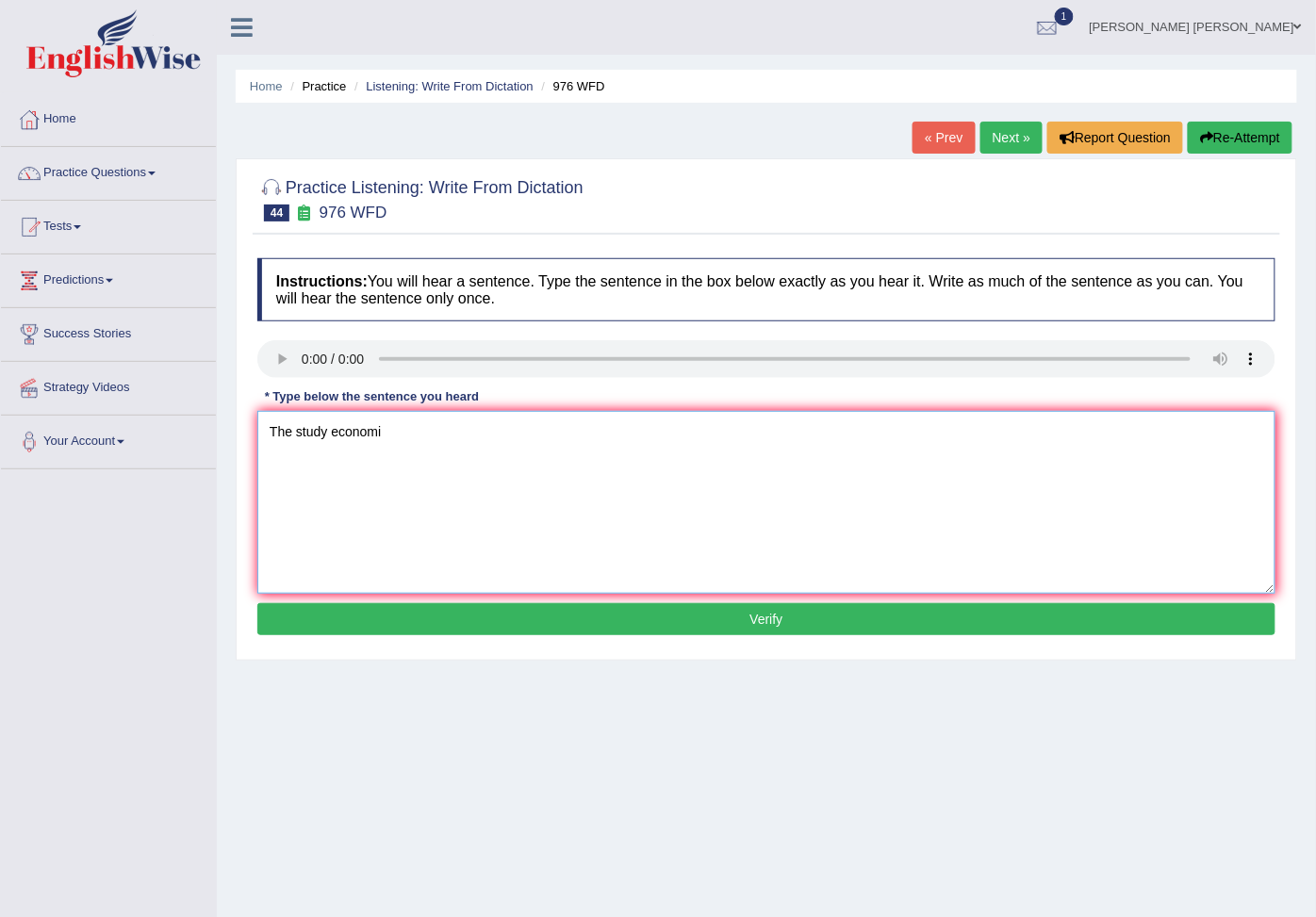
click at [406, 457] on textarea "The study economi" at bounding box center [766, 502] width 1018 height 183
click at [416, 445] on textarea "The study economi" at bounding box center [766, 502] width 1018 height 183
type textarea "The study economi objects"
click at [501, 616] on button "Verify" at bounding box center [766, 619] width 1018 height 32
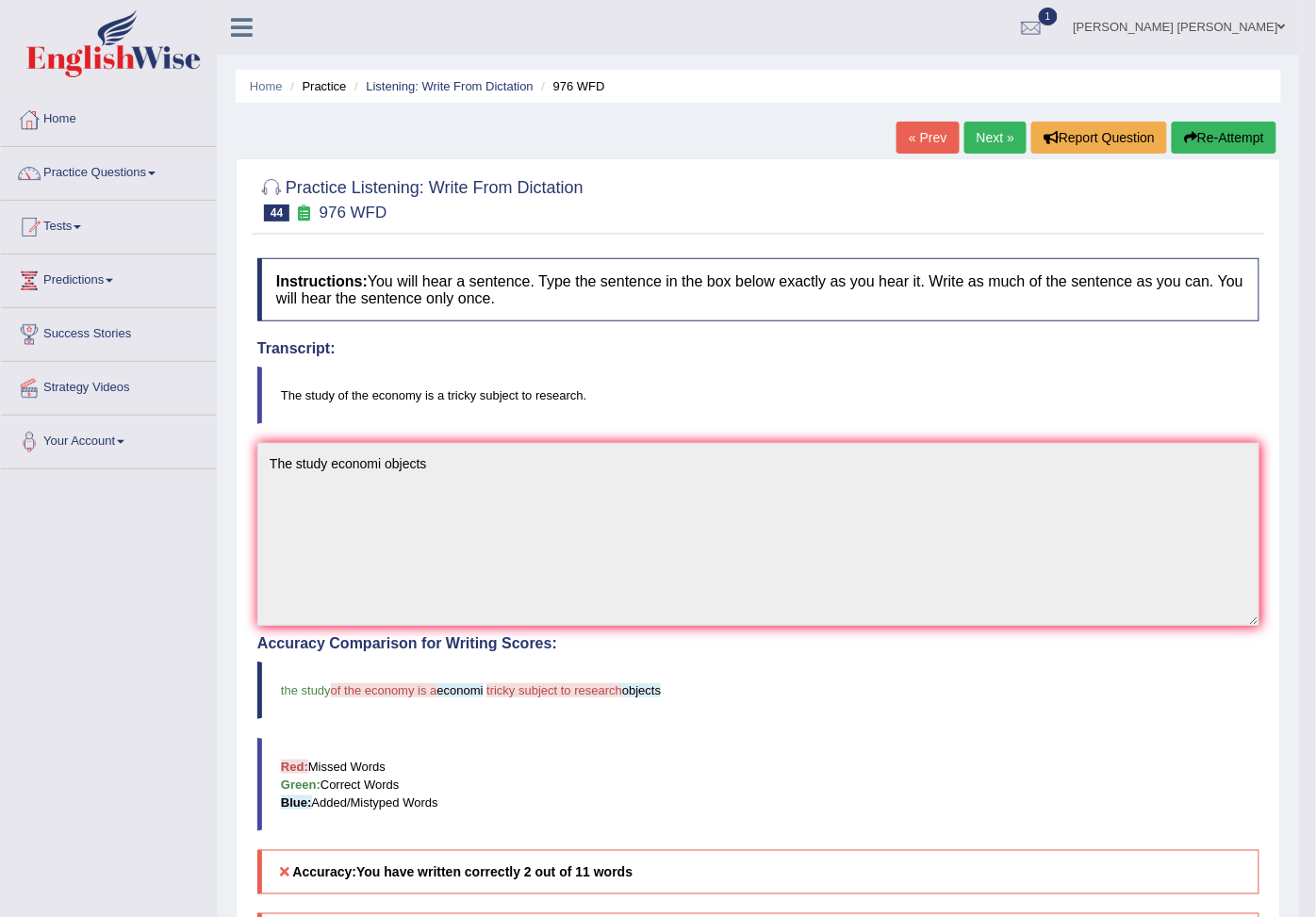
click at [1228, 146] on button "Re-Attempt" at bounding box center [1224, 138] width 105 height 32
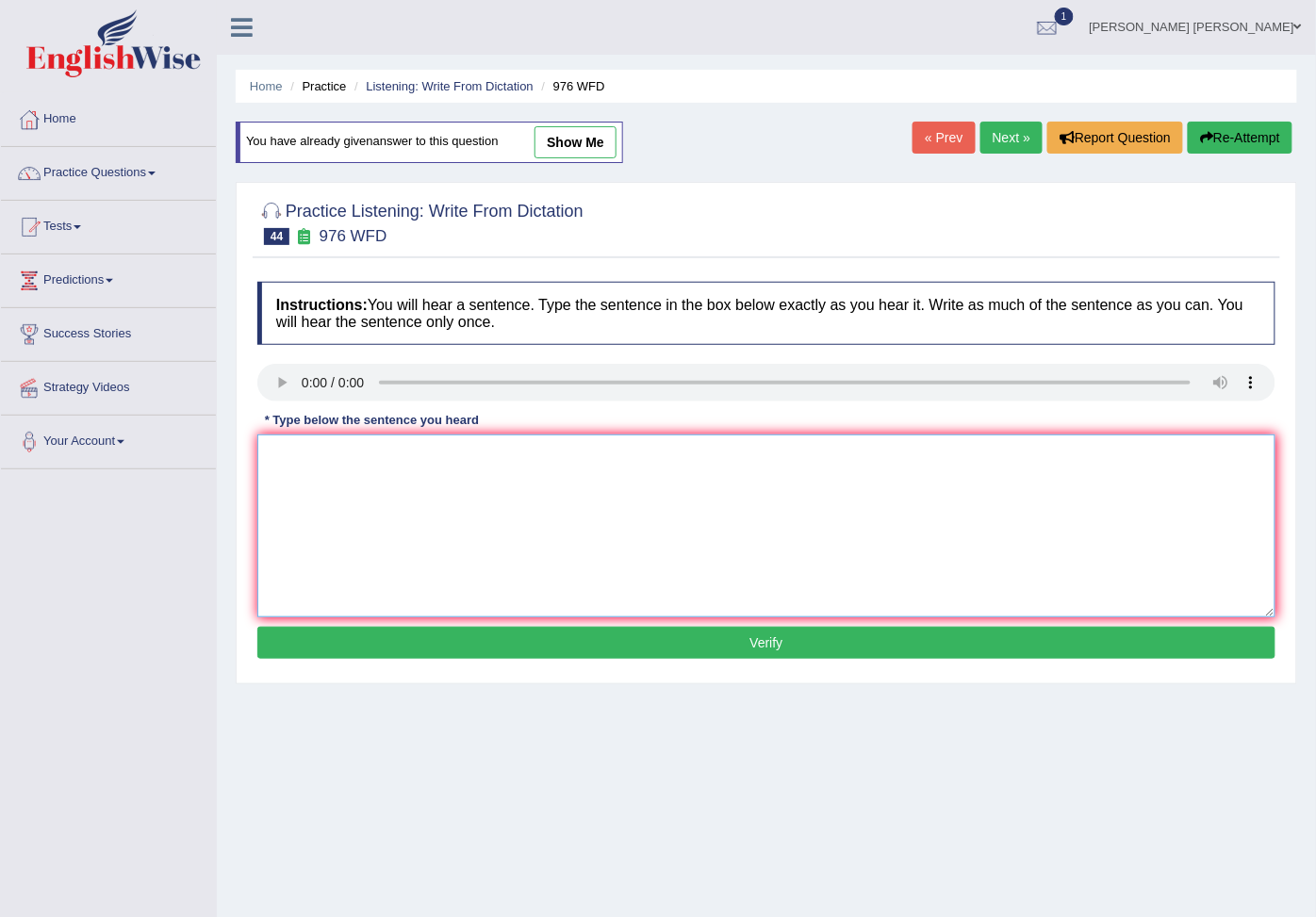
click at [354, 485] on textarea at bounding box center [766, 526] width 1018 height 183
type textarea "T"
drag, startPoint x: 422, startPoint y: 528, endPoint x: 436, endPoint y: 500, distance: 31.3
click at [427, 521] on textarea at bounding box center [766, 526] width 1018 height 183
type textarea "The study economy object research"
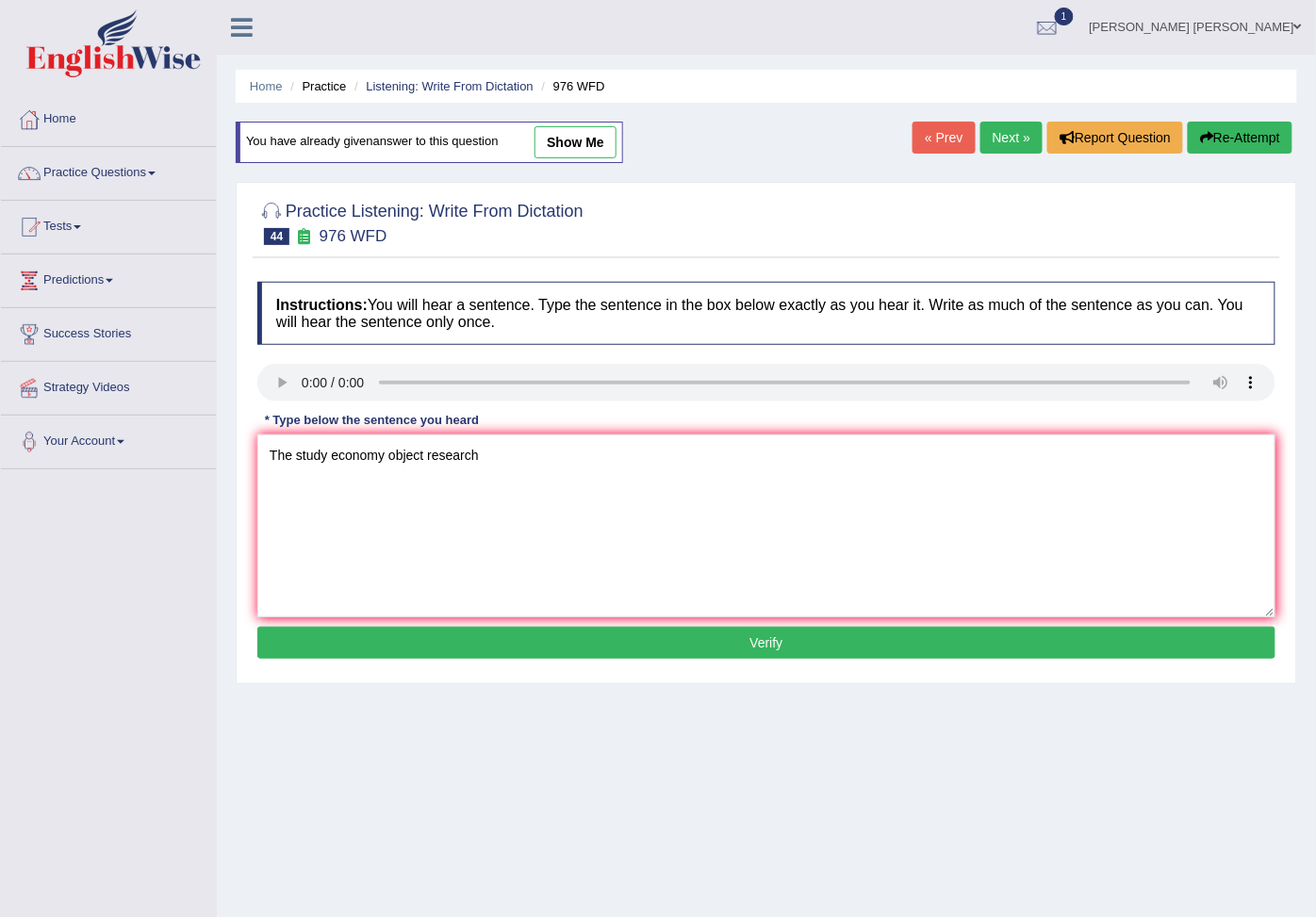
click at [500, 634] on button "Verify" at bounding box center [766, 643] width 1018 height 32
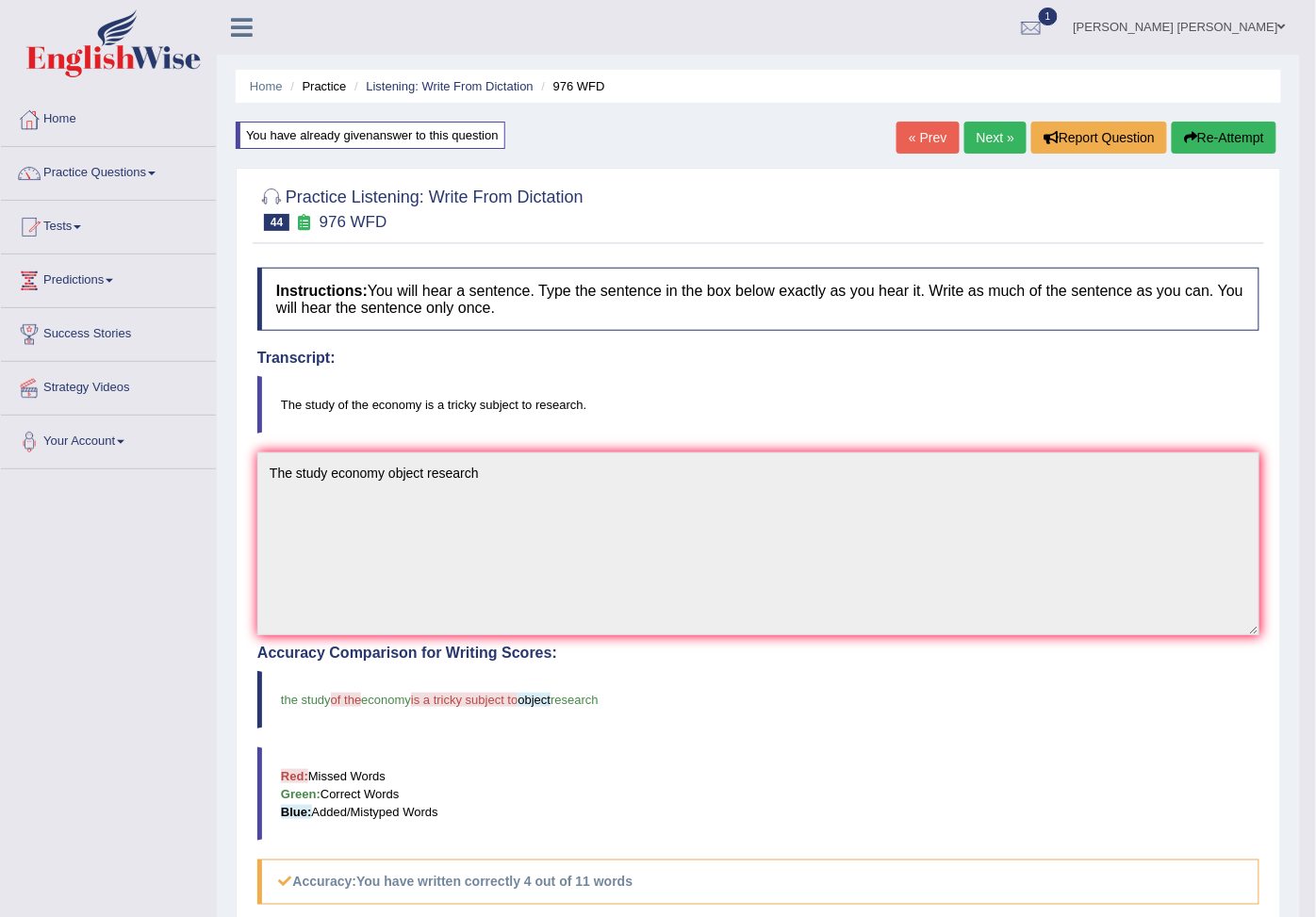
click at [1189, 142] on icon "button" at bounding box center [1190, 138] width 13 height 13
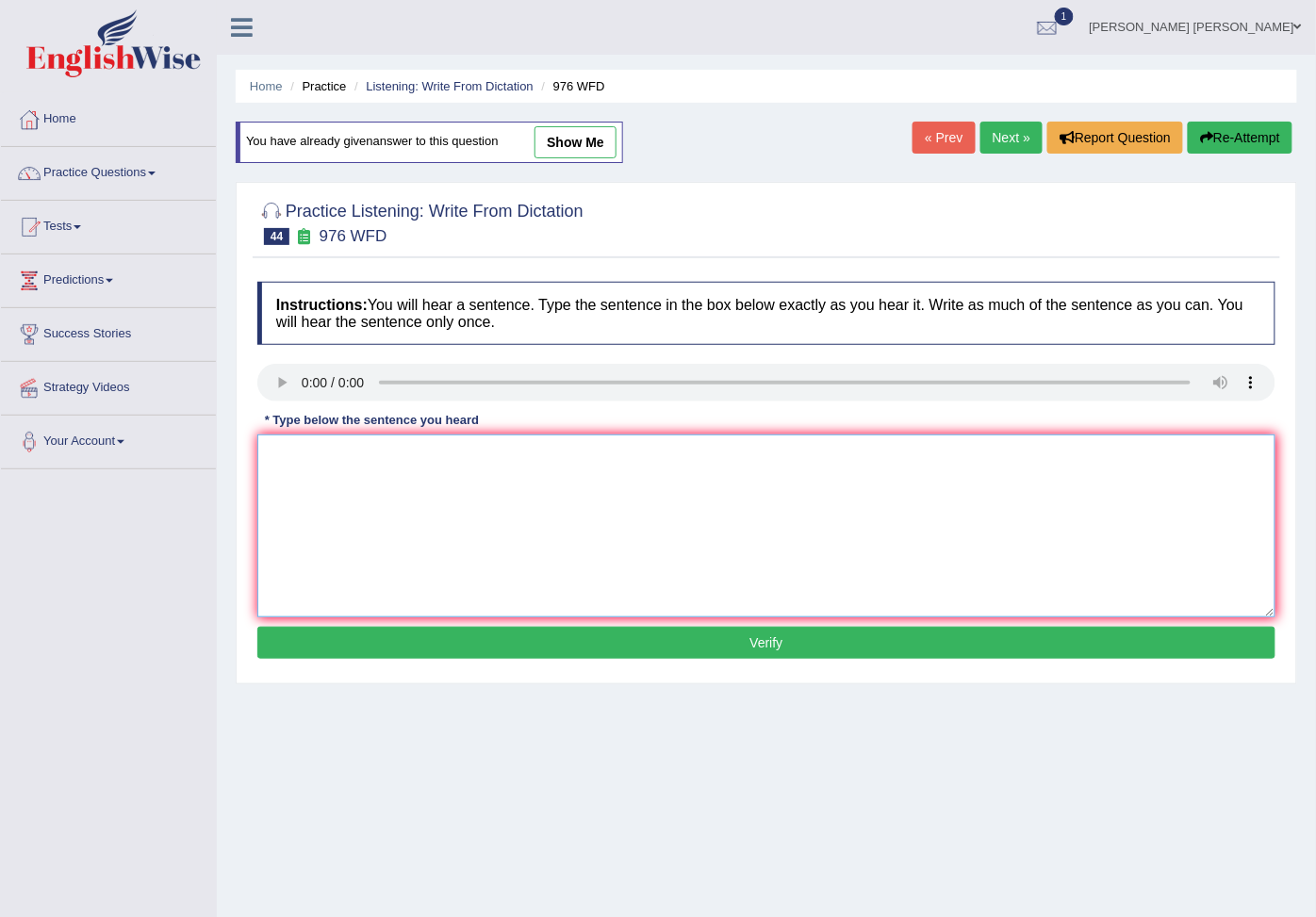
click at [389, 518] on textarea at bounding box center [766, 526] width 1018 height 183
type textarea "R"
click at [362, 459] on textarea "The study ecomony" at bounding box center [766, 526] width 1018 height 183
click at [421, 464] on textarea "The study economy" at bounding box center [766, 526] width 1018 height 183
drag, startPoint x: 419, startPoint y: 463, endPoint x: 345, endPoint y: 476, distance: 75.1
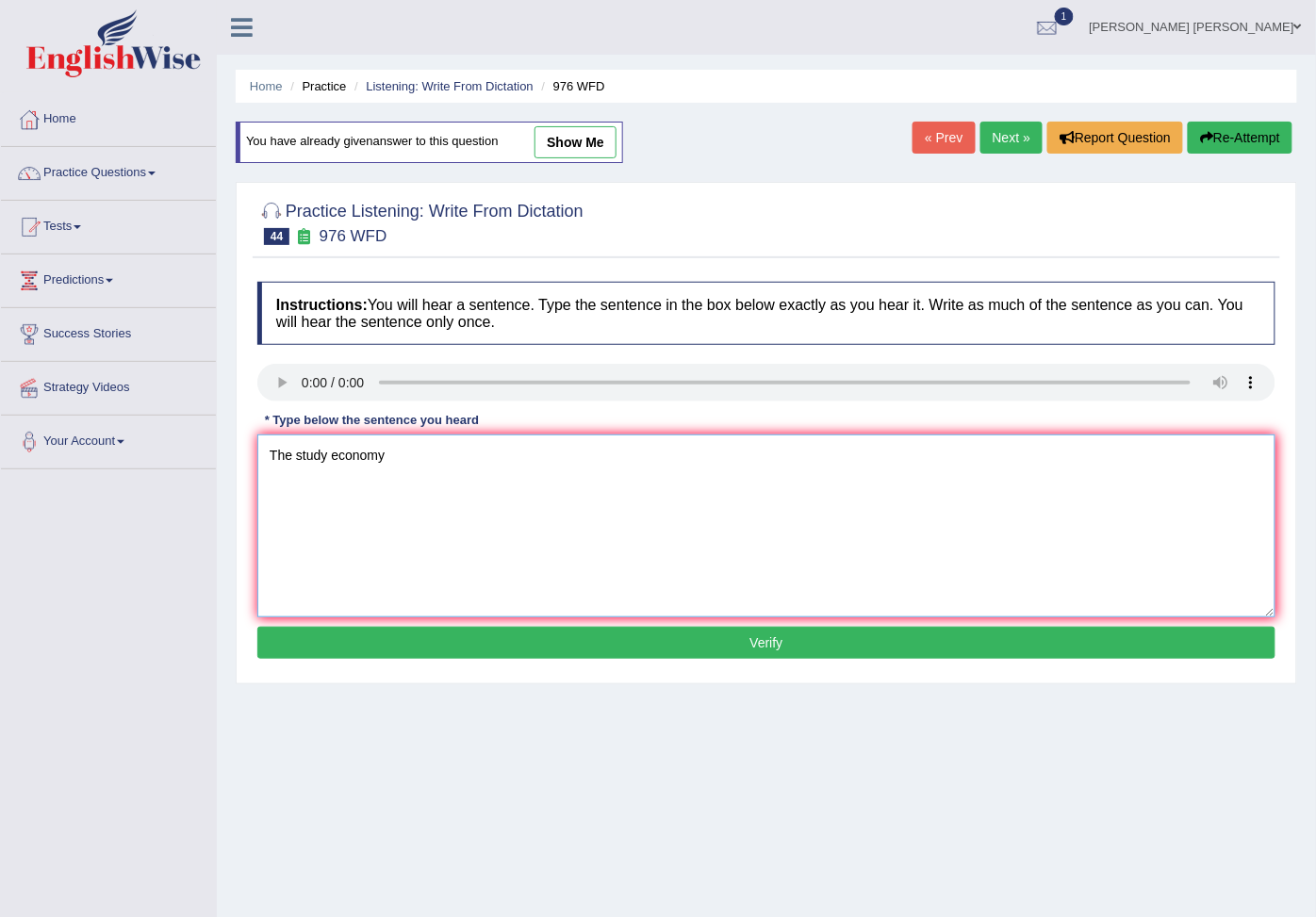
click at [345, 476] on textarea "The study economy" at bounding box center [766, 526] width 1018 height 183
type textarea "The study economy subject to research"
click at [534, 647] on button "Verify" at bounding box center [766, 643] width 1018 height 32
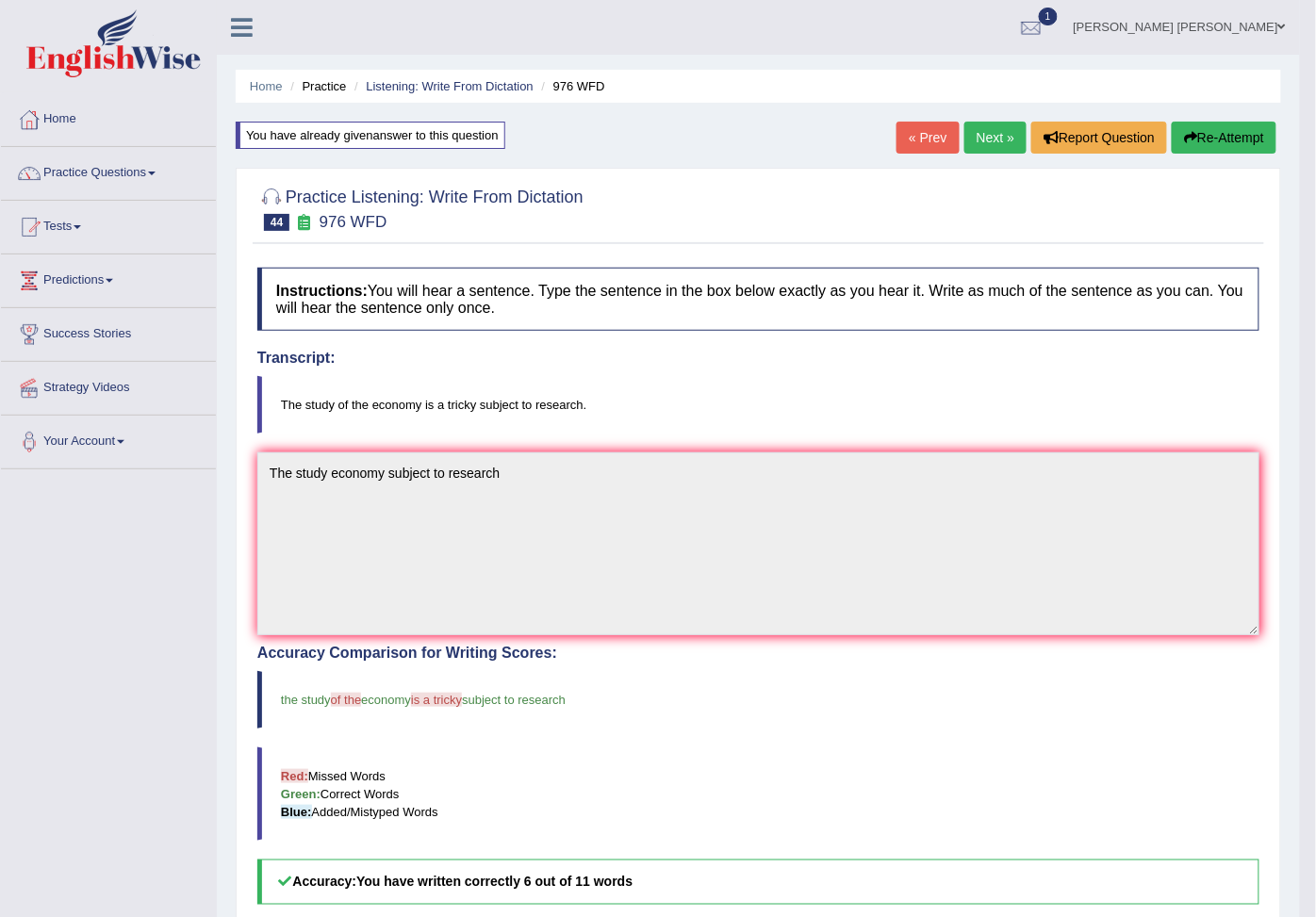
click at [1195, 130] on button "Re-Attempt" at bounding box center [1224, 138] width 105 height 32
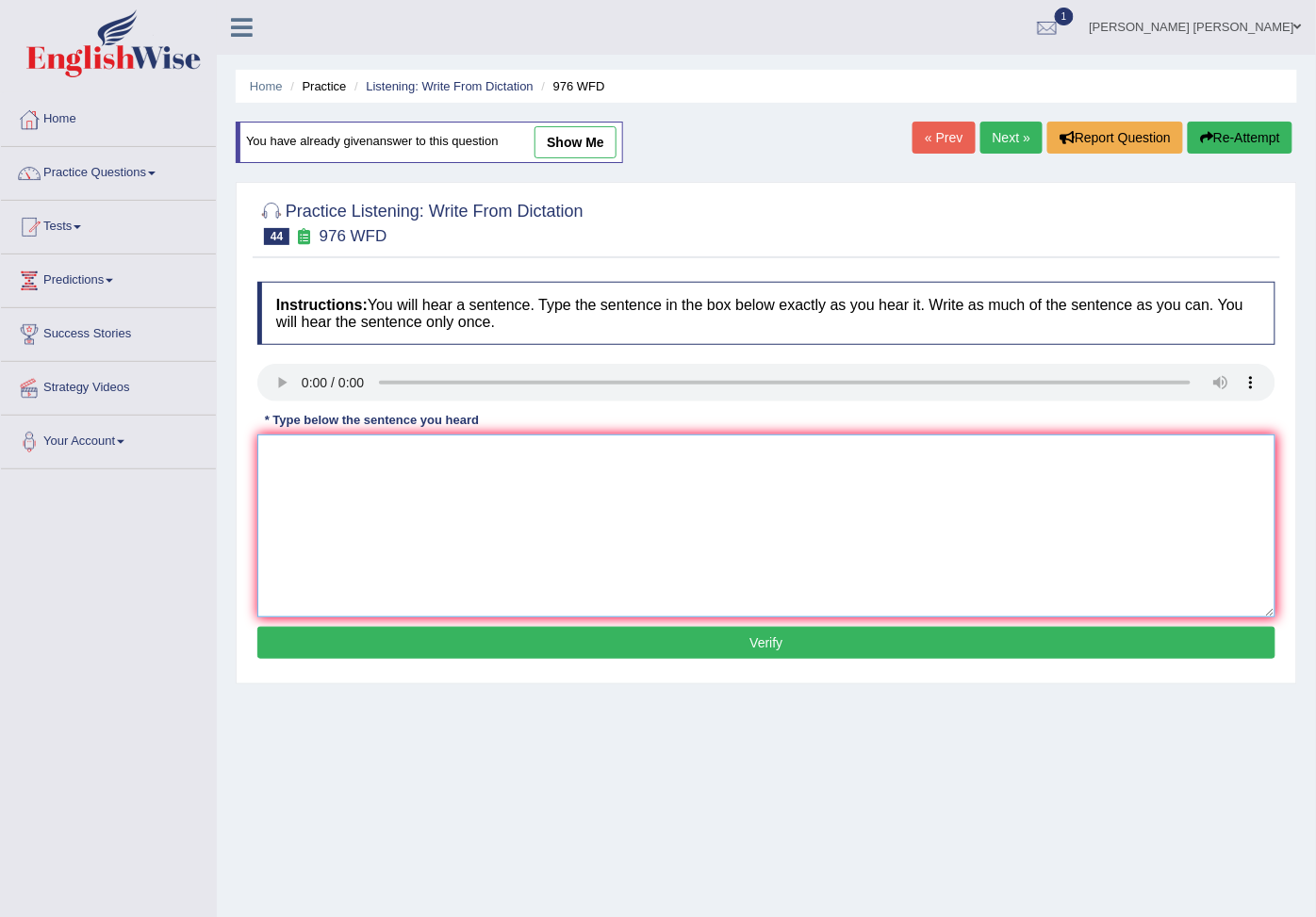
click at [362, 495] on textarea at bounding box center [766, 526] width 1018 height 183
click at [274, 454] on textarea "the study of the economy subject to research." at bounding box center [766, 526] width 1018 height 183
type textarea "The study of the economy subject to research."
click at [696, 647] on button "Verify" at bounding box center [766, 643] width 1018 height 32
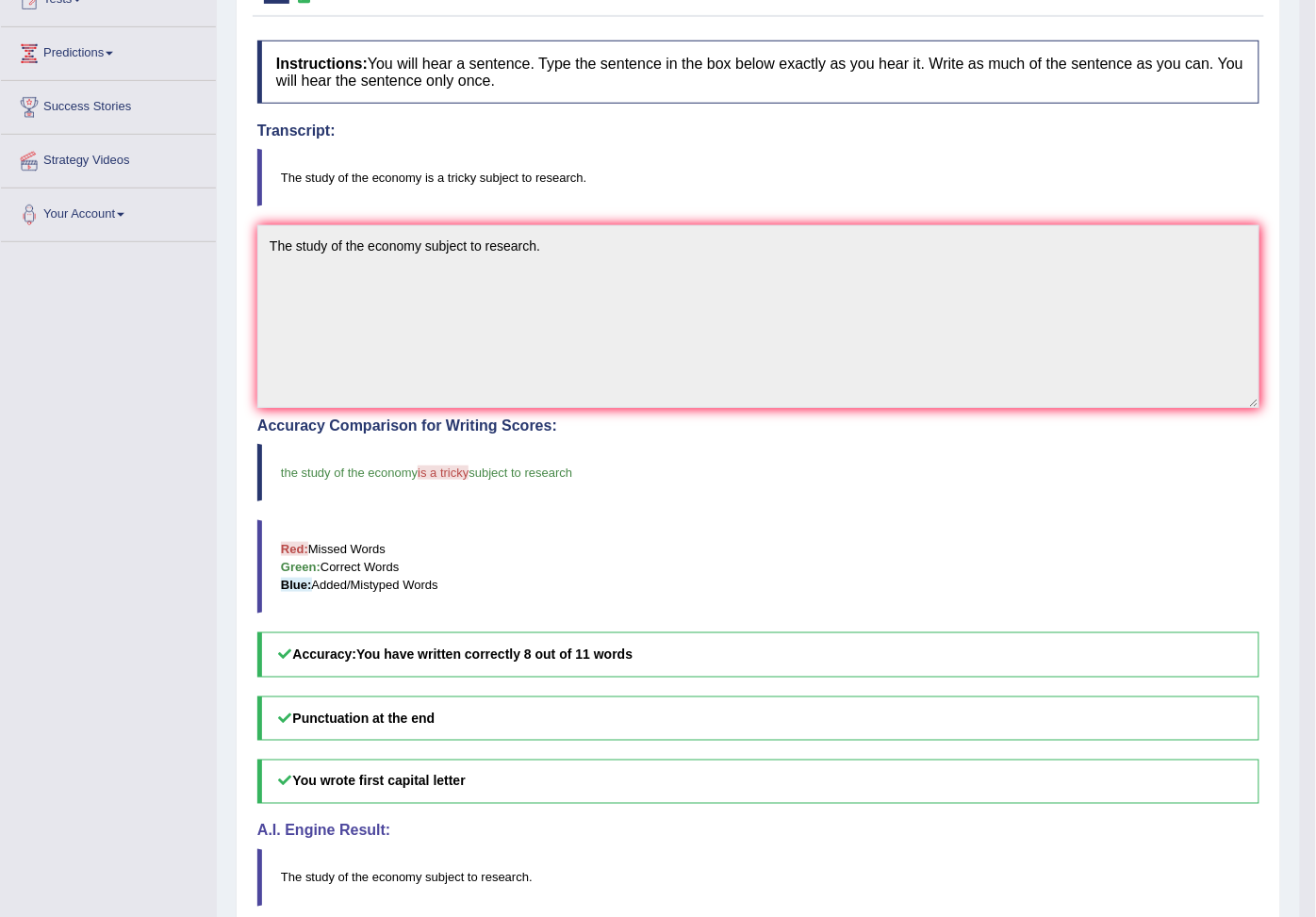
scroll to position [119, 0]
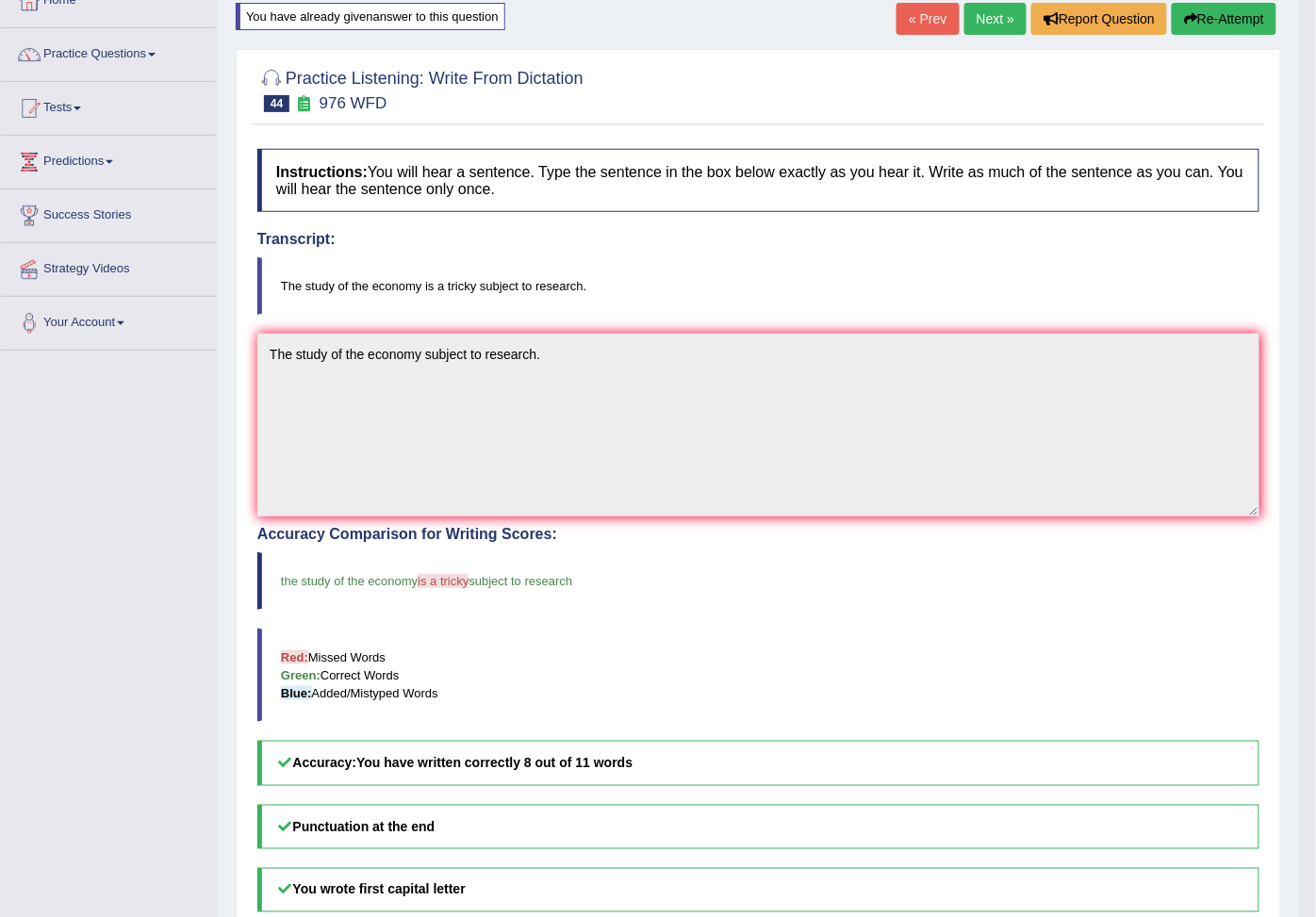
click at [995, 6] on link "Next »" at bounding box center [994, 19] width 62 height 32
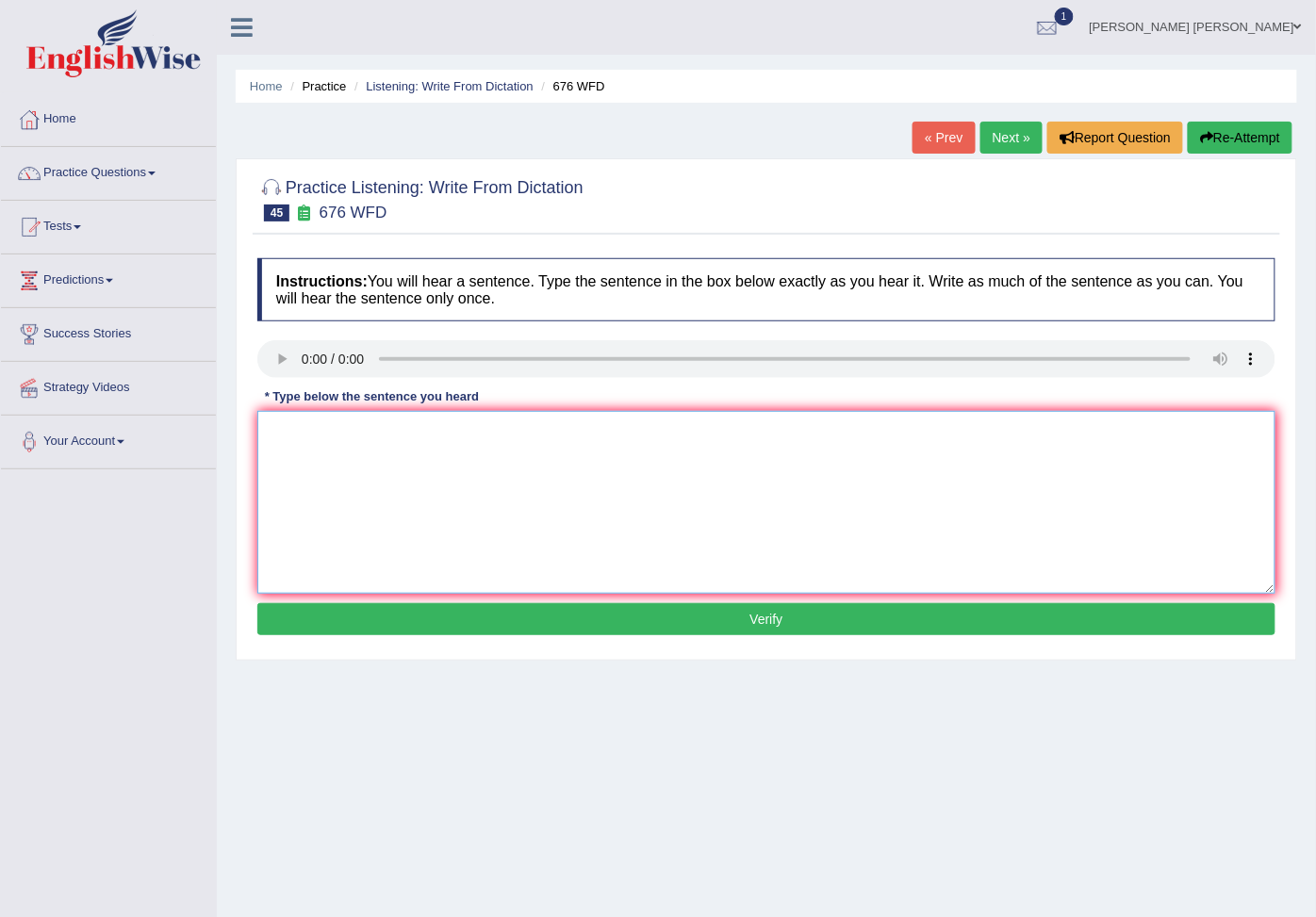
click at [331, 480] on textarea at bounding box center [766, 502] width 1018 height 183
click at [561, 466] on textarea "university" at bounding box center [766, 502] width 1018 height 183
click at [521, 430] on textarea "university" at bounding box center [766, 502] width 1018 height 183
type textarea "university secury objects"
click at [732, 617] on button "Verify" at bounding box center [766, 619] width 1018 height 32
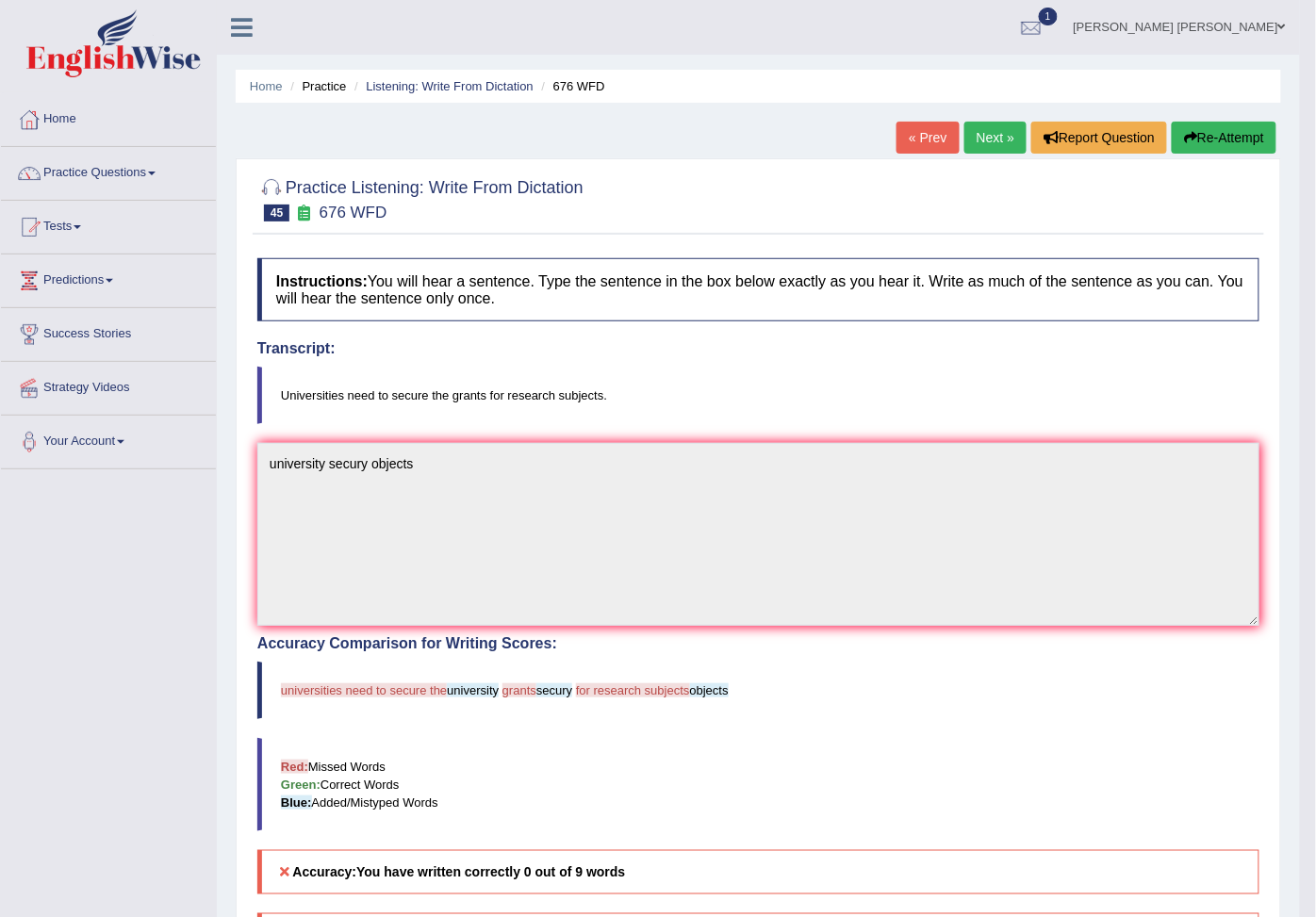
click at [1199, 138] on button "Re-Attempt" at bounding box center [1224, 138] width 105 height 32
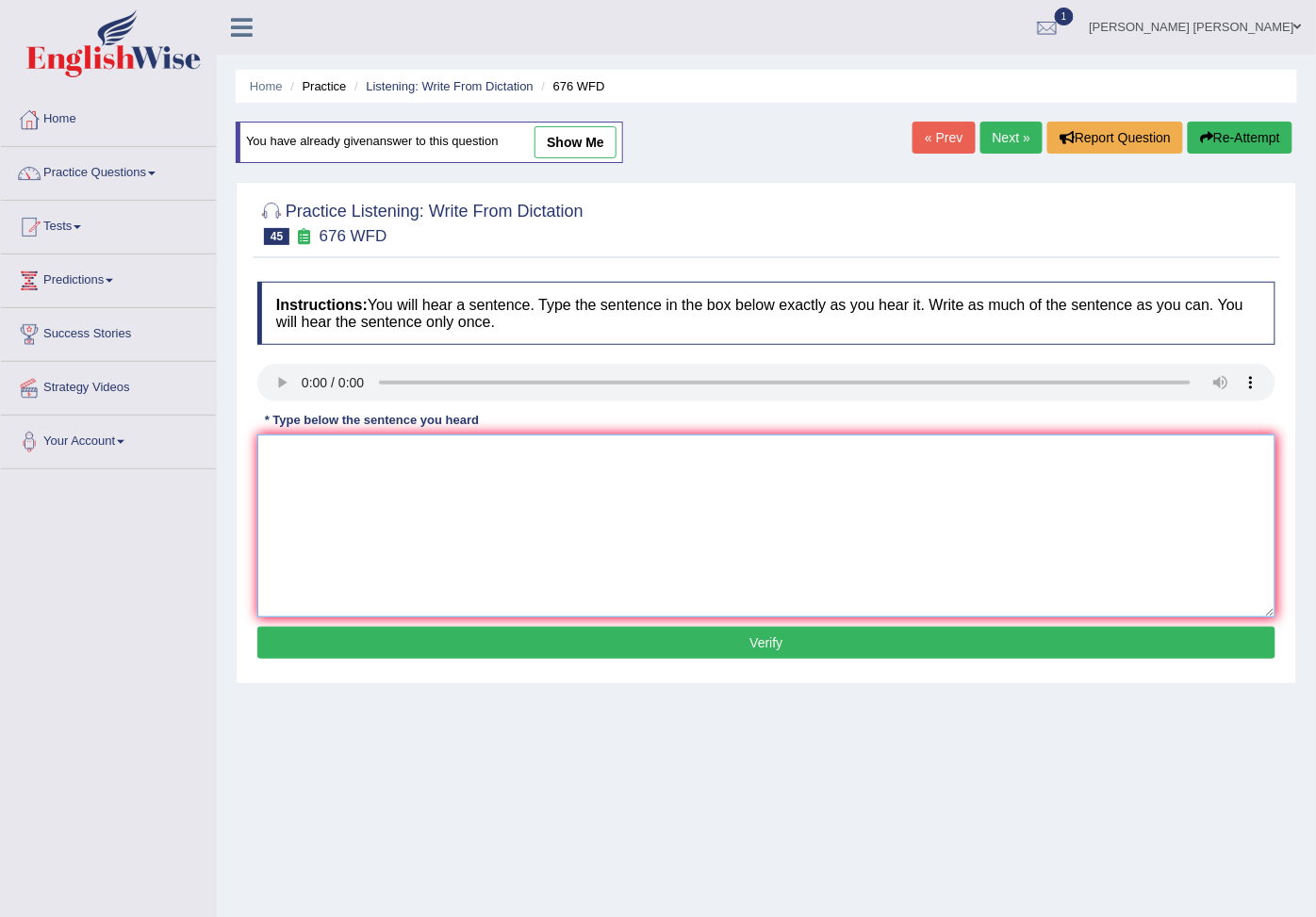
click at [334, 442] on textarea at bounding box center [766, 526] width 1018 height 183
click at [298, 453] on textarea "univversities secure the subjects" at bounding box center [766, 526] width 1018 height 183
click at [536, 617] on textarea "universities secure the subjects" at bounding box center [766, 526] width 1018 height 183
type textarea "universities secure the subjects"
click at [544, 633] on button "Verify" at bounding box center [766, 643] width 1018 height 32
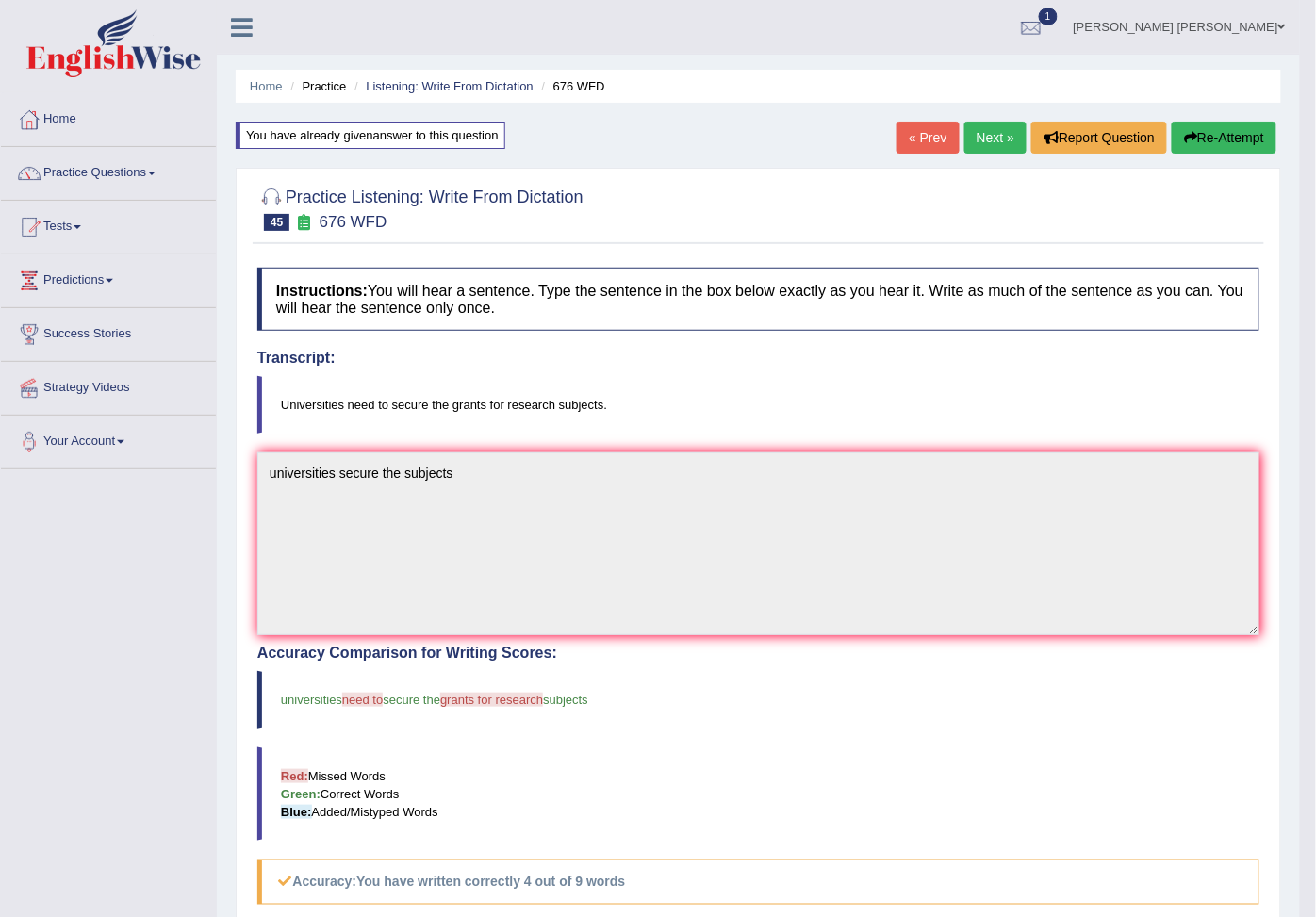
click at [1207, 130] on button "Re-Attempt" at bounding box center [1224, 138] width 105 height 32
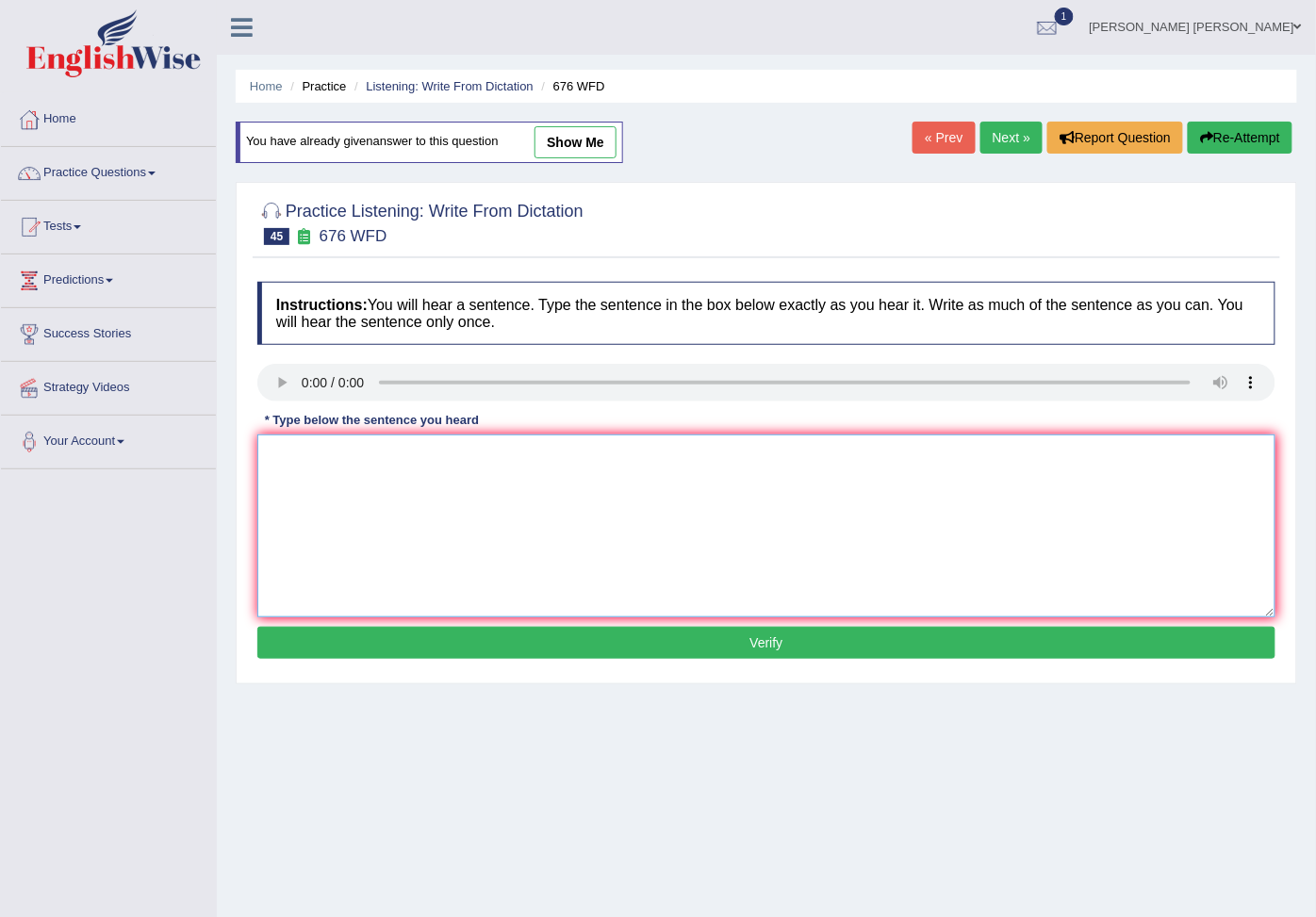
click at [351, 463] on textarea at bounding box center [766, 526] width 1018 height 183
click at [309, 461] on textarea "univesi ned to secure the subjects" at bounding box center [766, 526] width 1018 height 183
click at [421, 466] on textarea "universities need to secure the subjects" at bounding box center [766, 526] width 1018 height 183
type textarea "universities need to secure the subjects"
click at [728, 654] on button "Verify" at bounding box center [766, 643] width 1018 height 32
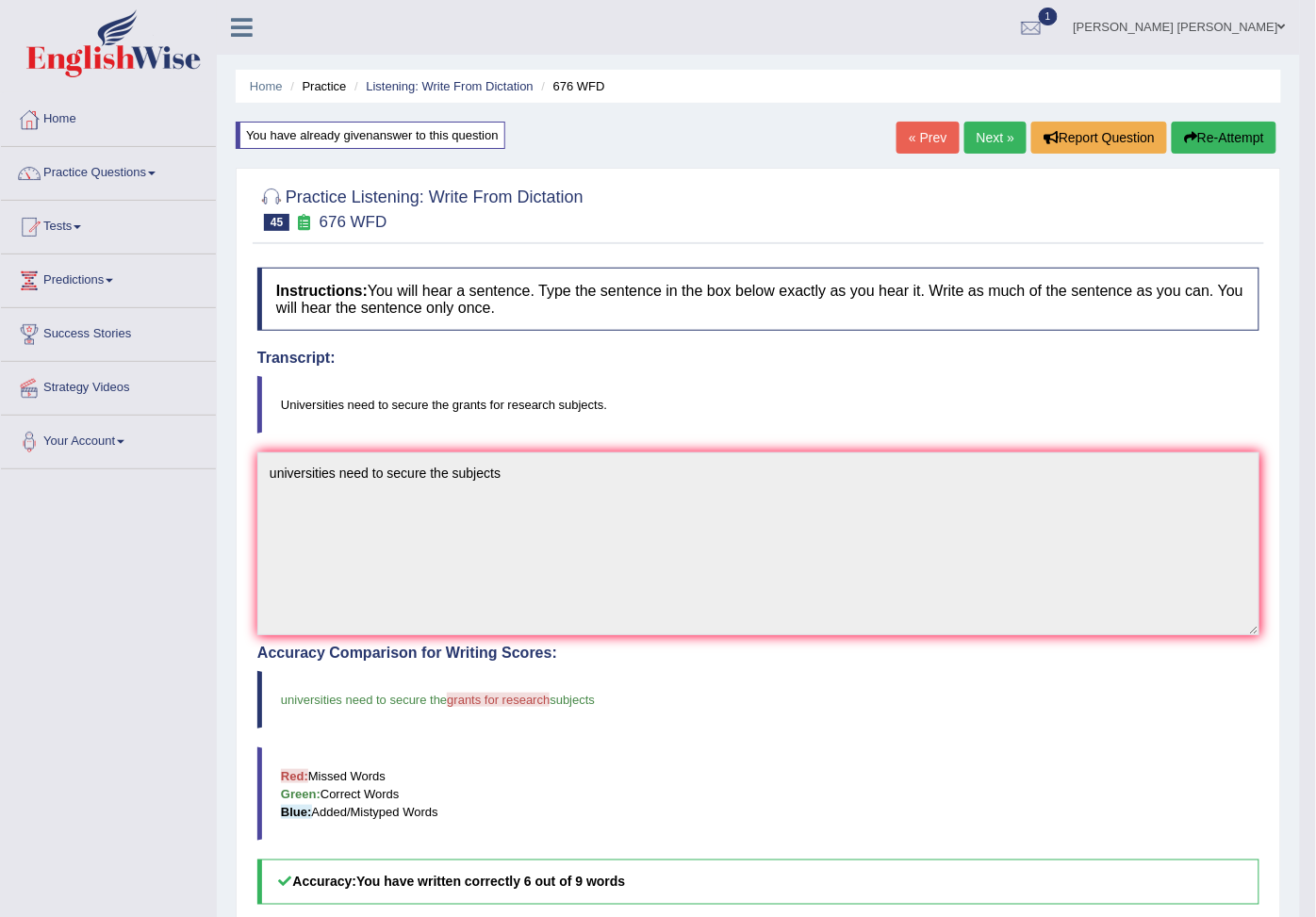
click at [1225, 140] on button "Re-Attempt" at bounding box center [1224, 138] width 105 height 32
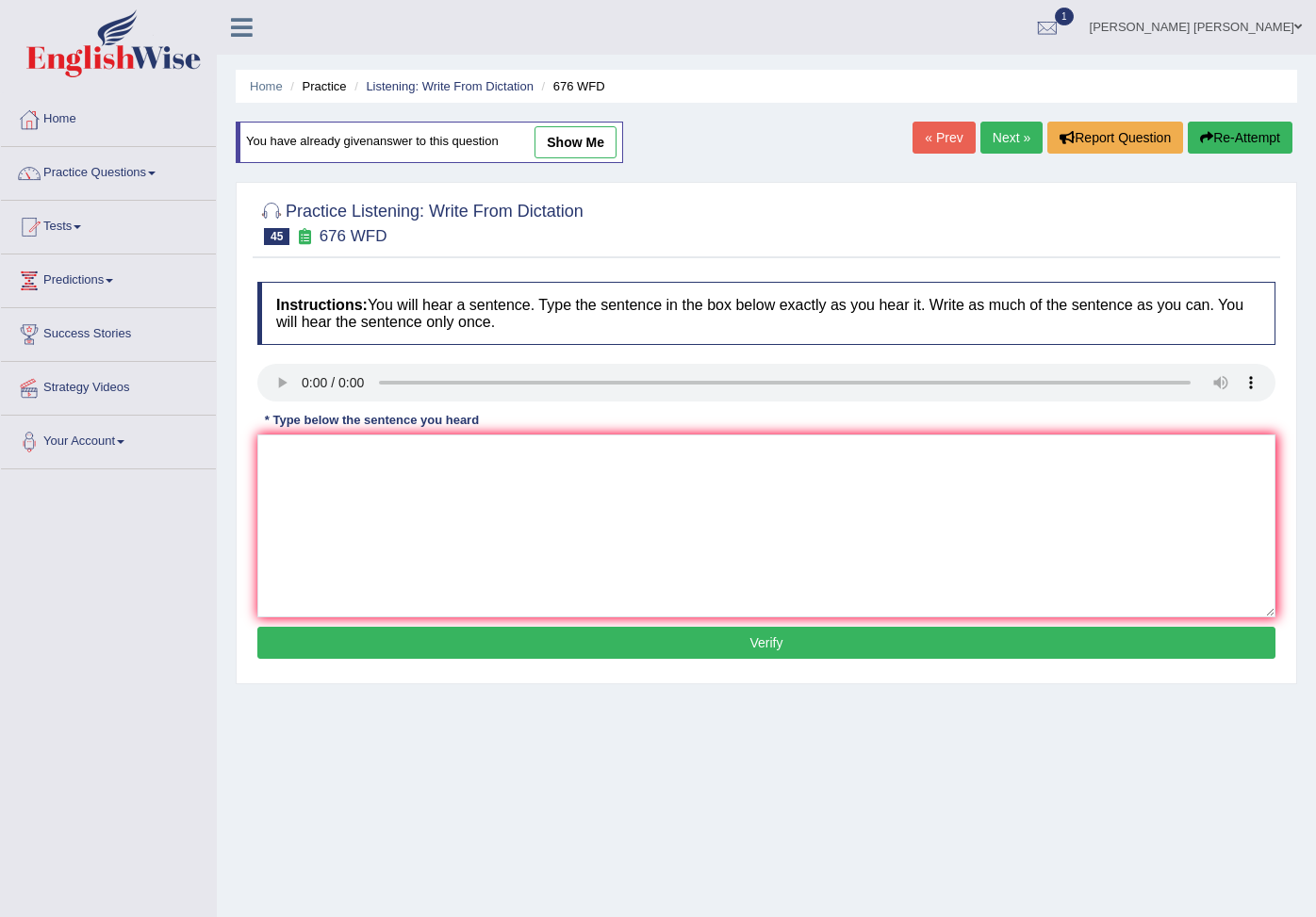
click at [483, 538] on textarea at bounding box center [766, 526] width 1018 height 183
click at [381, 447] on textarea "universi" at bounding box center [766, 526] width 1018 height 183
click at [315, 454] on textarea "universi need to secure research the subjects" at bounding box center [766, 526] width 1018 height 183
type textarea "universities need to secure research the subjects"
click at [629, 650] on button "Verify" at bounding box center [766, 643] width 1018 height 32
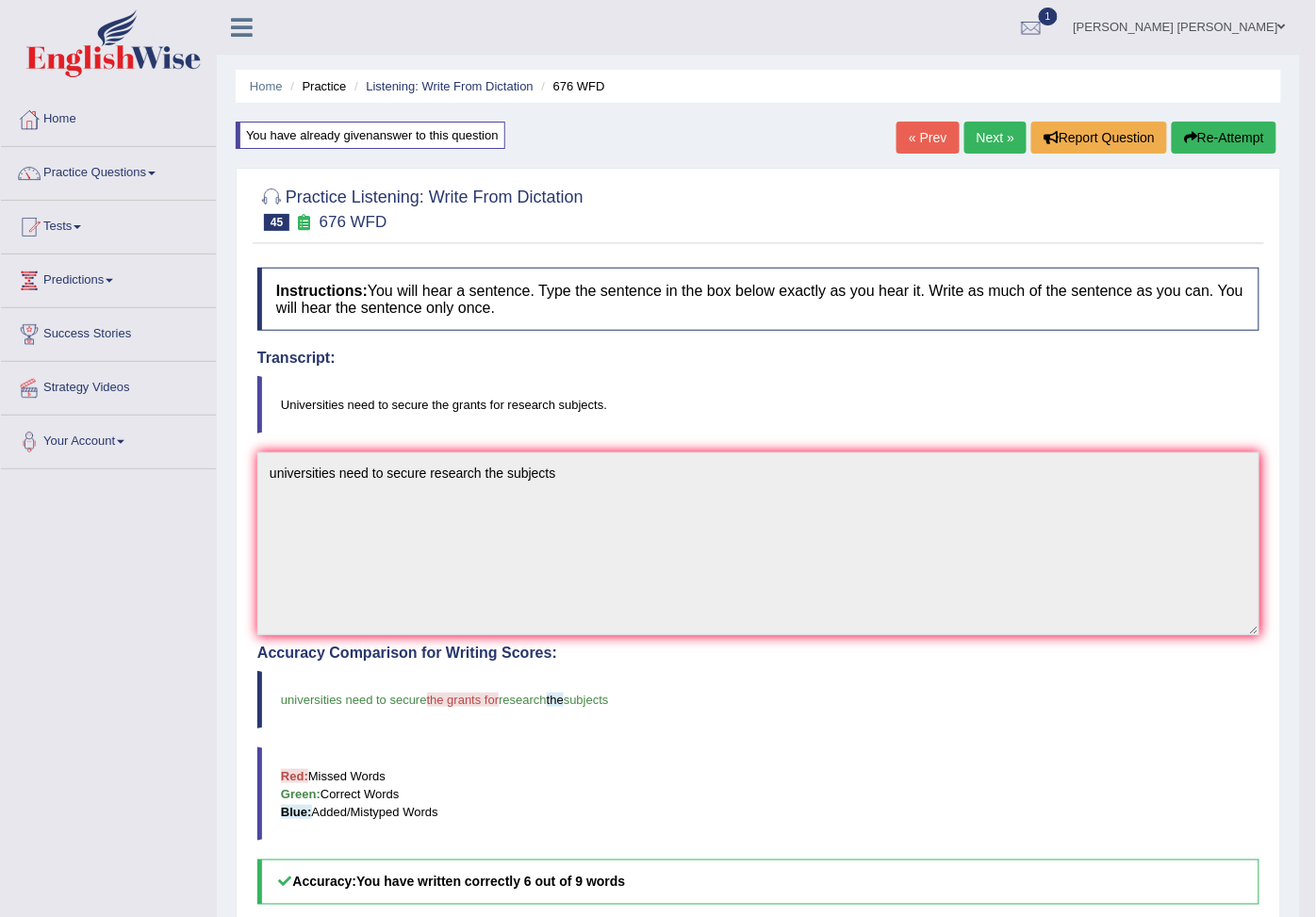
click at [984, 137] on link "Next »" at bounding box center [994, 138] width 62 height 32
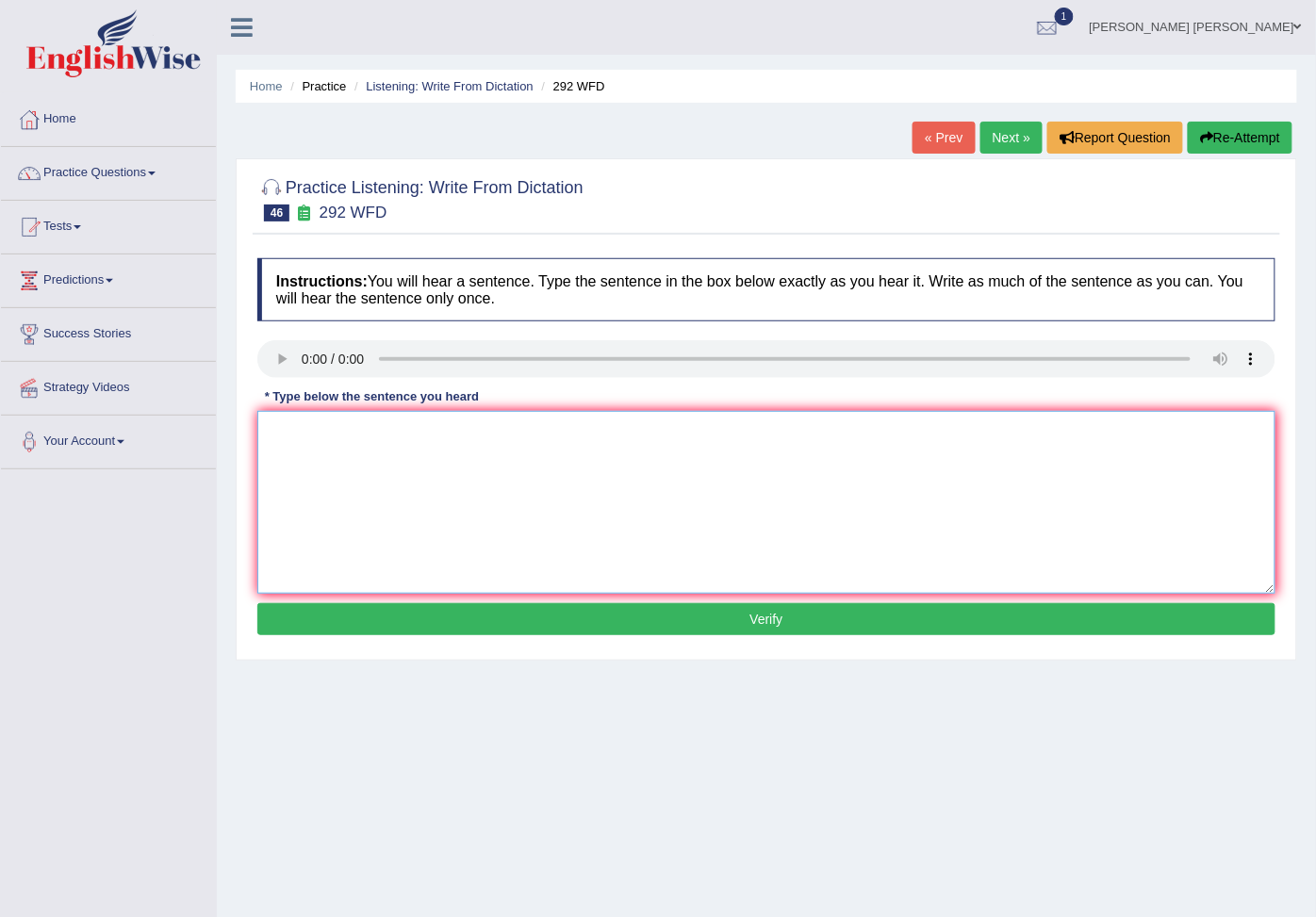
click at [419, 429] on textarea at bounding box center [766, 502] width 1018 height 183
type textarea "some people the education is important"
click at [438, 624] on button "Verify" at bounding box center [766, 619] width 1018 height 32
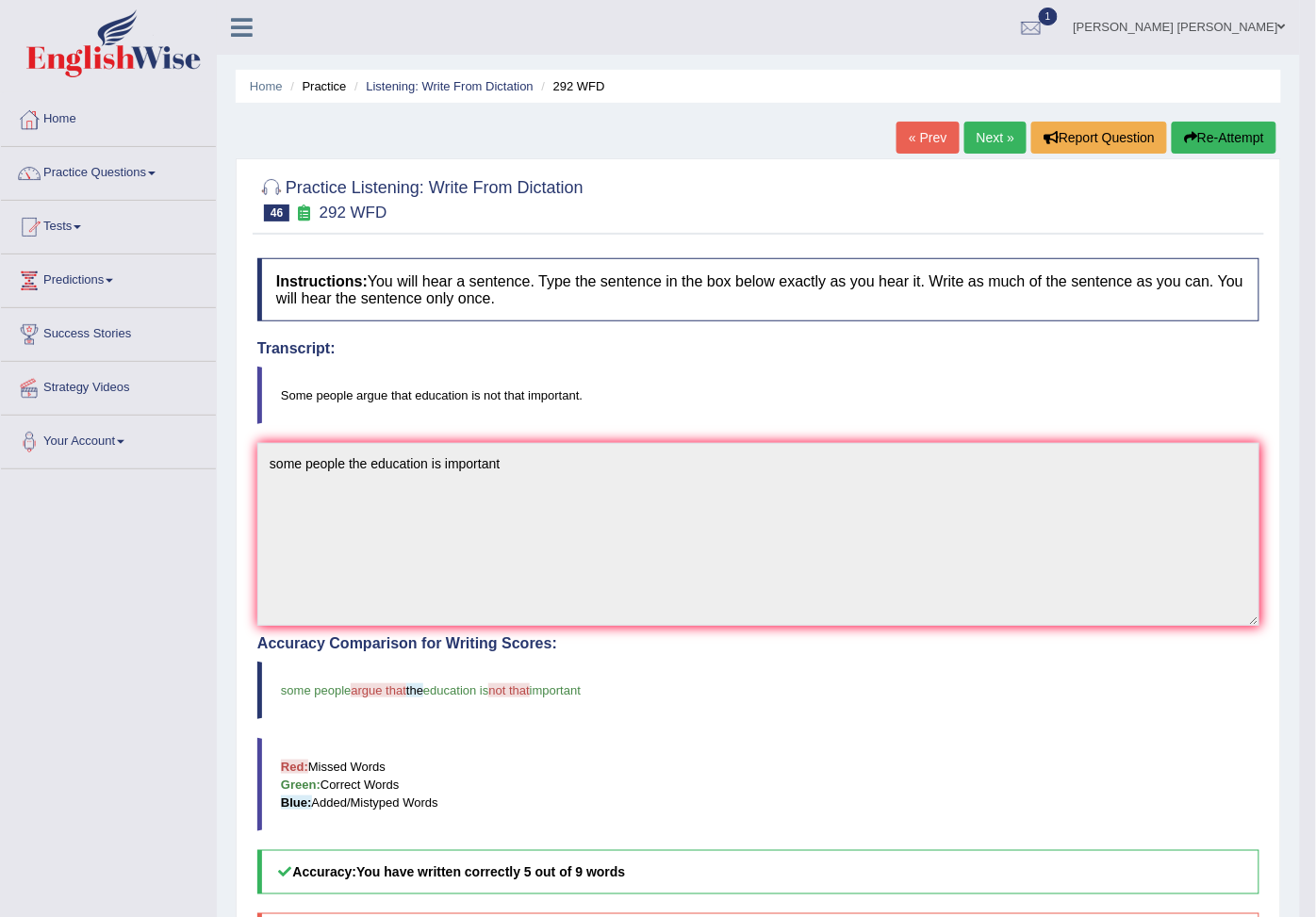
click at [1256, 137] on button "Re-Attempt" at bounding box center [1224, 138] width 105 height 32
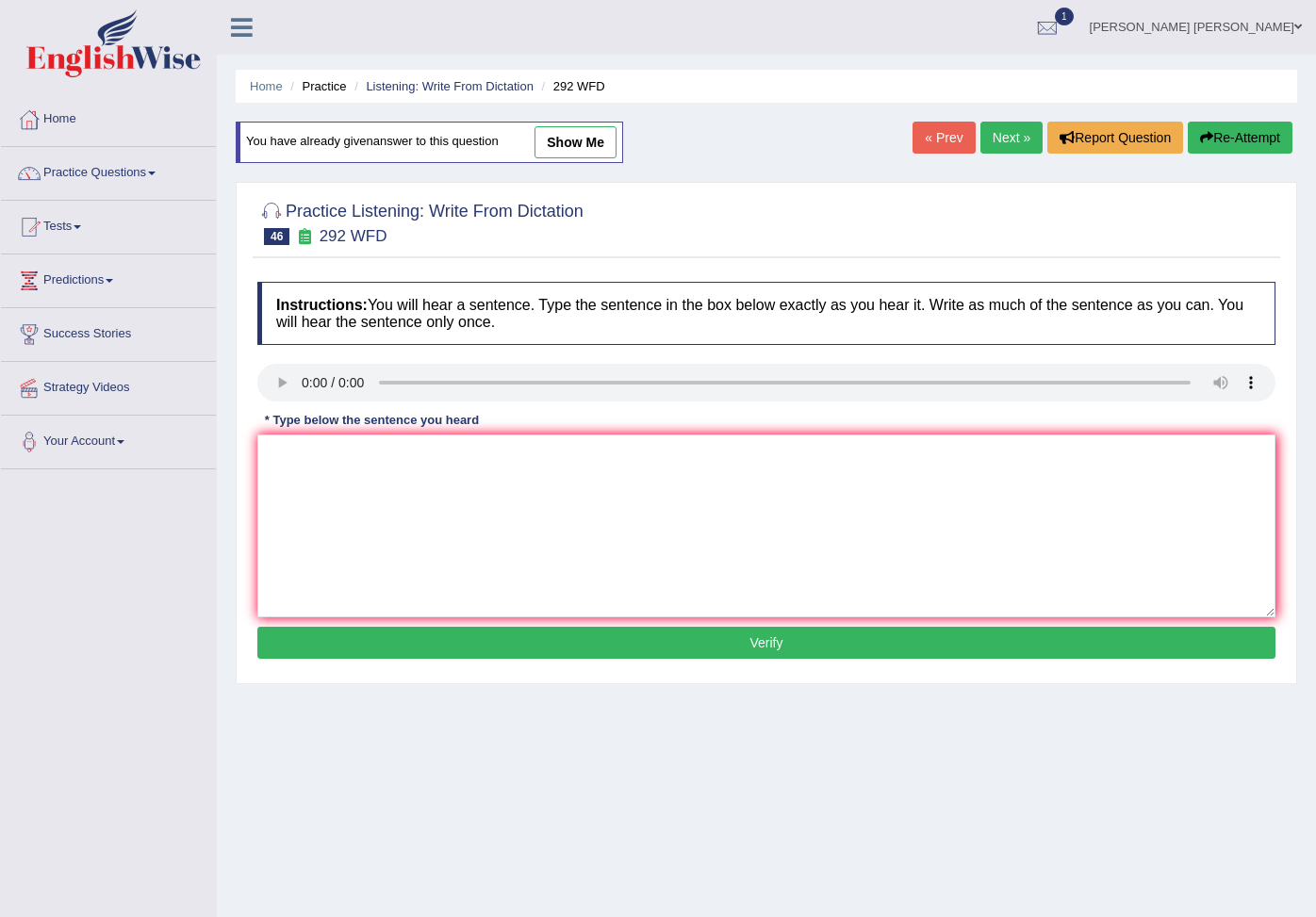
click at [452, 511] on textarea at bounding box center [766, 526] width 1018 height 183
type textarea "s"
drag, startPoint x: 373, startPoint y: 535, endPoint x: 387, endPoint y: 535, distance: 14.0
click at [384, 535] on textarea at bounding box center [766, 526] width 1018 height 183
type textarea "some people argue education is not that important"
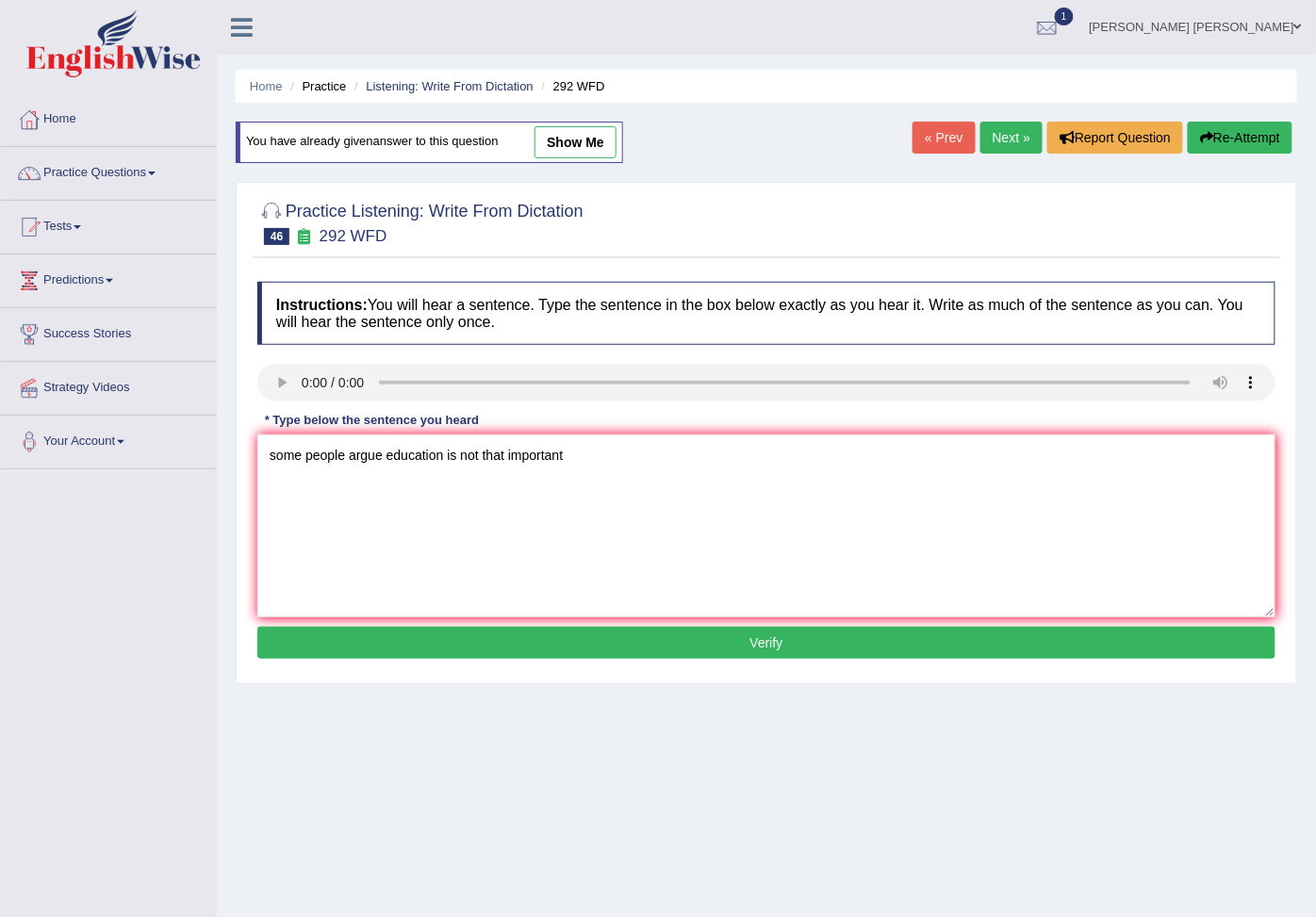
click at [522, 654] on button "Verify" at bounding box center [766, 643] width 1018 height 32
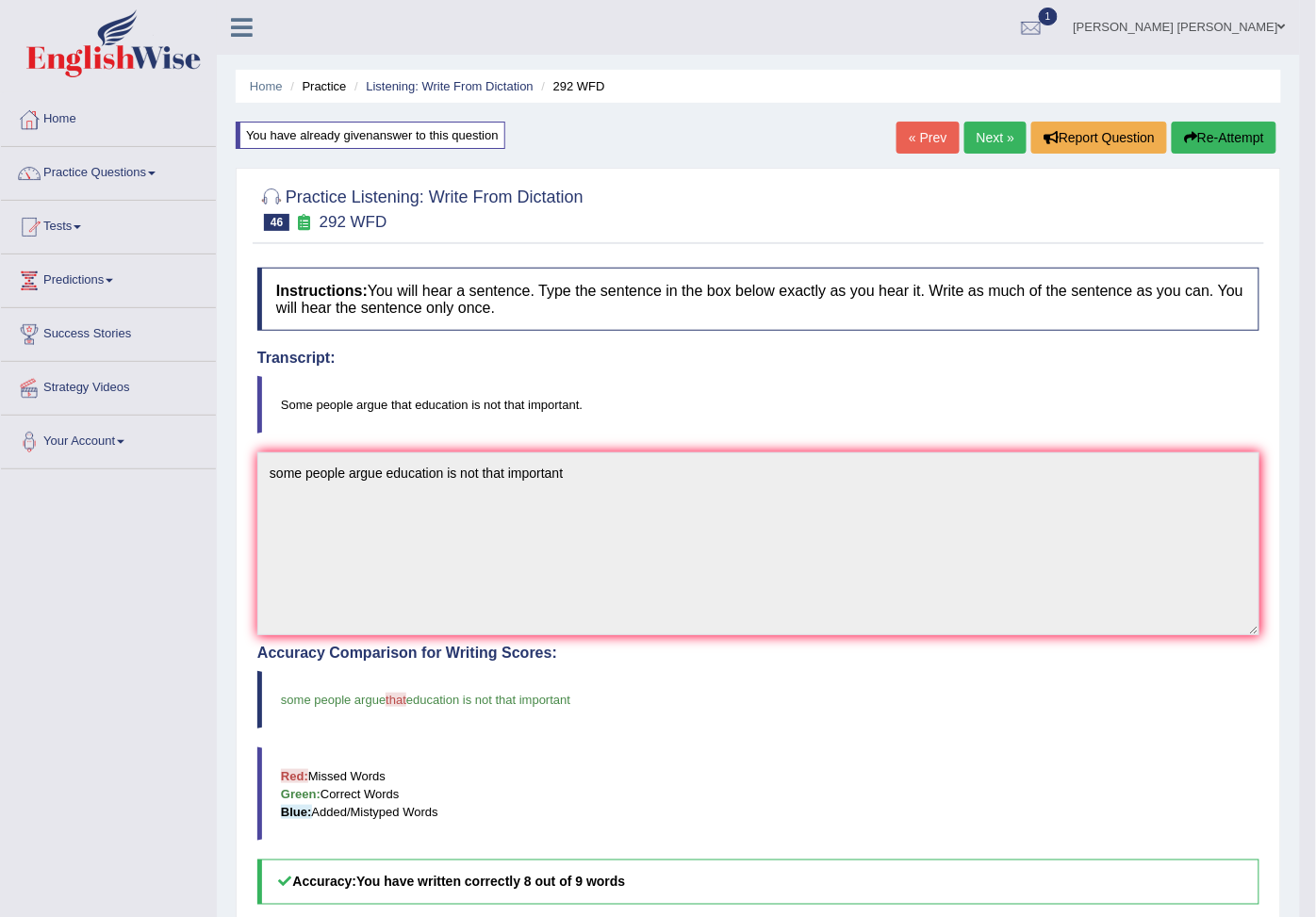
click at [1192, 140] on icon "button" at bounding box center [1190, 138] width 13 height 13
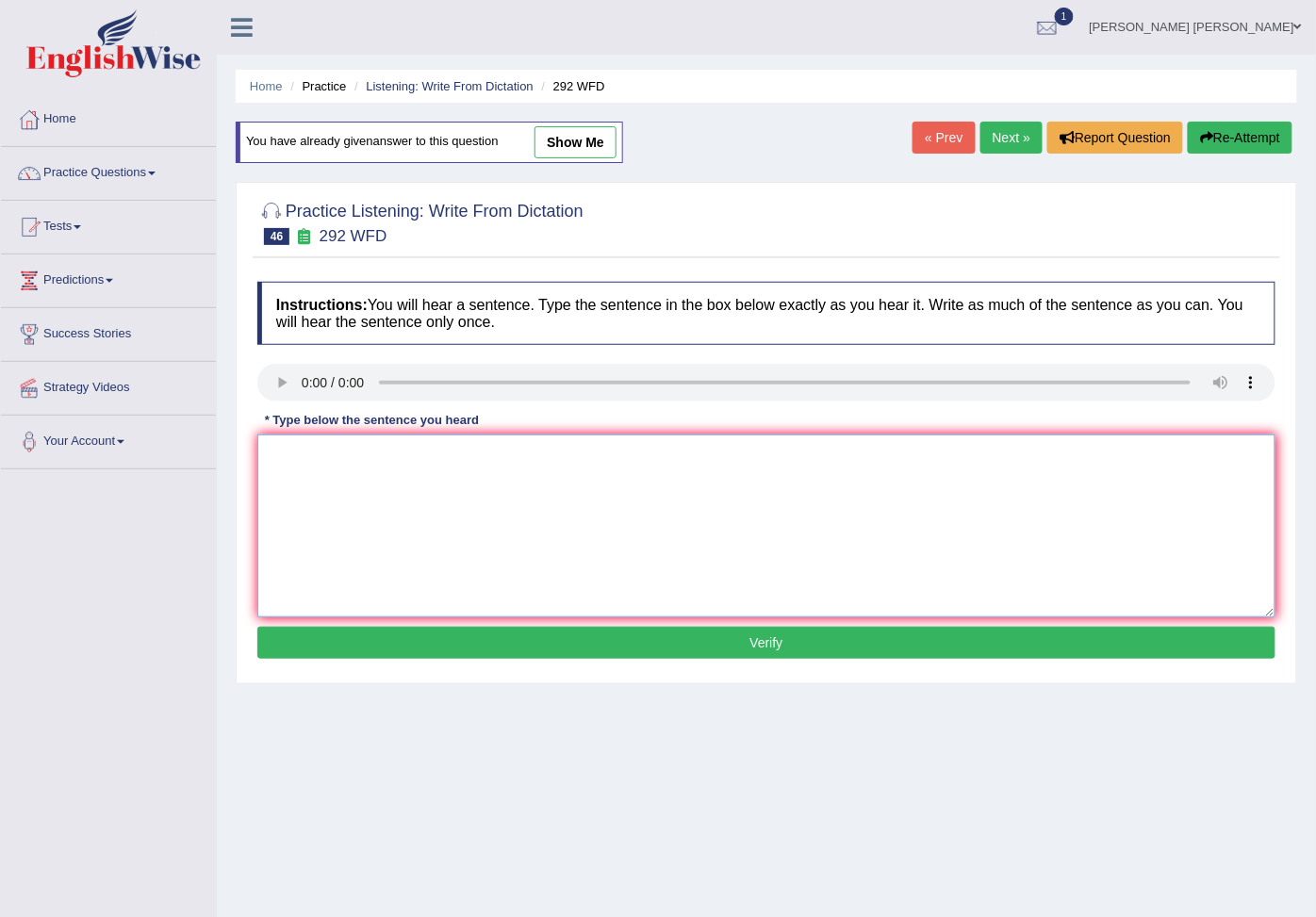
click at [387, 482] on textarea at bounding box center [766, 526] width 1018 height 183
type textarea "some people argue that education is not that important"
click at [749, 646] on button "Verify" at bounding box center [766, 643] width 1018 height 32
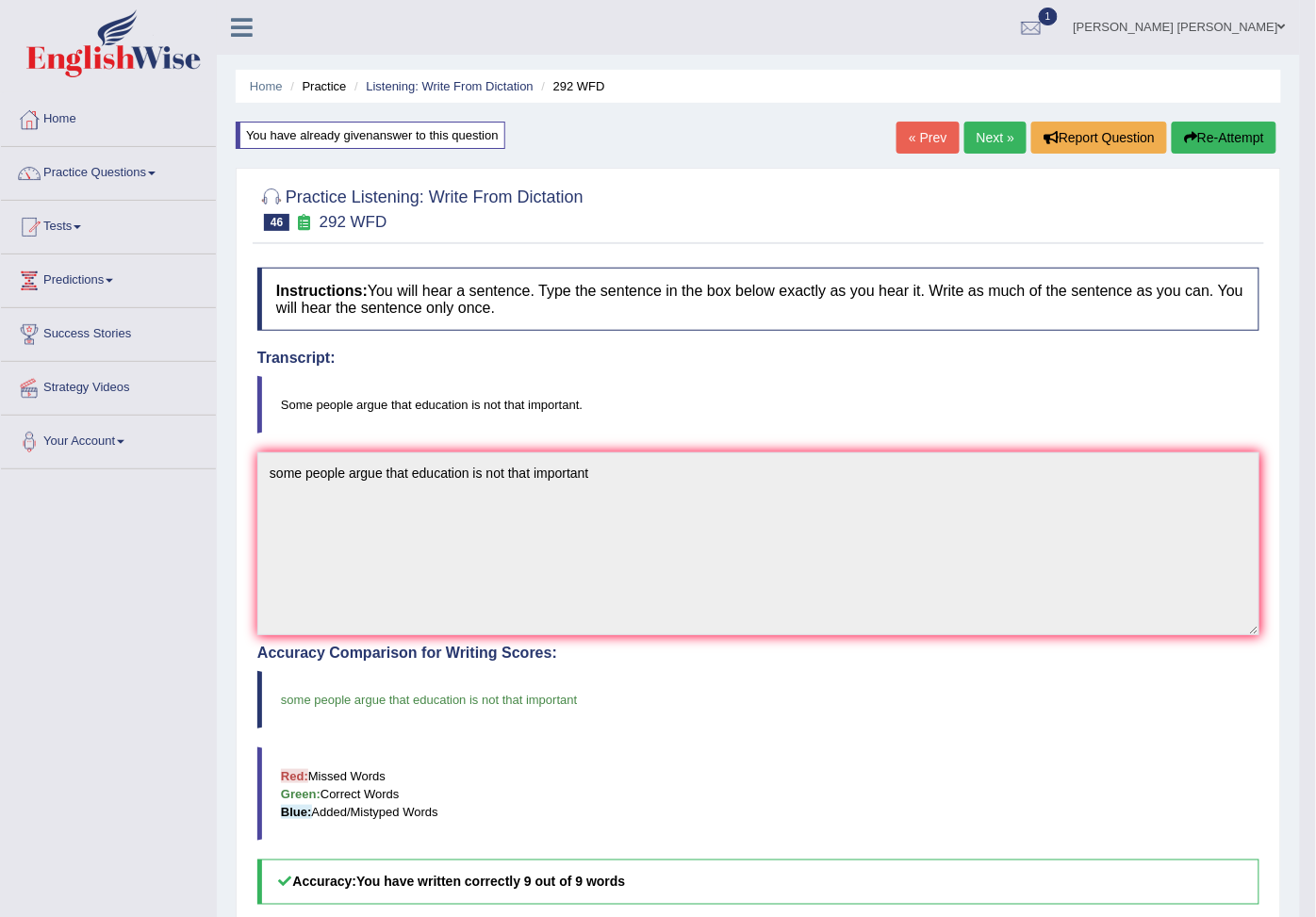
click at [1236, 130] on button "Re-Attempt" at bounding box center [1224, 138] width 105 height 32
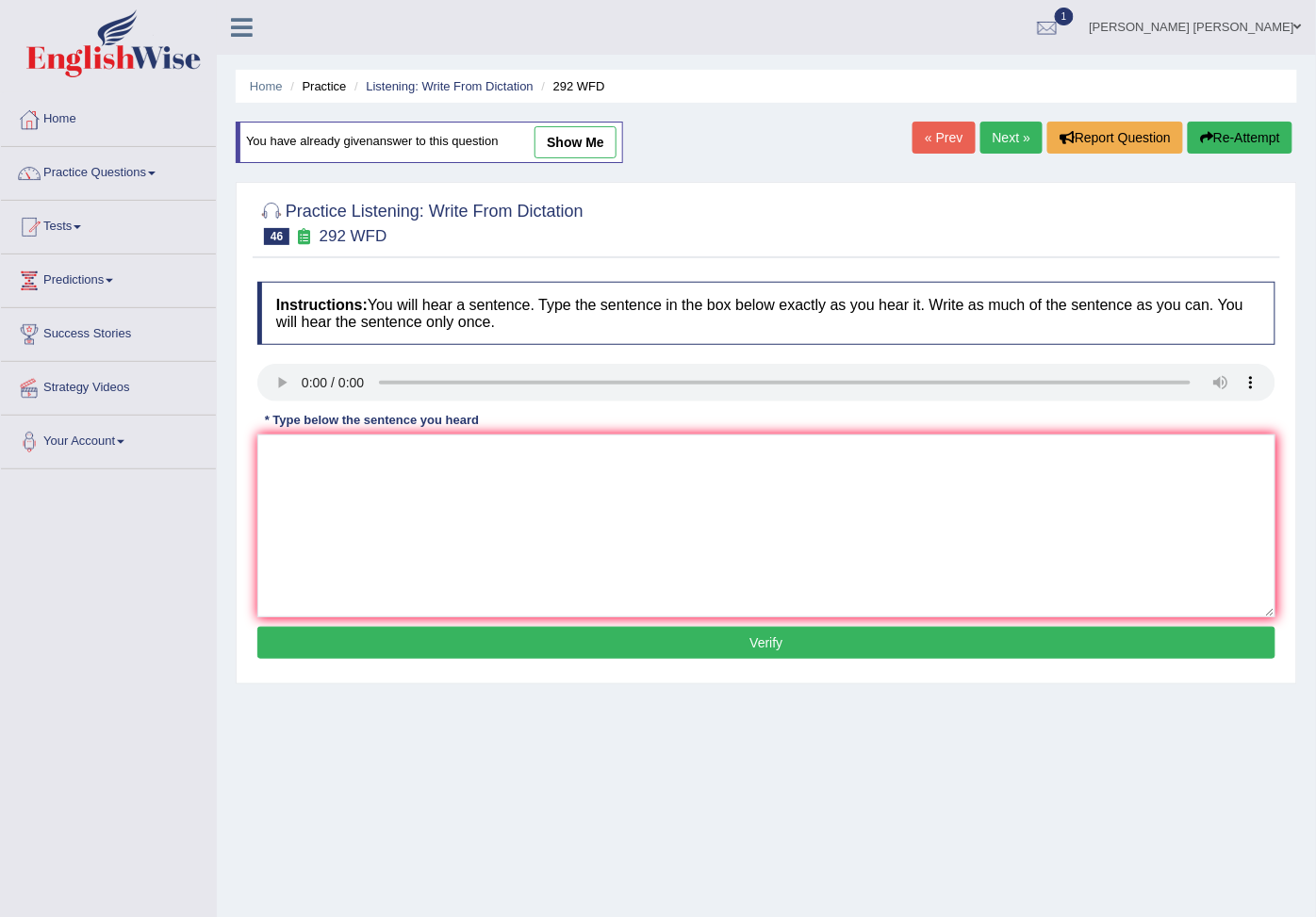
click at [617, 133] on link "show me" at bounding box center [576, 143] width 82 height 32
type textarea "some people argue that education is not that important"
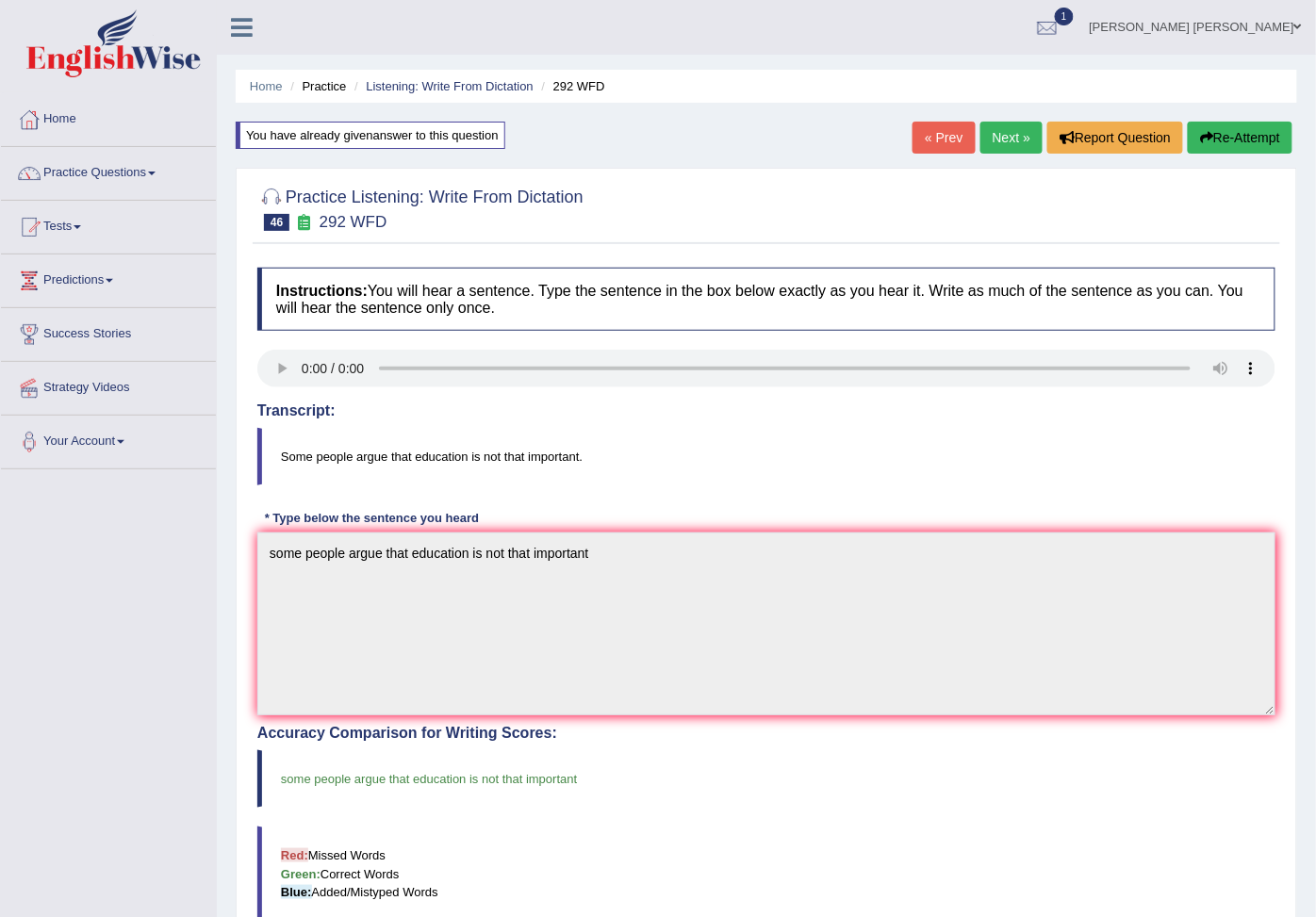
click at [1006, 146] on link "Next »" at bounding box center [1011, 138] width 62 height 32
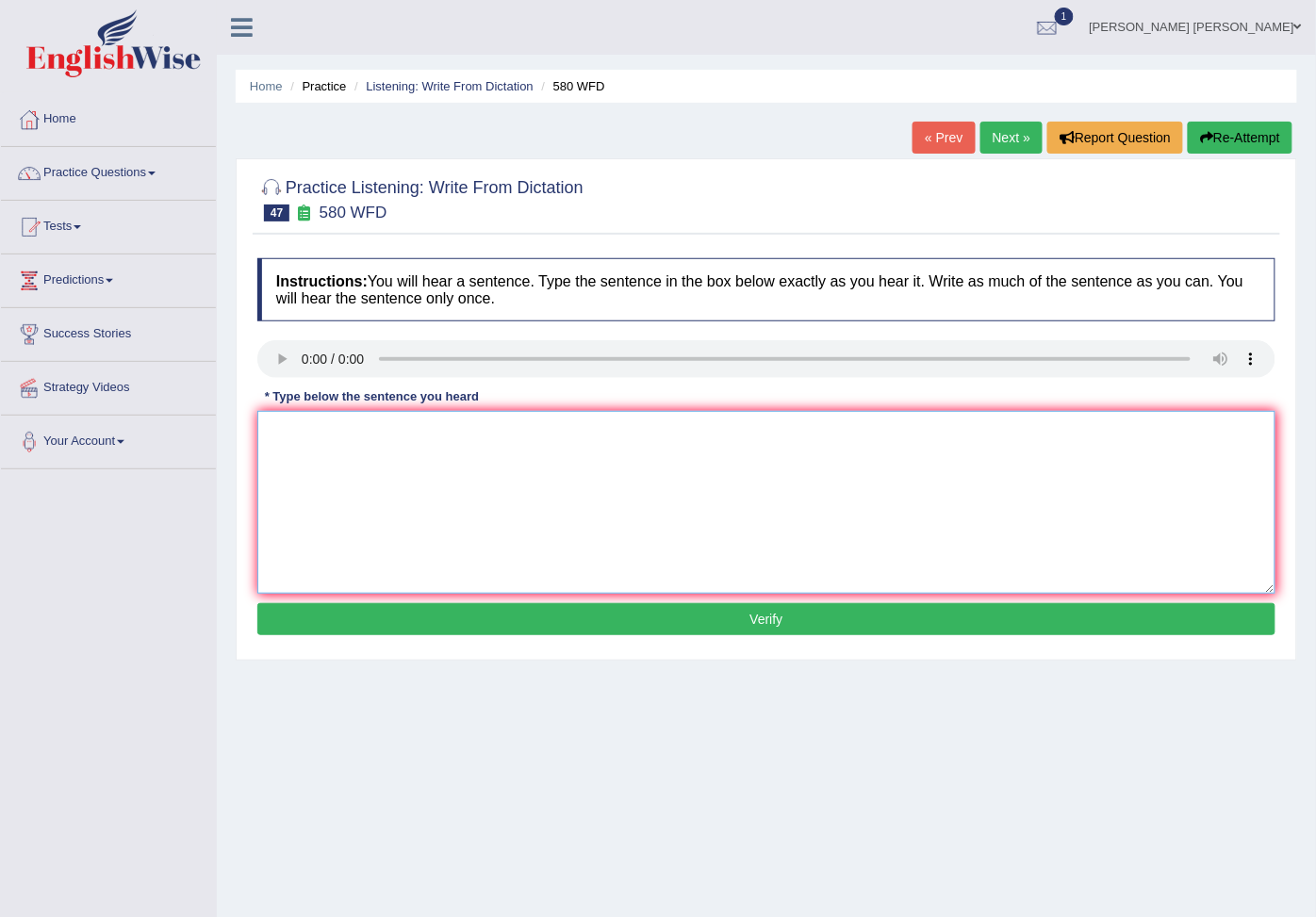
click at [481, 490] on textarea at bounding box center [766, 502] width 1018 height 183
type textarea "you can usually is not cannlogy"
click at [658, 611] on button "Verify" at bounding box center [766, 619] width 1018 height 32
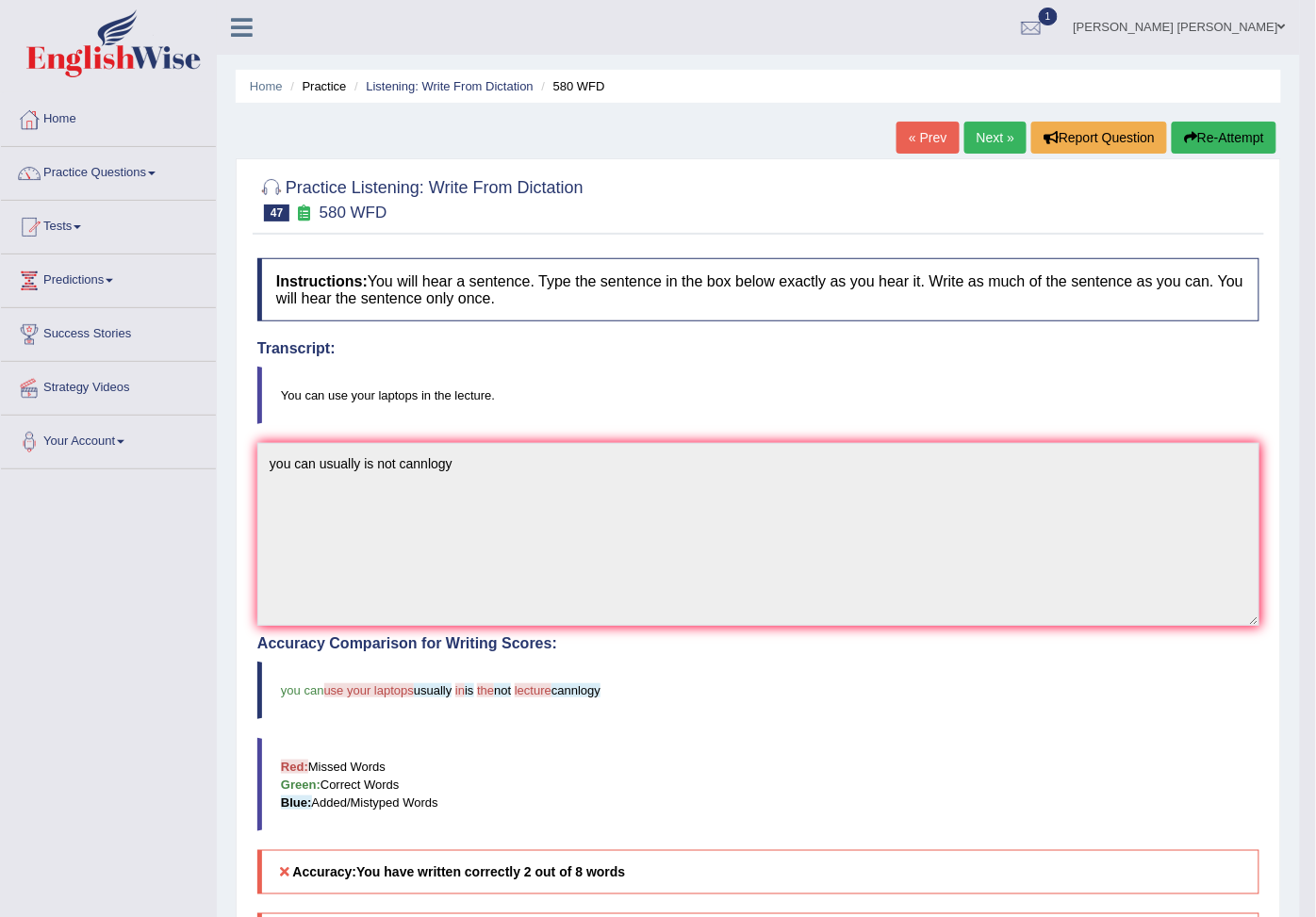
click at [1210, 136] on button "Re-Attempt" at bounding box center [1224, 138] width 105 height 32
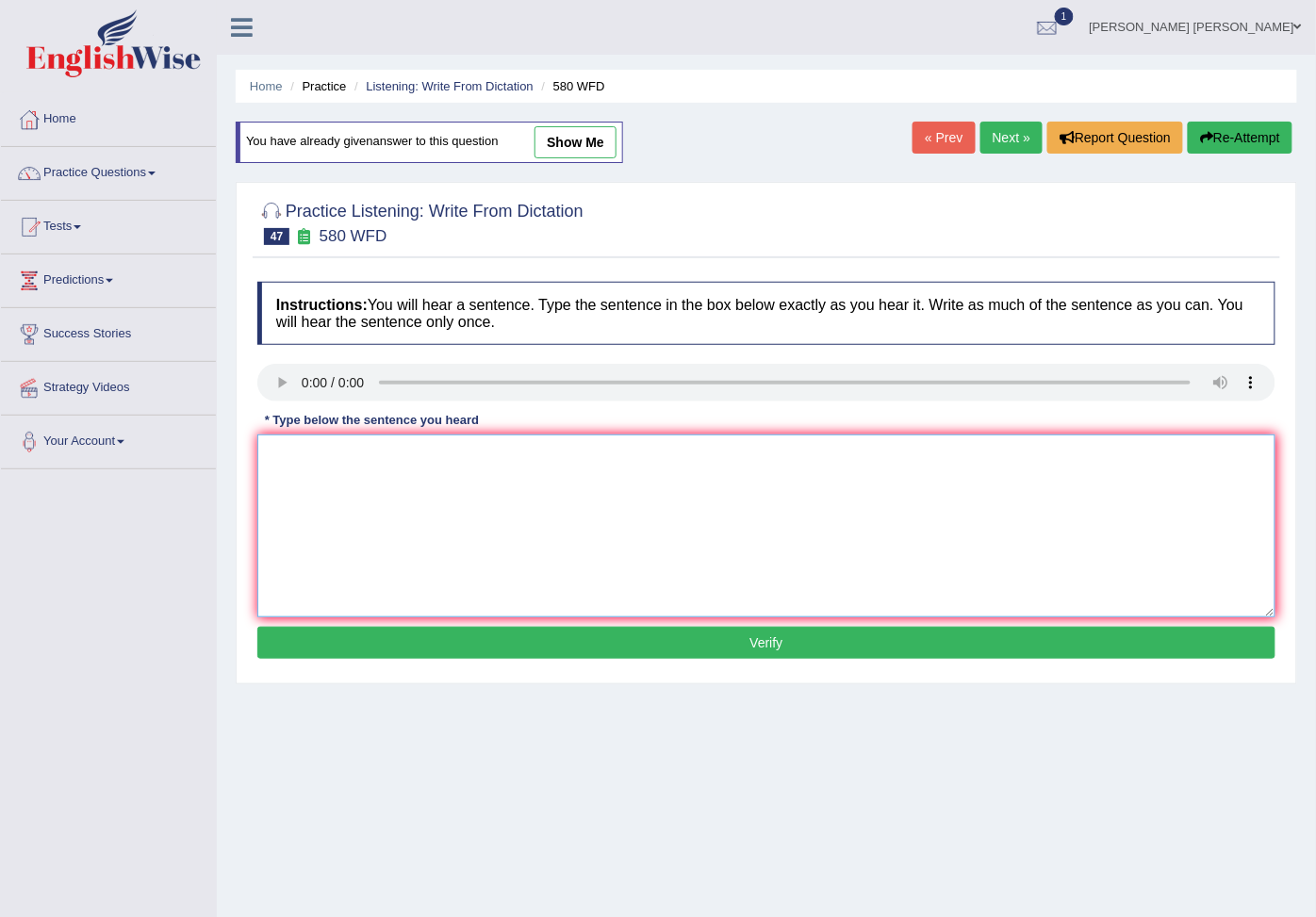
click at [424, 554] on textarea at bounding box center [766, 526] width 1018 height 183
type textarea "you can use laptops in the lecture"
click at [515, 641] on button "Verify" at bounding box center [766, 643] width 1018 height 32
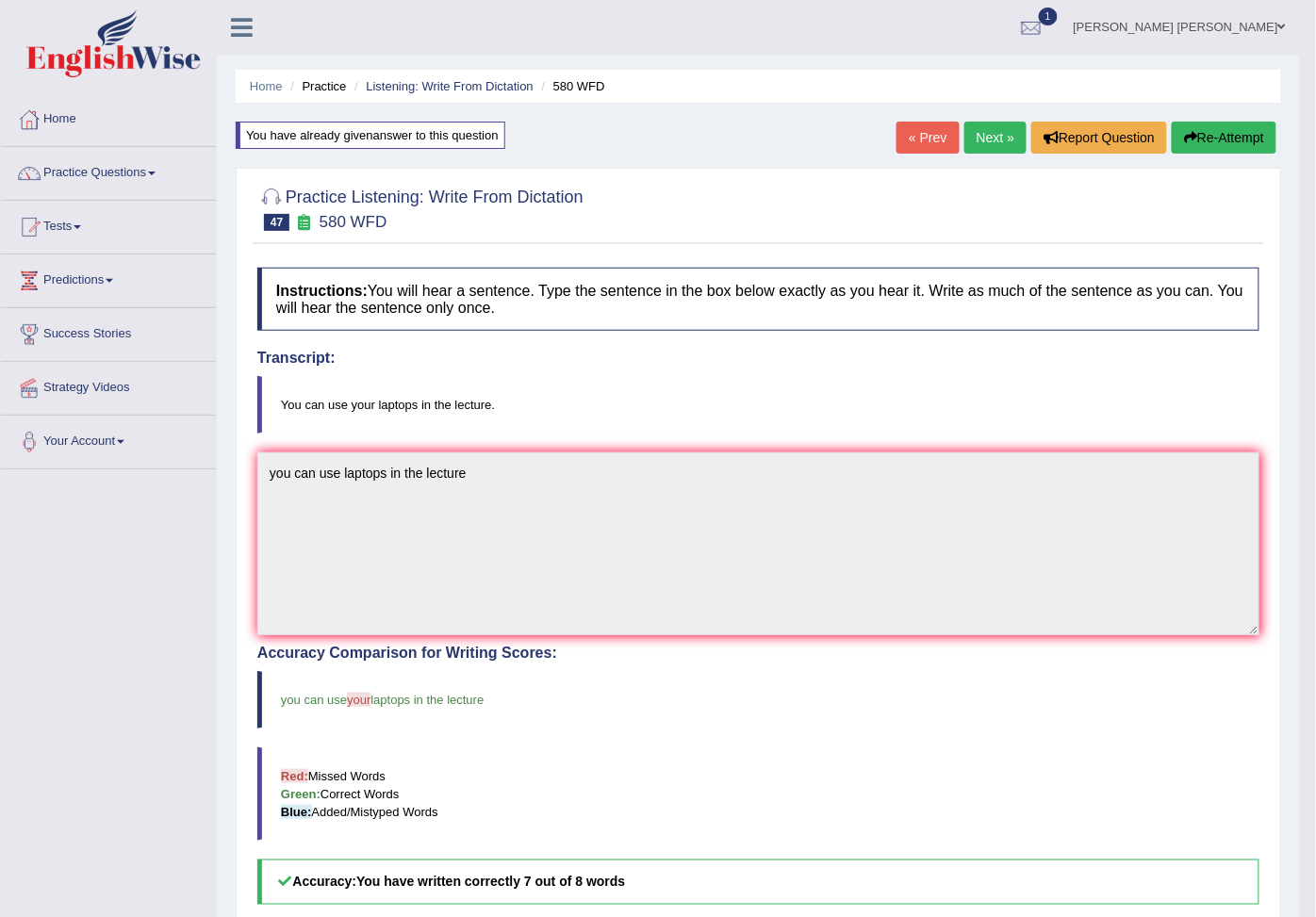
click at [1203, 145] on button "Re-Attempt" at bounding box center [1224, 138] width 105 height 32
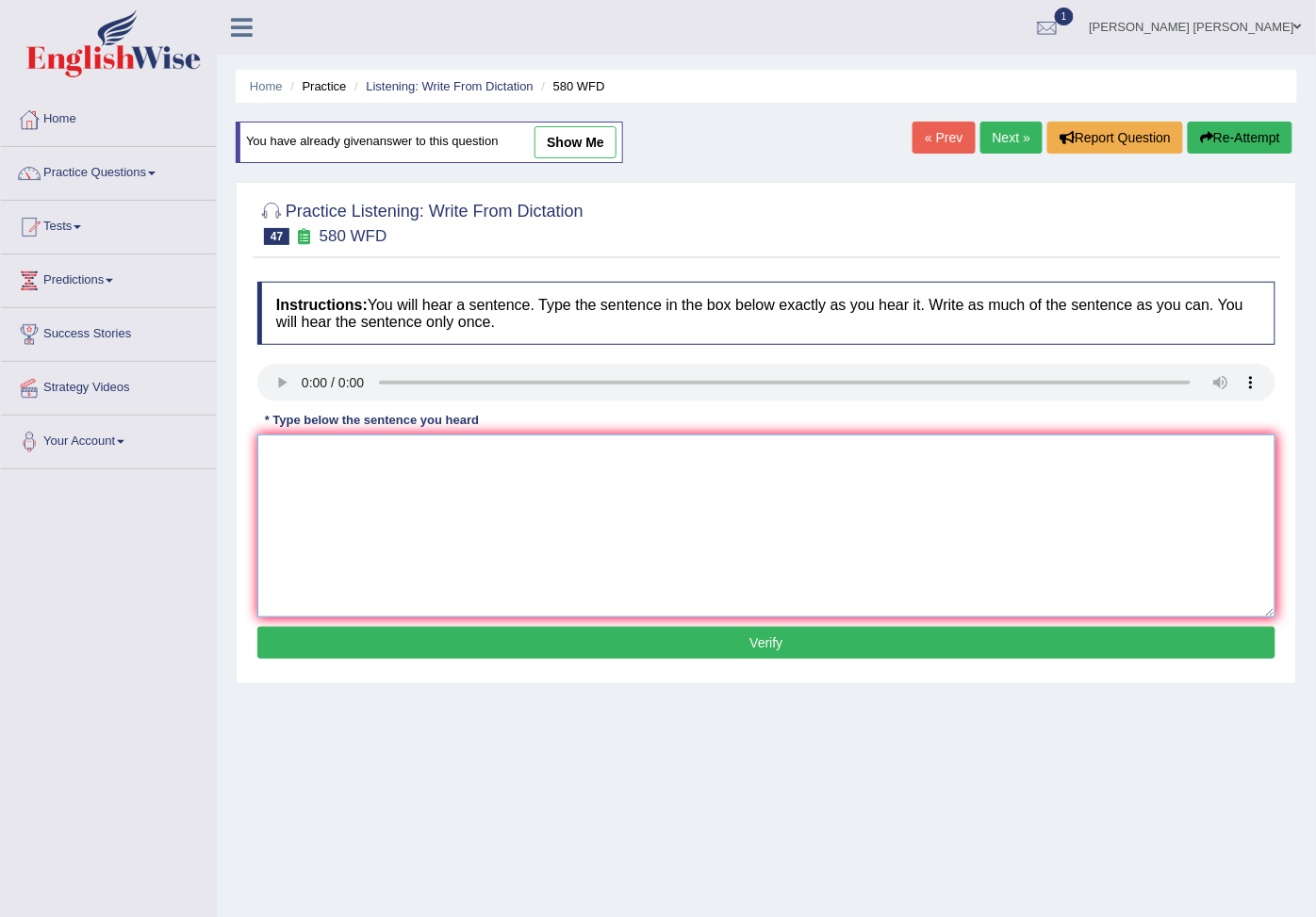
click at [328, 462] on textarea at bounding box center [766, 526] width 1018 height 183
type textarea "you can use your laptops in the lecture"
click at [516, 652] on button "Verify" at bounding box center [766, 643] width 1018 height 32
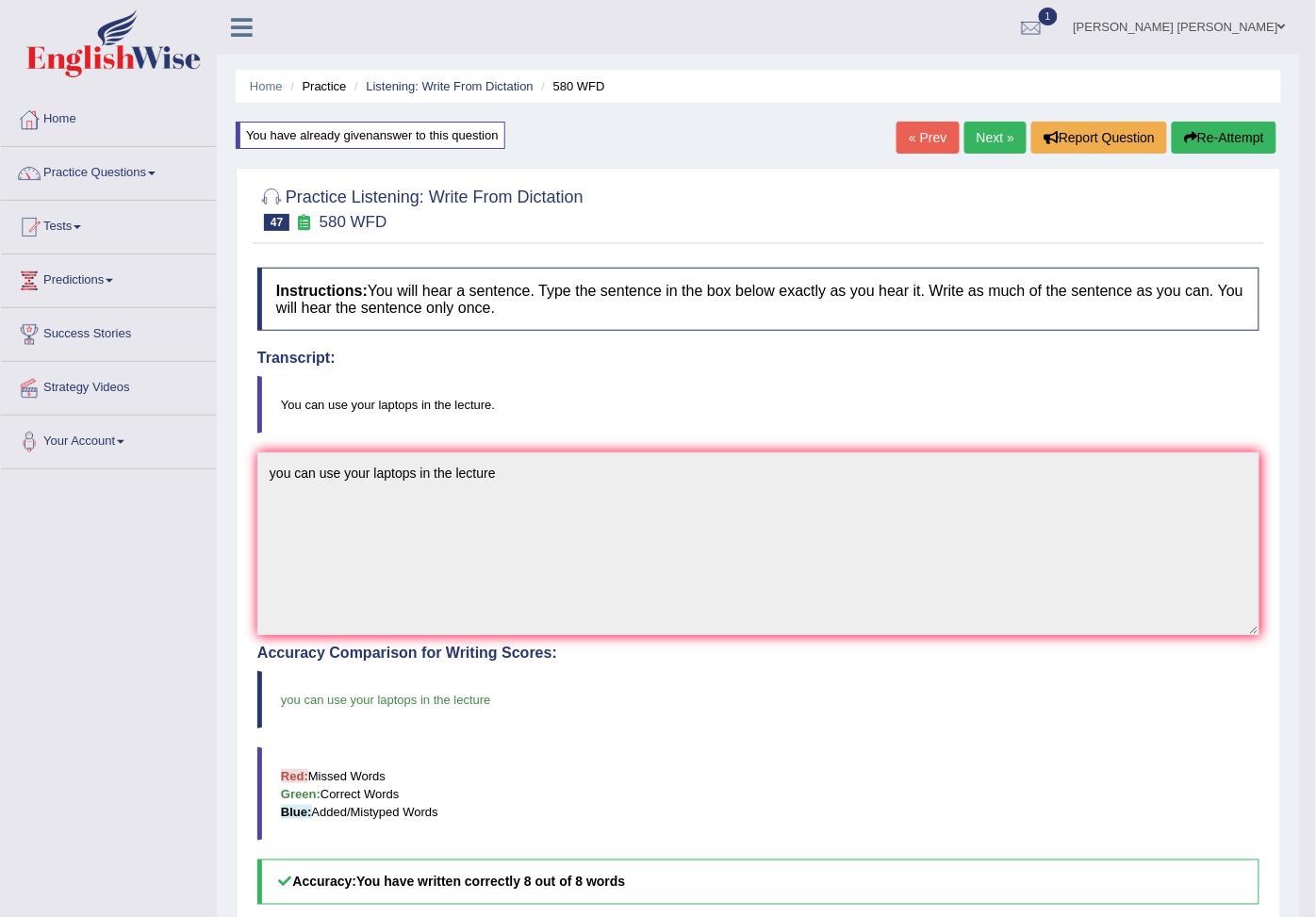
click at [1194, 137] on button "Re-Attempt" at bounding box center [1224, 138] width 105 height 32
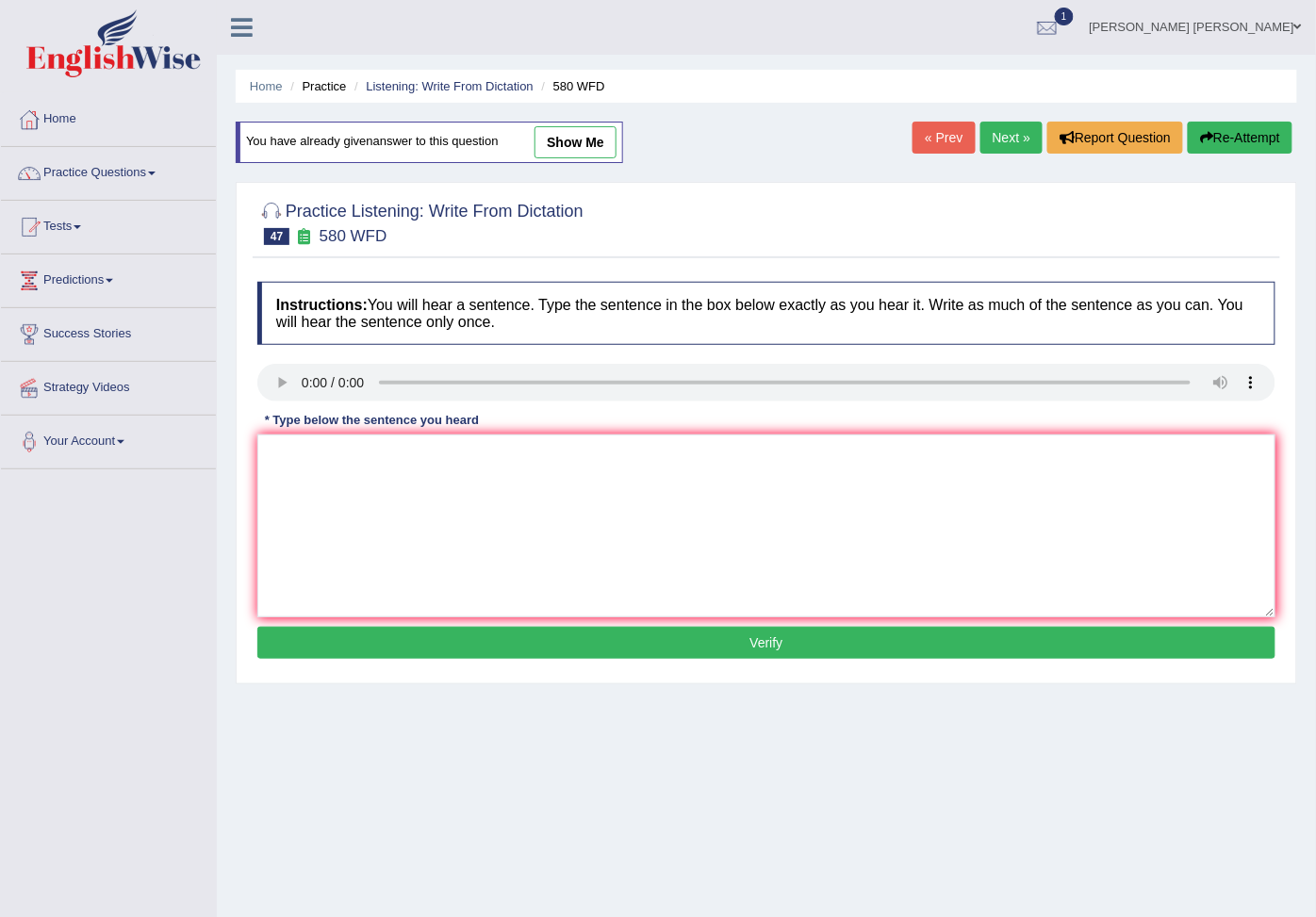
click at [1006, 142] on link "Next »" at bounding box center [1011, 138] width 62 height 32
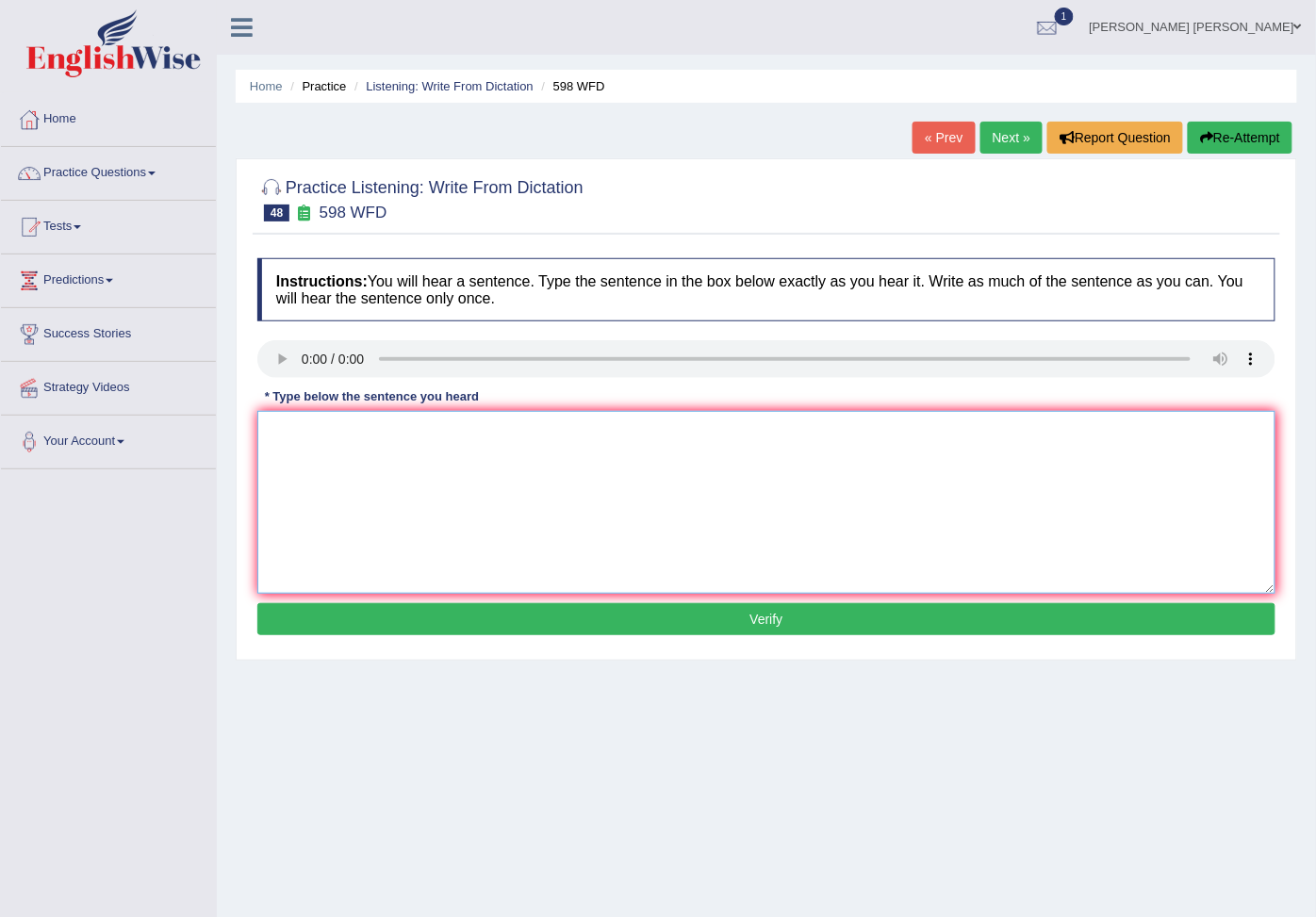
click at [358, 471] on textarea at bounding box center [766, 502] width 1018 height 183
type textarea "t"
type textarea "check the website you can use the laptops"
click at [549, 622] on button "Verify" at bounding box center [766, 619] width 1018 height 32
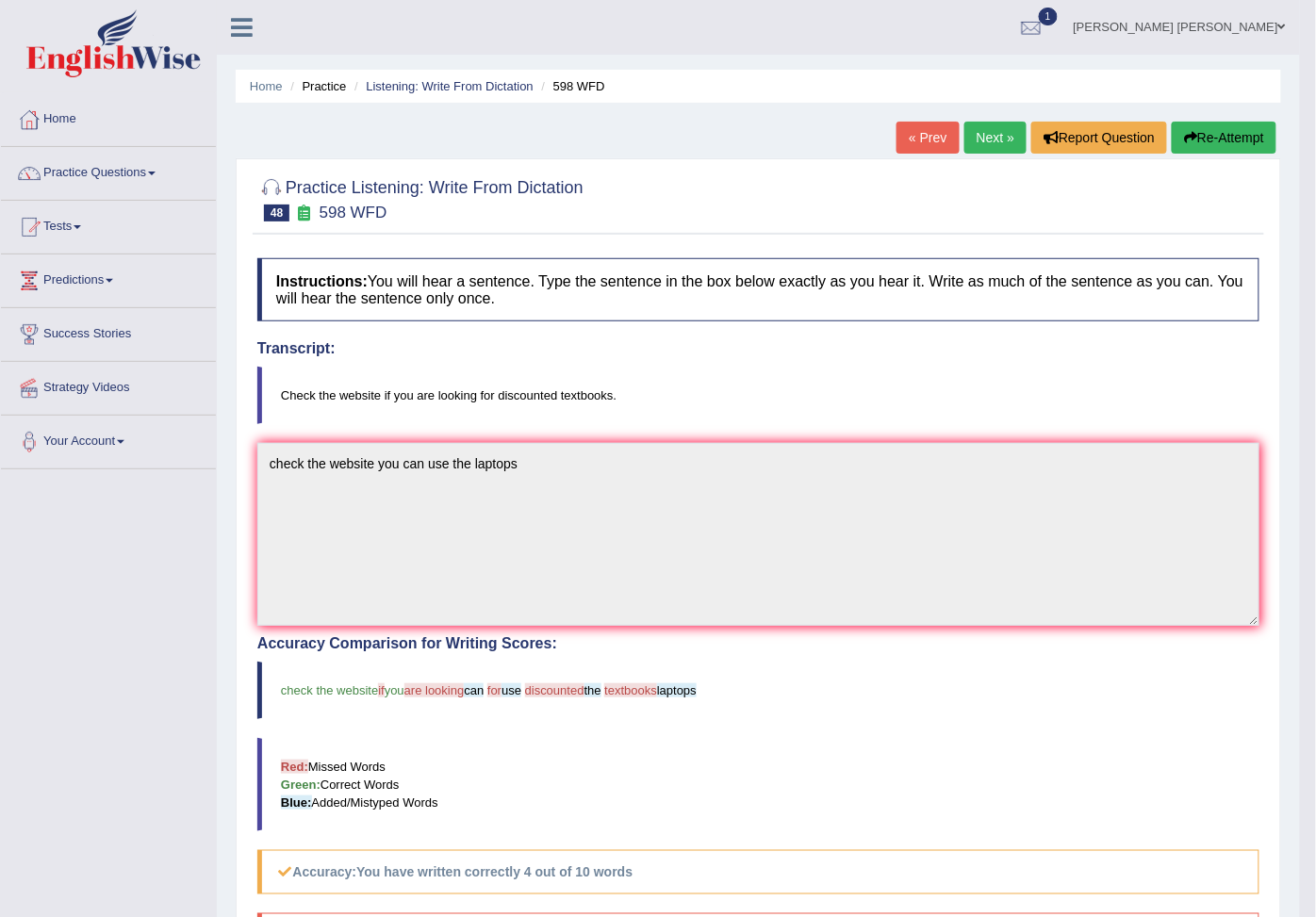
click at [1238, 127] on button "Re-Attempt" at bounding box center [1224, 138] width 105 height 32
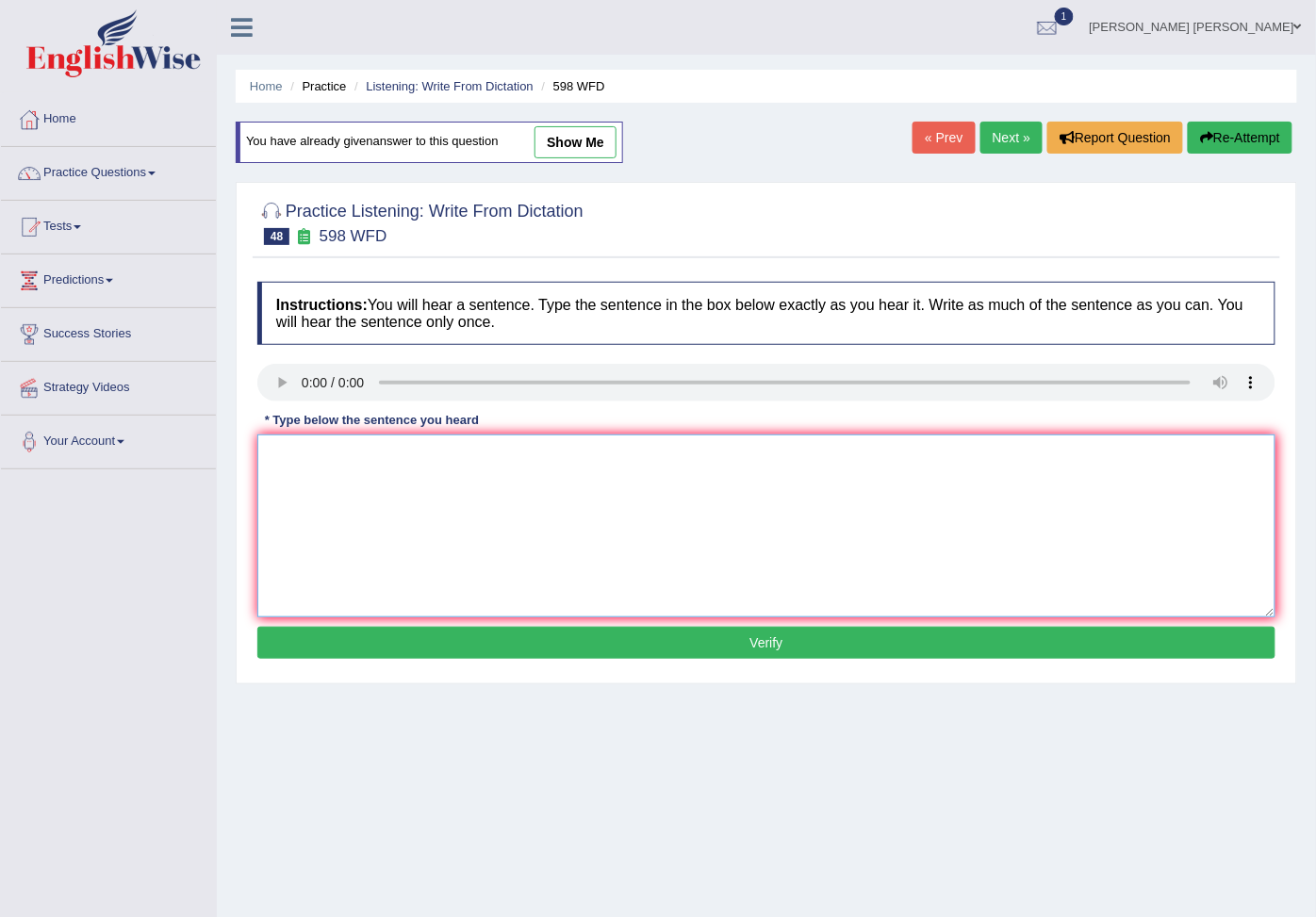
drag, startPoint x: 401, startPoint y: 530, endPoint x: 354, endPoint y: 455, distance: 88.5
click at [393, 514] on textarea at bounding box center [766, 526] width 1018 height 183
click at [393, 528] on textarea at bounding box center [766, 526] width 1018 height 183
click at [510, 453] on textarea "check the website your looking for the texbooks" at bounding box center [766, 526] width 1018 height 183
drag, startPoint x: 561, startPoint y: 474, endPoint x: 542, endPoint y: 476, distance: 19.1
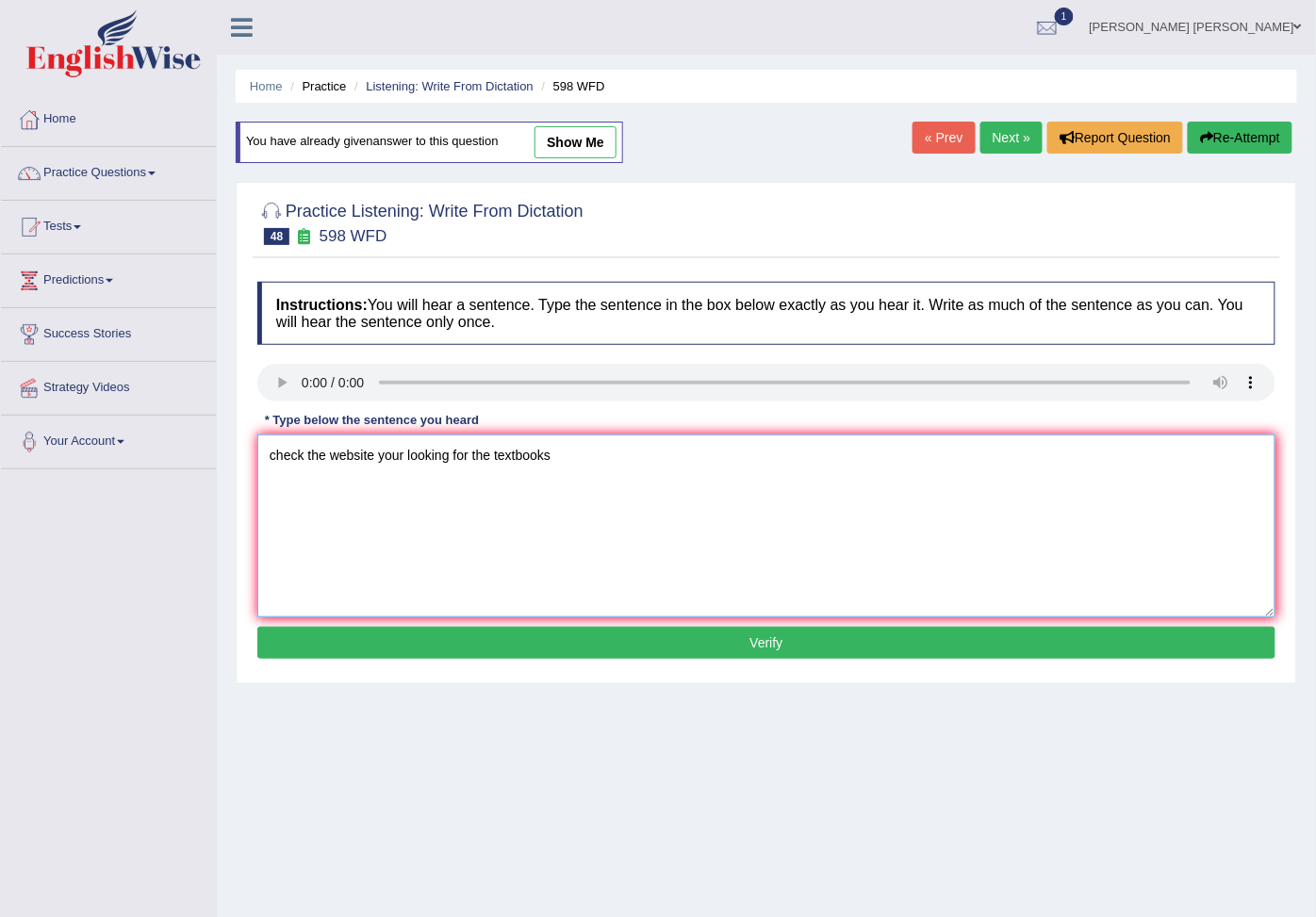
click at [562, 476] on textarea "check the website your looking for the textbooks" at bounding box center [766, 526] width 1018 height 183
type textarea "check the website your looking for the textbooks"
click at [507, 655] on button "Verify" at bounding box center [766, 643] width 1018 height 32
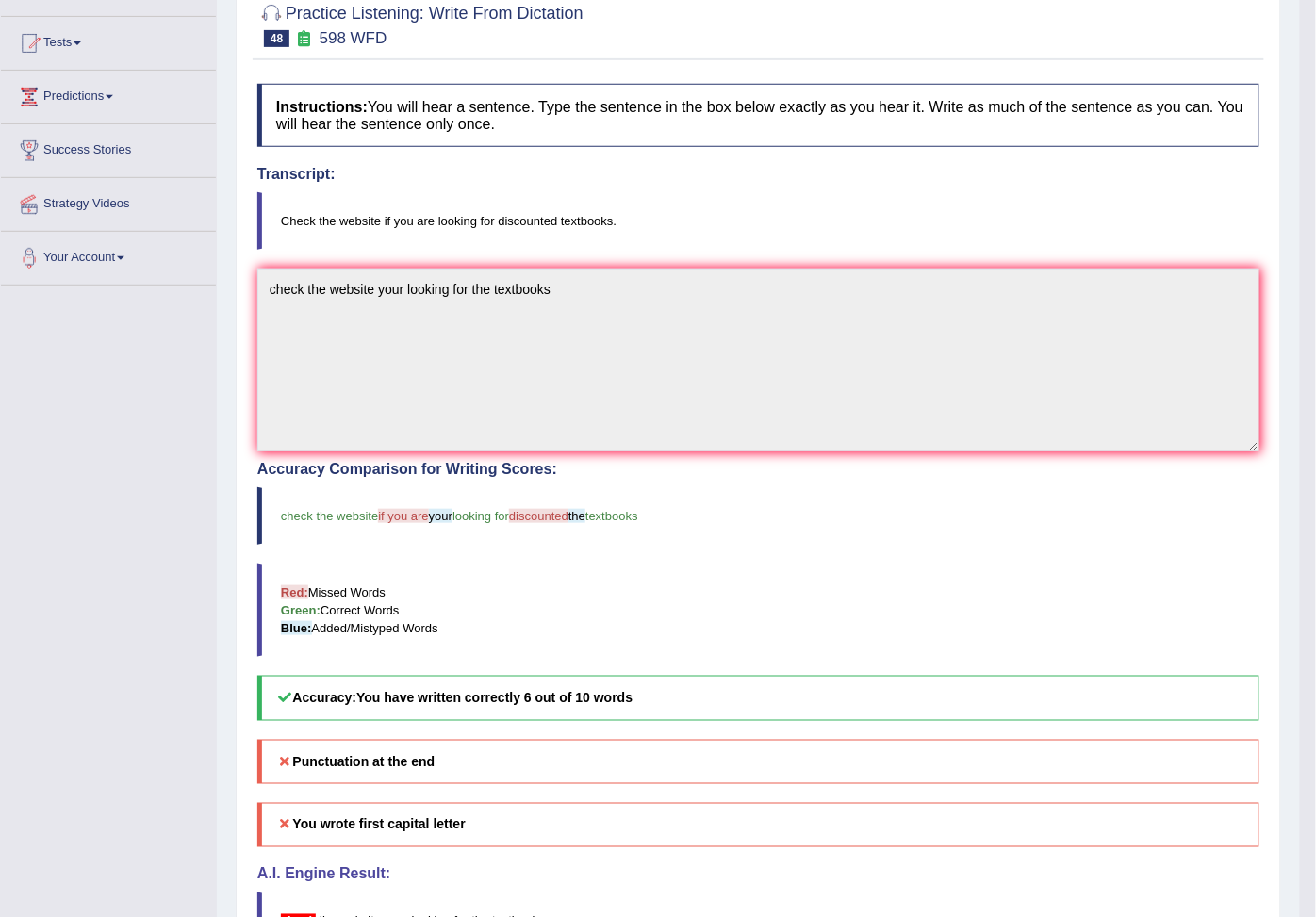
scroll to position [14, 0]
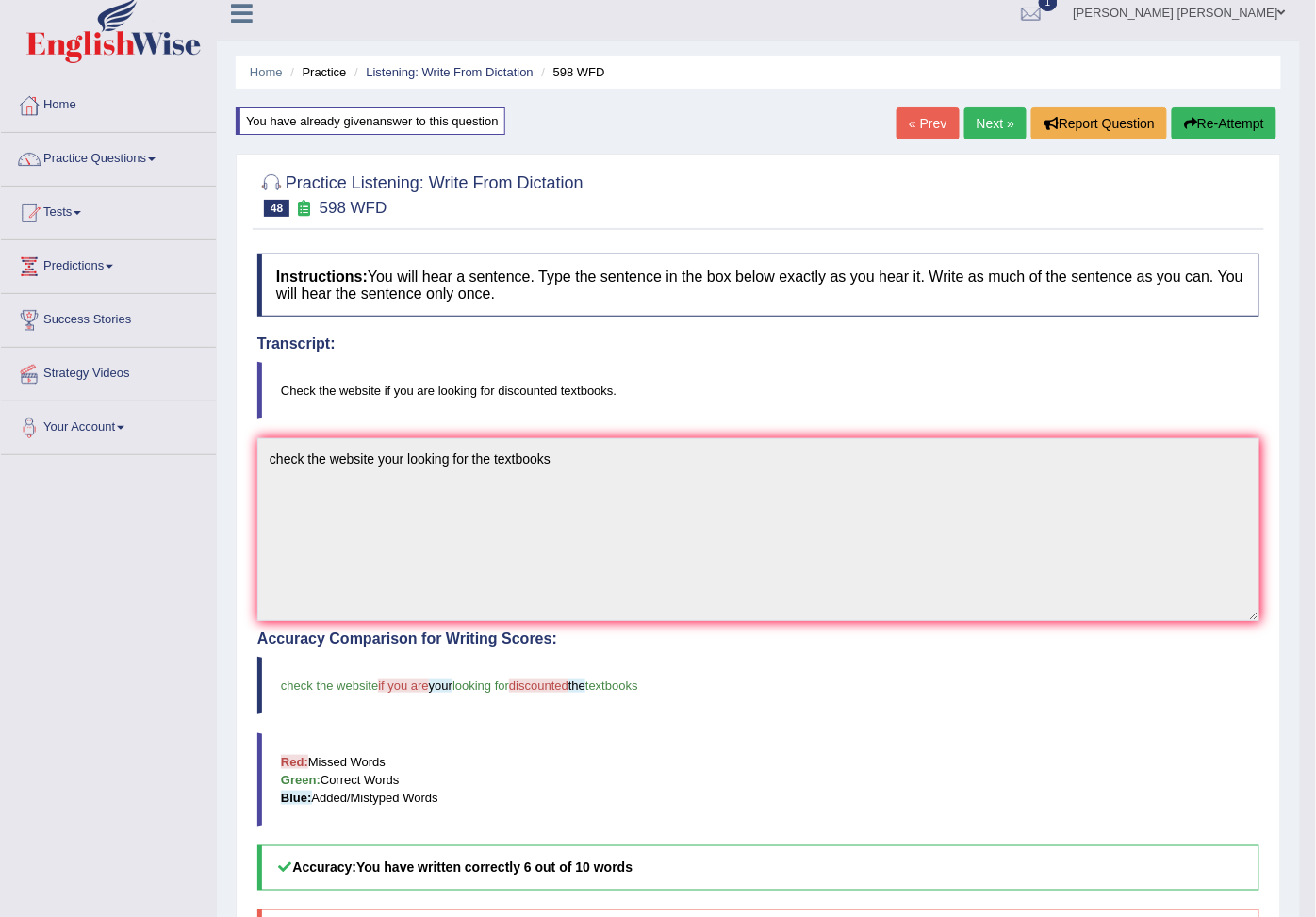
click at [1222, 128] on button "Re-Attempt" at bounding box center [1224, 124] width 105 height 32
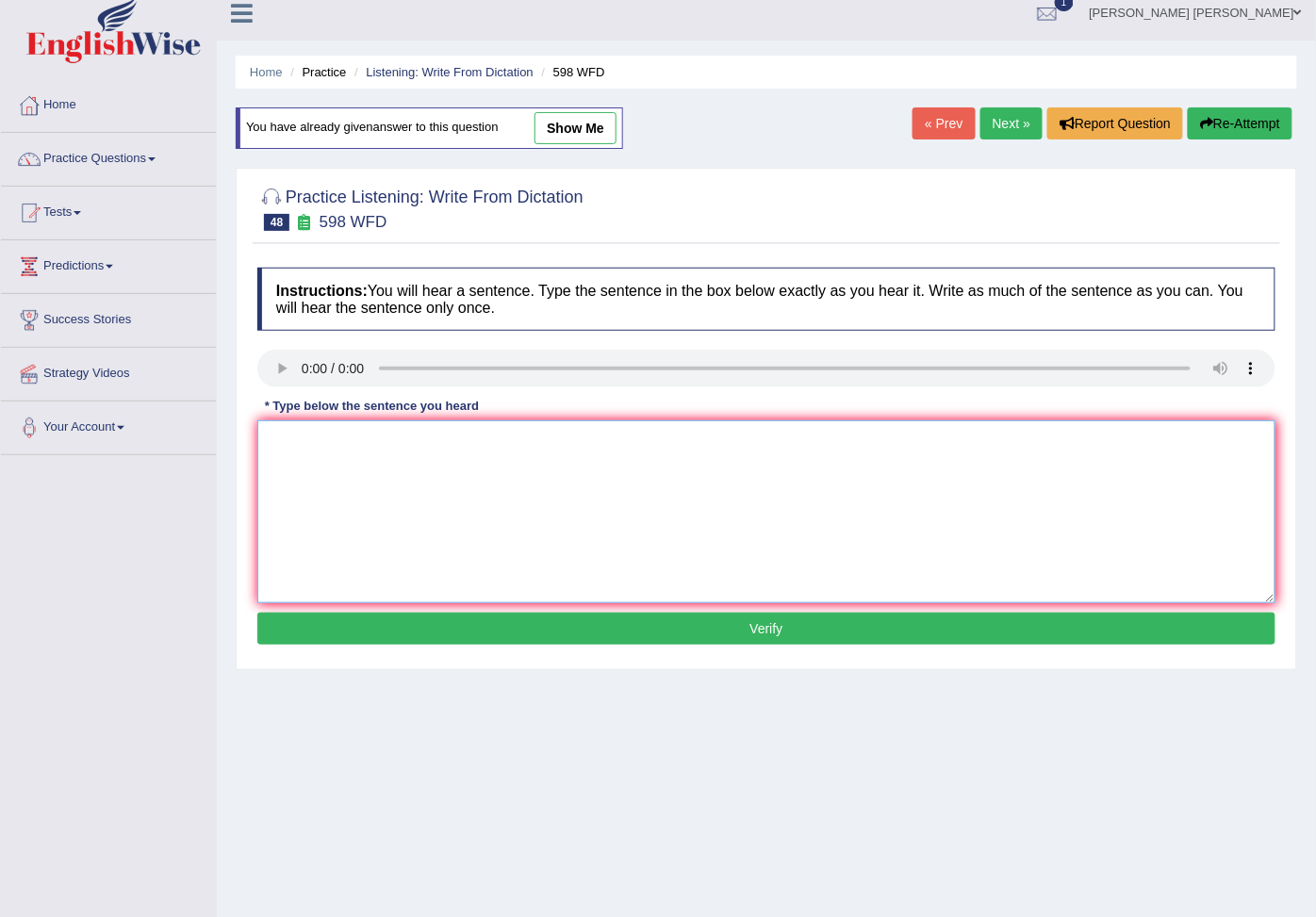
click at [476, 493] on textarea at bounding box center [766, 512] width 1018 height 183
click at [305, 428] on textarea at bounding box center [766, 512] width 1018 height 183
click at [304, 445] on textarea "checx the website if you are looking for the textbook." at bounding box center [766, 512] width 1018 height 183
type textarea "check the website if you are looking for the textbook."
click at [515, 622] on button "Verify" at bounding box center [766, 629] width 1018 height 32
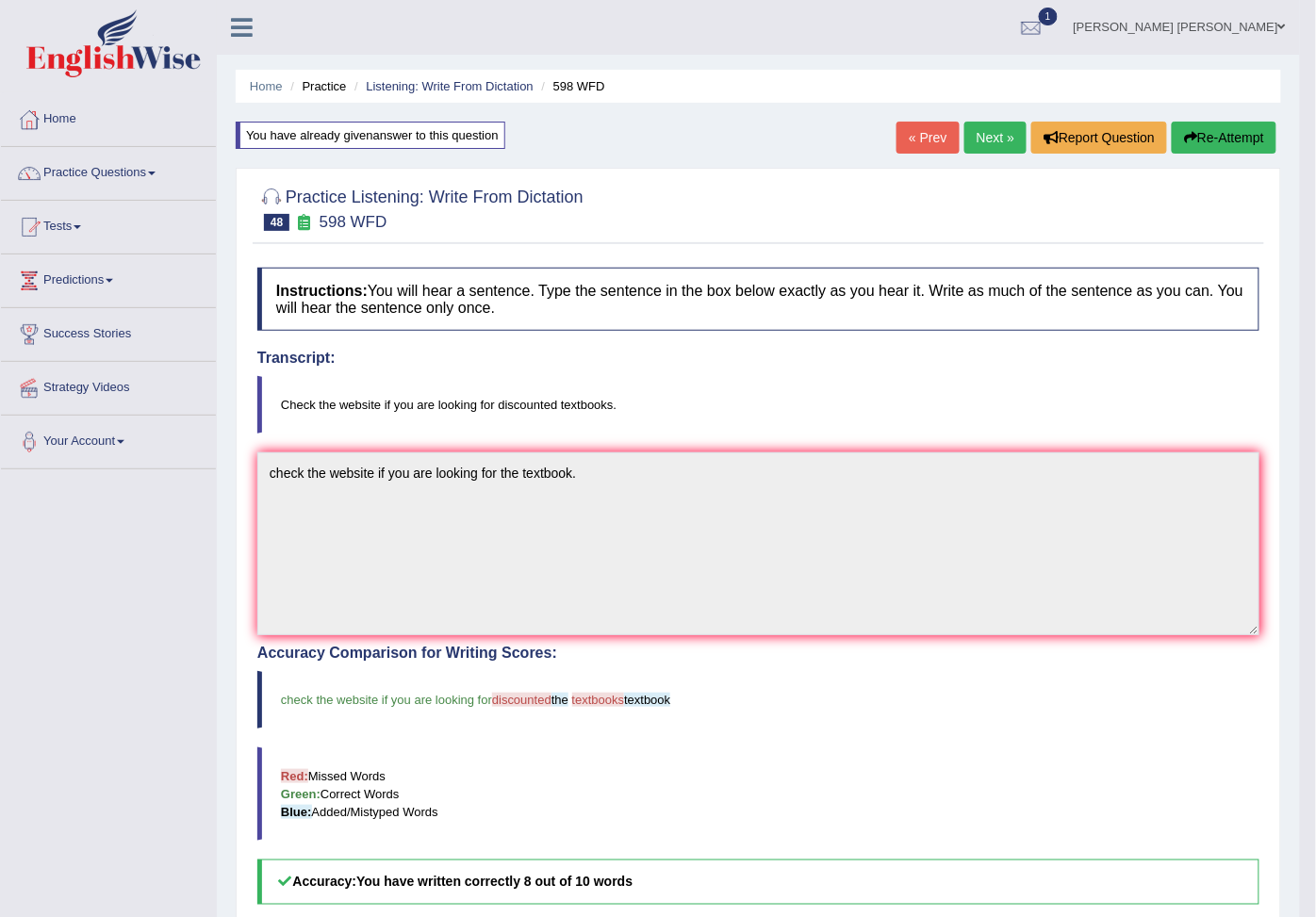
click at [1000, 126] on link "Next »" at bounding box center [994, 138] width 62 height 32
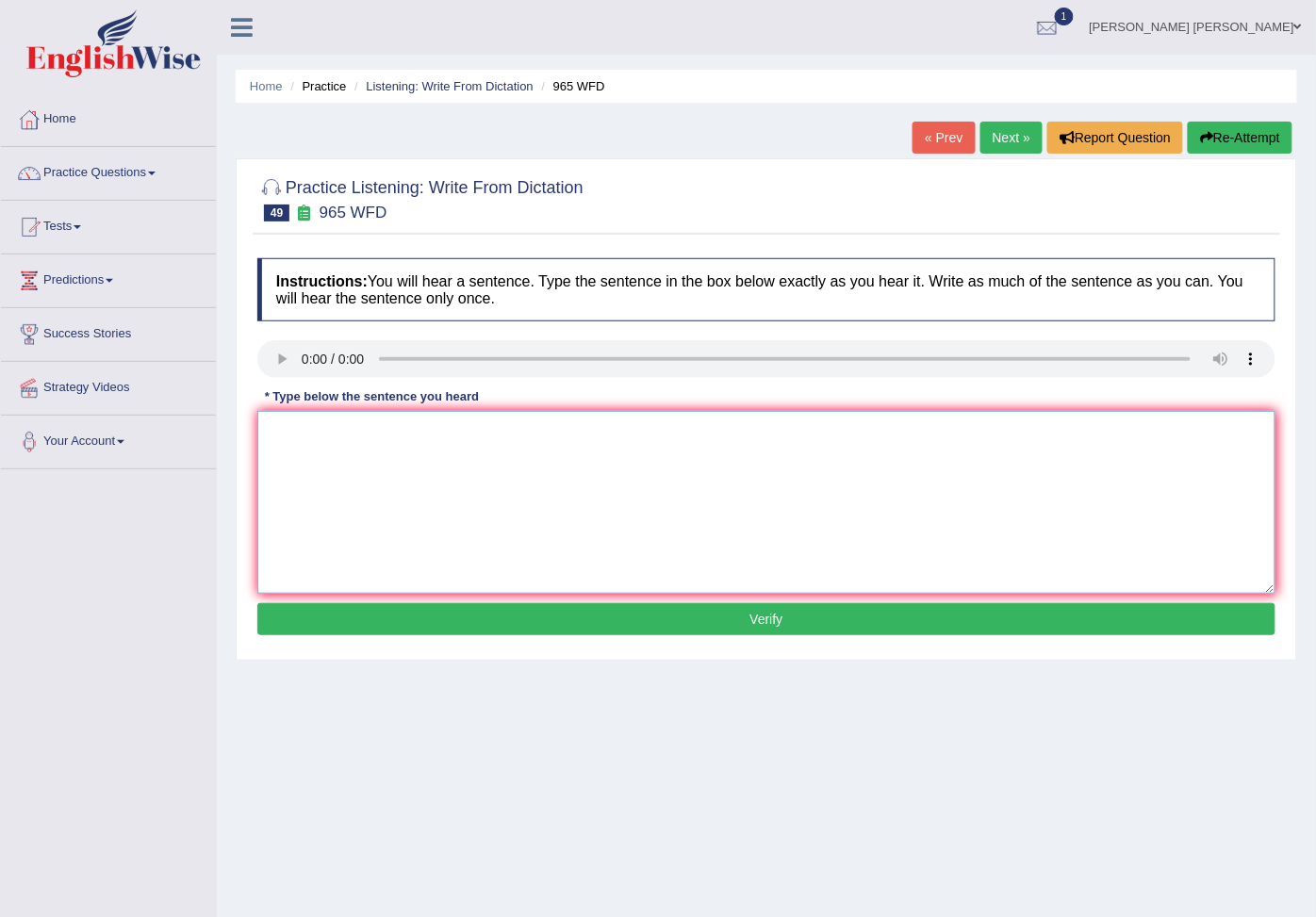
click at [392, 500] on textarea at bounding box center [766, 502] width 1018 height 183
type textarea "you measure security the passwork"
click at [579, 624] on button "Verify" at bounding box center [766, 619] width 1018 height 32
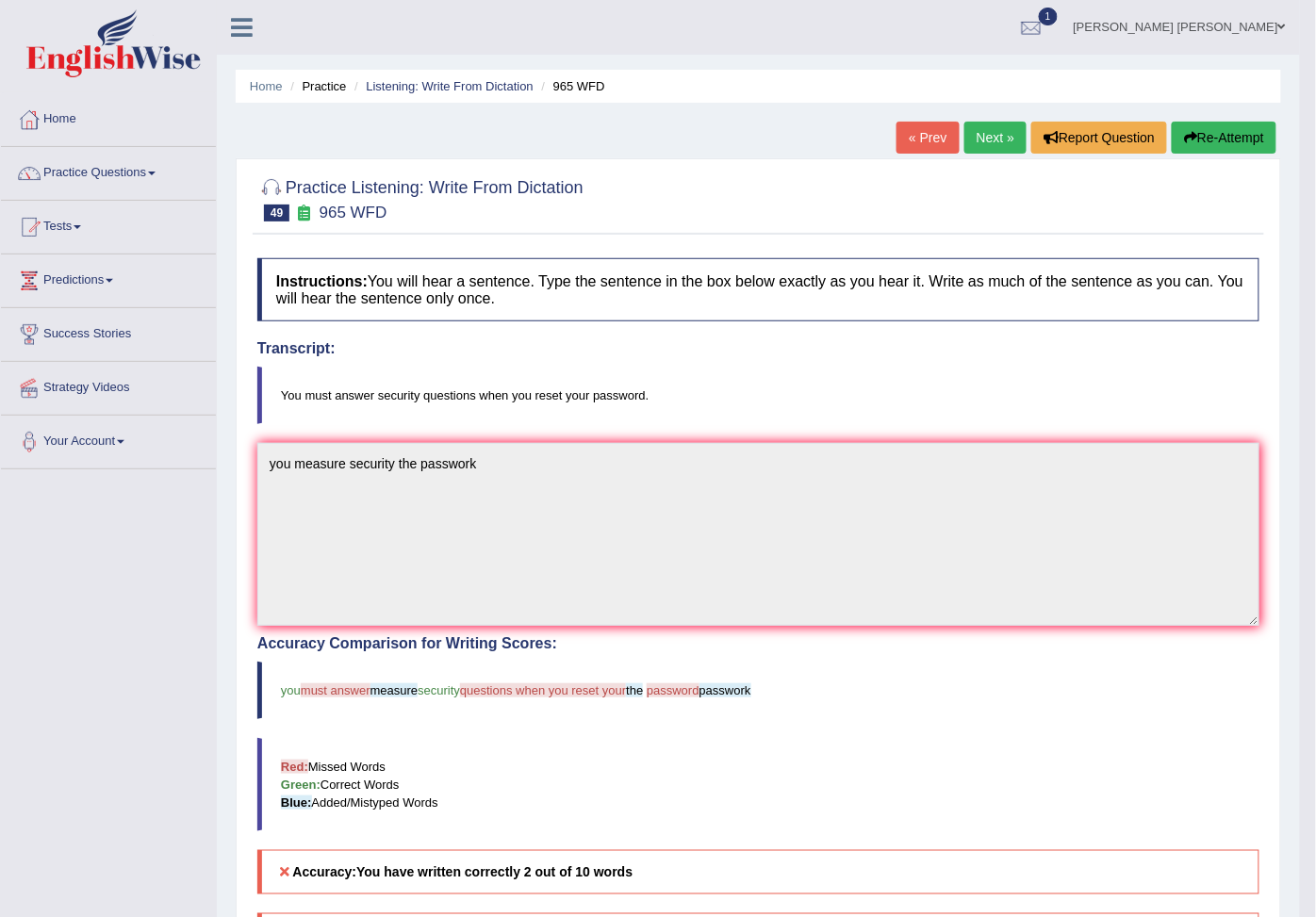
click at [1201, 138] on button "Re-Attempt" at bounding box center [1224, 138] width 105 height 32
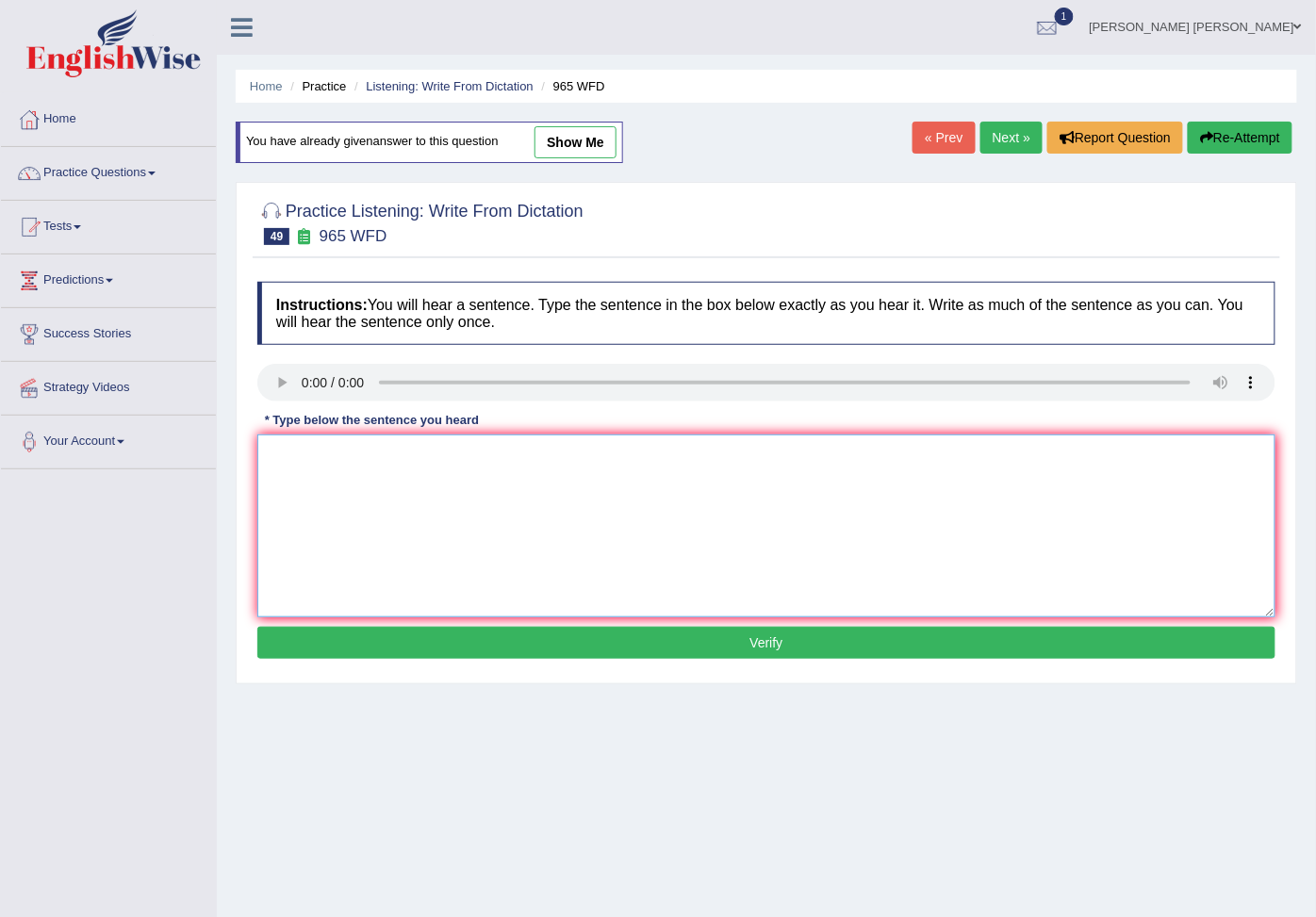
drag, startPoint x: 344, startPoint y: 458, endPoint x: 359, endPoint y: 438, distance: 25.0
click at [367, 445] on textarea at bounding box center [766, 526] width 1018 height 183
click at [427, 467] on textarea "you must answer secury the passwork" at bounding box center [766, 526] width 1018 height 183
click at [435, 464] on textarea "you must answer secury the passwork" at bounding box center [766, 526] width 1018 height 183
type textarea "you must answer secury the resert passwork"
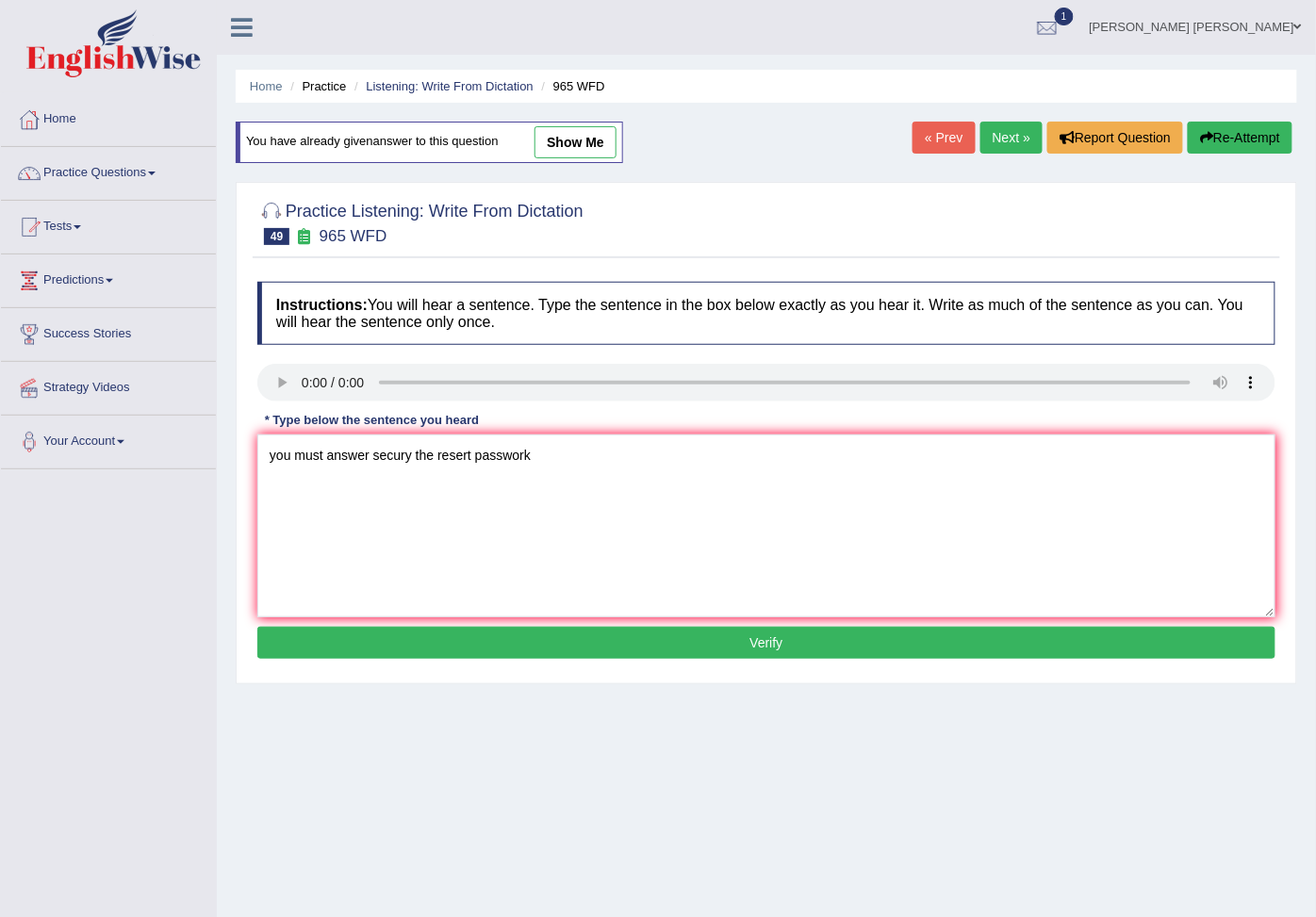
click at [638, 653] on button "Verify" at bounding box center [766, 643] width 1018 height 32
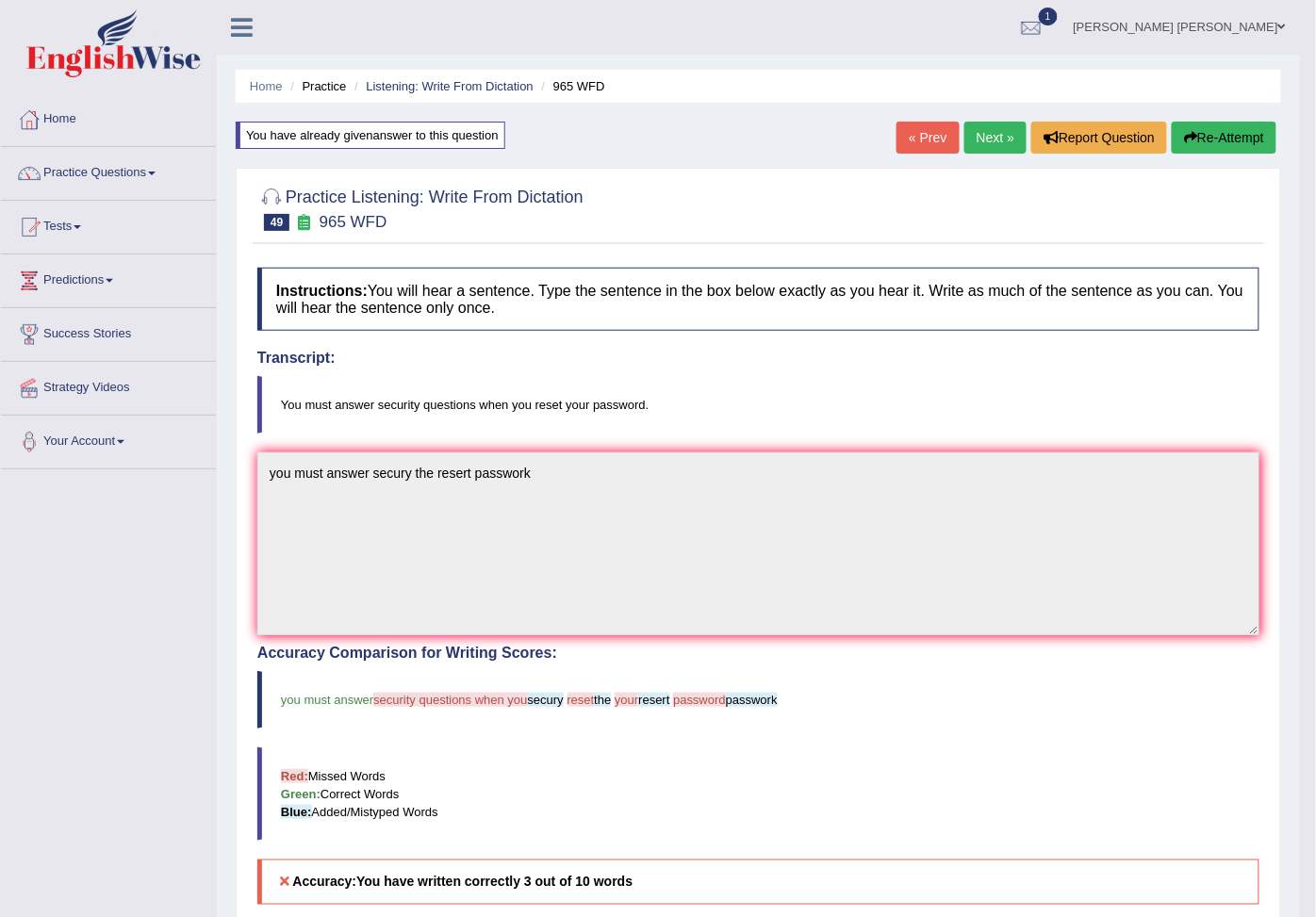
click at [1195, 135] on button "Re-Attempt" at bounding box center [1224, 138] width 105 height 32
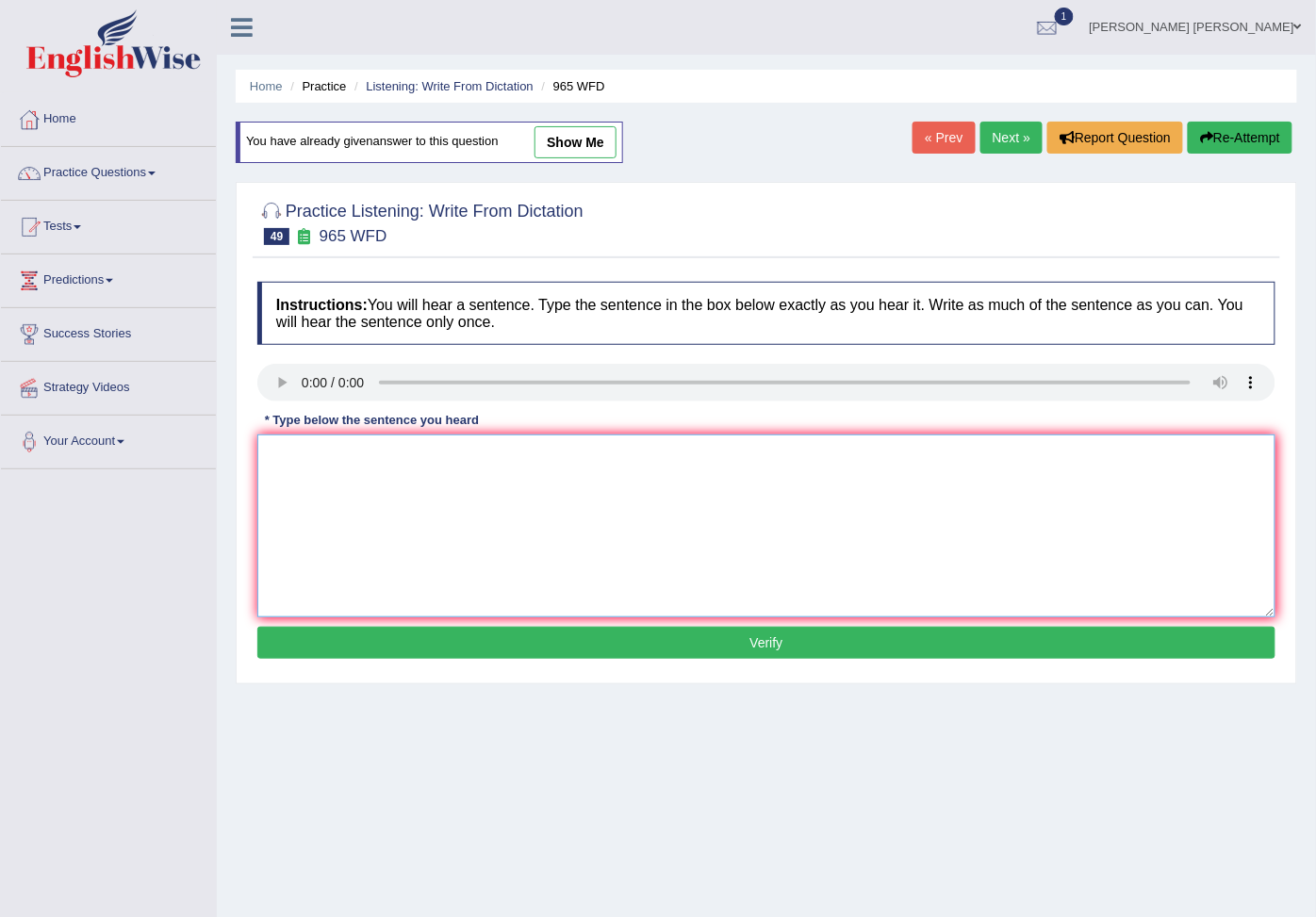
click at [322, 491] on textarea at bounding box center [766, 526] width 1018 height 183
type textarea "you must answer security resert your passwork"
click at [540, 655] on button "Verify" at bounding box center [766, 643] width 1018 height 32
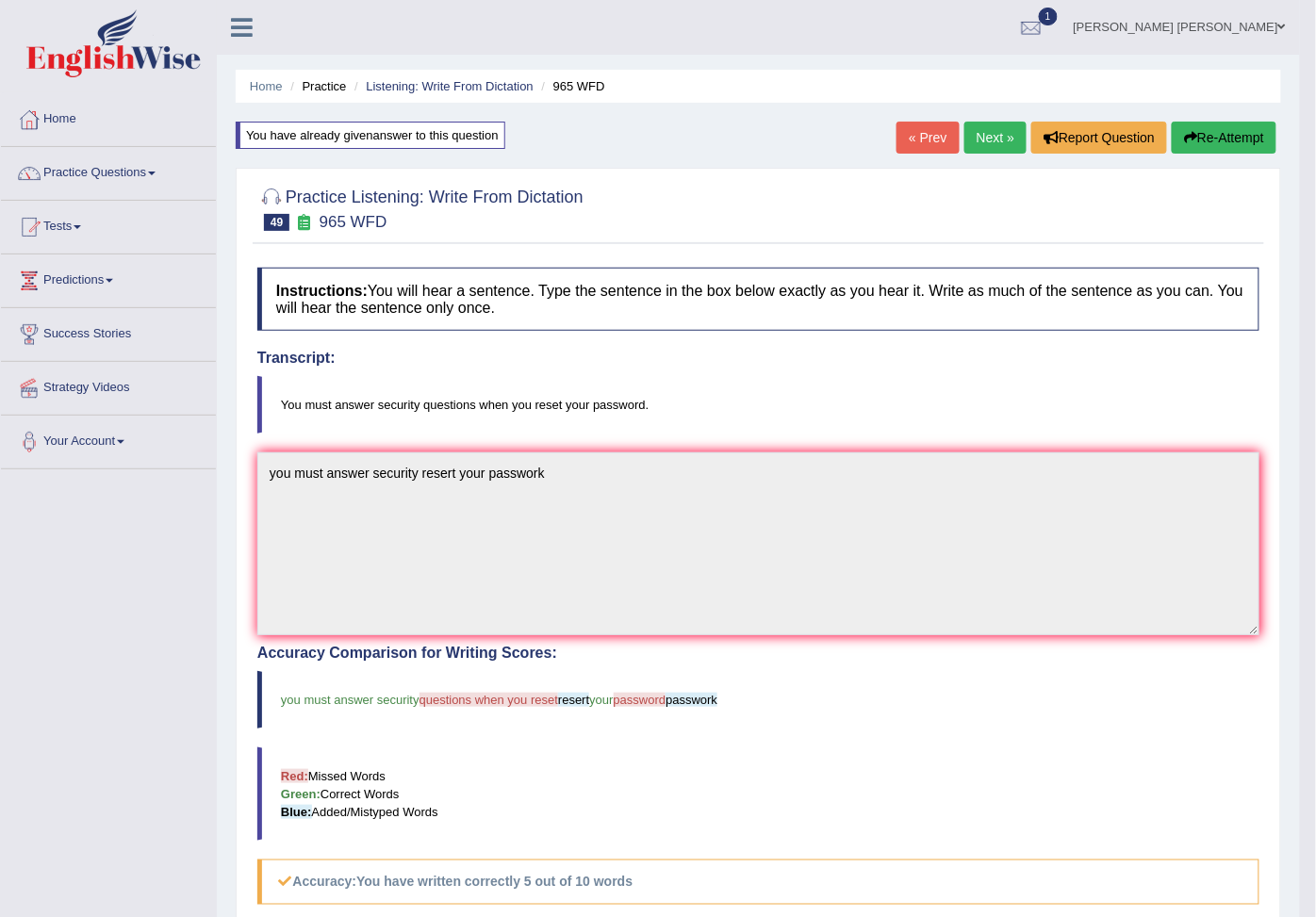
click at [1210, 132] on button "Re-Attempt" at bounding box center [1224, 138] width 105 height 32
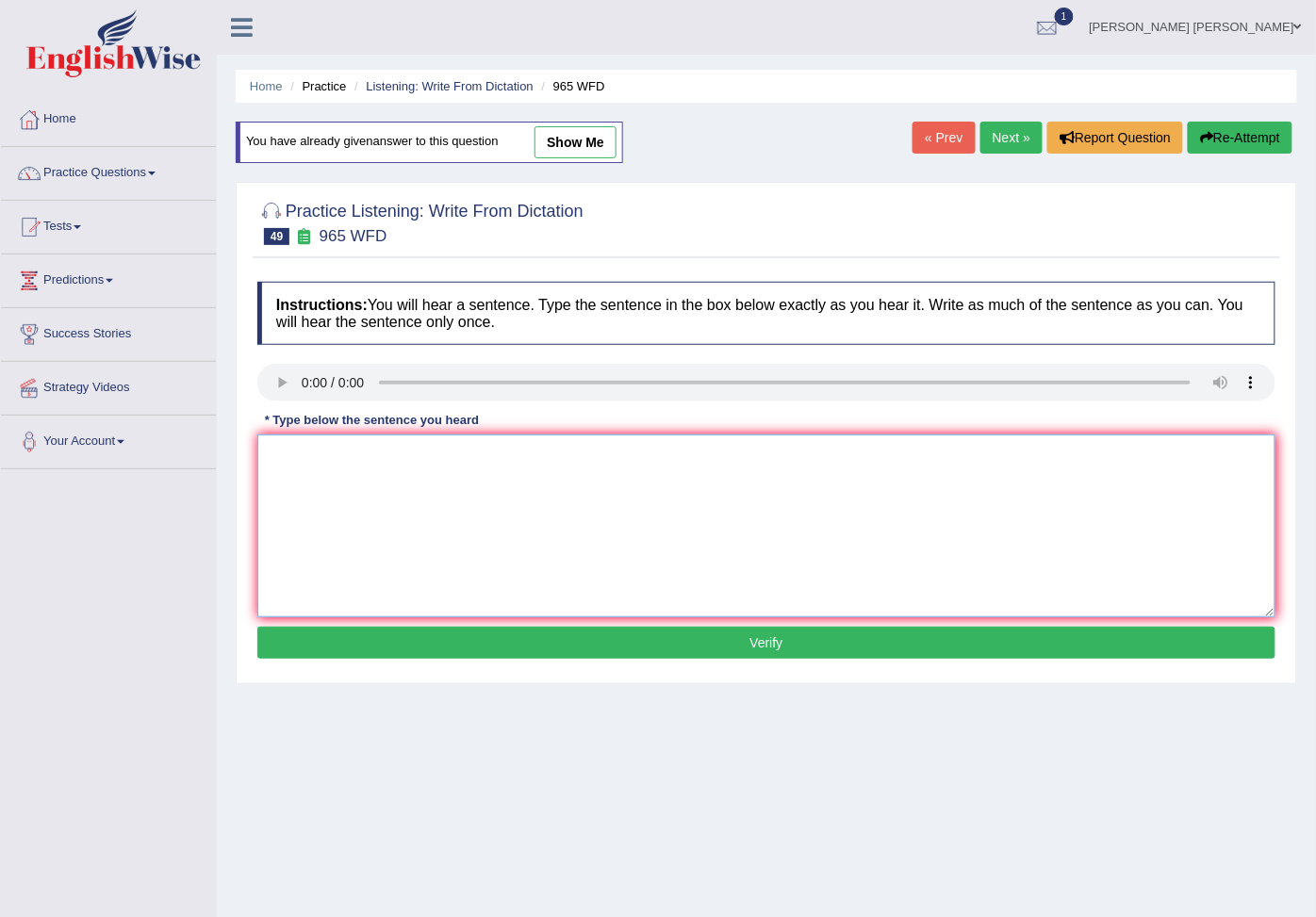
click at [319, 473] on textarea at bounding box center [766, 526] width 1018 height 183
type textarea "you must answer security reset your passwork"
click at [481, 654] on button "Verify" at bounding box center [766, 643] width 1018 height 32
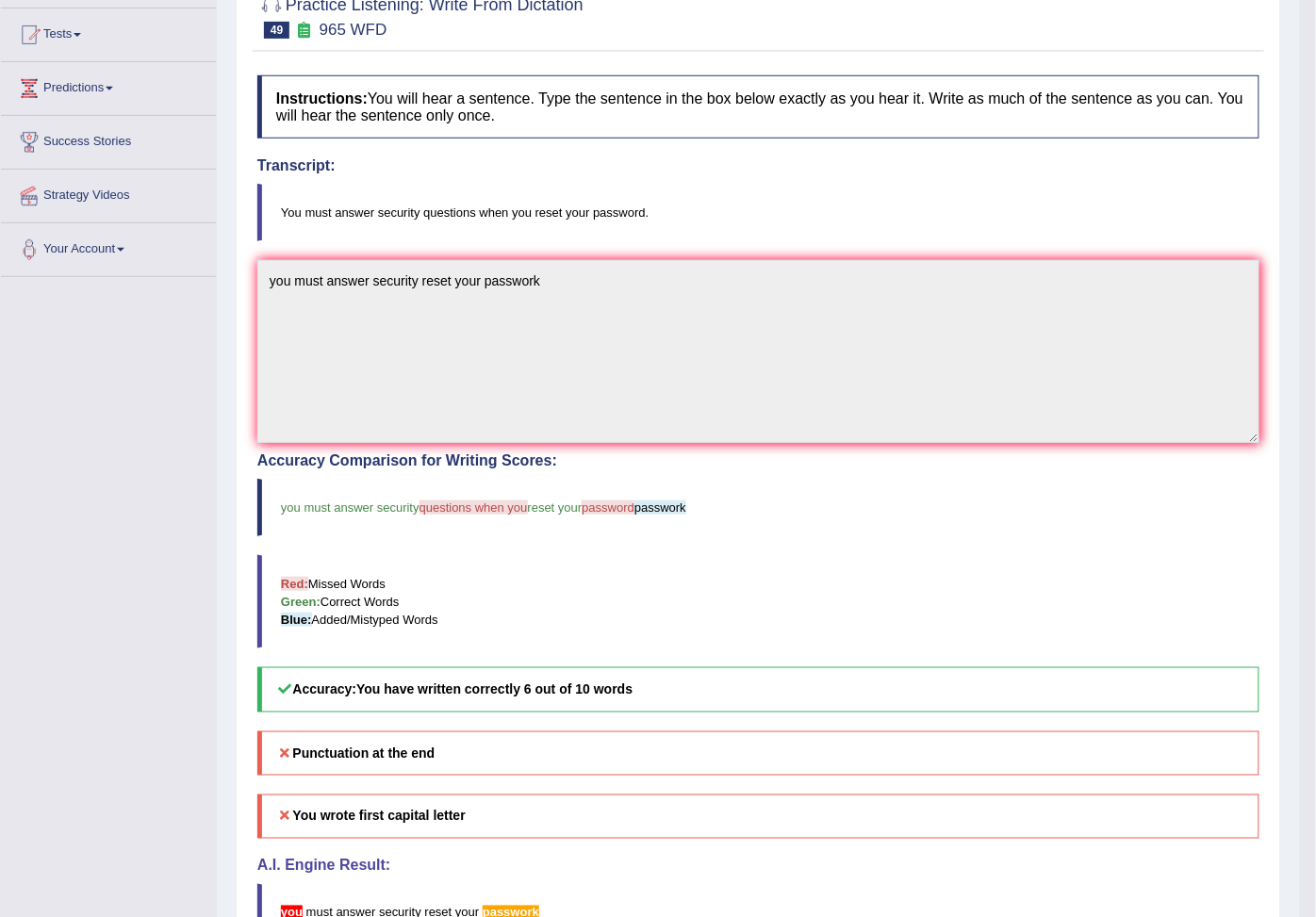
scroll to position [14, 0]
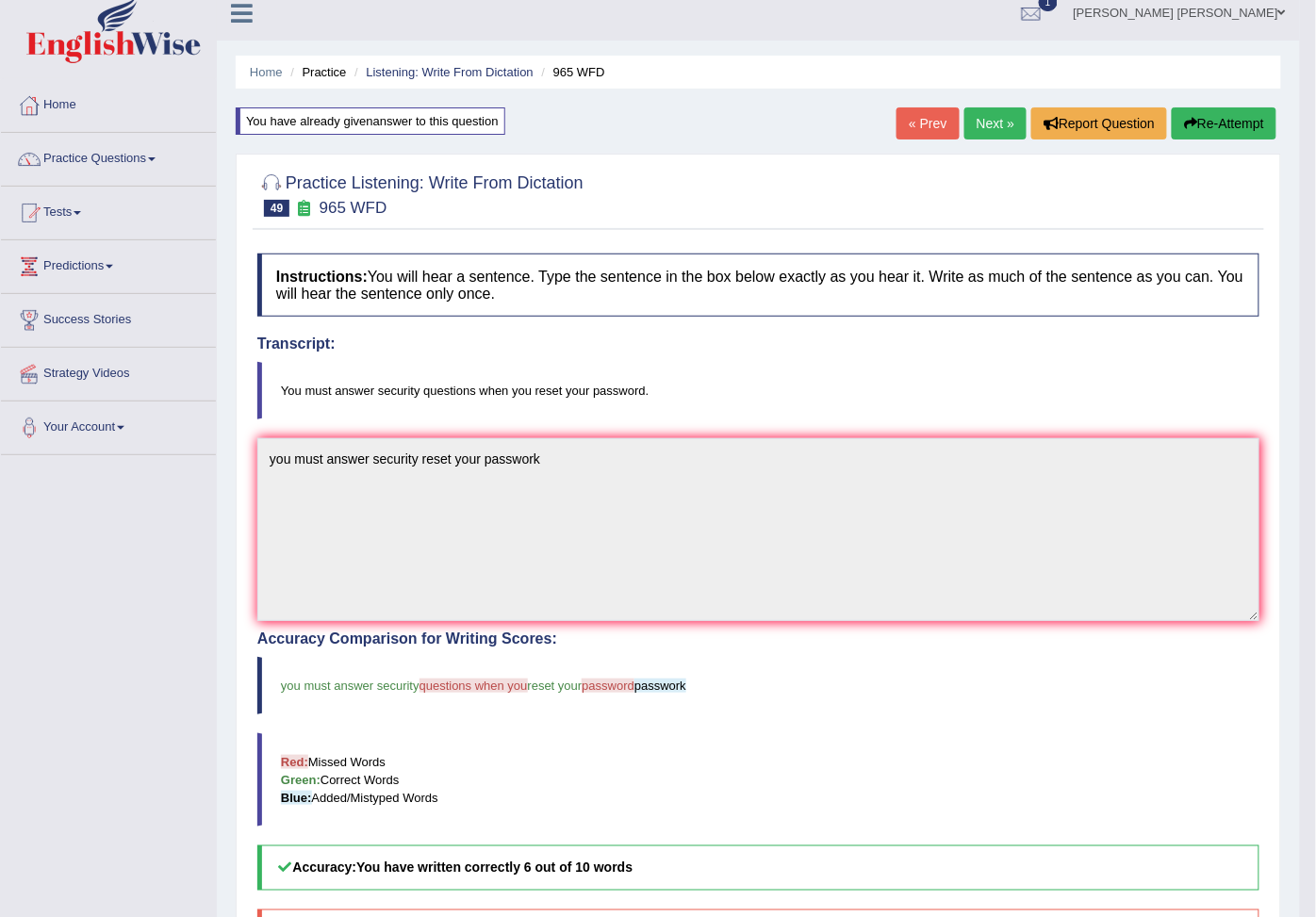
click at [1002, 113] on link "Next »" at bounding box center [994, 124] width 62 height 32
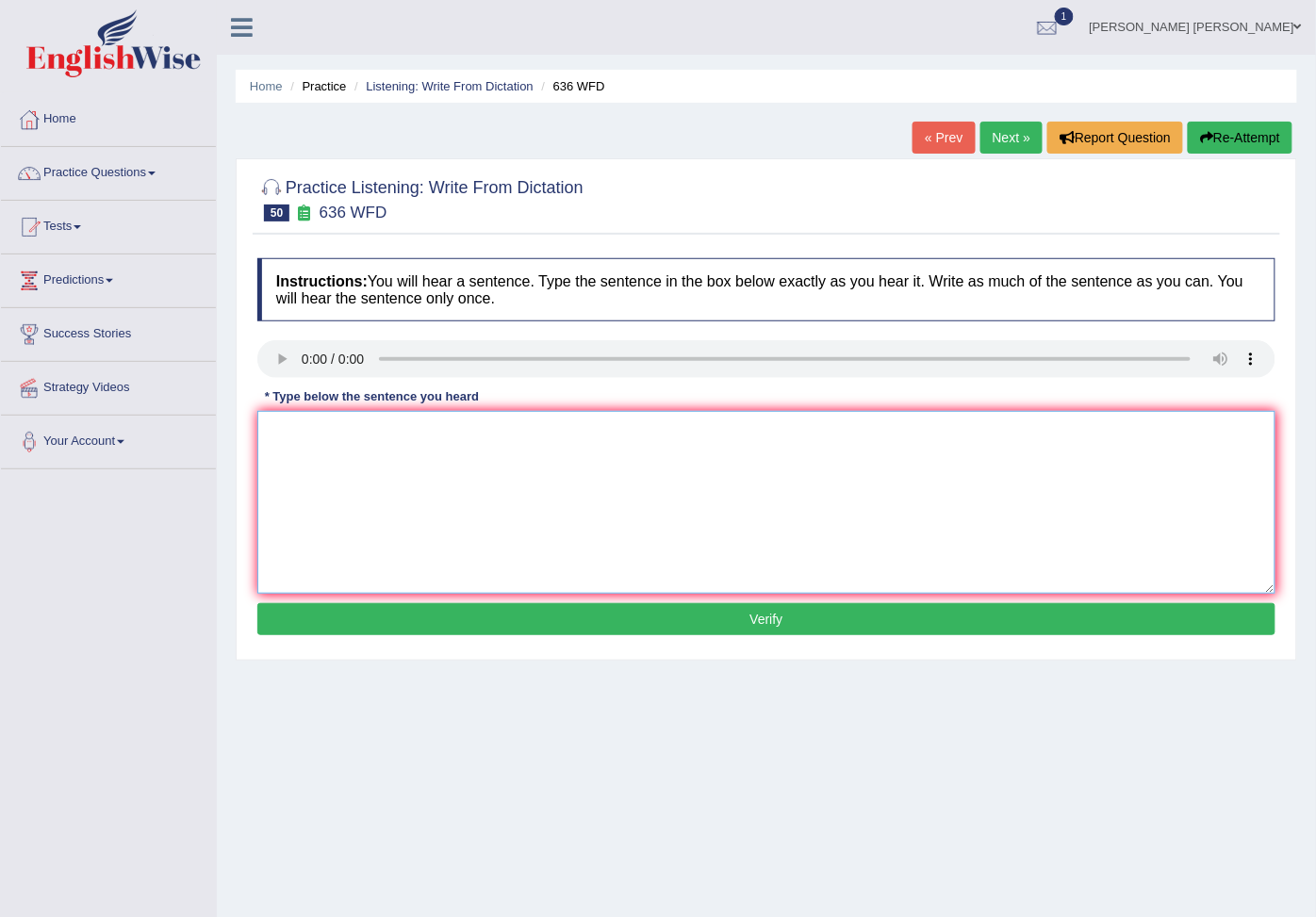
click at [378, 454] on textarea at bounding box center [766, 502] width 1018 height 183
type textarea "some ca"
click at [495, 622] on button "Verify" at bounding box center [766, 619] width 1018 height 32
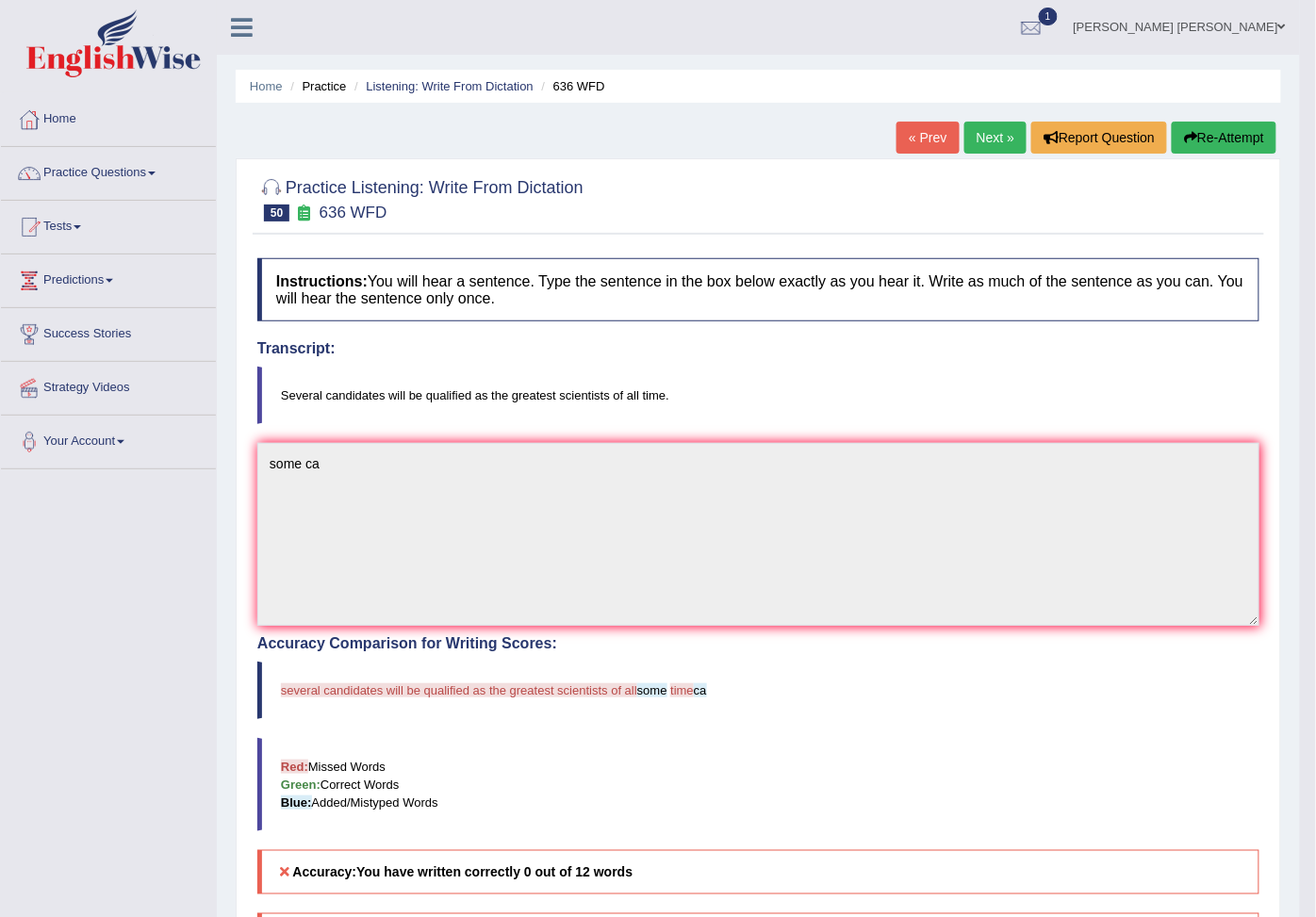
click at [1238, 142] on button "Re-Attempt" at bounding box center [1224, 138] width 105 height 32
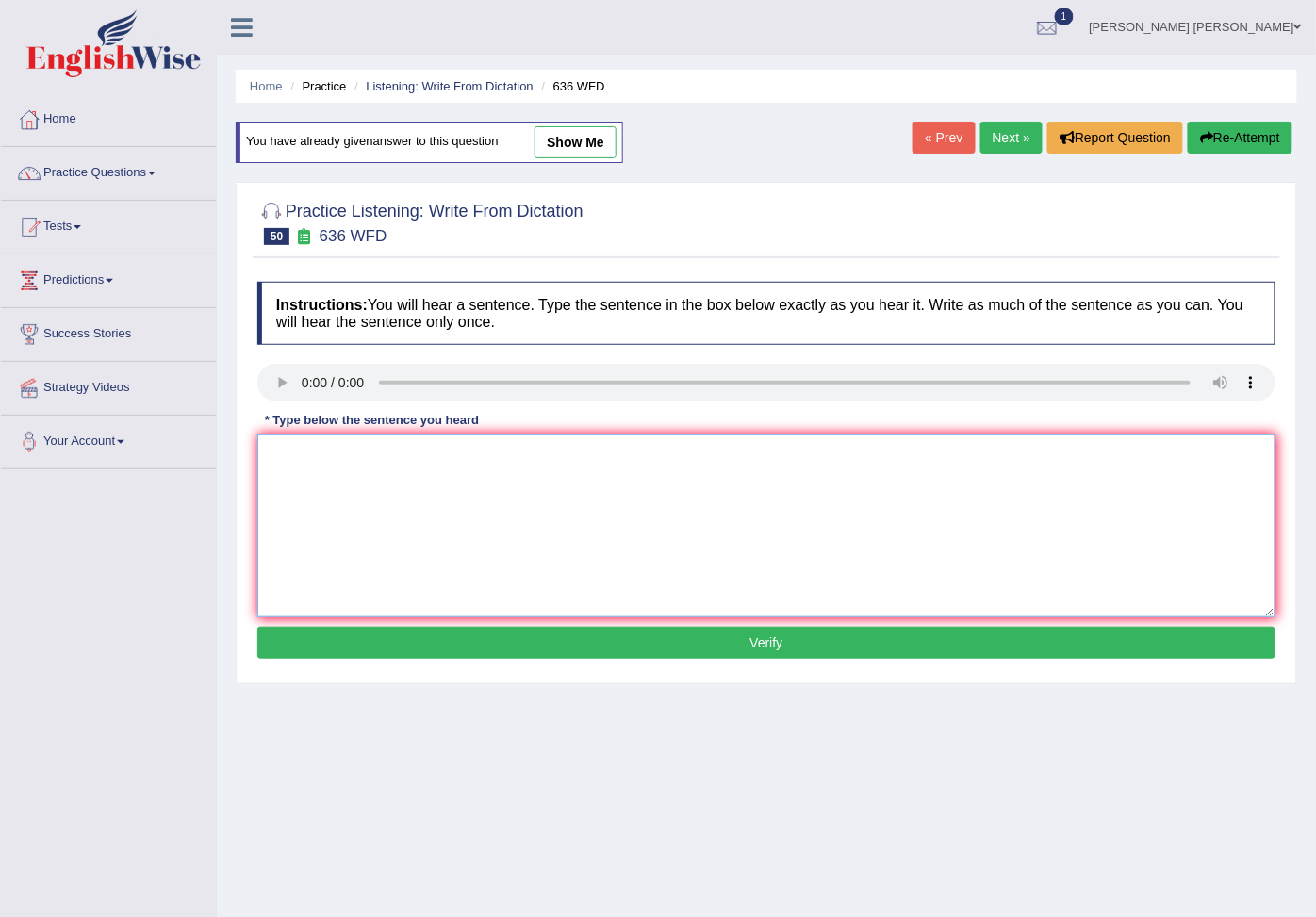
drag, startPoint x: 0, startPoint y: 0, endPoint x: 346, endPoint y: 480, distance: 591.7
click at [350, 485] on textarea at bounding box center [766, 526] width 1018 height 183
click at [386, 542] on textarea at bounding box center [766, 526] width 1018 height 183
type textarea "several candities will be your time"
click at [521, 642] on button "Verify" at bounding box center [766, 643] width 1018 height 32
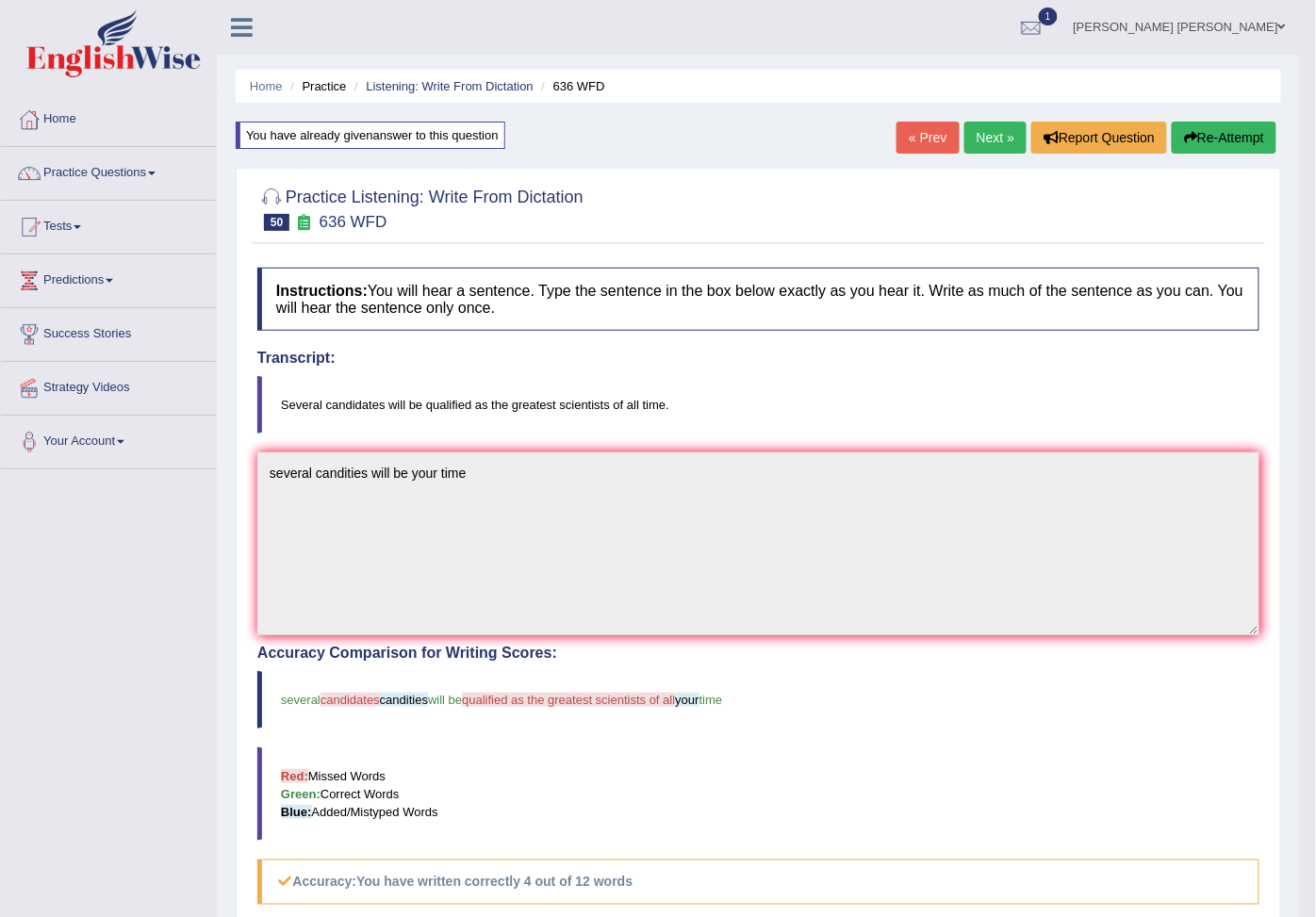
click at [985, 146] on link "Next »" at bounding box center [994, 138] width 62 height 32
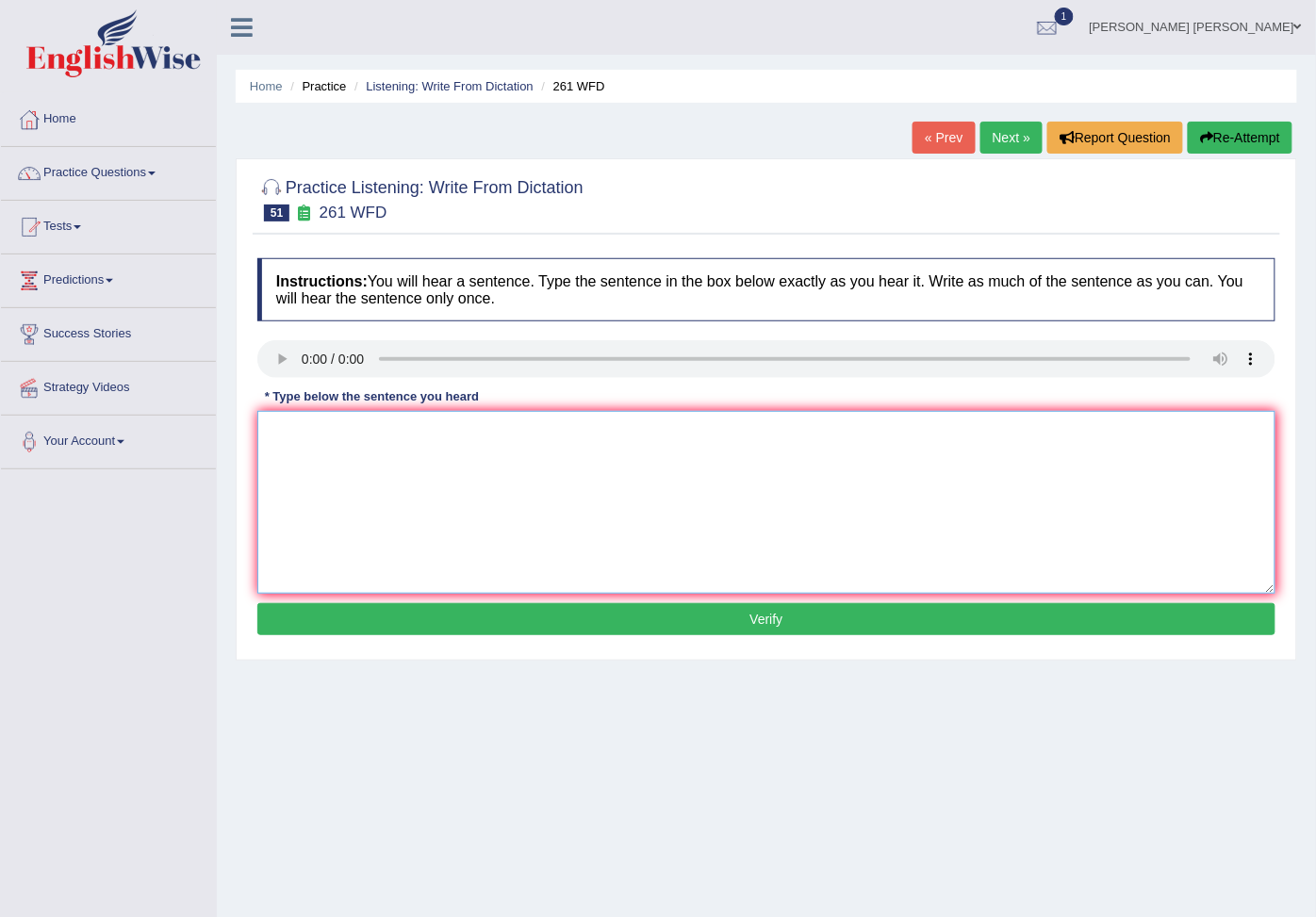
drag, startPoint x: 336, startPoint y: 442, endPoint x: 322, endPoint y: 462, distance: 24.4
click at [335, 443] on textarea at bounding box center [766, 502] width 1018 height 183
type textarea "y"
click at [504, 435] on textarea "You the students enquariment webshops" at bounding box center [766, 502] width 1018 height 183
click at [408, 438] on textarea "You the students enquariment webshopps" at bounding box center [766, 502] width 1018 height 183
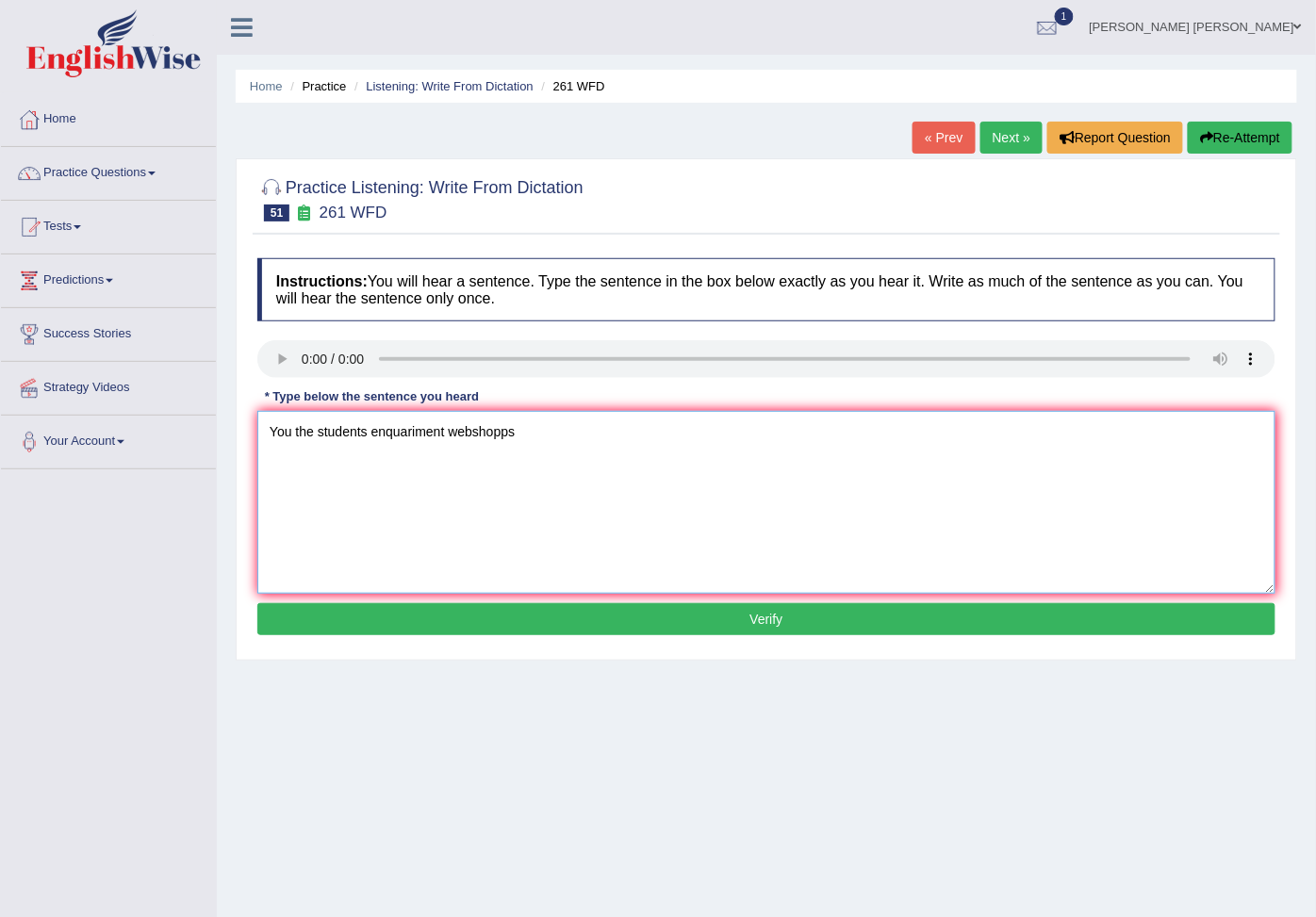
drag, startPoint x: 443, startPoint y: 437, endPoint x: 373, endPoint y: 430, distance: 70.3
click at [373, 430] on textarea "You the students enquariment webshopps" at bounding box center [766, 502] width 1018 height 183
type textarea "You the students requirement webshopps"
click at [750, 634] on button "Verify" at bounding box center [766, 619] width 1018 height 32
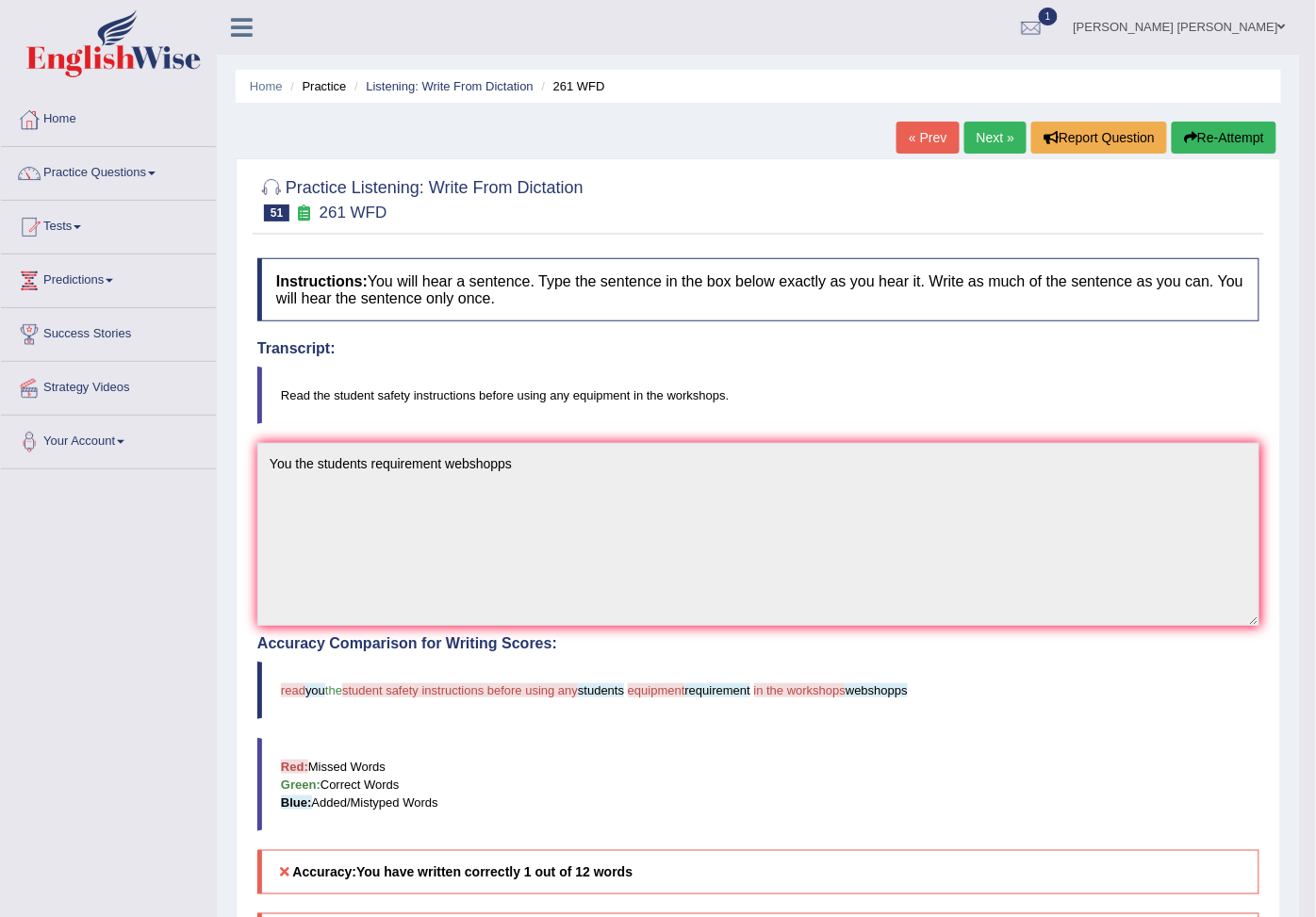
click at [1200, 146] on button "Re-Attempt" at bounding box center [1224, 138] width 105 height 32
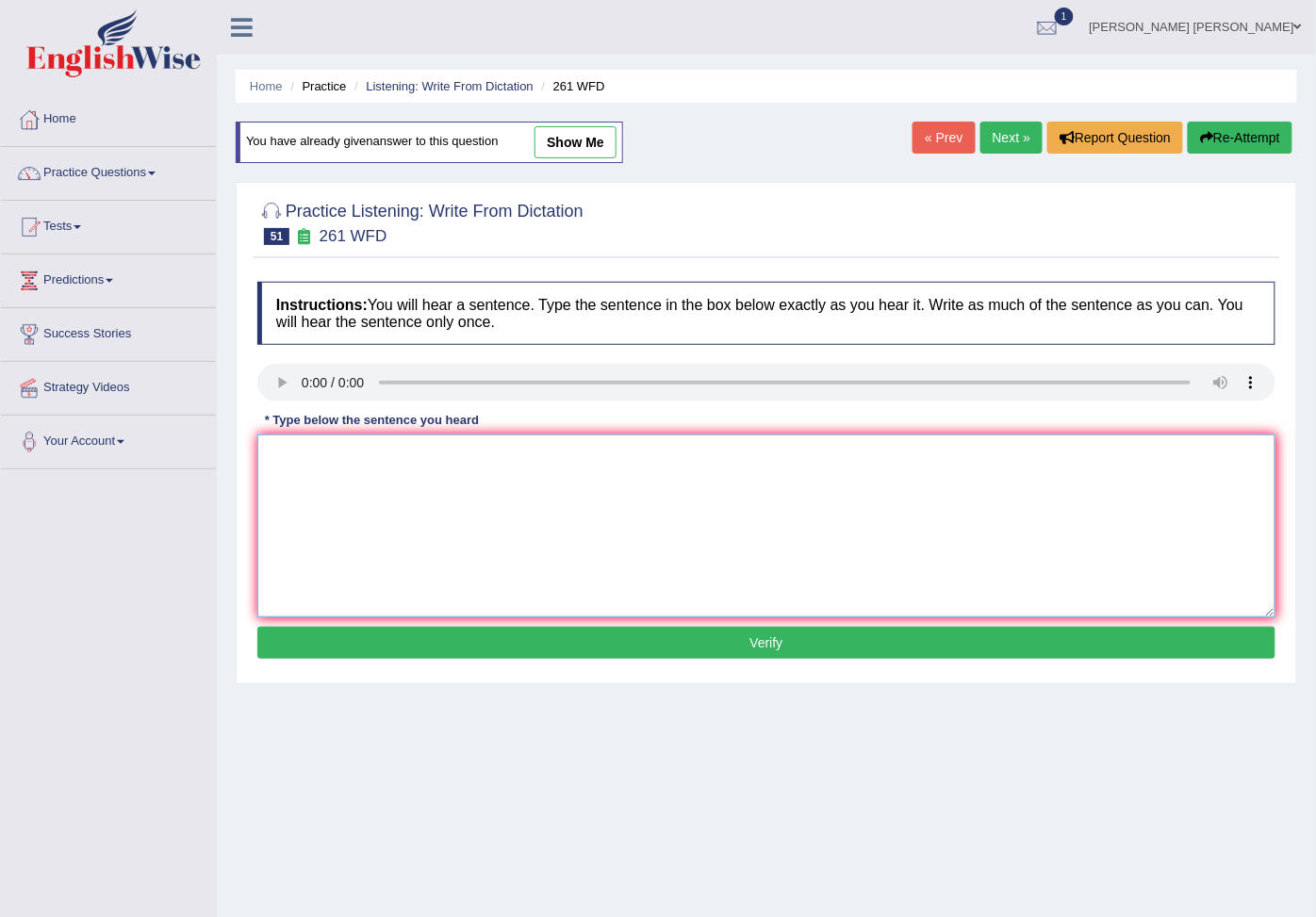
click at [349, 454] on textarea at bounding box center [766, 526] width 1018 height 183
click at [595, 459] on textarea "read the students instruction equipment in the workshops" at bounding box center [766, 526] width 1018 height 183
type textarea "read the students instruction equipment in the workshopps"
click at [675, 644] on button "Verify" at bounding box center [766, 643] width 1018 height 32
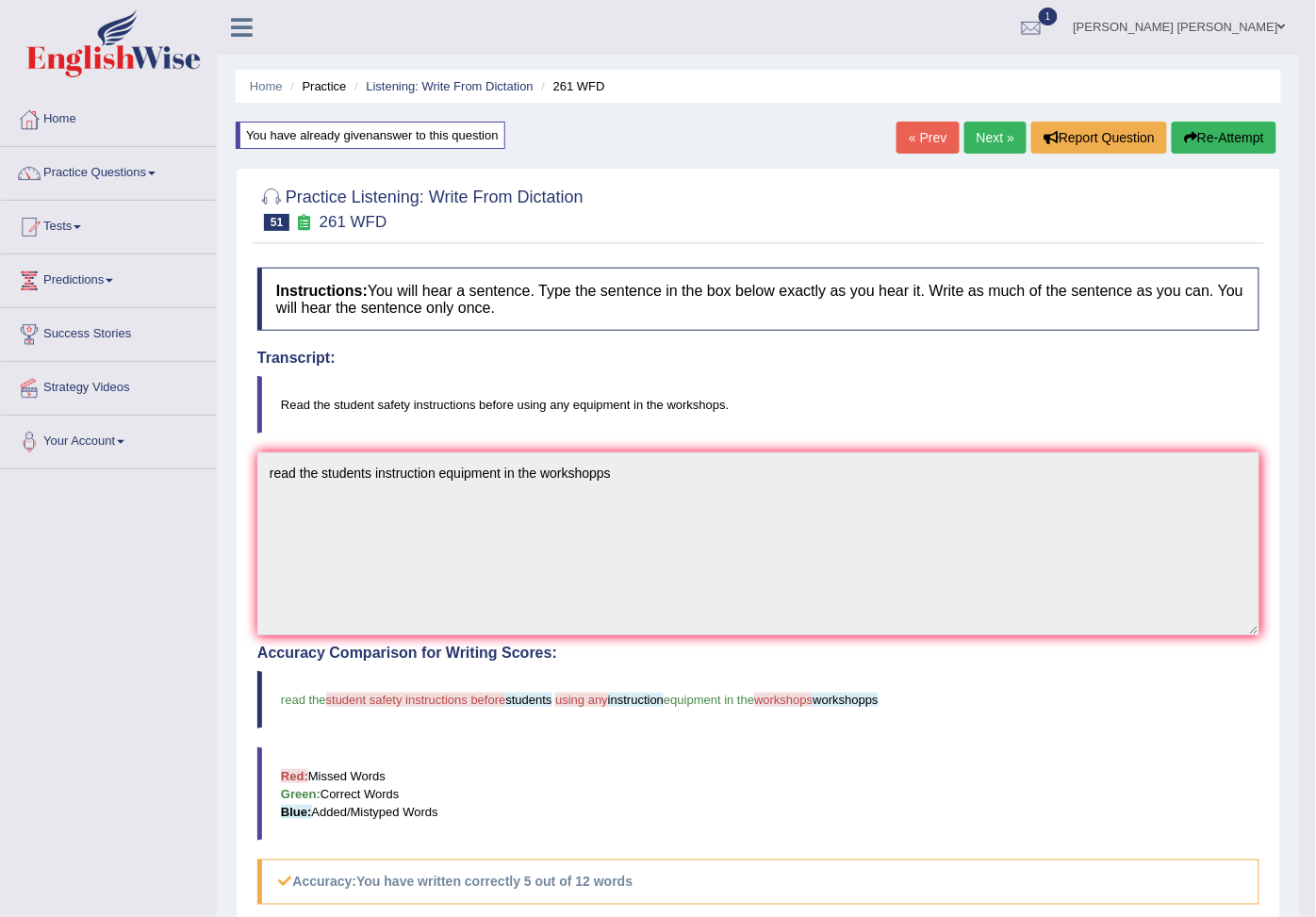
click at [1205, 150] on button "Re-Attempt" at bounding box center [1224, 138] width 105 height 32
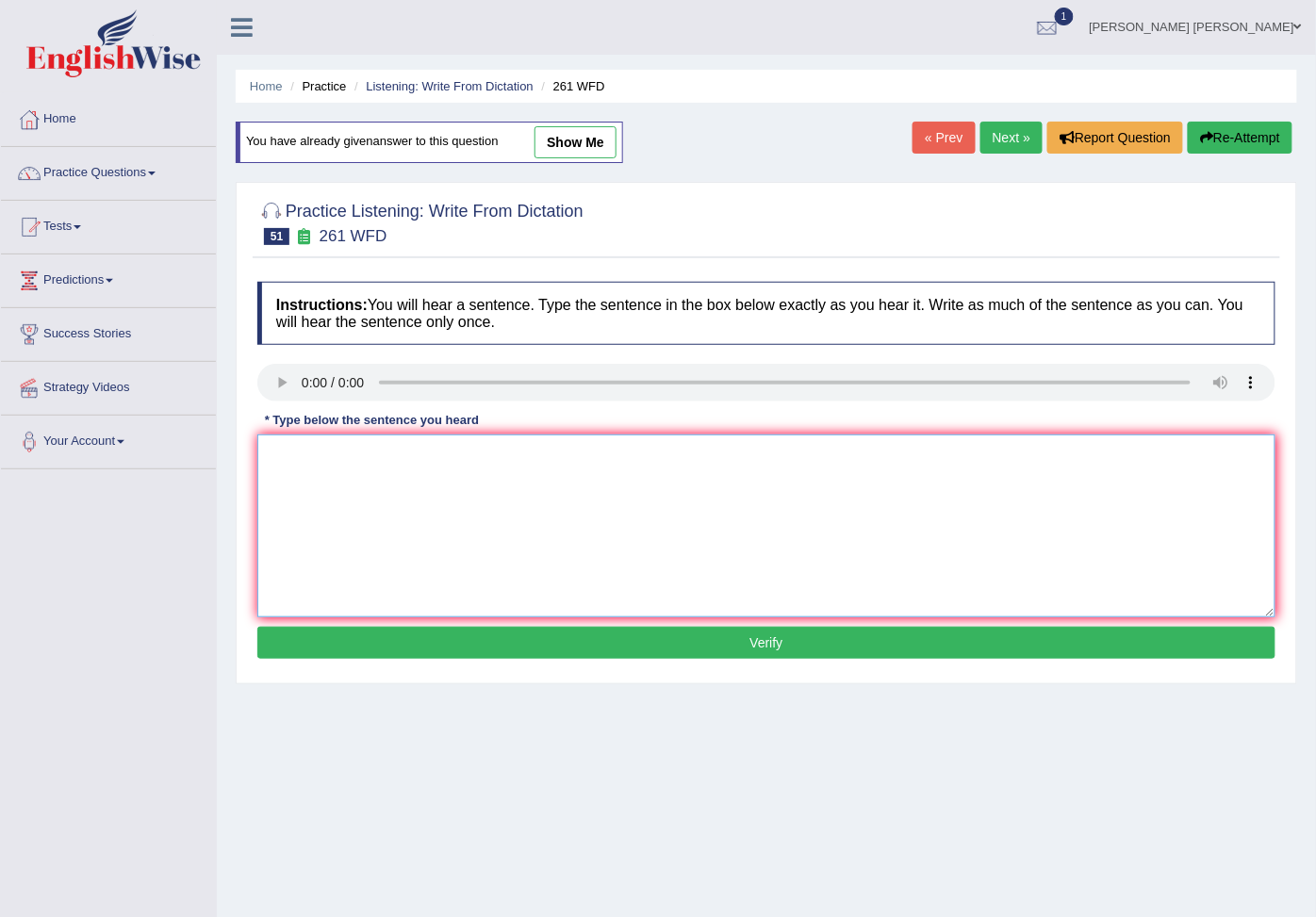
click at [304, 447] on textarea at bounding box center [766, 526] width 1018 height 183
click at [421, 455] on textarea "read the student instructions equipment in the workshop" at bounding box center [766, 526] width 1018 height 183
click at [432, 453] on textarea "read the student instructions equipment in the workshop" at bounding box center [766, 526] width 1018 height 183
click at [443, 454] on textarea "read the student instructions equipment in the workshop" at bounding box center [766, 526] width 1018 height 183
type textarea "read the student instructions using equipment in the workshop"
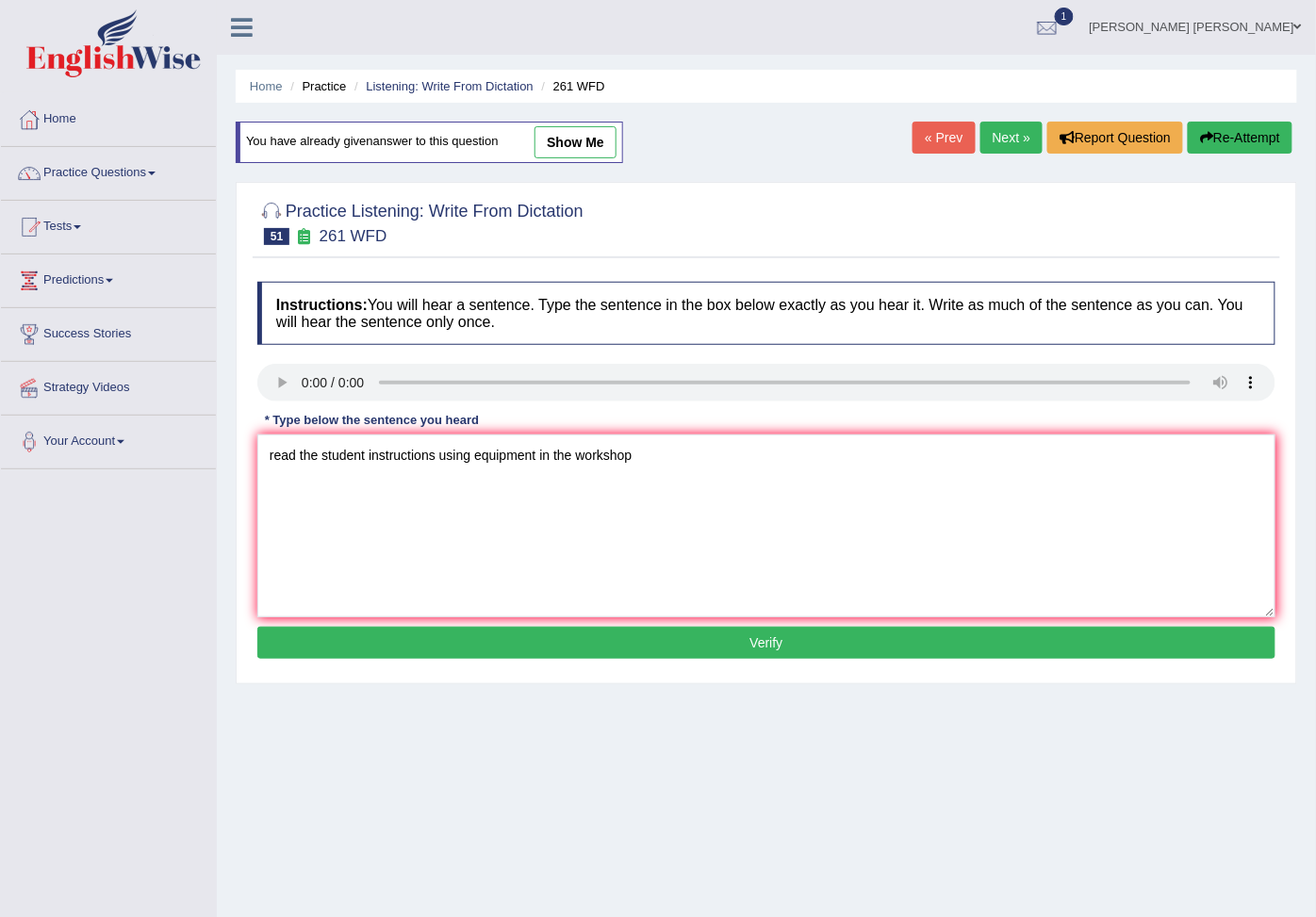
click at [525, 646] on button "Verify" at bounding box center [766, 643] width 1018 height 32
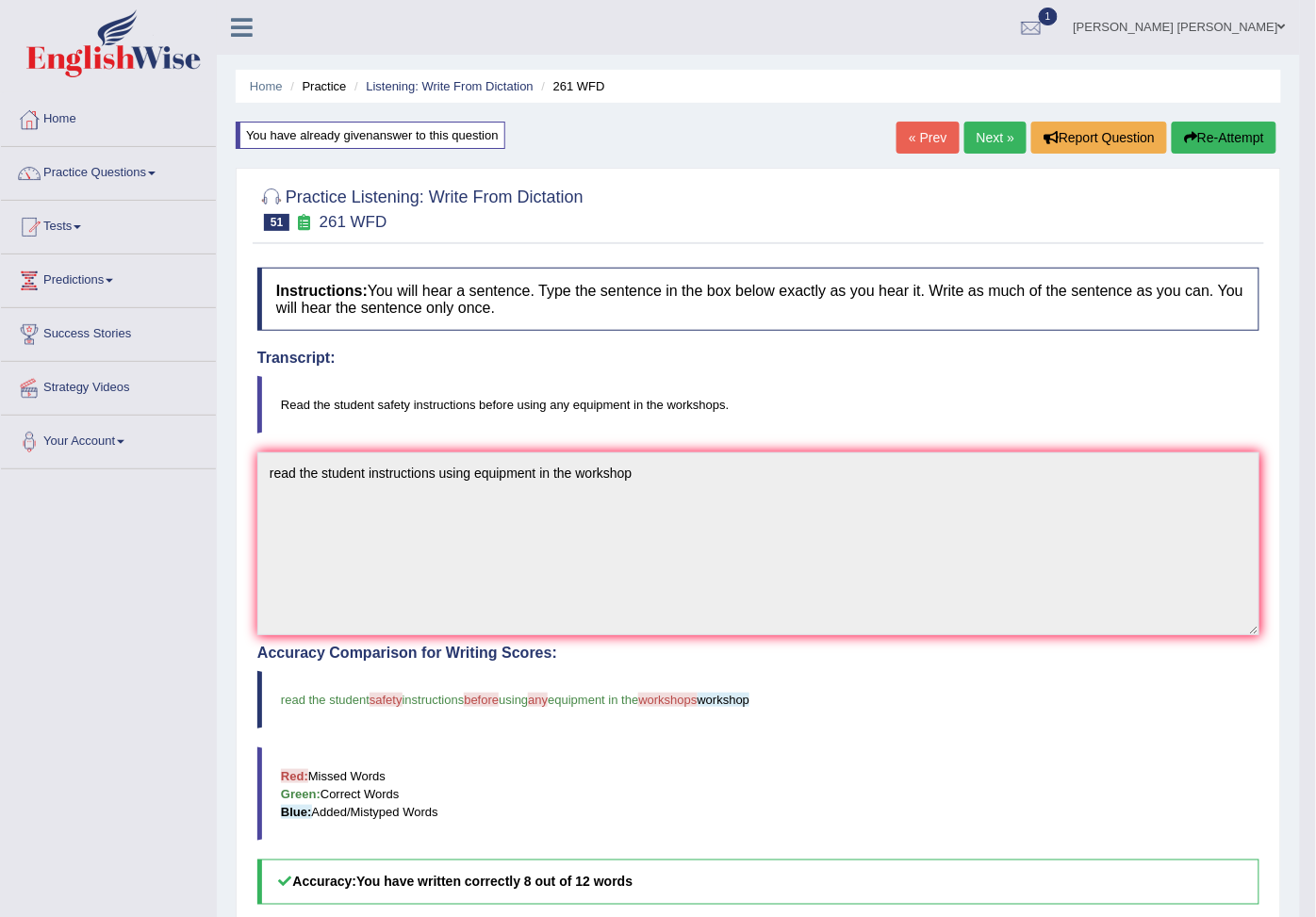
click at [976, 132] on link "Next »" at bounding box center [994, 138] width 62 height 32
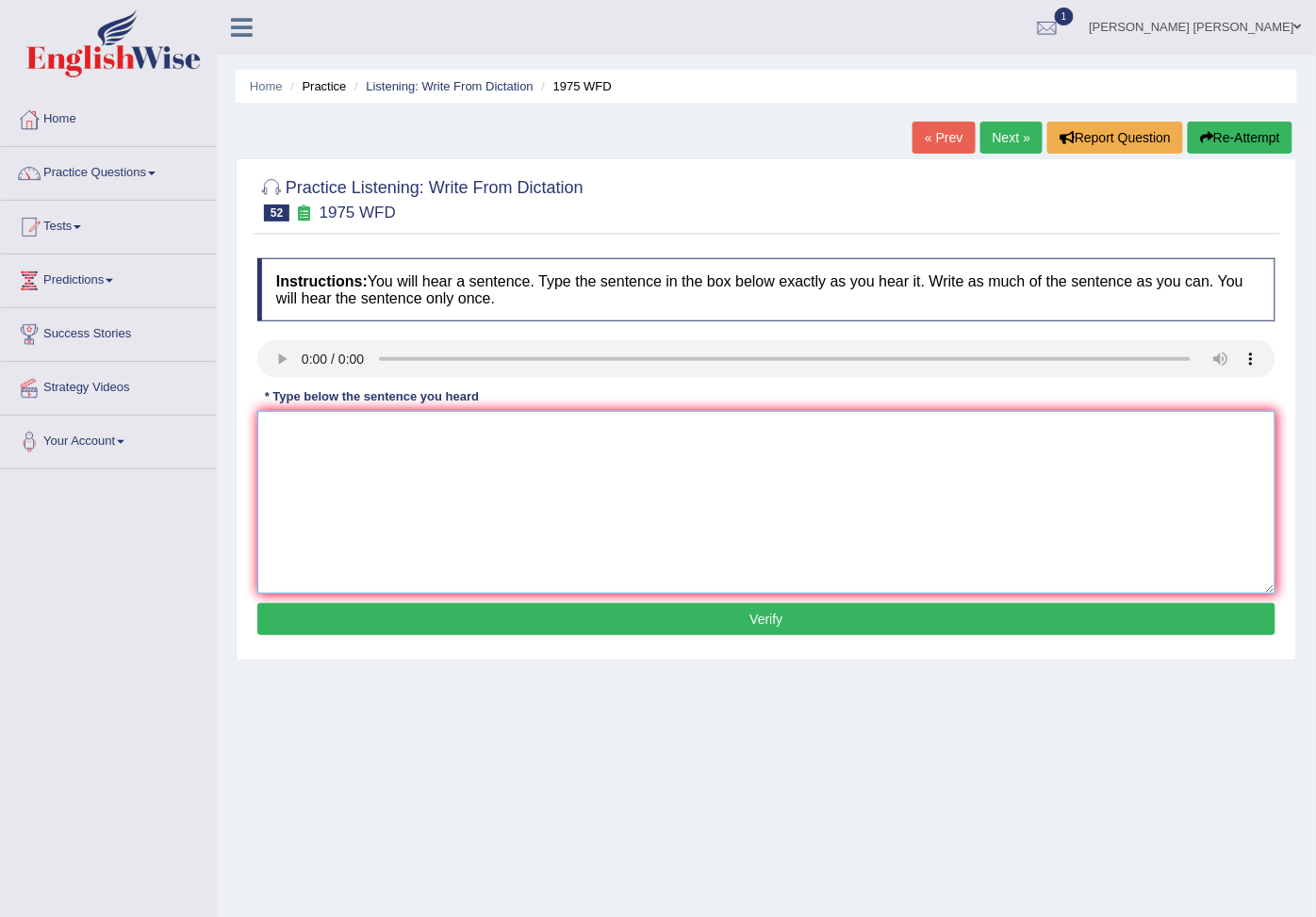
click at [352, 435] on textarea at bounding box center [766, 502] width 1018 height 183
type textarea "R"
type textarea "promise"
click at [862, 613] on button "Verify" at bounding box center [766, 619] width 1018 height 32
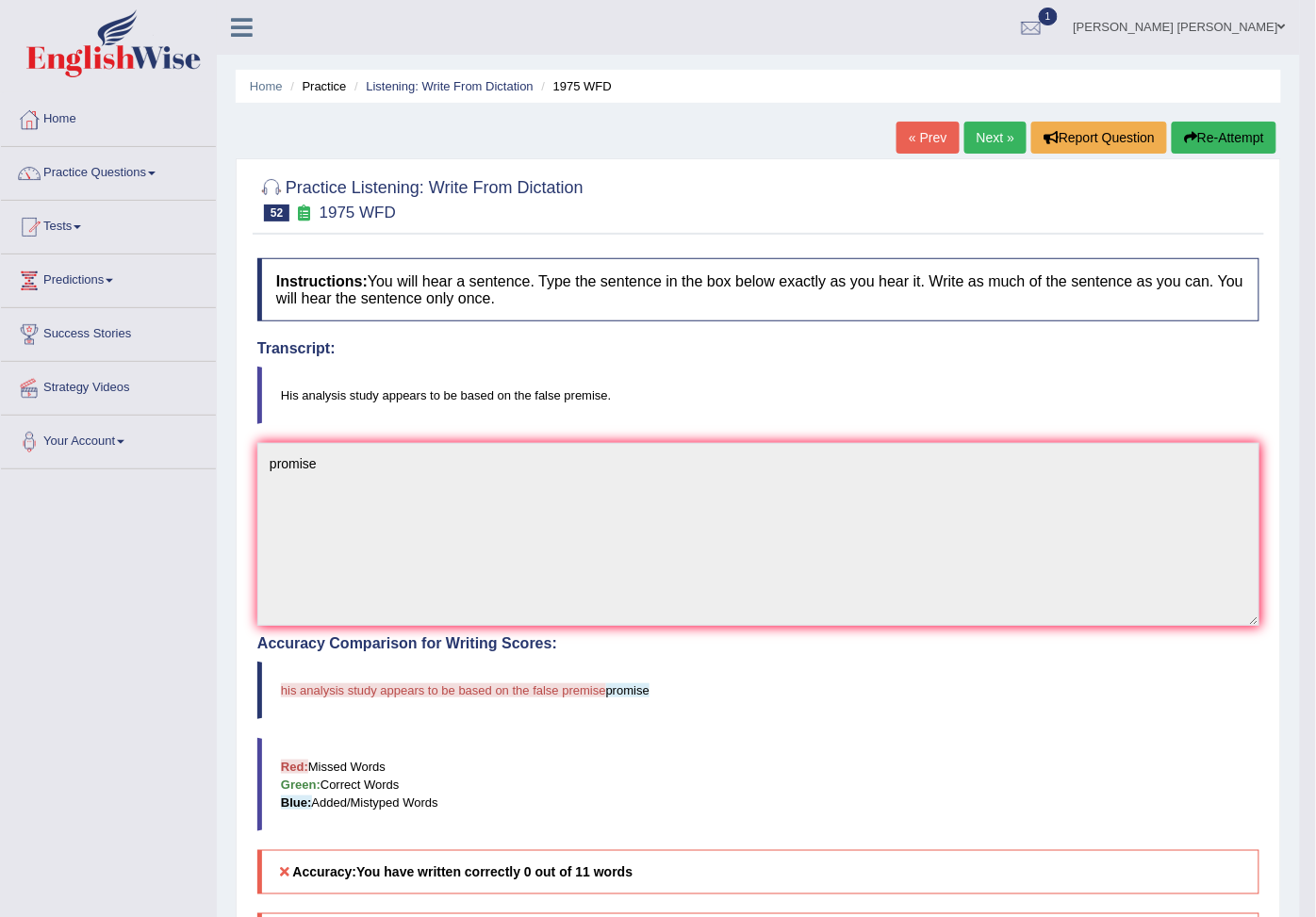
click at [1231, 140] on button "Re-Attempt" at bounding box center [1224, 138] width 105 height 32
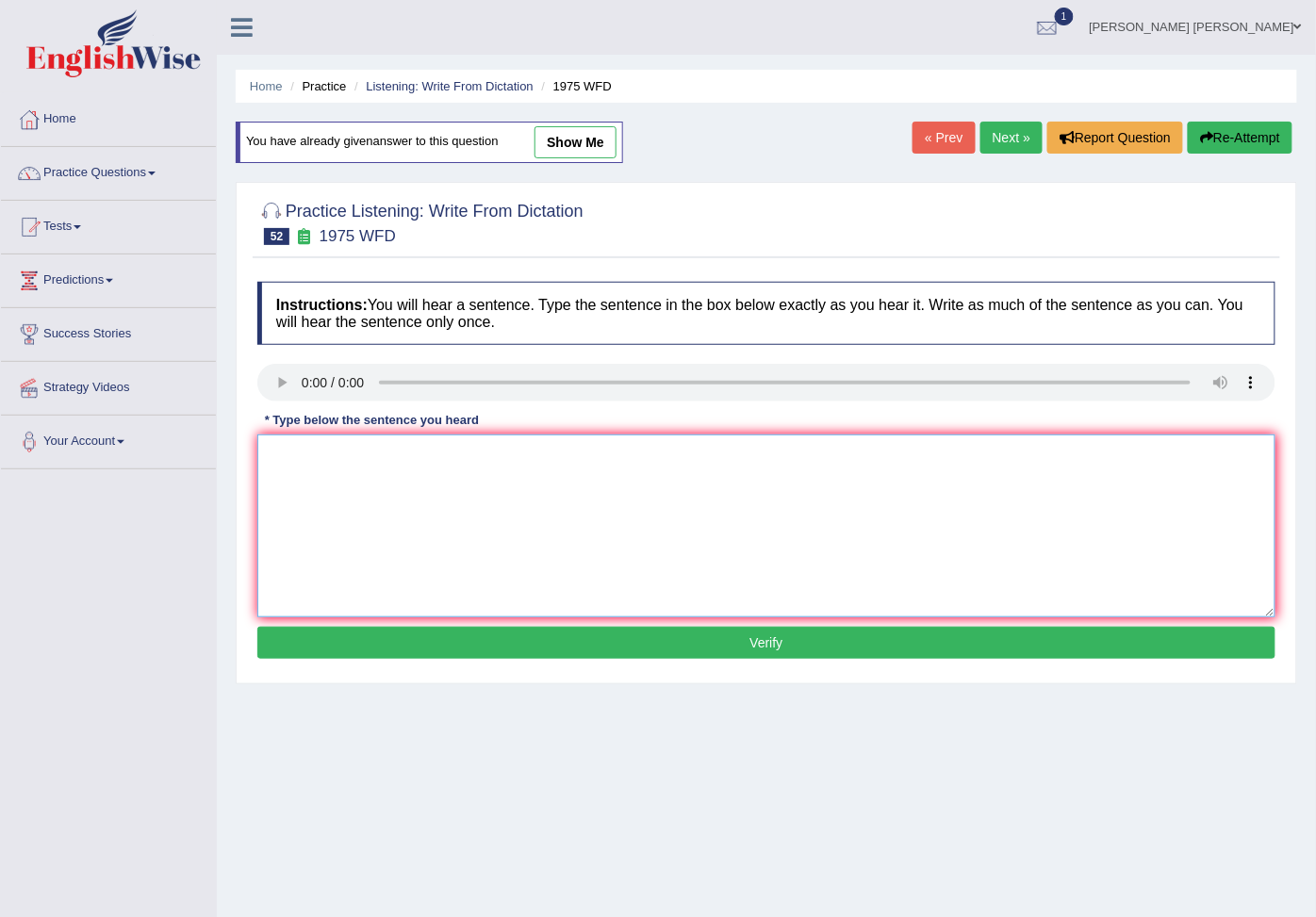
click at [319, 445] on textarea at bounding box center [766, 526] width 1018 height 183
click at [387, 461] on textarea "his analysis student appears" at bounding box center [766, 526] width 1018 height 183
click at [389, 458] on textarea "his analysis student appears" at bounding box center [766, 526] width 1018 height 183
type textarea "his analysis student basic appears"
click at [697, 645] on button "Verify" at bounding box center [766, 643] width 1018 height 32
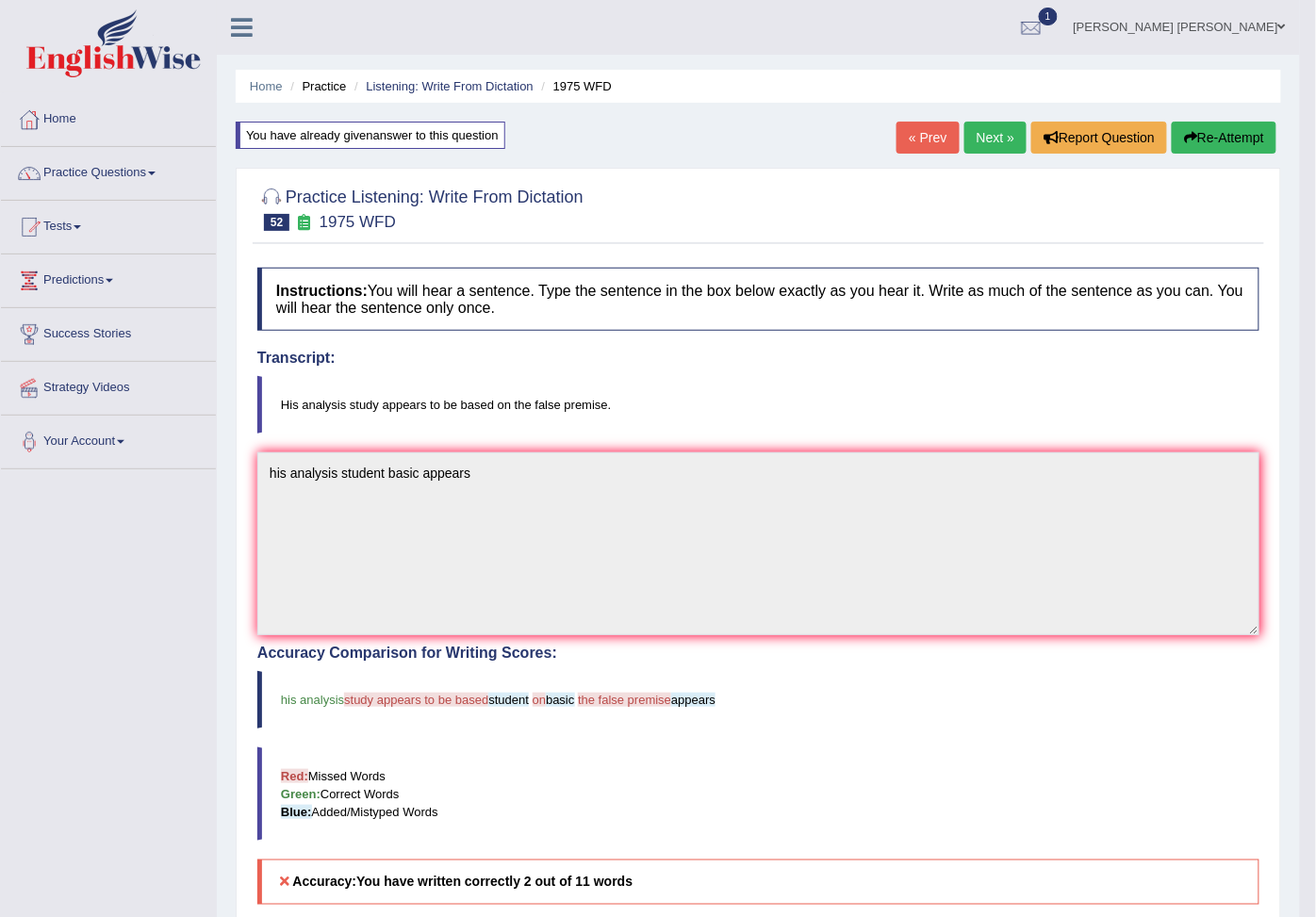
click at [1213, 129] on button "Re-Attempt" at bounding box center [1224, 138] width 105 height 32
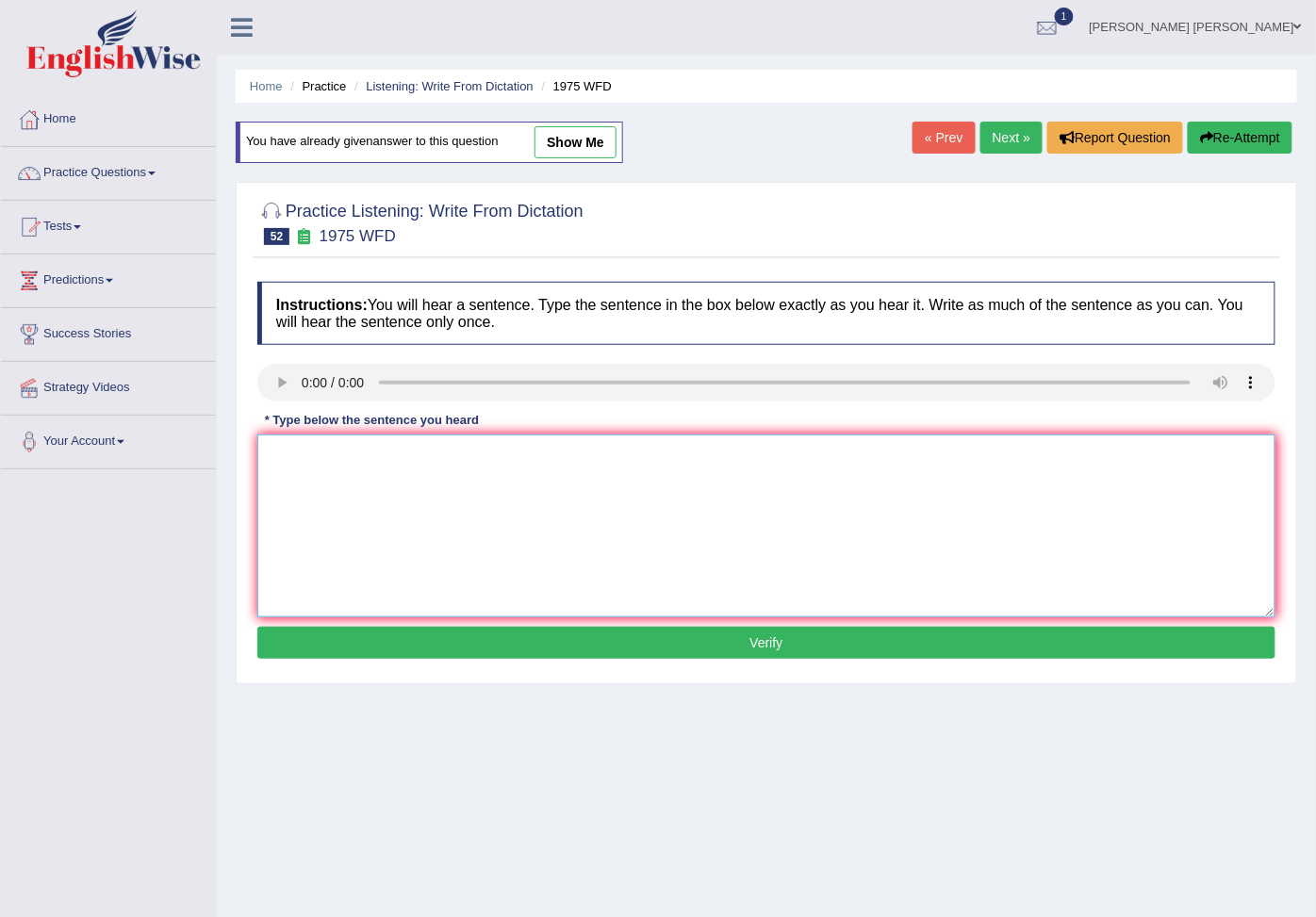
click at [325, 455] on textarea at bounding box center [766, 526] width 1018 height 183
click at [481, 463] on textarea "his analyse study appears based" at bounding box center [766, 526] width 1018 height 183
click at [492, 455] on textarea "his analyse study appears based" at bounding box center [766, 526] width 1018 height 183
type textarea "his analyse study appears based false premise"
click at [714, 622] on div "Instructions: You will hear a sentence. Type the sentence in the box below exac…" at bounding box center [765, 473] width 1027 height 401
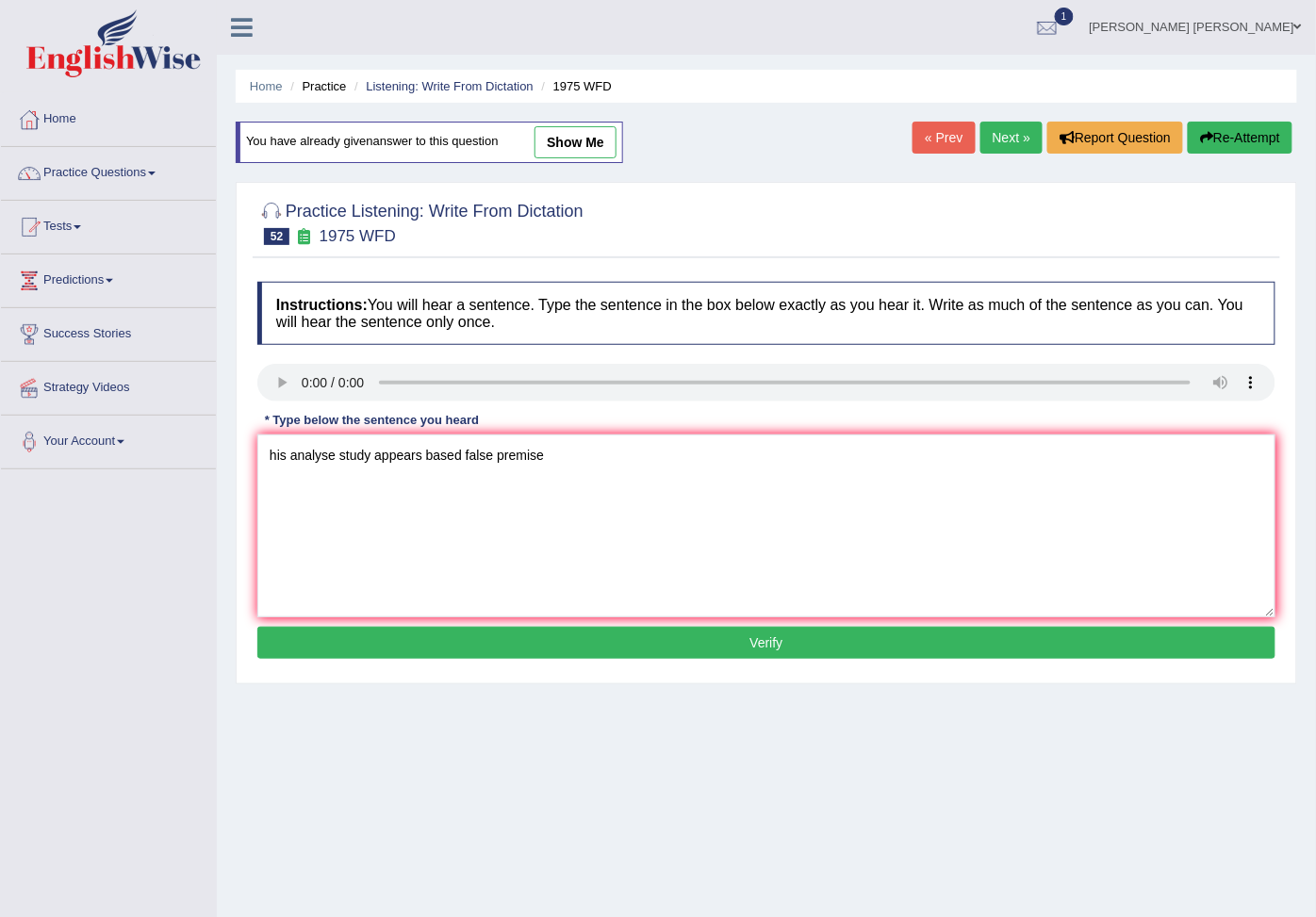
click at [709, 658] on button "Verify" at bounding box center [766, 643] width 1018 height 32
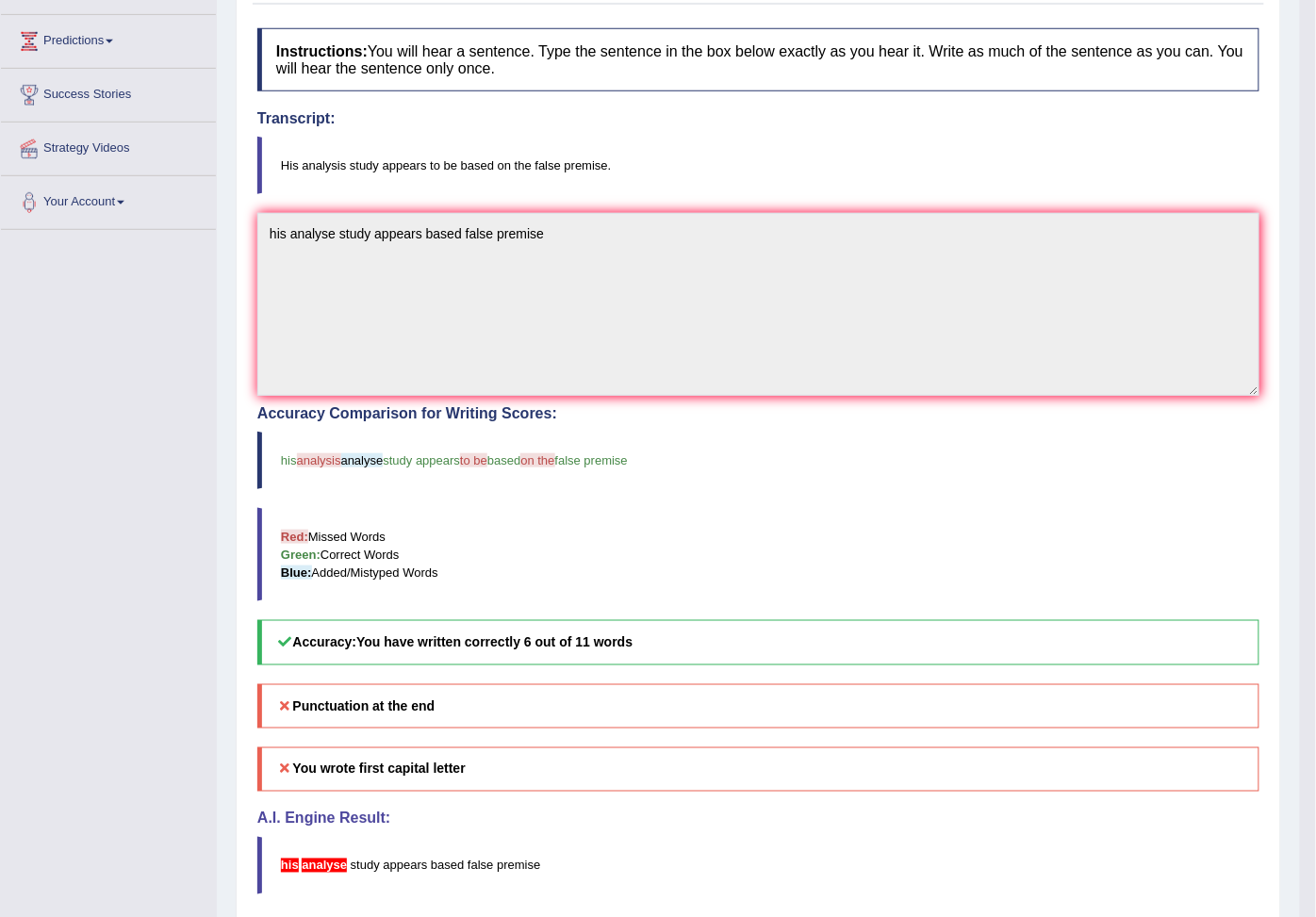
scroll to position [119, 0]
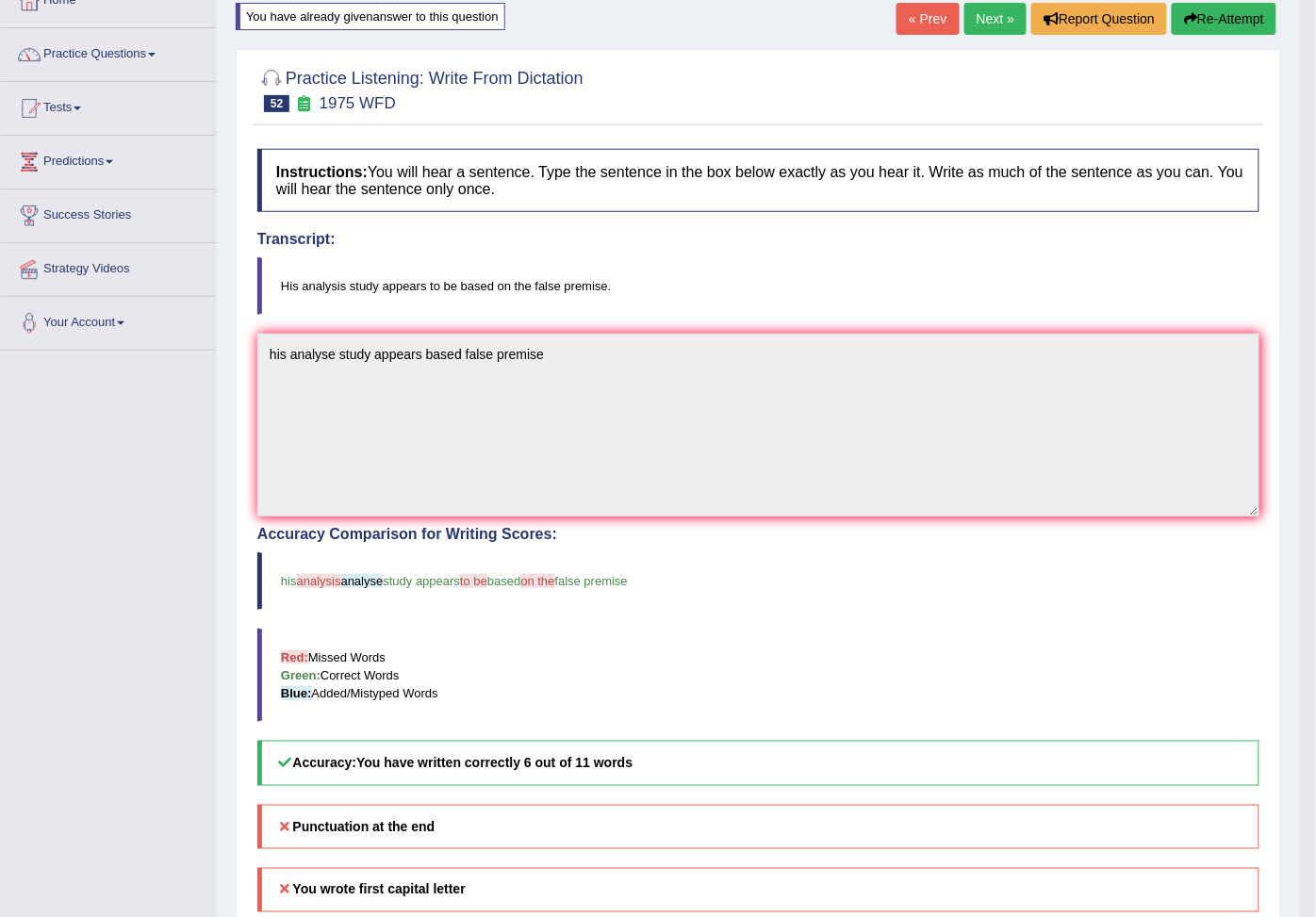
click at [987, 20] on link "Next »" at bounding box center [994, 19] width 62 height 32
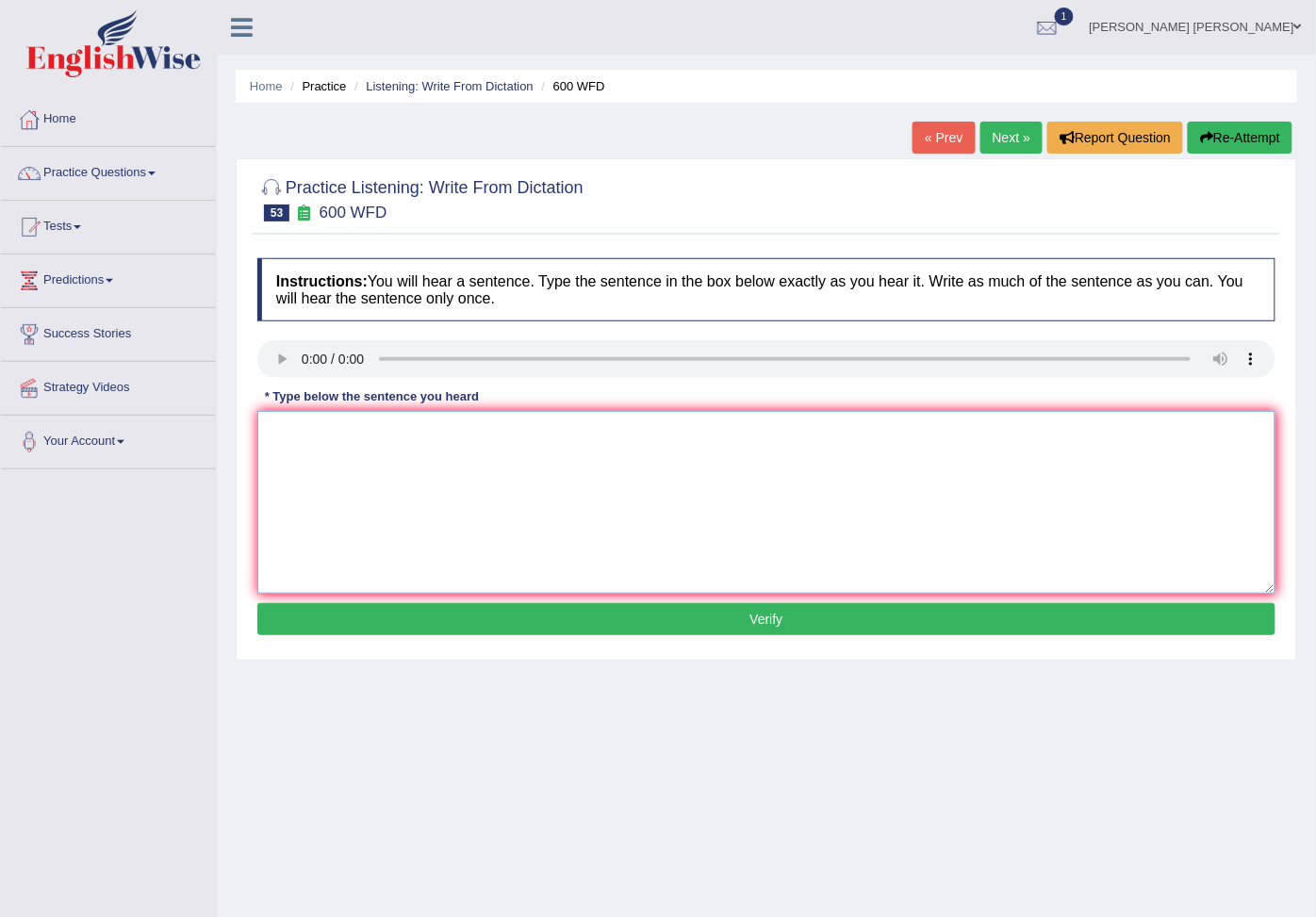
click at [337, 439] on textarea at bounding box center [766, 502] width 1018 height 183
type textarea "c"
click at [264, 439] on textarea "necessary aplication forms." at bounding box center [766, 502] width 1018 height 183
type textarea "new study necessary aplication forms."
click at [615, 606] on div "Instructions: You will hear a sentence. Type the sentence in the box below exac…" at bounding box center [765, 449] width 1027 height 401
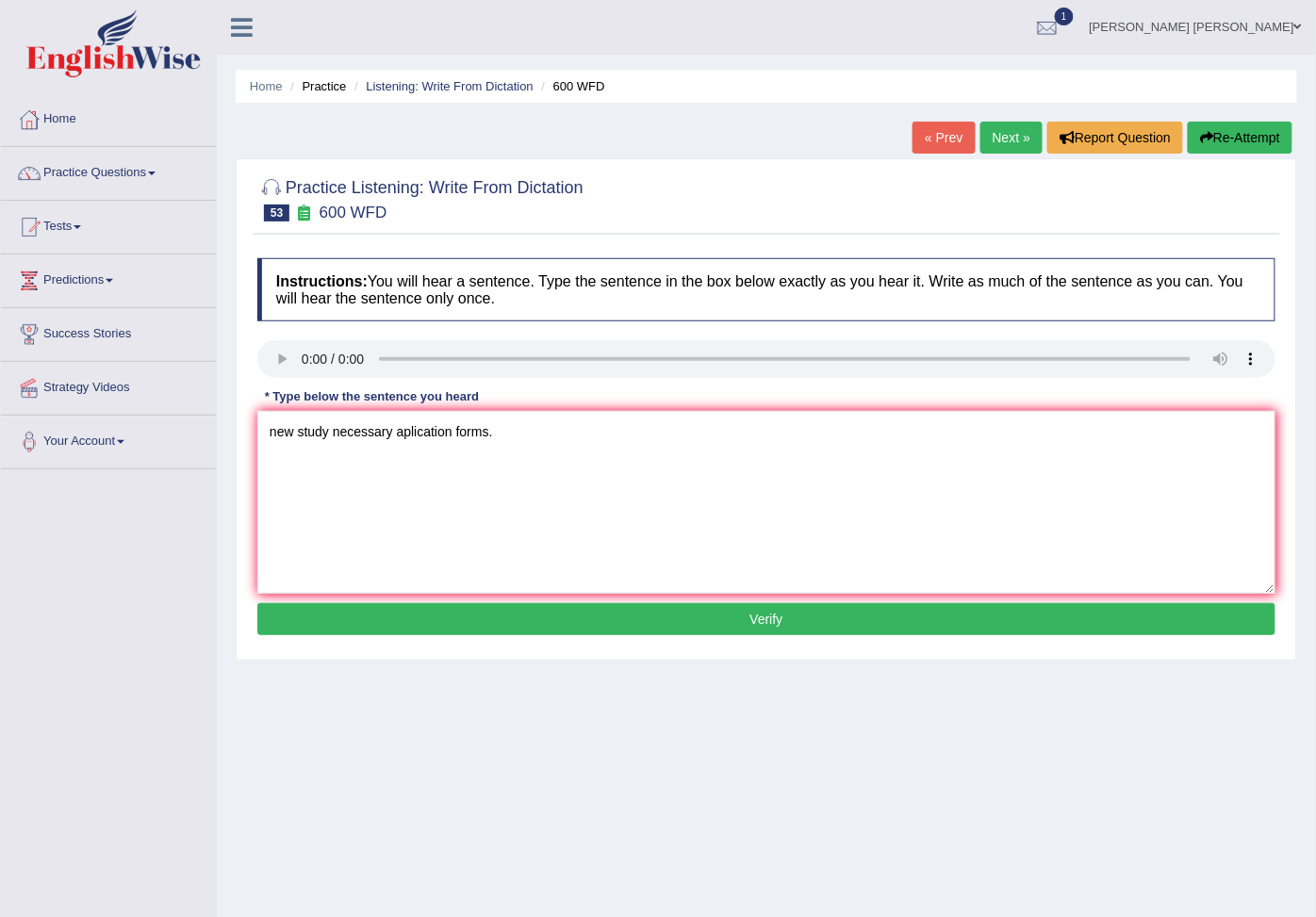
click at [615, 623] on button "Verify" at bounding box center [766, 619] width 1018 height 32
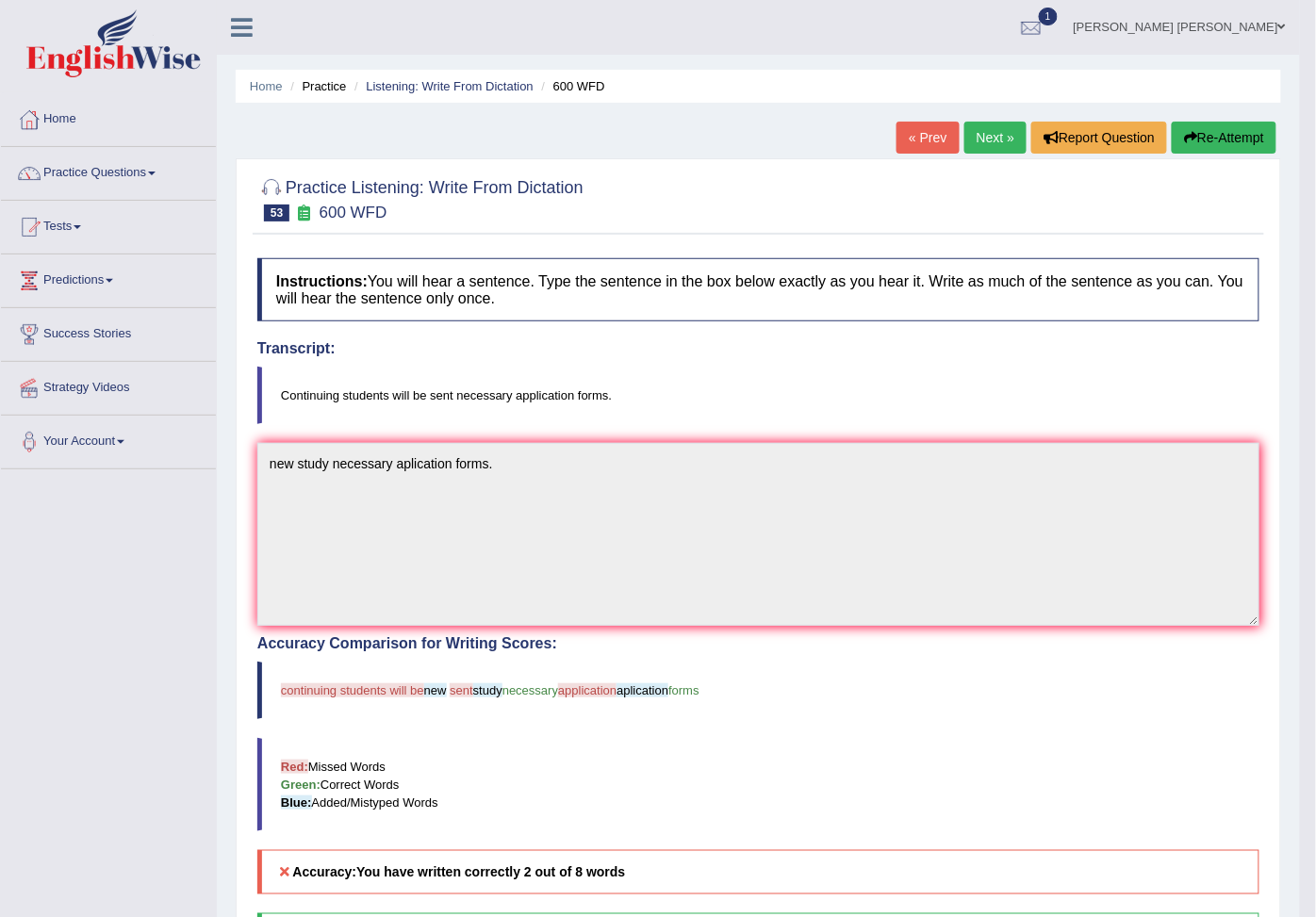
click at [1209, 146] on button "Re-Attempt" at bounding box center [1224, 138] width 105 height 32
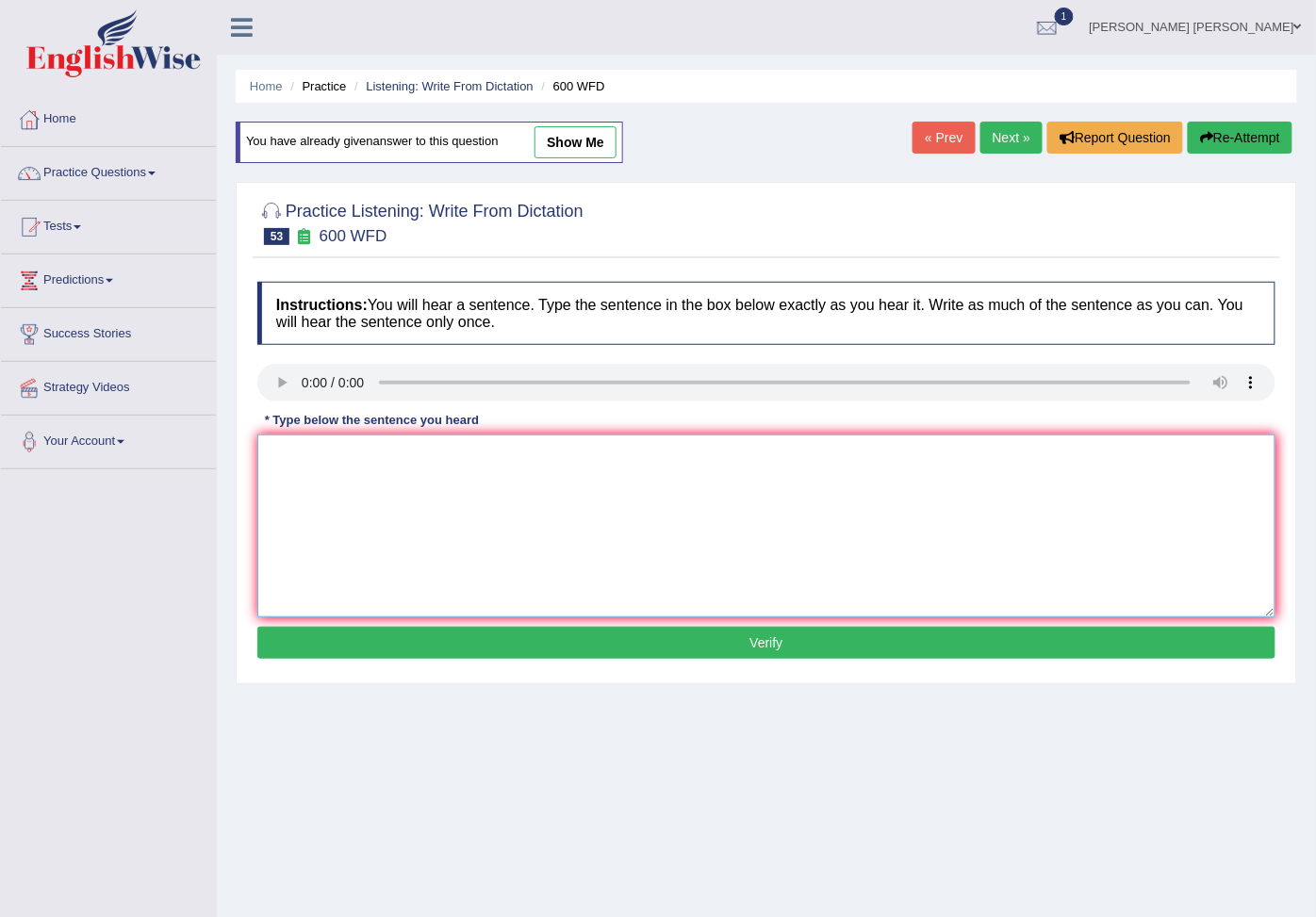
click at [336, 493] on textarea at bounding box center [766, 526] width 1018 height 183
type textarea "c"
type textarea "a"
type textarea "students necessary application forms."
click at [417, 636] on button "Verify" at bounding box center [766, 643] width 1018 height 32
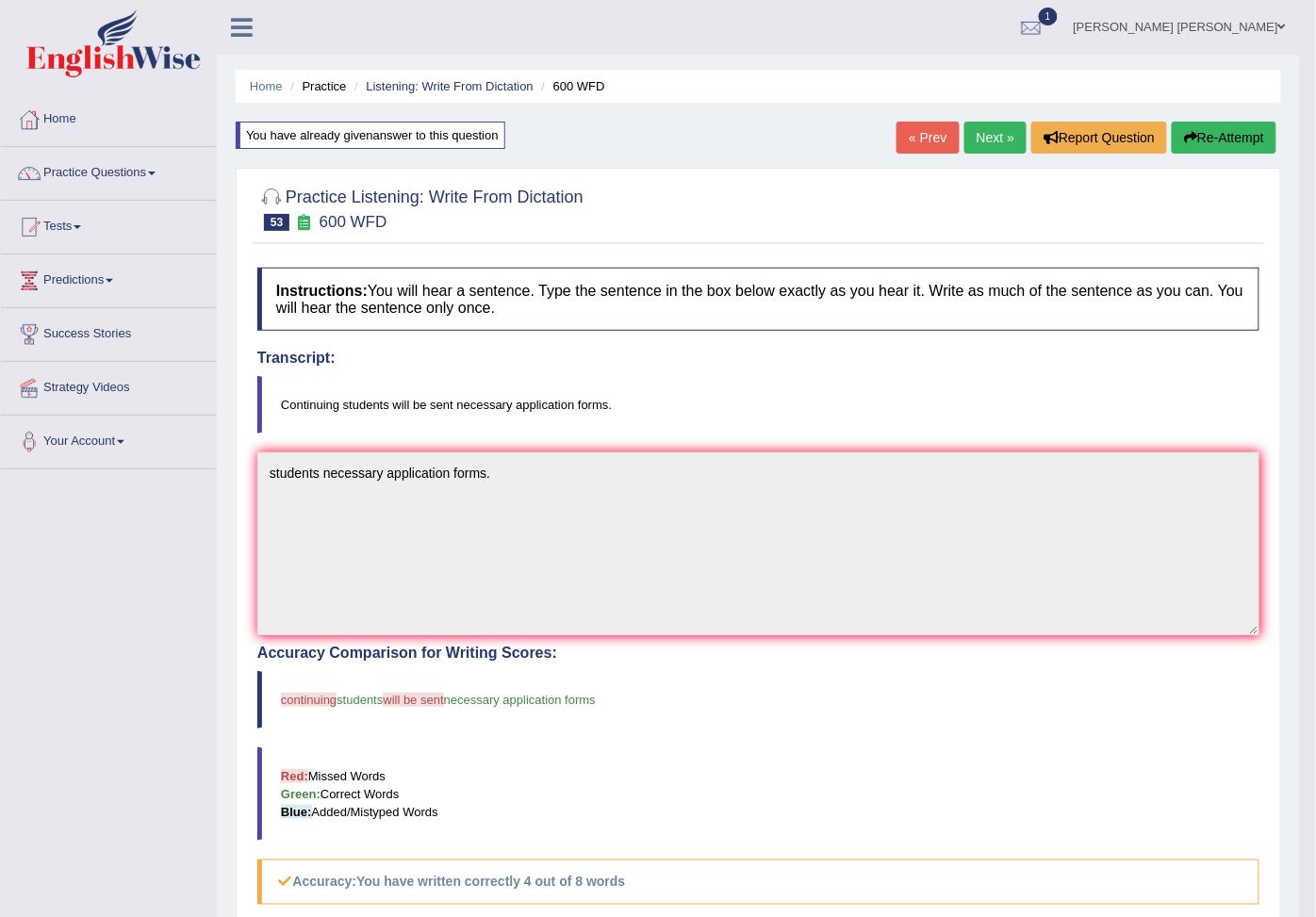
click at [1200, 134] on button "Re-Attempt" at bounding box center [1224, 138] width 105 height 32
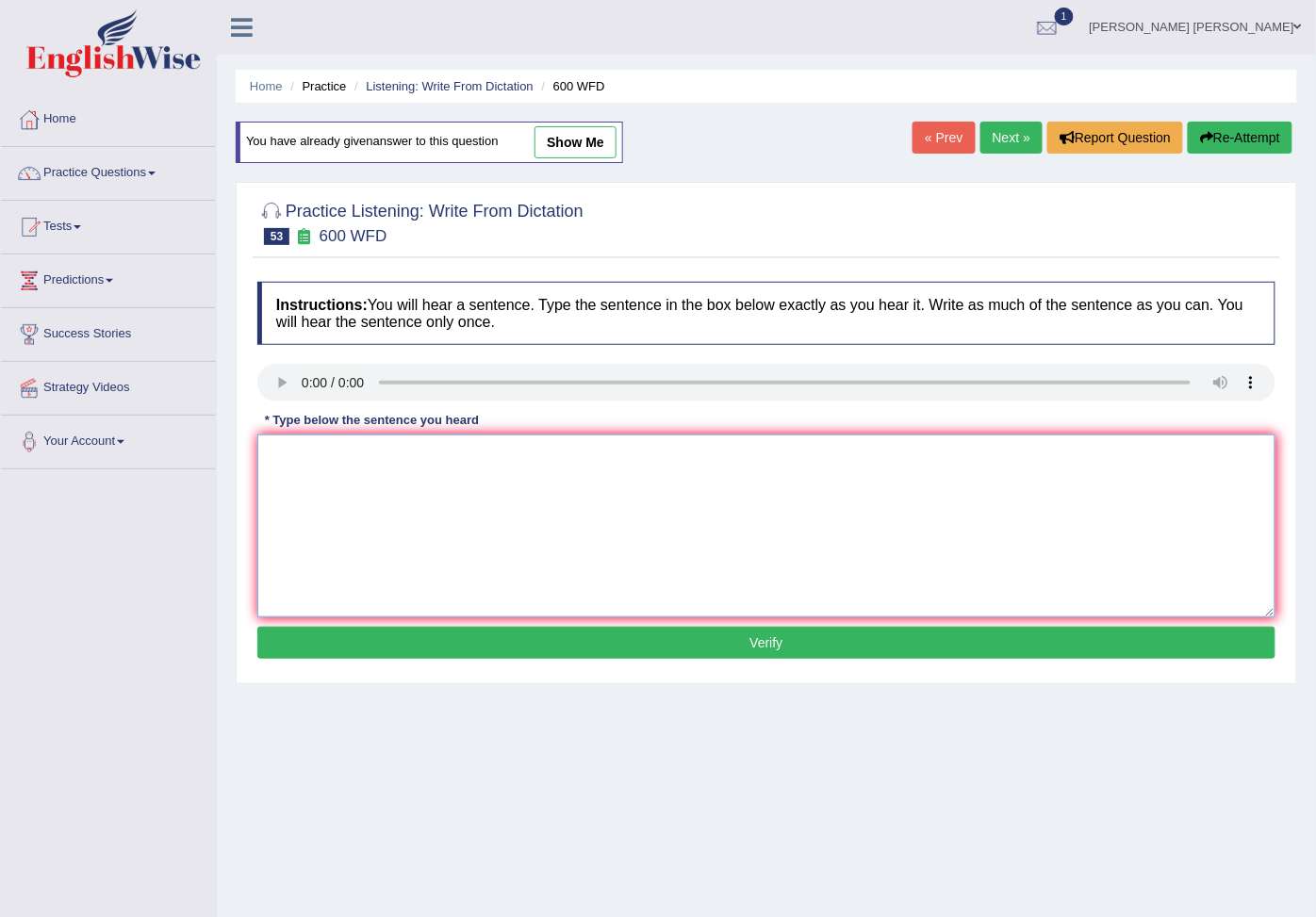
click at [345, 483] on textarea at bounding box center [766, 526] width 1018 height 183
click at [389, 464] on textarea "continuing students necessary applications forms" at bounding box center [766, 526] width 1018 height 183
type textarea "continuing students necessary applications forms"
click at [435, 651] on button "Verify" at bounding box center [766, 643] width 1018 height 32
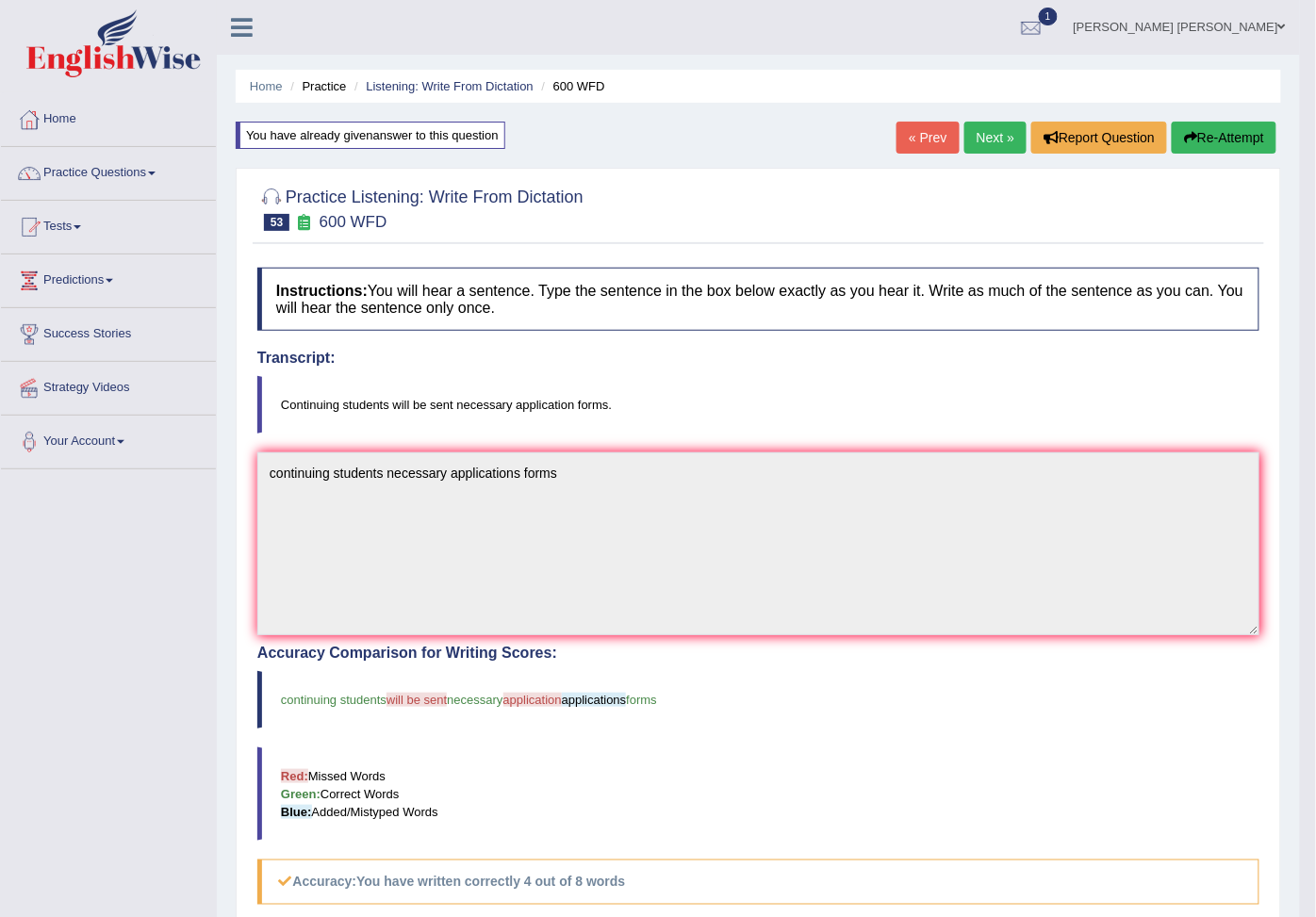
click at [1195, 140] on button "Re-Attempt" at bounding box center [1224, 138] width 105 height 32
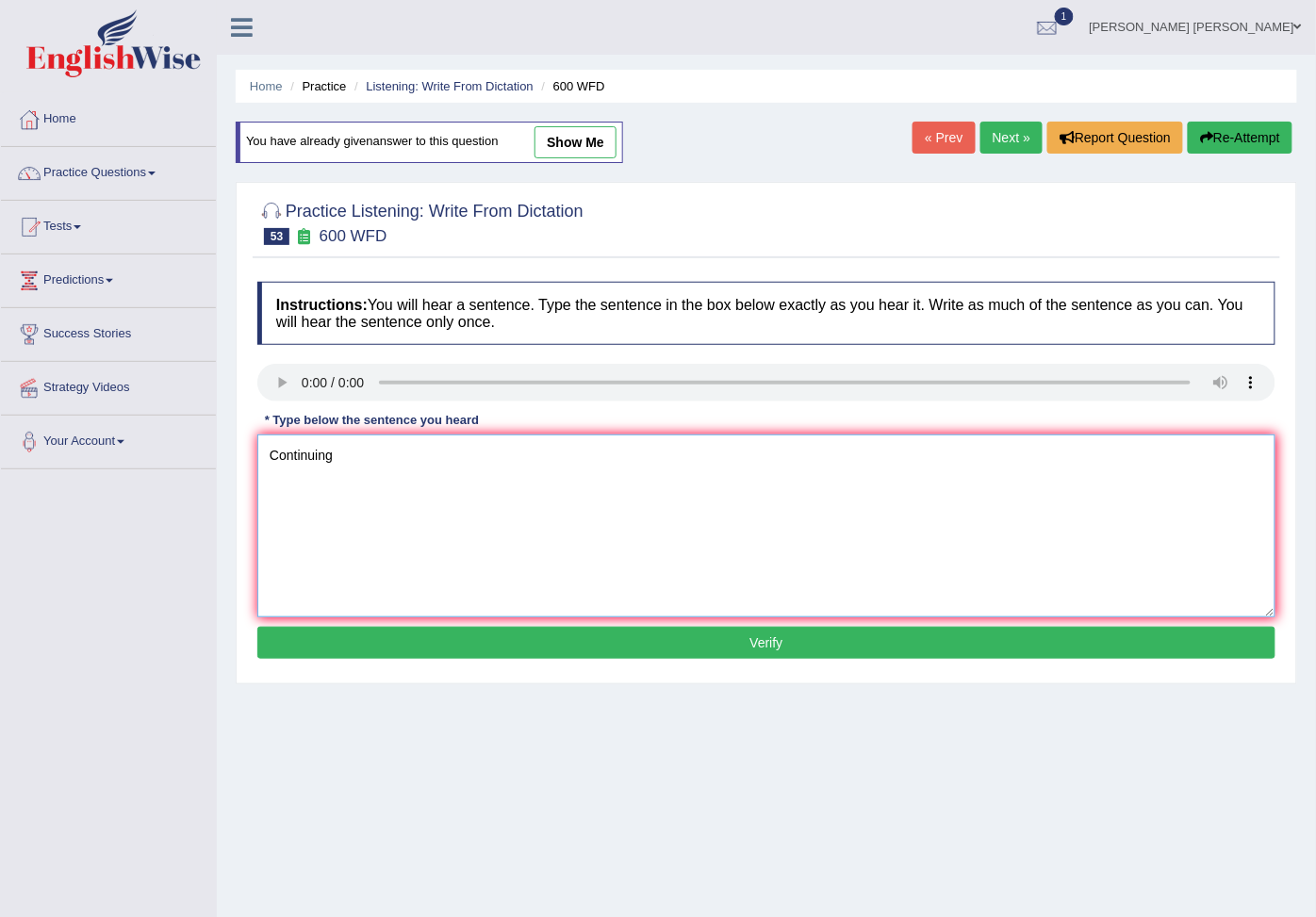
click at [375, 486] on textarea "Continuing" at bounding box center [766, 526] width 1018 height 183
type textarea "Continuing students will be necessary application forms."
click at [529, 633] on button "Verify" at bounding box center [766, 643] width 1018 height 32
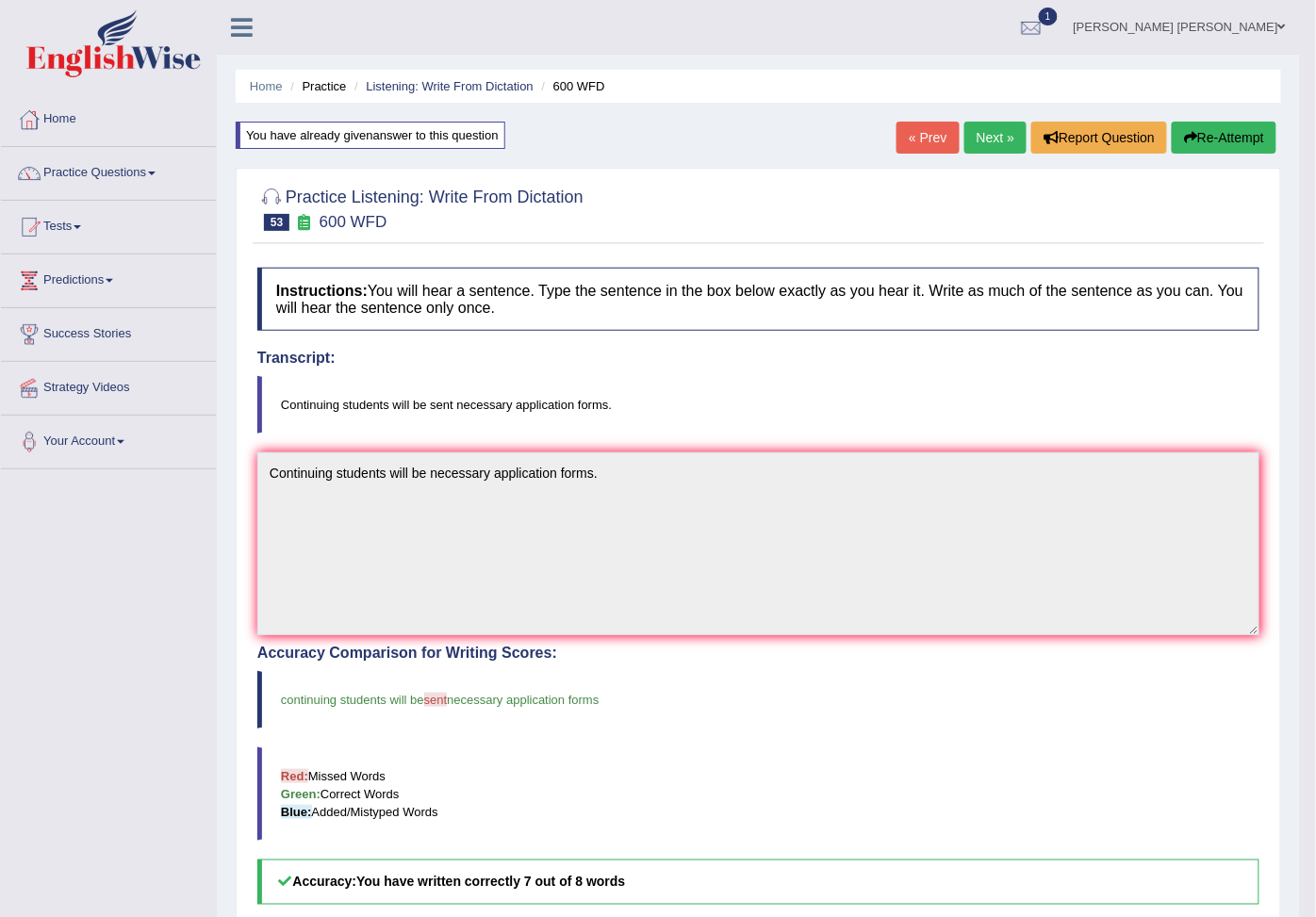
click at [1000, 134] on link "Next »" at bounding box center [994, 138] width 62 height 32
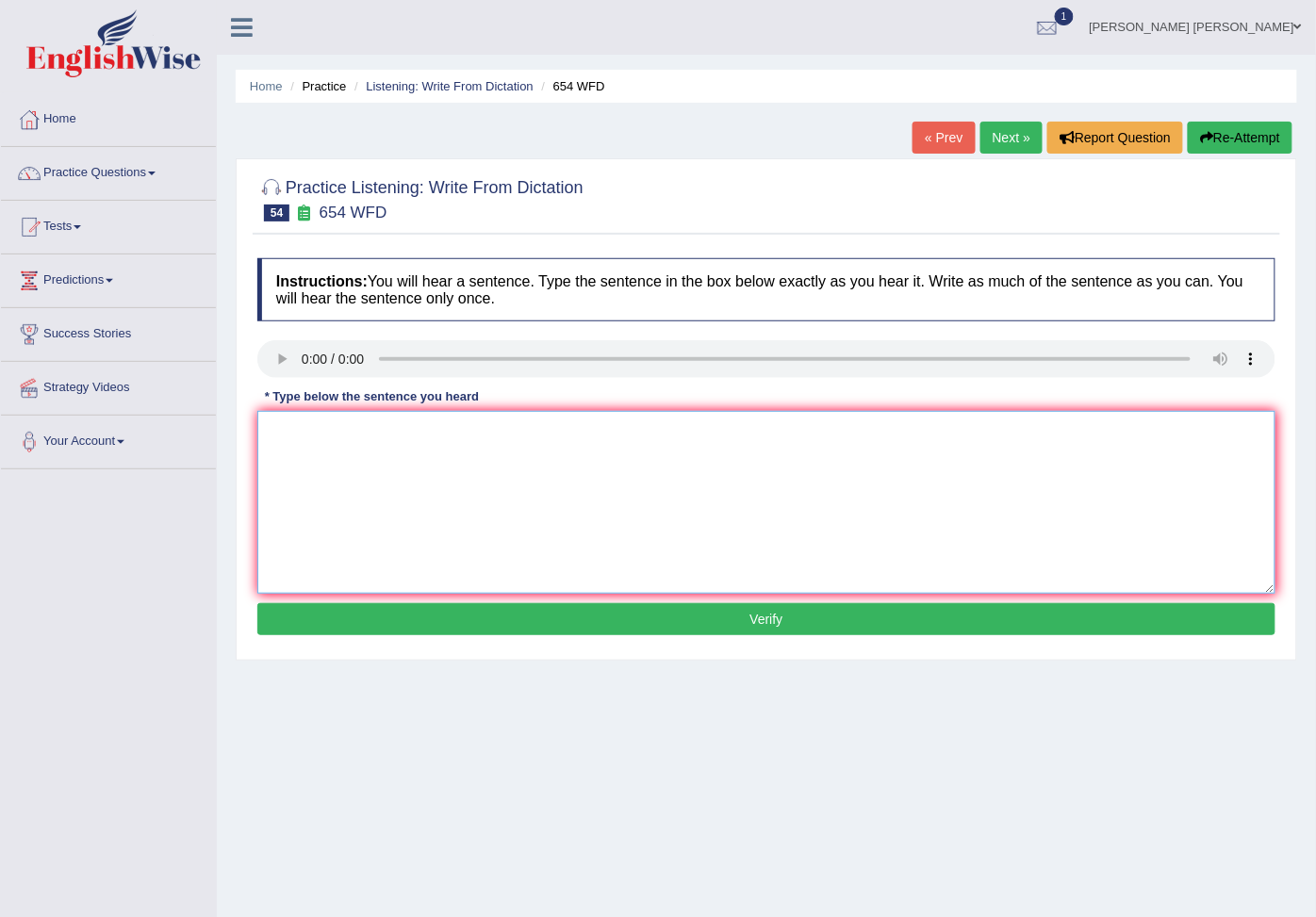
click at [328, 458] on textarea at bounding box center [766, 502] width 1018 height 183
type textarea "the student show a more people [GEOGRAPHIC_DATA]"
click at [452, 634] on button "Verify" at bounding box center [766, 619] width 1018 height 32
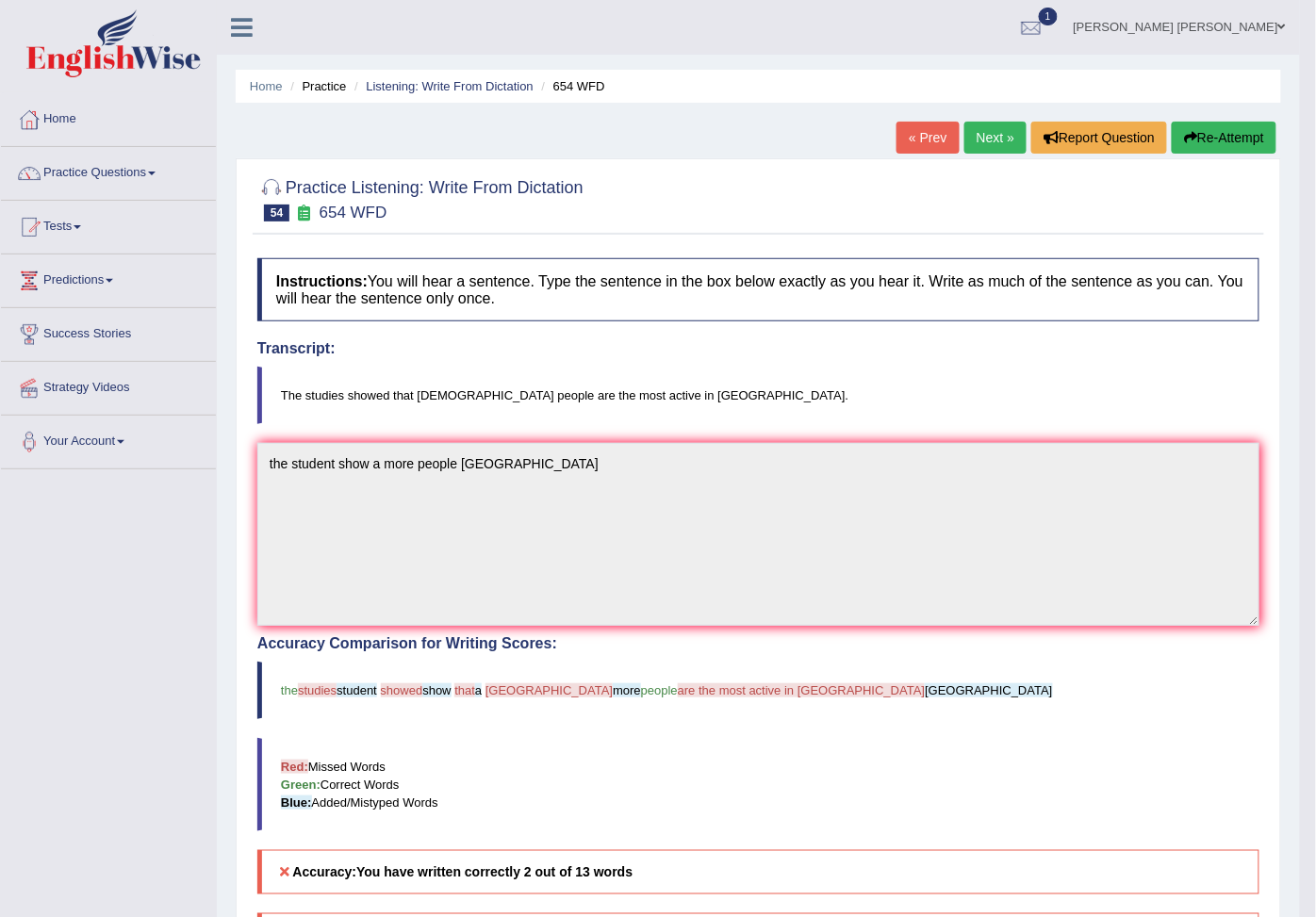
click at [1213, 134] on button "Re-Attempt" at bounding box center [1224, 138] width 105 height 32
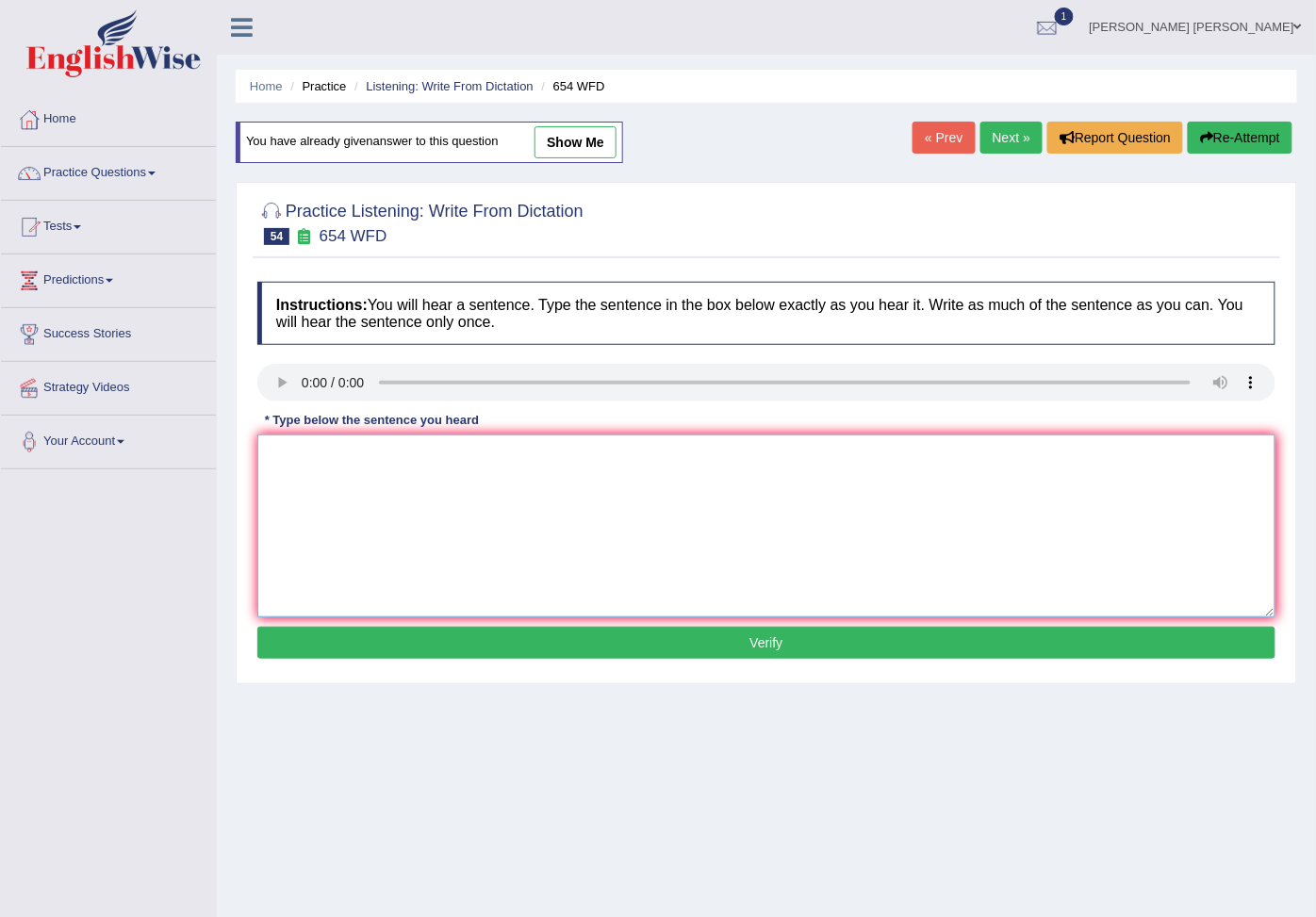
click at [330, 484] on textarea at bounding box center [766, 526] width 1018 height 183
type textarea "the studies showed hong kong in the asia"
click at [546, 627] on div "Instructions: You will hear a sentence. Type the sentence in the box below exac…" at bounding box center [765, 473] width 1027 height 401
click at [550, 642] on button "Verify" at bounding box center [766, 643] width 1018 height 32
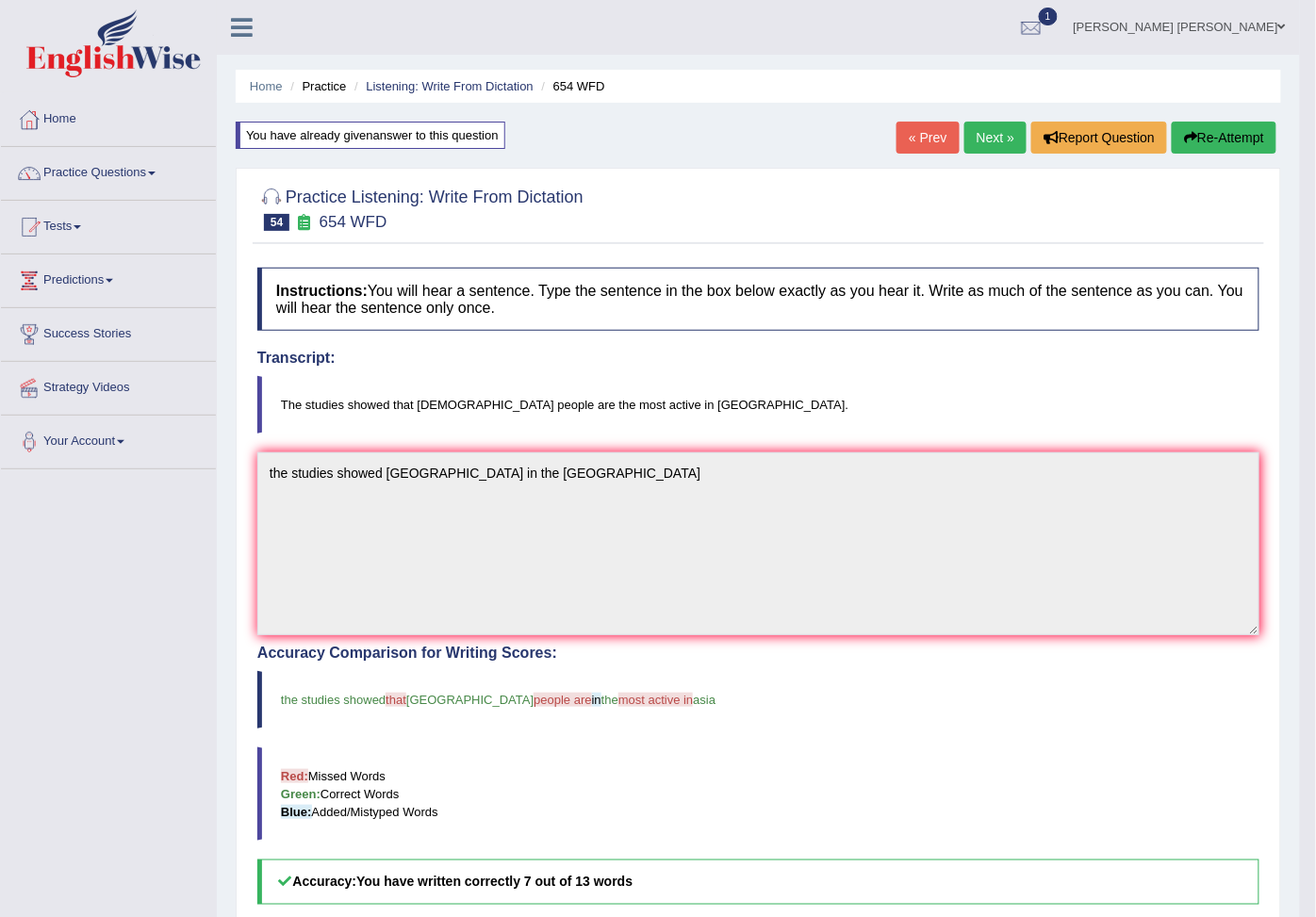
click at [1200, 132] on button "Re-Attempt" at bounding box center [1224, 138] width 105 height 32
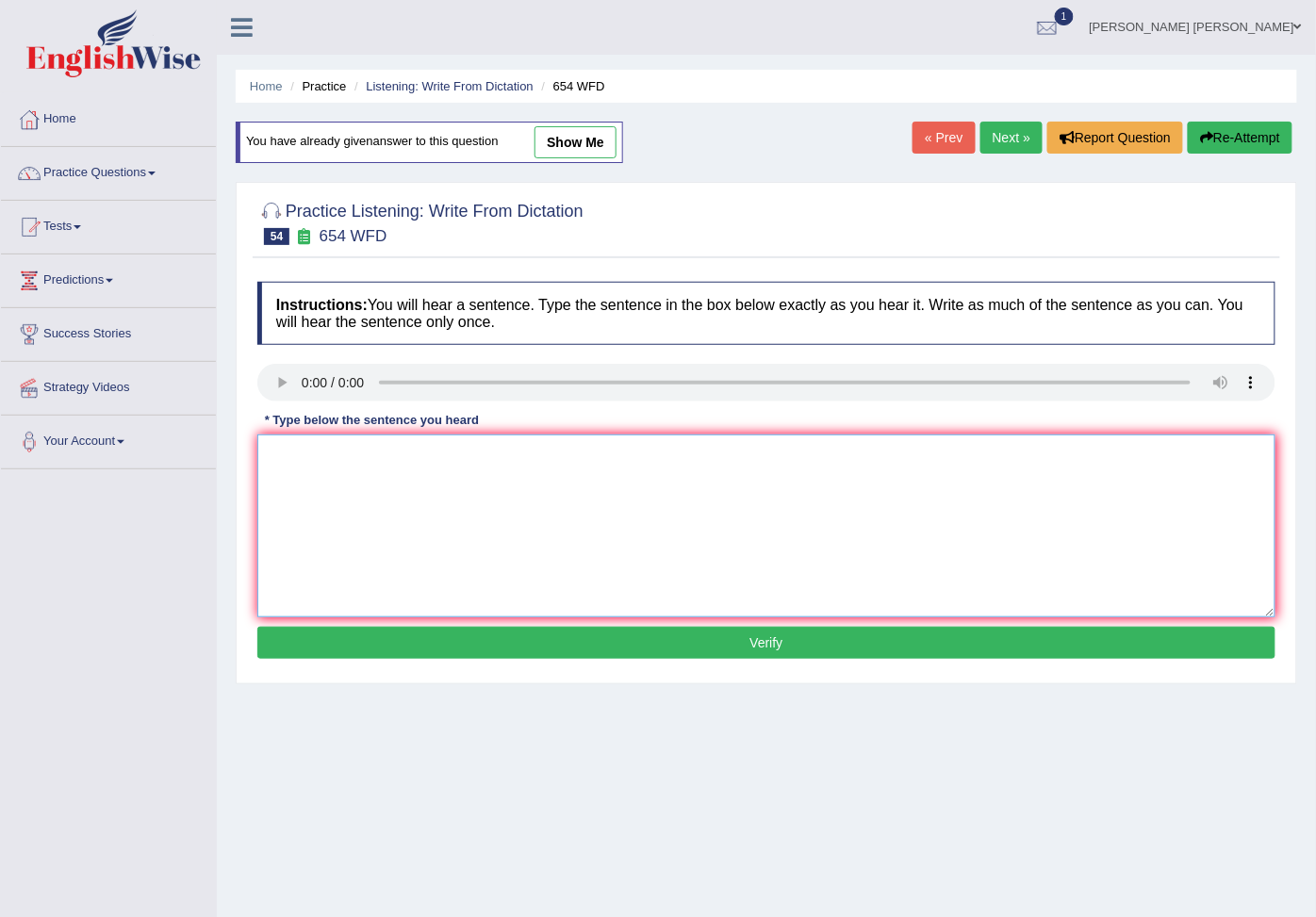
click at [340, 455] on textarea at bounding box center [766, 526] width 1018 height 183
type textarea "the studies showed hong kong are people in asia"
click at [524, 634] on button "Verify" at bounding box center [766, 643] width 1018 height 32
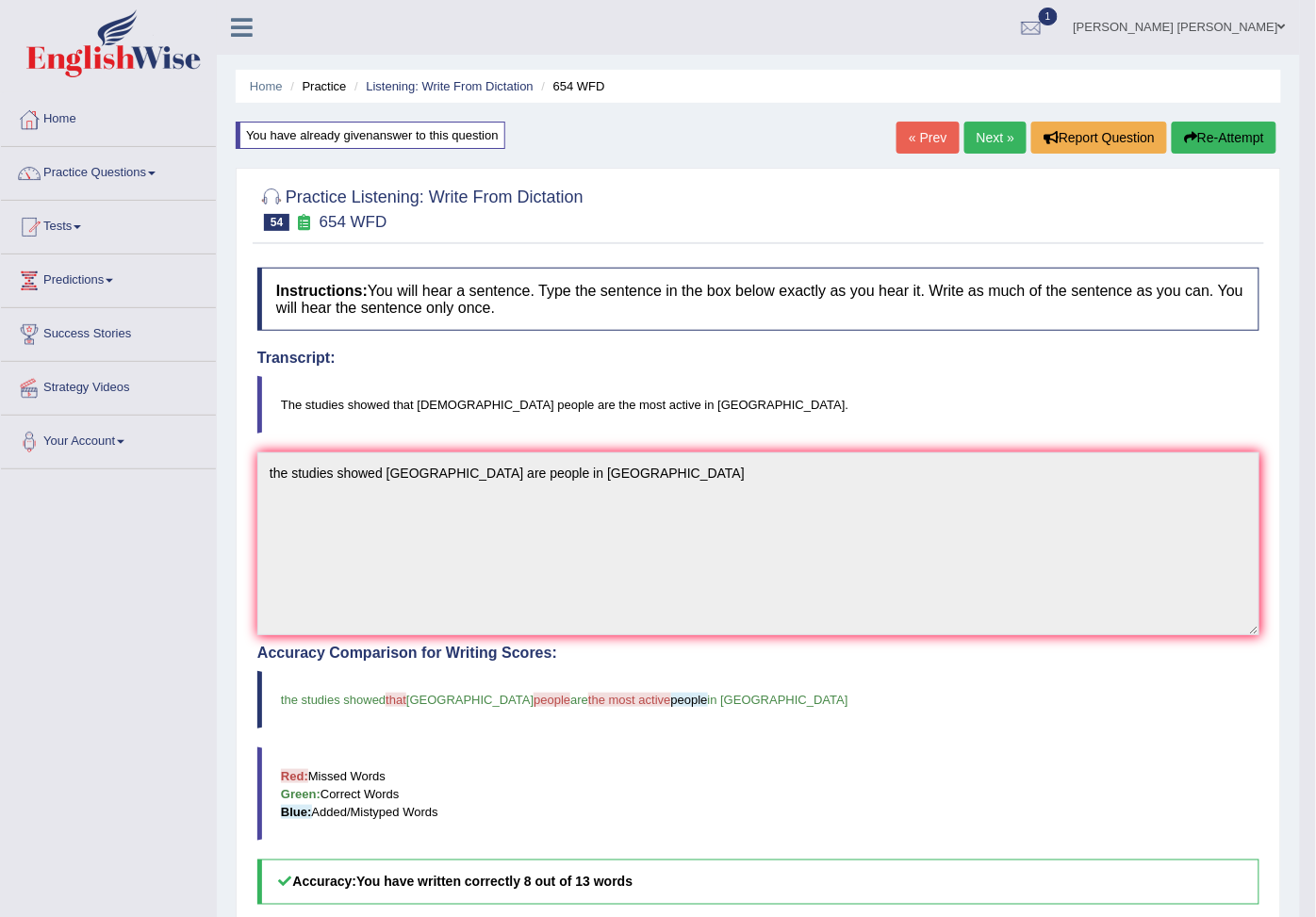
click at [996, 143] on link "Next »" at bounding box center [994, 138] width 62 height 32
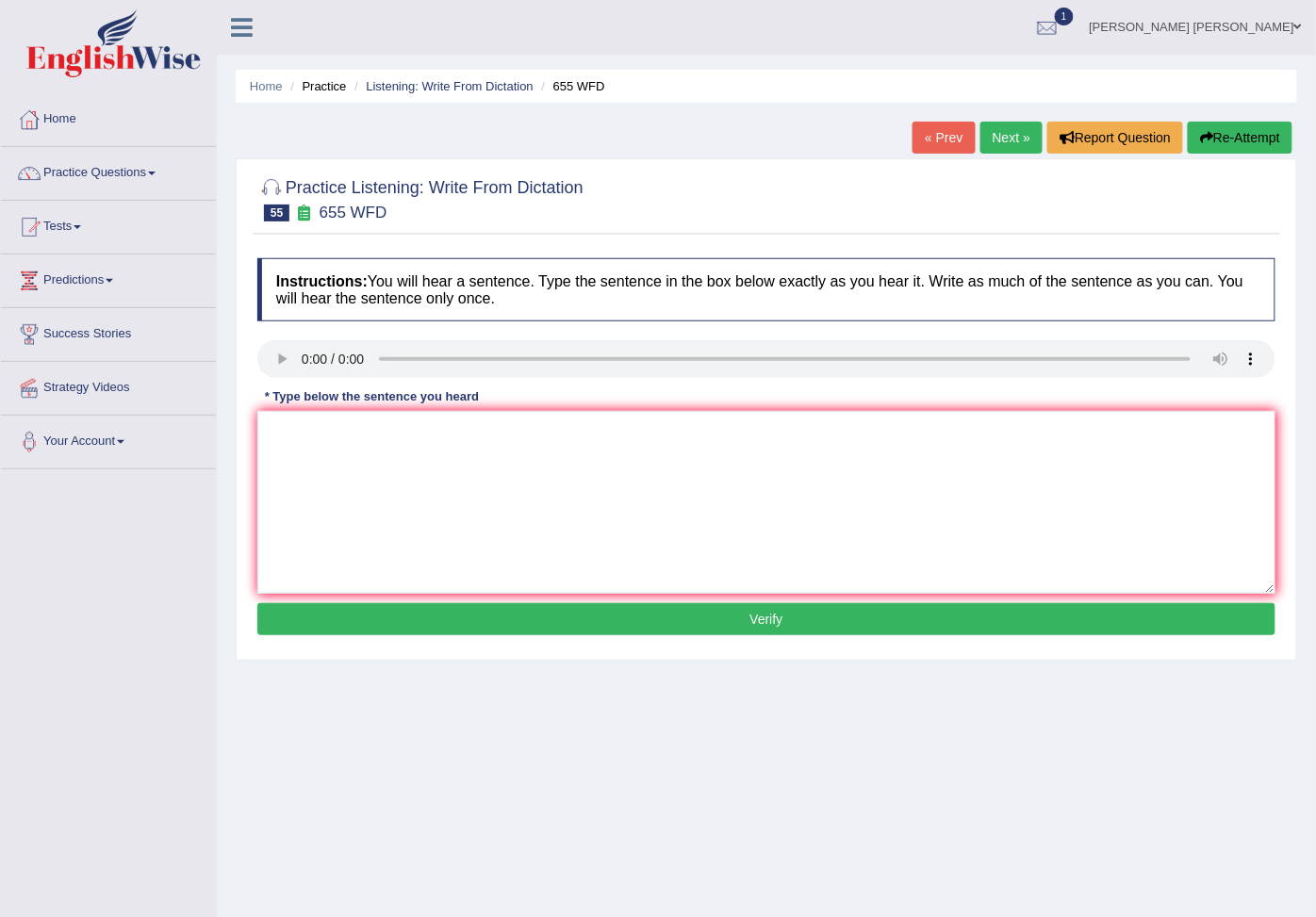
click at [338, 401] on div "* Type below the sentence you heard" at bounding box center [371, 396] width 229 height 18
click at [352, 436] on textarea at bounding box center [766, 502] width 1018 height 183
drag, startPoint x: 514, startPoint y: 439, endPoint x: 473, endPoint y: 437, distance: 41.0
click at [473, 437] on textarea "the teacher training the culture the somier class." at bounding box center [766, 502] width 1018 height 183
click at [529, 459] on textarea "the teacher training the culture the somier class." at bounding box center [766, 502] width 1018 height 183
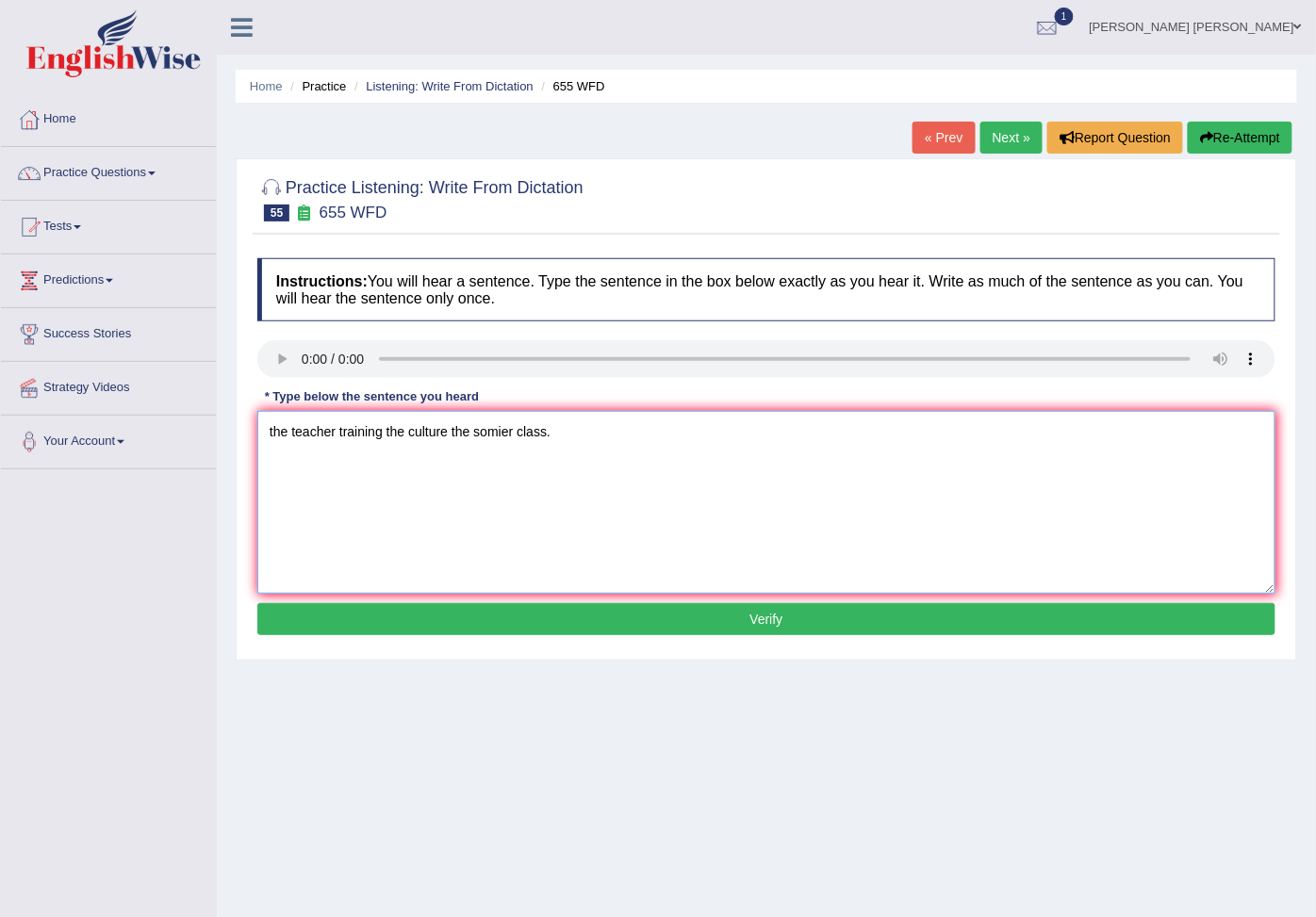
drag, startPoint x: 512, startPoint y: 439, endPoint x: 452, endPoint y: 426, distance: 61.4
click at [452, 426] on textarea "the teacher training the culture the somier class." at bounding box center [766, 502] width 1018 height 183
drag, startPoint x: 597, startPoint y: 597, endPoint x: 590, endPoint y: 620, distance: 24.0
click at [597, 594] on textarea "the teacher training the culture class." at bounding box center [766, 502] width 1018 height 183
type textarea "the teacher training the culture class."
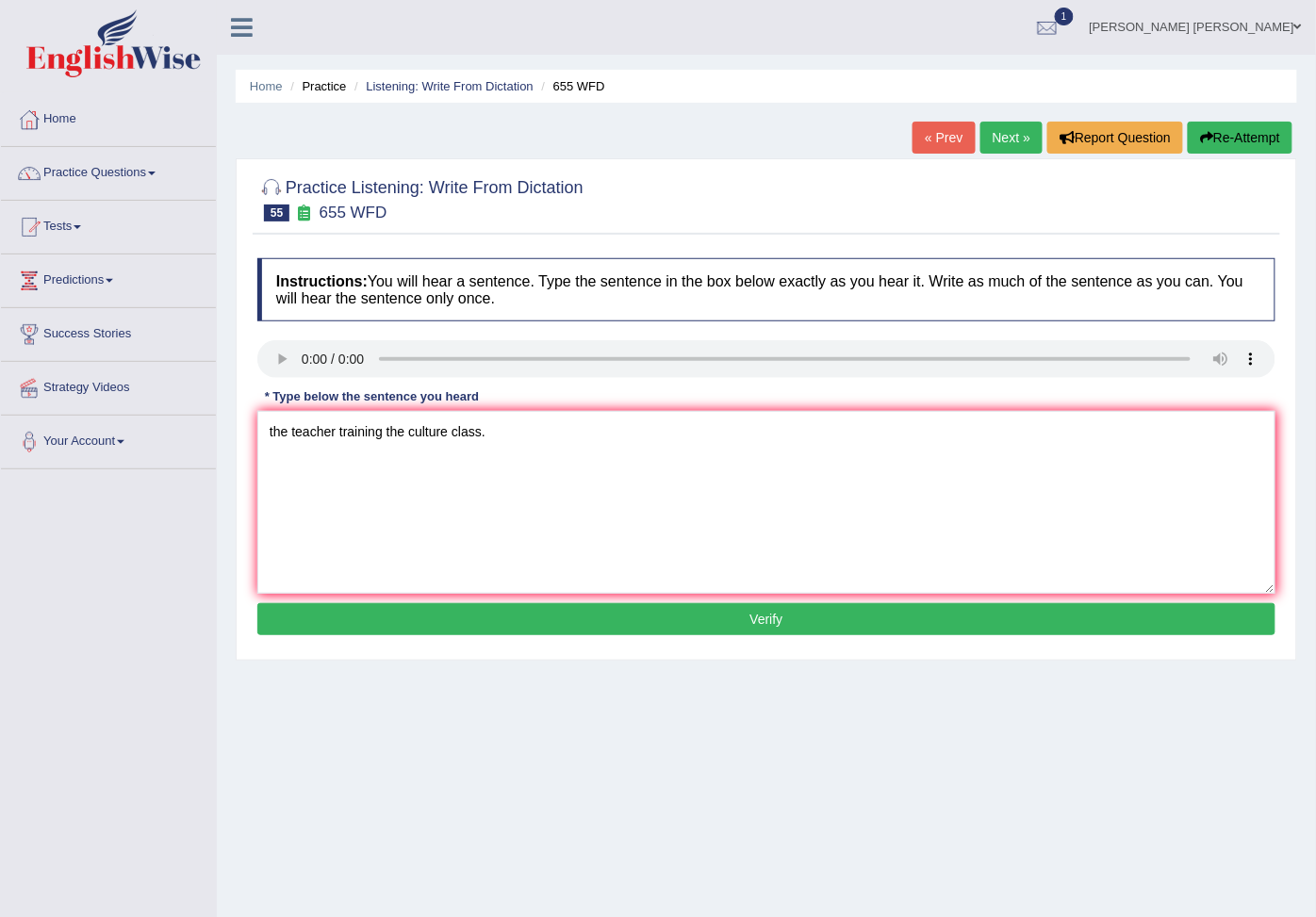
click at [590, 620] on button "Verify" at bounding box center [766, 619] width 1018 height 32
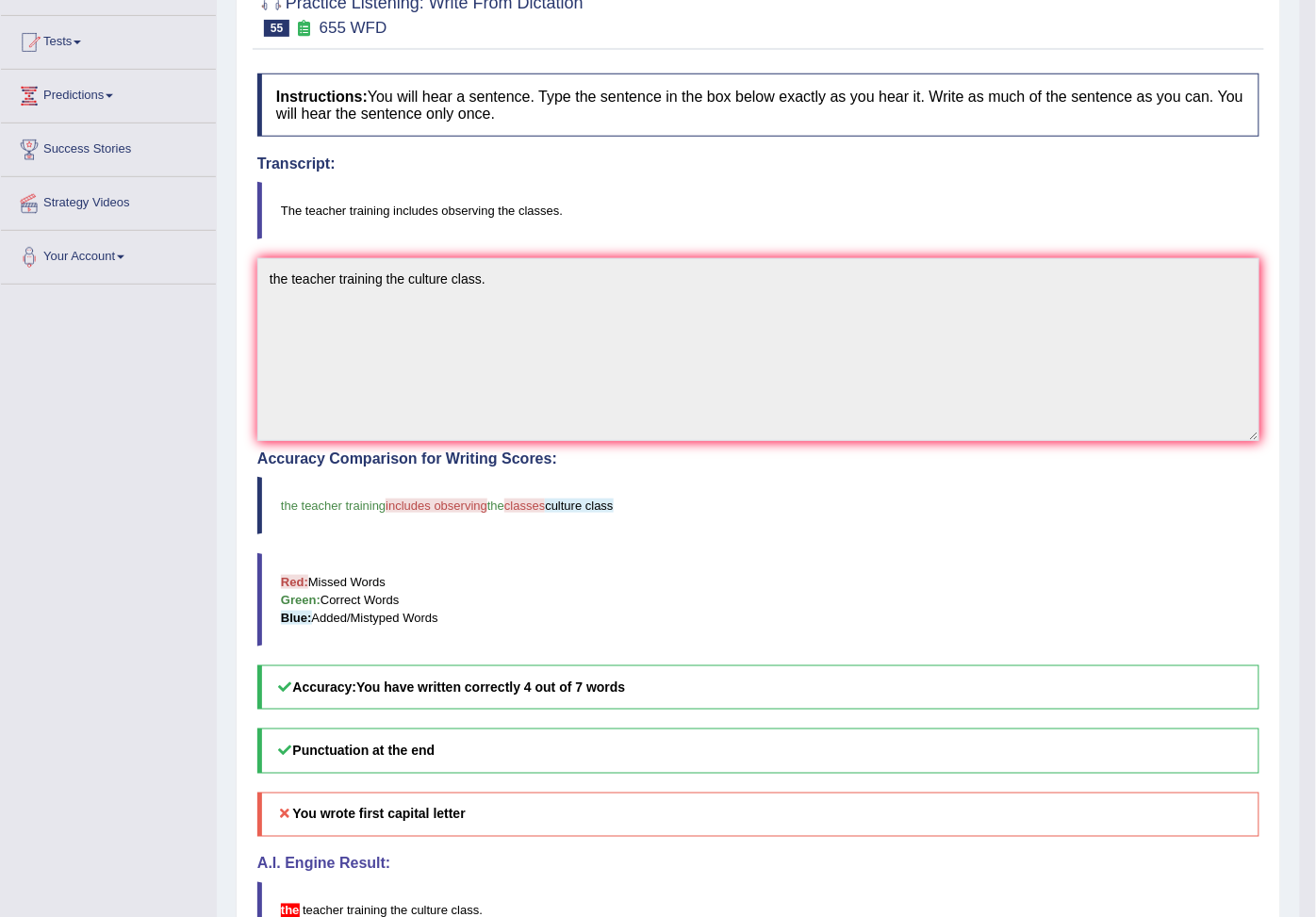
scroll to position [3, 0]
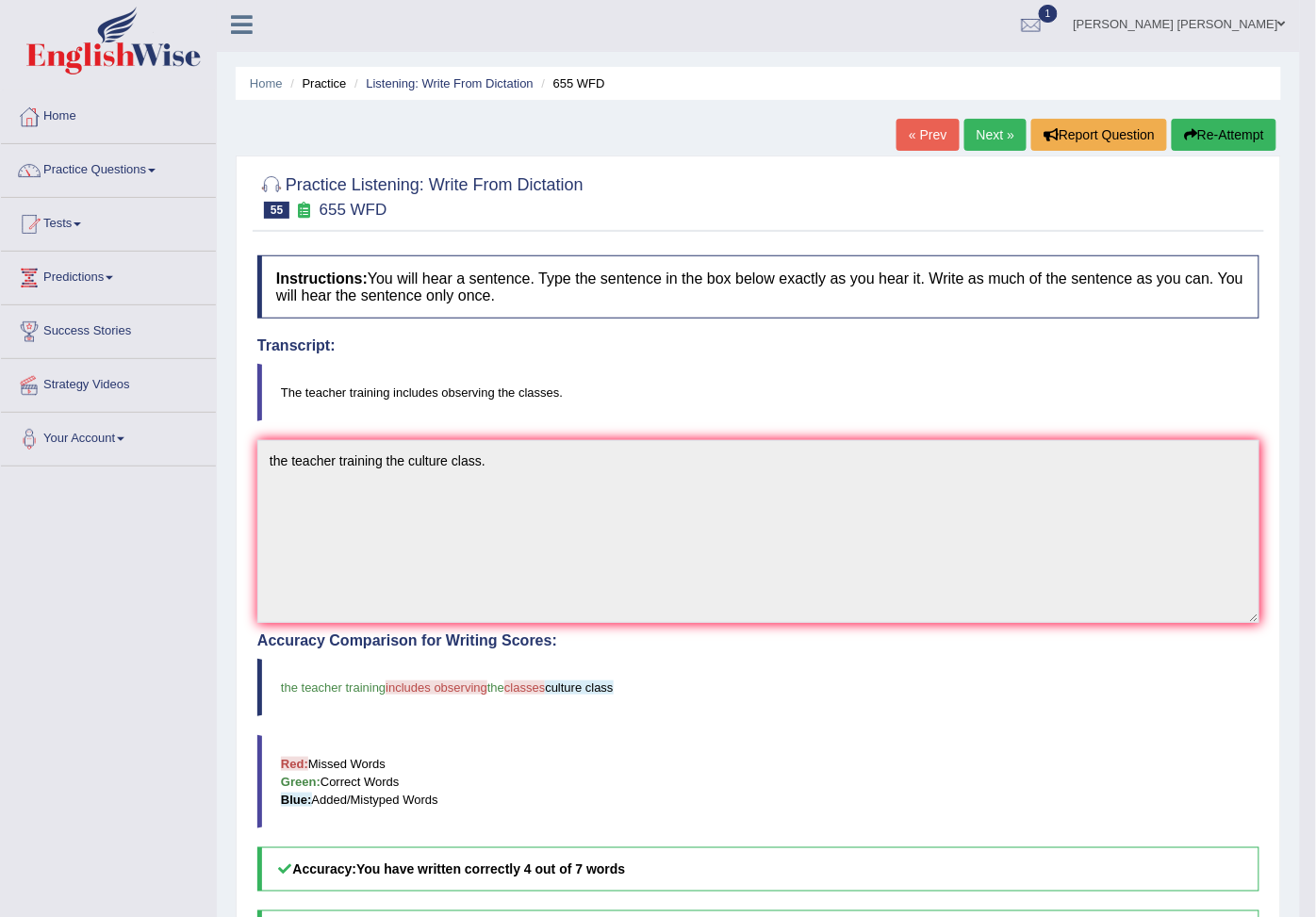
click at [1207, 146] on button "Re-Attempt" at bounding box center [1224, 135] width 105 height 32
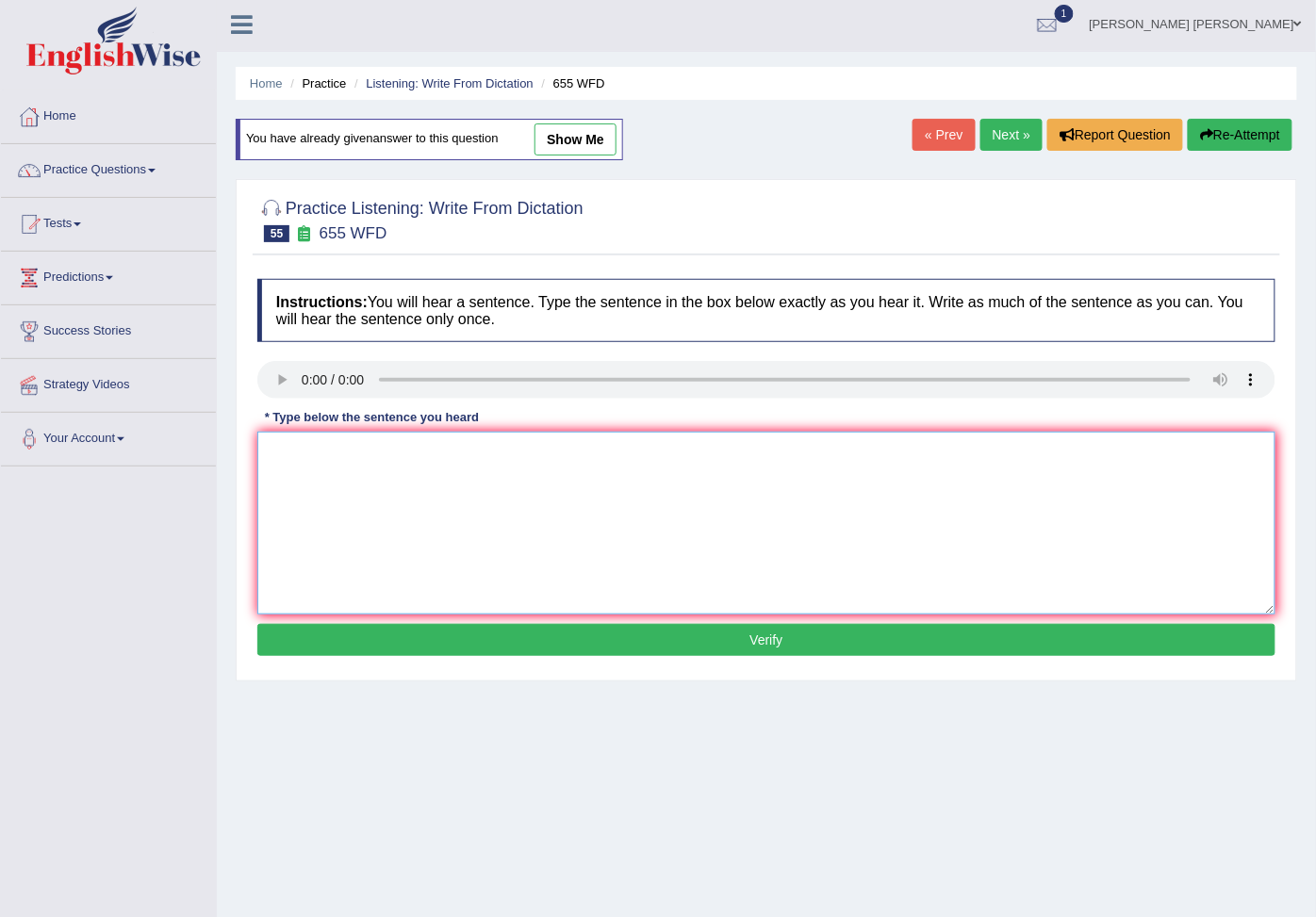
drag, startPoint x: 308, startPoint y: 465, endPoint x: 331, endPoint y: 457, distance: 24.4
click at [321, 463] on textarea at bounding box center [766, 523] width 1018 height 183
type textarea "The teacher training includes the classes"
click at [647, 634] on button "Verify" at bounding box center [766, 640] width 1018 height 32
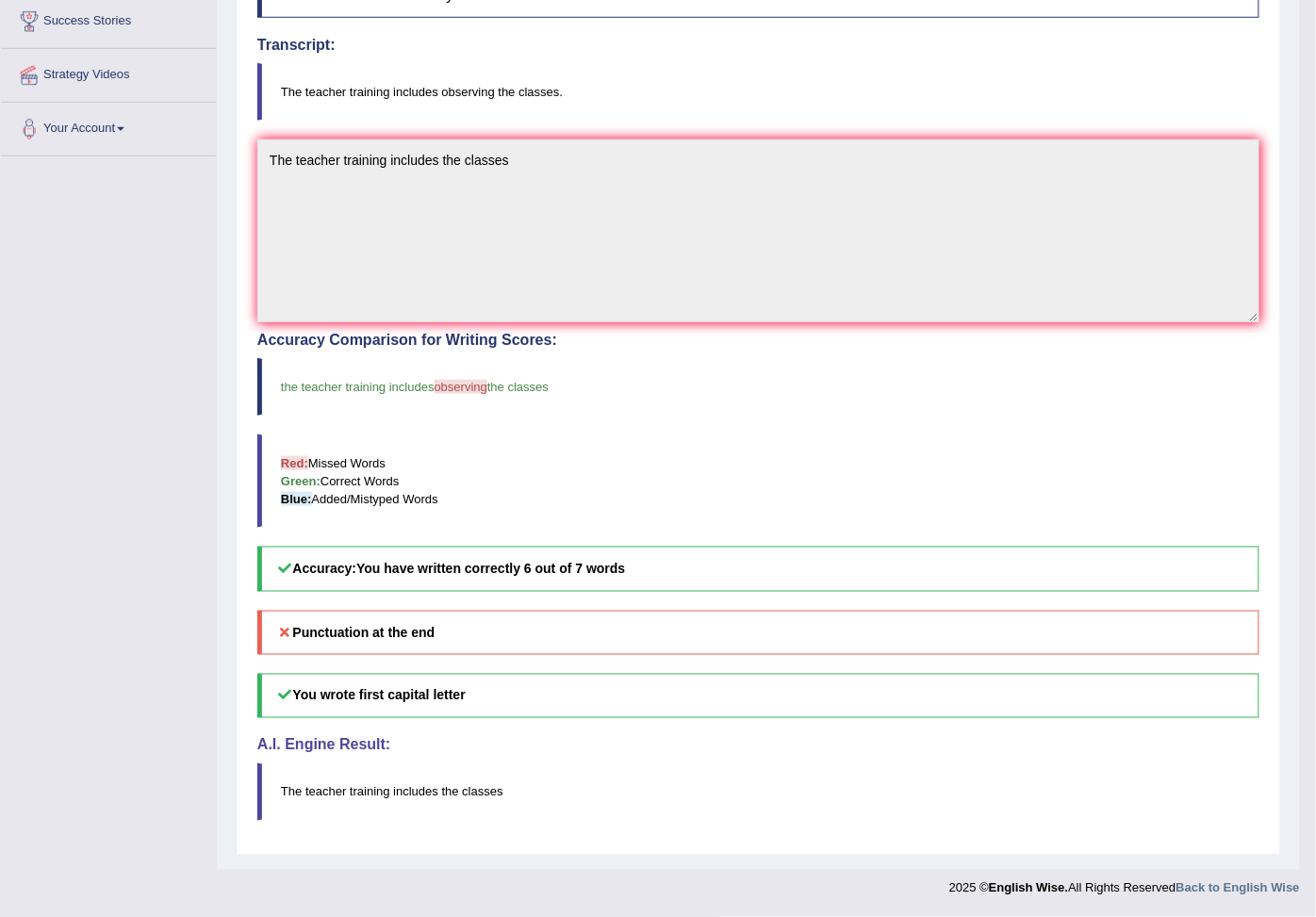
scroll to position [3, 0]
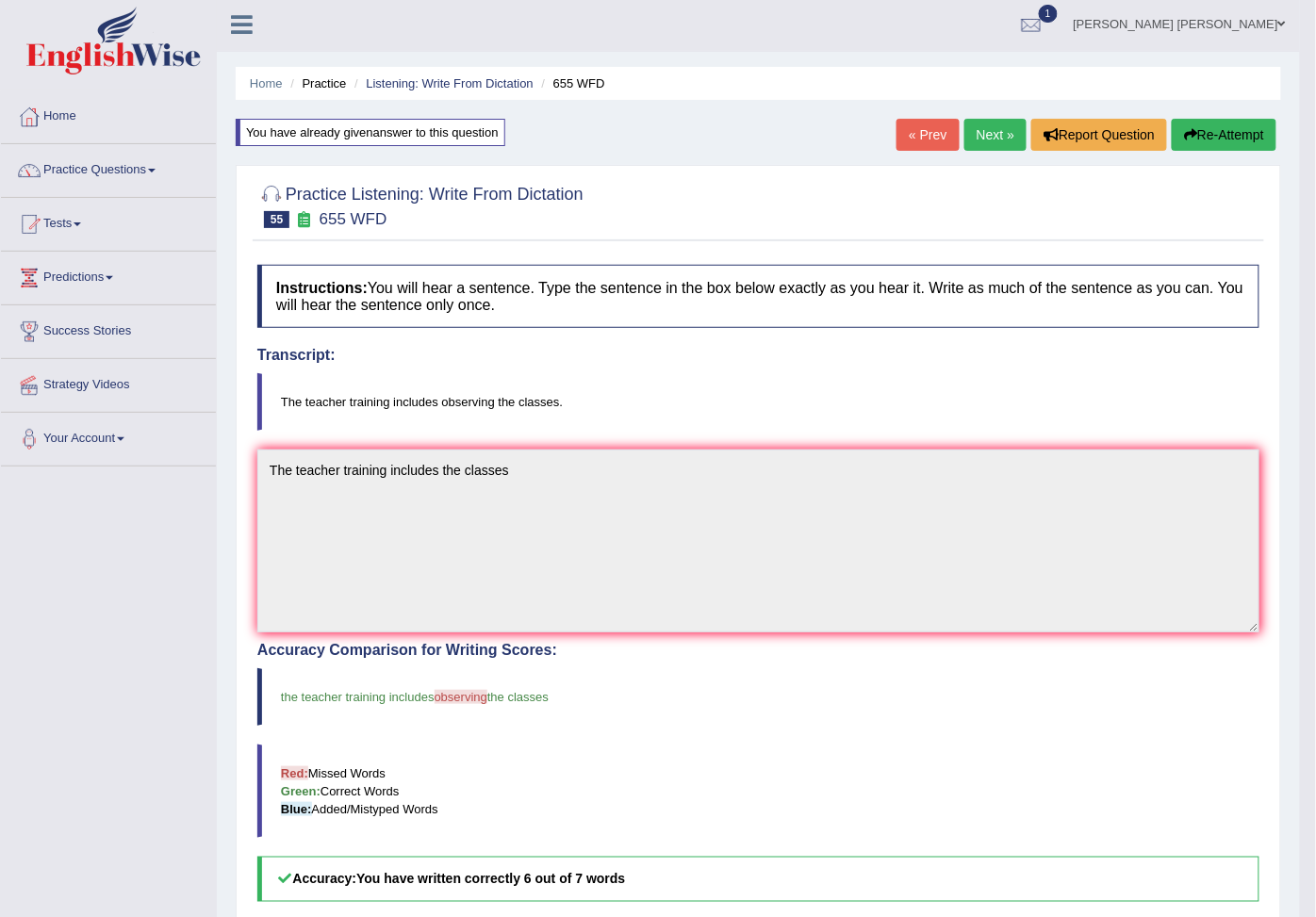
click at [971, 145] on link "Next »" at bounding box center [994, 135] width 62 height 32
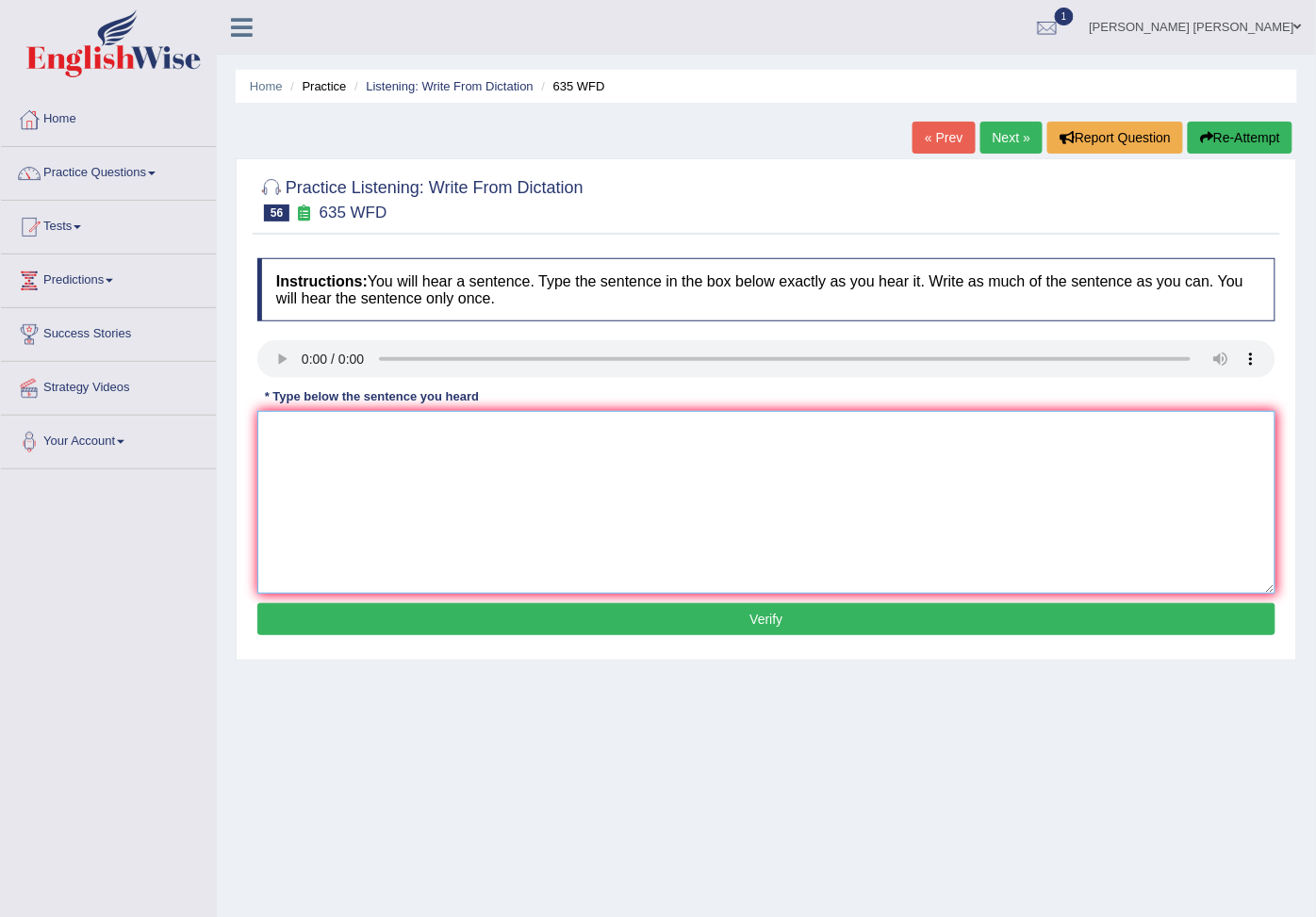
drag, startPoint x: 363, startPoint y: 459, endPoint x: 381, endPoint y: 448, distance: 21.1
click at [381, 448] on textarea at bounding box center [766, 502] width 1018 height 183
click at [333, 442] on textarea "The same library" at bounding box center [766, 502] width 1018 height 183
click at [442, 440] on textarea "The same in library" at bounding box center [766, 502] width 1018 height 183
type textarea "The same in library is the library"
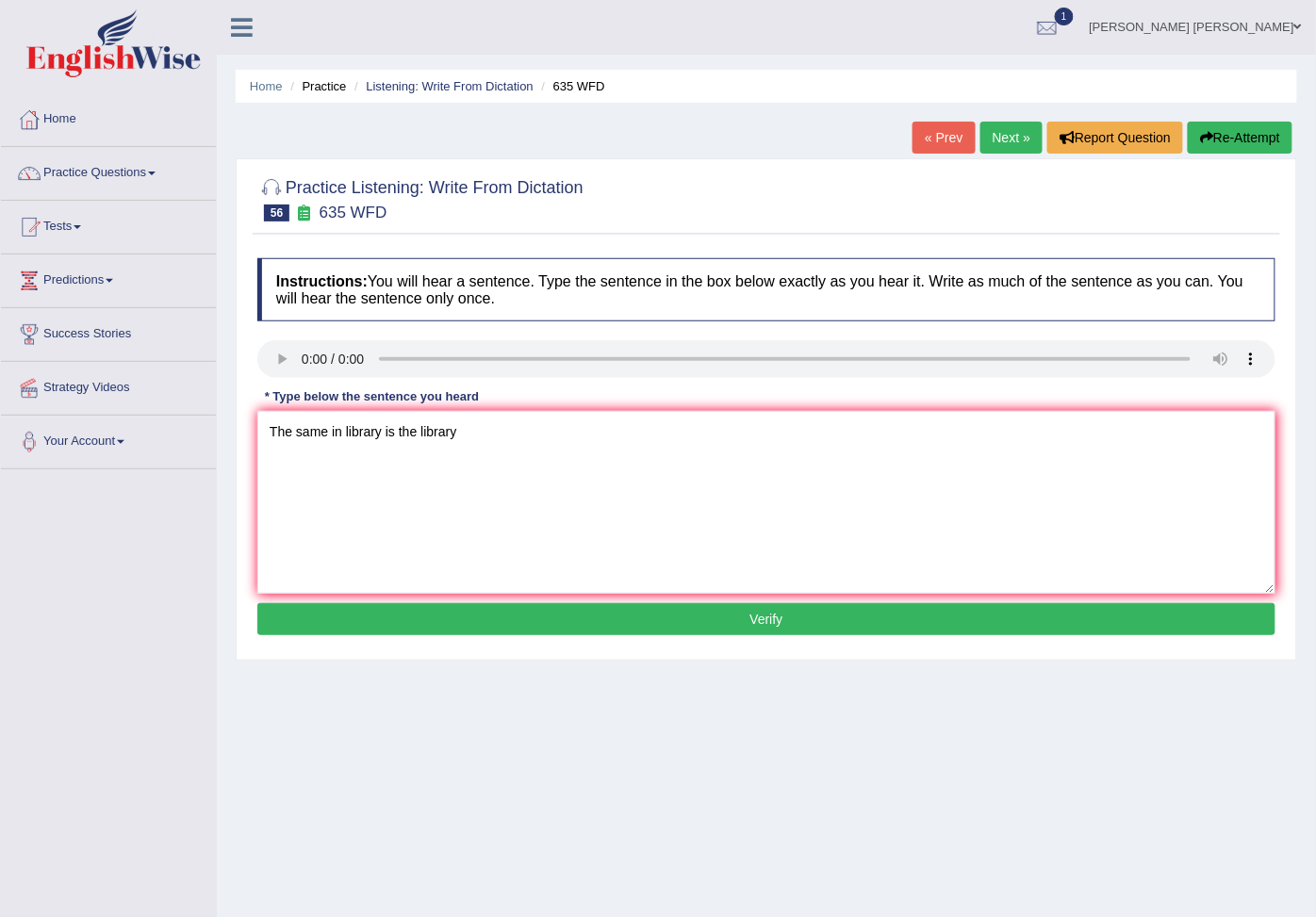
click at [582, 647] on div "Instructions: You will hear a sentence. Type the sentence in the box below exac…" at bounding box center [765, 449] width 1027 height 401
click at [579, 624] on button "Verify" at bounding box center [766, 619] width 1018 height 32
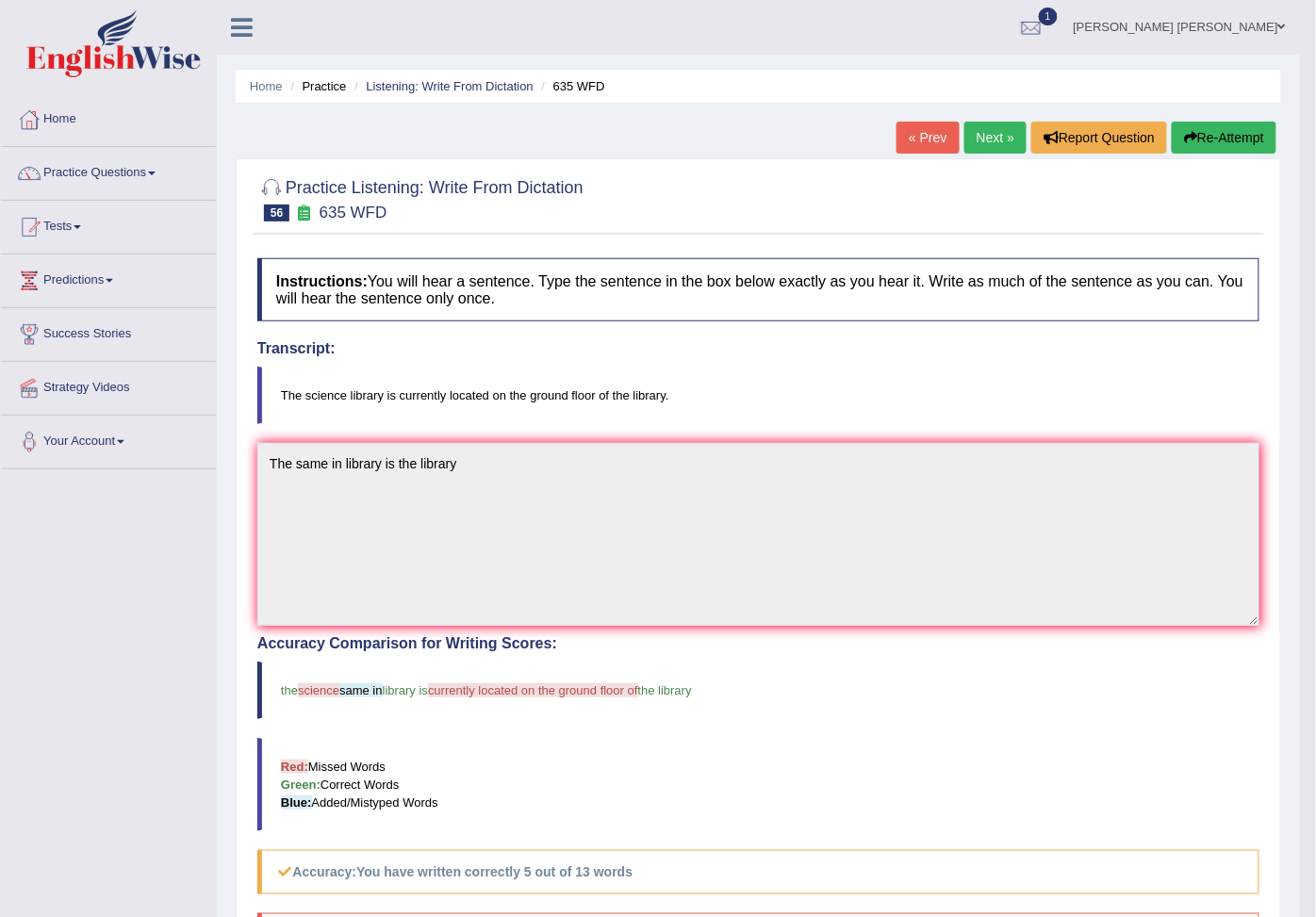
click at [1239, 143] on button "Re-Attempt" at bounding box center [1224, 138] width 105 height 32
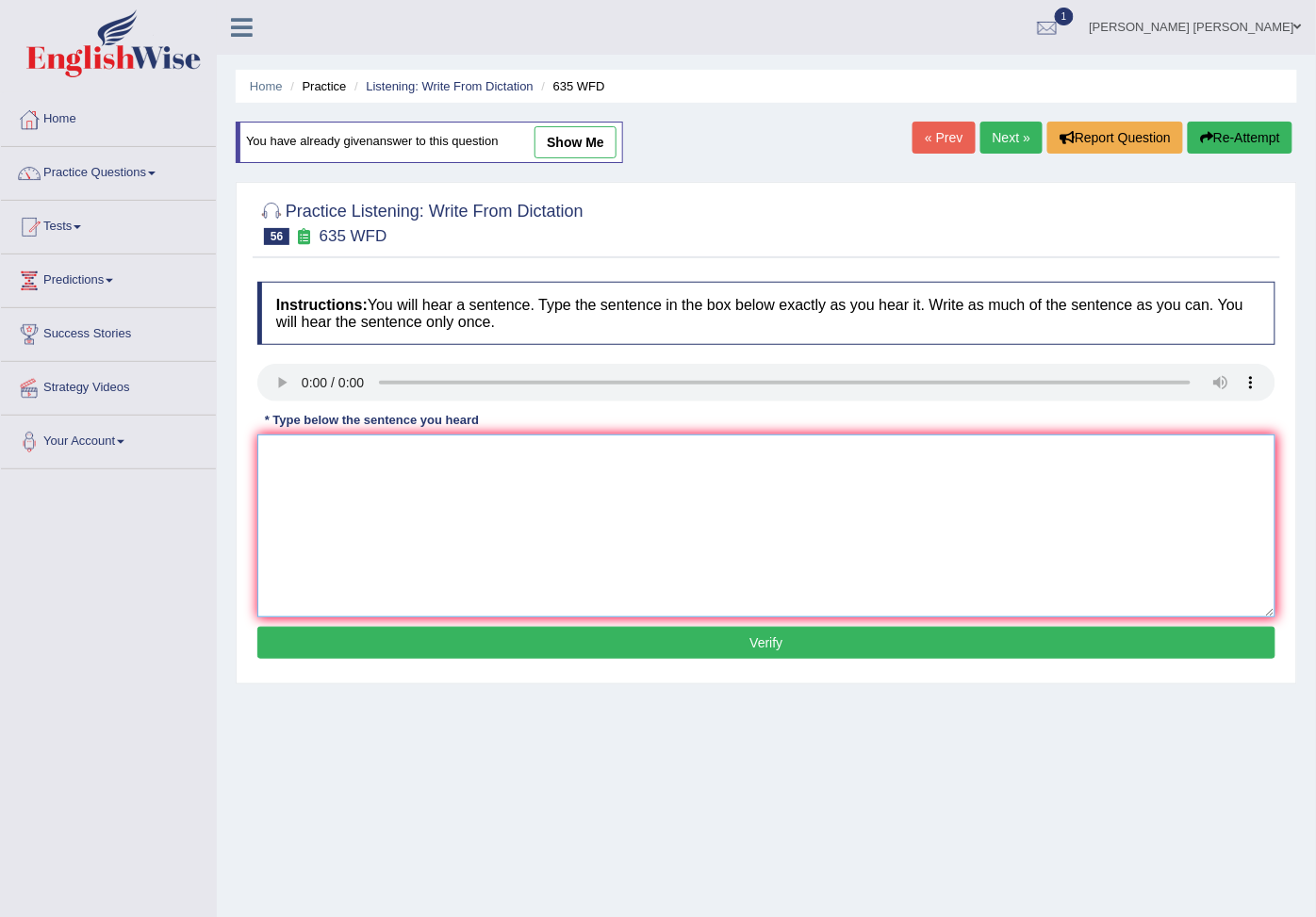
click at [353, 473] on textarea at bounding box center [766, 526] width 1018 height 183
click at [356, 471] on textarea "The science" at bounding box center [766, 526] width 1018 height 183
type textarea "The science library currently in the library"
click at [559, 651] on button "Verify" at bounding box center [766, 643] width 1018 height 32
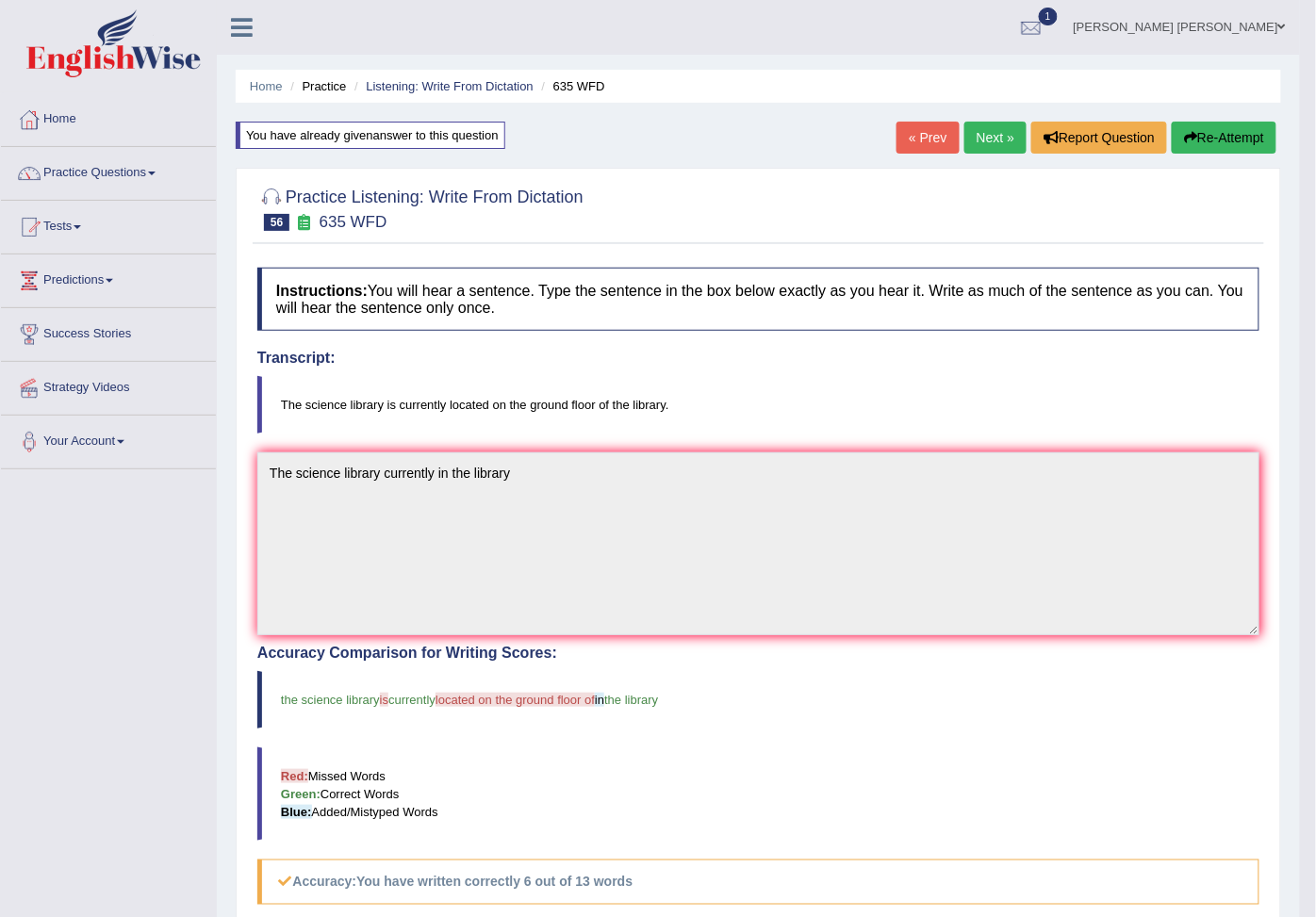
click at [1004, 137] on link "Next »" at bounding box center [994, 138] width 62 height 32
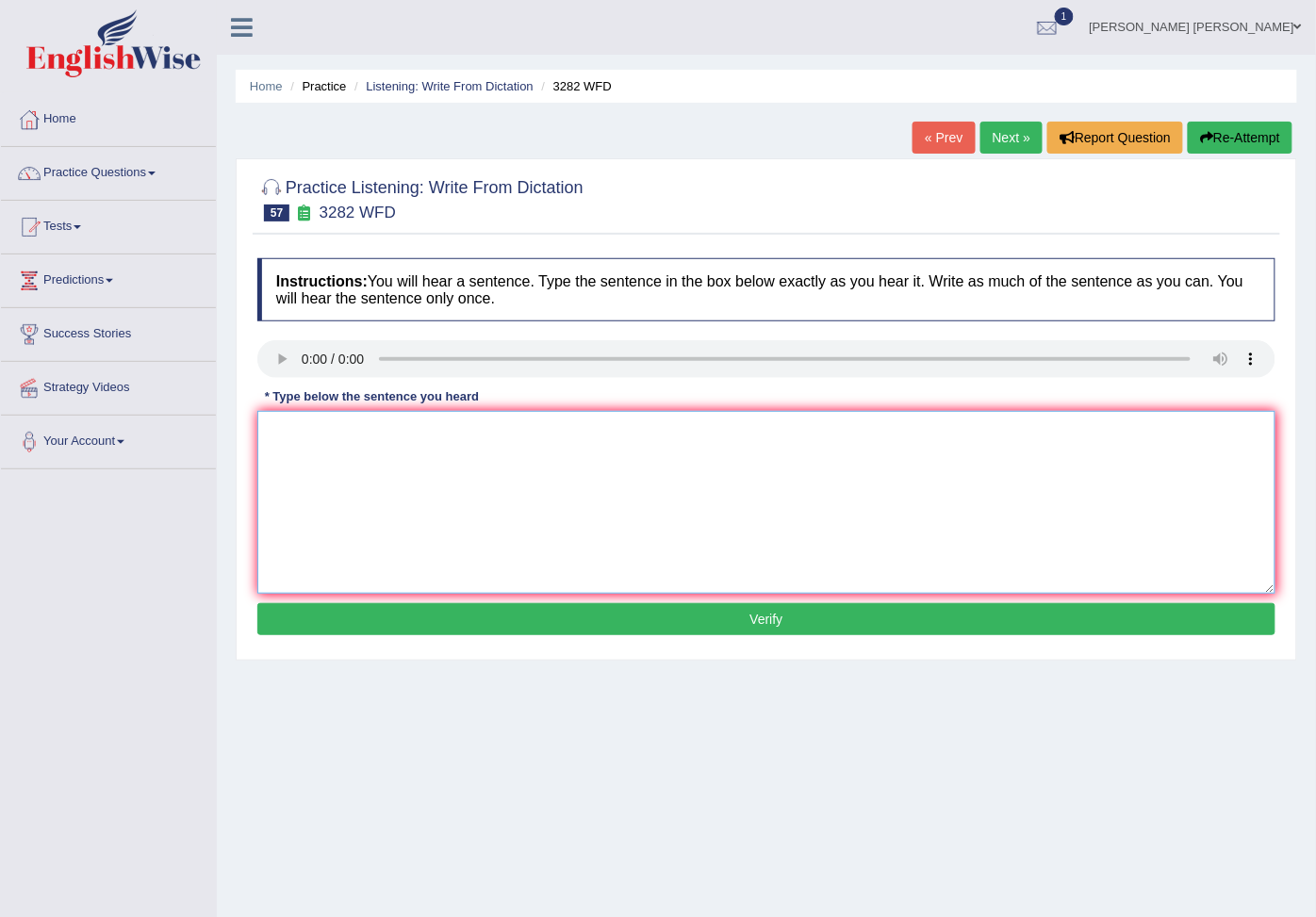
click at [349, 439] on textarea at bounding box center [766, 502] width 1018 height 183
type textarea "computers is the now"
click at [477, 606] on div "Instructions: You will hear a sentence. Type the sentence in the box below exac…" at bounding box center [765, 449] width 1027 height 401
click at [481, 615] on button "Verify" at bounding box center [766, 619] width 1018 height 32
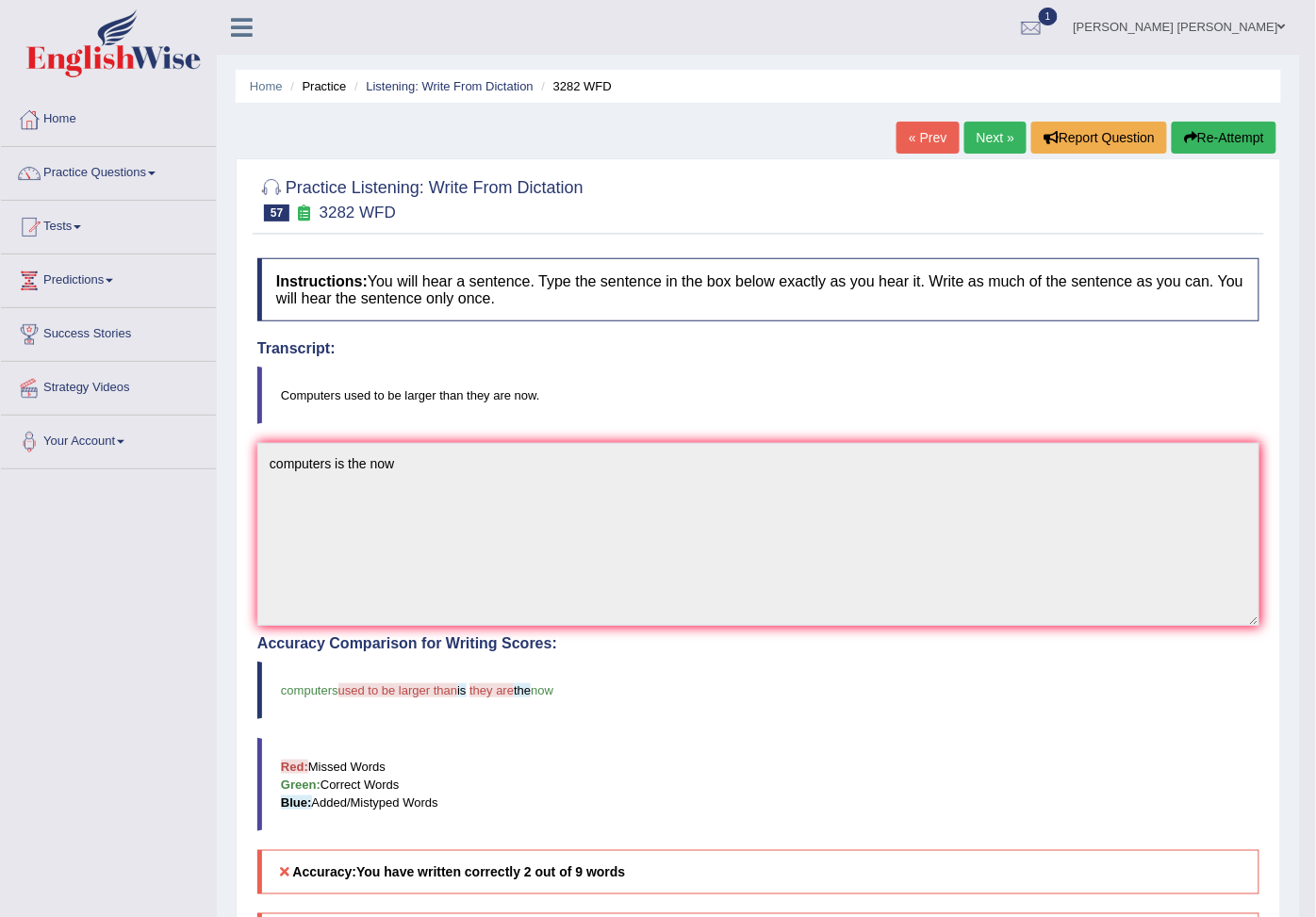
click at [1201, 130] on button "Re-Attempt" at bounding box center [1224, 138] width 105 height 32
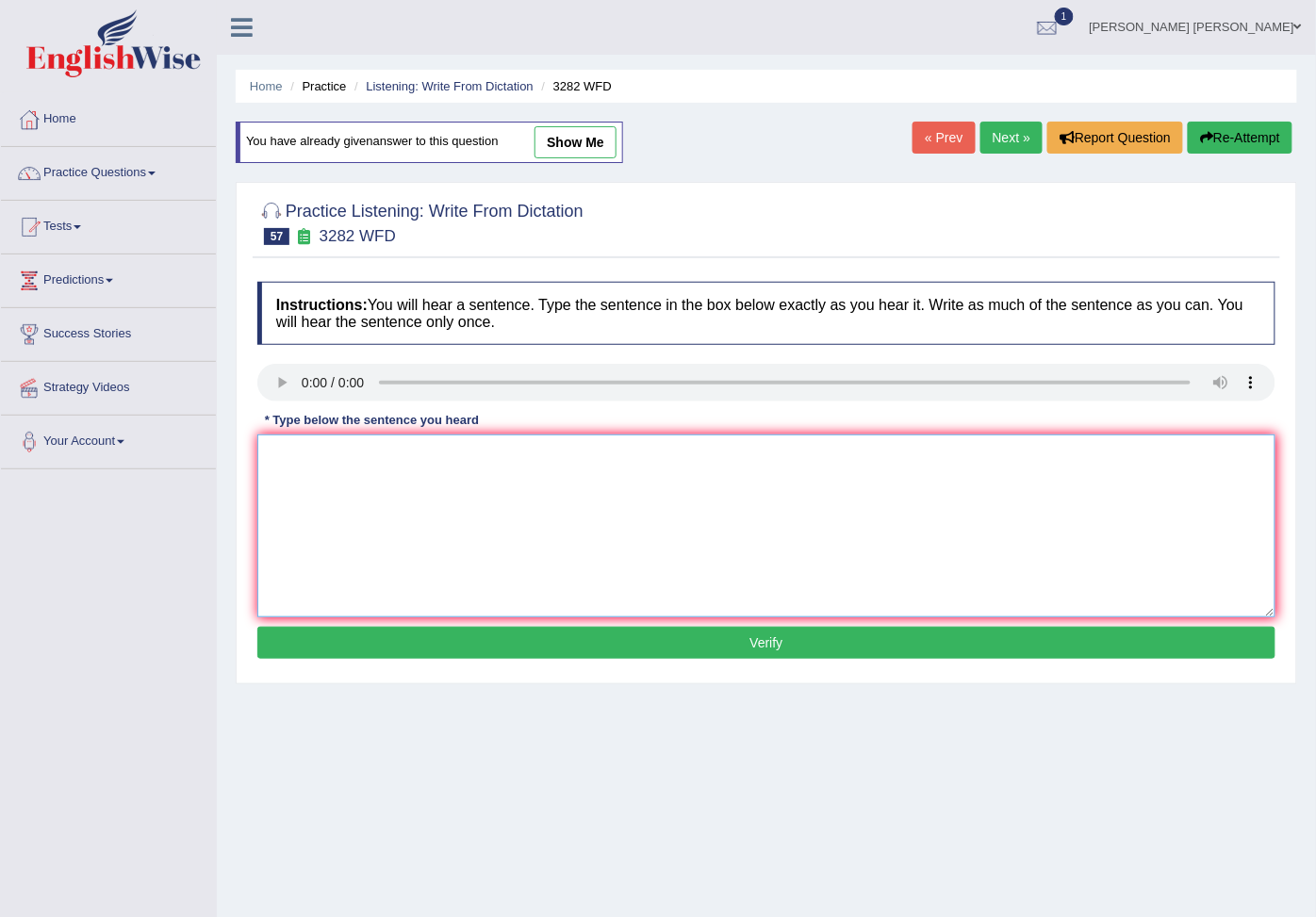
click at [344, 506] on textarea at bounding box center [766, 526] width 1018 height 183
click at [365, 461] on textarea "Computers used now" at bounding box center [766, 526] width 1018 height 183
type textarea "Computers used is the largest now"
click at [679, 638] on button "Verify" at bounding box center [766, 643] width 1018 height 32
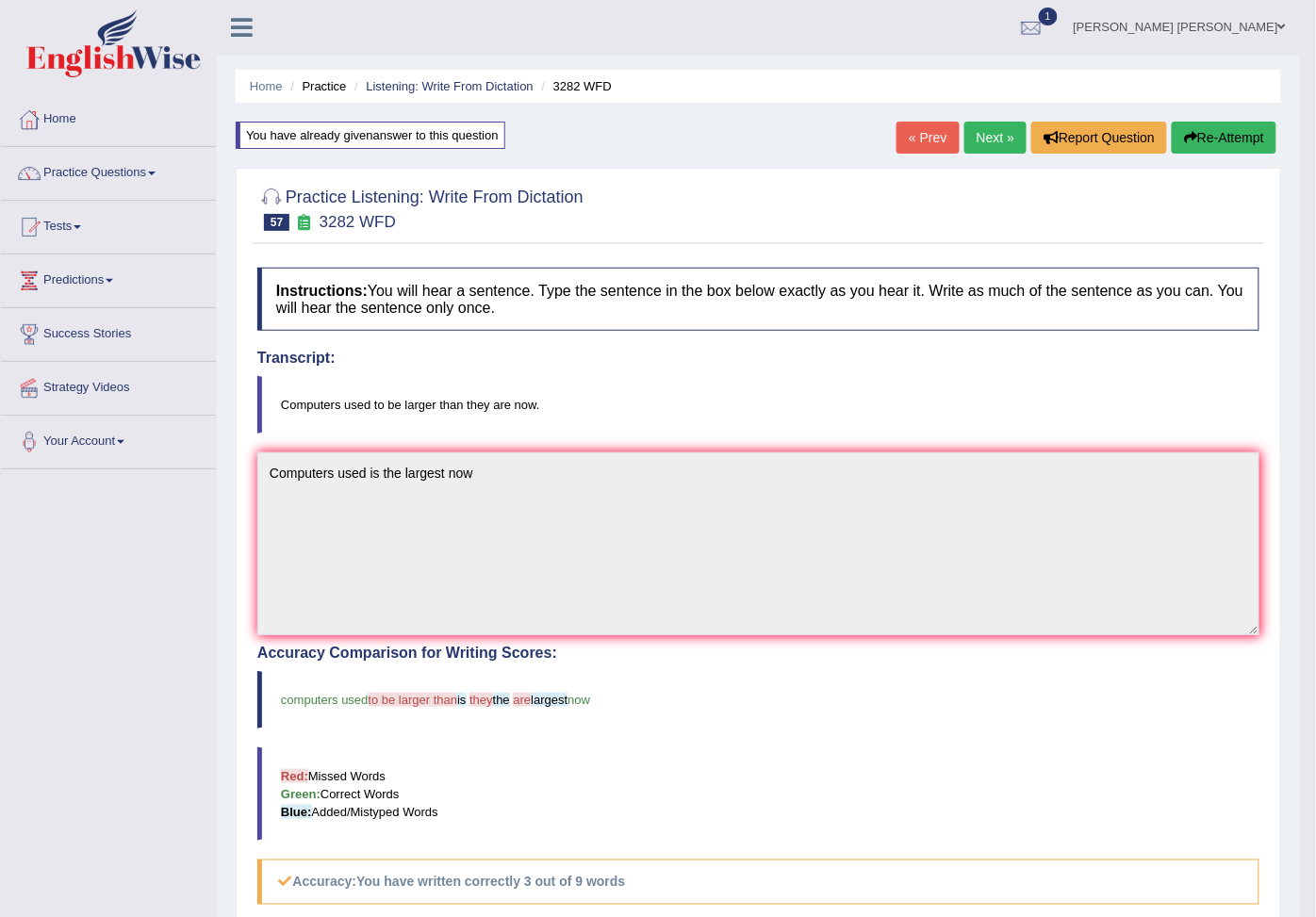
click at [1184, 143] on icon "button" at bounding box center [1190, 138] width 13 height 13
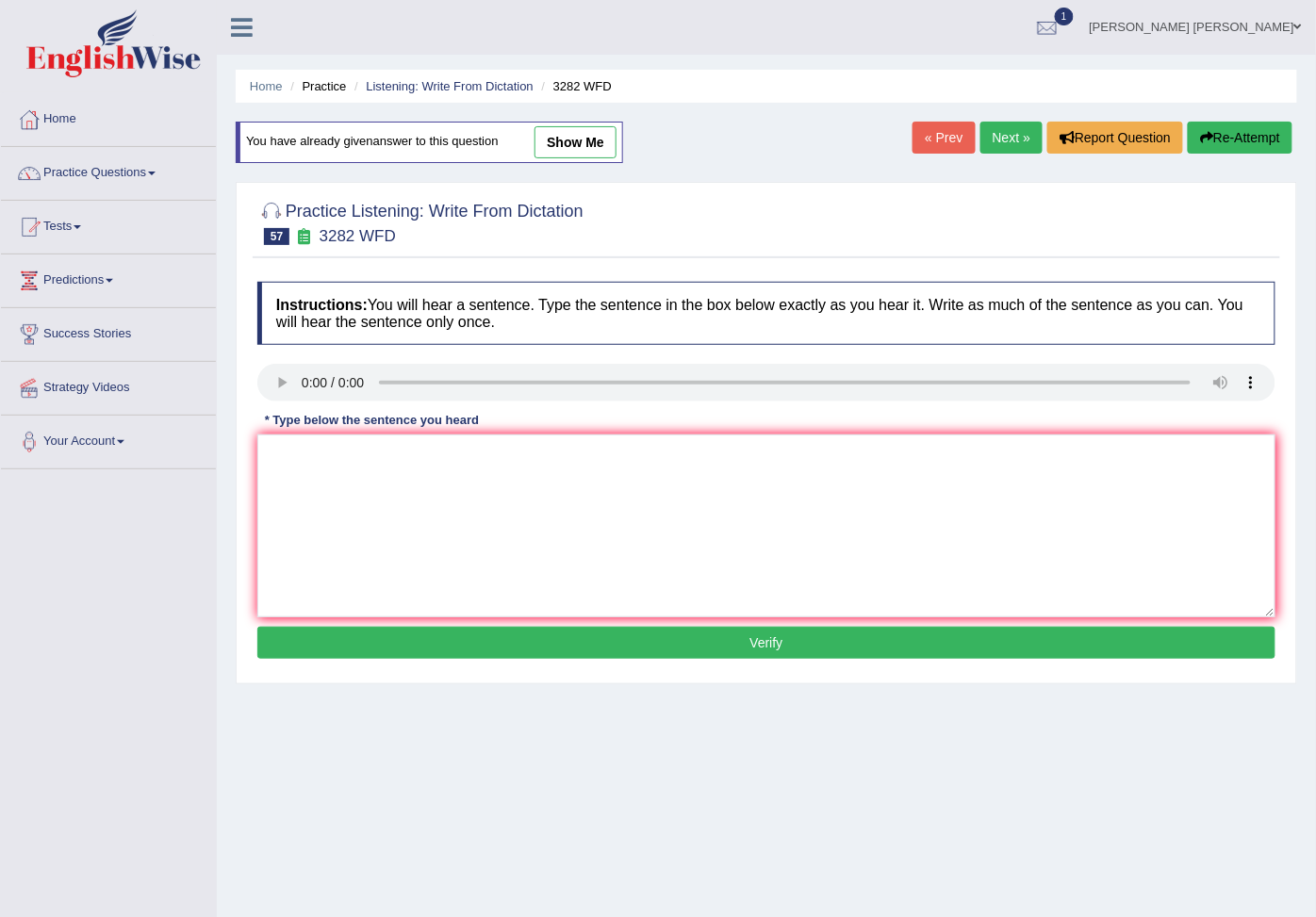
click at [332, 429] on div "* Type below the sentence you heard" at bounding box center [371, 419] width 229 height 18
drag, startPoint x: 338, startPoint y: 486, endPoint x: 279, endPoint y: 495, distance: 59.7
click at [336, 486] on textarea at bounding box center [766, 526] width 1018 height 183
type textarea "computer used to be large now"
click at [789, 658] on button "Verify" at bounding box center [766, 643] width 1018 height 32
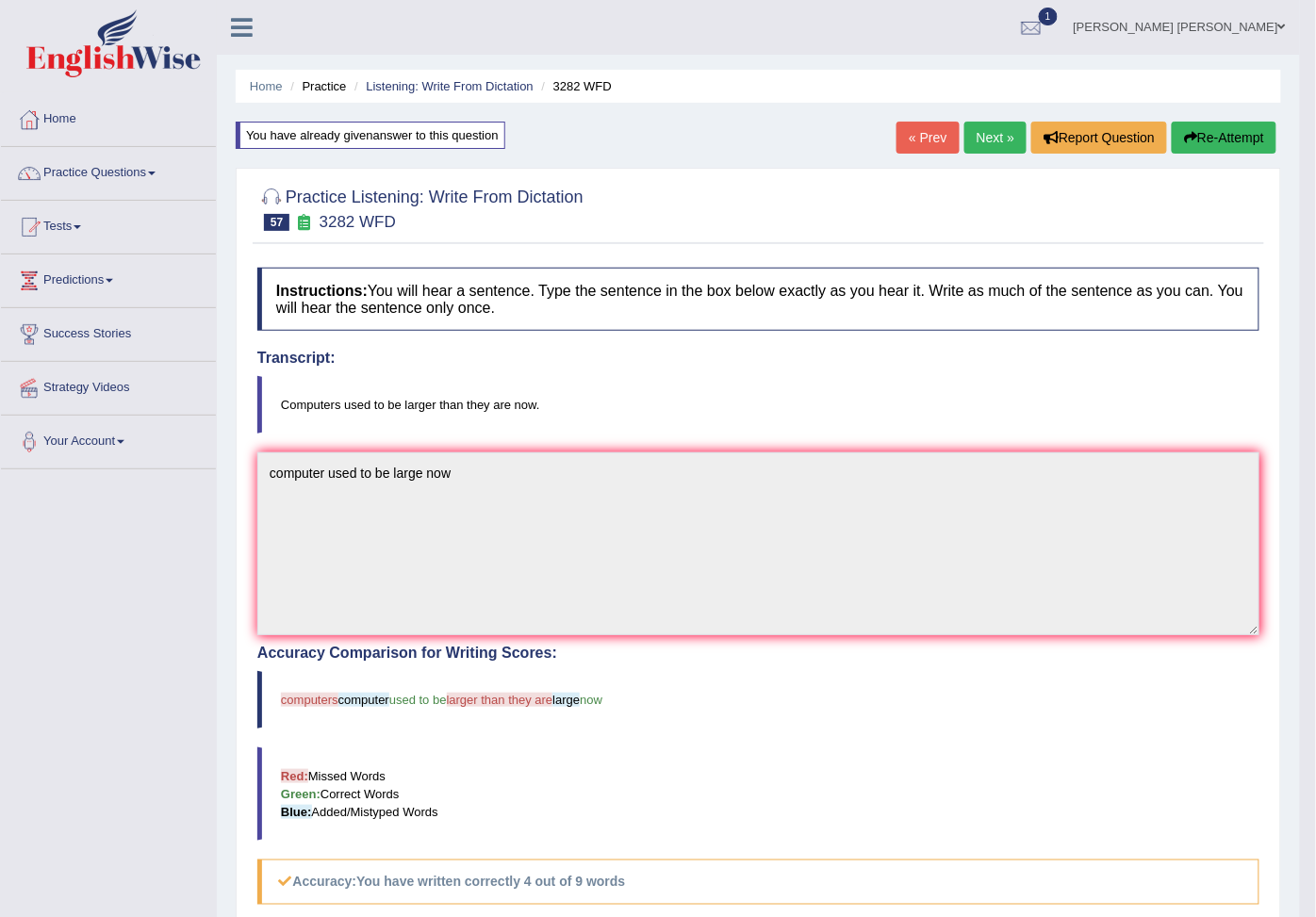
click at [1188, 144] on icon "button" at bounding box center [1190, 138] width 13 height 13
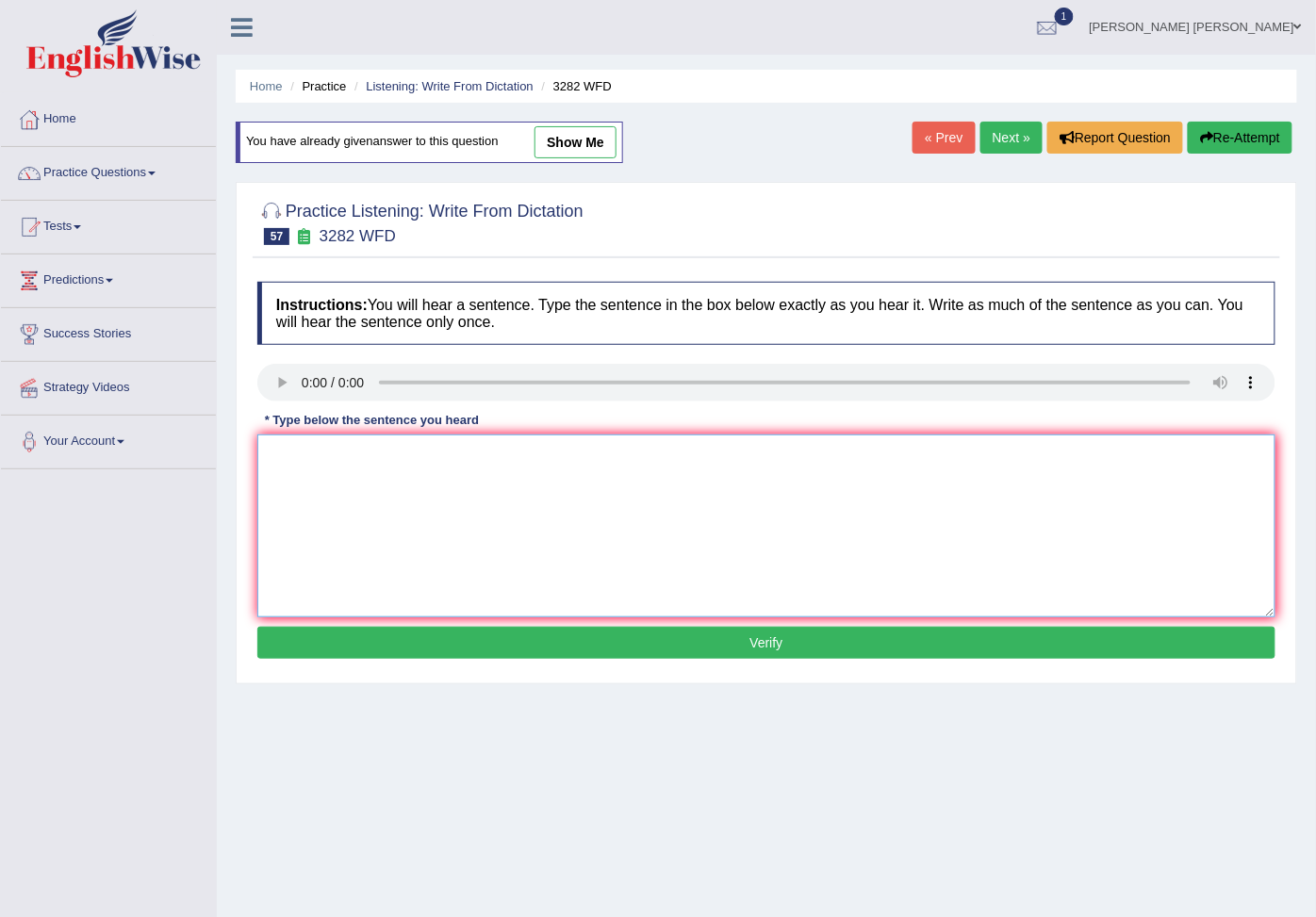
drag, startPoint x: 316, startPoint y: 477, endPoint x: 331, endPoint y: 475, distance: 15.1
click at [321, 478] on textarea at bounding box center [766, 526] width 1018 height 183
click at [333, 457] on textarea "compoyters used to be larger now" at bounding box center [766, 526] width 1018 height 183
click at [318, 456] on textarea "compoyters used to be larger now" at bounding box center [766, 526] width 1018 height 183
click at [477, 503] on textarea "computers used to be larger now" at bounding box center [766, 526] width 1018 height 183
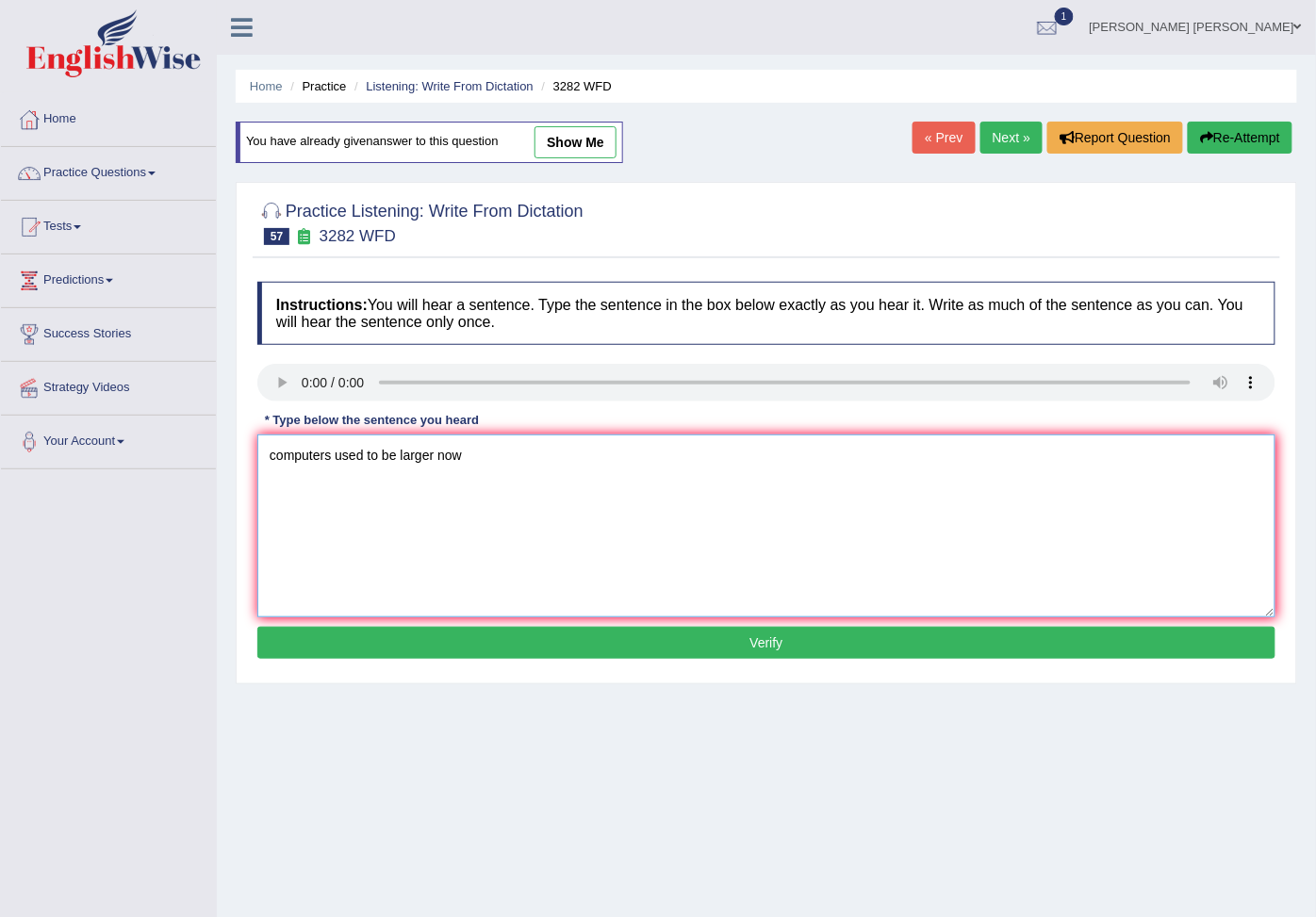
click at [485, 499] on textarea "computers used to be larger now" at bounding box center [766, 526] width 1018 height 183
click at [431, 468] on textarea "computers used to be larger now" at bounding box center [766, 526] width 1018 height 183
type textarea "computers used to be larger now"
click at [525, 632] on button "Verify" at bounding box center [766, 643] width 1018 height 32
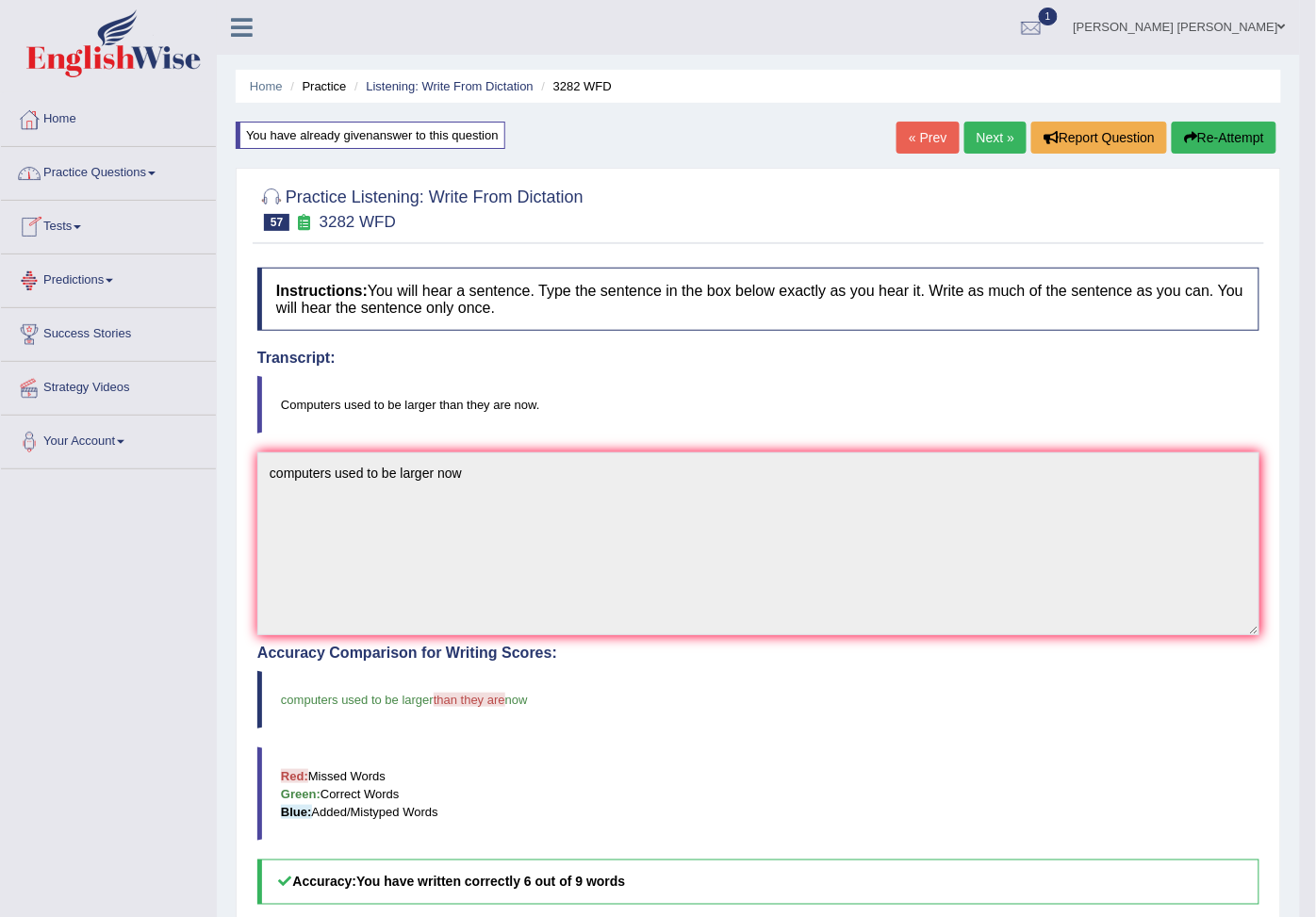
click at [75, 186] on link "Practice Questions" at bounding box center [108, 170] width 215 height 48
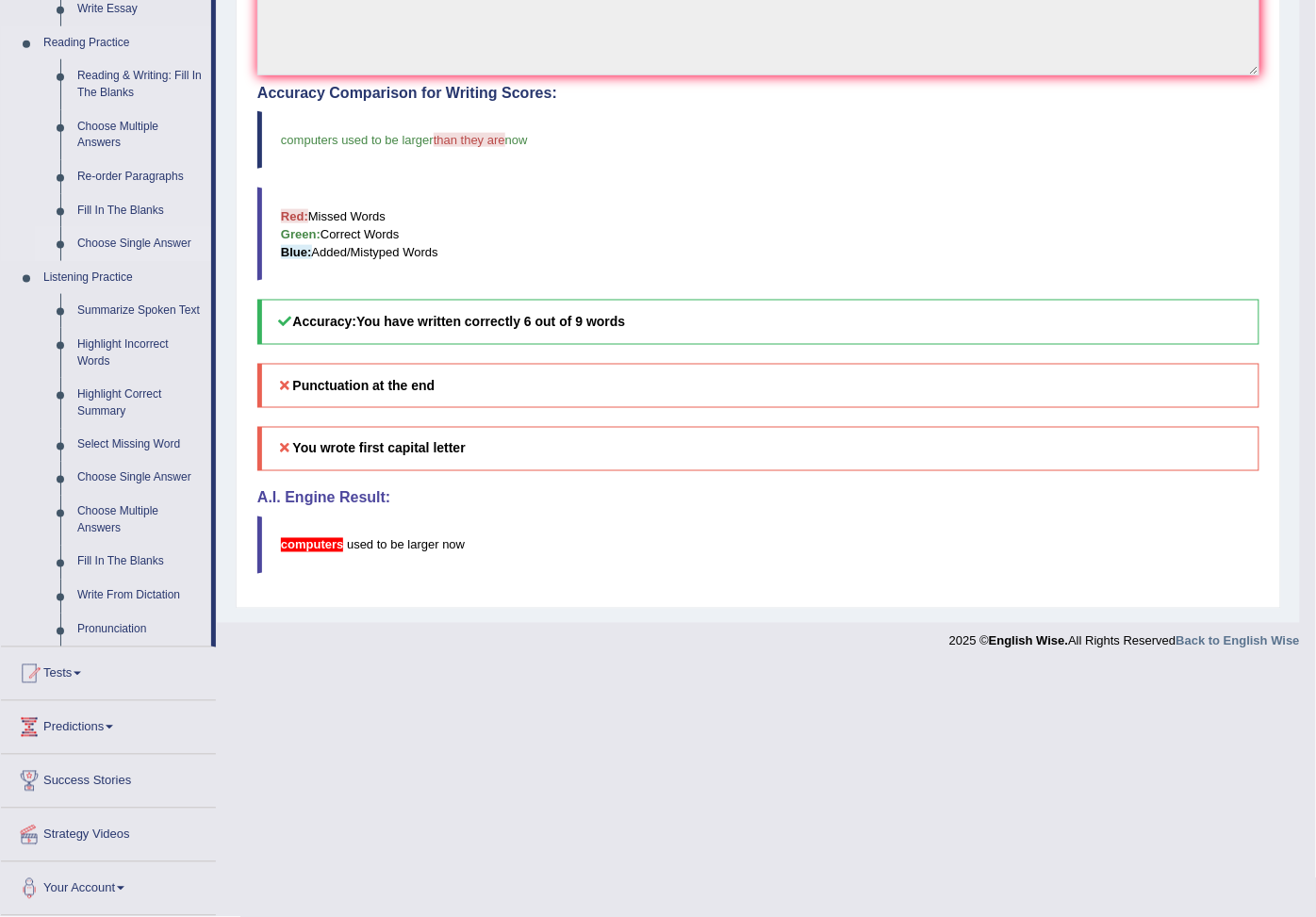
scroll to position [628, 0]
click at [124, 378] on link "Highlight Incorrect Words" at bounding box center [140, 353] width 143 height 49
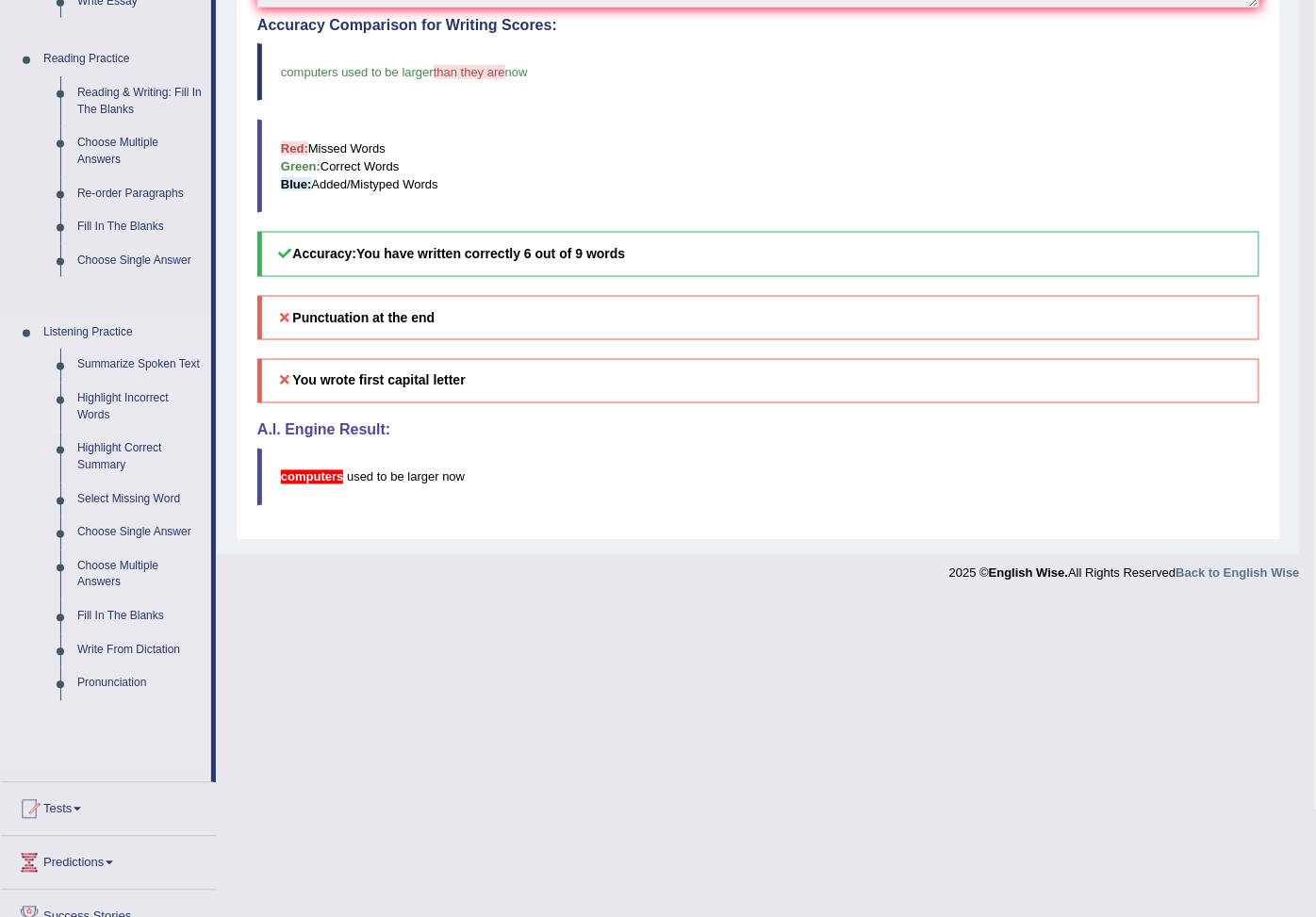
scroll to position [328, 0]
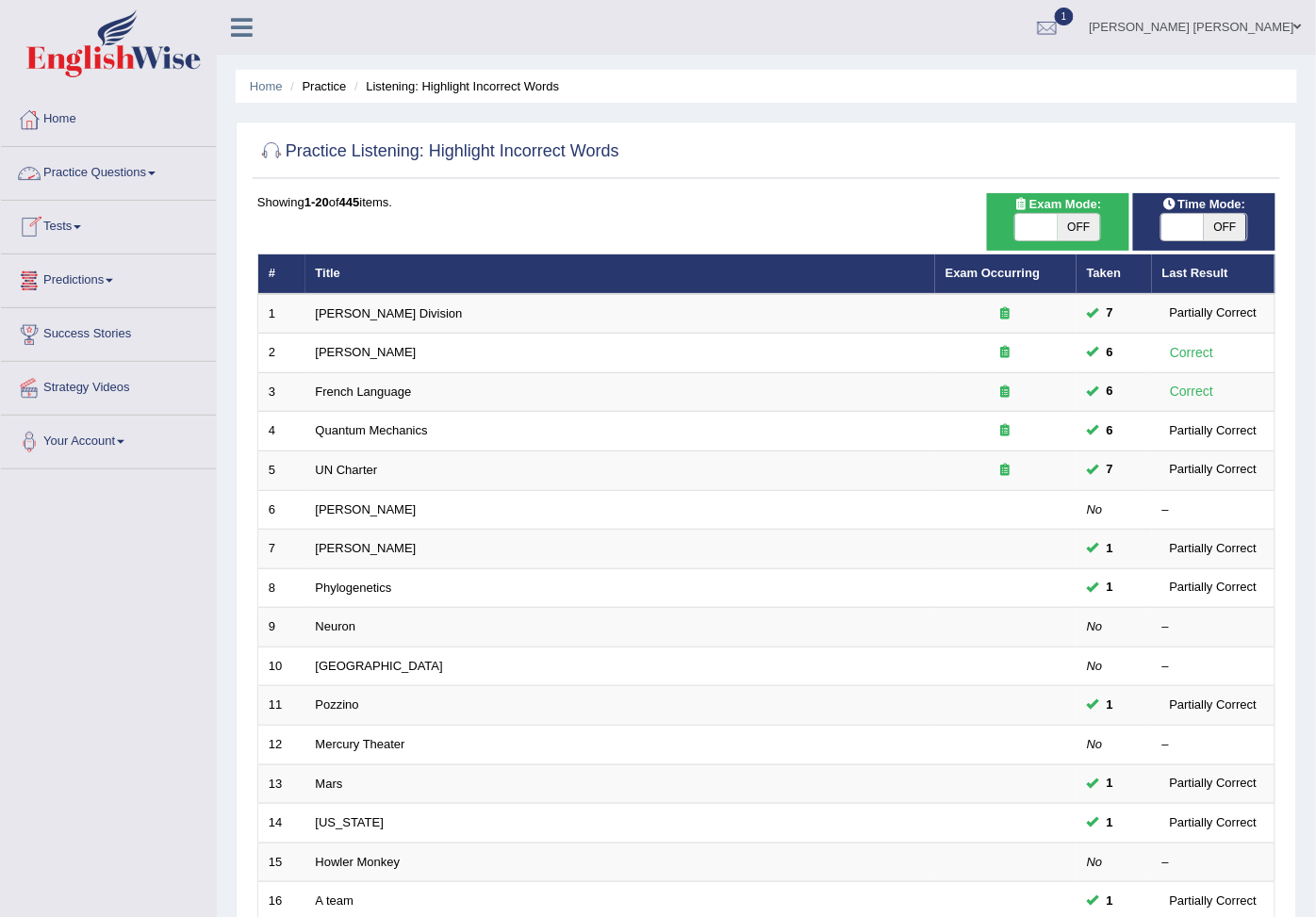
click at [73, 228] on link "Tests" at bounding box center [108, 224] width 215 height 48
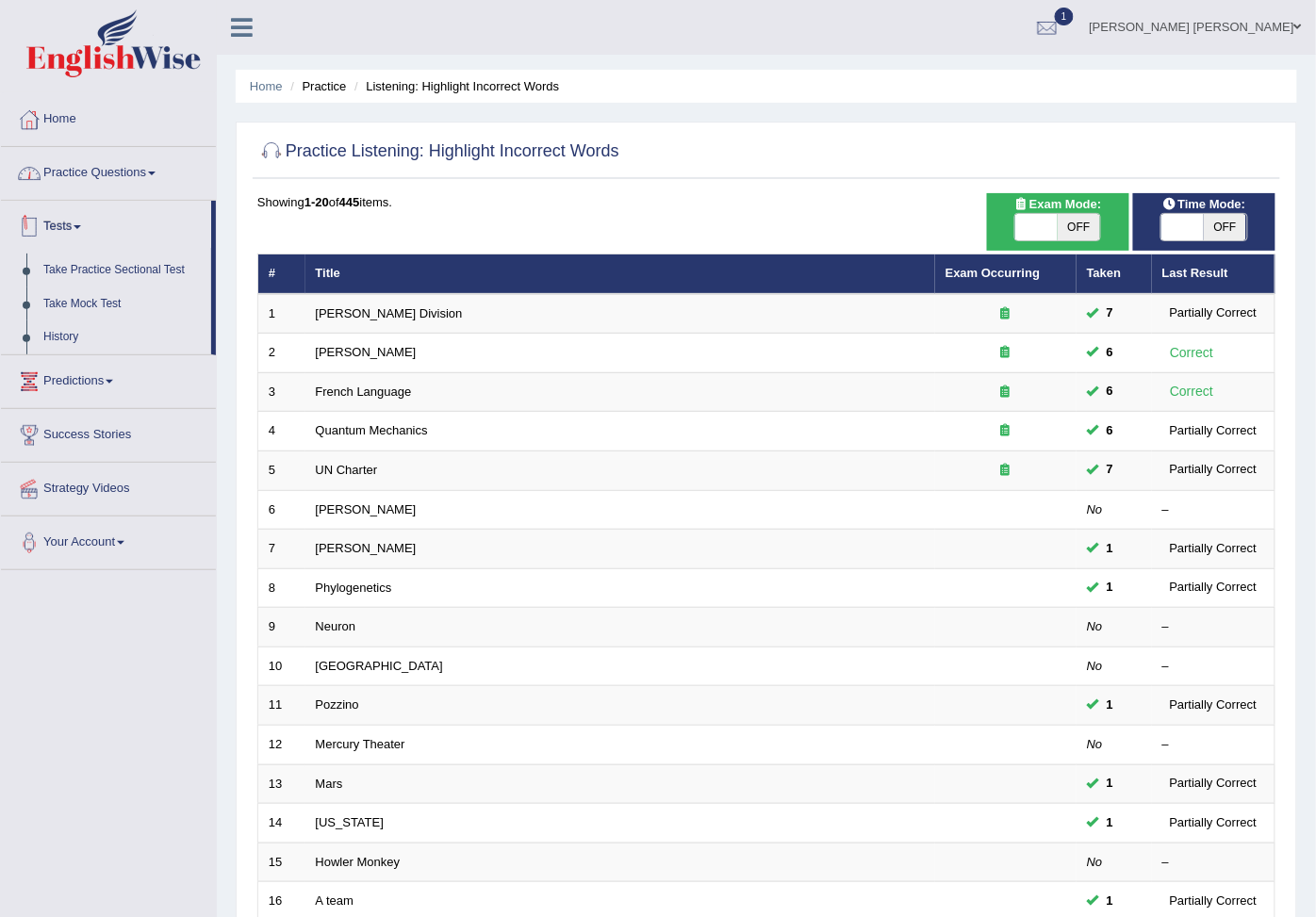
click at [78, 189] on link "Practice Questions" at bounding box center [108, 170] width 215 height 48
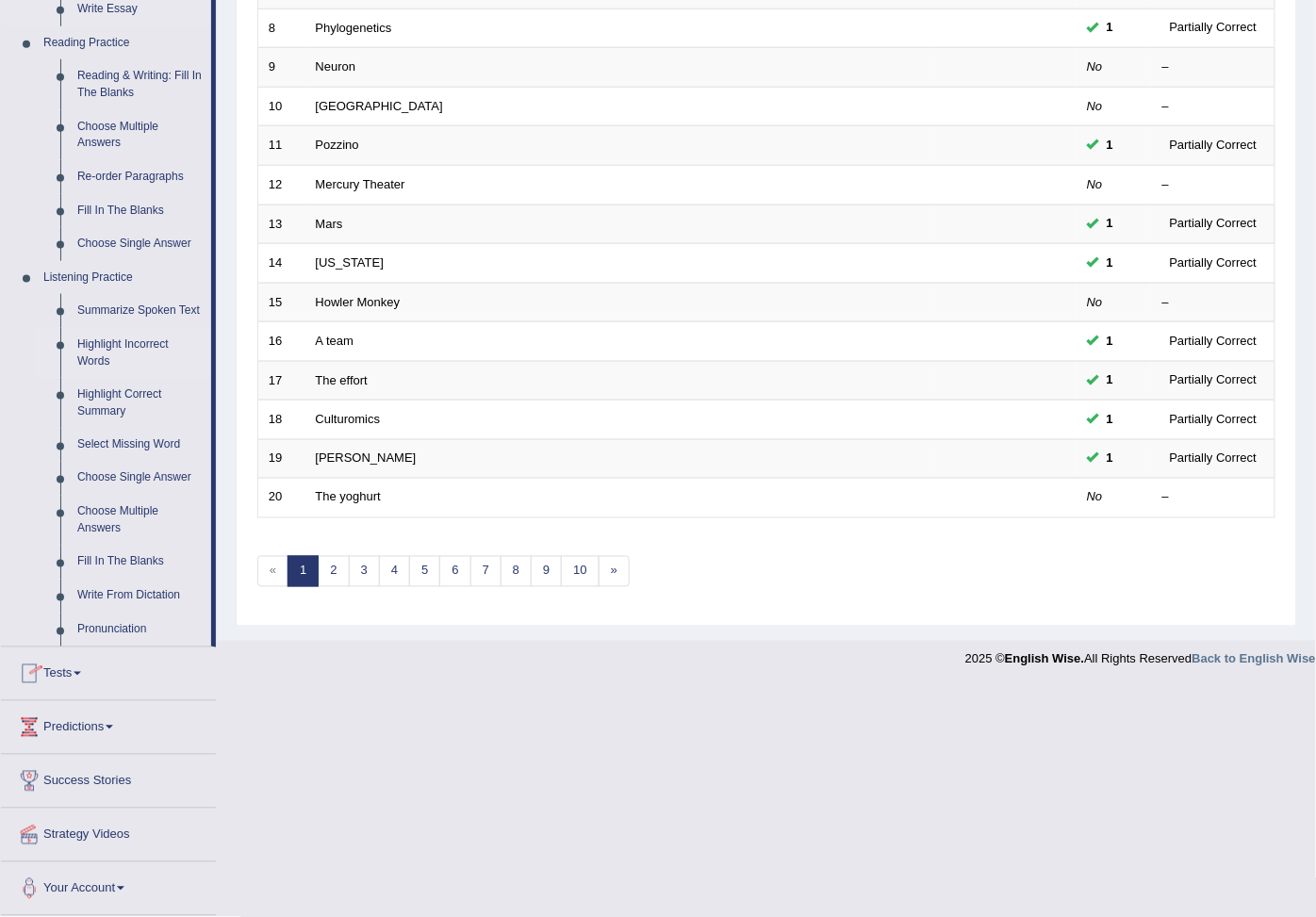
scroll to position [767, 0]
click at [106, 378] on link "Highlight Correct Summary" at bounding box center [140, 402] width 143 height 49
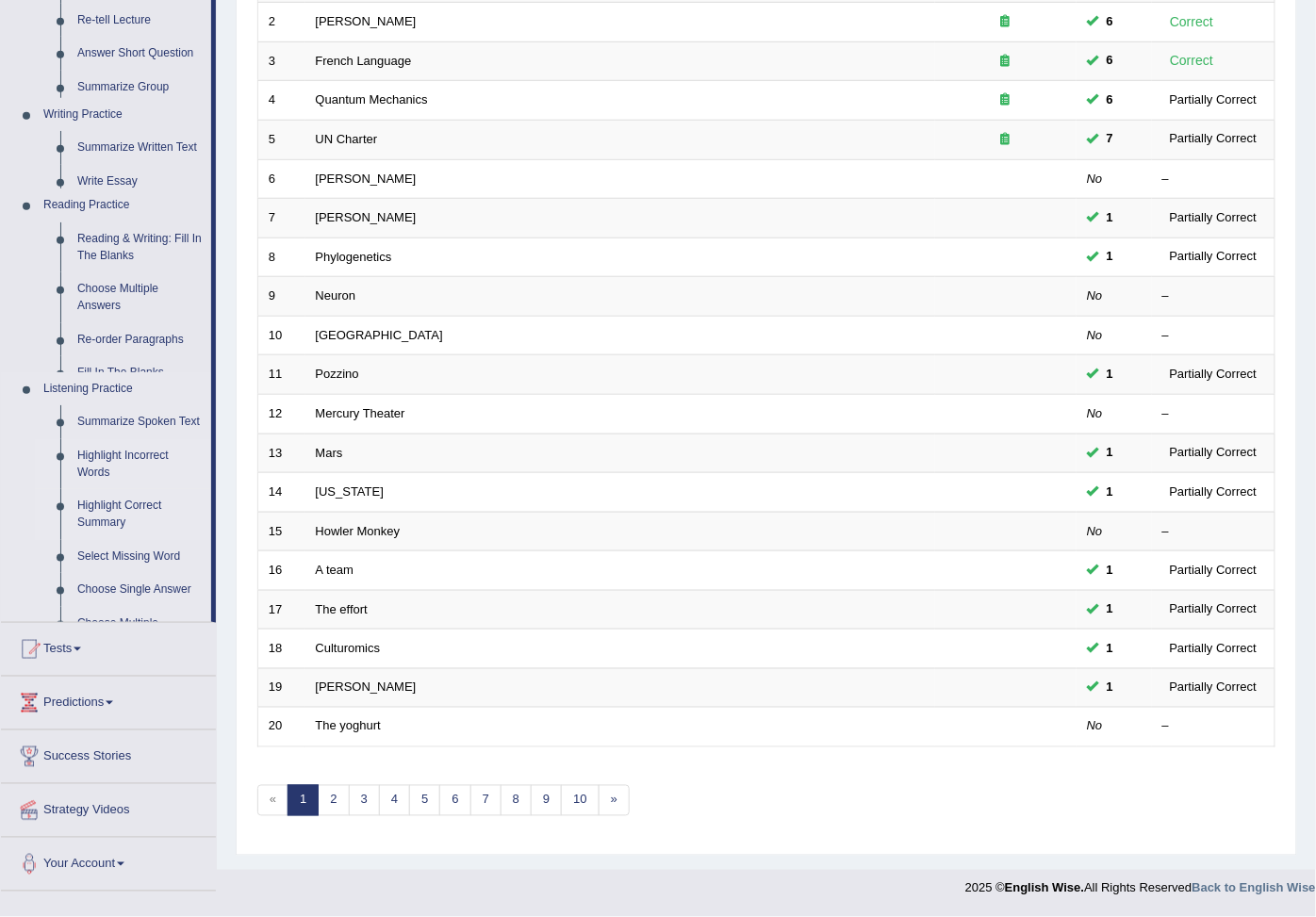
scroll to position [368, 0]
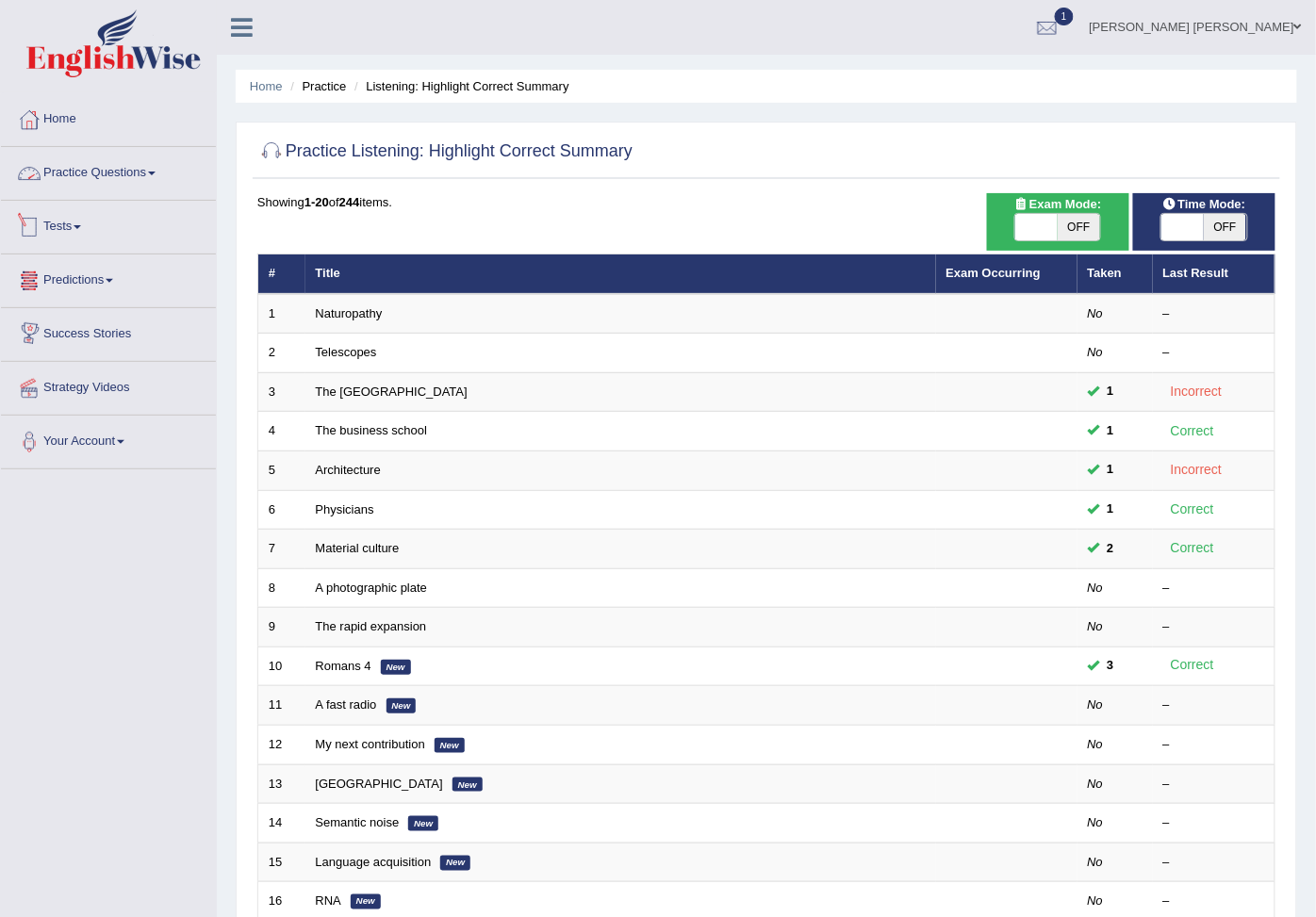
click at [87, 162] on link "Practice Questions" at bounding box center [108, 170] width 215 height 48
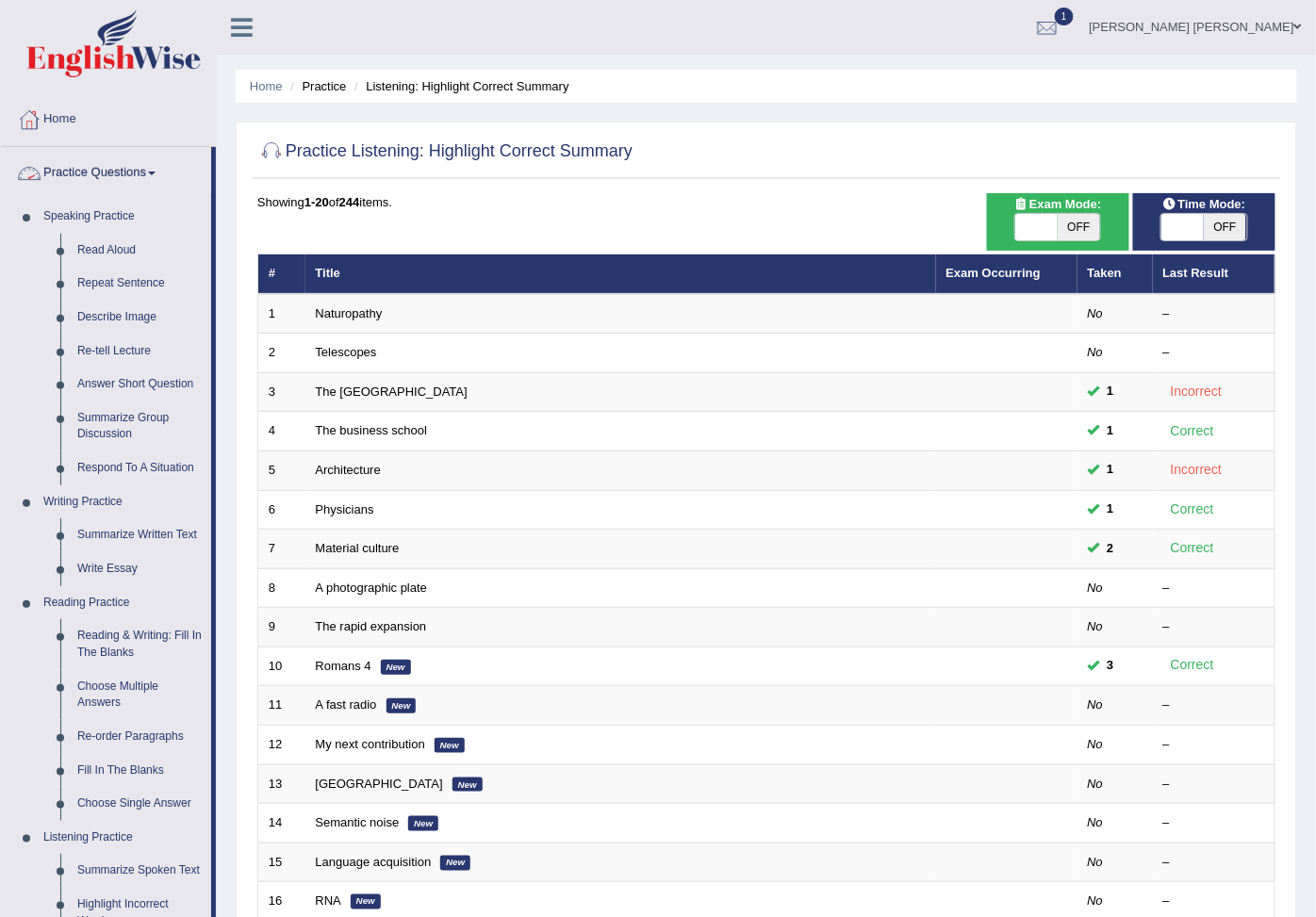
click at [87, 162] on link "Practice Questions" at bounding box center [106, 170] width 210 height 48
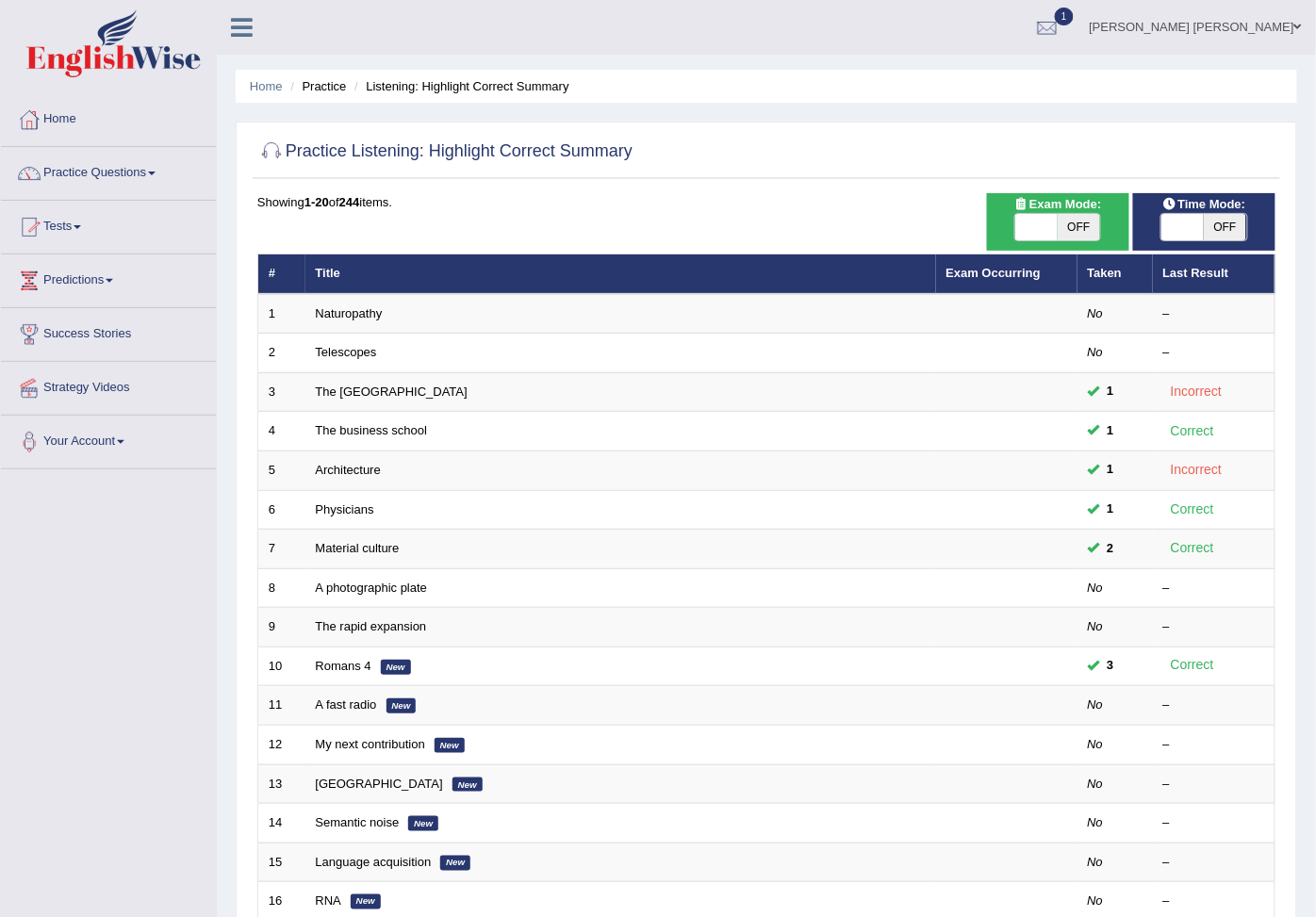
click at [81, 236] on link "Tests" at bounding box center [108, 224] width 215 height 48
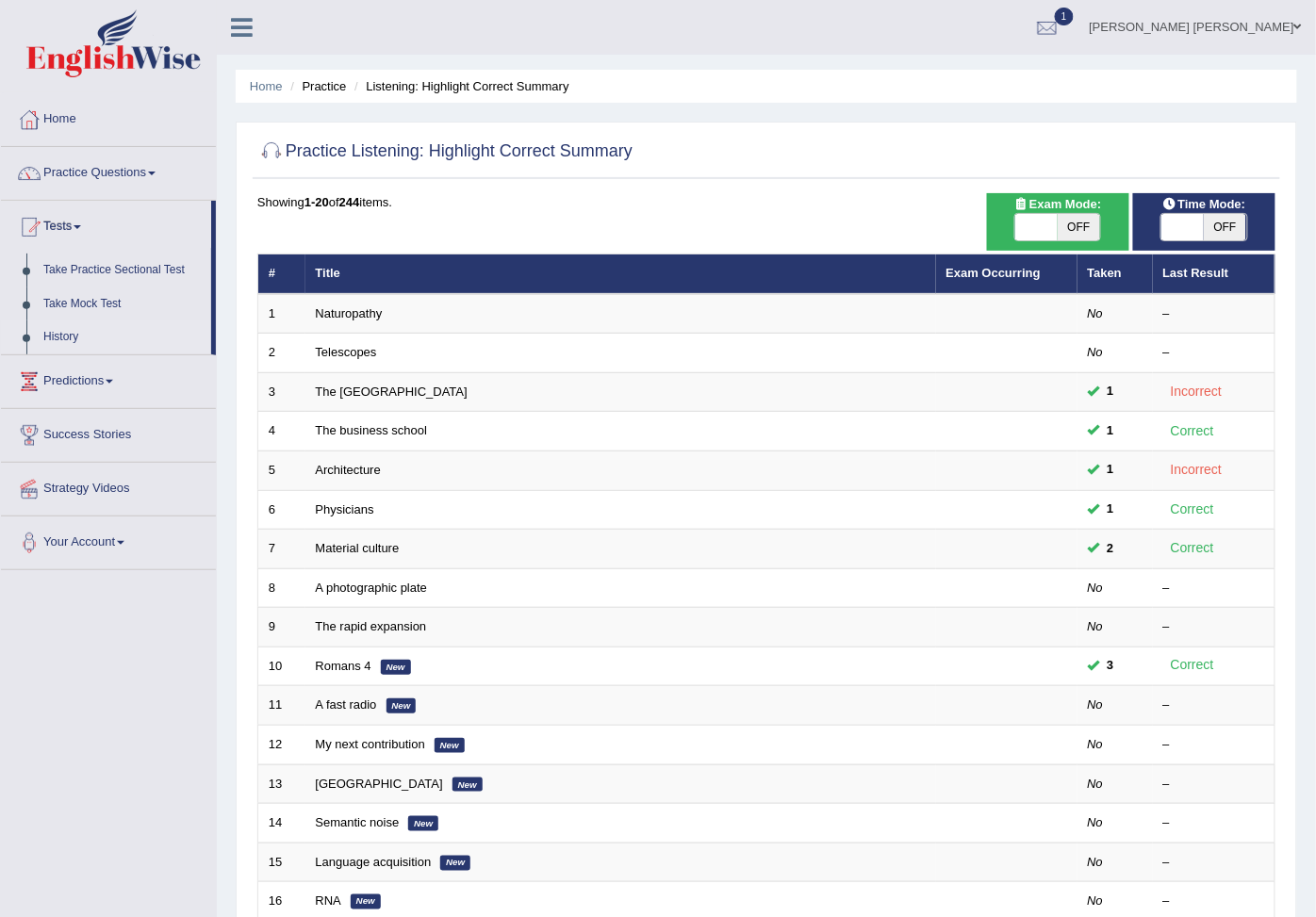
click at [70, 353] on link "History" at bounding box center [123, 338] width 176 height 34
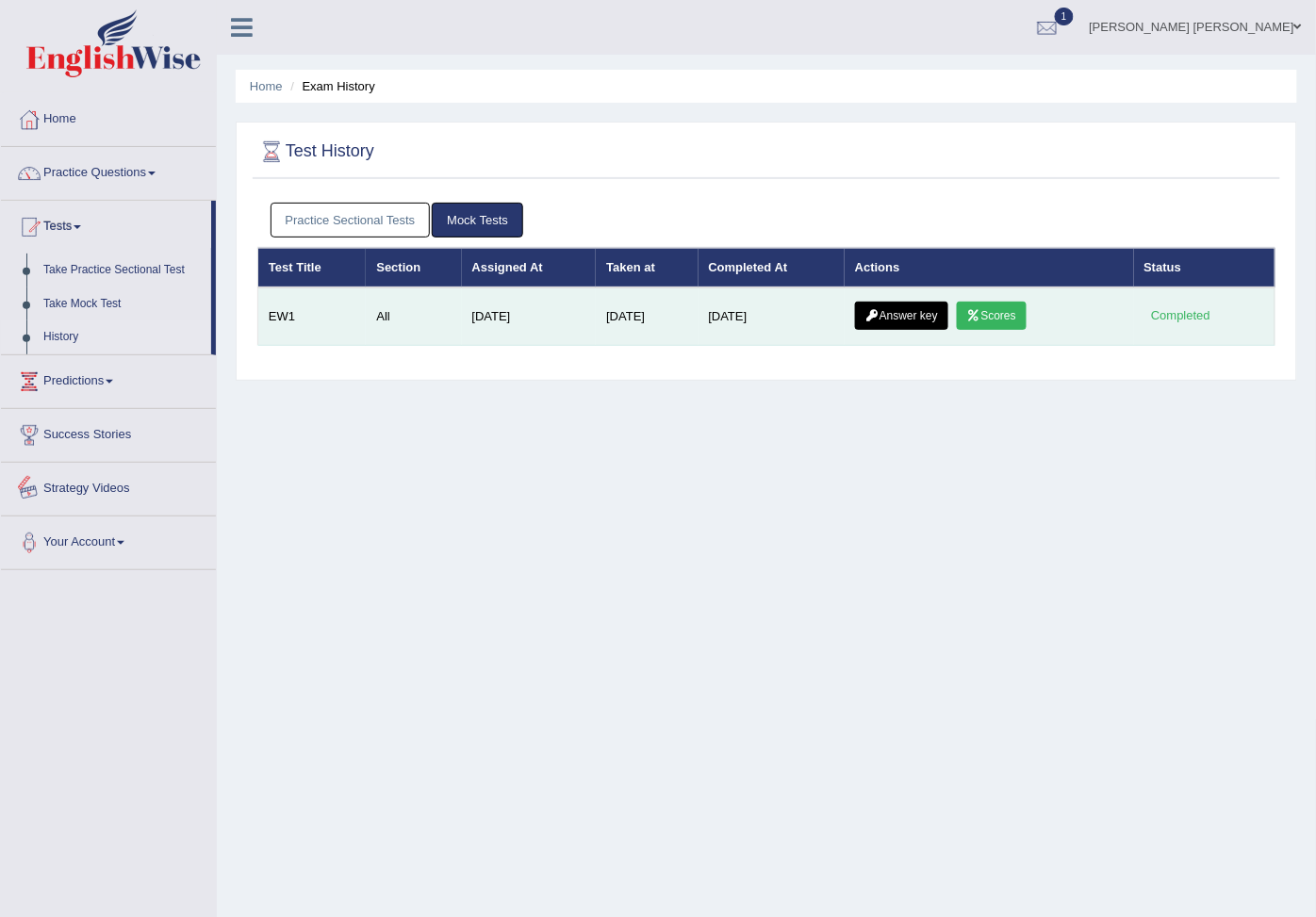
click at [867, 328] on link "Answer key" at bounding box center [901, 316] width 93 height 29
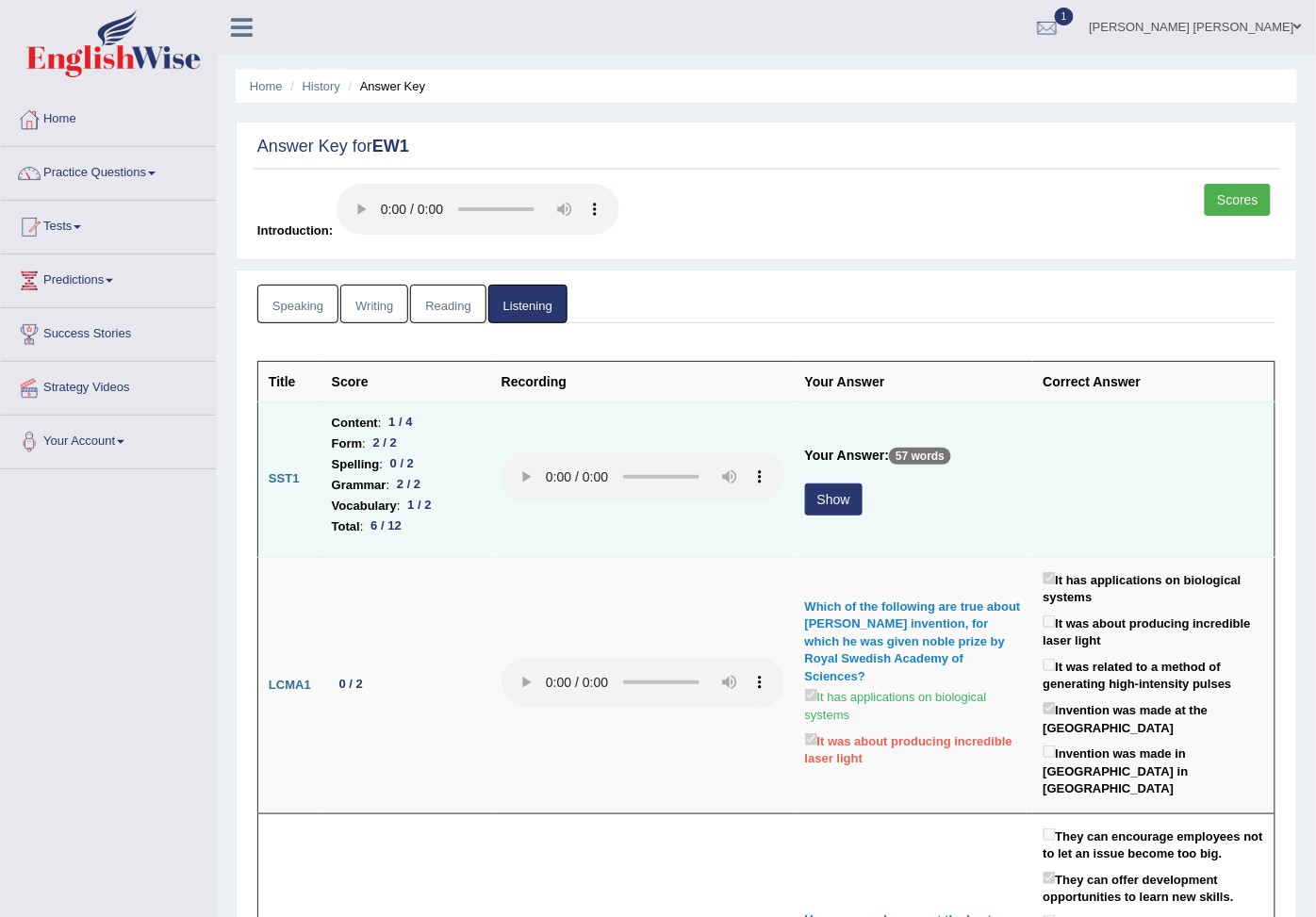
click at [854, 513] on button "Show" at bounding box center [834, 499] width 57 height 32
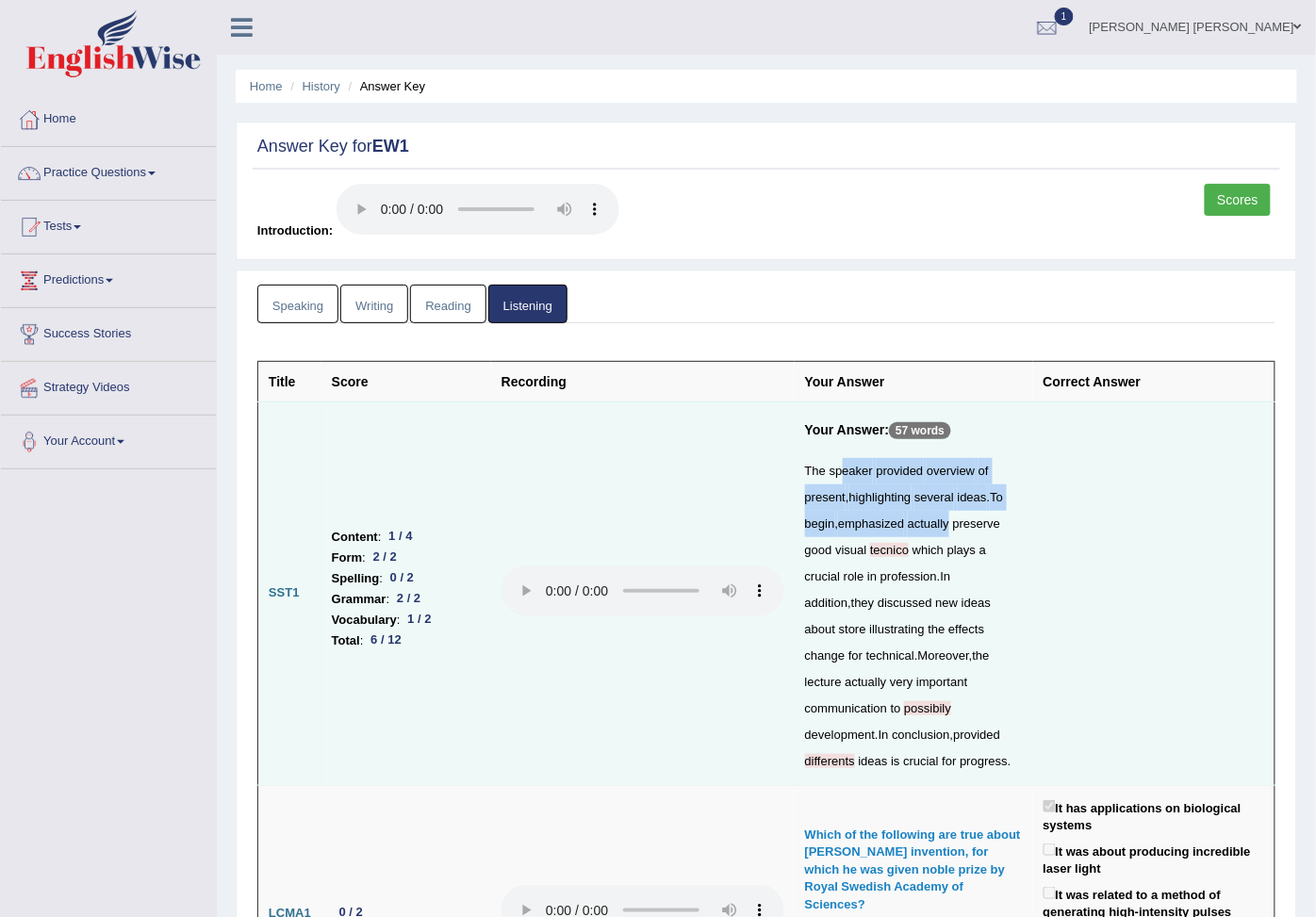
drag, startPoint x: 846, startPoint y: 478, endPoint x: 993, endPoint y: 525, distance: 154.3
click at [993, 525] on div "The speaker provided overview of present , highlighting several ideas . To begi…" at bounding box center [913, 615] width 218 height 317
drag, startPoint x: 993, startPoint y: 525, endPoint x: 973, endPoint y: 624, distance: 101.0
click at [973, 624] on div "The speaker provided overview of present , highlighting several ideas . To begi…" at bounding box center [913, 615] width 218 height 317
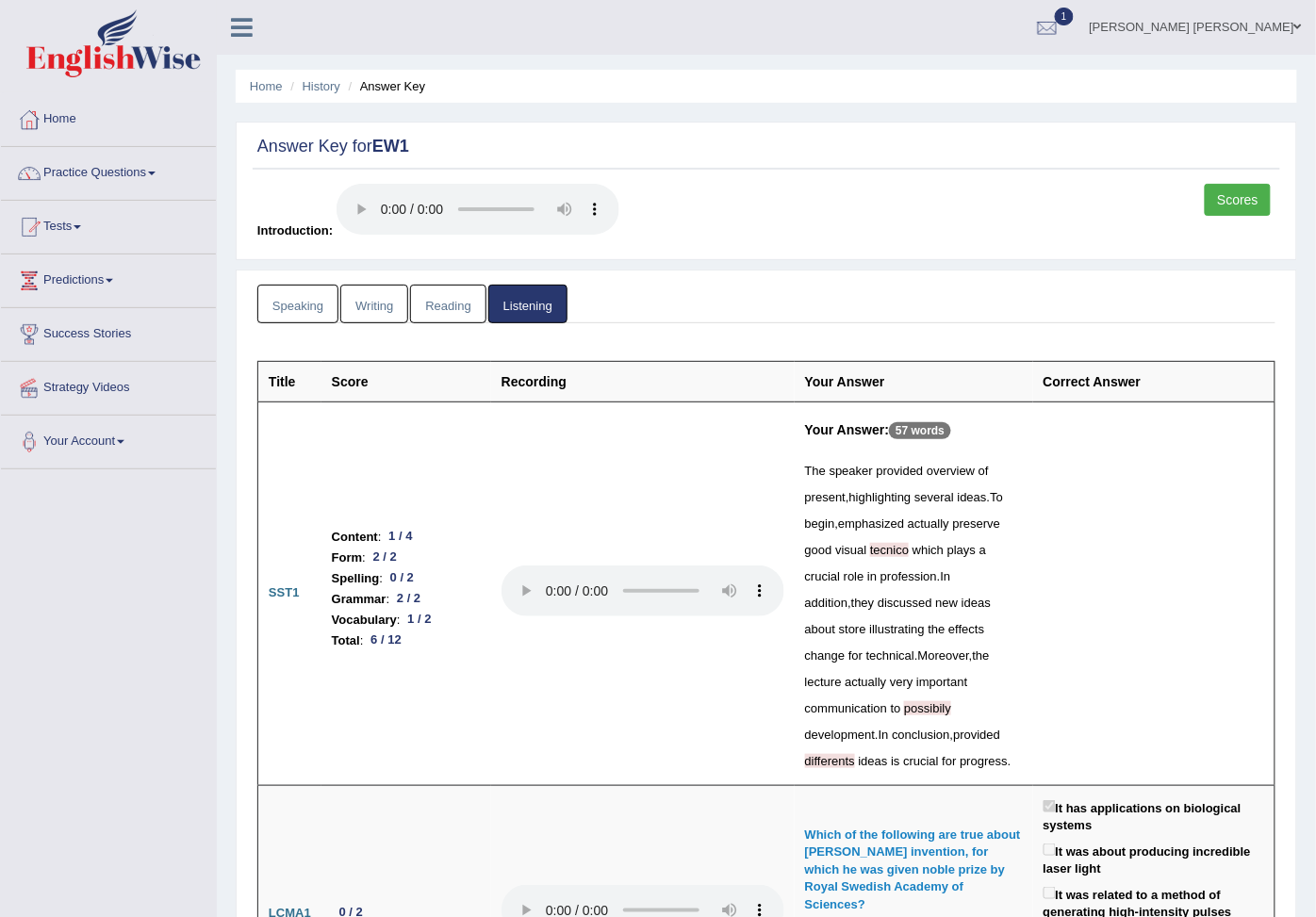
click at [1220, 196] on link "Scores" at bounding box center [1237, 200] width 66 height 32
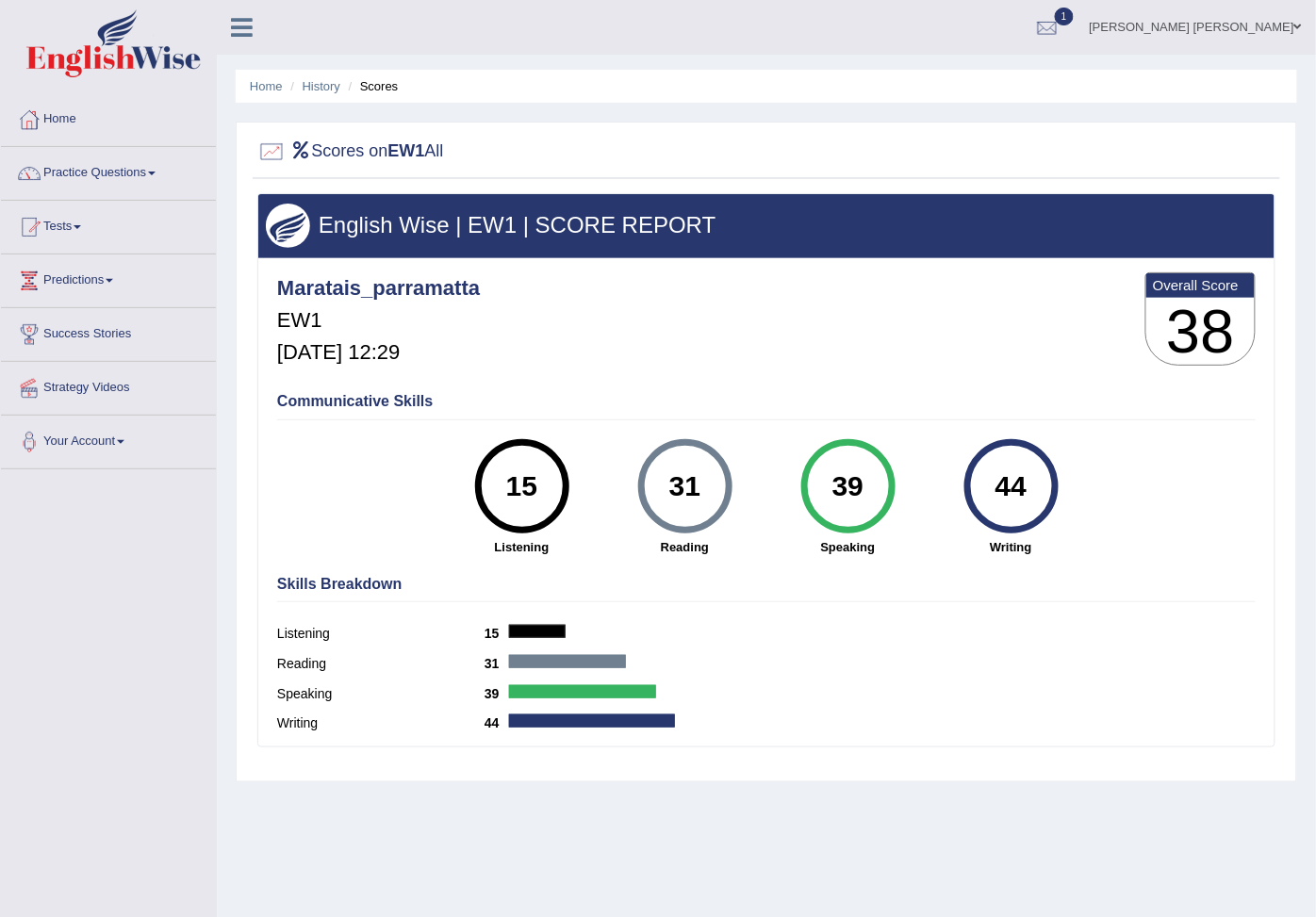
click at [958, 497] on div "44 Writing" at bounding box center [1010, 498] width 163 height 117
click at [1000, 484] on div "44" at bounding box center [1011, 485] width 69 height 79
click at [820, 510] on div "39" at bounding box center [848, 485] width 69 height 79
click at [697, 518] on div "31" at bounding box center [684, 485] width 69 height 79
click at [584, 493] on div "15 Listening" at bounding box center [521, 498] width 163 height 117
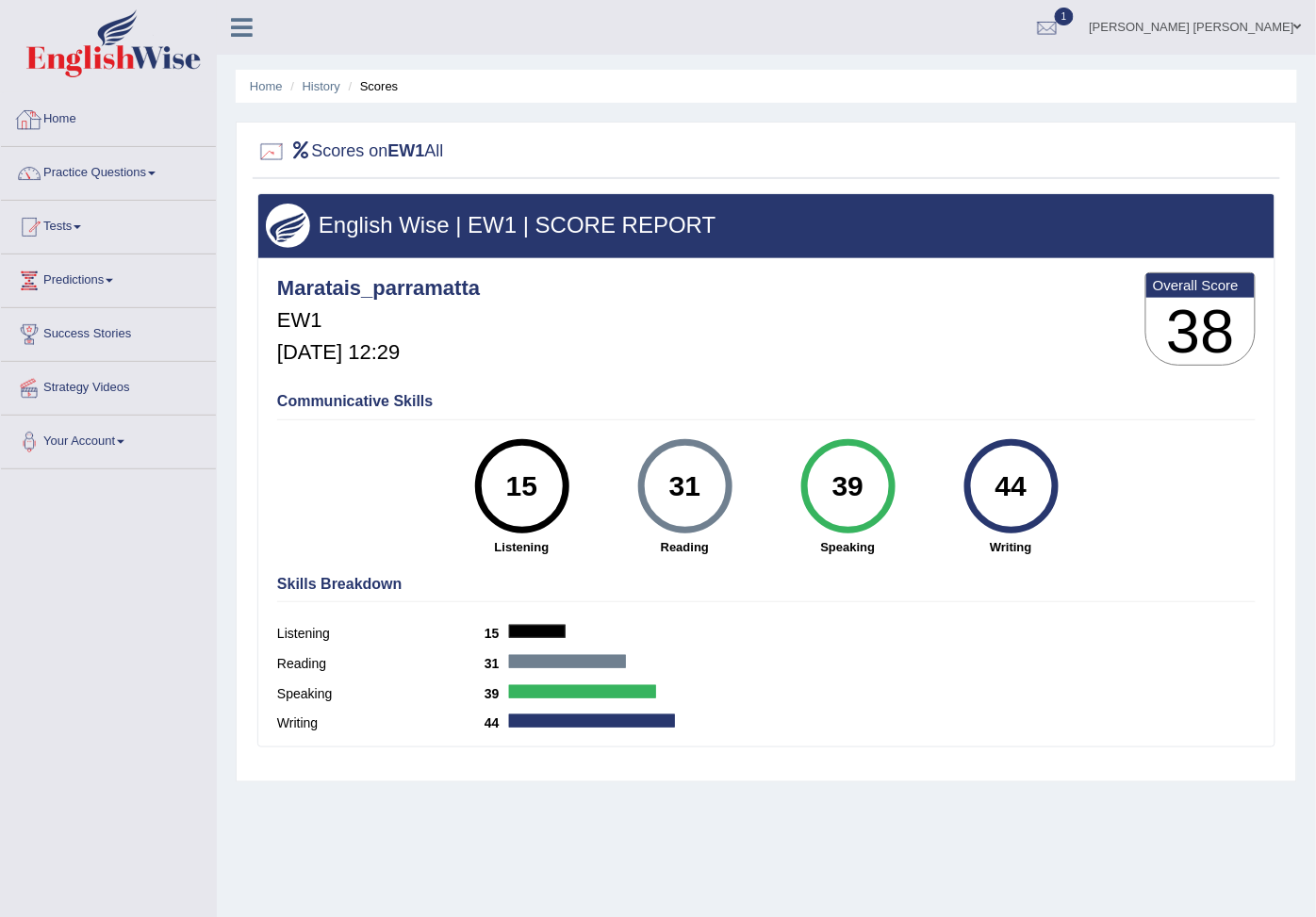
click at [86, 117] on link "Home" at bounding box center [108, 117] width 215 height 48
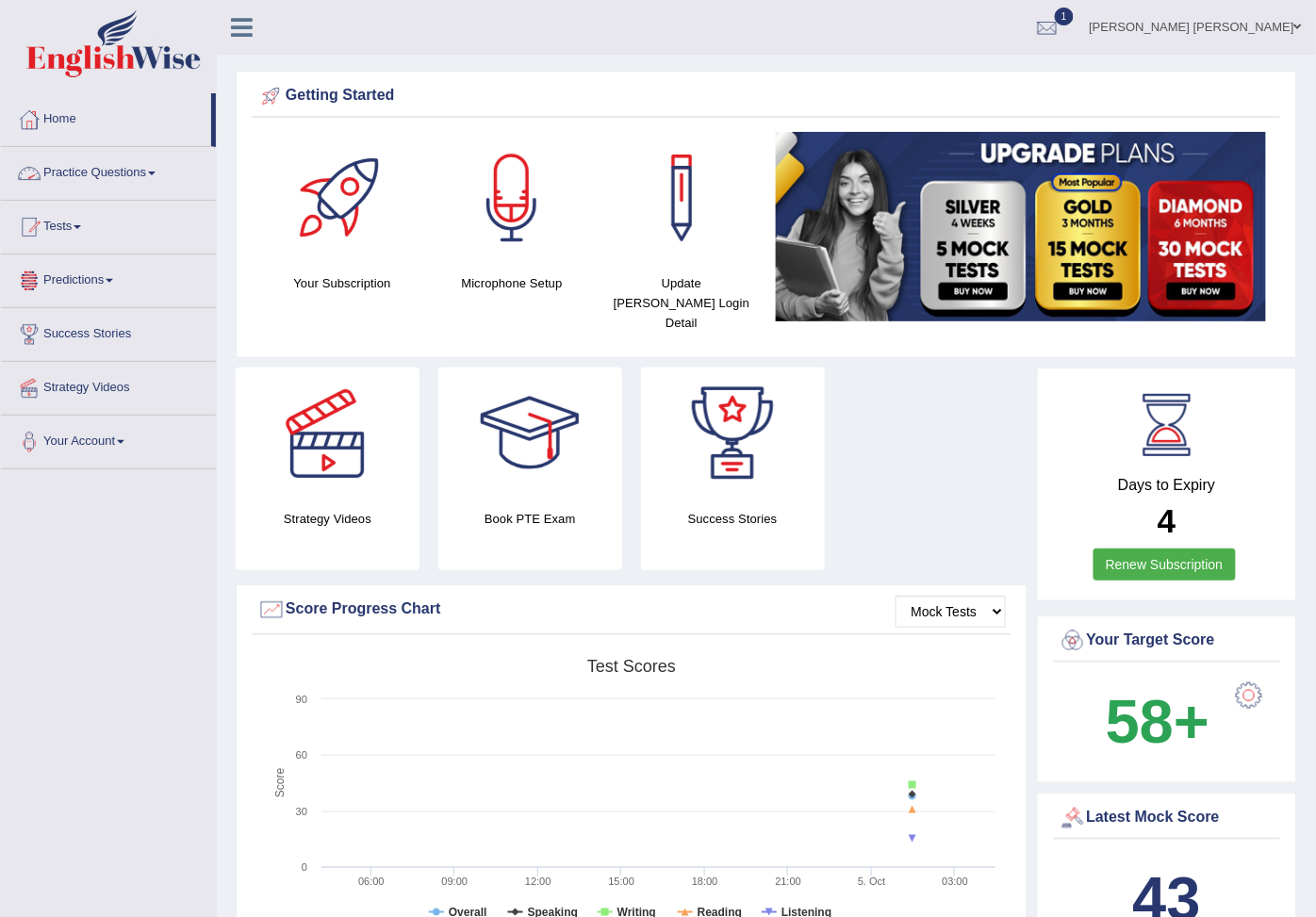
click at [98, 170] on link "Practice Questions" at bounding box center [108, 170] width 215 height 48
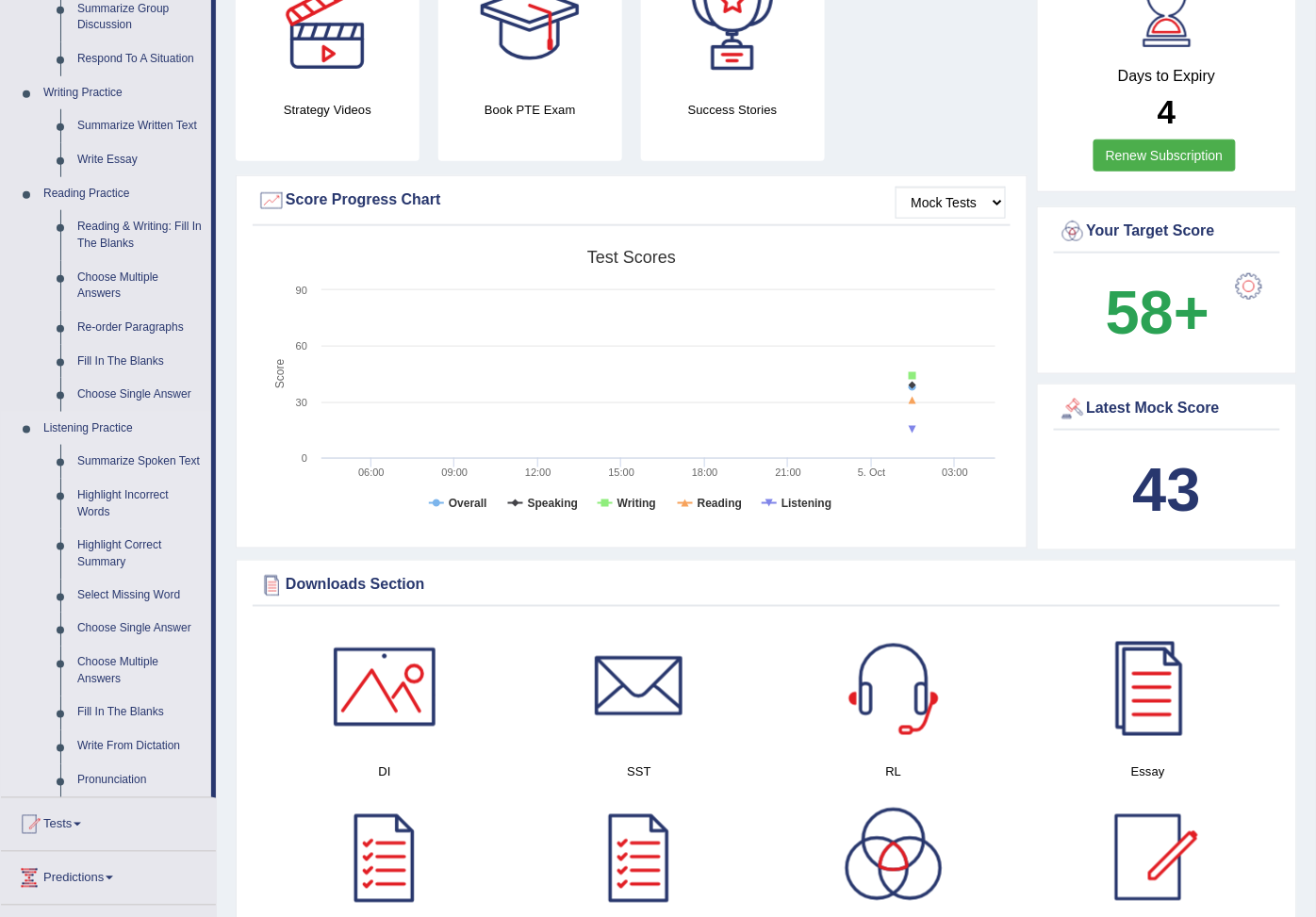
scroll to position [732, 0]
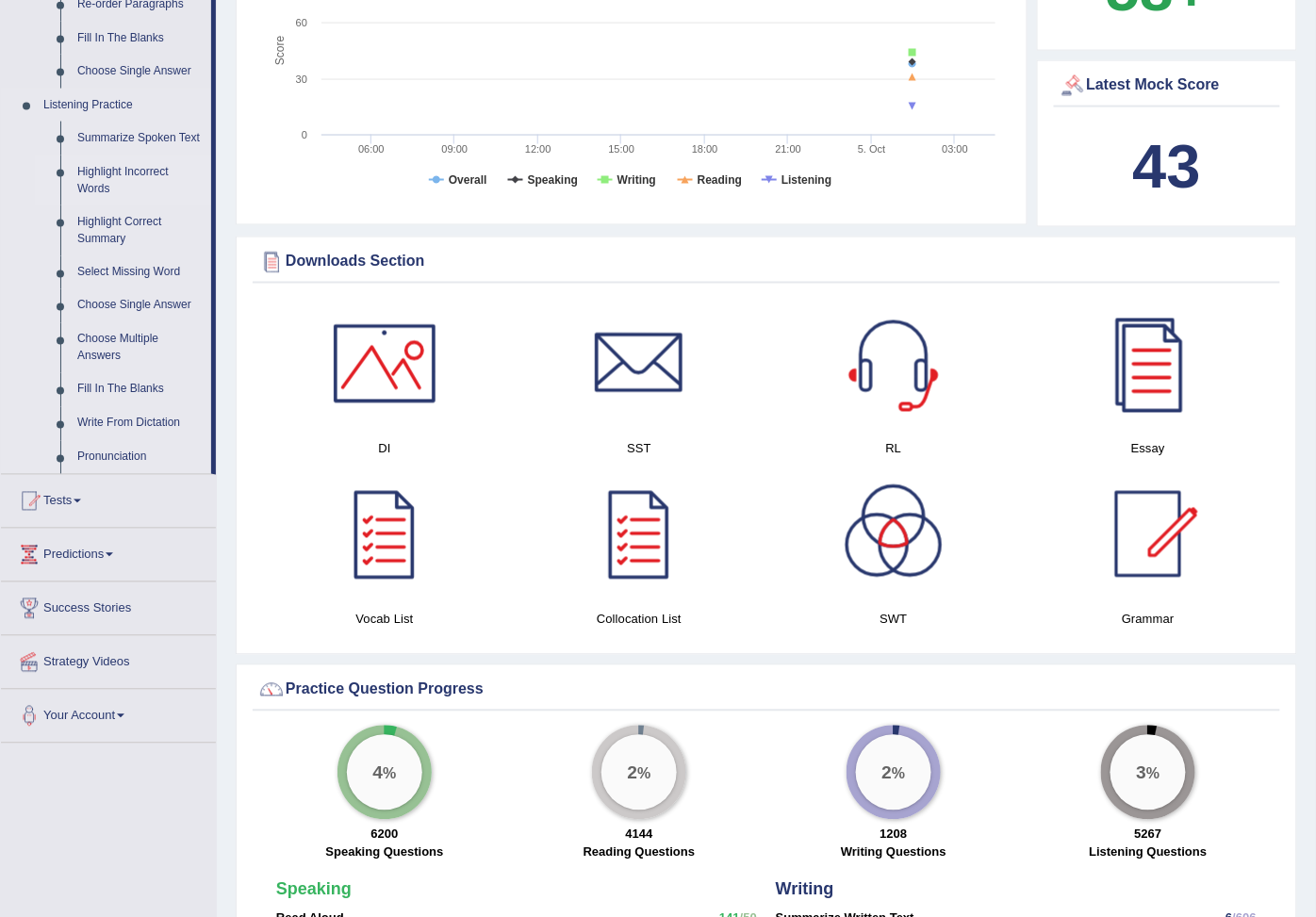
click at [101, 205] on link "Highlight Incorrect Words" at bounding box center [140, 180] width 143 height 49
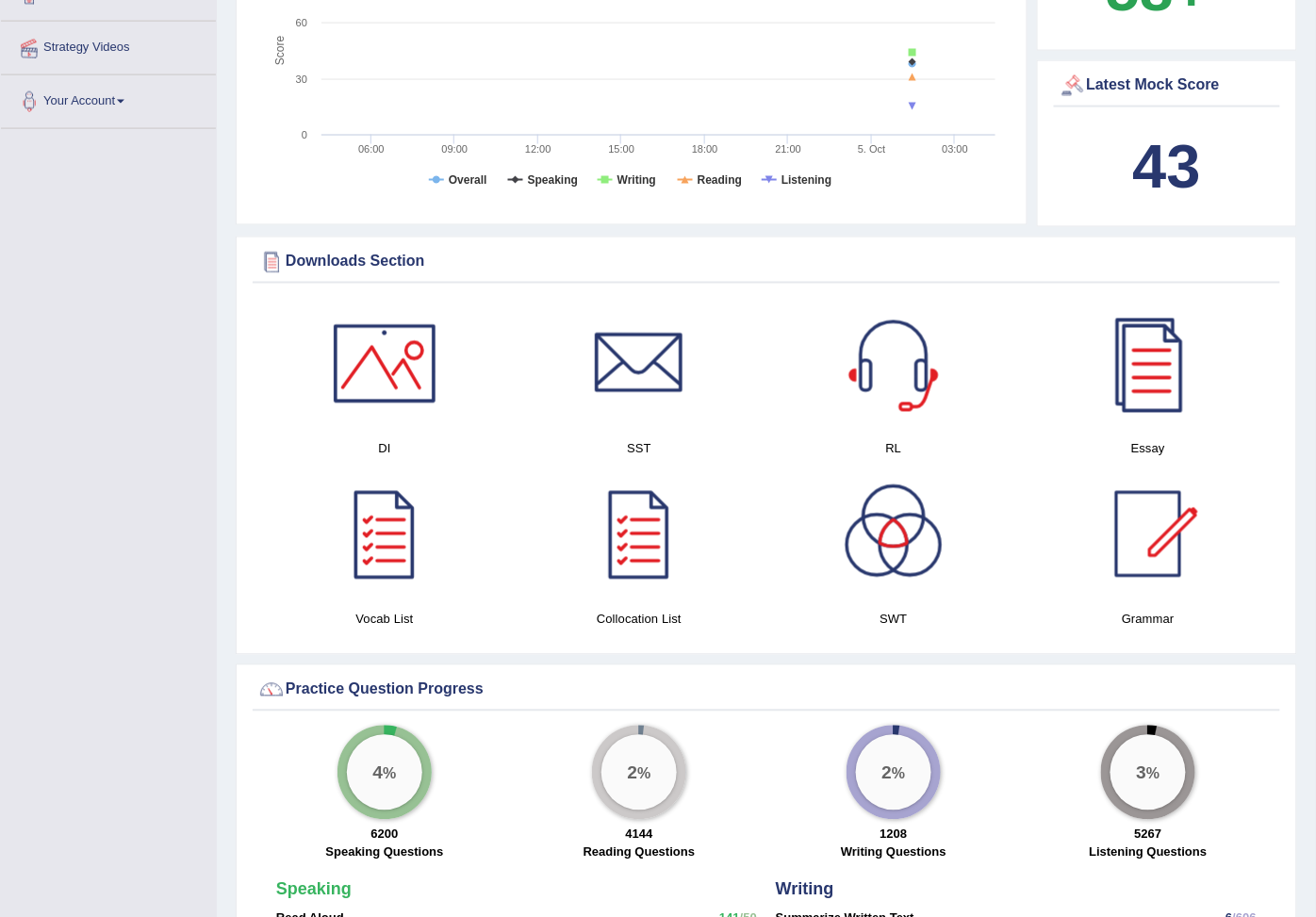
scroll to position [485, 0]
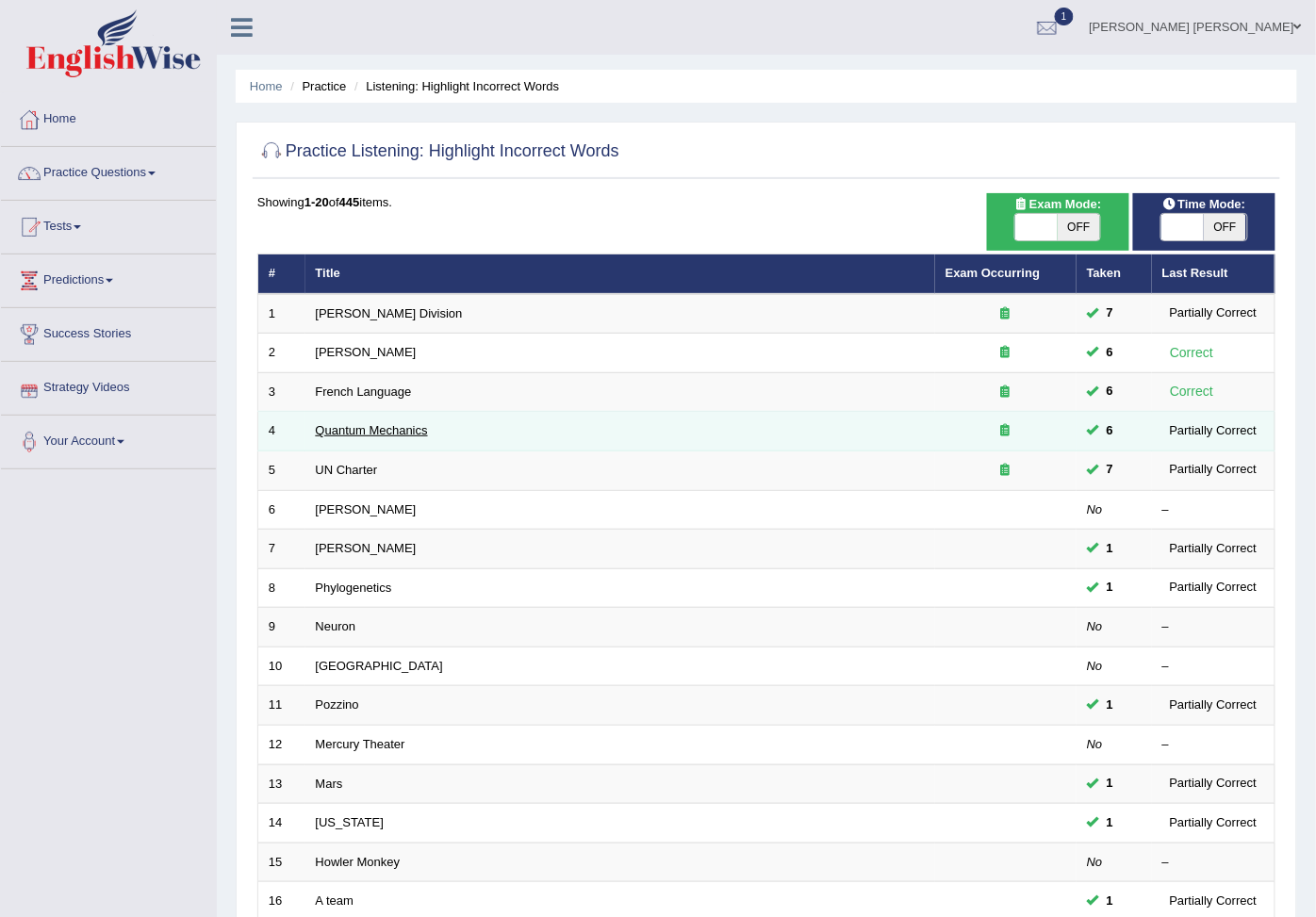
click at [374, 438] on link "Quantum Mechanics" at bounding box center [372, 430] width 112 height 14
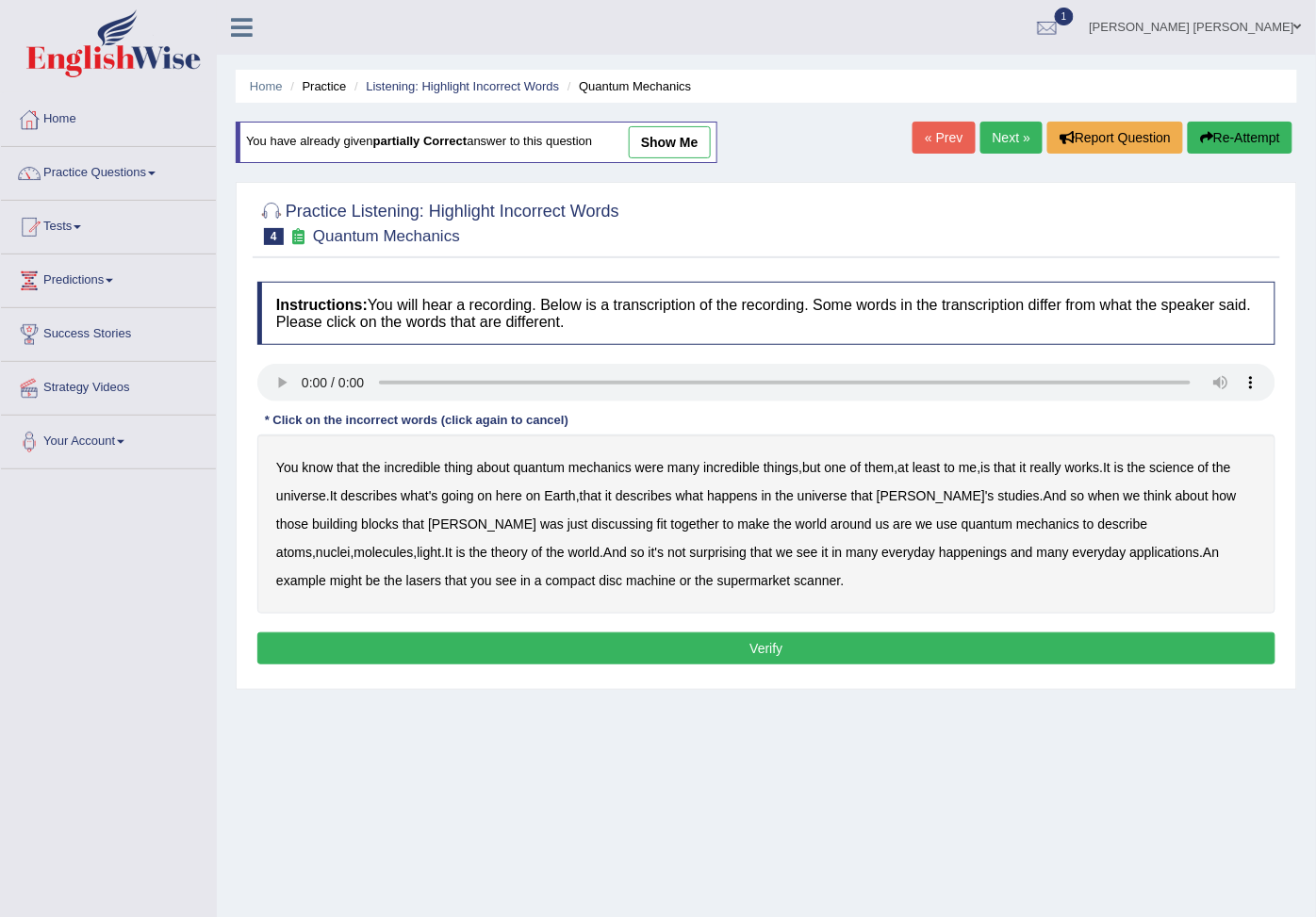
click at [993, 127] on link "Next »" at bounding box center [1011, 138] width 62 height 32
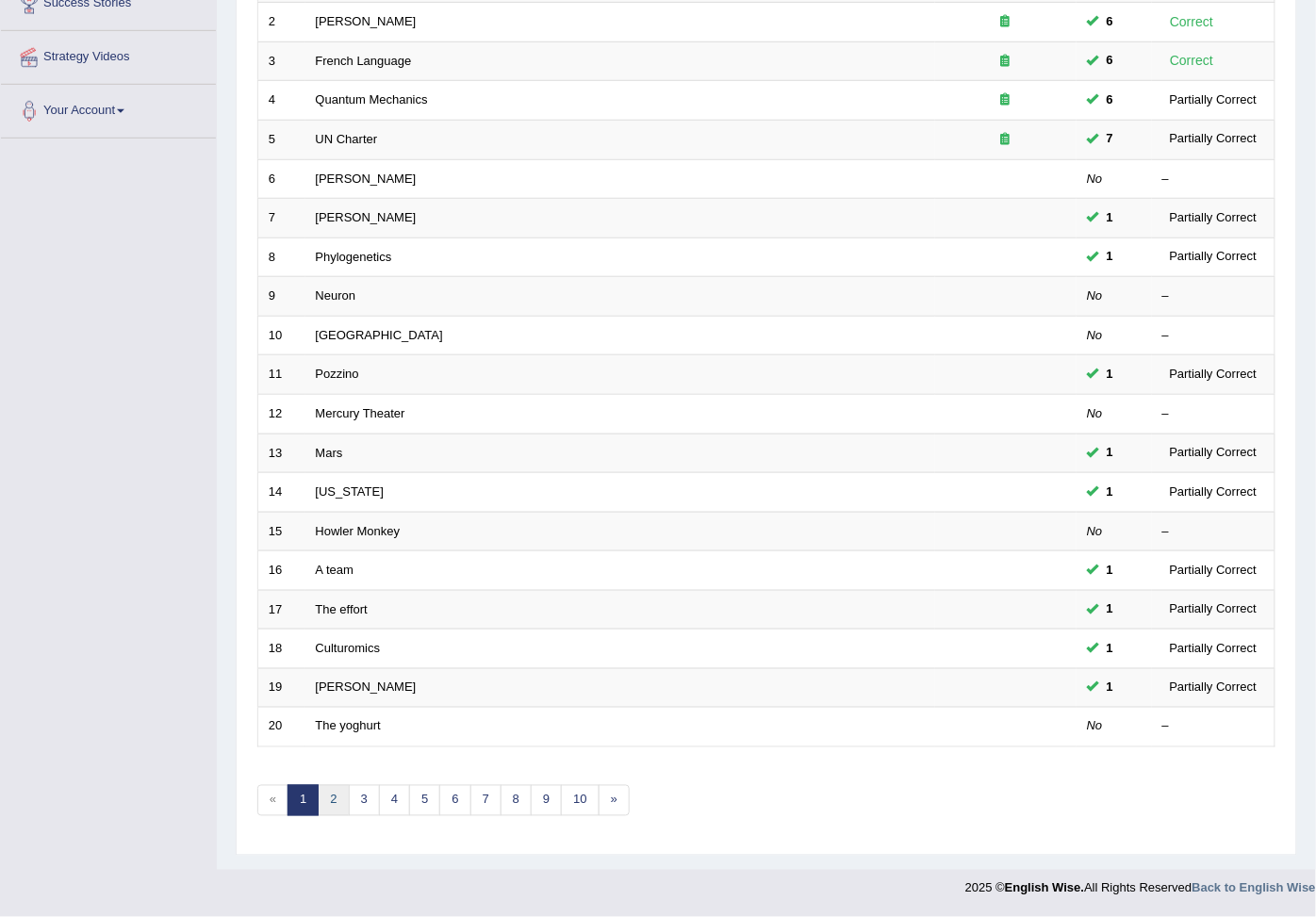
click at [325, 805] on link "2" at bounding box center [333, 800] width 31 height 31
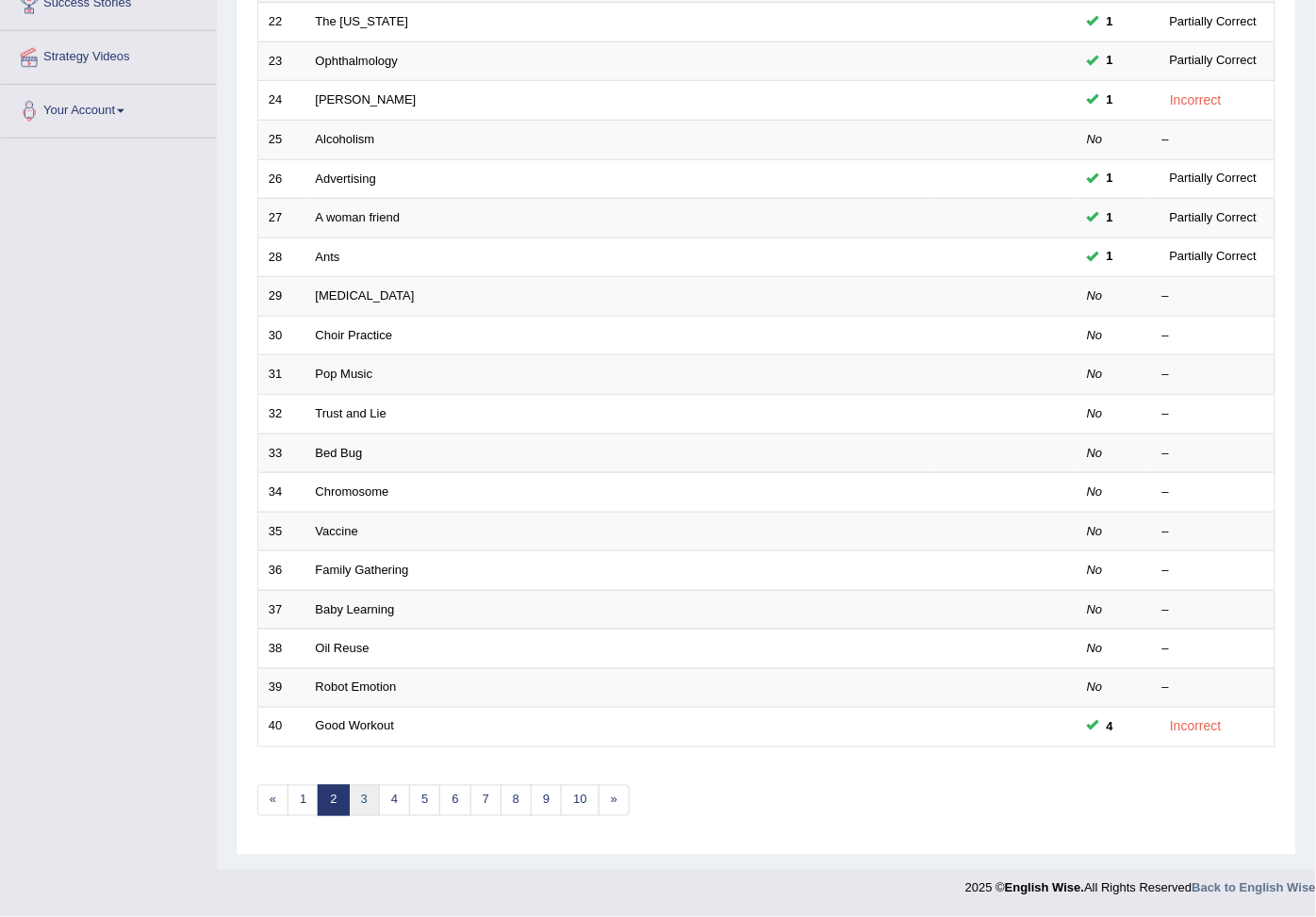
click at [369, 794] on link "3" at bounding box center [363, 800] width 31 height 31
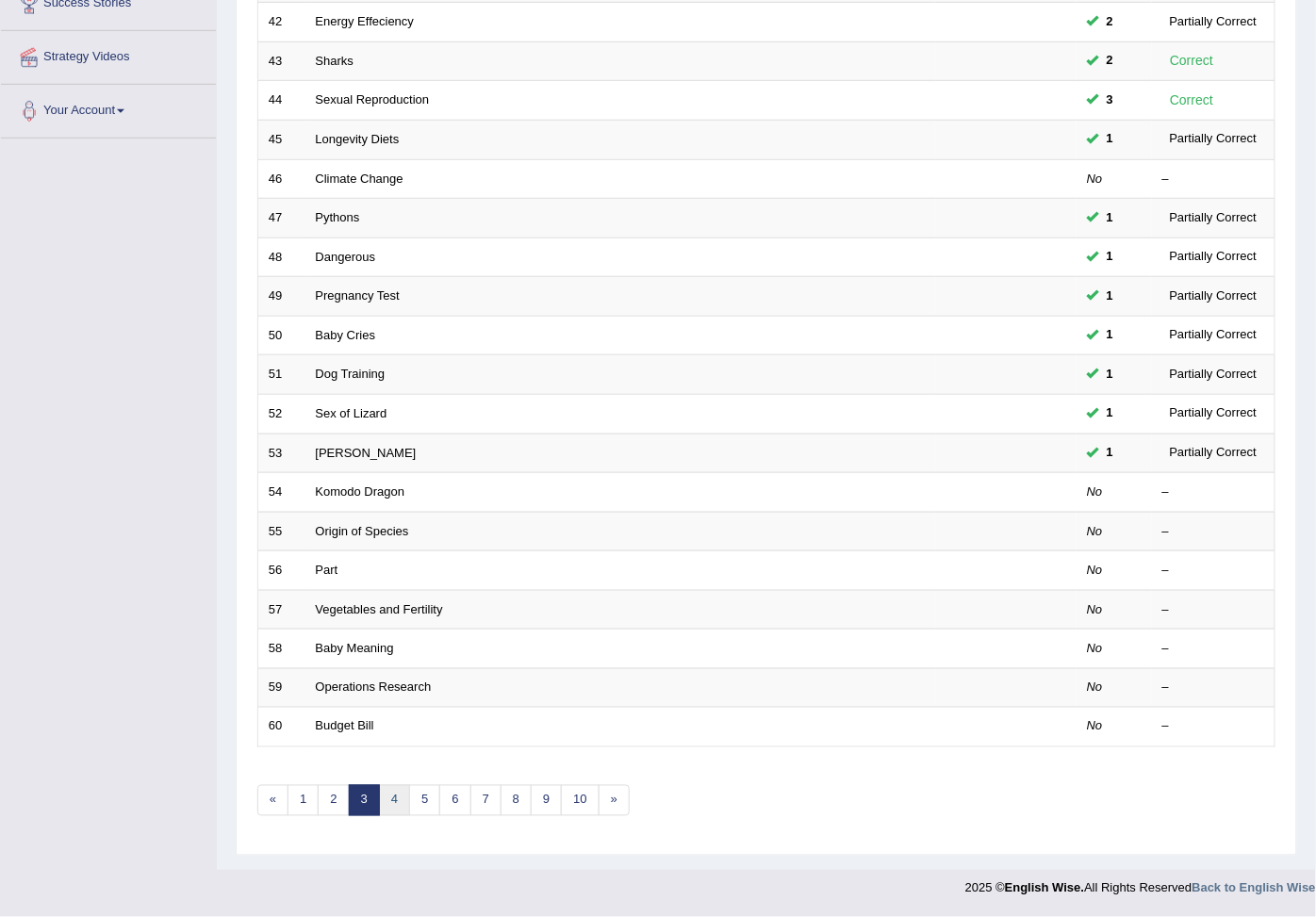
click at [383, 794] on link "4" at bounding box center [394, 800] width 31 height 31
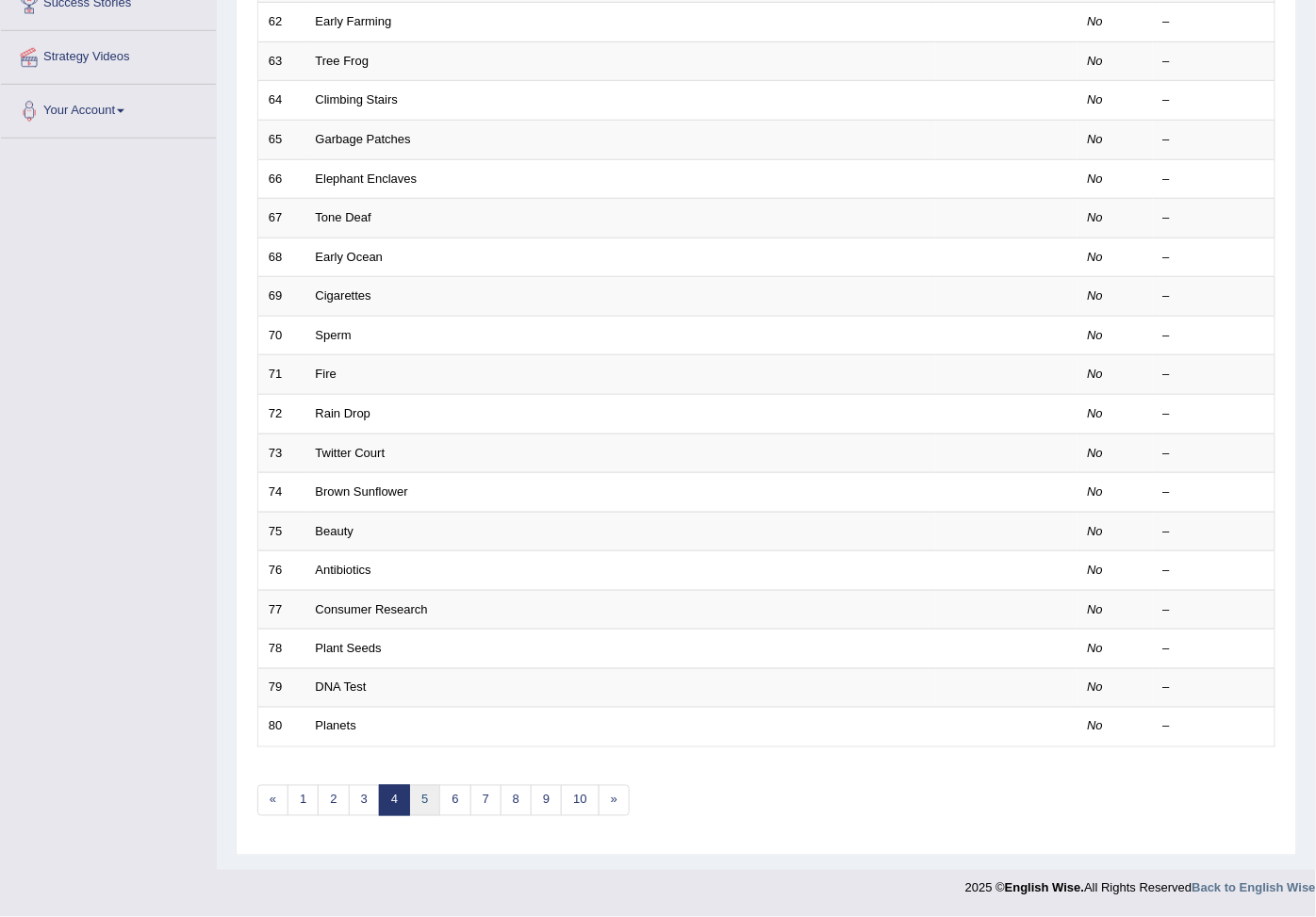
click at [416, 793] on link "5" at bounding box center [424, 800] width 31 height 31
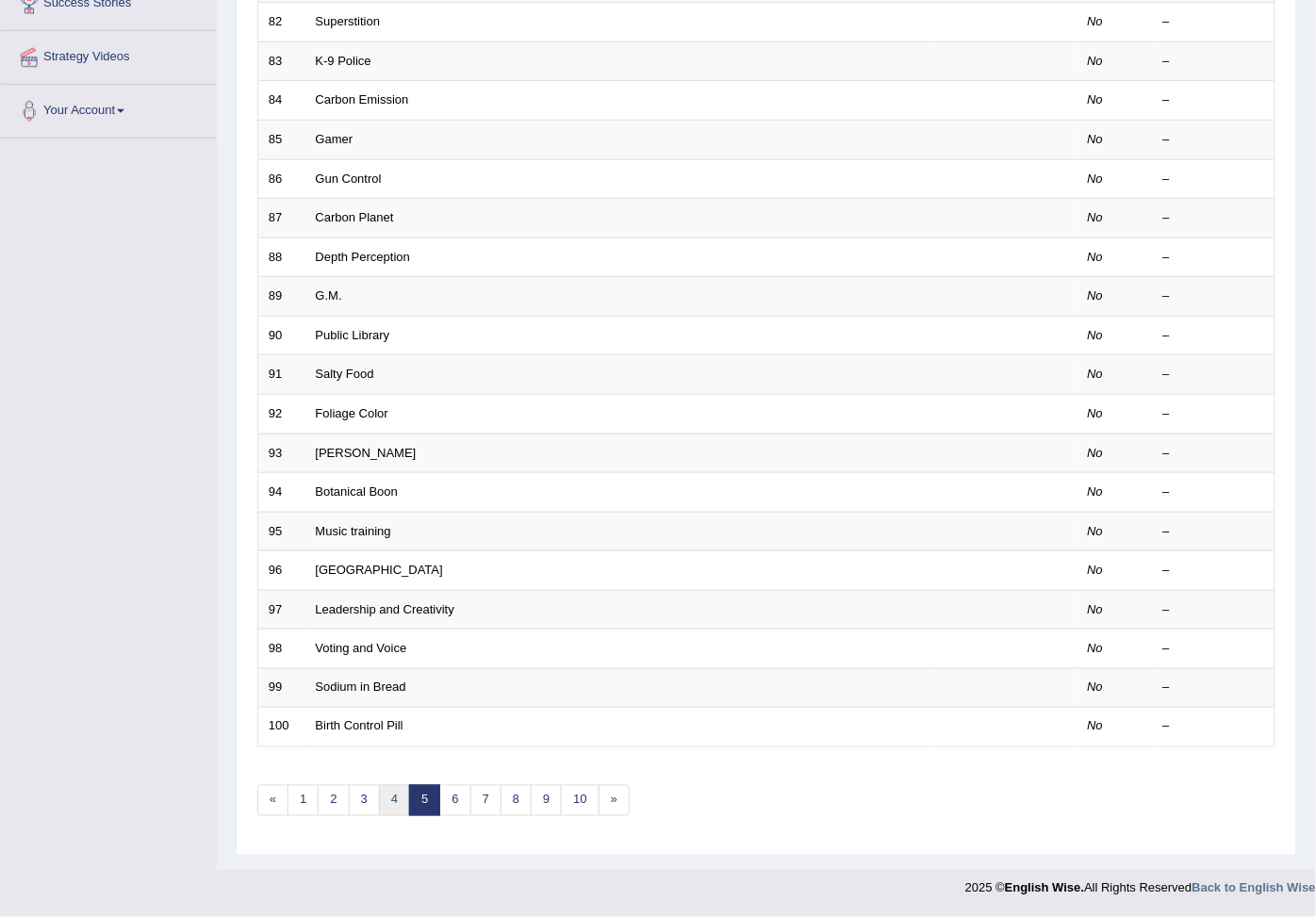
click at [396, 799] on link "4" at bounding box center [394, 800] width 31 height 31
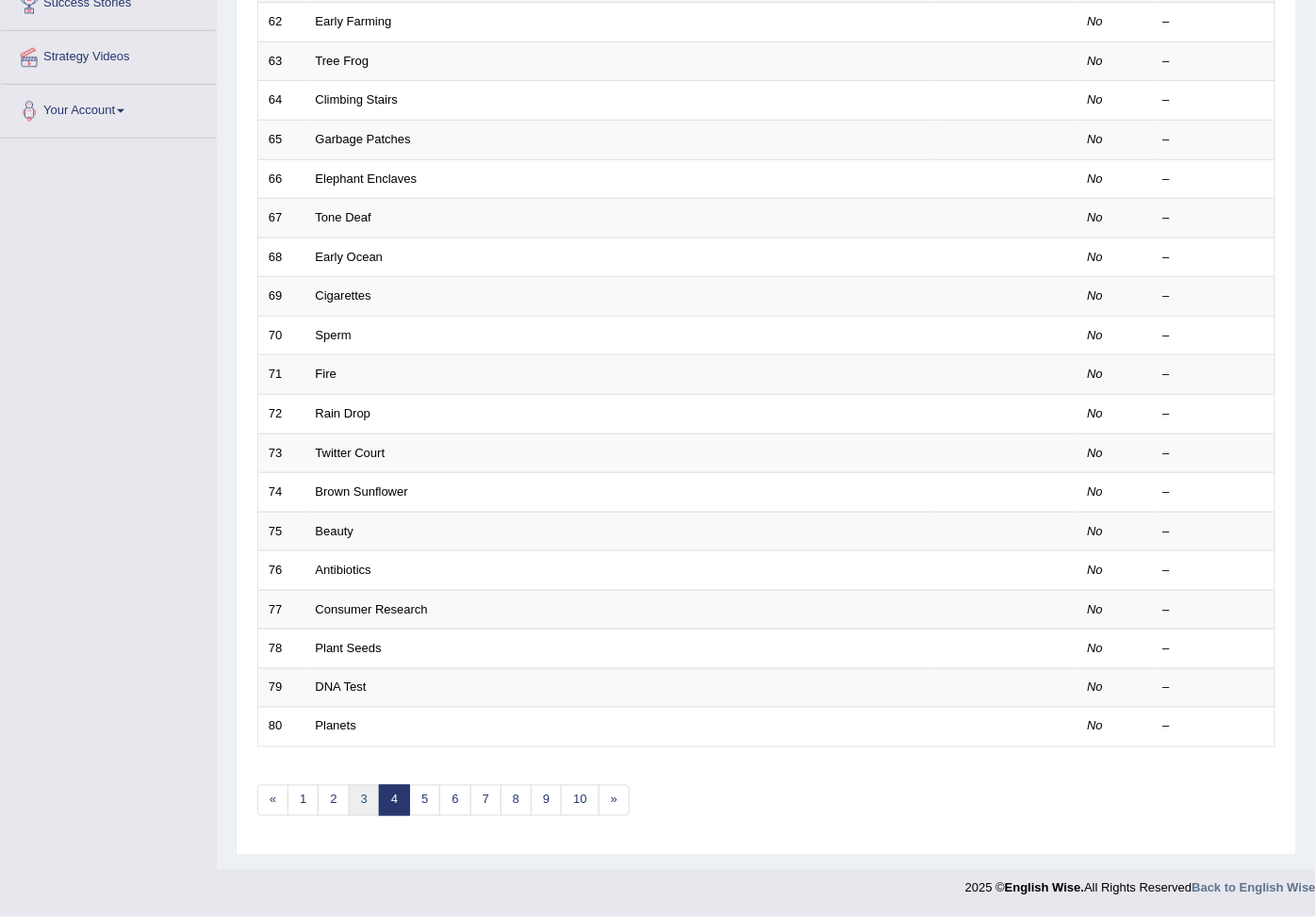
scroll to position [368, 0]
click at [371, 805] on link "3" at bounding box center [363, 800] width 31 height 31
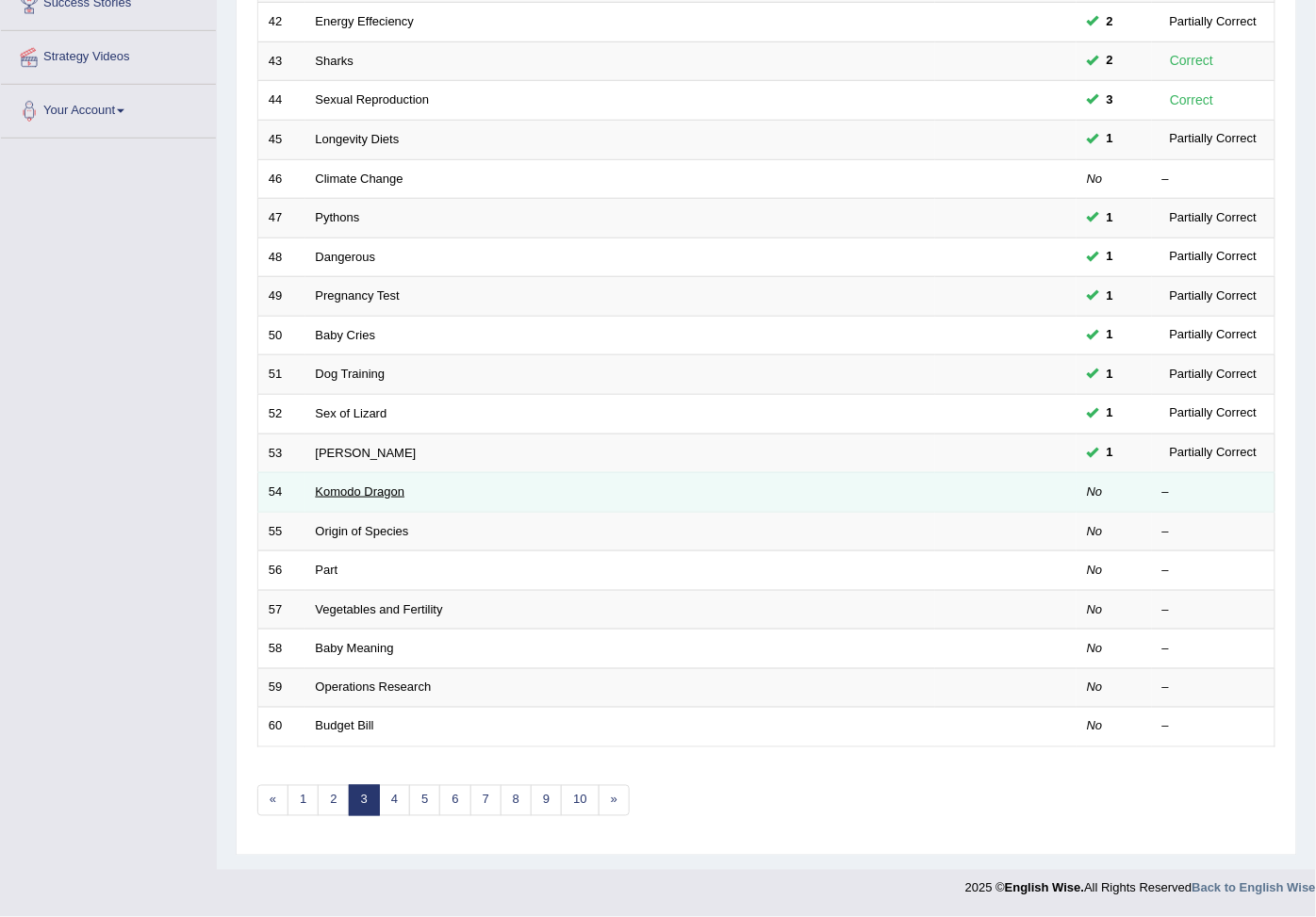
click at [369, 484] on link "Komodo Dragon" at bounding box center [361, 491] width 89 height 14
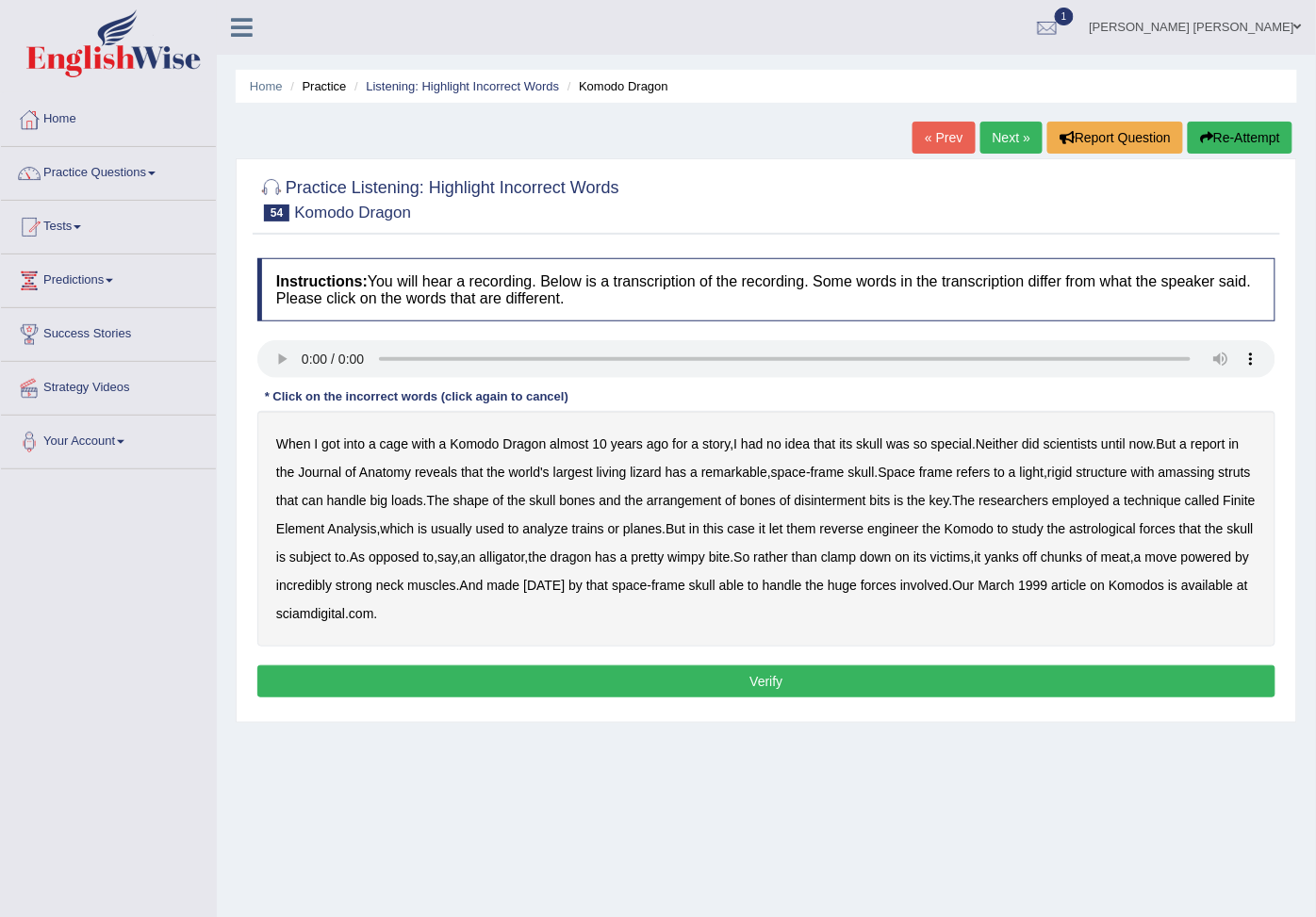
click at [646, 448] on b "ago" at bounding box center [657, 444] width 22 height 15
click at [816, 537] on b "them" at bounding box center [801, 529] width 29 height 15
click at [864, 535] on b "reverse" at bounding box center [842, 529] width 45 height 15
click at [816, 536] on b "them" at bounding box center [801, 529] width 29 height 15
click at [864, 531] on b "reverse" at bounding box center [842, 529] width 45 height 15
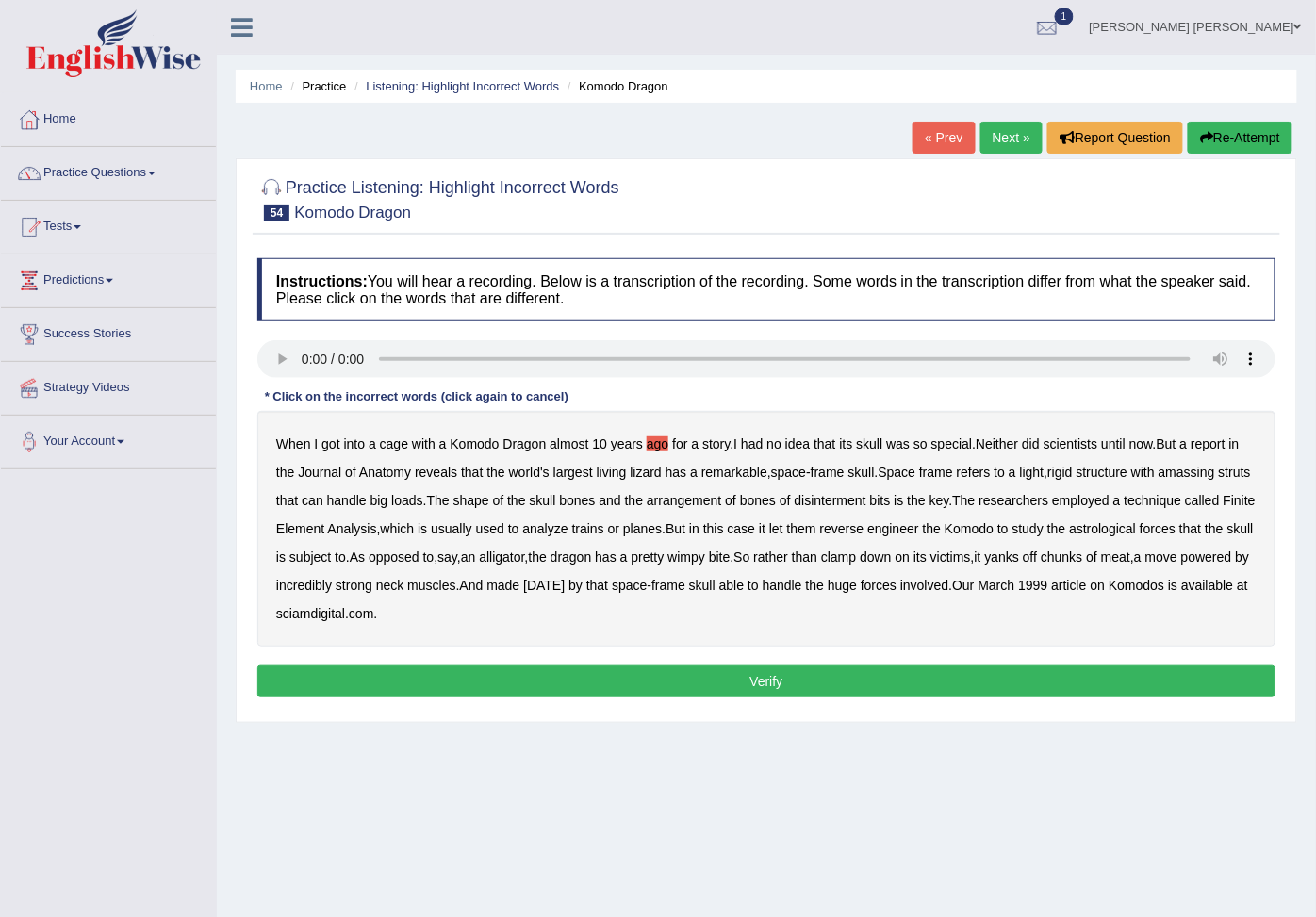
click at [524, 562] on b "alligator" at bounding box center [501, 556] width 46 height 15
click at [524, 561] on b "alligator" at bounding box center [501, 556] width 46 height 15
click at [520, 590] on b "made" at bounding box center [502, 585] width 33 height 15
click at [344, 621] on b "sciamdigital" at bounding box center [310, 614] width 69 height 15
click at [546, 697] on button "Verify" at bounding box center [766, 681] width 1018 height 32
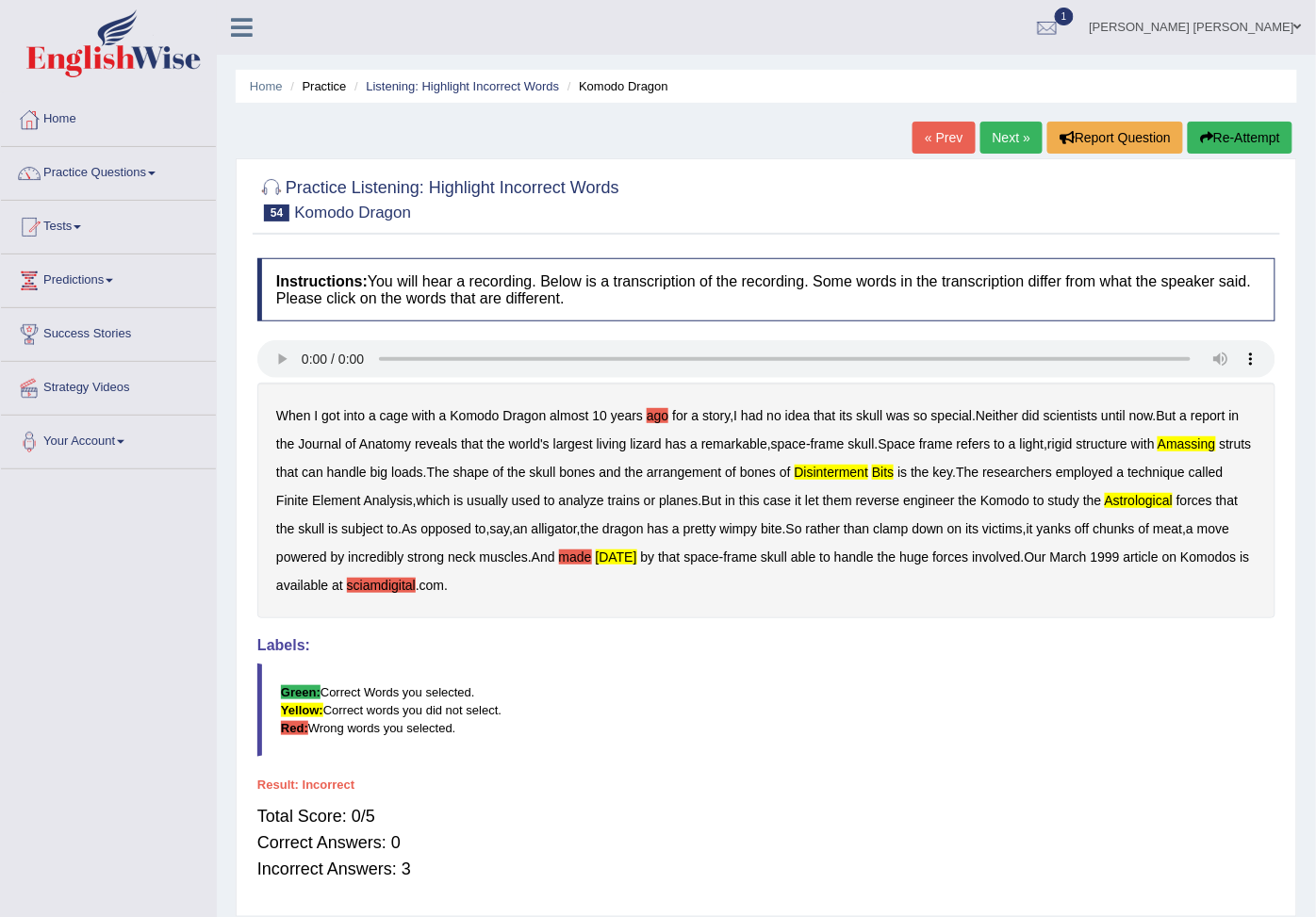
click at [1228, 144] on button "Re-Attempt" at bounding box center [1240, 138] width 105 height 32
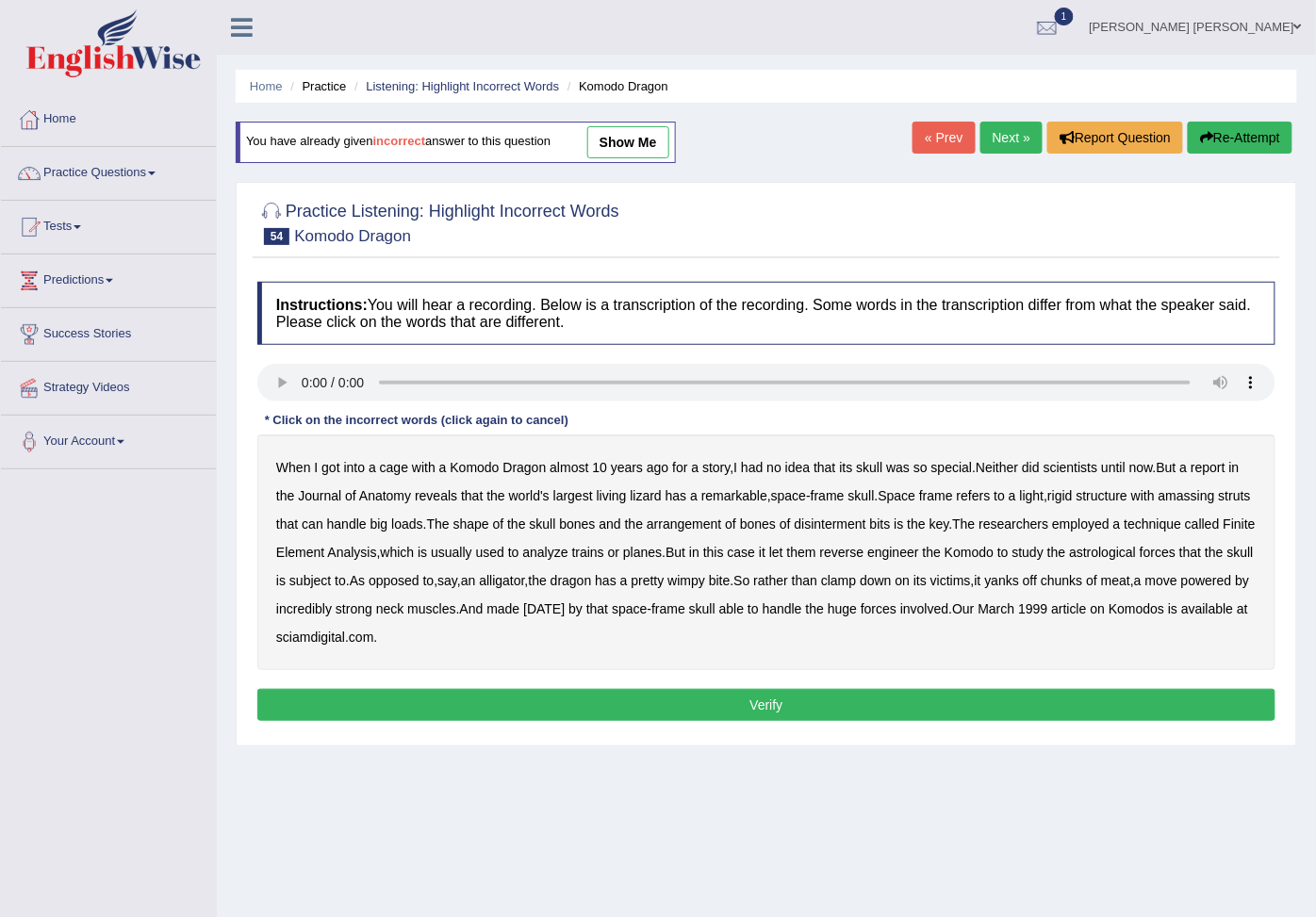
click at [1031, 500] on b "light" at bounding box center [1032, 496] width 25 height 15
click at [1038, 502] on b "light" at bounding box center [1032, 496] width 25 height 15
click at [973, 498] on b "refers" at bounding box center [973, 496] width 34 height 15
click at [969, 499] on b "refers" at bounding box center [973, 496] width 34 height 15
click at [861, 532] on b "disinterment" at bounding box center [830, 524] width 71 height 15
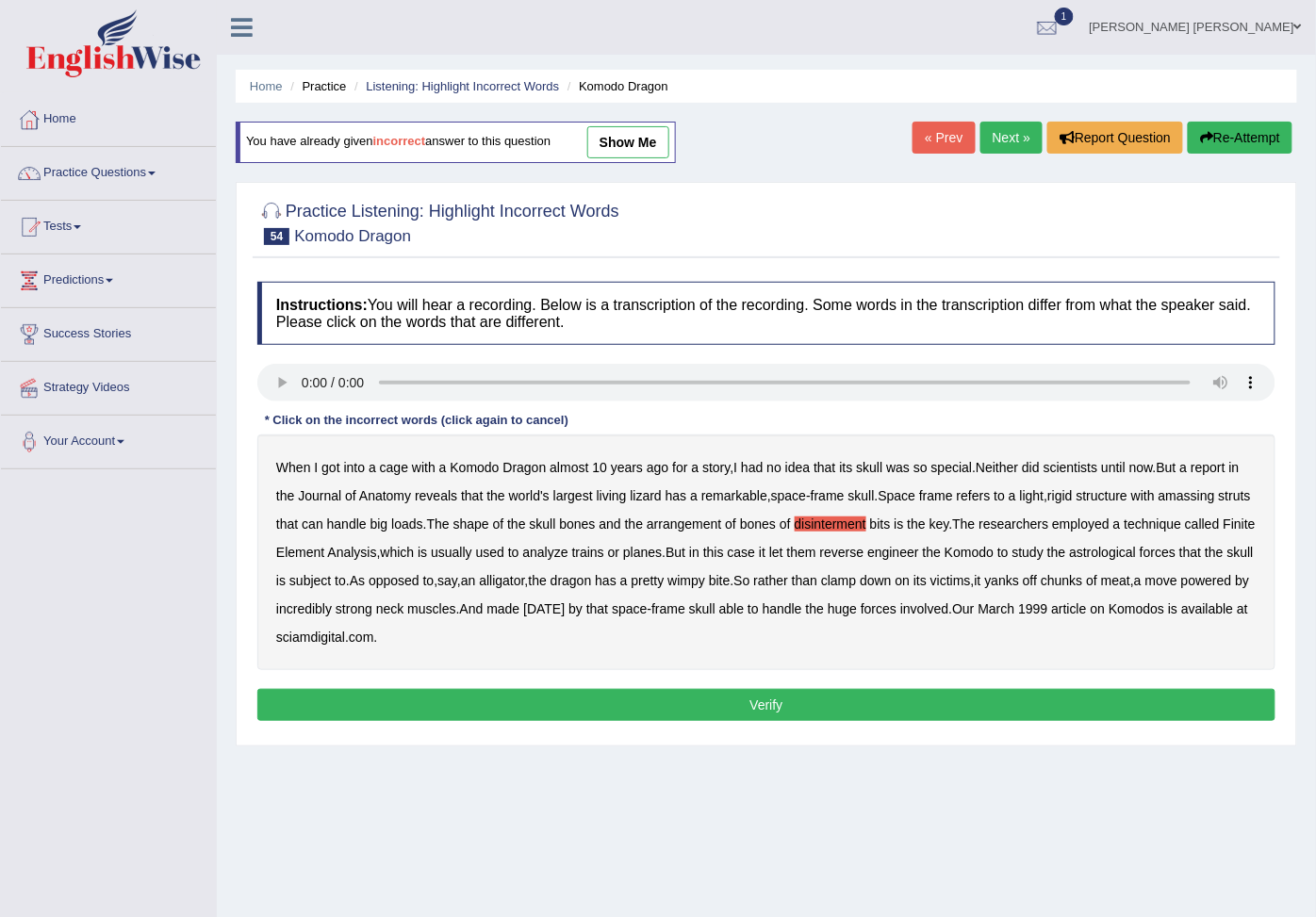
click at [993, 559] on b "Komodo" at bounding box center [968, 552] width 49 height 15
click at [520, 616] on b "made" at bounding box center [502, 609] width 33 height 15
click at [669, 728] on div "Instructions: You will hear a recording. Below is a transcription of the record…" at bounding box center [765, 503] width 1027 height 463
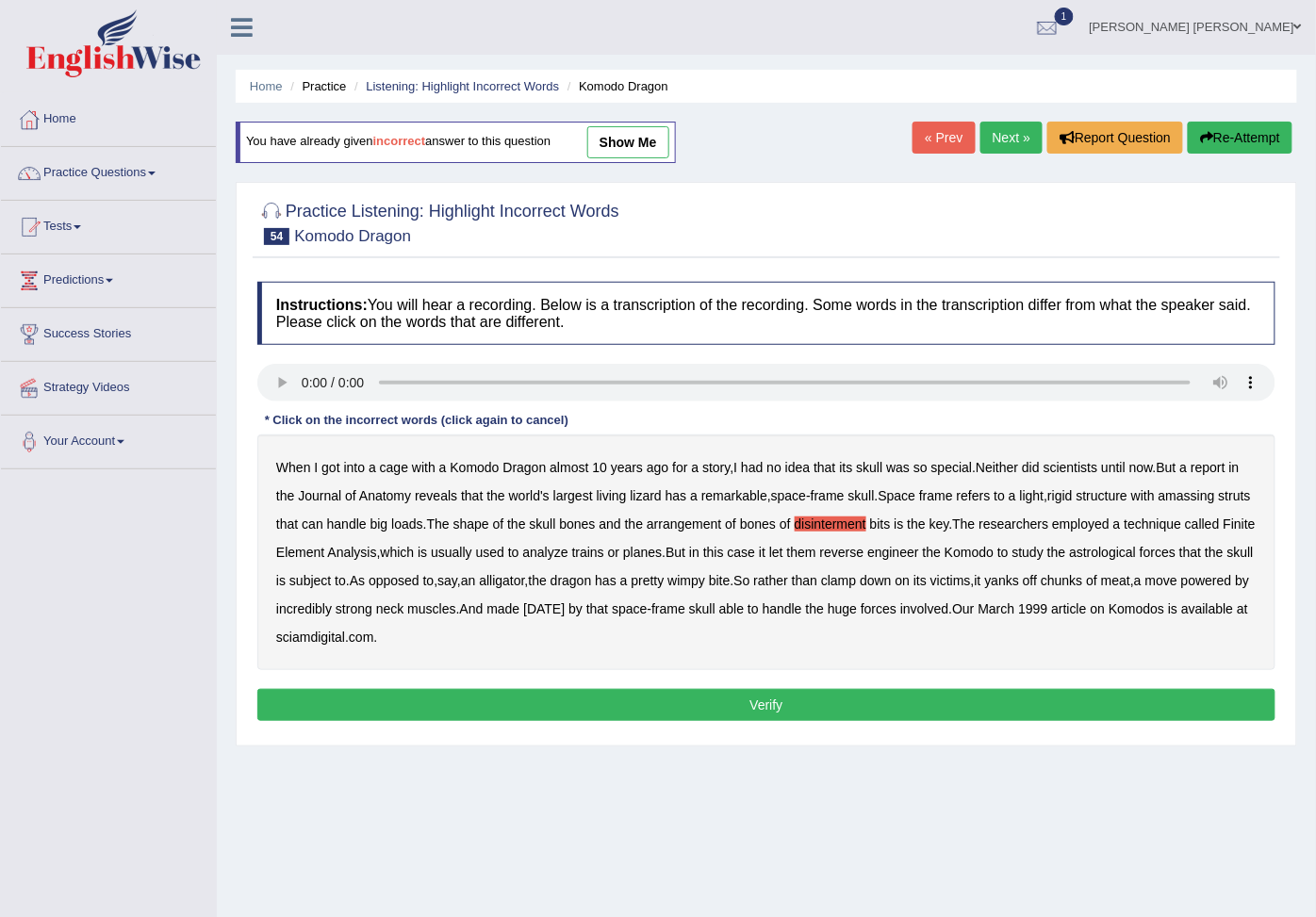
click at [670, 713] on button "Verify" at bounding box center [766, 705] width 1018 height 32
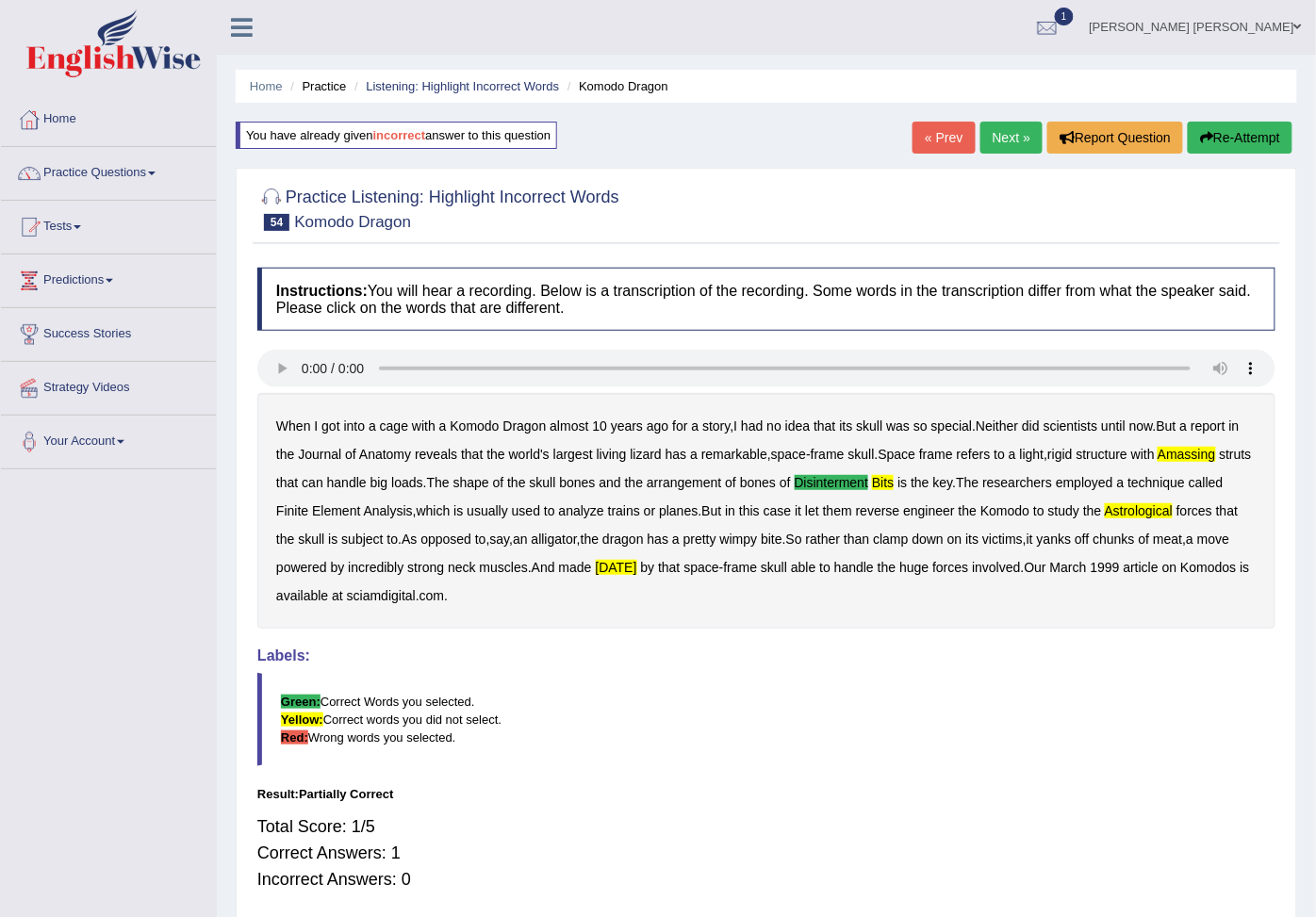
click at [1001, 140] on link "Next »" at bounding box center [1011, 138] width 62 height 32
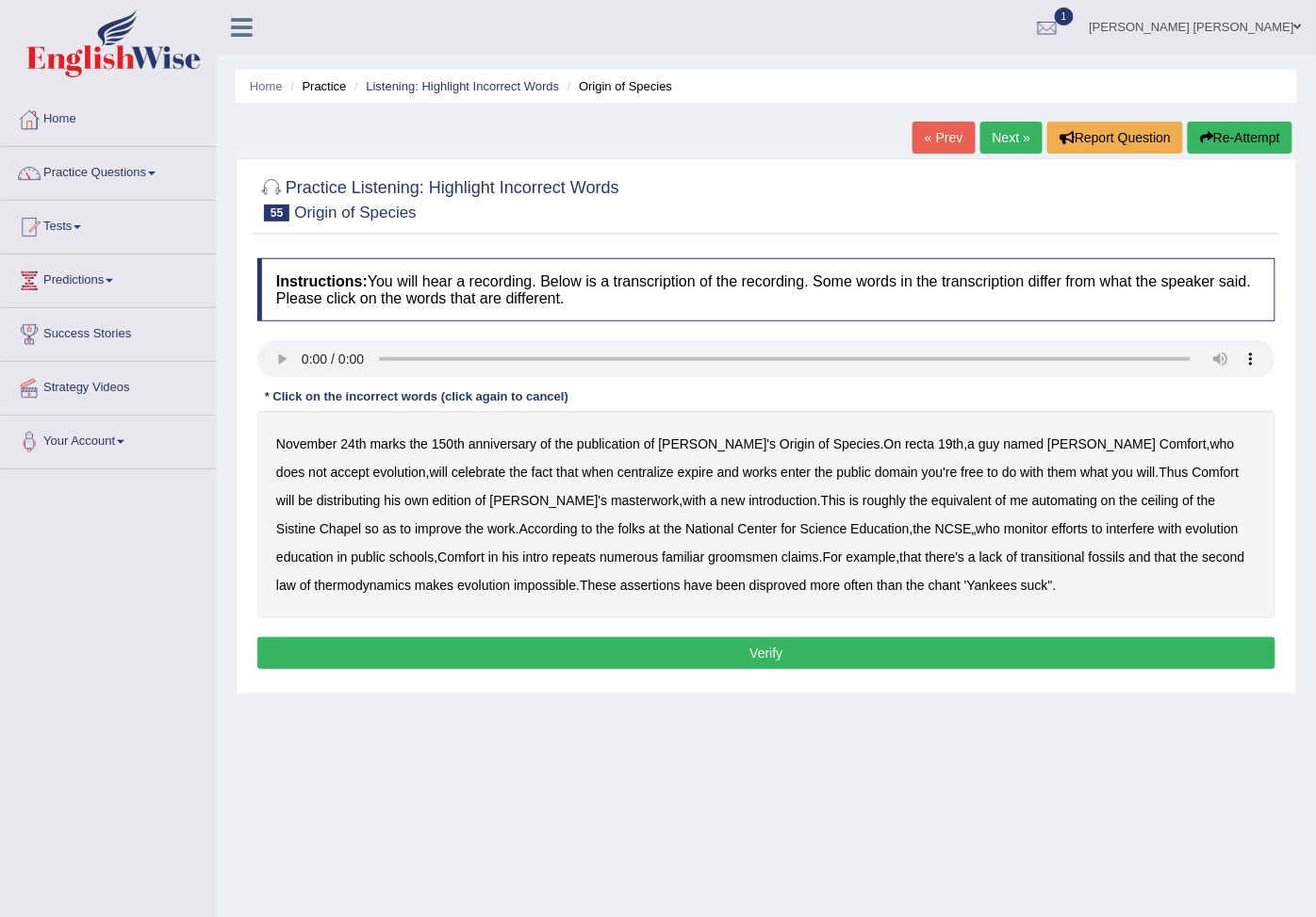
click at [618, 476] on b "centralize" at bounding box center [645, 472] width 56 height 15
click at [905, 449] on b "recta" at bounding box center [919, 444] width 29 height 15
click at [1031, 507] on b "automating" at bounding box center [1064, 500] width 65 height 15
click at [552, 558] on b "repeats" at bounding box center [574, 556] width 45 height 15
click at [552, 562] on b "repeats" at bounding box center [574, 556] width 45 height 15
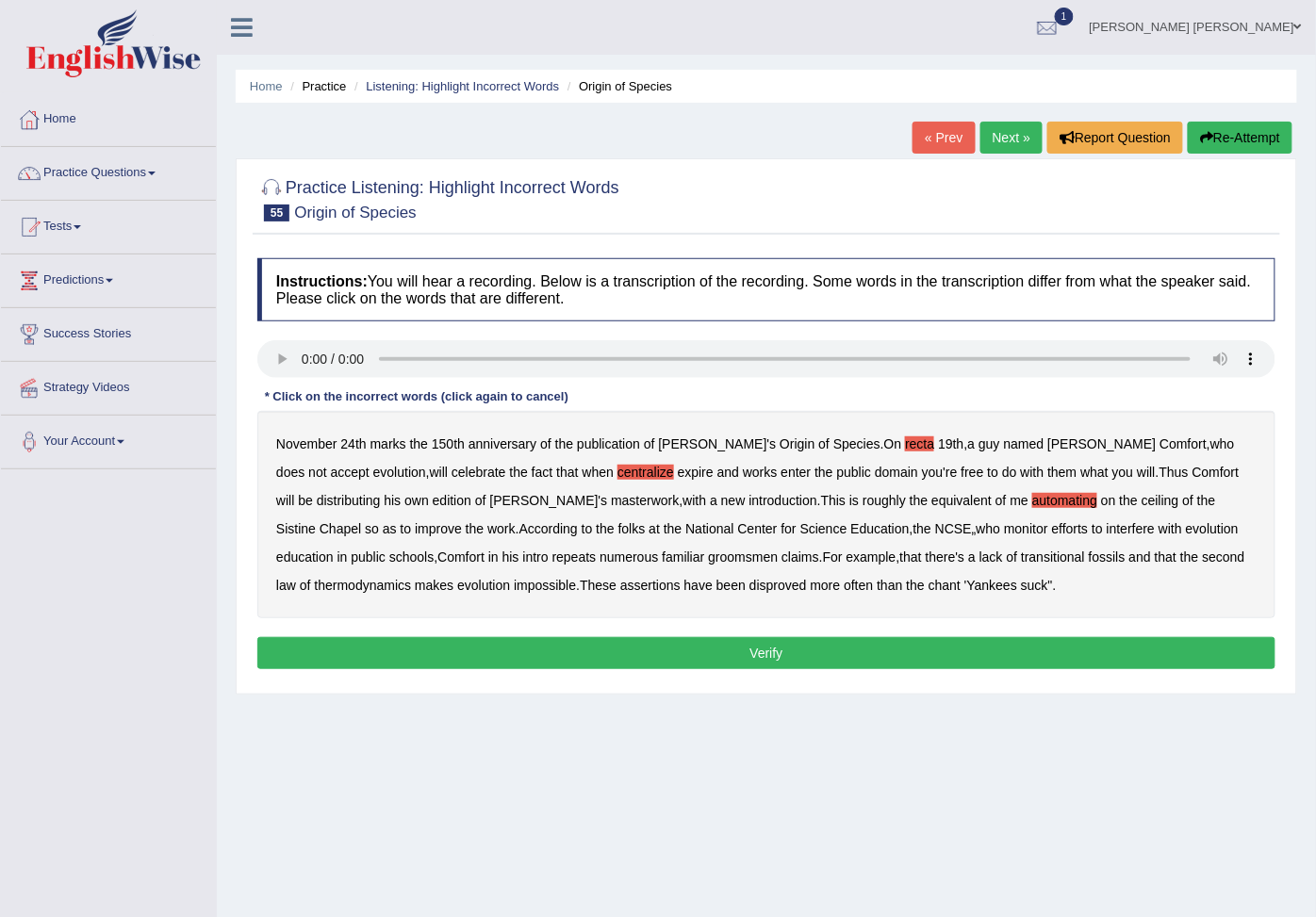
click at [708, 560] on b "groomsmen" at bounding box center [742, 556] width 69 height 15
click at [749, 590] on b "disproved" at bounding box center [777, 585] width 57 height 15
click at [749, 587] on b "disproved" at bounding box center [777, 585] width 57 height 15
click at [776, 652] on button "Verify" at bounding box center [766, 653] width 1018 height 32
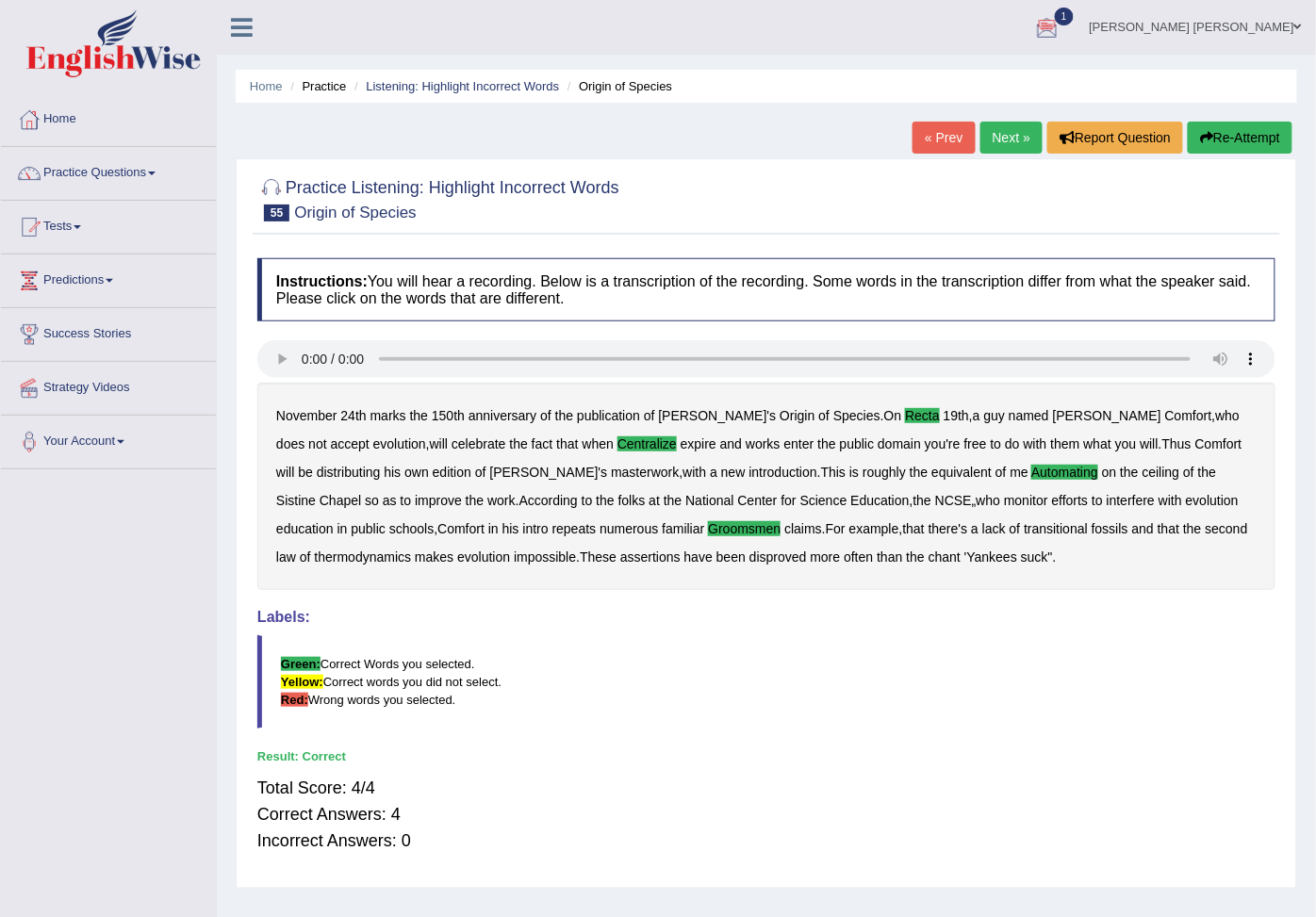
click at [1015, 135] on link "Next »" at bounding box center [1011, 138] width 62 height 32
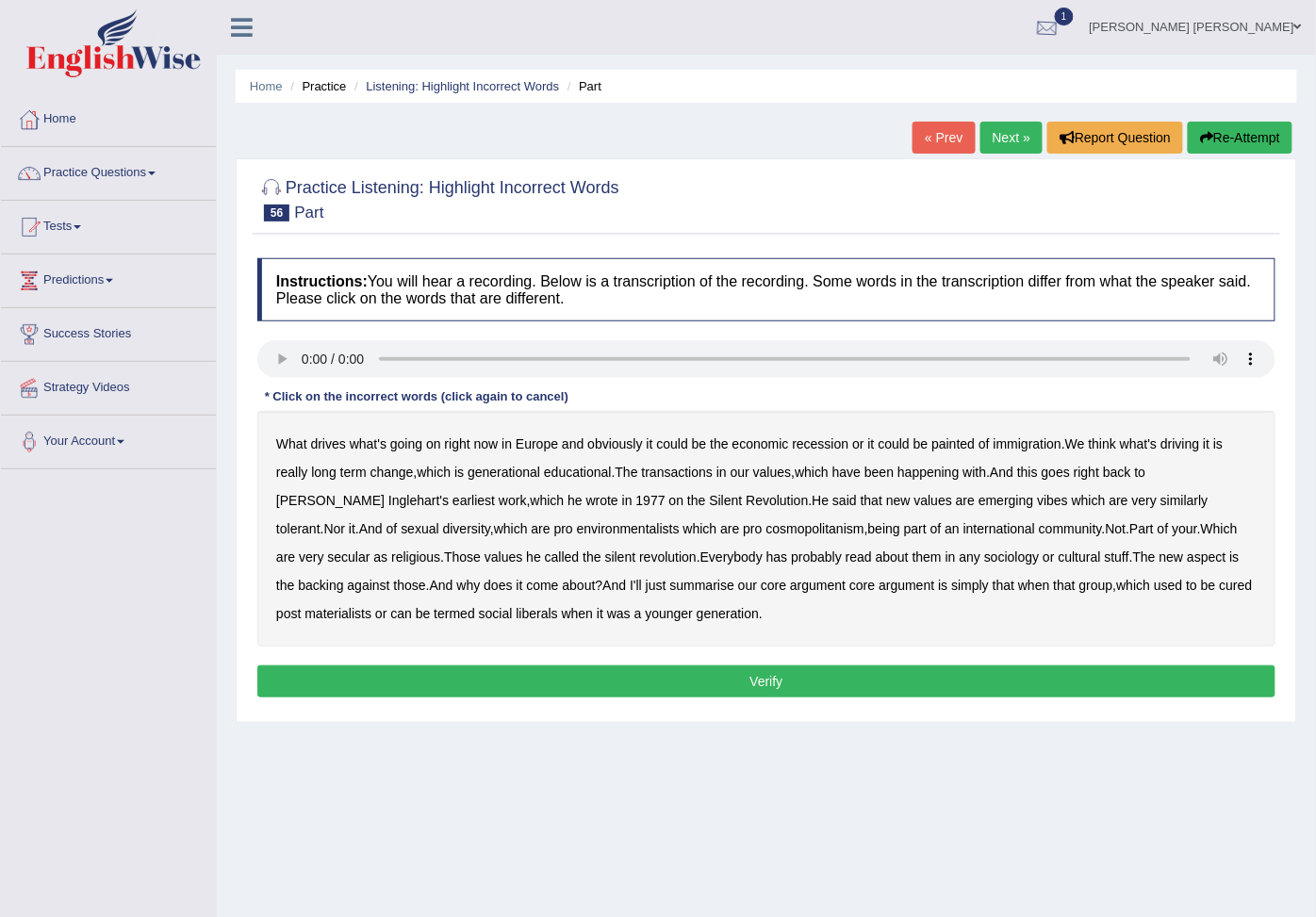
click at [1061, 26] on div at bounding box center [1047, 29] width 29 height 29
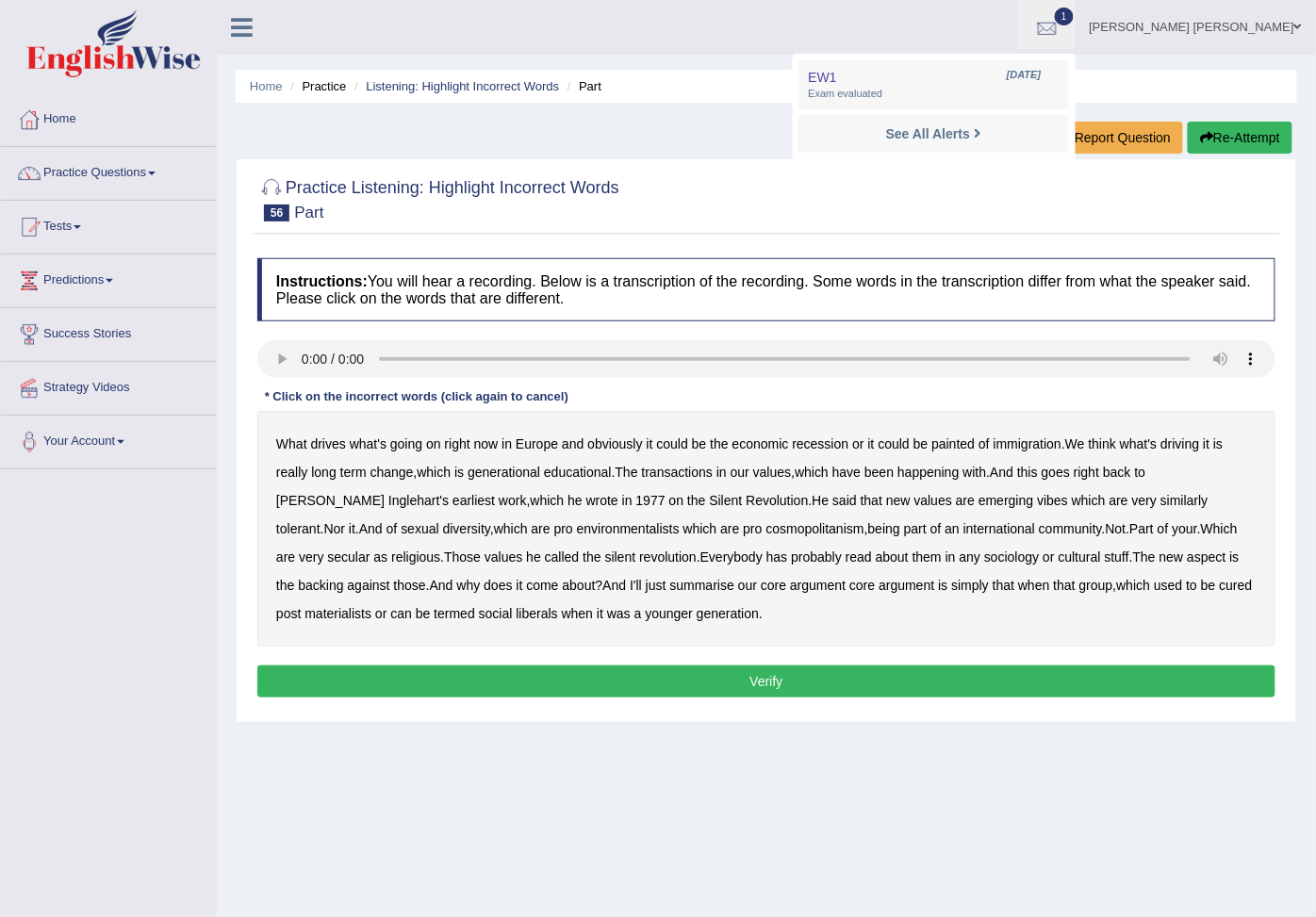
click at [1061, 27] on div at bounding box center [1047, 29] width 29 height 29
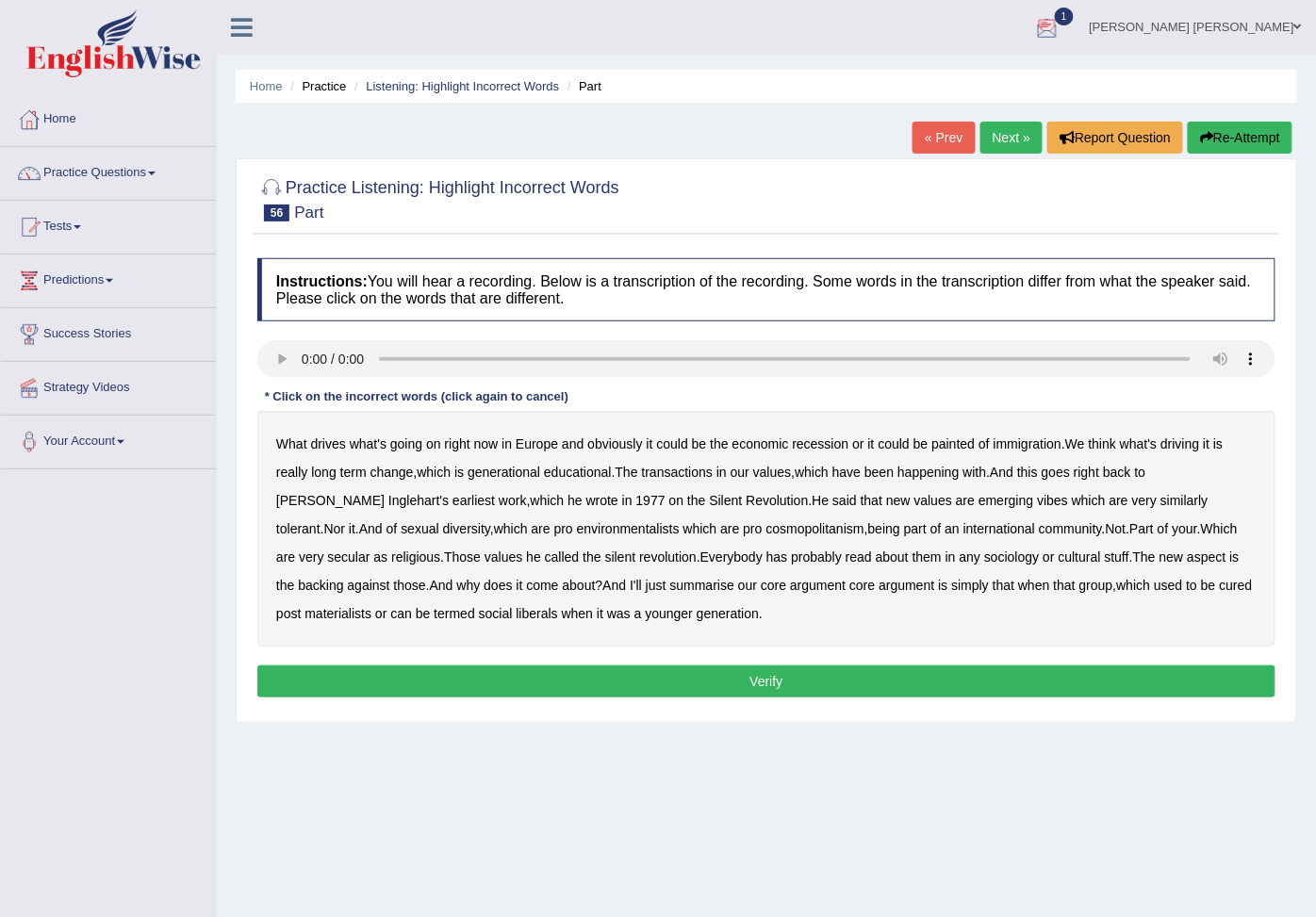
click at [1061, 27] on div at bounding box center [1047, 29] width 29 height 29
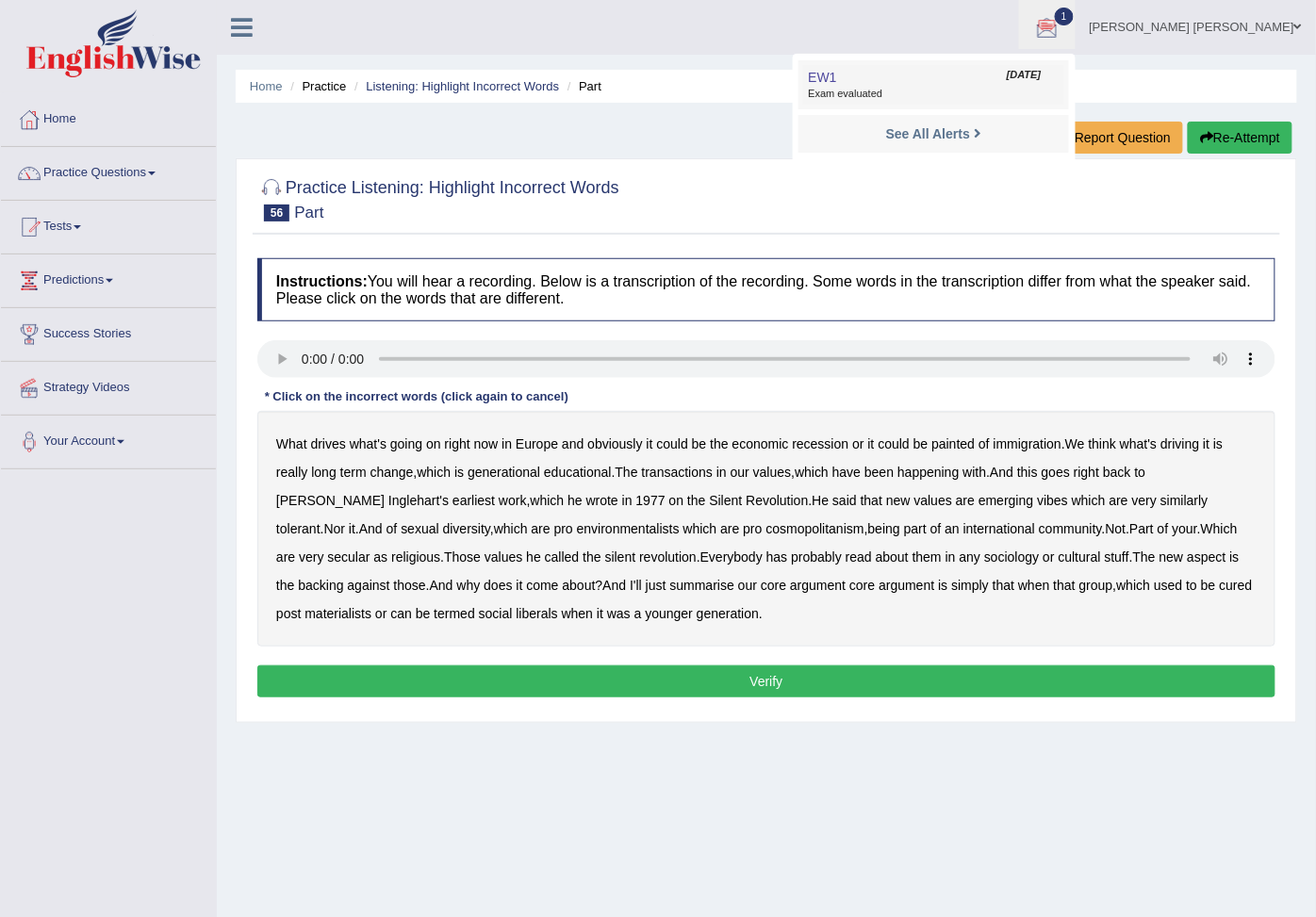
click at [977, 82] on link "EW1 [DATE] Exam evaluated" at bounding box center [933, 85] width 260 height 40
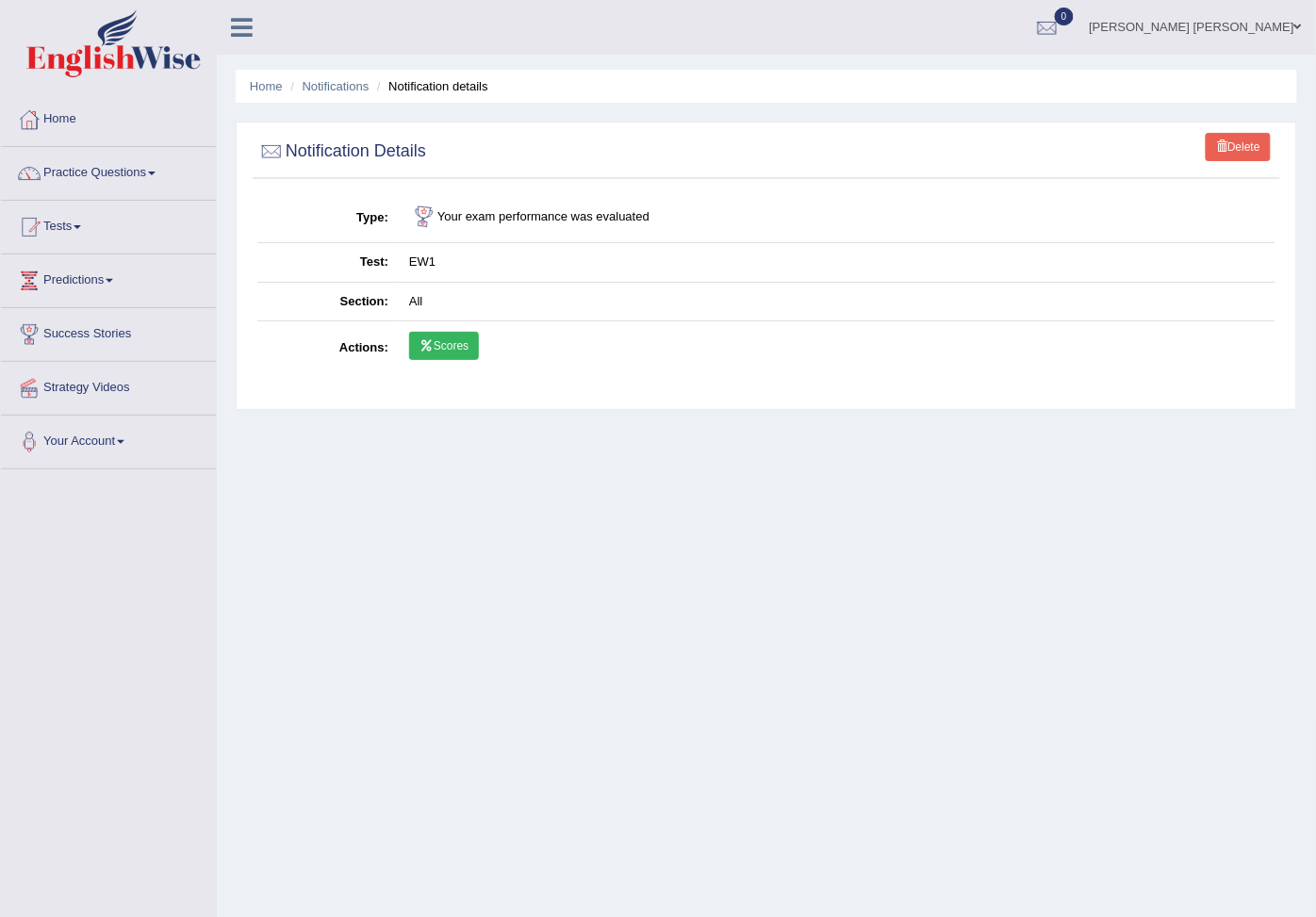
drag, startPoint x: 435, startPoint y: 209, endPoint x: 641, endPoint y: 219, distance: 206.2
click at [641, 219] on td "Your exam performance was evaluated" at bounding box center [836, 218] width 876 height 49
drag, startPoint x: 641, startPoint y: 219, endPoint x: 669, endPoint y: 215, distance: 28.3
click at [669, 215] on td "Your exam performance was evaluated" at bounding box center [836, 218] width 876 height 49
click at [449, 297] on td "All" at bounding box center [836, 302] width 876 height 40
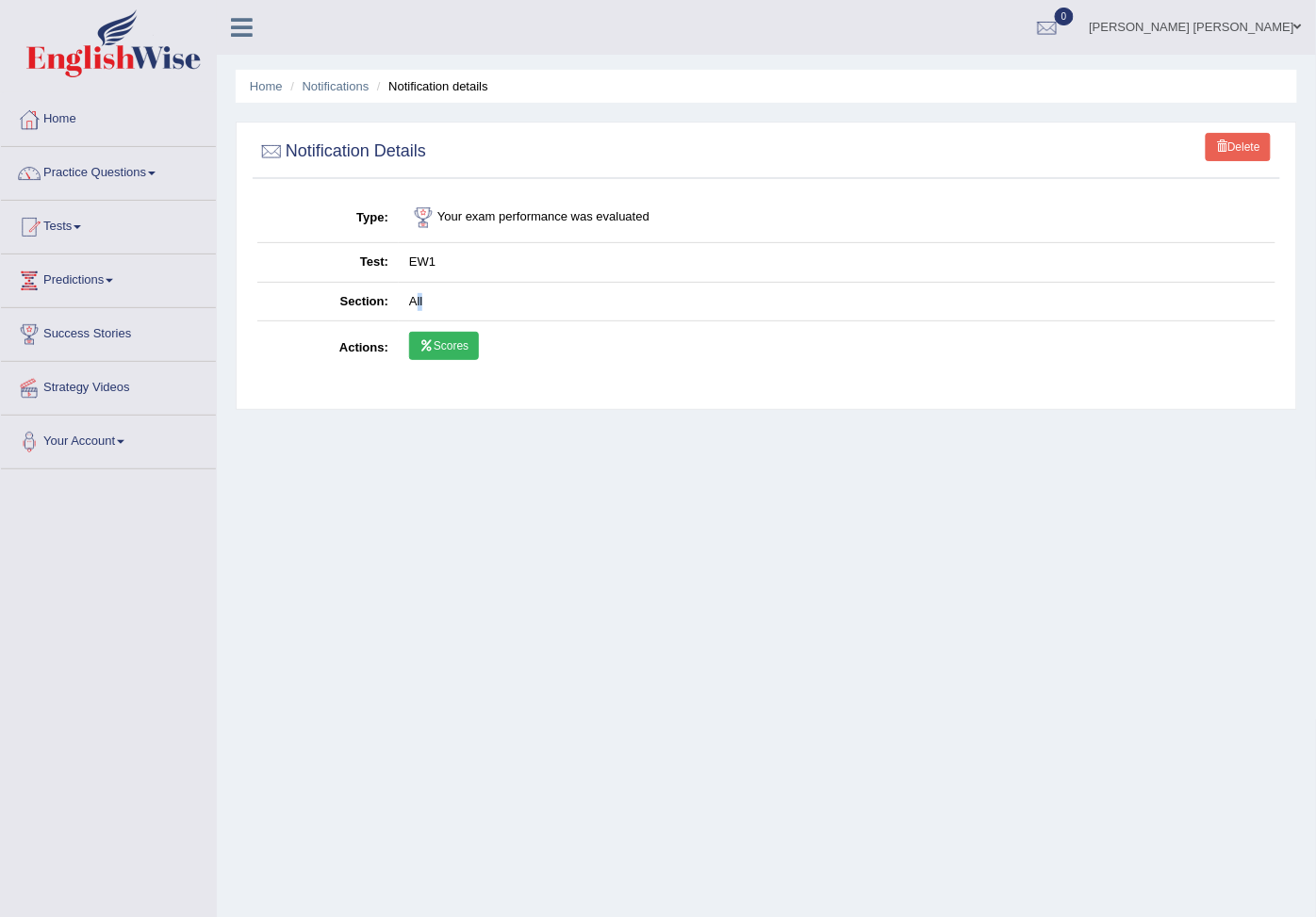
drag, startPoint x: 428, startPoint y: 305, endPoint x: 403, endPoint y: 328, distance: 34.0
click at [403, 328] on tbody "Type Your exam performance was evaluated Test EW1 Section All Actions Scores" at bounding box center [766, 283] width 1018 height 182
drag, startPoint x: 403, startPoint y: 328, endPoint x: 432, endPoint y: 352, distance: 37.6
click at [432, 351] on icon at bounding box center [426, 346] width 14 height 11
click at [123, 176] on link "Practice Questions" at bounding box center [108, 170] width 215 height 48
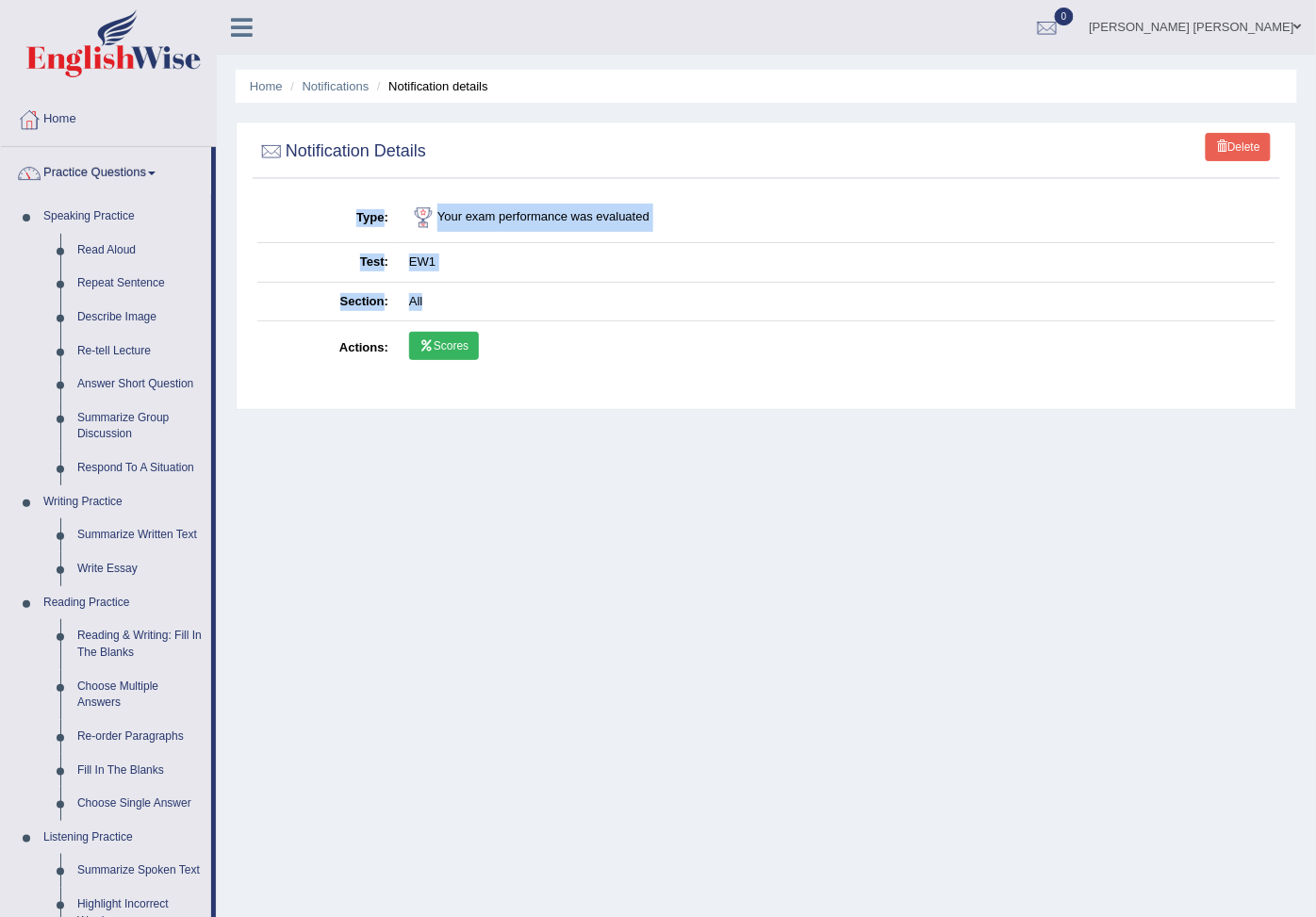
click at [120, 177] on link "Practice Questions" at bounding box center [106, 170] width 210 height 48
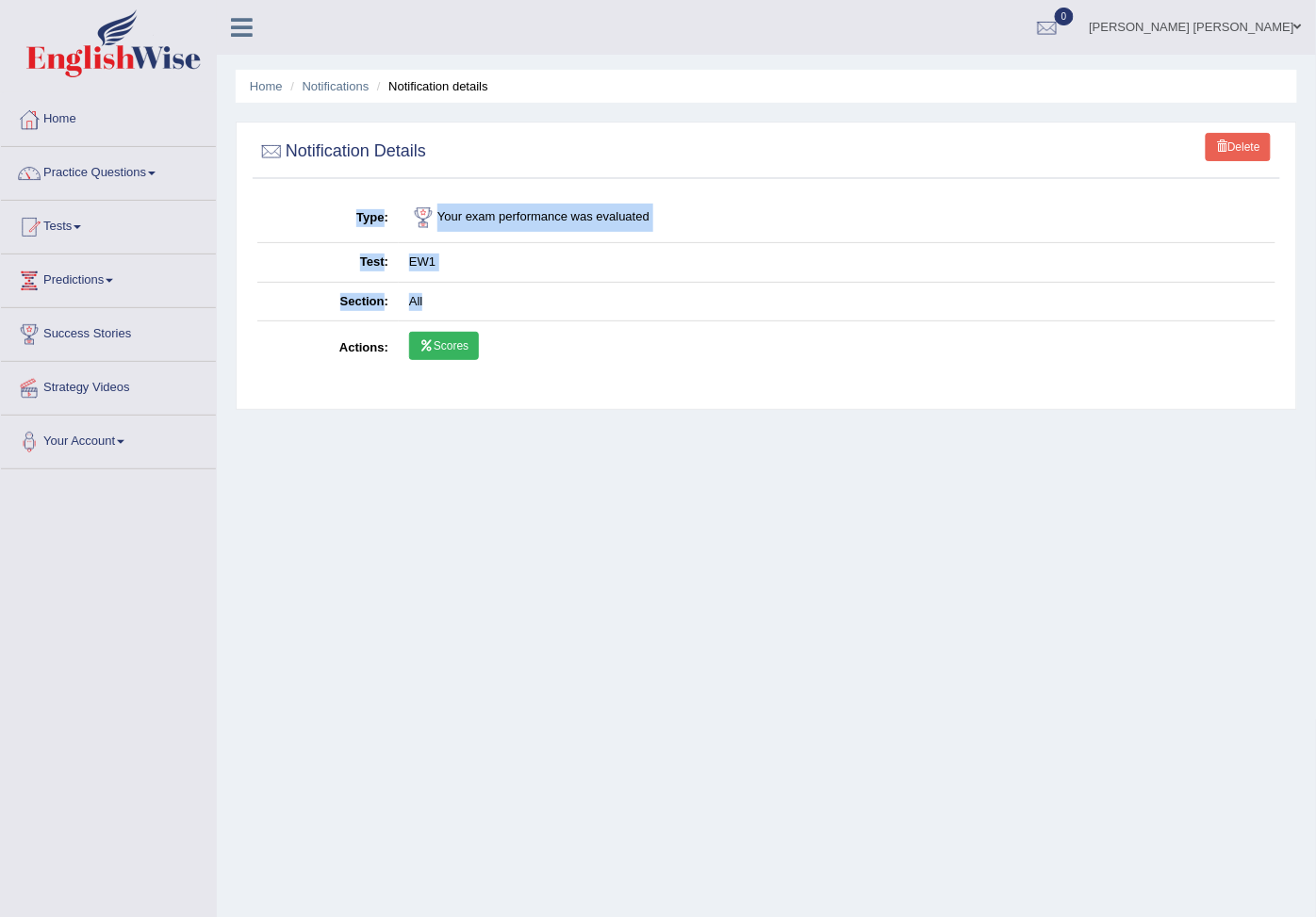
click at [120, 177] on link "Practice Questions" at bounding box center [108, 170] width 215 height 48
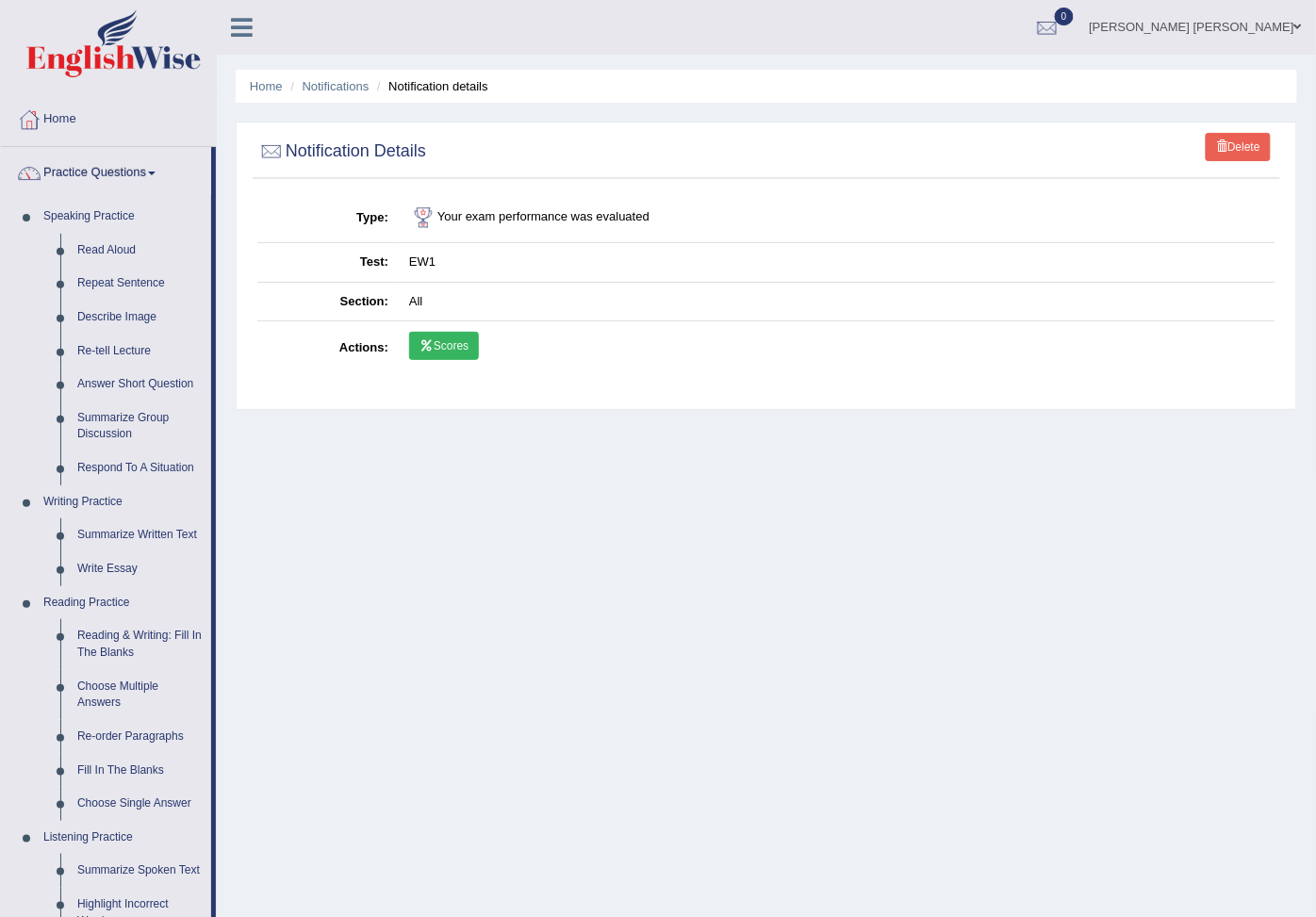
click at [391, 634] on div "Home Notifications Notification details Delete Notification Details Type Your e…" at bounding box center [766, 471] width 1099 height 942
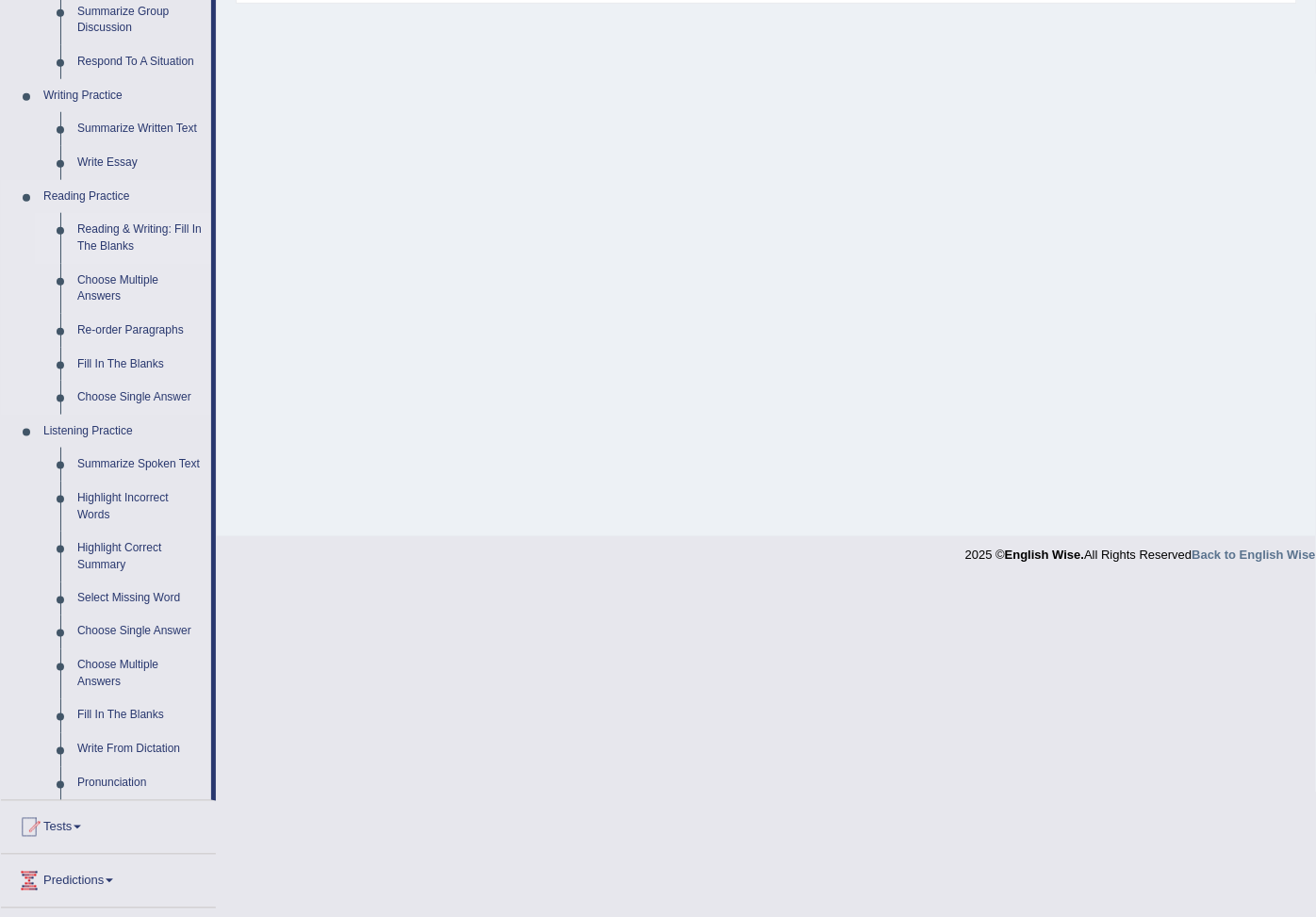
scroll to position [419, 0]
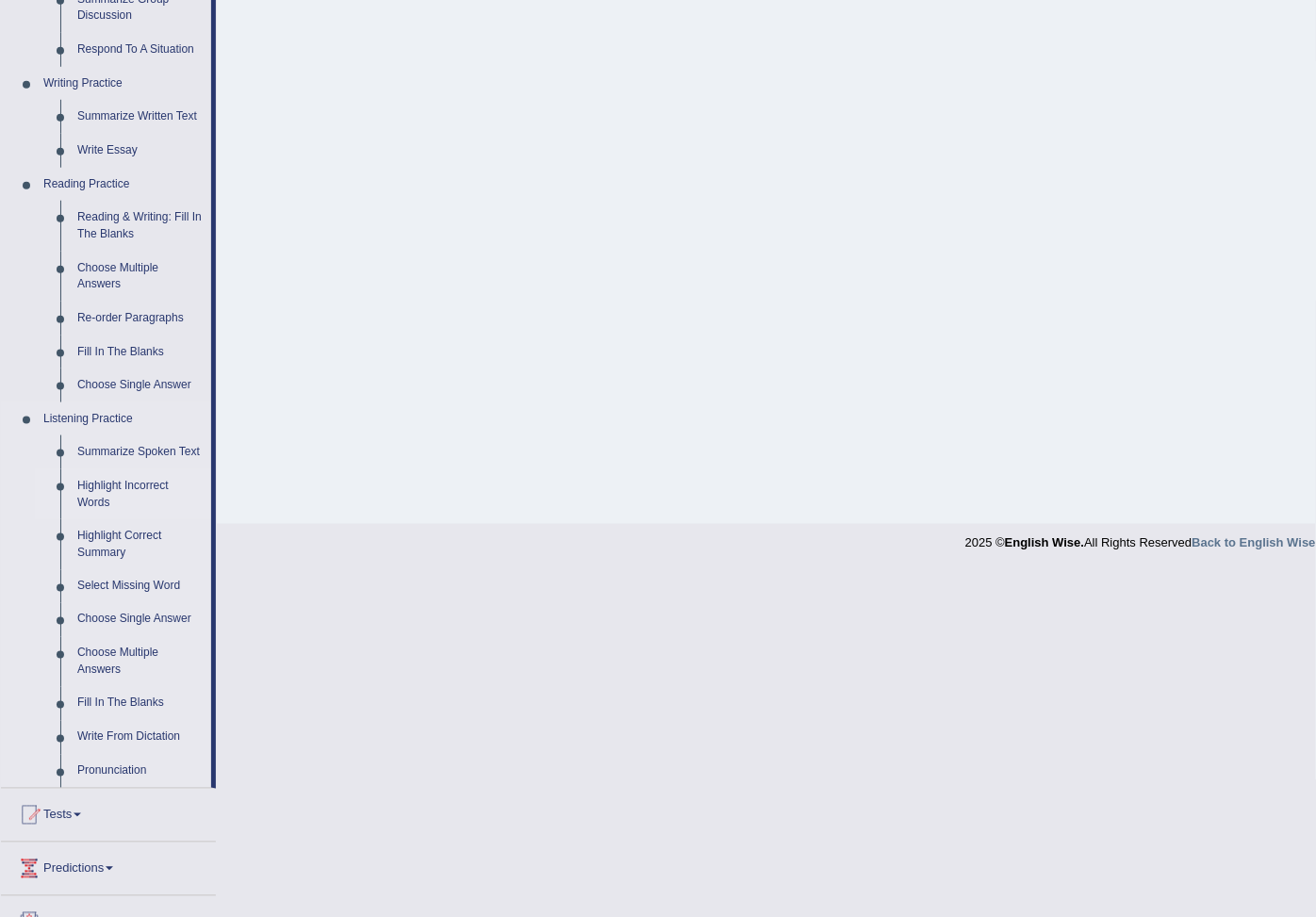
click at [140, 519] on link "Highlight Incorrect Words" at bounding box center [140, 494] width 143 height 49
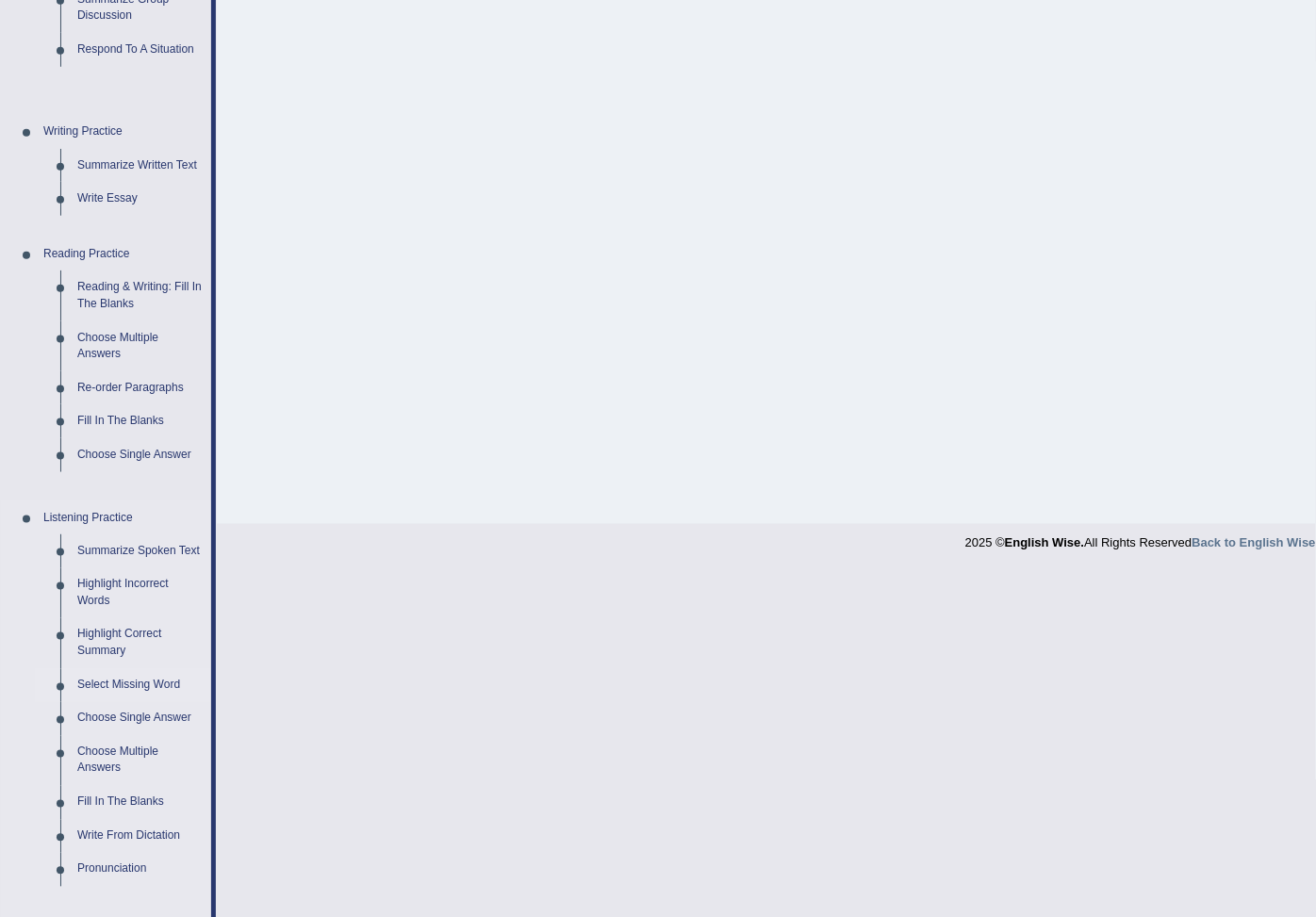
scroll to position [72, 0]
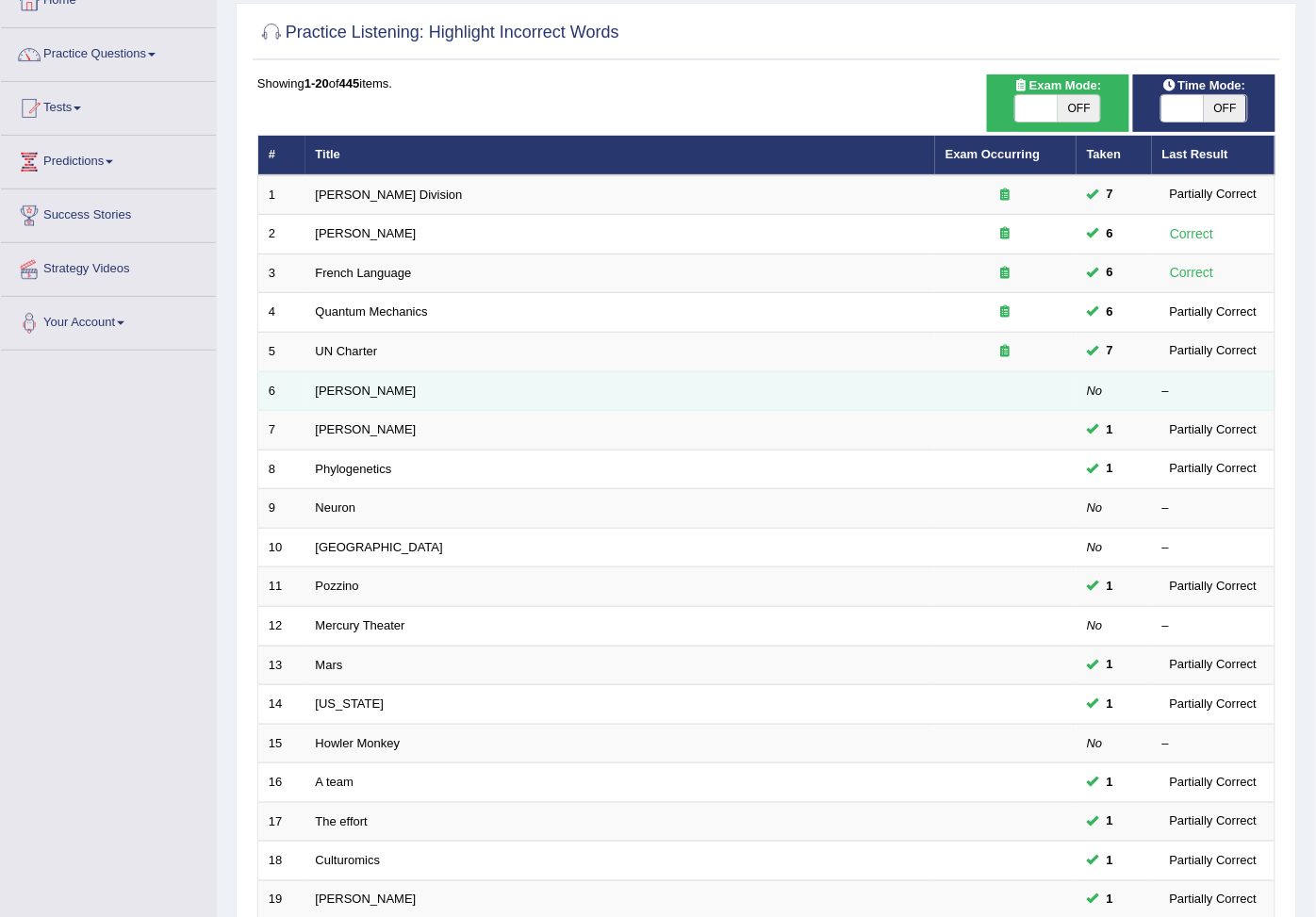
scroll to position [368, 0]
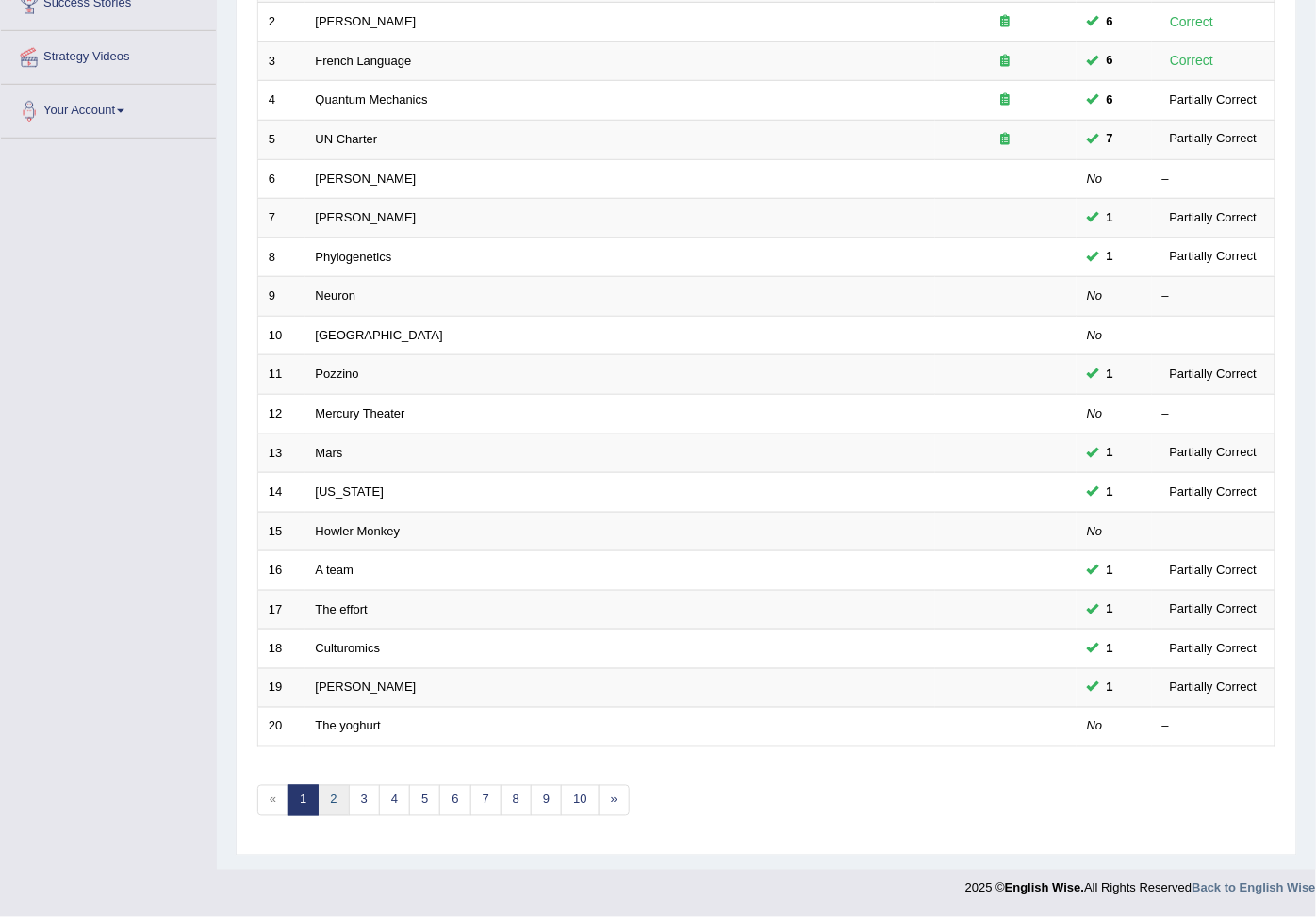
click at [331, 793] on link "2" at bounding box center [333, 800] width 31 height 31
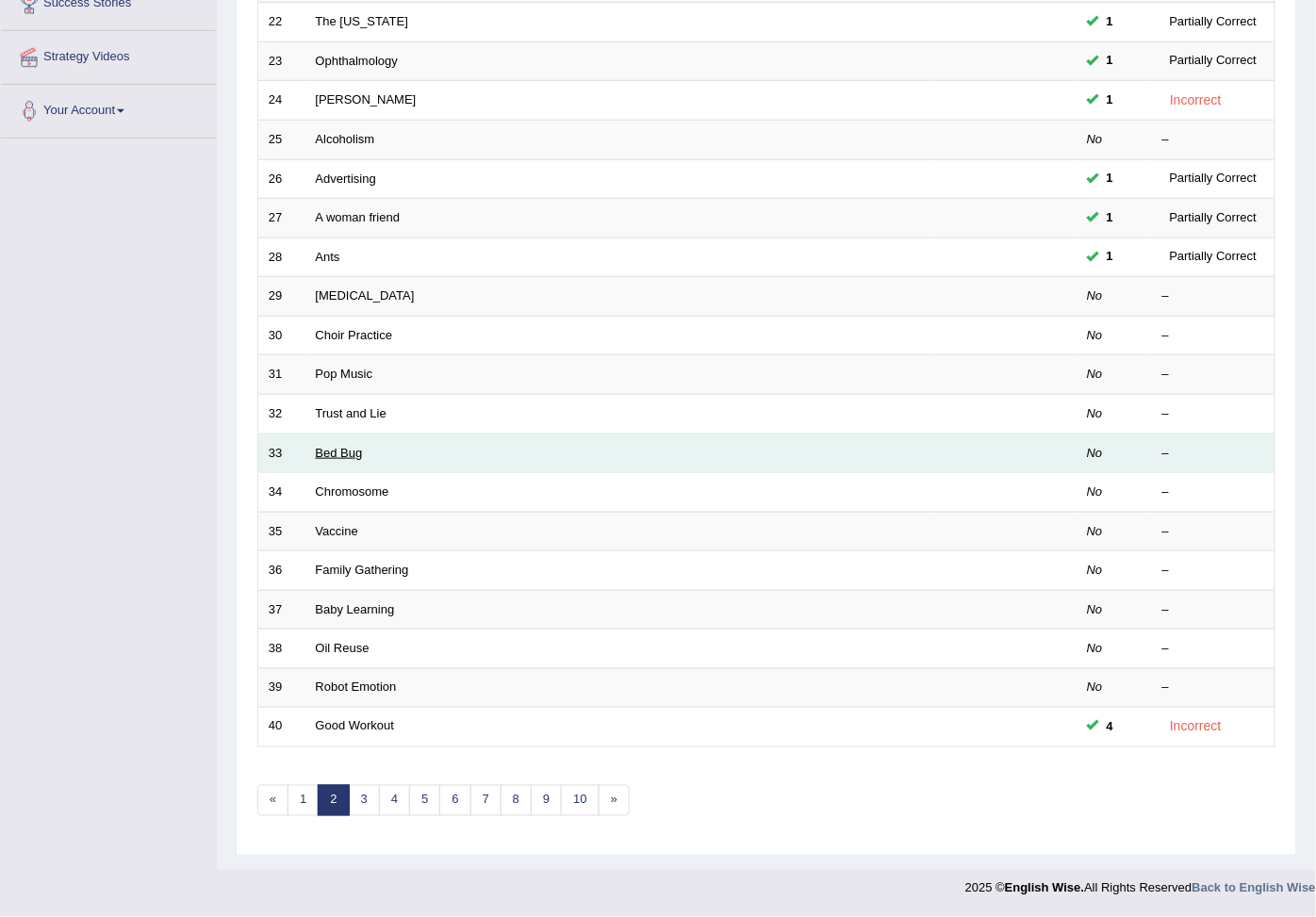
scroll to position [368, 0]
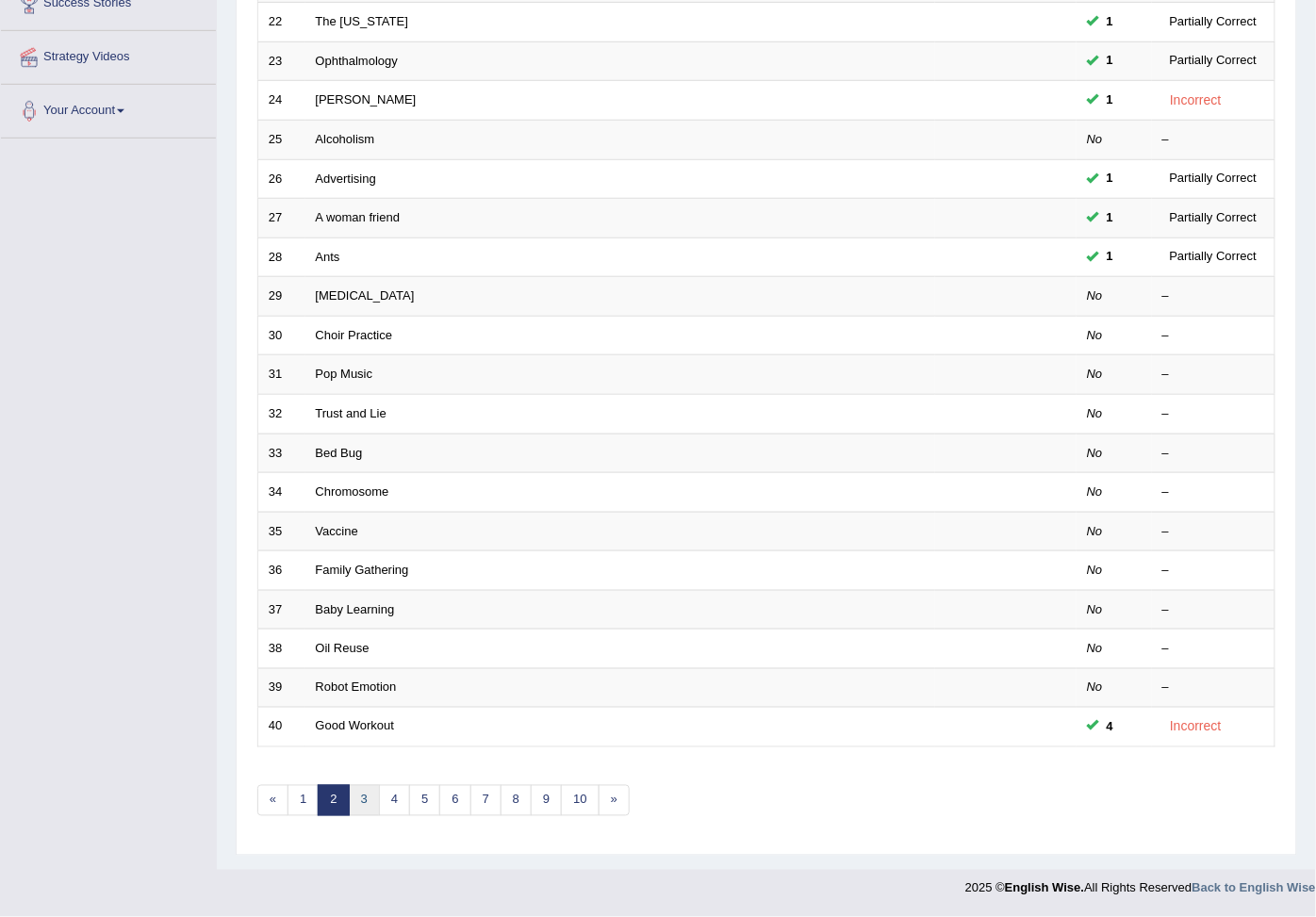
click at [352, 794] on link "3" at bounding box center [363, 800] width 31 height 31
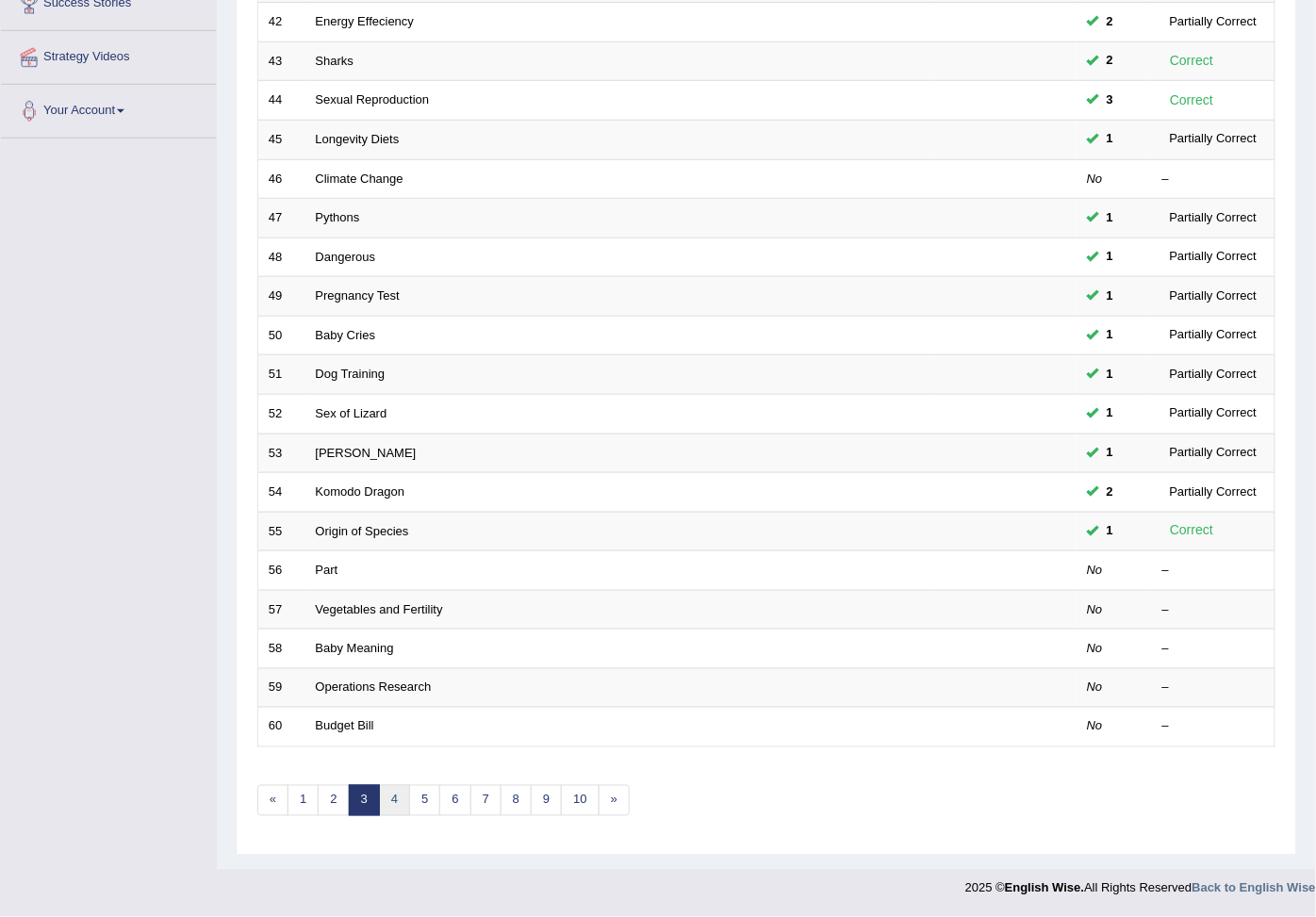
click at [399, 796] on link "4" at bounding box center [394, 800] width 31 height 31
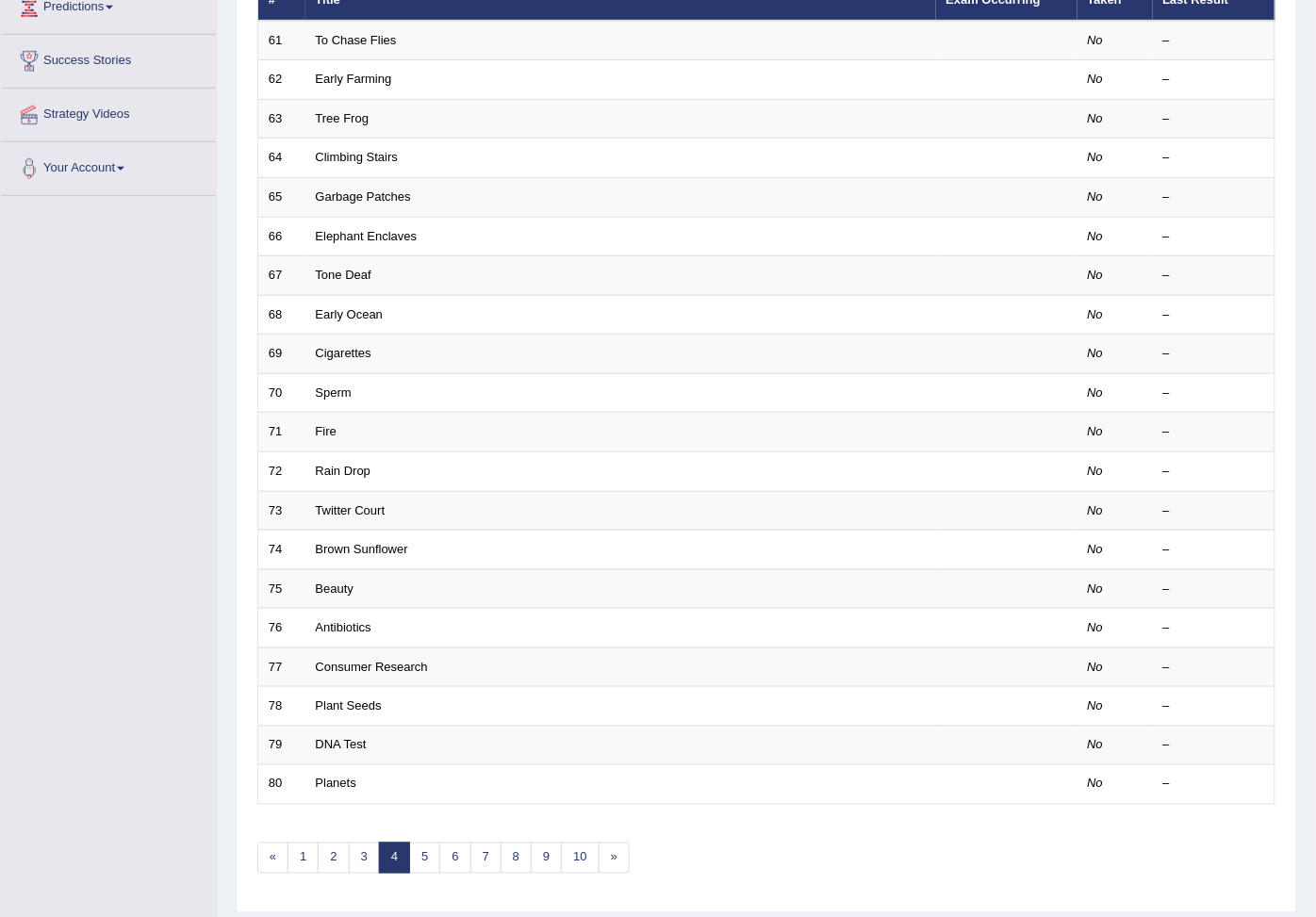
scroll to position [314, 0]
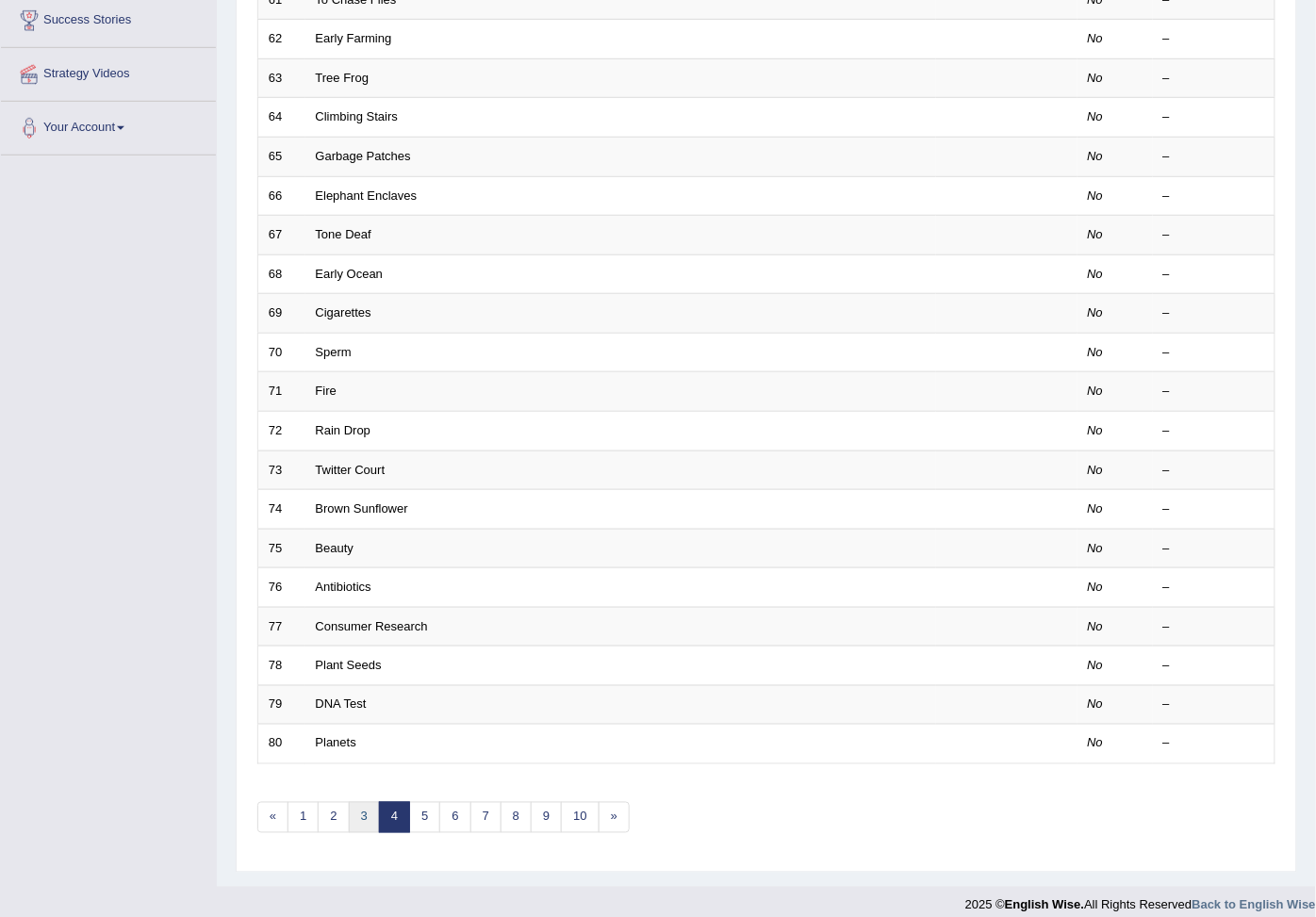
click at [364, 832] on link "3" at bounding box center [363, 817] width 31 height 31
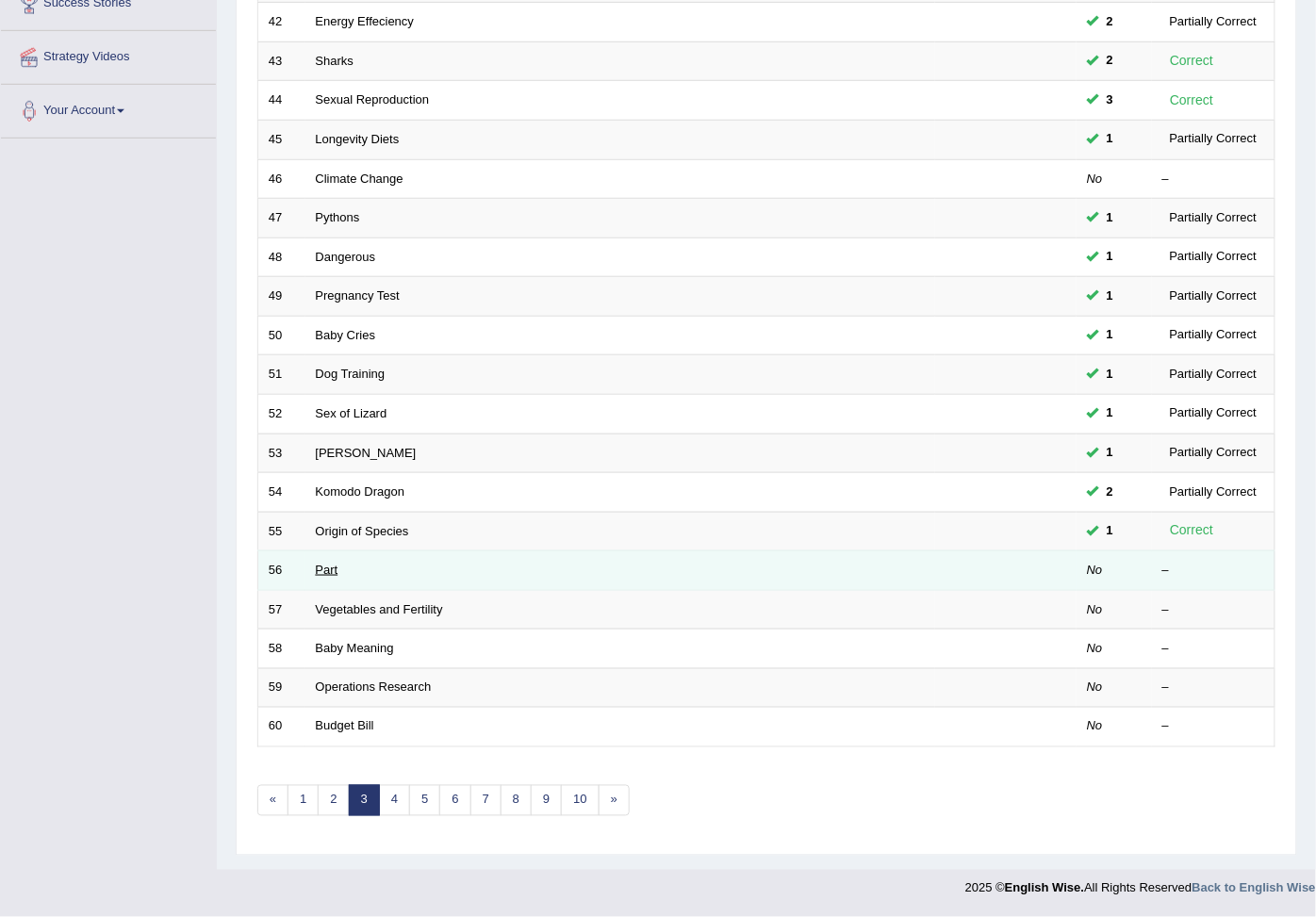
click at [326, 563] on link "Part" at bounding box center [327, 569] width 23 height 14
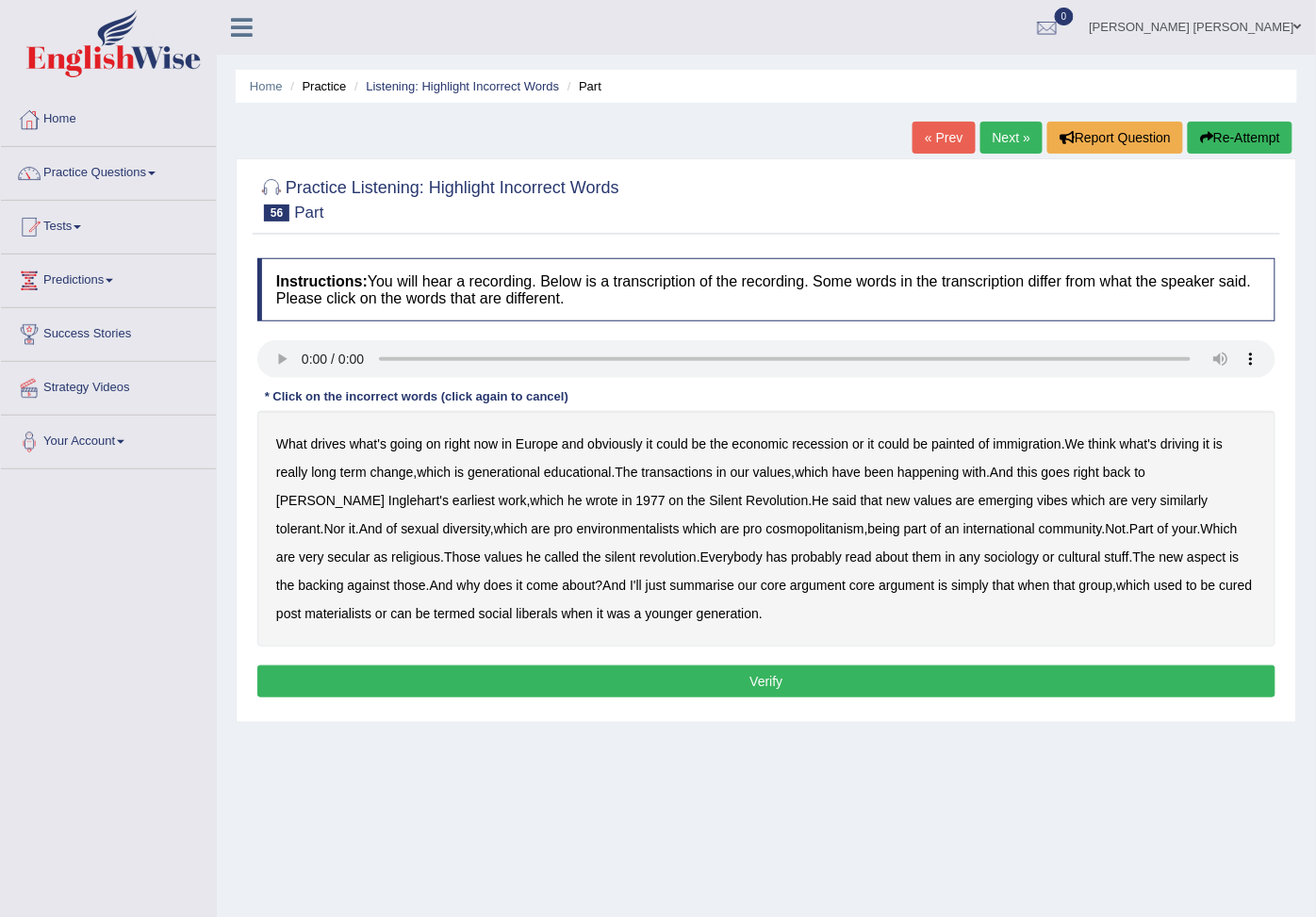
click at [615, 440] on b "obviously" at bounding box center [614, 444] width 54 height 15
click at [615, 443] on b "obviously" at bounding box center [614, 444] width 54 height 15
click at [984, 479] on b "with" at bounding box center [974, 472] width 24 height 15
click at [978, 505] on b "emerging" at bounding box center [1005, 500] width 54 height 15
click at [394, 589] on b "those" at bounding box center [410, 585] width 32 height 15
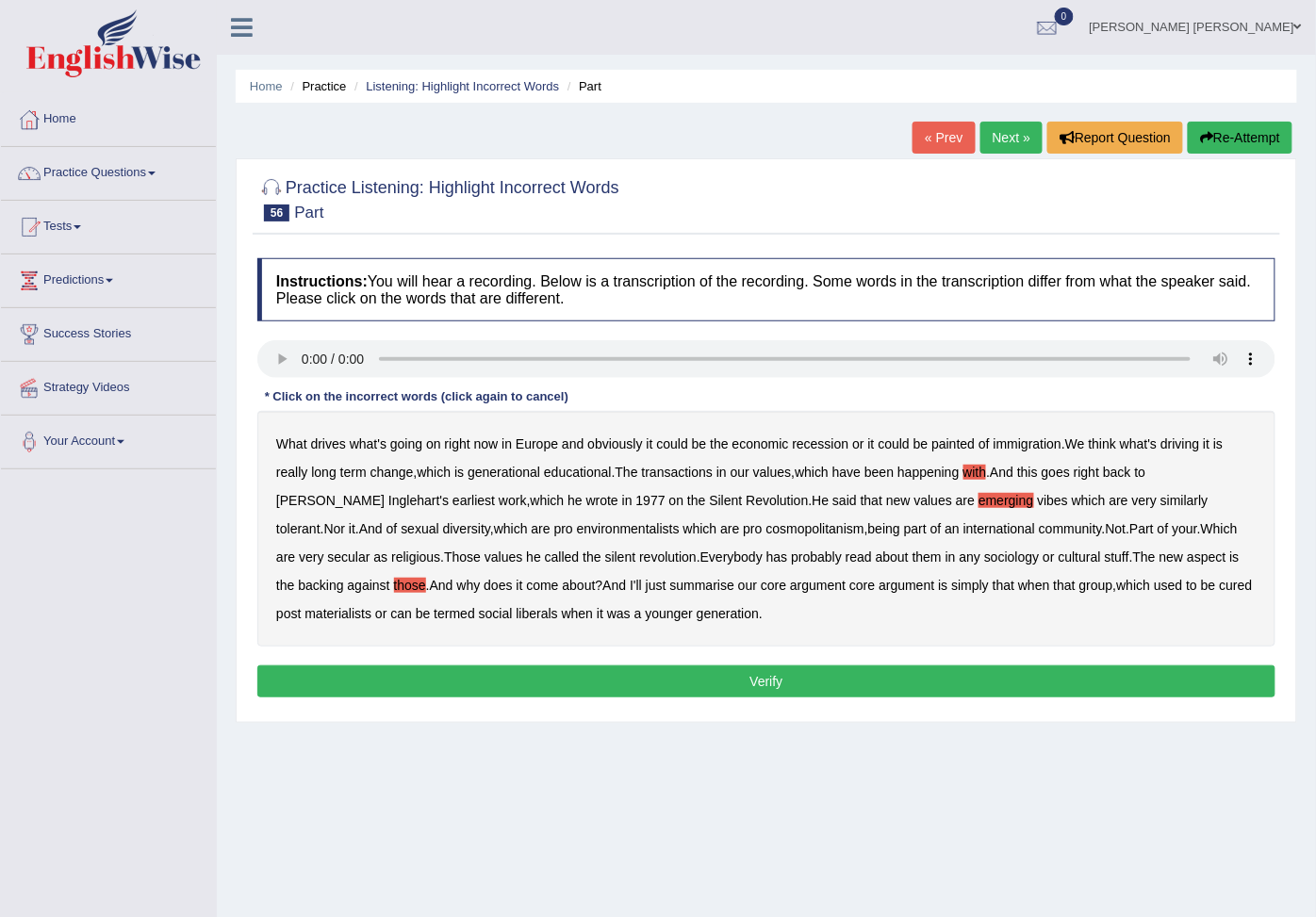
click at [617, 679] on button "Verify" at bounding box center [766, 681] width 1018 height 32
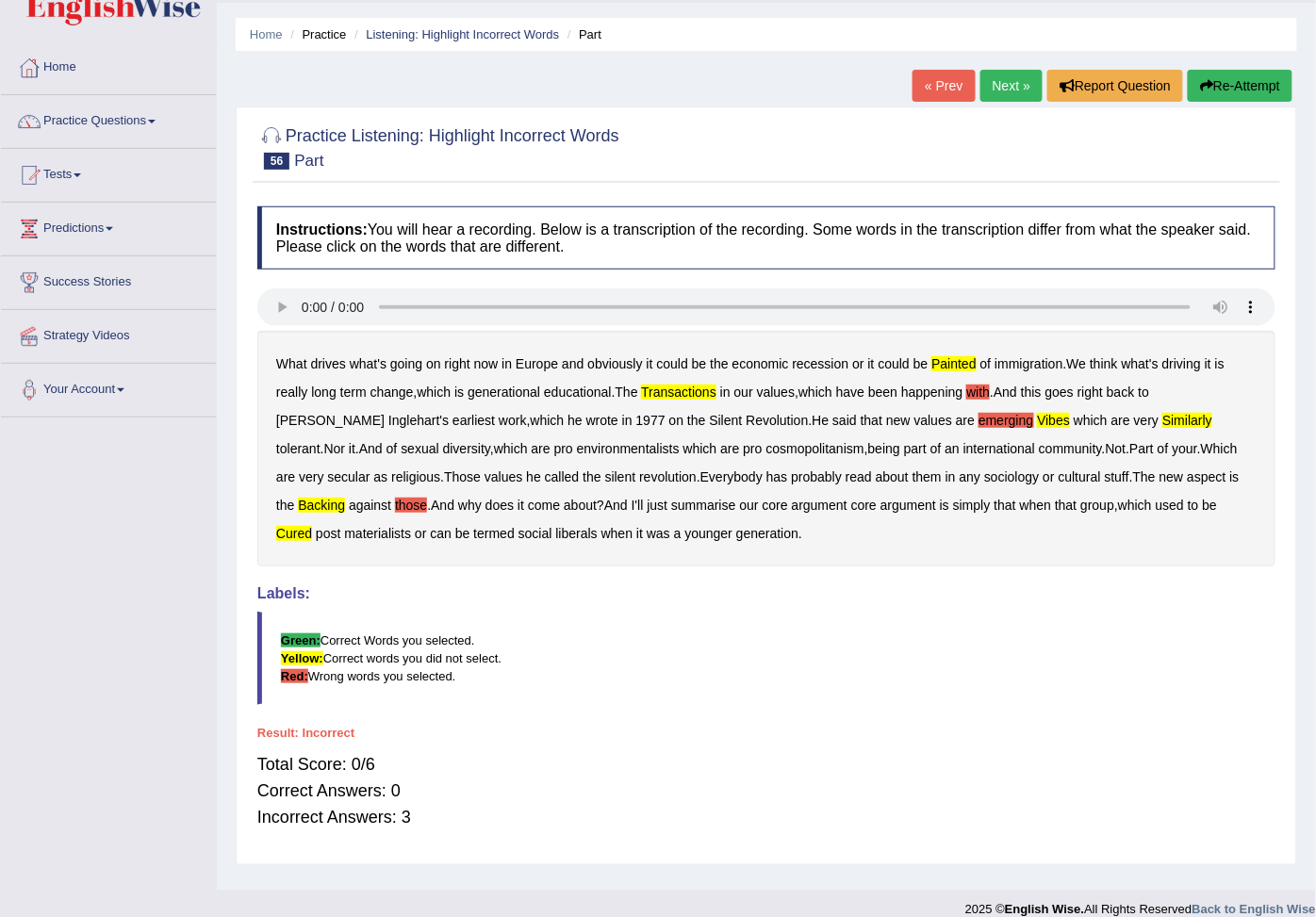
scroll to position [72, 0]
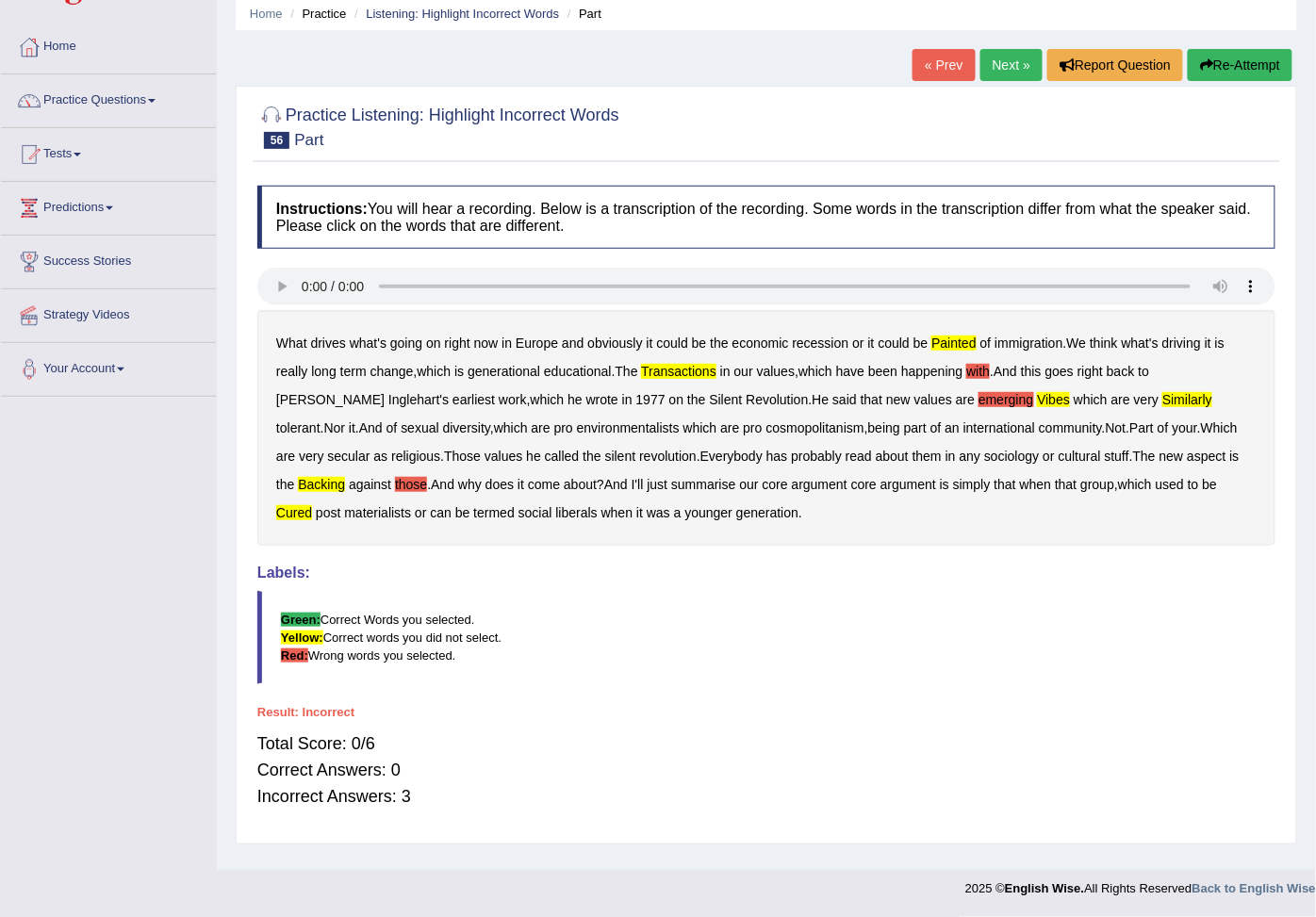
click at [1208, 62] on icon "button" at bounding box center [1207, 65] width 13 height 13
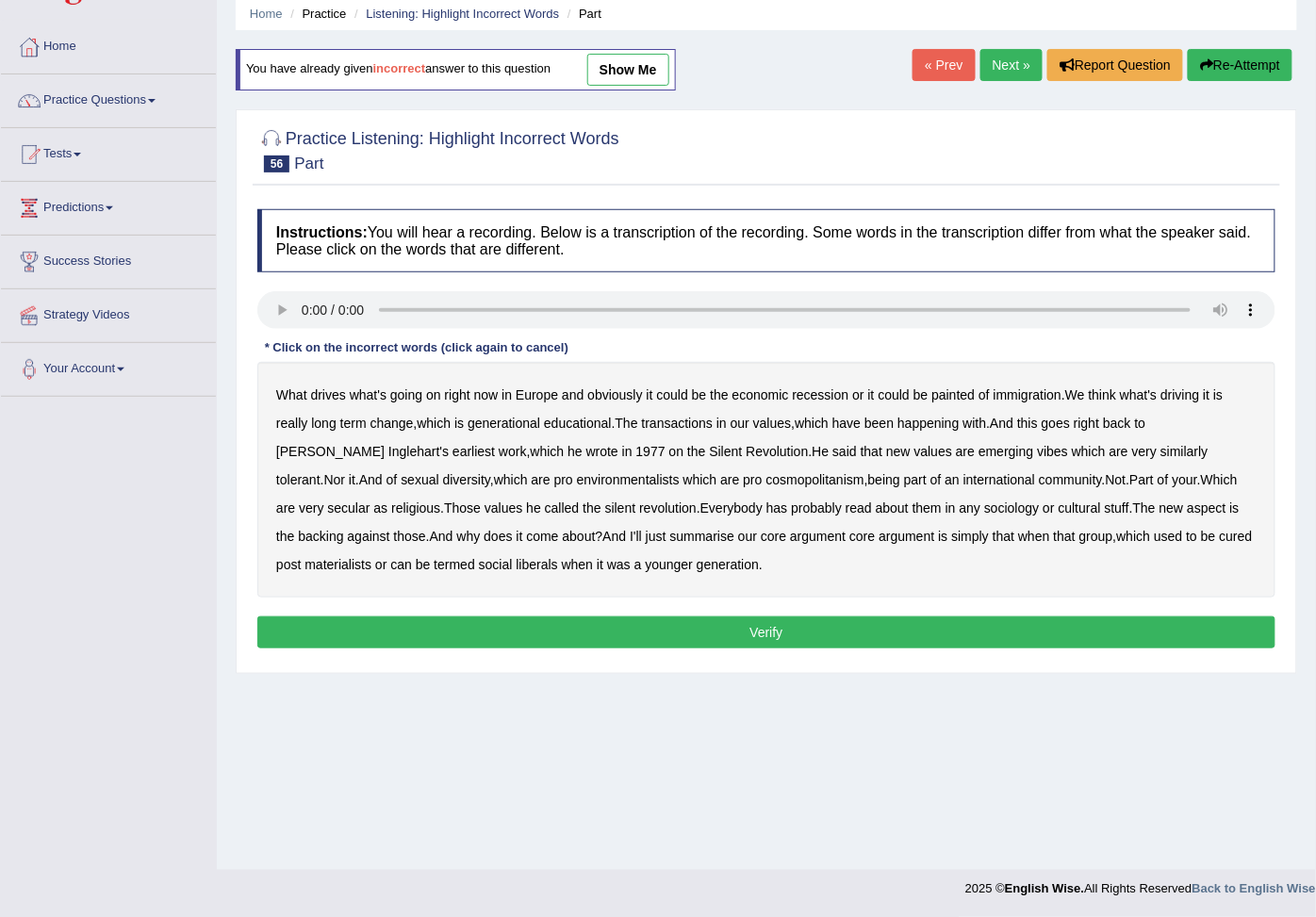
click at [981, 431] on b "with" at bounding box center [974, 423] width 24 height 15
drag, startPoint x: 978, startPoint y: 429, endPoint x: 983, endPoint y: 420, distance: 10.3
click at [977, 428] on b "with" at bounding box center [974, 423] width 24 height 15
click at [976, 430] on b "with" at bounding box center [974, 423] width 24 height 15
click at [978, 456] on b "emerging" at bounding box center [1005, 451] width 54 height 15
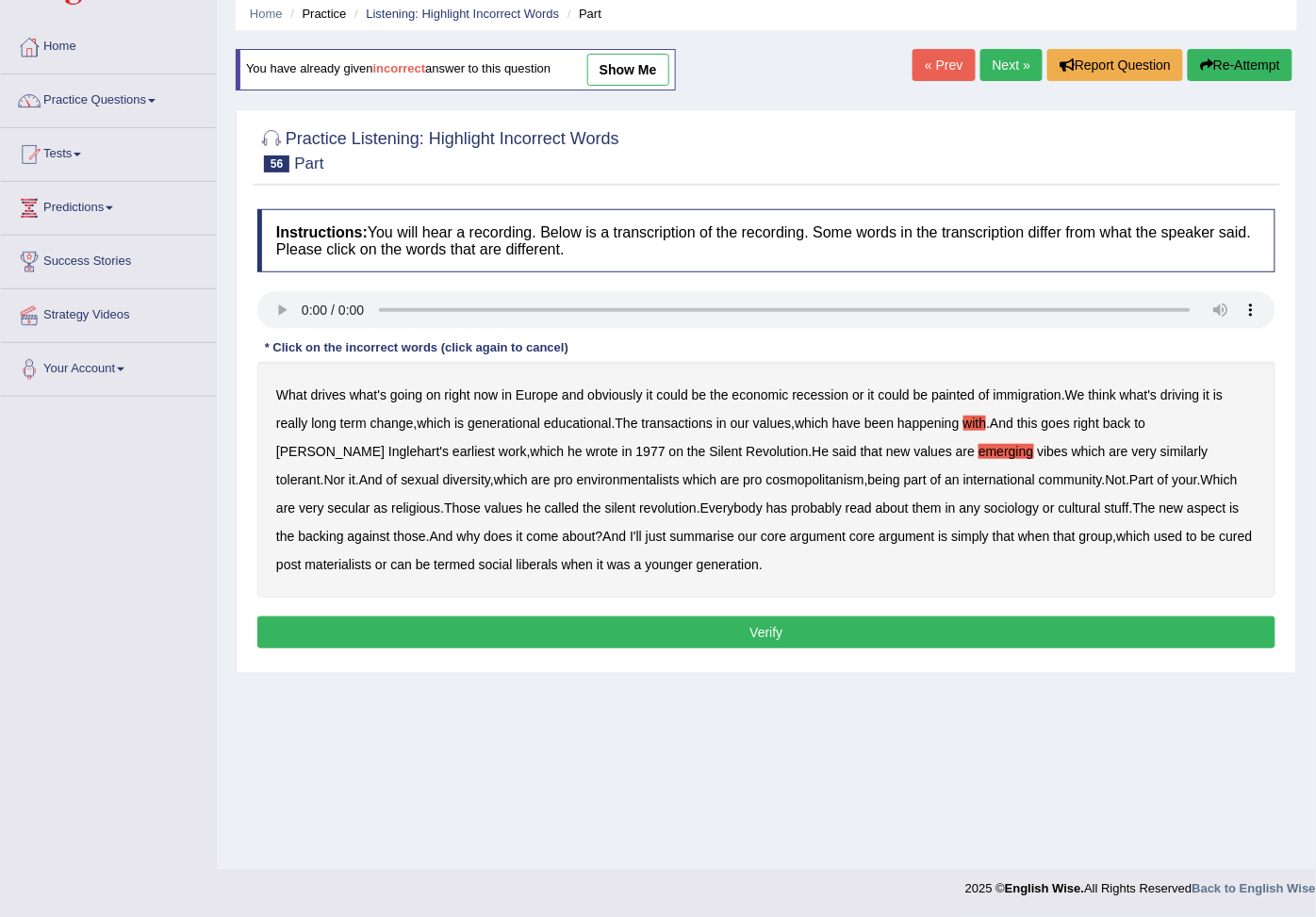
click at [448, 443] on b "Inglehart's" at bounding box center [418, 451] width 60 height 15
click at [486, 625] on button "Verify" at bounding box center [766, 633] width 1018 height 32
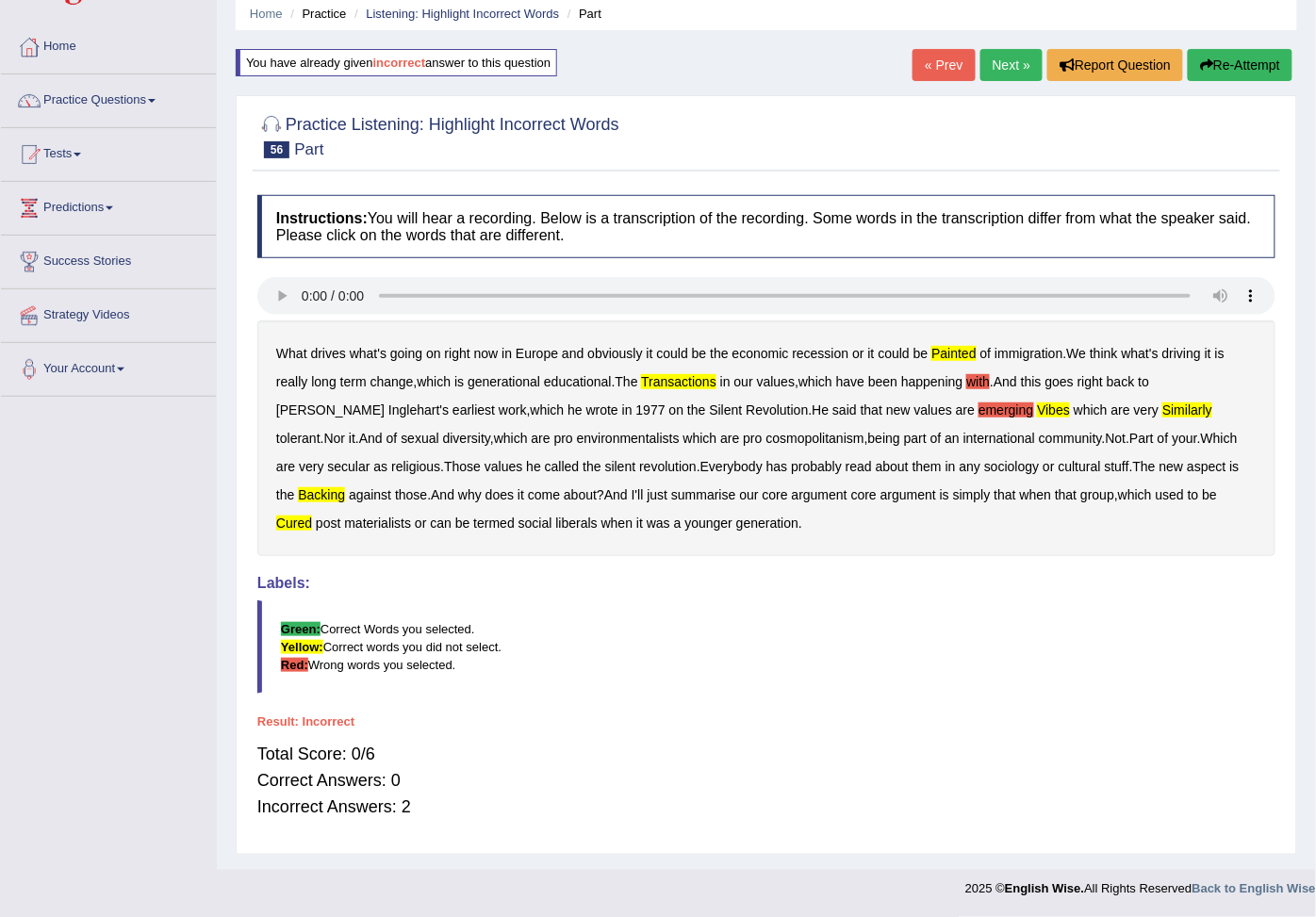
click at [992, 69] on link "Next »" at bounding box center [1011, 65] width 62 height 32
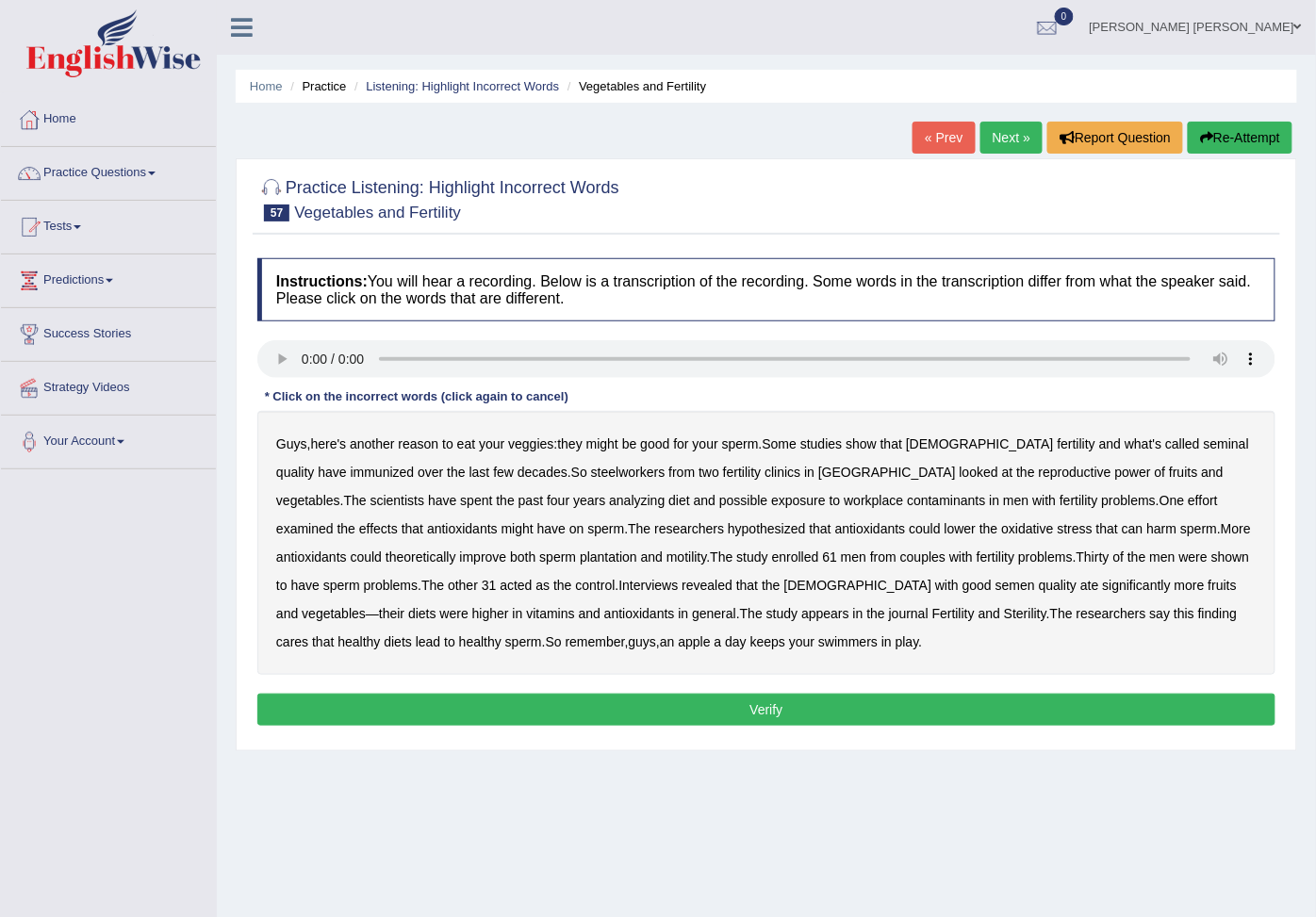
click at [350, 474] on b "immunized" at bounding box center [382, 472] width 64 height 15
click at [764, 478] on b "clinics" at bounding box center [782, 472] width 36 height 15
click at [728, 533] on b "hypothesized" at bounding box center [767, 529] width 78 height 15
click at [728, 532] on b "hypothesized" at bounding box center [767, 529] width 78 height 15
click at [539, 564] on b "sperm" at bounding box center [557, 556] width 37 height 15
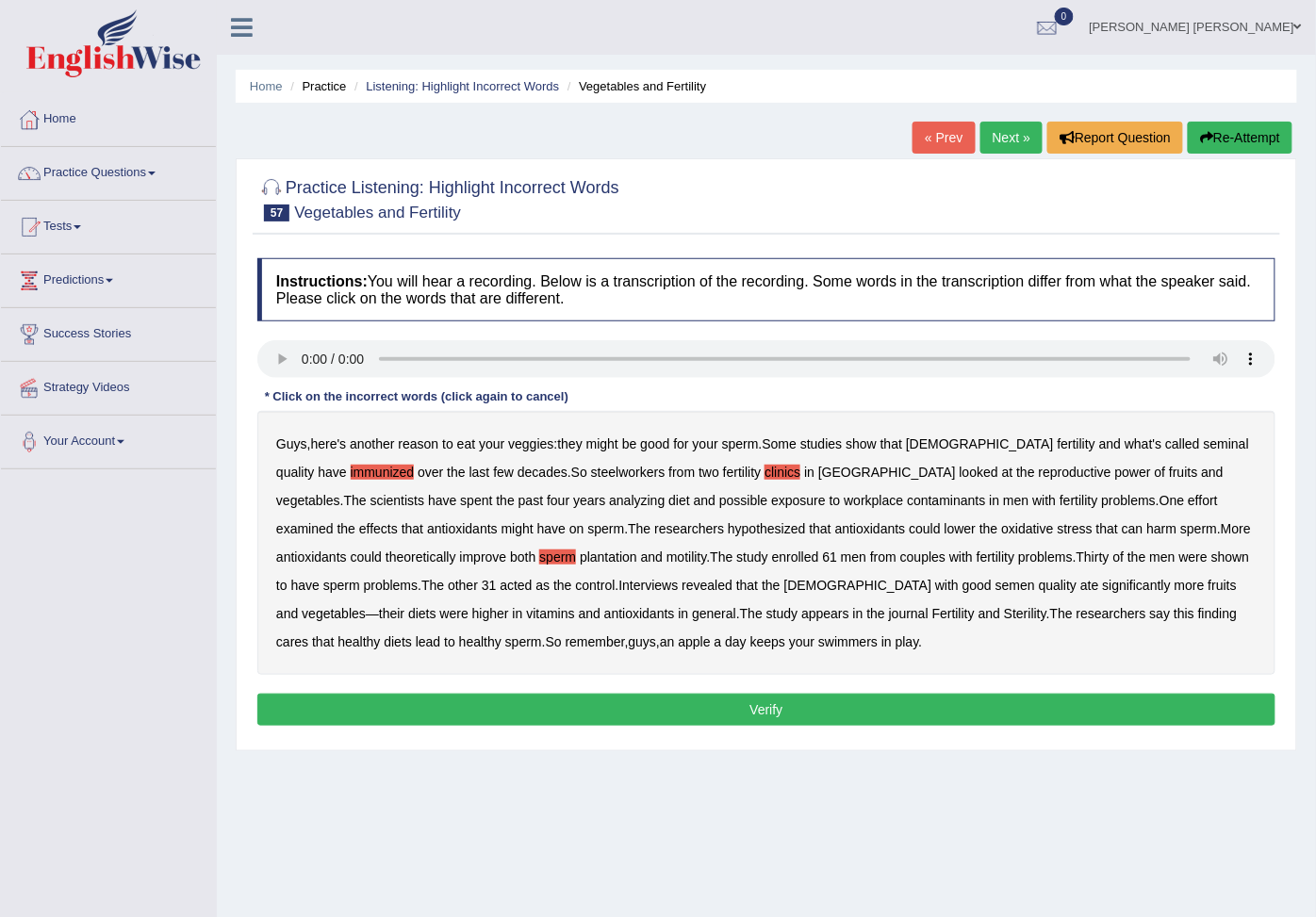
click at [579, 564] on b "plantation" at bounding box center [608, 556] width 57 height 15
click at [539, 561] on b "sperm" at bounding box center [557, 556] width 37 height 15
click at [472, 620] on b "higher" at bounding box center [490, 614] width 37 height 15
click at [634, 700] on button "Verify" at bounding box center [766, 710] width 1018 height 32
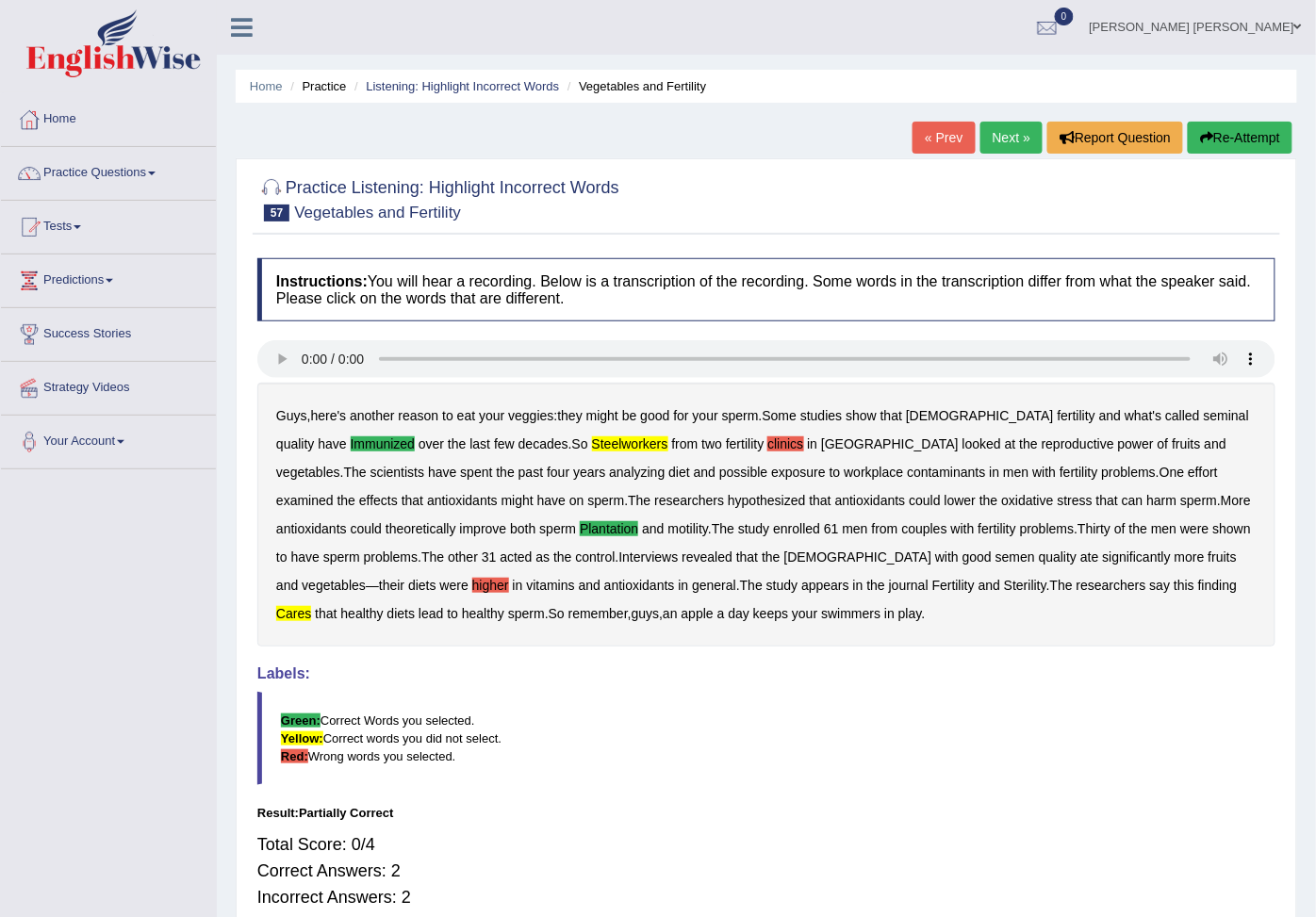
click at [1213, 145] on button "Re-Attempt" at bounding box center [1240, 138] width 105 height 32
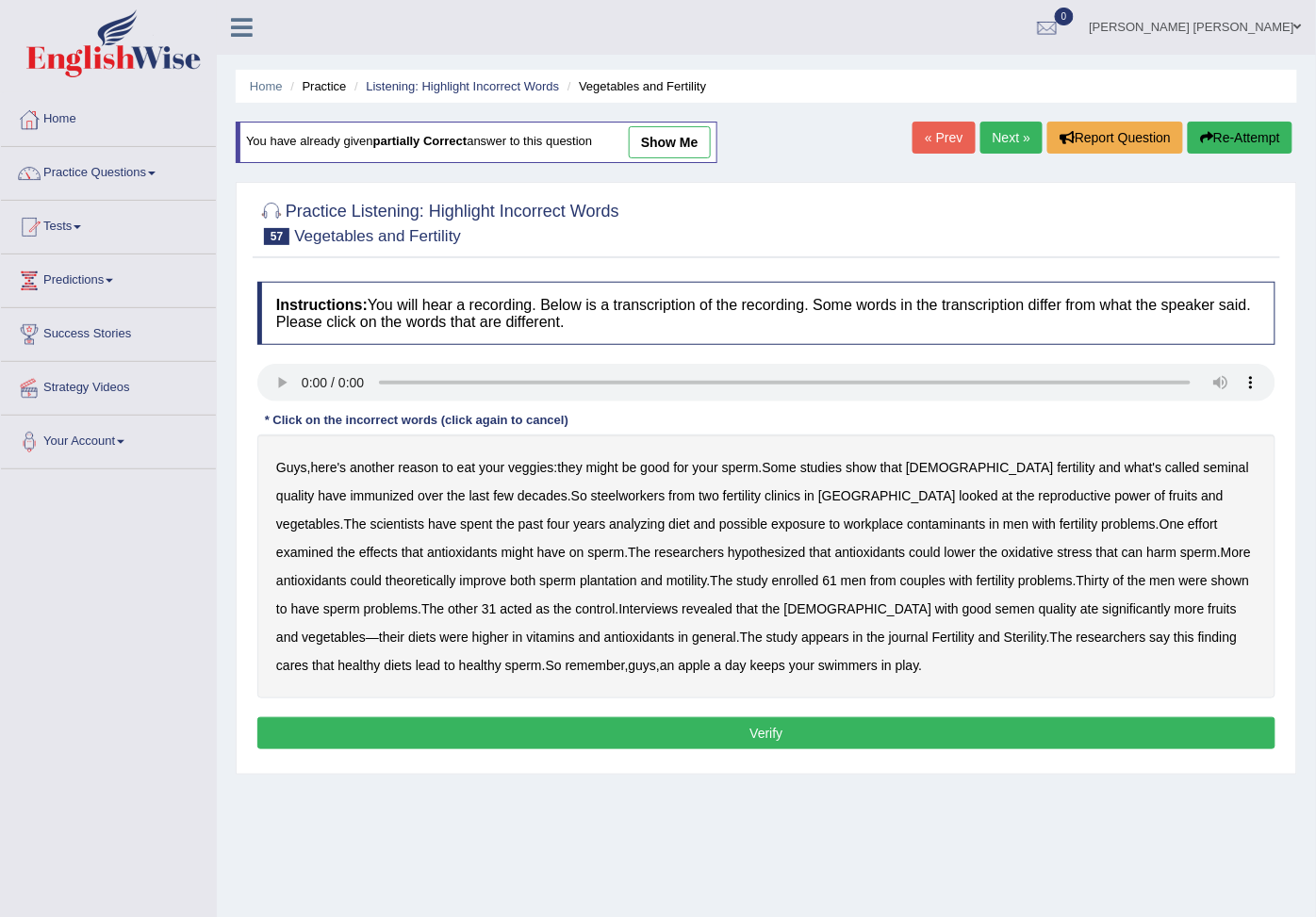
click at [350, 501] on b "immunized" at bounding box center [382, 496] width 64 height 15
click at [591, 499] on b "steelworkers" at bounding box center [628, 496] width 74 height 15
click at [385, 584] on b "theoretically" at bounding box center [421, 580] width 70 height 15
click at [579, 587] on b "plantation" at bounding box center [608, 580] width 57 height 15
click at [385, 586] on b "theoretically" at bounding box center [421, 580] width 70 height 15
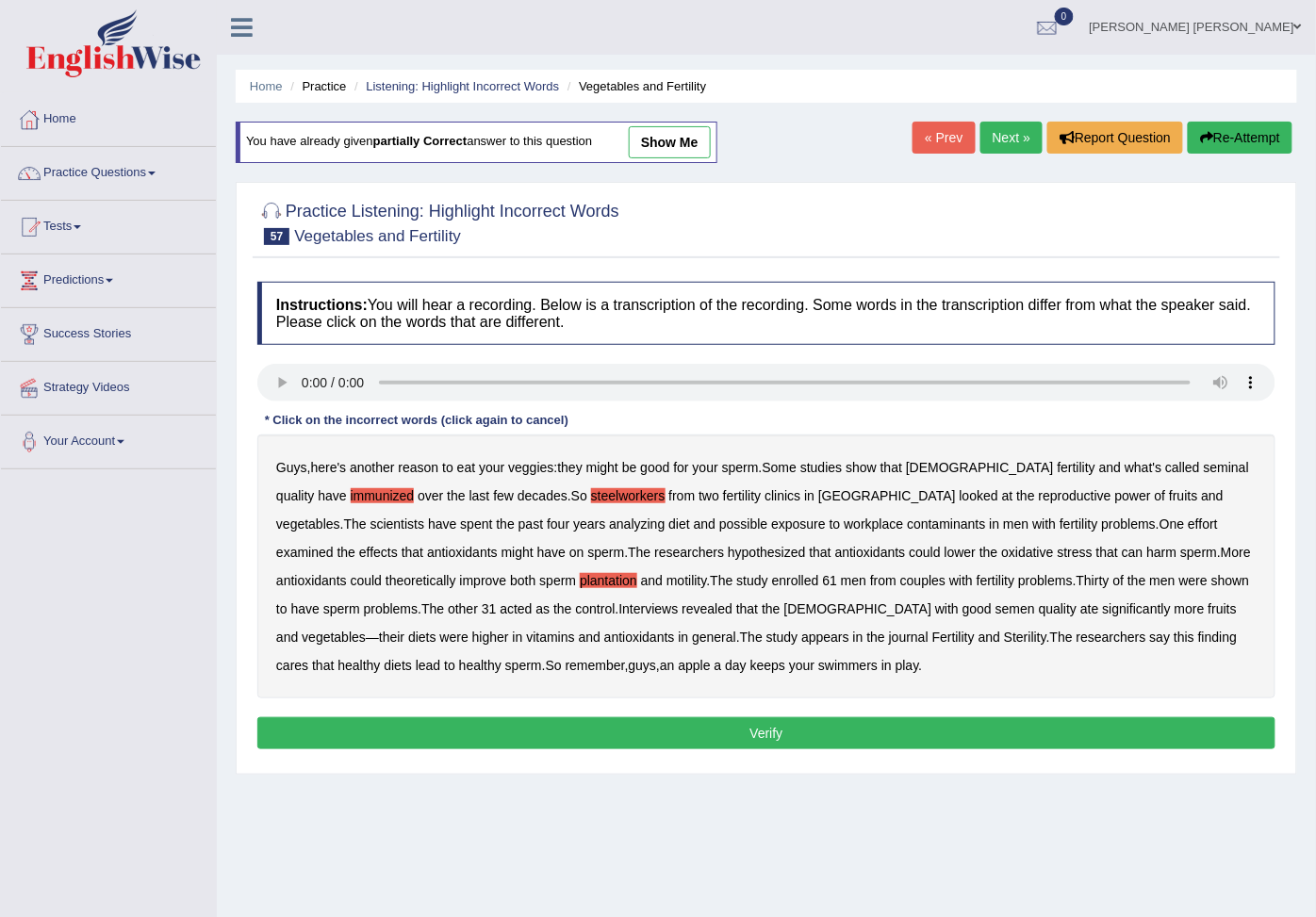
click at [934, 615] on b "with" at bounding box center [946, 609] width 24 height 15
click at [1004, 644] on b "Sterility" at bounding box center [1025, 637] width 43 height 15
click at [838, 650] on div "Guys , here's another reason to eat your veggies : they might be good for your …" at bounding box center [766, 566] width 1018 height 263
click at [1004, 641] on b "Sterility" at bounding box center [1025, 637] width 43 height 15
click at [308, 657] on b "cares" at bounding box center [292, 665] width 32 height 15
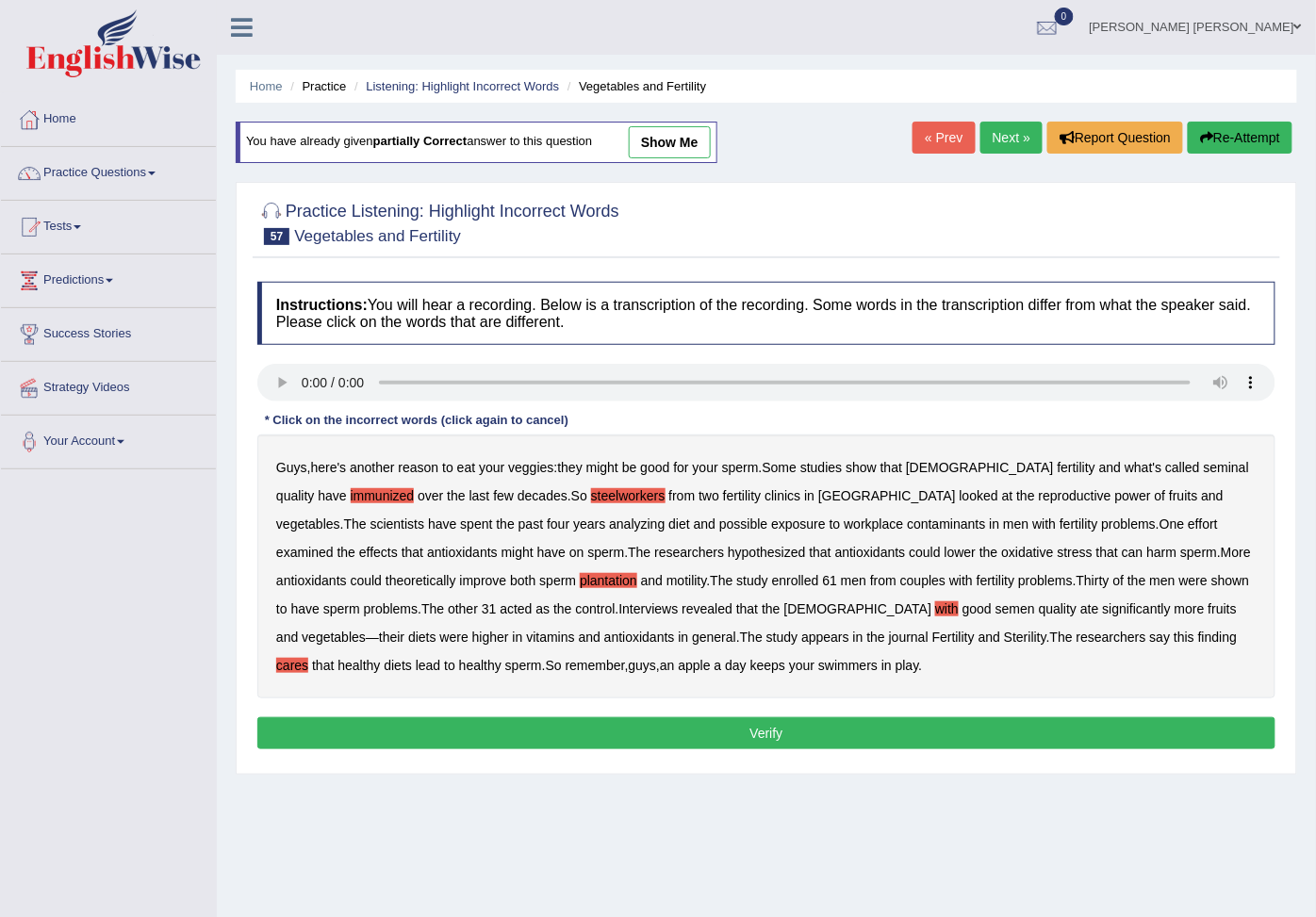
click at [308, 657] on b "cares" at bounding box center [292, 665] width 32 height 15
click at [1081, 734] on button "Verify" at bounding box center [766, 733] width 1018 height 32
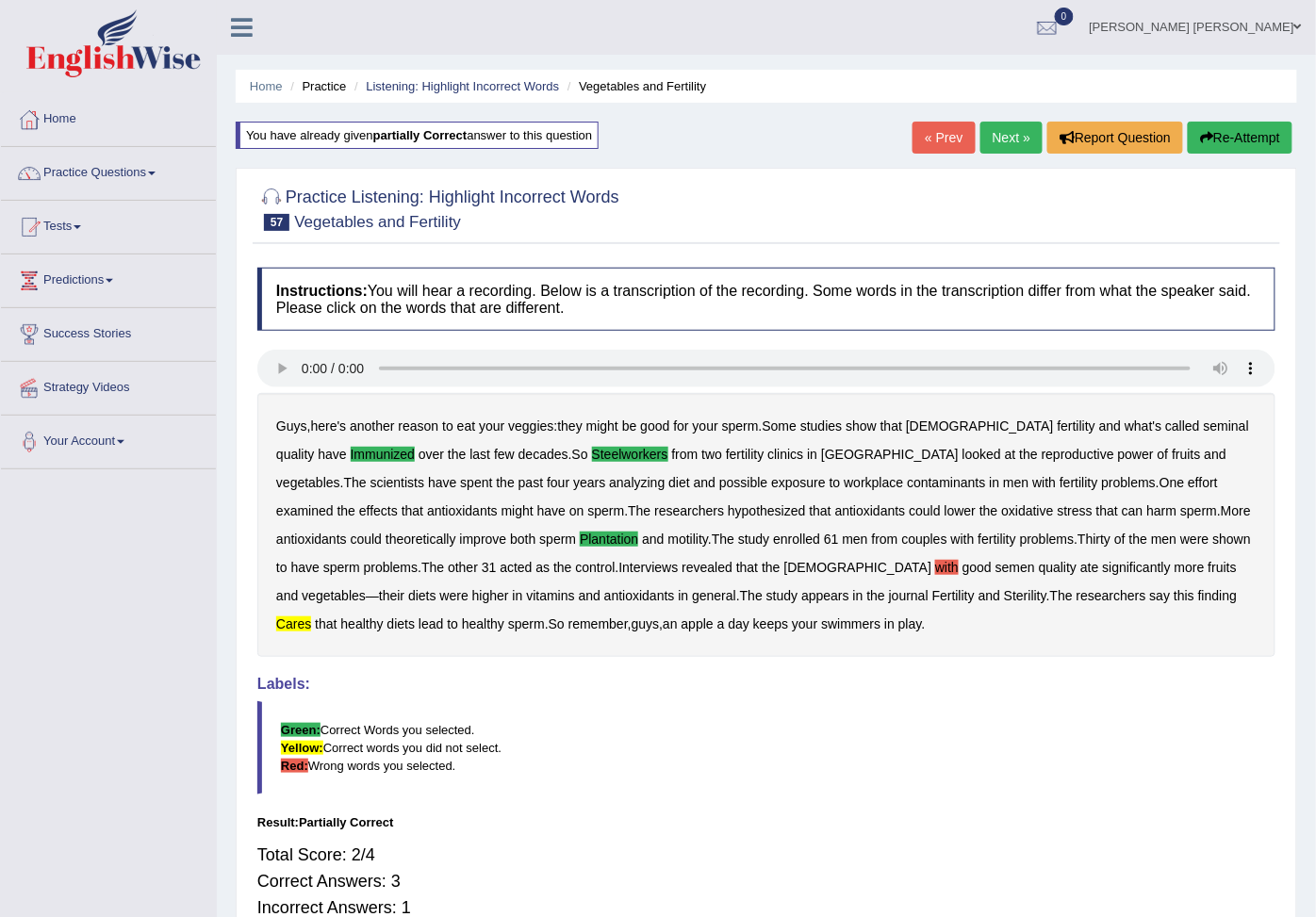
click at [311, 616] on b "cares" at bounding box center [293, 624] width 35 height 15
click at [1222, 139] on button "Re-Attempt" at bounding box center [1240, 138] width 105 height 32
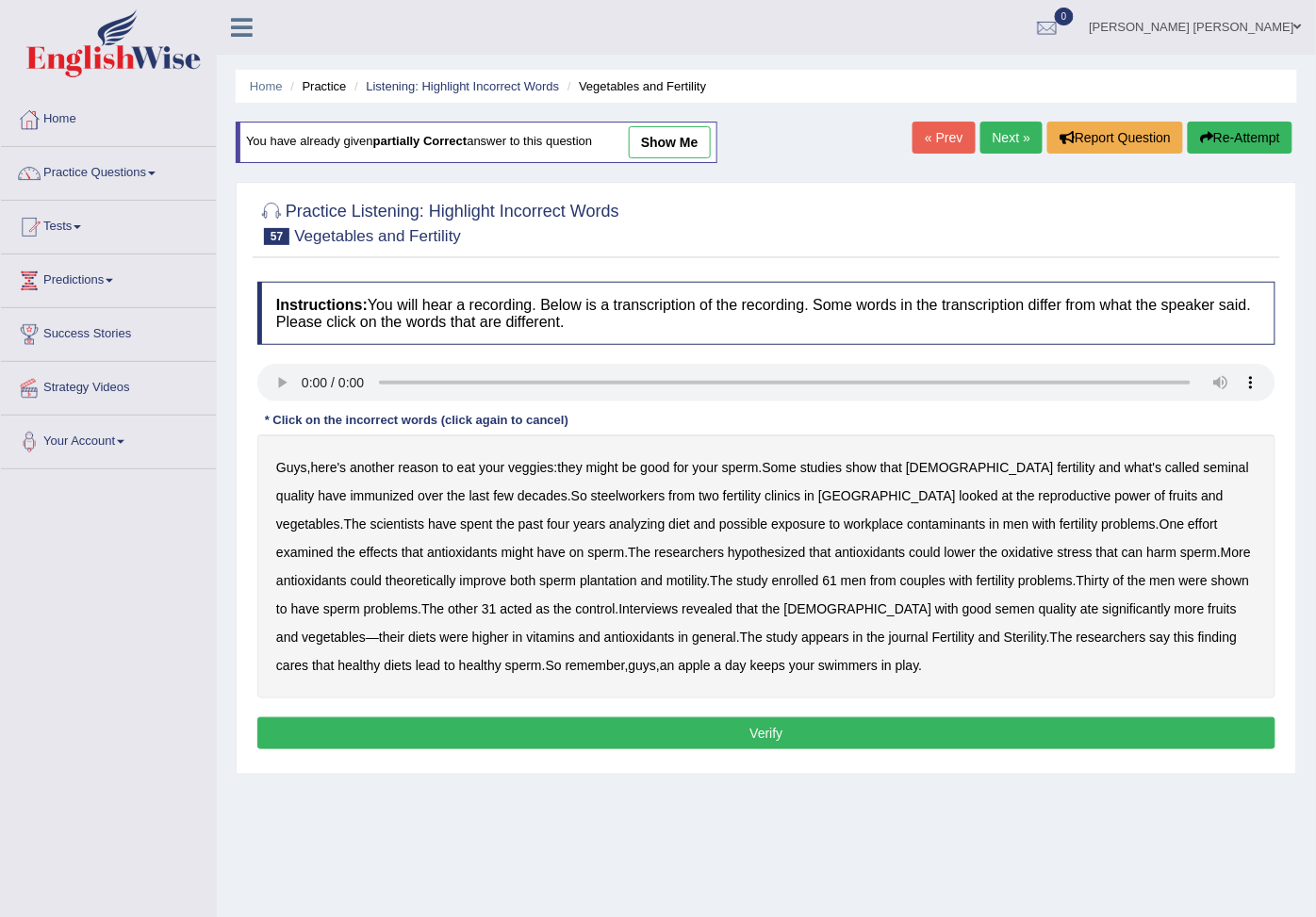
click at [350, 499] on b "immunized" at bounding box center [382, 496] width 64 height 15
drag, startPoint x: 548, startPoint y: 499, endPoint x: 560, endPoint y: 501, distance: 12.2
click at [591, 503] on b "steelworkers" at bounding box center [628, 496] width 74 height 15
click at [385, 588] on b "theoretically" at bounding box center [421, 580] width 70 height 15
click at [579, 588] on b "plantation" at bounding box center [608, 580] width 57 height 15
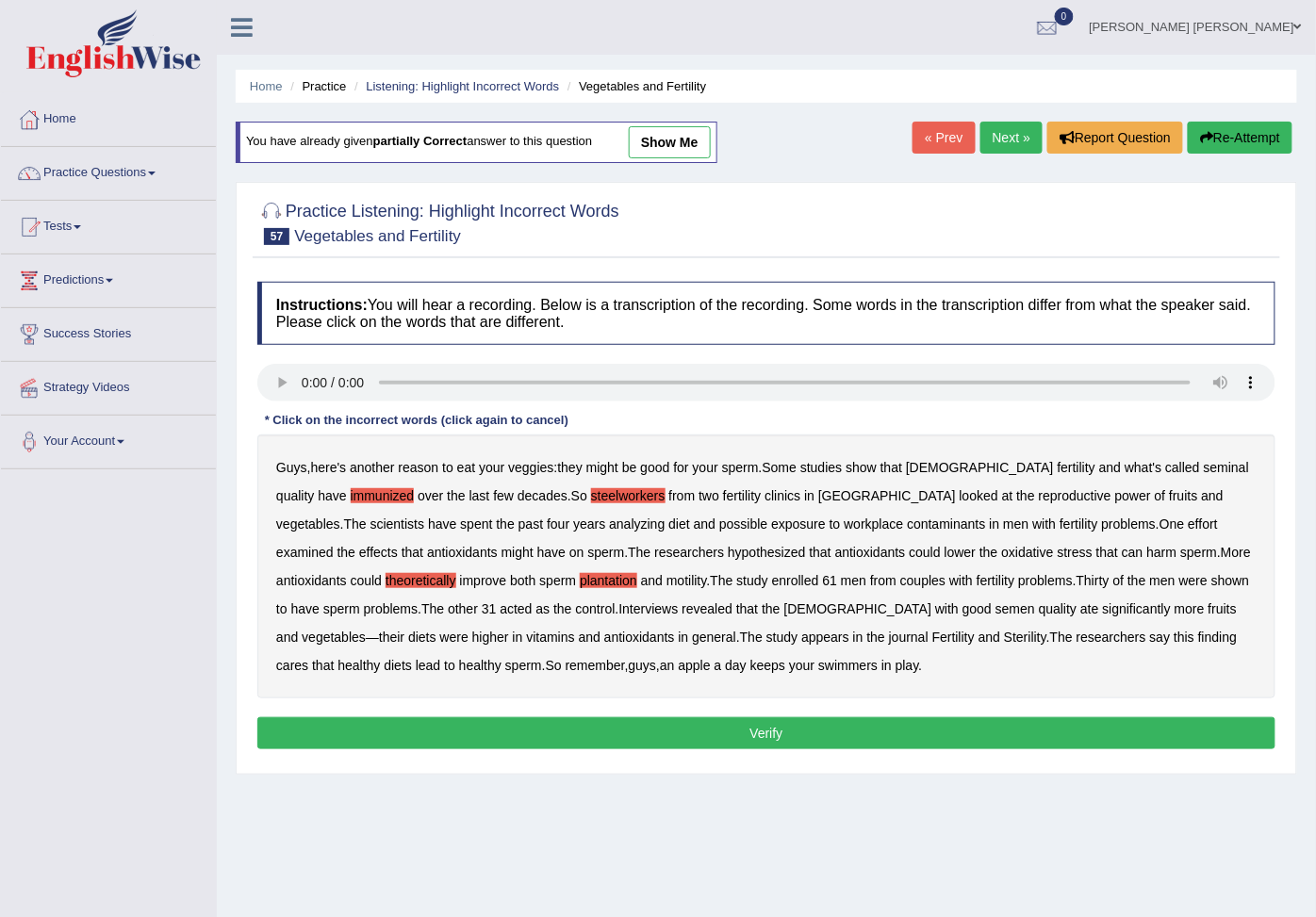
click at [385, 588] on b "theoretically" at bounding box center [421, 580] width 70 height 15
click at [472, 643] on b "higher" at bounding box center [490, 637] width 37 height 15
click at [308, 657] on b "cares" at bounding box center [292, 665] width 32 height 15
click at [472, 636] on b "higher" at bounding box center [490, 637] width 37 height 15
click at [748, 742] on button "Verify" at bounding box center [766, 733] width 1018 height 32
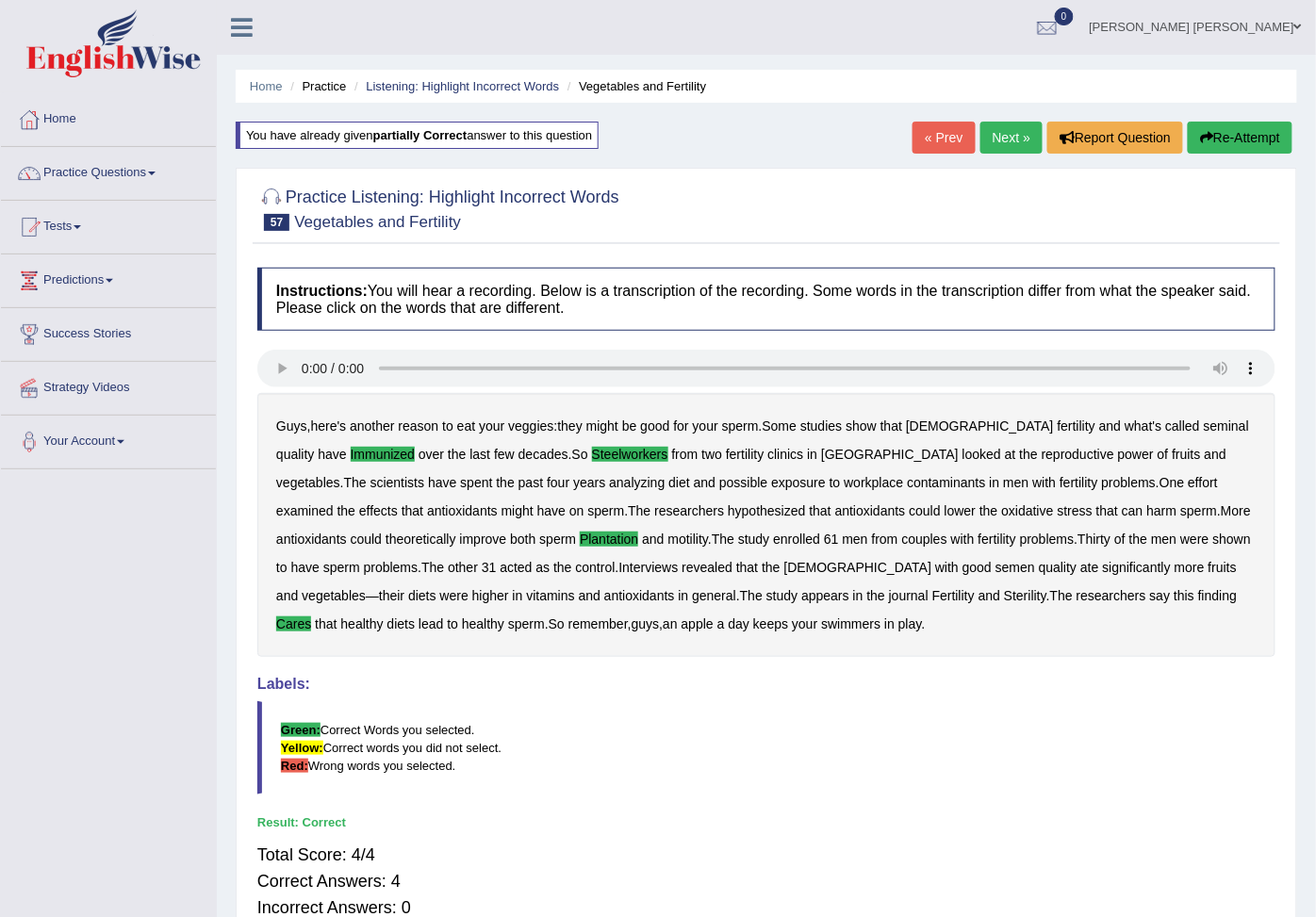
click at [1033, 137] on link "Next »" at bounding box center [1011, 138] width 62 height 32
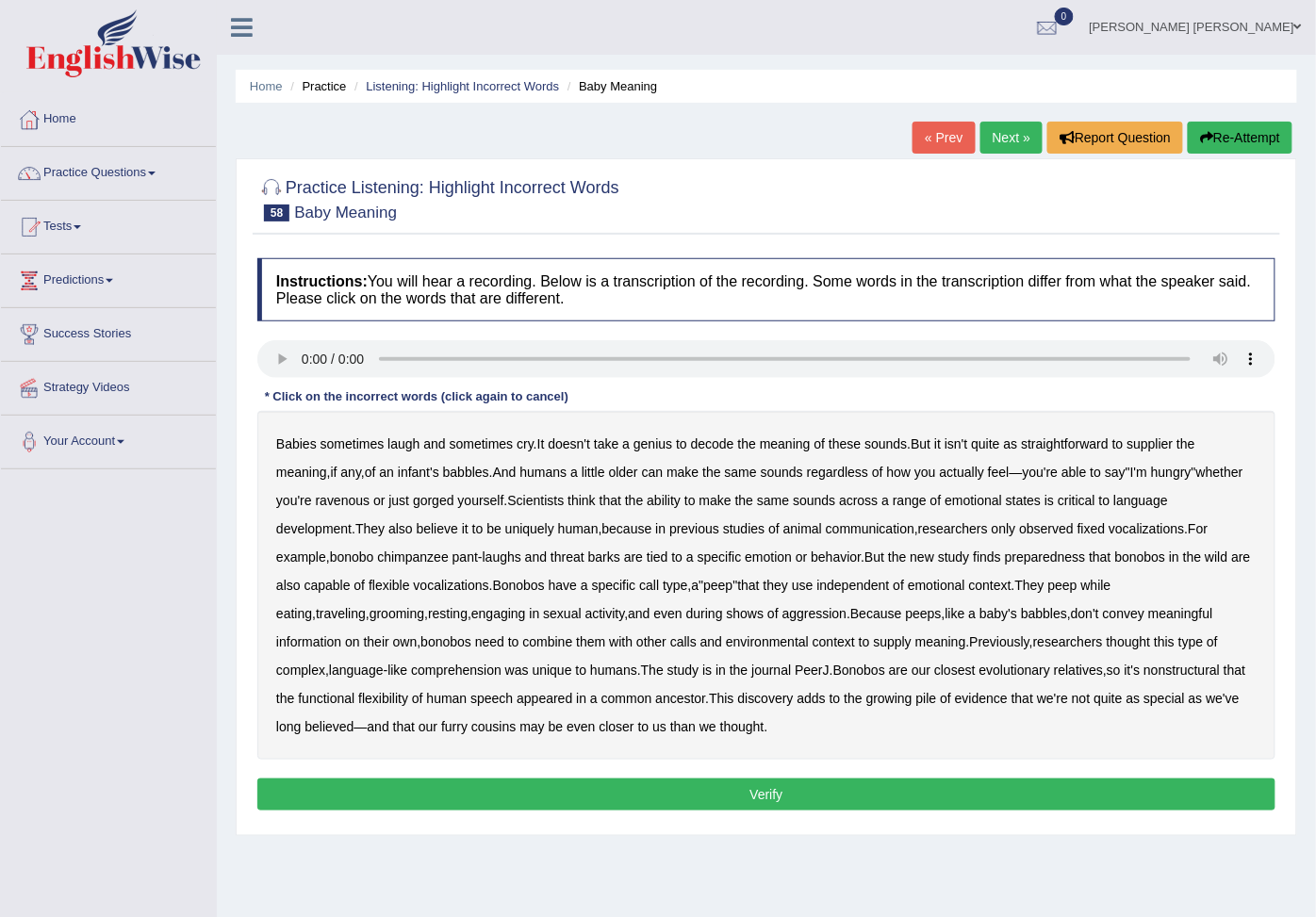
click at [1108, 448] on b "straightforward" at bounding box center [1065, 444] width 88 height 15
click at [1049, 564] on b "preparedness" at bounding box center [1045, 556] width 81 height 15
click at [833, 677] on b "Bonobos" at bounding box center [858, 670] width 51 height 15
click at [669, 789] on button "Verify" at bounding box center [766, 794] width 1018 height 32
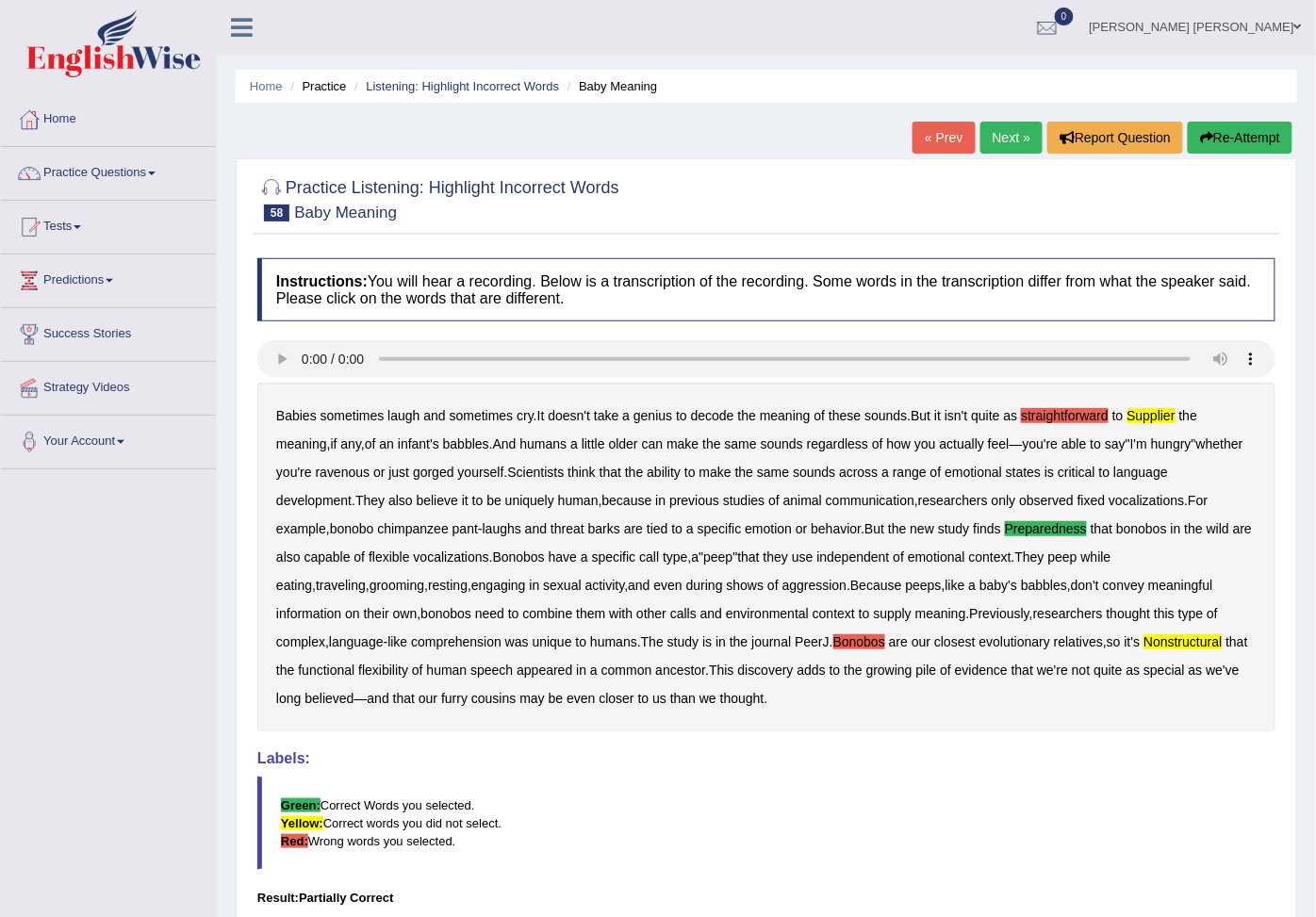
click at [1222, 143] on button "Re-Attempt" at bounding box center [1240, 138] width 105 height 32
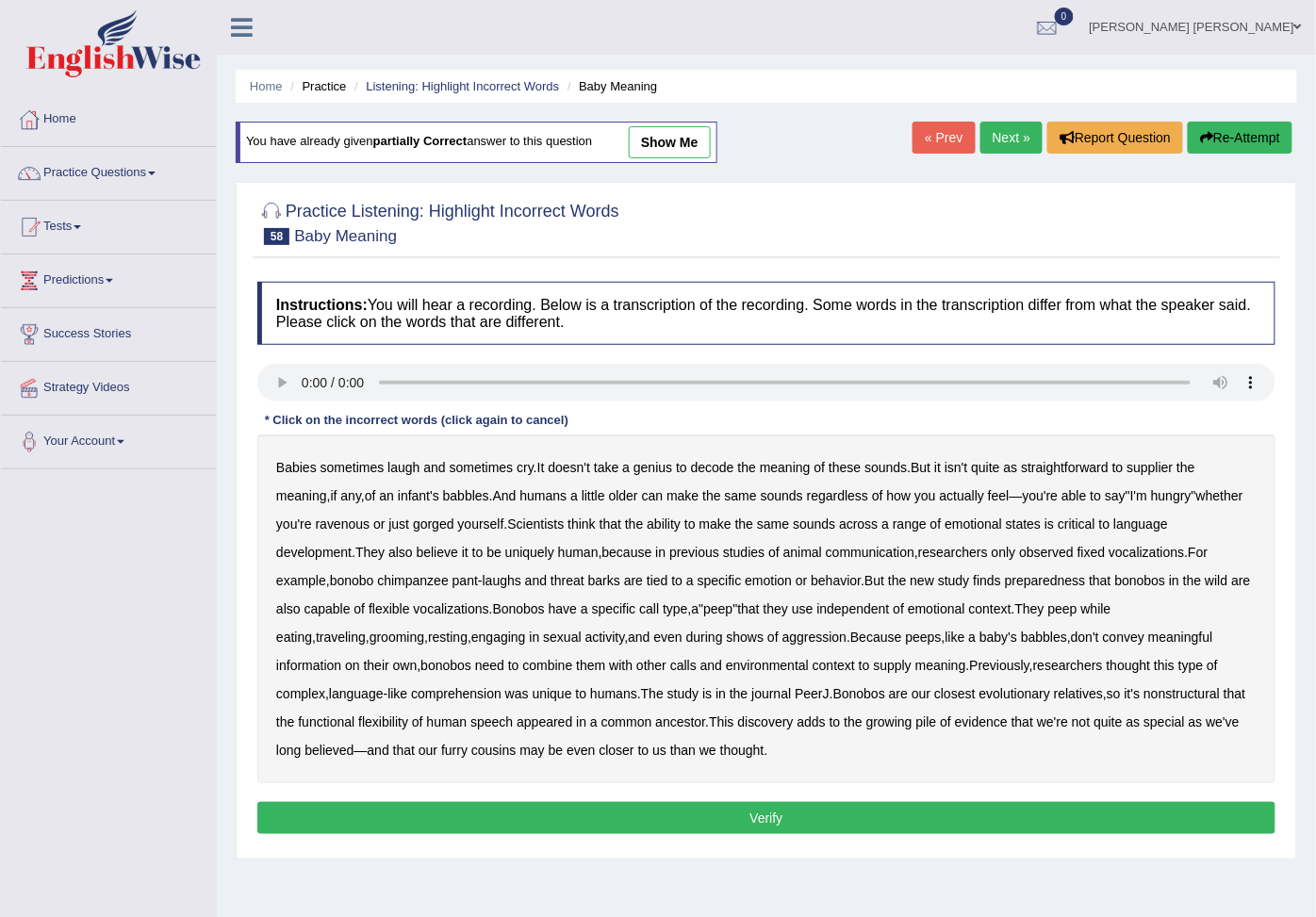
click at [1156, 472] on b "supplier" at bounding box center [1149, 467] width 47 height 15
click at [1050, 584] on b "preparedness" at bounding box center [1045, 580] width 81 height 15
click at [1143, 701] on b "nonstructural" at bounding box center [1181, 693] width 76 height 15
click at [759, 816] on button "Verify" at bounding box center [766, 818] width 1018 height 32
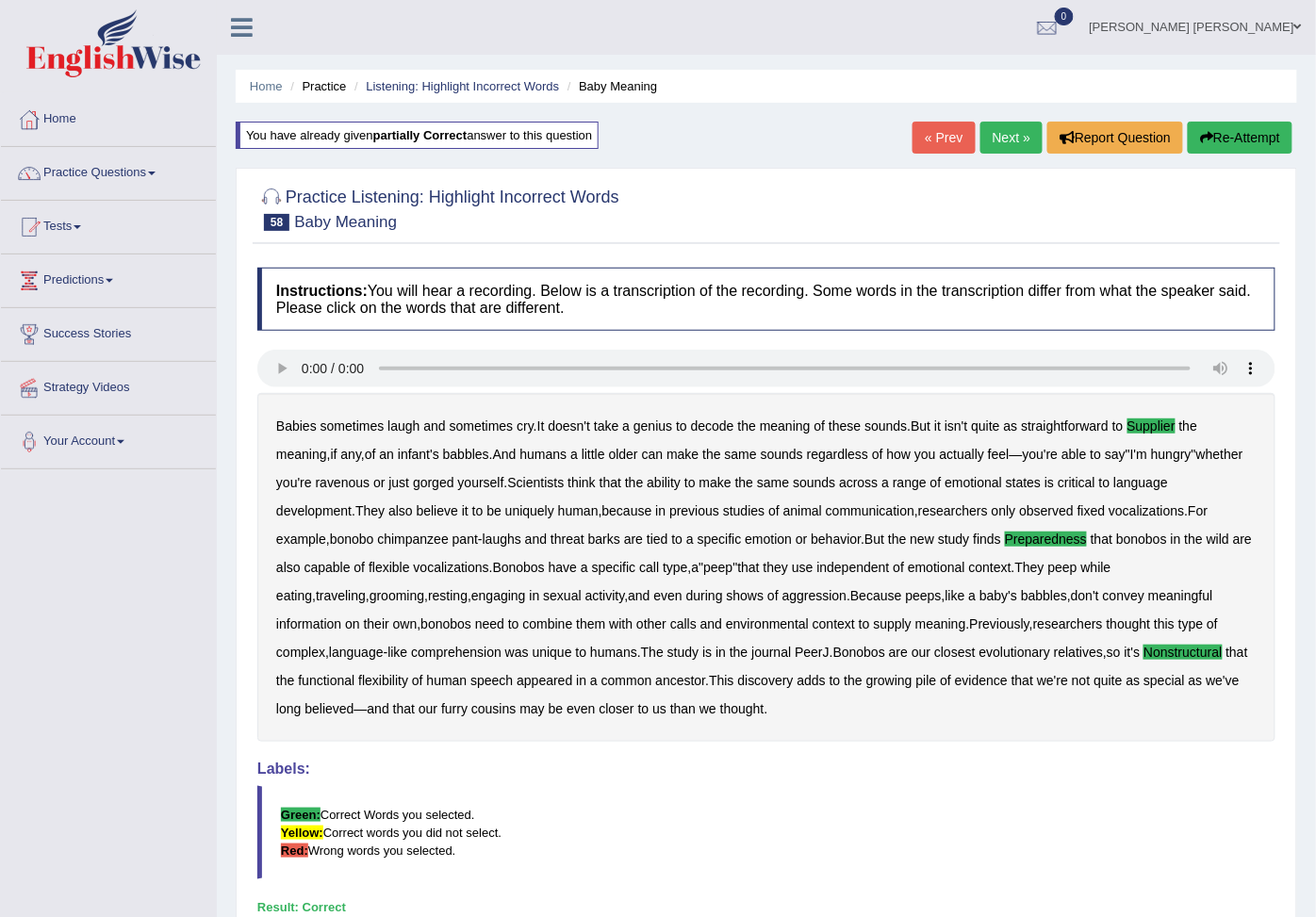
click at [1003, 140] on link "Next »" at bounding box center [1011, 138] width 62 height 32
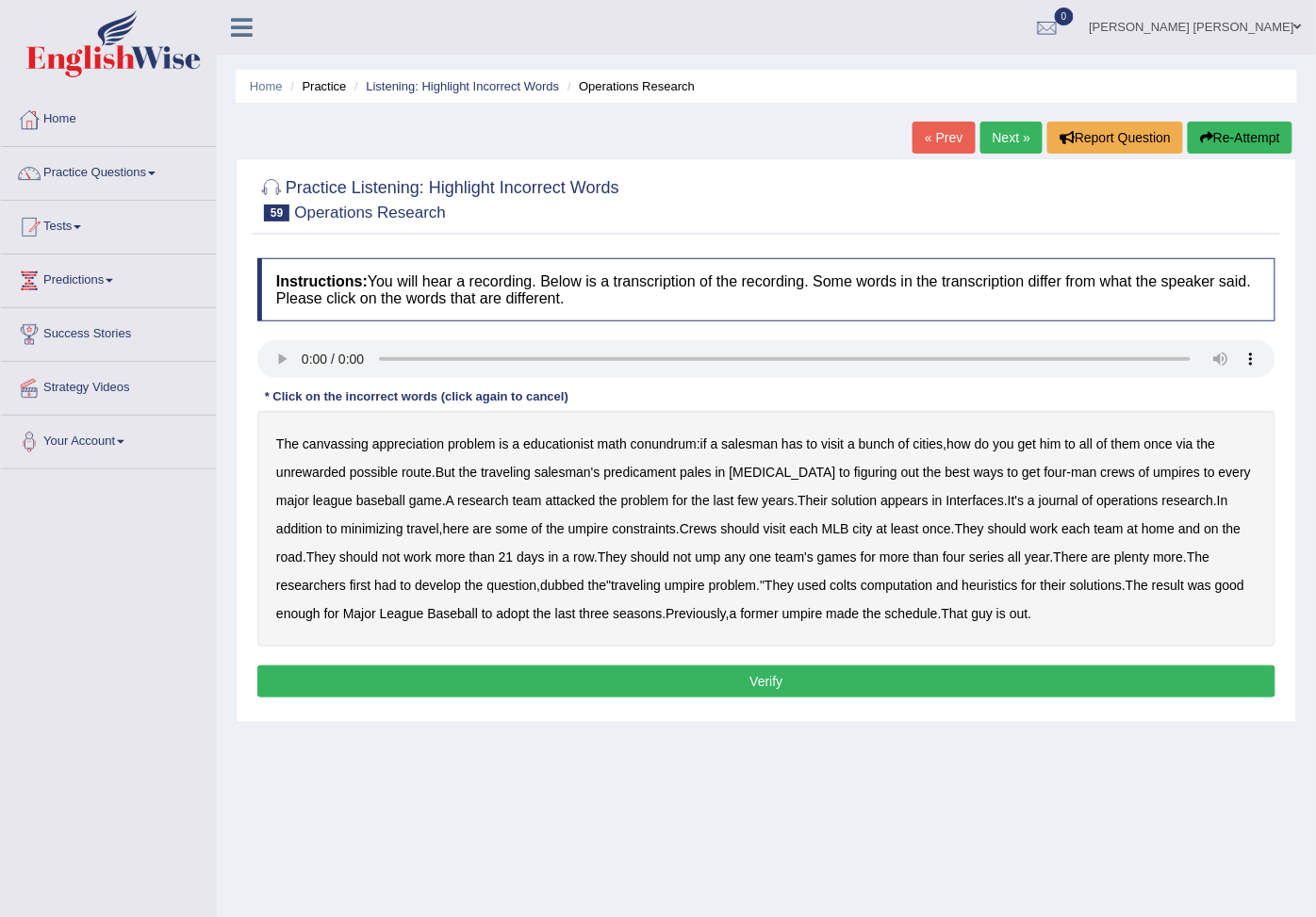
click at [394, 451] on b "appreciation" at bounding box center [407, 444] width 71 height 15
click at [319, 451] on b "canvassing" at bounding box center [335, 444] width 66 height 15
click at [387, 456] on div "The canvassing appreciation problem is a educationist math conundrum : if a sal…" at bounding box center [766, 529] width 1018 height 236
click at [394, 451] on b "appreciation" at bounding box center [407, 444] width 71 height 15
click at [553, 449] on b "educationist" at bounding box center [559, 444] width 70 height 15
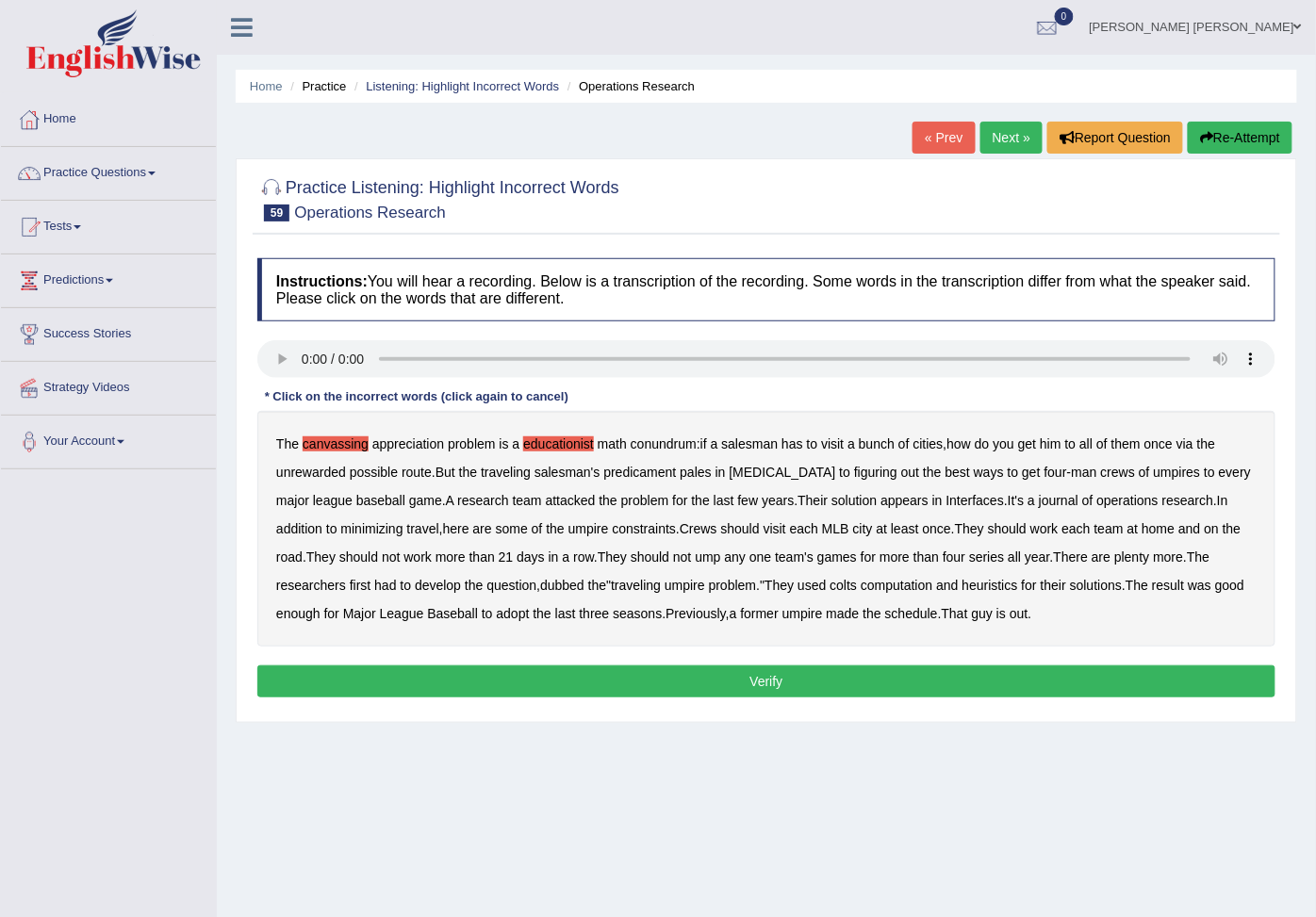
click at [520, 450] on div "The canvassing appreciation problem is a educationist math conundrum : if a sal…" at bounding box center [766, 529] width 1018 height 236
click at [514, 446] on b "a" at bounding box center [517, 444] width 8 height 15
click at [534, 445] on b "educationist" at bounding box center [559, 444] width 70 height 15
drag, startPoint x: 402, startPoint y: 447, endPoint x: 491, endPoint y: 446, distance: 89.0
click at [405, 446] on b "appreciation" at bounding box center [407, 444] width 71 height 15
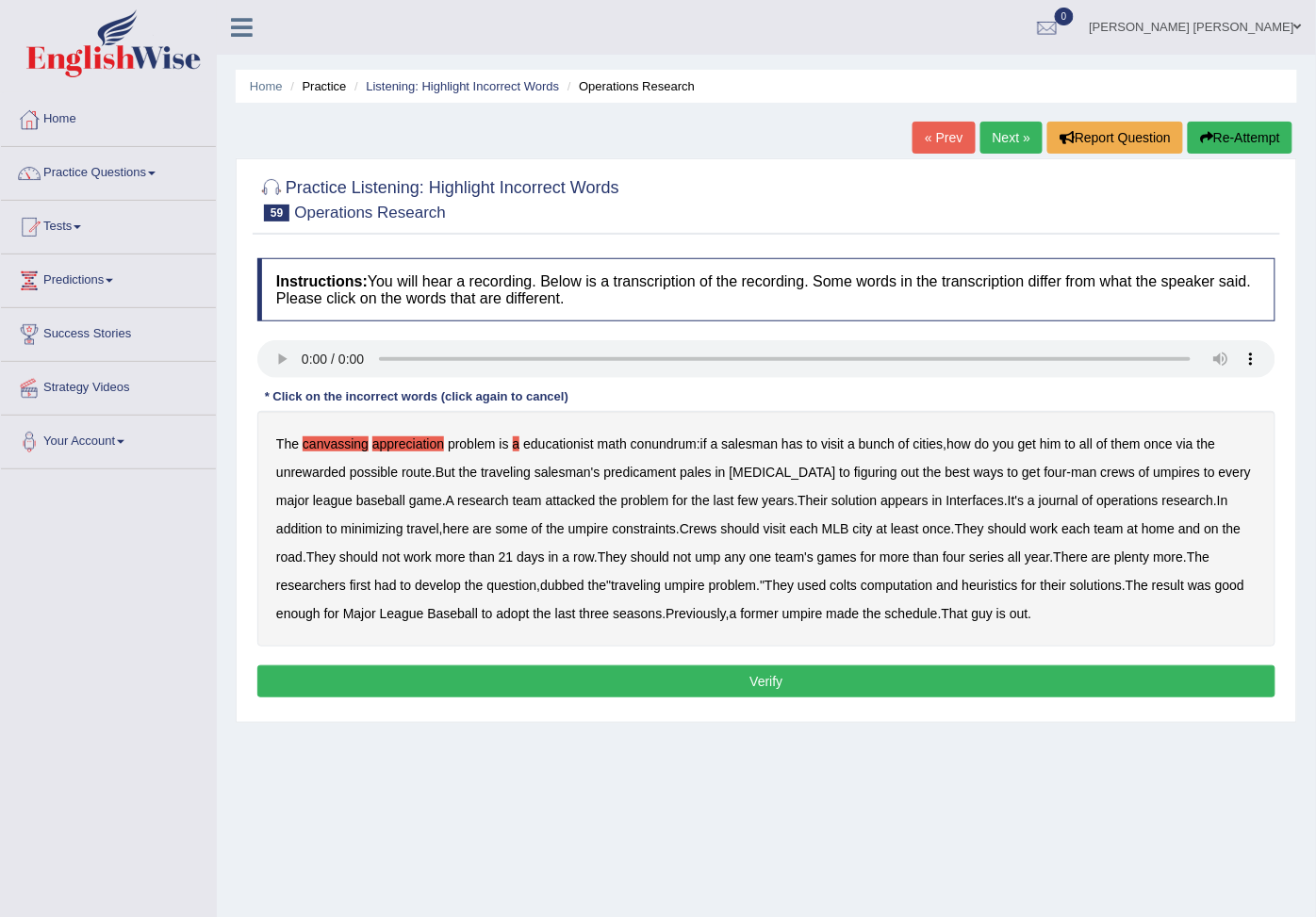
click at [516, 446] on b "a" at bounding box center [517, 444] width 8 height 15
click at [759, 476] on b "[MEDICAL_DATA]" at bounding box center [783, 472] width 107 height 15
click at [563, 592] on b "dubbed" at bounding box center [561, 585] width 45 height 15
click at [551, 586] on b "dubbed" at bounding box center [561, 585] width 45 height 15
click at [553, 587] on b "dubbed" at bounding box center [561, 585] width 45 height 15
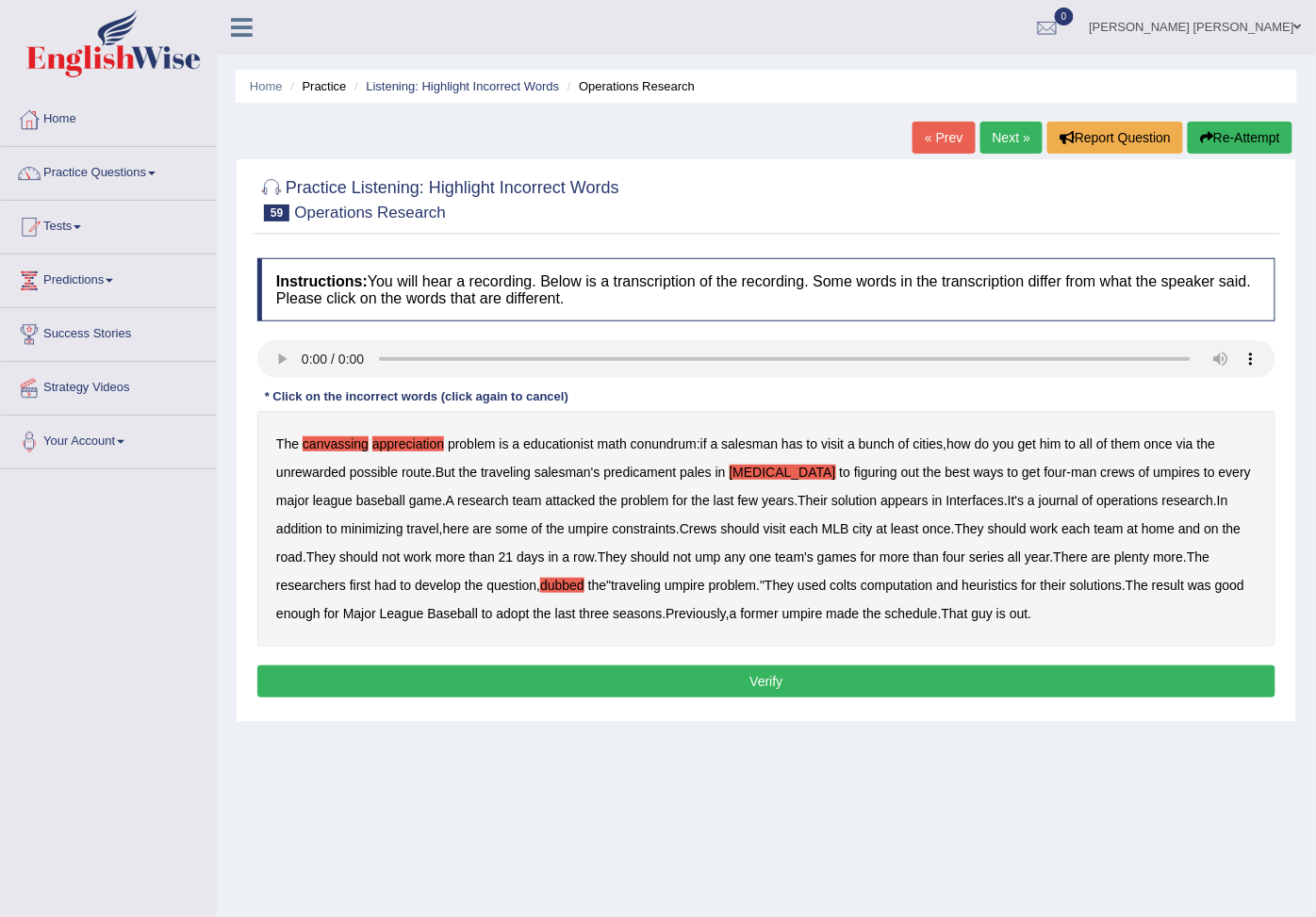
click at [869, 675] on button "Verify" at bounding box center [766, 681] width 1018 height 32
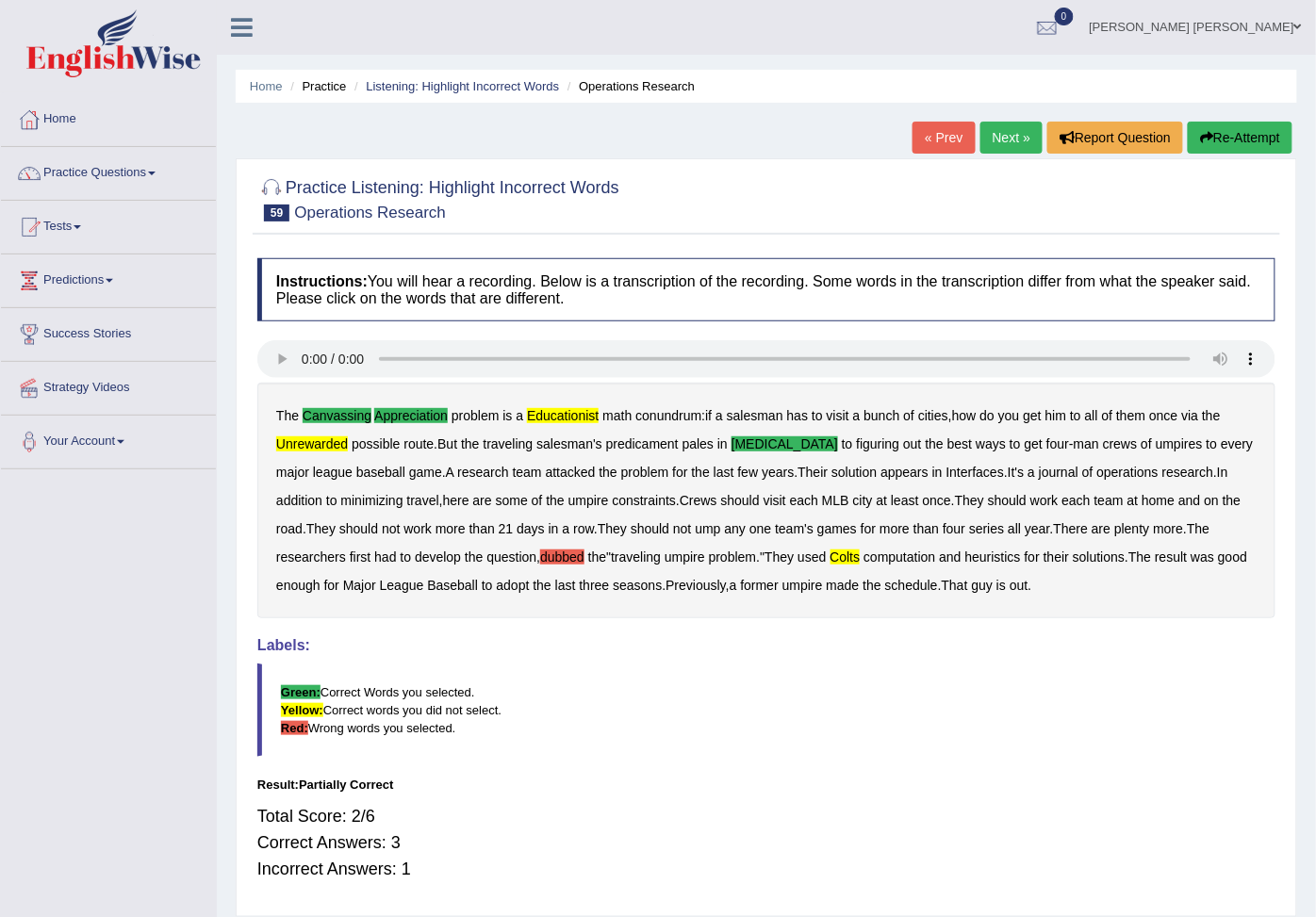
click at [1210, 129] on button "Re-Attempt" at bounding box center [1240, 138] width 105 height 32
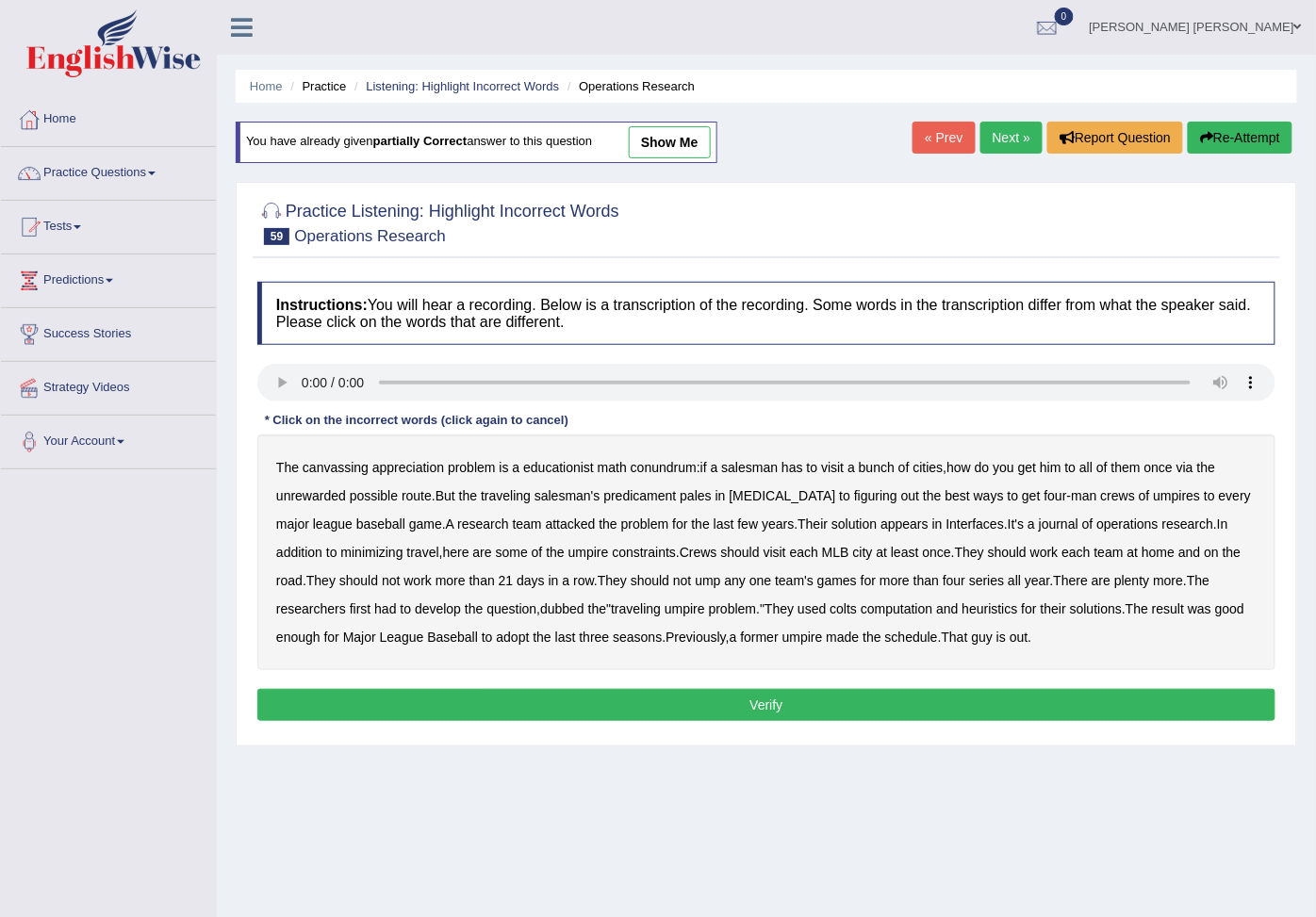
click at [322, 464] on b "canvassing" at bounding box center [335, 467] width 66 height 15
click at [396, 475] on b "appreciation" at bounding box center [407, 467] width 71 height 15
click at [549, 471] on b "educationist" at bounding box center [559, 467] width 70 height 15
click at [776, 503] on b "[MEDICAL_DATA]" at bounding box center [783, 496] width 107 height 15
click at [857, 614] on b "colts" at bounding box center [843, 609] width 28 height 15
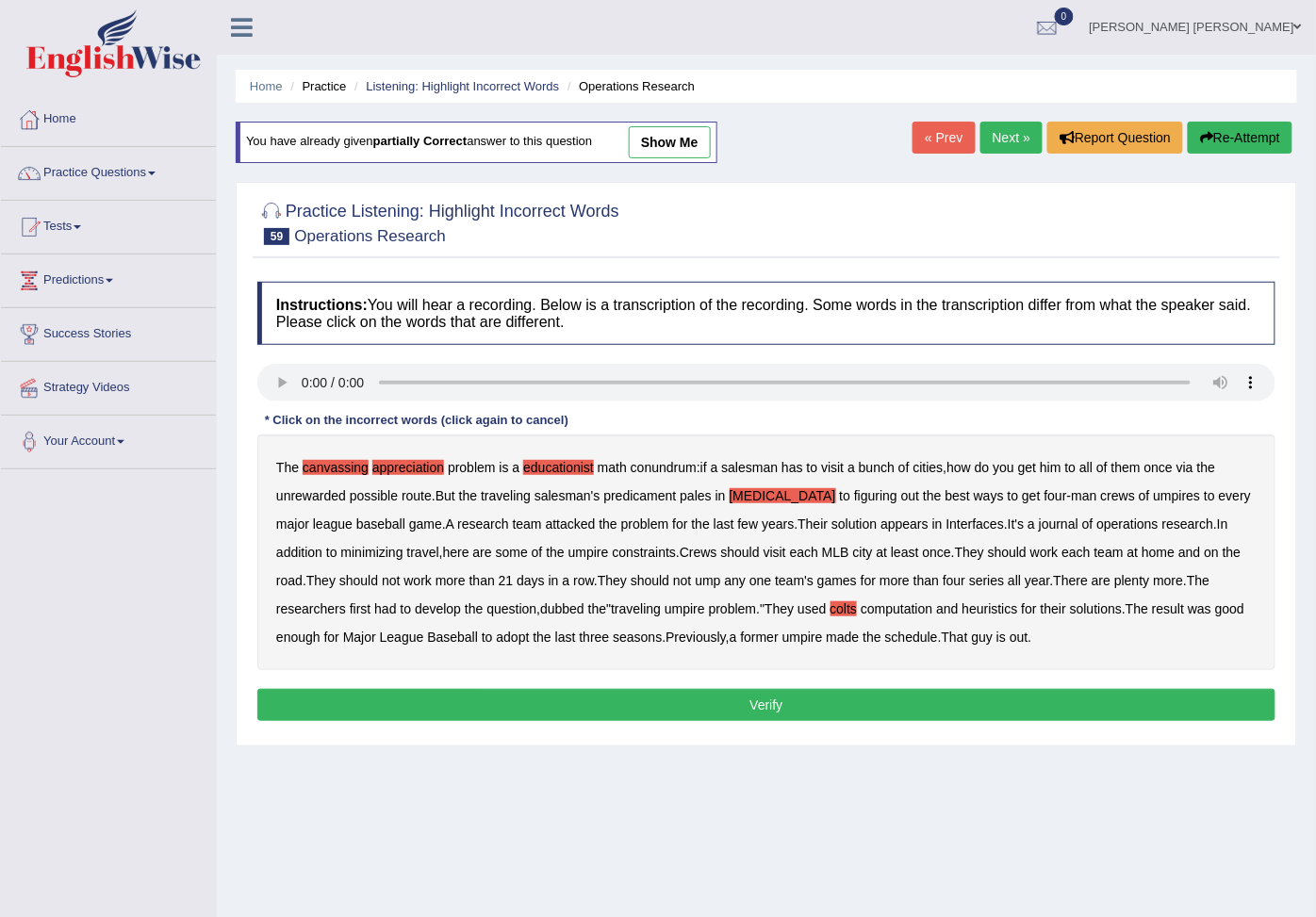
drag, startPoint x: 999, startPoint y: 692, endPoint x: 993, endPoint y: 708, distance: 17.1
click at [994, 708] on div "Instructions: You will hear a recording. Below is a transcription of the record…" at bounding box center [765, 503] width 1027 height 463
click at [993, 708] on button "Verify" at bounding box center [766, 705] width 1018 height 32
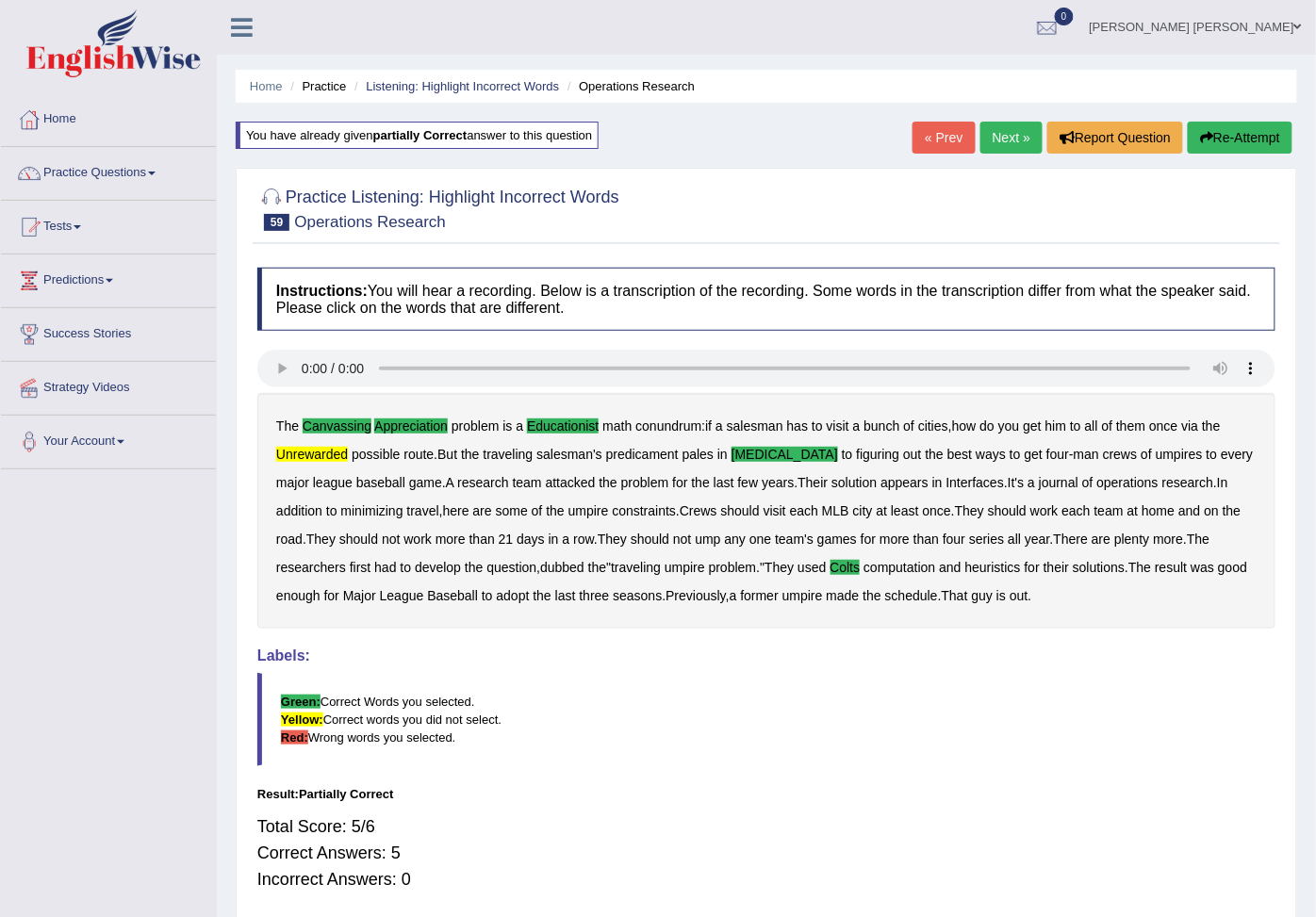
click at [997, 132] on link "Next »" at bounding box center [1011, 138] width 62 height 32
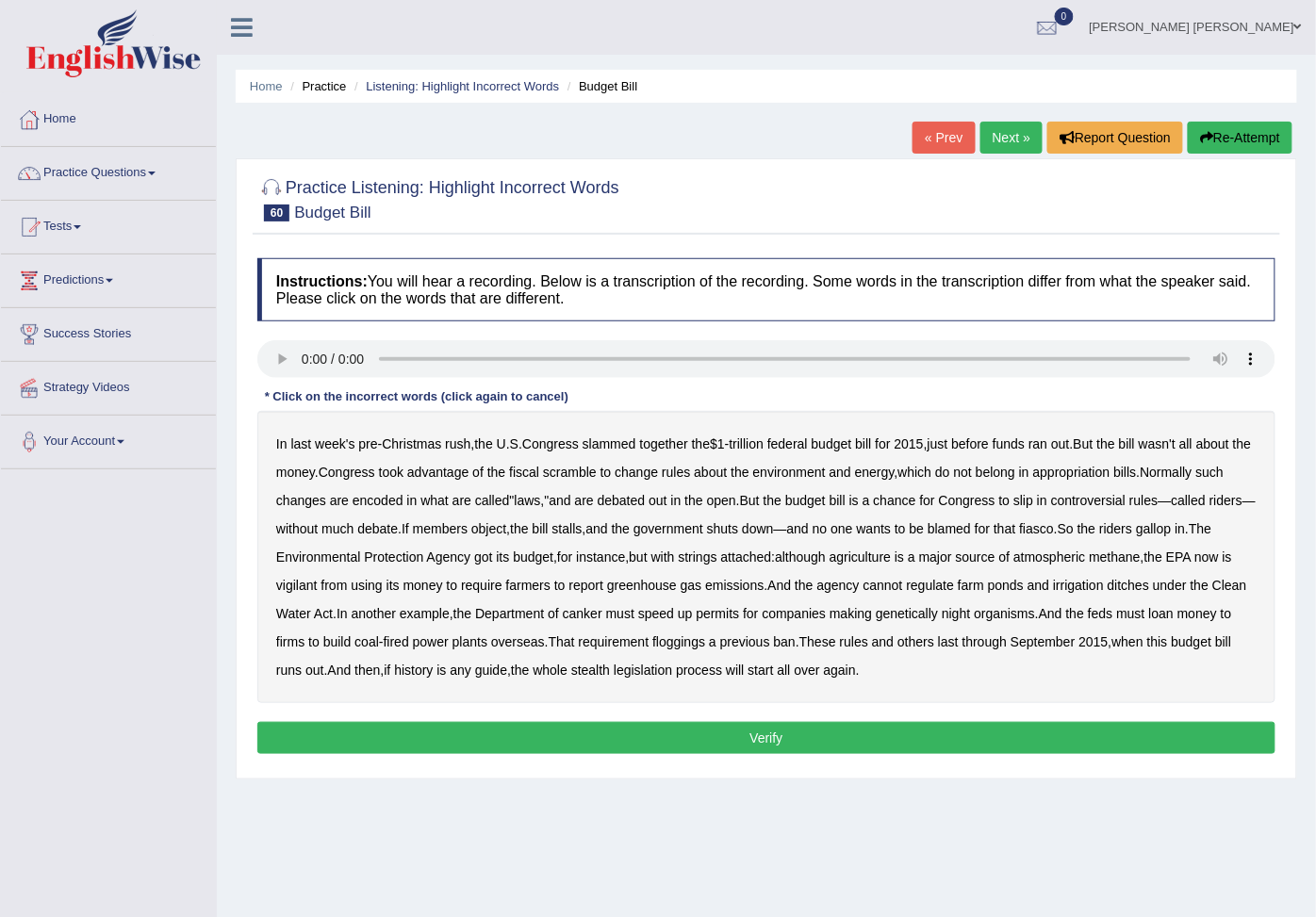
click at [558, 448] on b "Congress" at bounding box center [550, 444] width 56 height 15
click at [560, 449] on b "Congress" at bounding box center [550, 444] width 56 height 15
click at [1032, 504] on b "slip" at bounding box center [1023, 500] width 20 height 15
click at [1025, 505] on b "slip" at bounding box center [1023, 500] width 20 height 15
click at [1022, 506] on b "slip" at bounding box center [1023, 500] width 20 height 15
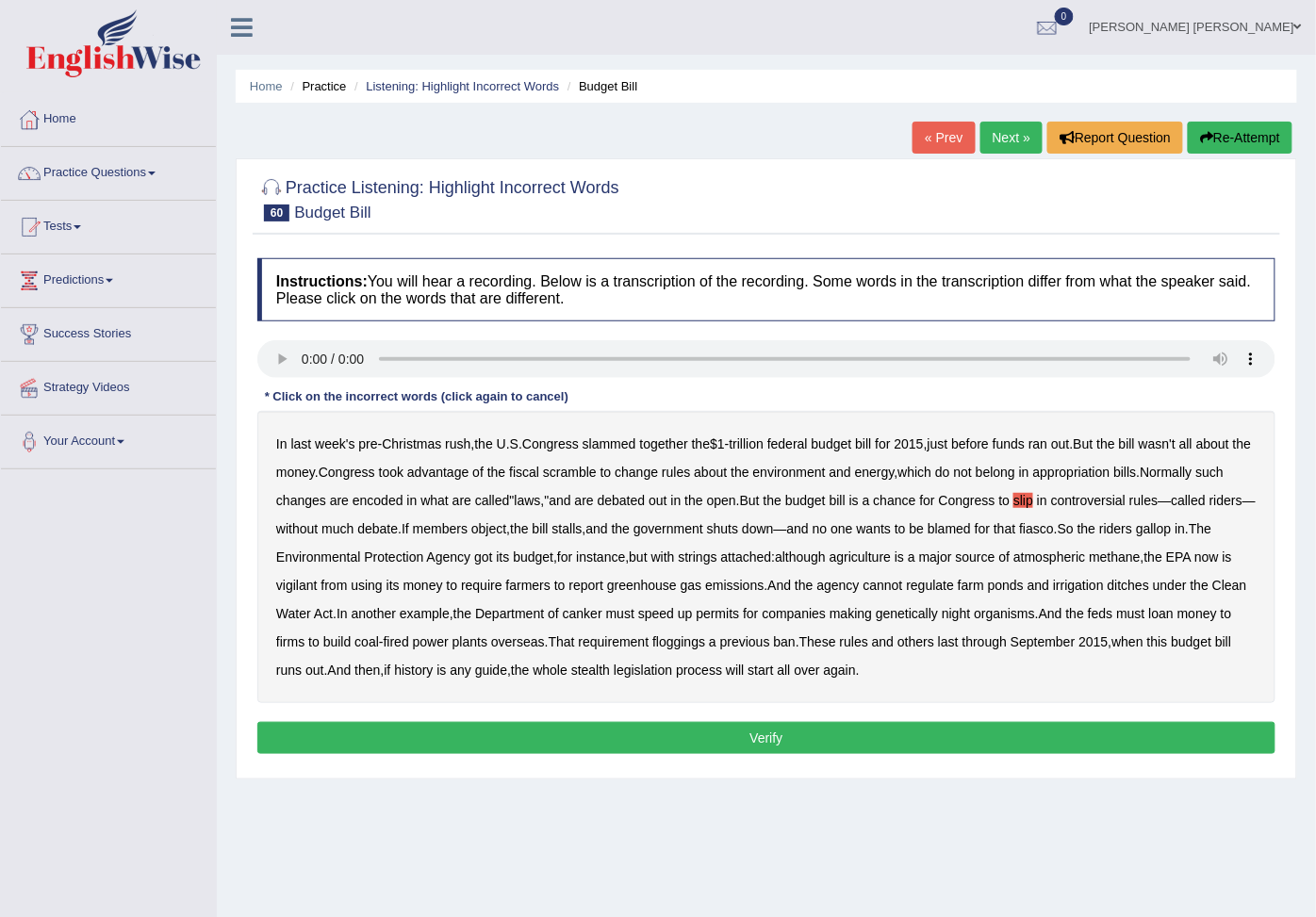
click at [1022, 506] on b "slip" at bounding box center [1023, 500] width 20 height 15
click at [807, 448] on b "federal" at bounding box center [787, 444] width 41 height 15
click at [373, 508] on b "encoded" at bounding box center [377, 500] width 50 height 15
click at [506, 537] on b "object" at bounding box center [488, 529] width 35 height 15
click at [506, 532] on b "object" at bounding box center [488, 529] width 35 height 15
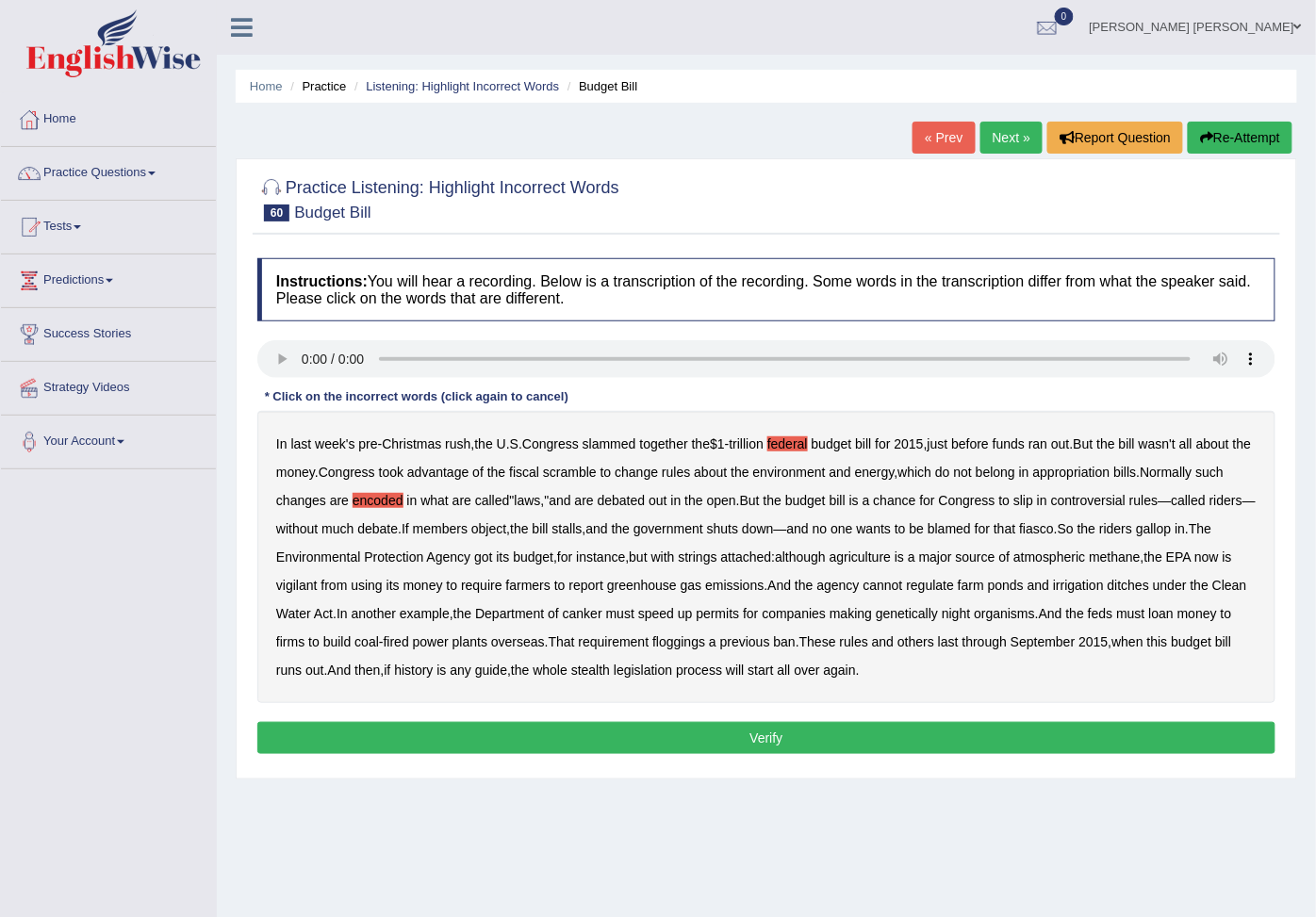
click at [1084, 588] on b "irrigation" at bounding box center [1077, 585] width 50 height 15
click at [688, 649] on b "floggings" at bounding box center [678, 642] width 52 height 15
click at [806, 728] on button "Verify" at bounding box center [766, 738] width 1018 height 32
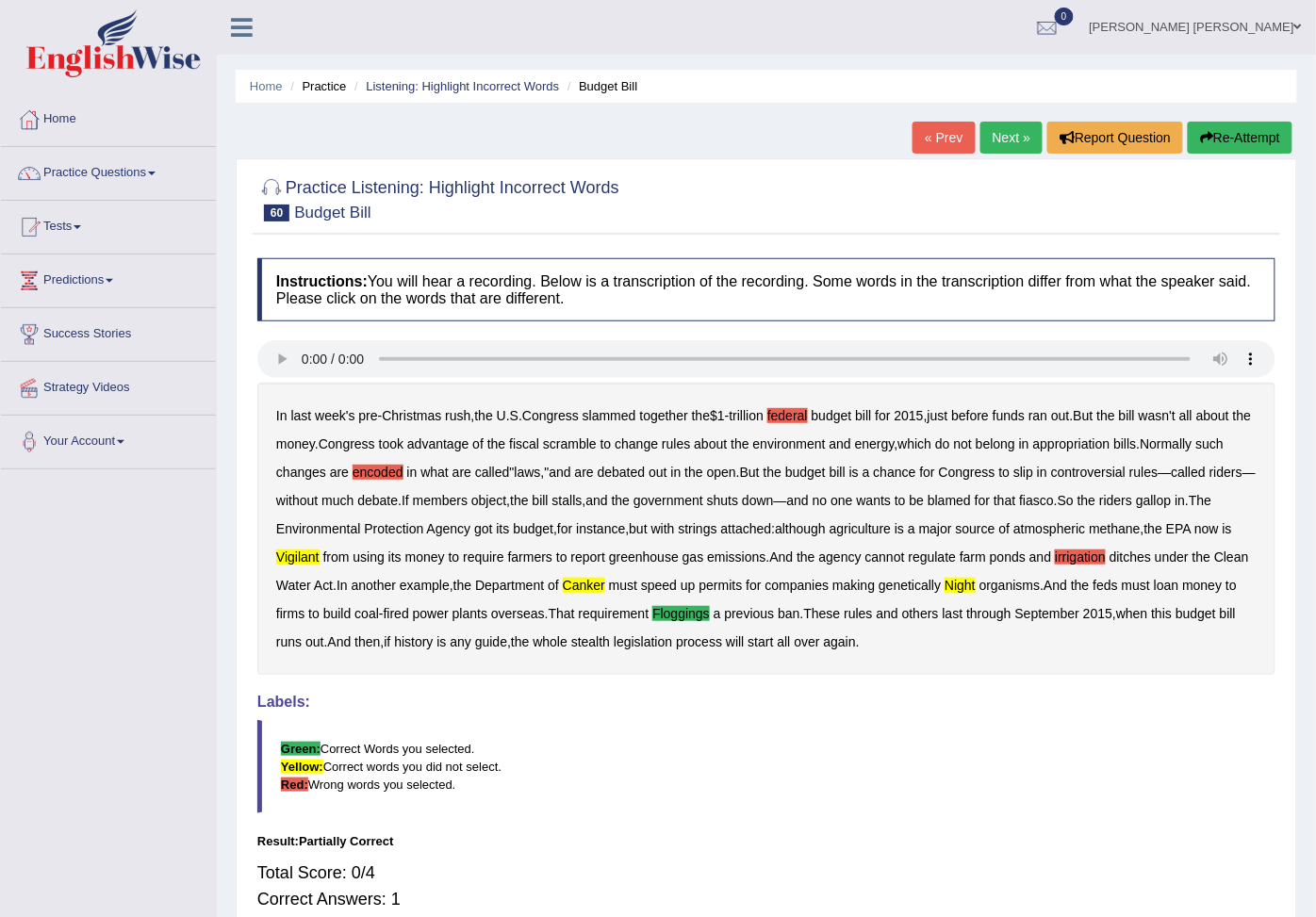
click at [1214, 133] on button "Re-Attempt" at bounding box center [1240, 138] width 105 height 32
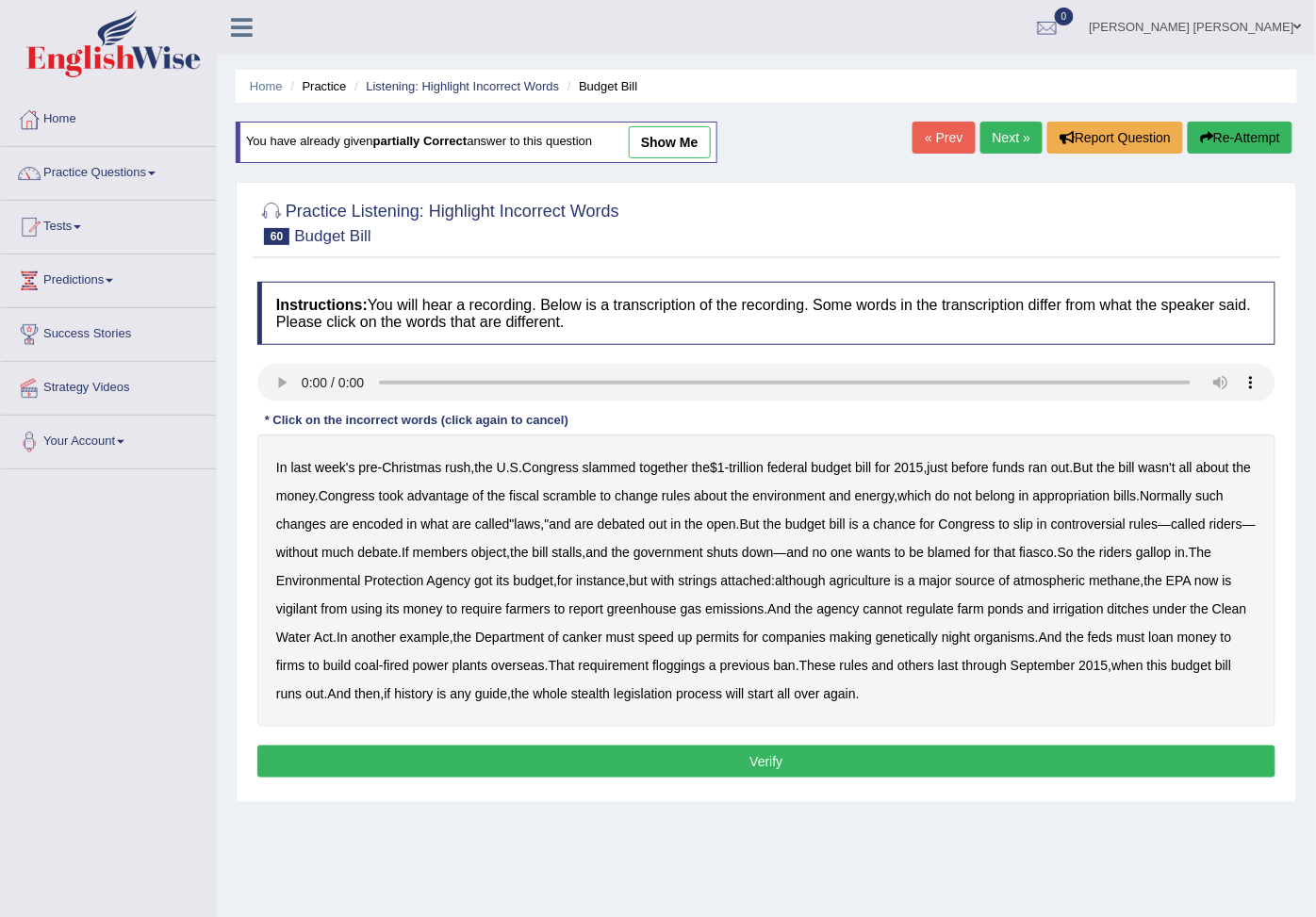
click at [1119, 588] on b "methane" at bounding box center [1113, 580] width 50 height 15
click at [1094, 615] on b "irrigation" at bounding box center [1077, 609] width 50 height 15
click at [704, 672] on b "floggings" at bounding box center [678, 665] width 52 height 15
click at [740, 759] on button "Verify" at bounding box center [766, 761] width 1018 height 32
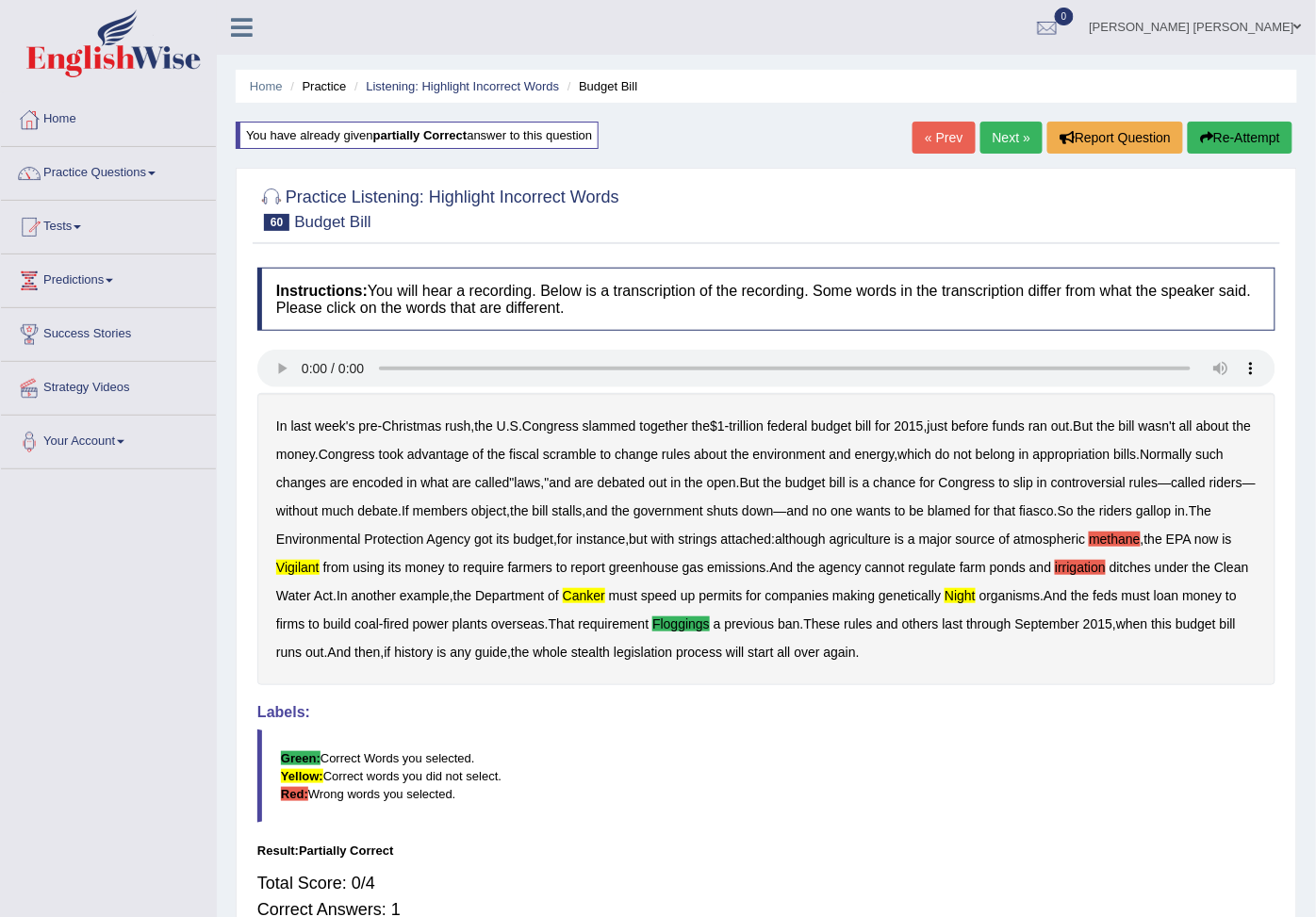
click at [1025, 138] on link "Next »" at bounding box center [1011, 138] width 62 height 32
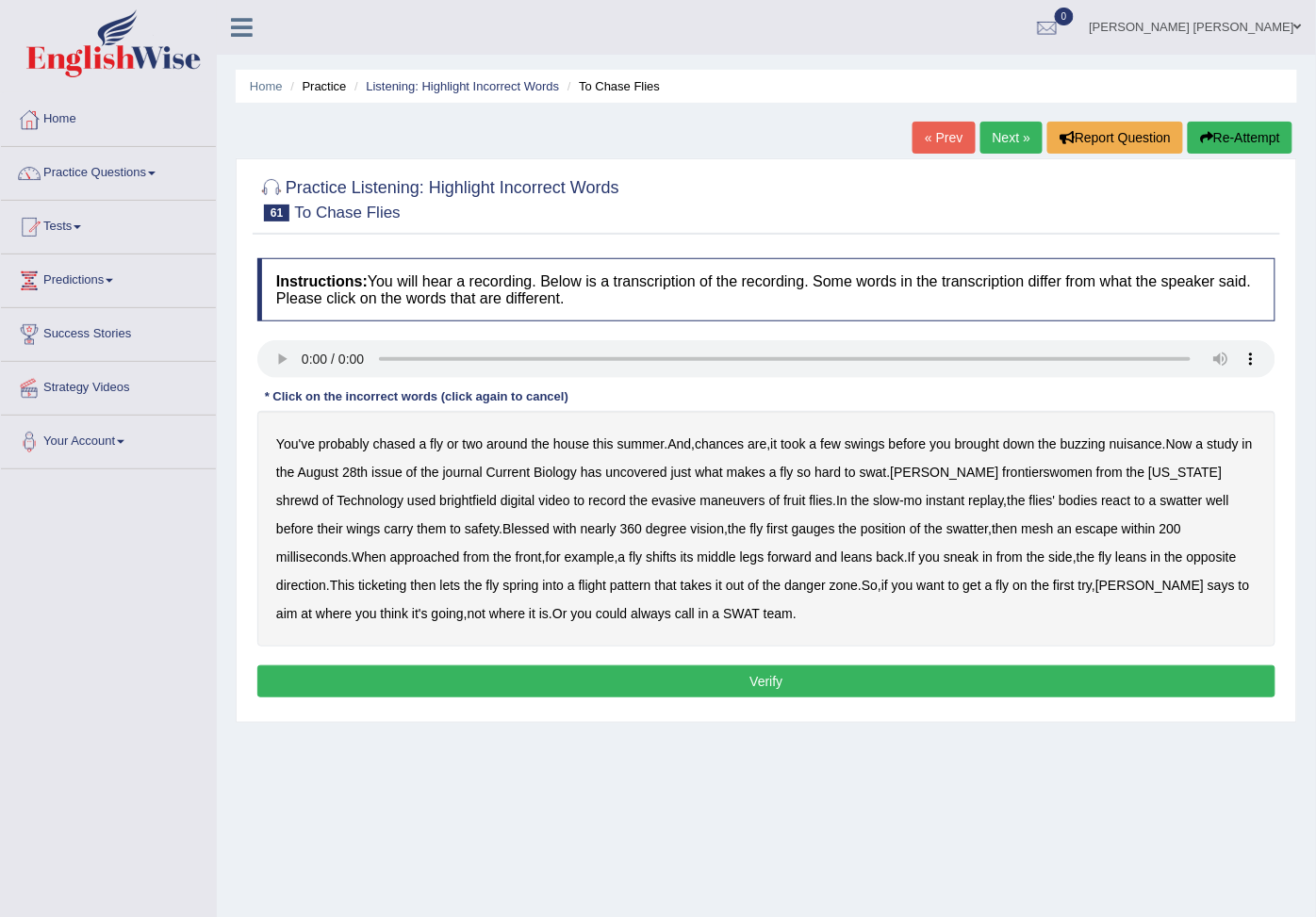
click at [1003, 476] on b "frontierswomen" at bounding box center [1048, 472] width 90 height 15
click at [358, 585] on b "ticketing" at bounding box center [382, 585] width 49 height 15
click at [599, 659] on div "Instructions: You will hear a recording. Below is a transcription of the record…" at bounding box center [765, 479] width 1027 height 463
click at [600, 673] on button "Verify" at bounding box center [766, 681] width 1018 height 32
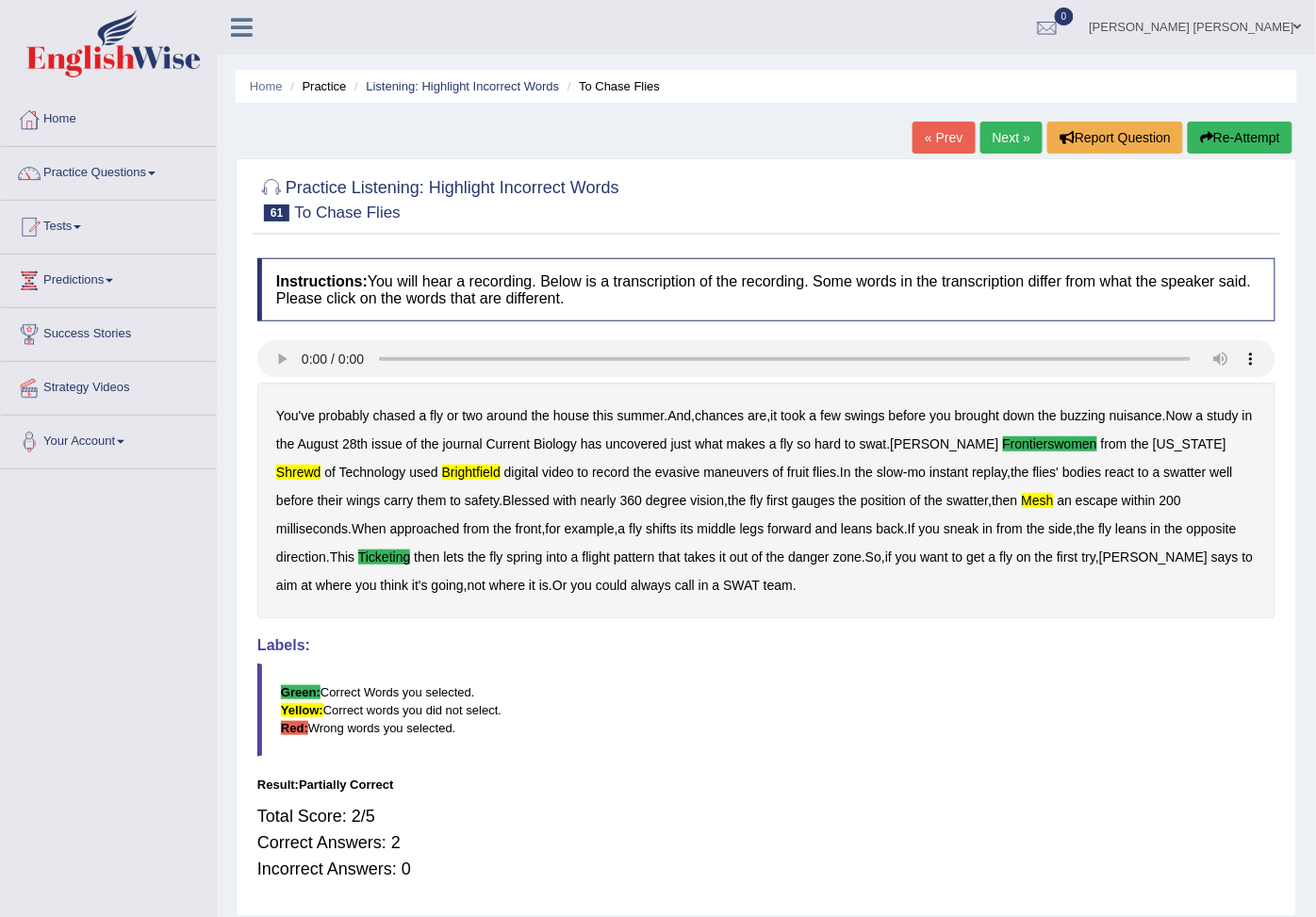
click at [1229, 144] on button "Re-Attempt" at bounding box center [1240, 138] width 105 height 32
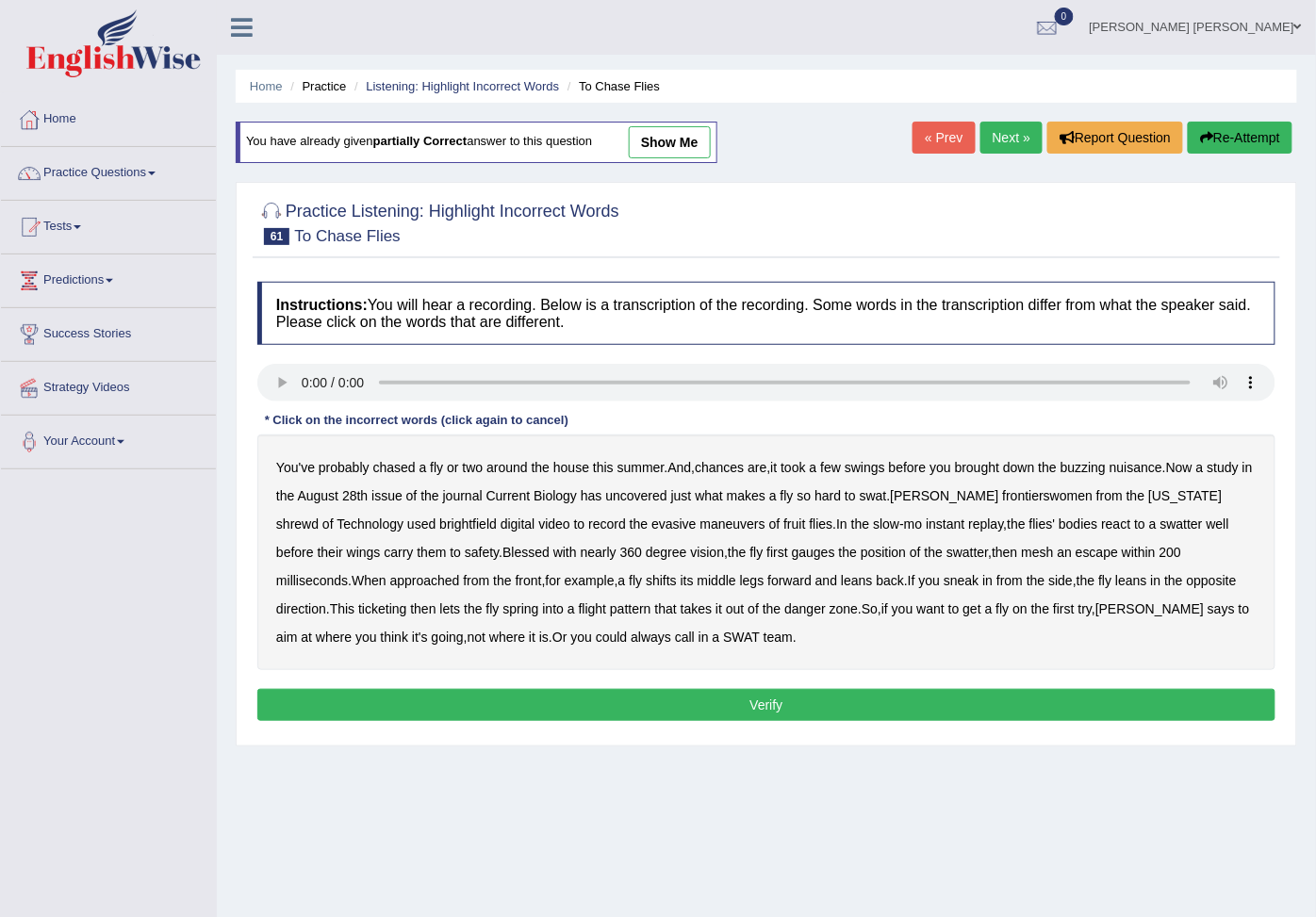
click at [1007, 501] on b "frontierswomen" at bounding box center [1048, 496] width 90 height 15
click at [319, 517] on b "shrewd" at bounding box center [297, 524] width 43 height 15
click at [1022, 559] on b "mesh" at bounding box center [1038, 552] width 32 height 15
click at [326, 601] on b "direction" at bounding box center [301, 609] width 49 height 15
drag, startPoint x: 321, startPoint y: 610, endPoint x: 335, endPoint y: 607, distance: 14.3
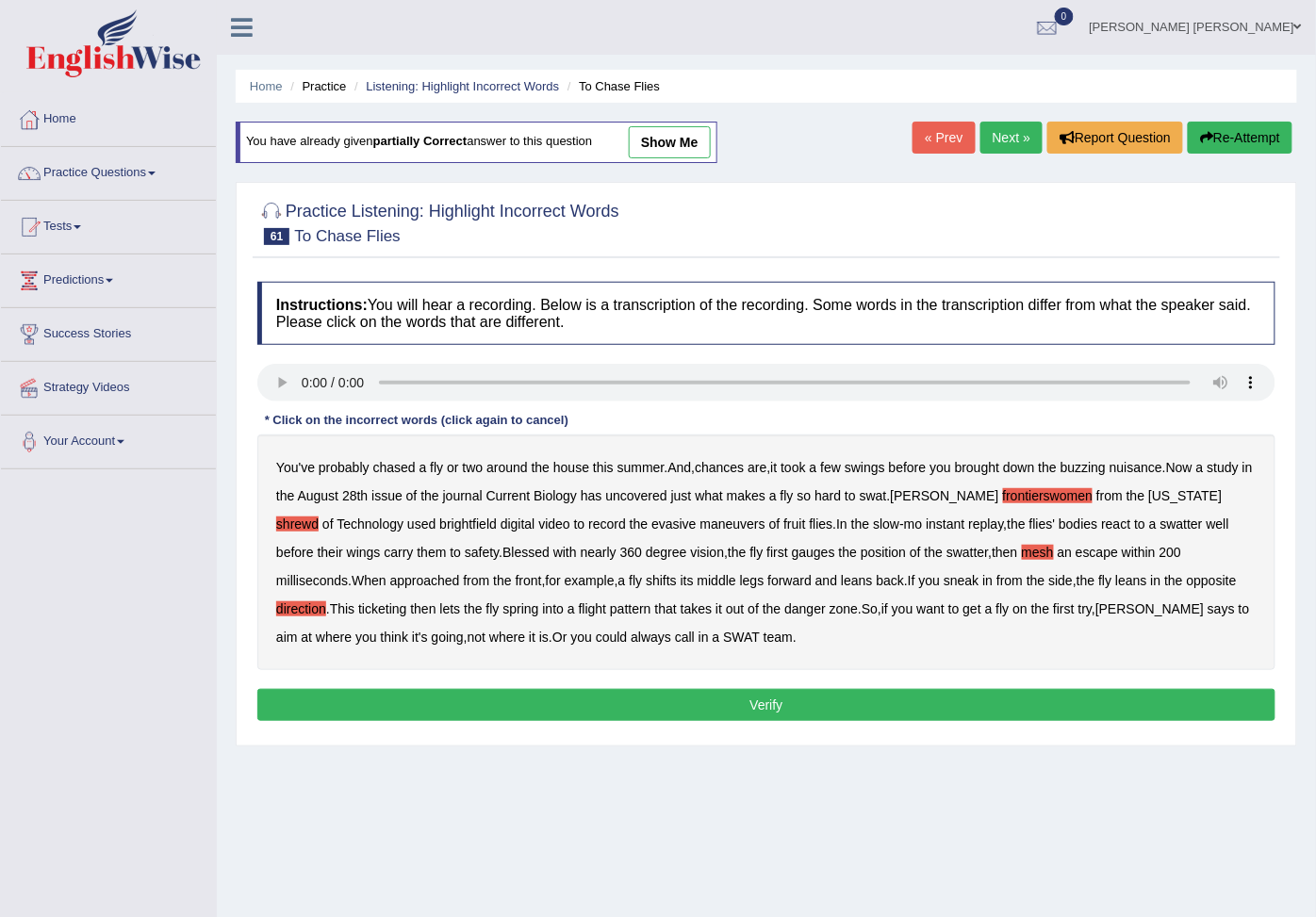
click at [358, 610] on b "ticketing" at bounding box center [382, 609] width 49 height 15
click at [691, 712] on button "Verify" at bounding box center [766, 705] width 1018 height 32
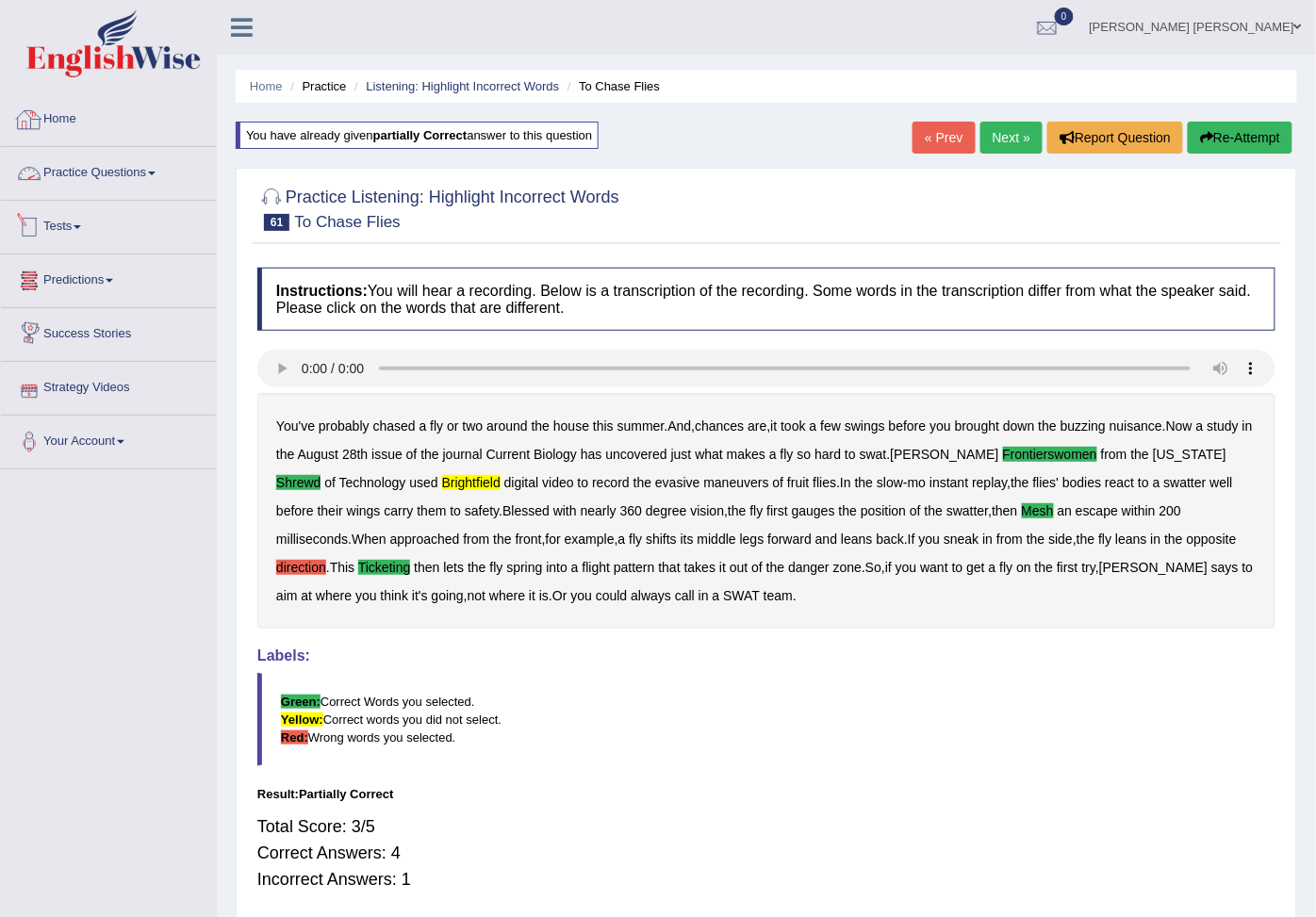
click at [72, 124] on link "Home" at bounding box center [108, 117] width 215 height 48
